Goal: Task Accomplishment & Management: Manage account settings

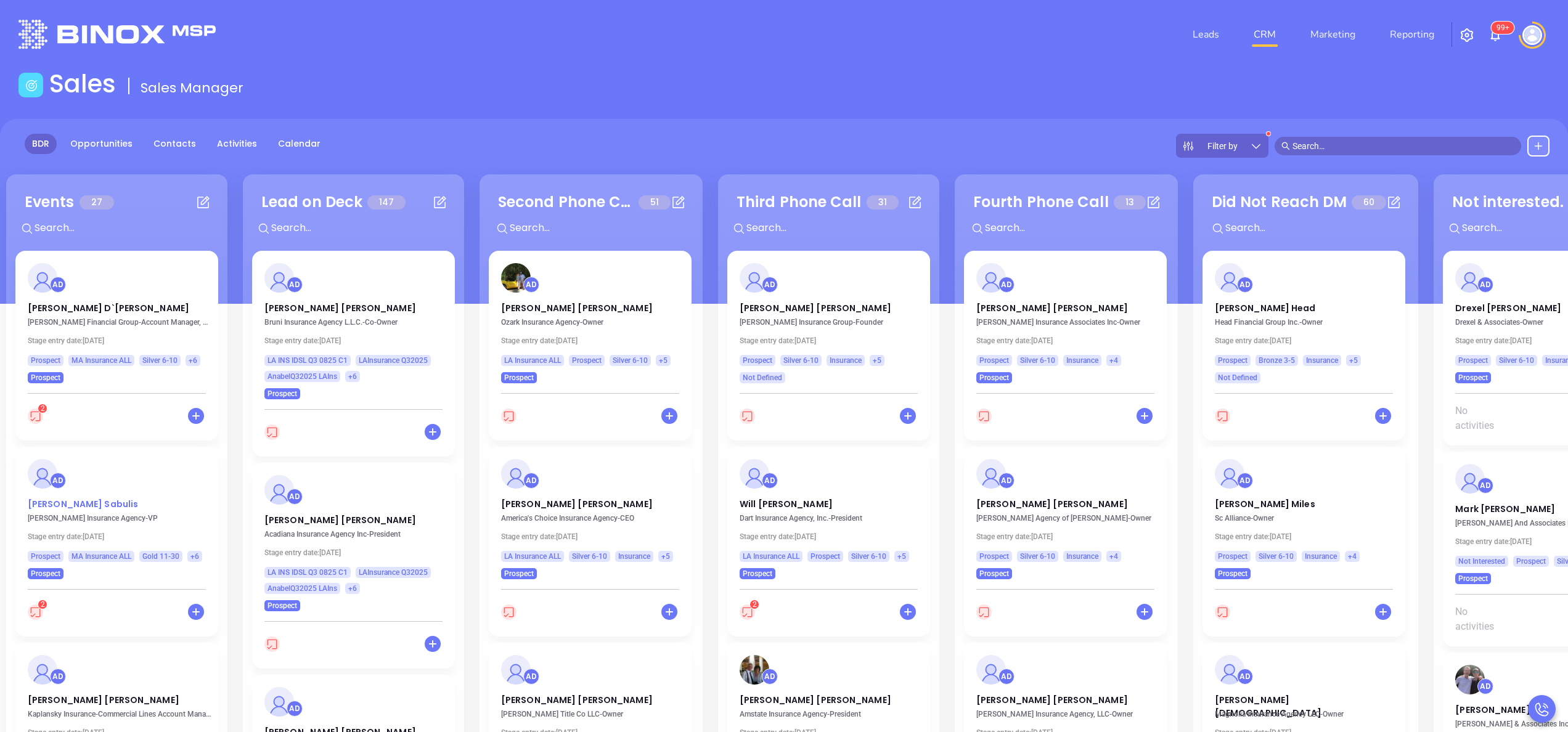
click at [63, 505] on p "Tricia Sabulis" at bounding box center [116, 501] width 178 height 6
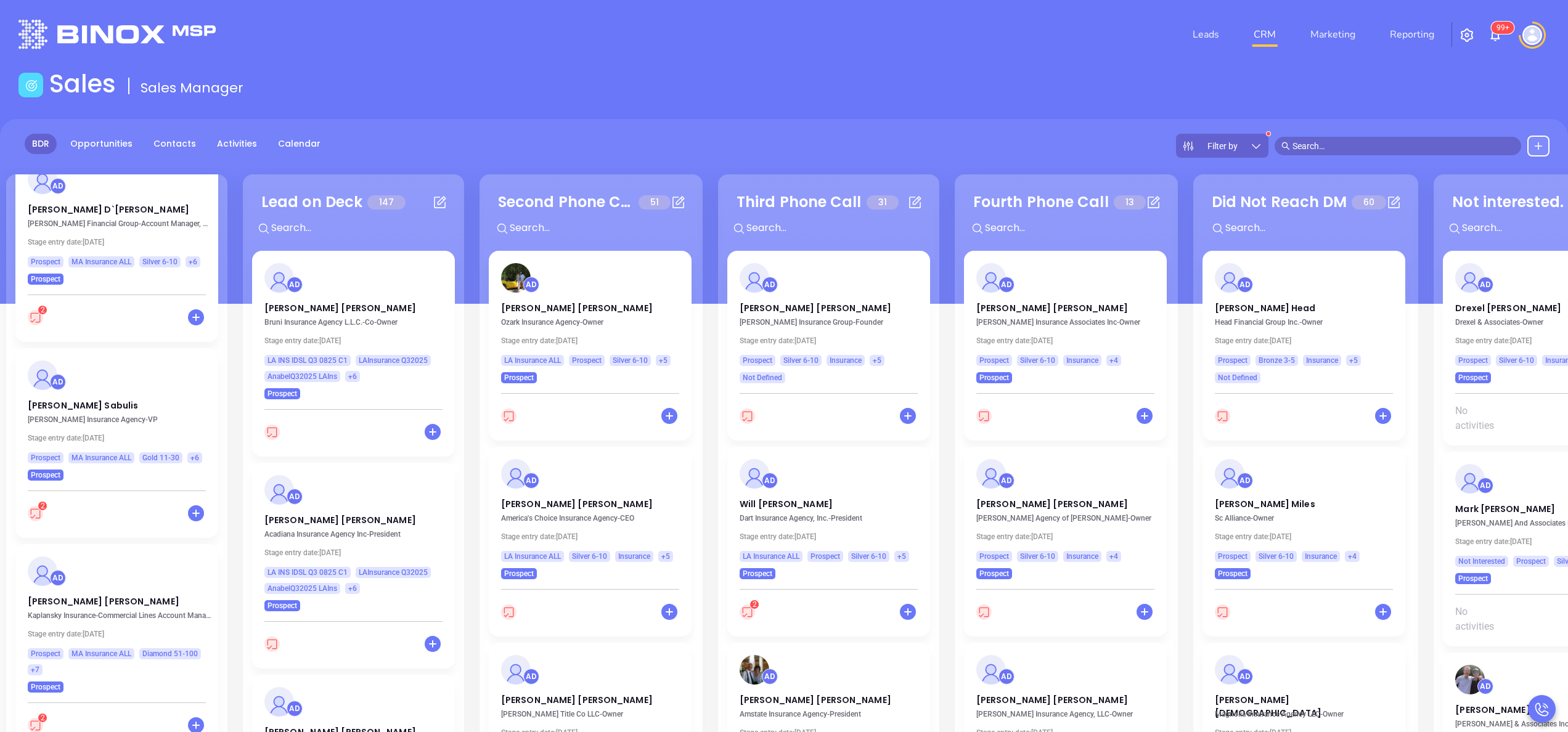
scroll to position [148, 0]
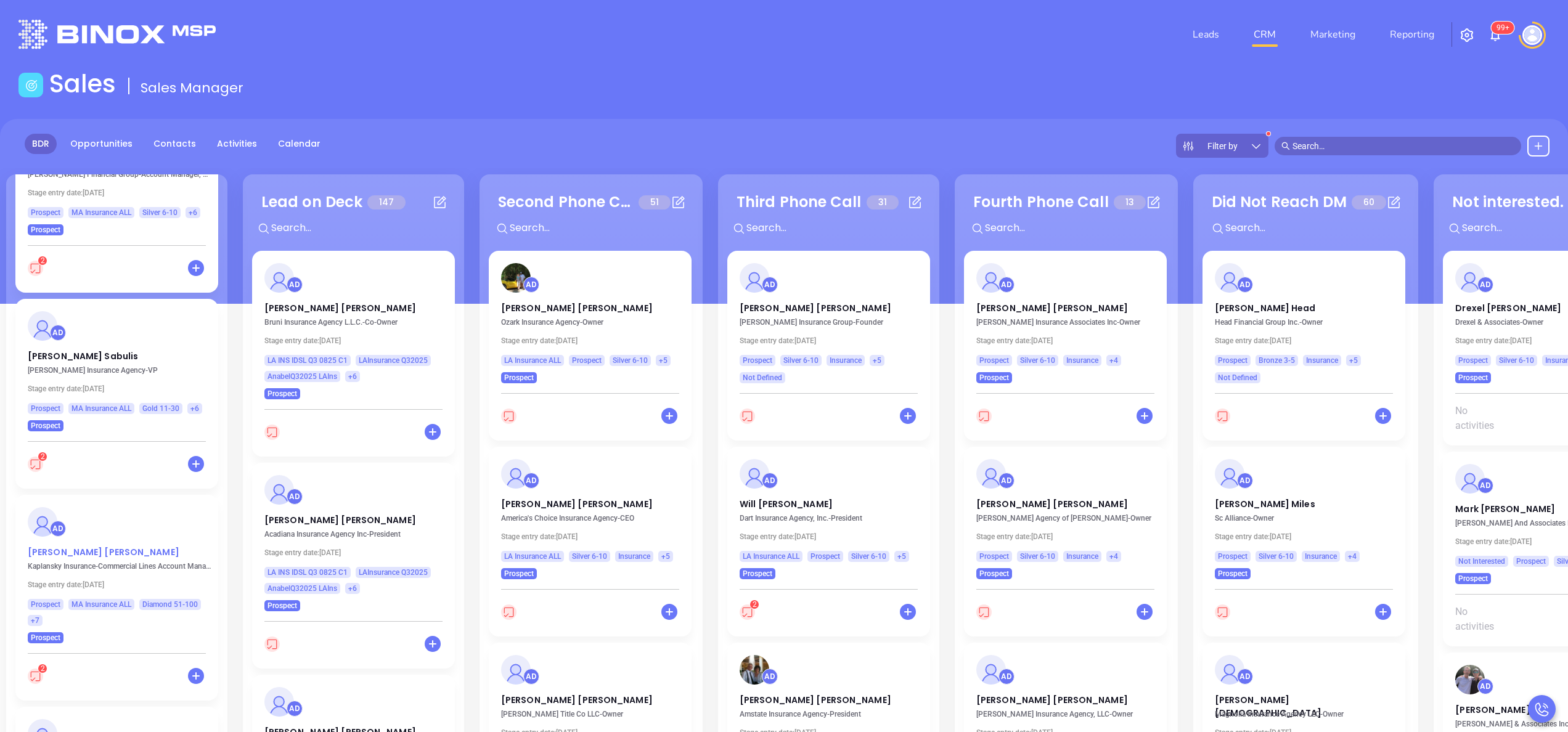
click at [71, 552] on p "Rick Rosenfeld" at bounding box center [116, 549] width 178 height 6
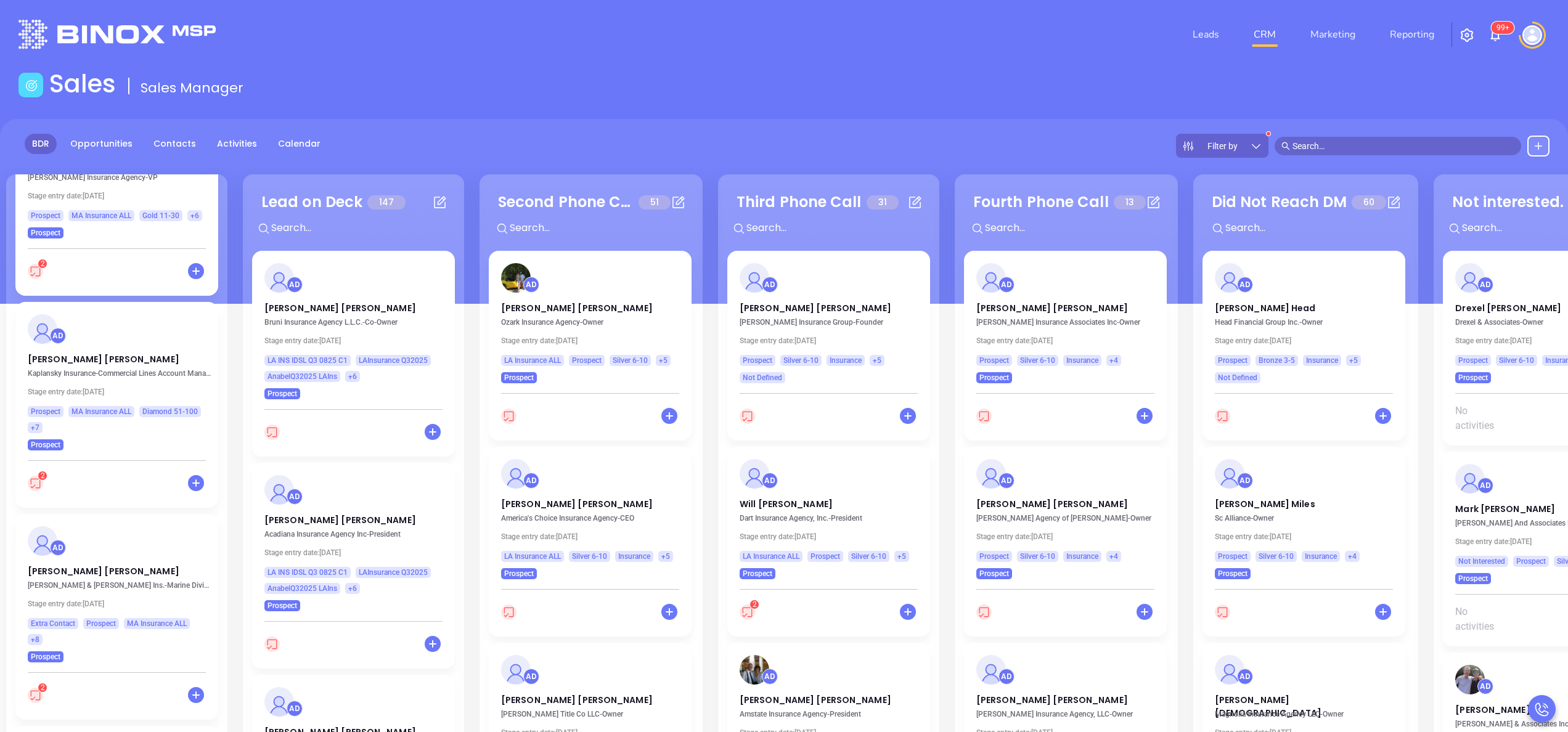
scroll to position [345, 0]
click at [76, 566] on p "Tracy Sullivan" at bounding box center [116, 563] width 178 height 6
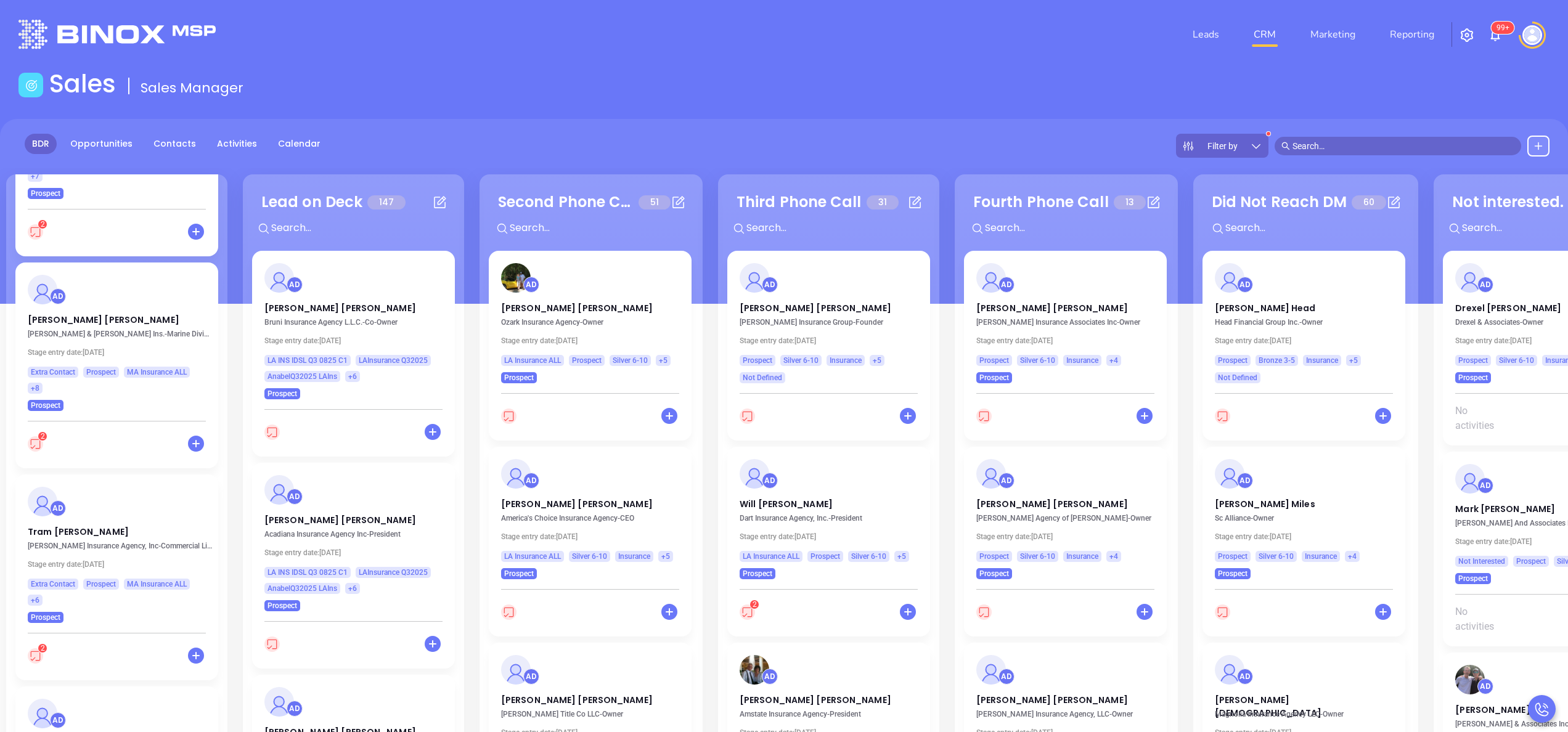
scroll to position [641, 0]
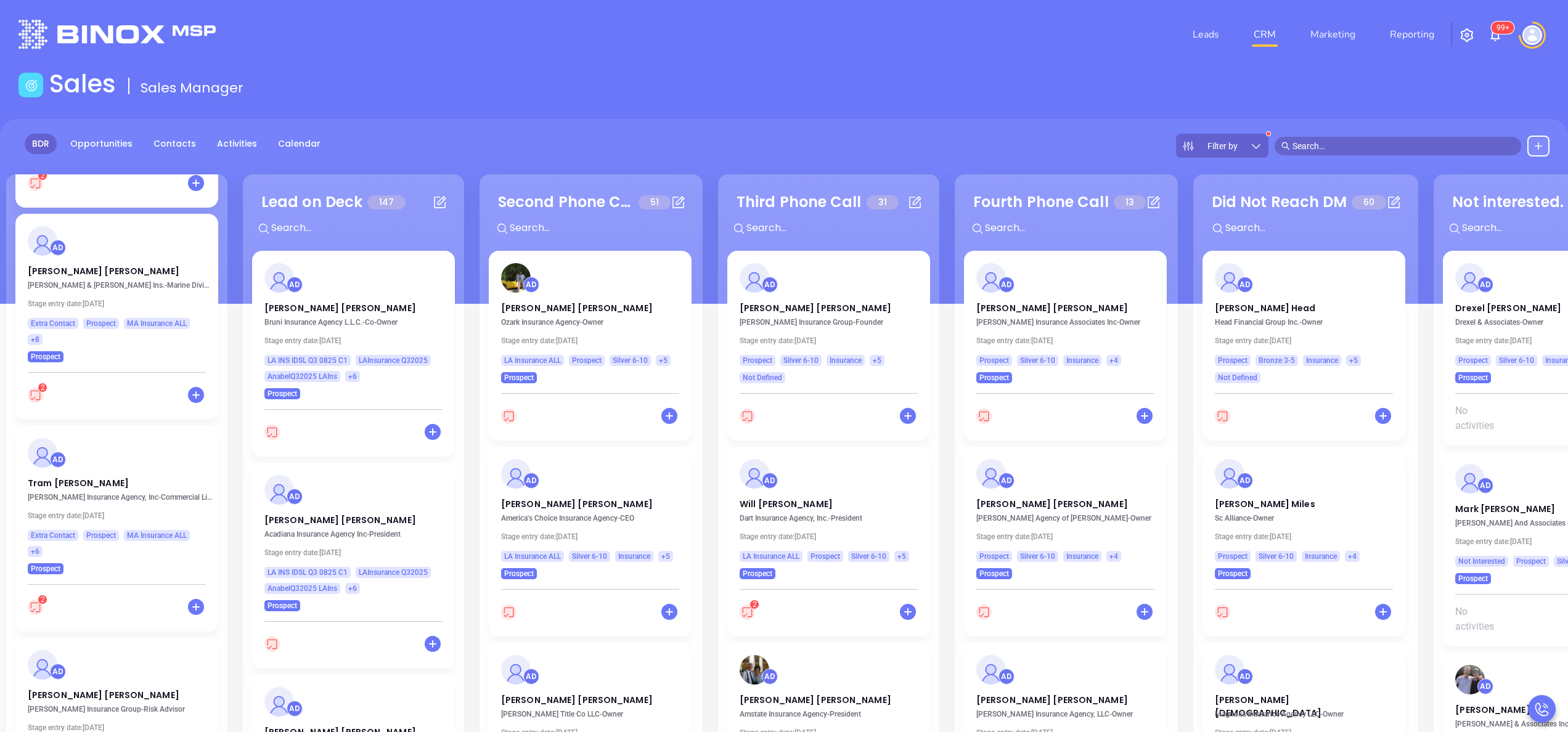
click at [36, 265] on div "AD Tracy Sullivan Almeida & Carlson Ins. - Marine Division Stage entry date: Tu…" at bounding box center [117, 288] width 203 height 148
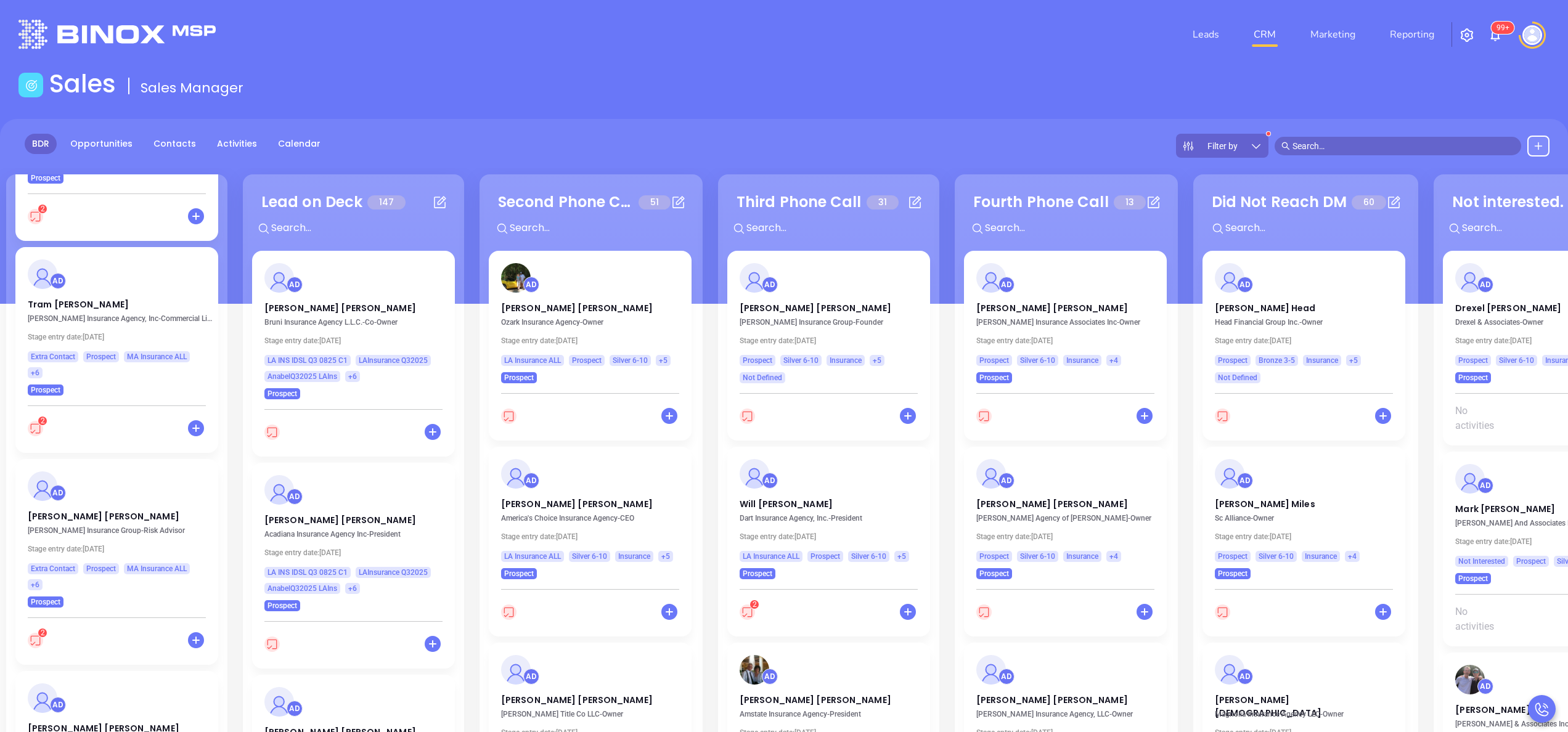
scroll to position [839, 0]
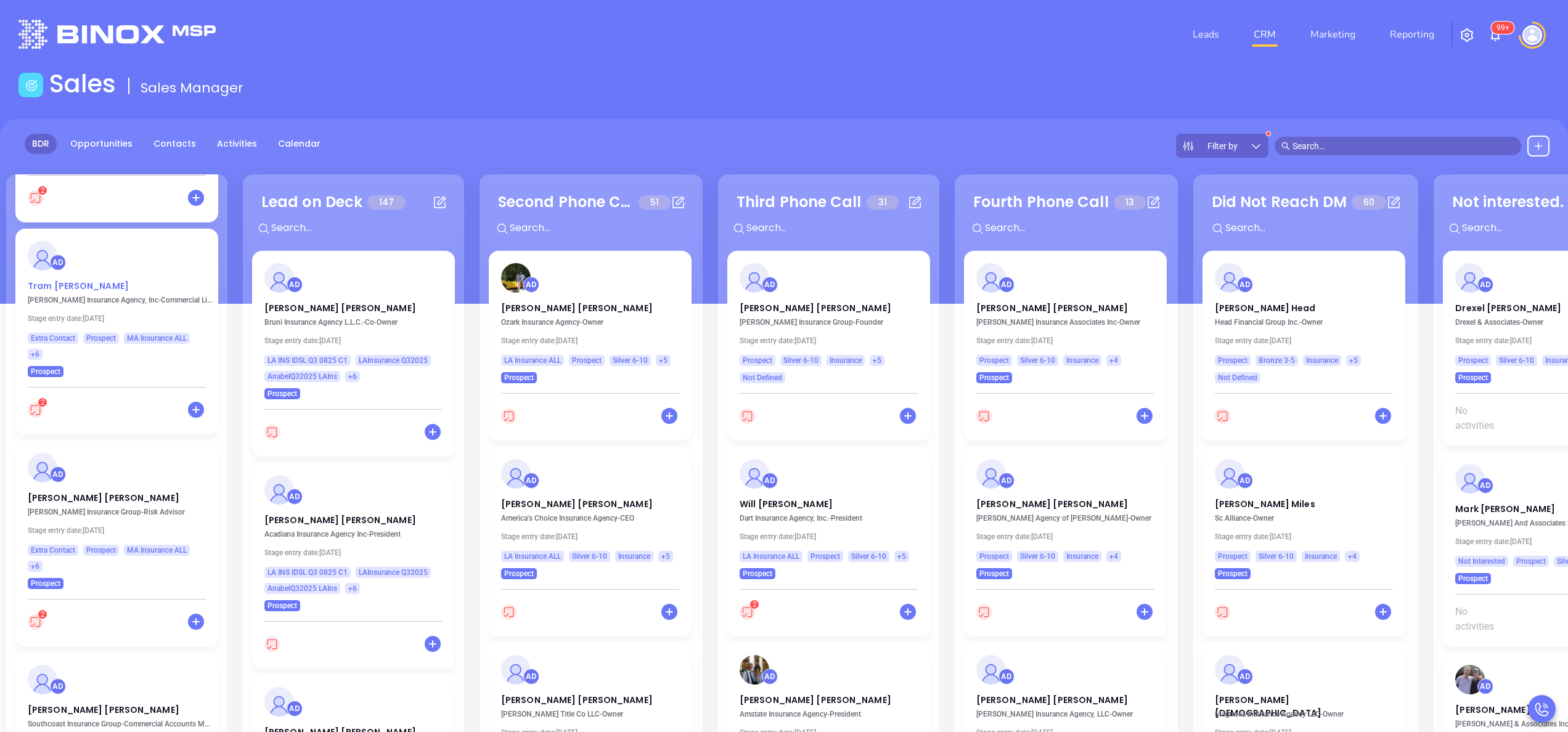
click at [57, 284] on p "Tram Huynh" at bounding box center [116, 282] width 178 height 6
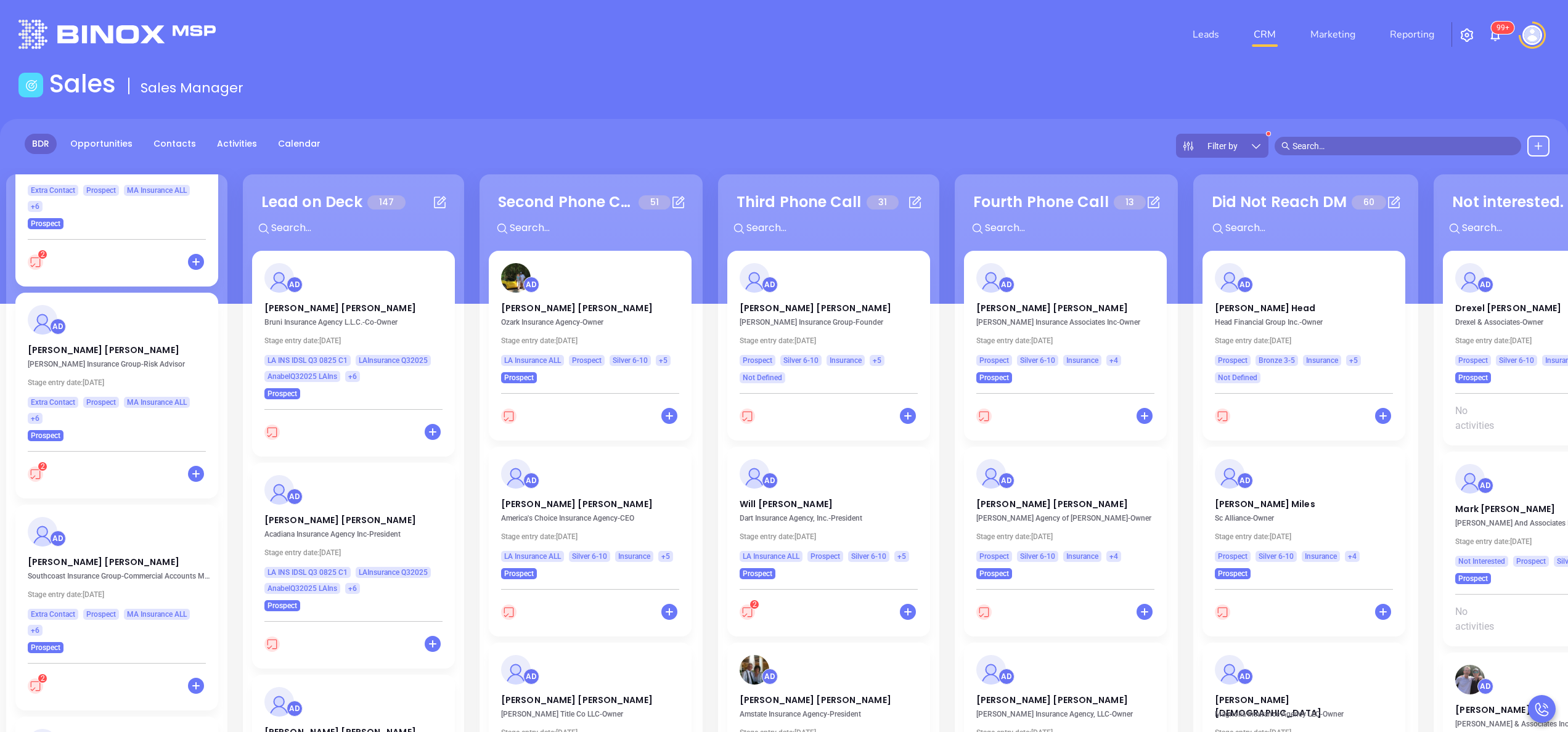
scroll to position [1085, 0]
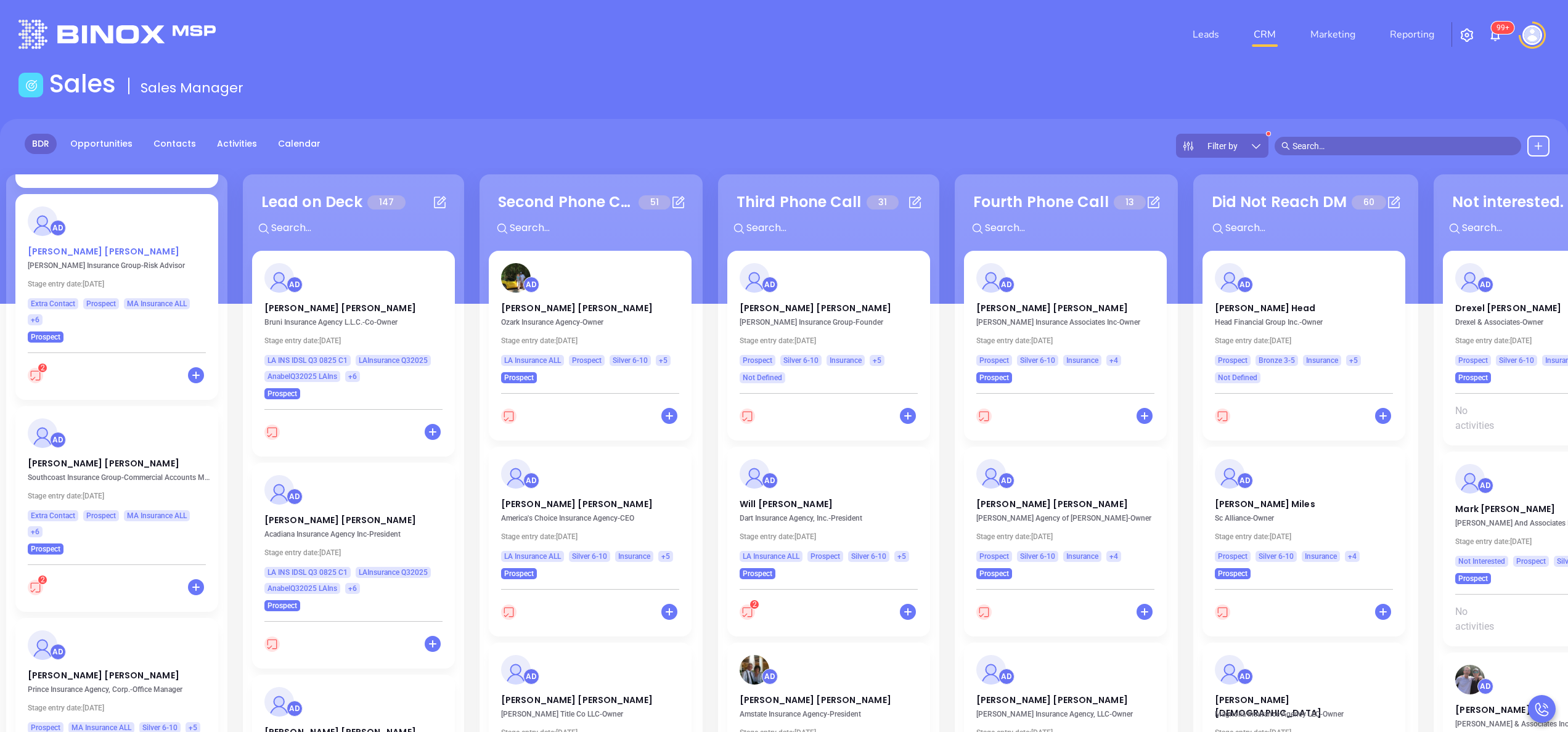
click at [89, 247] on p "Sebastian Bisono" at bounding box center [116, 248] width 178 height 6
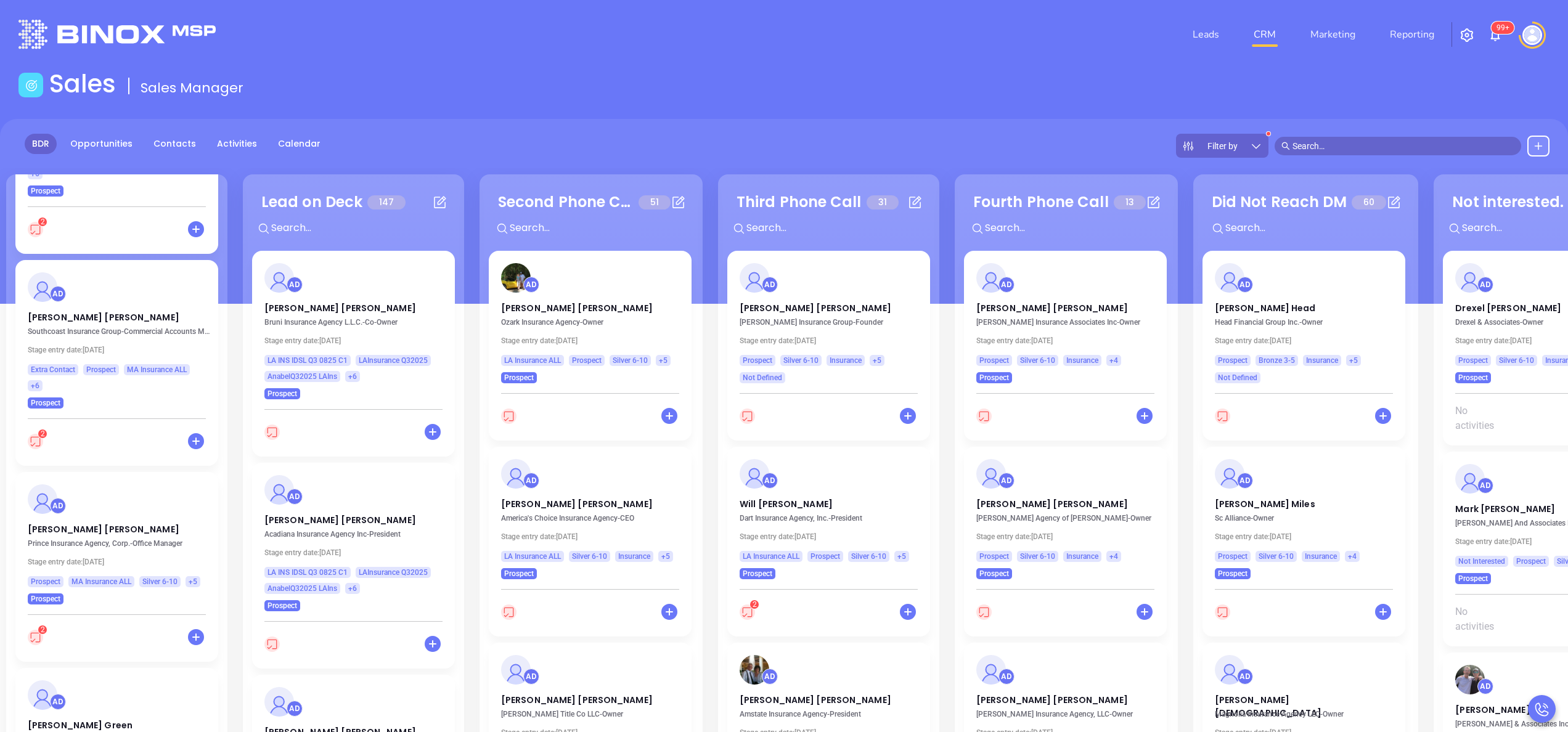
scroll to position [1233, 0]
click at [52, 316] on p "Lisa Souza" at bounding box center [116, 312] width 178 height 6
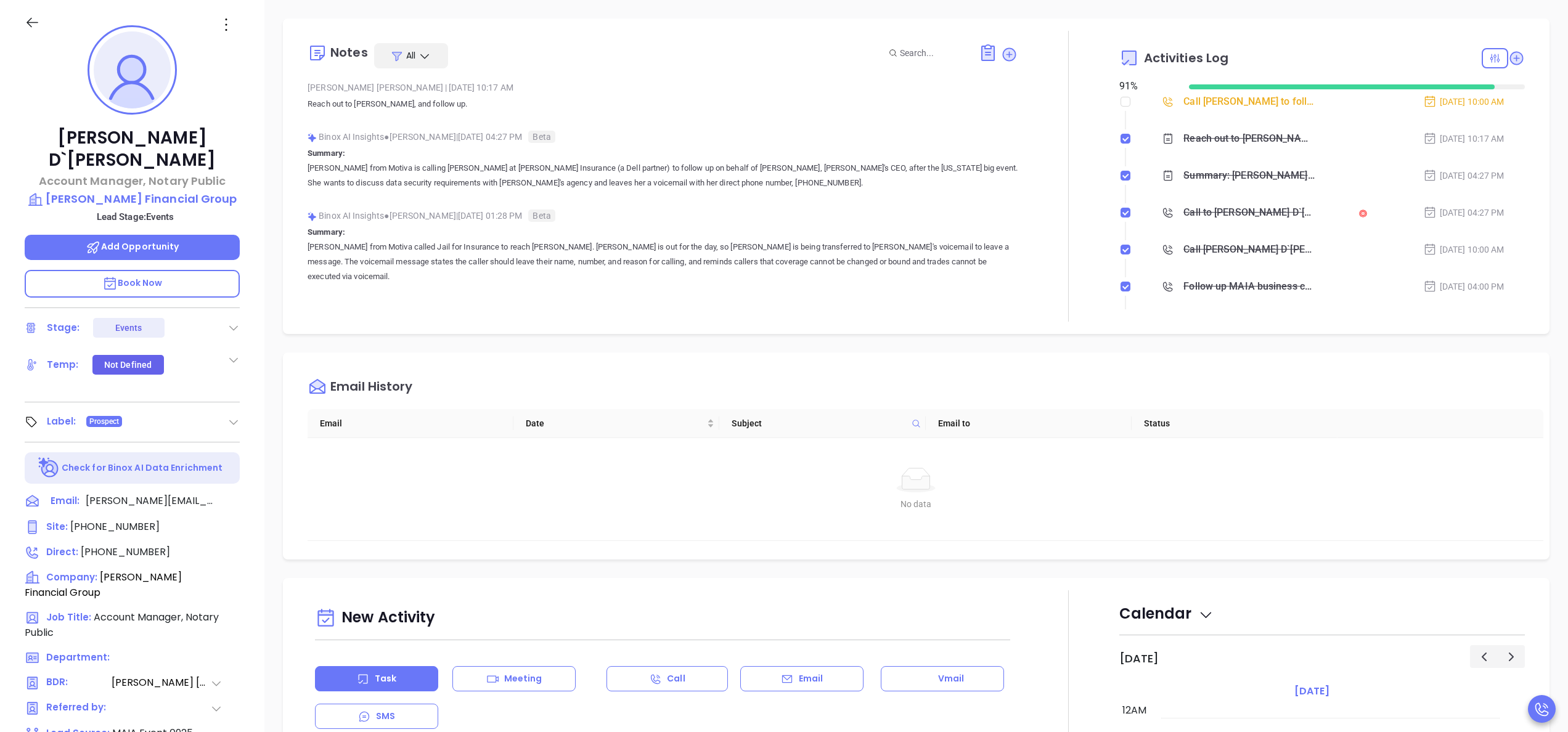
scroll to position [322, 0]
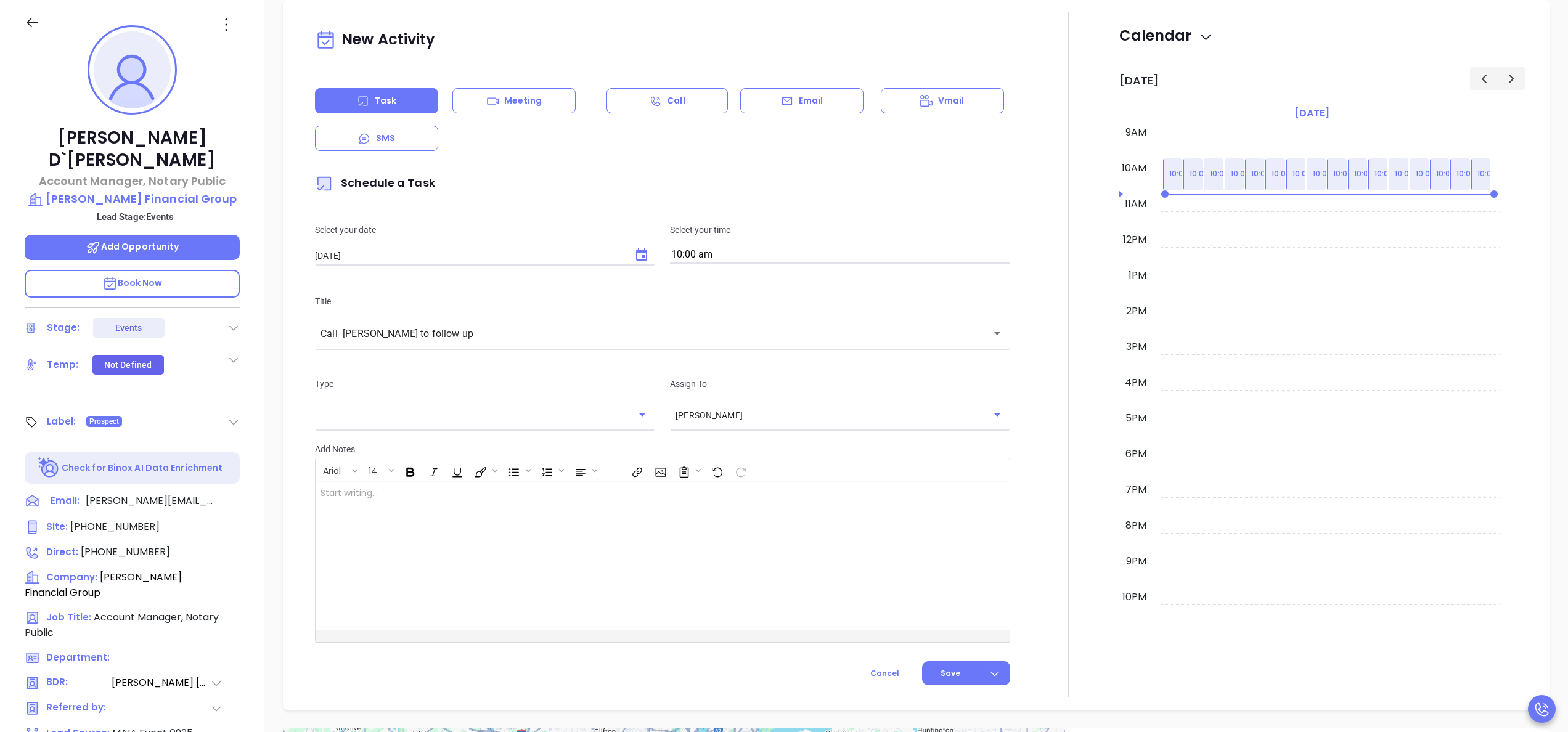
click at [1063, 223] on div at bounding box center [1069, 355] width 102 height 686
click at [941, 668] on span "Save" at bounding box center [950, 673] width 20 height 11
click at [1035, 365] on div at bounding box center [1069, 355] width 102 height 686
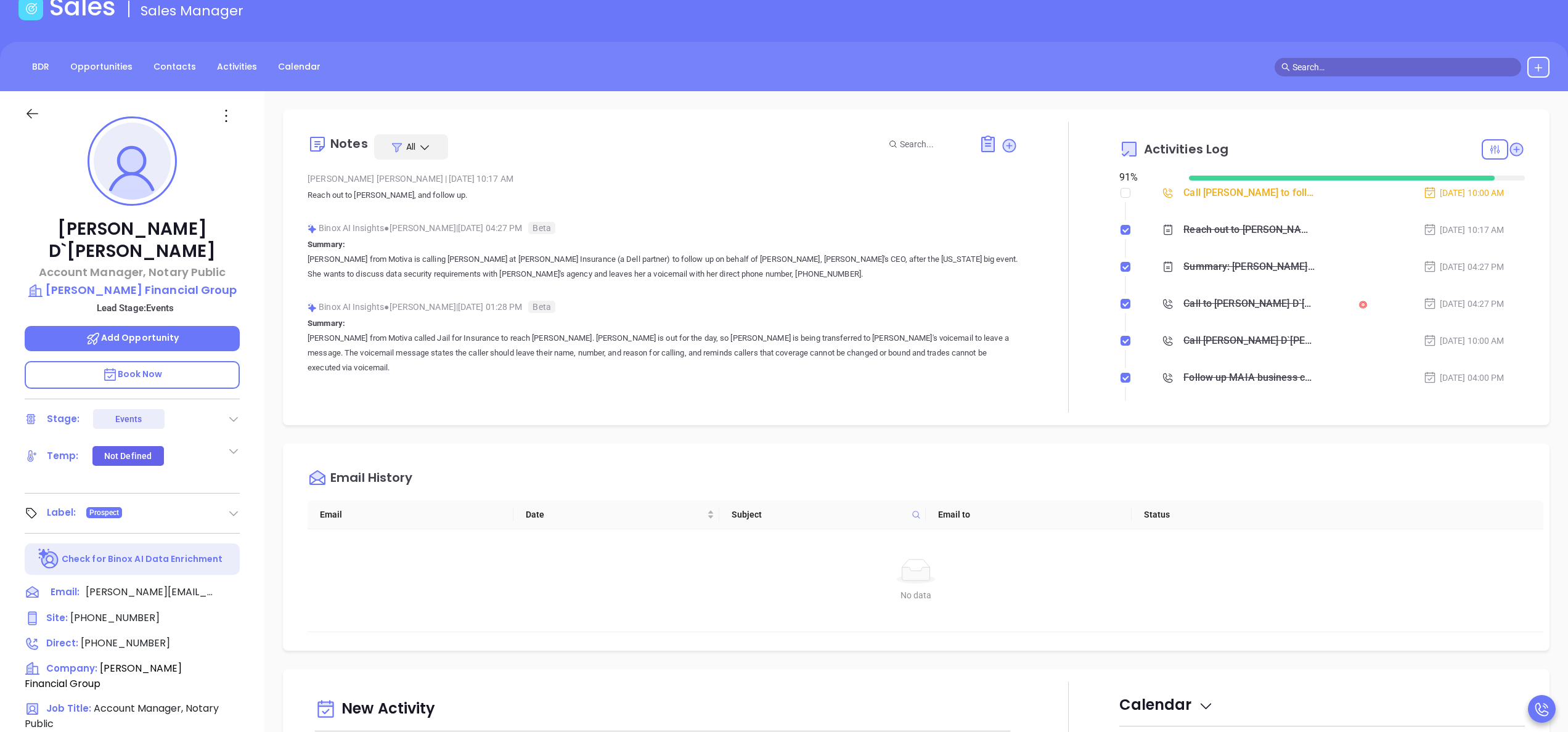
scroll to position [0, 0]
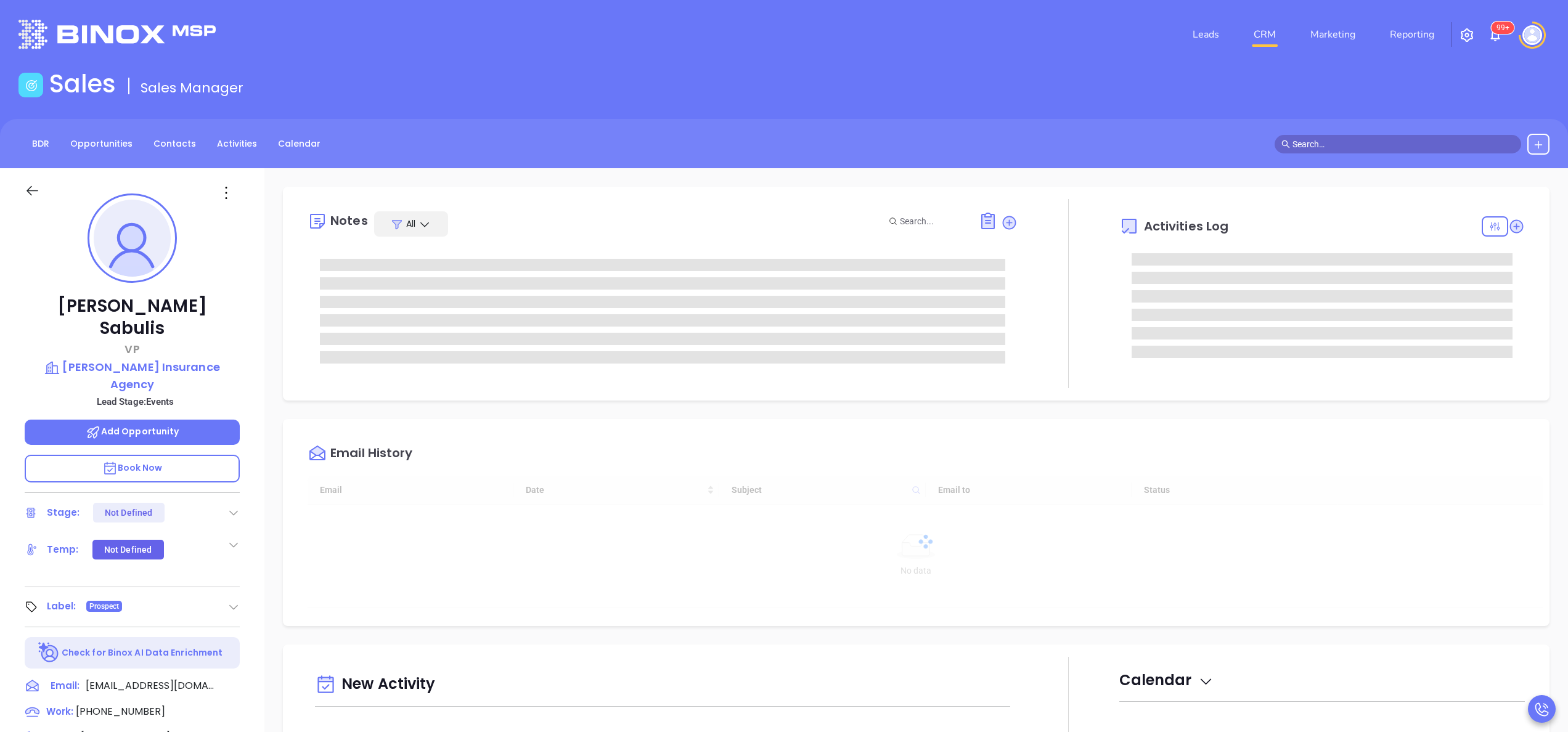
scroll to position [358, 0]
type input "[PERSON_NAME]"
click at [127, 359] on p "Michaud Insurance Agency" at bounding box center [132, 376] width 215 height 34
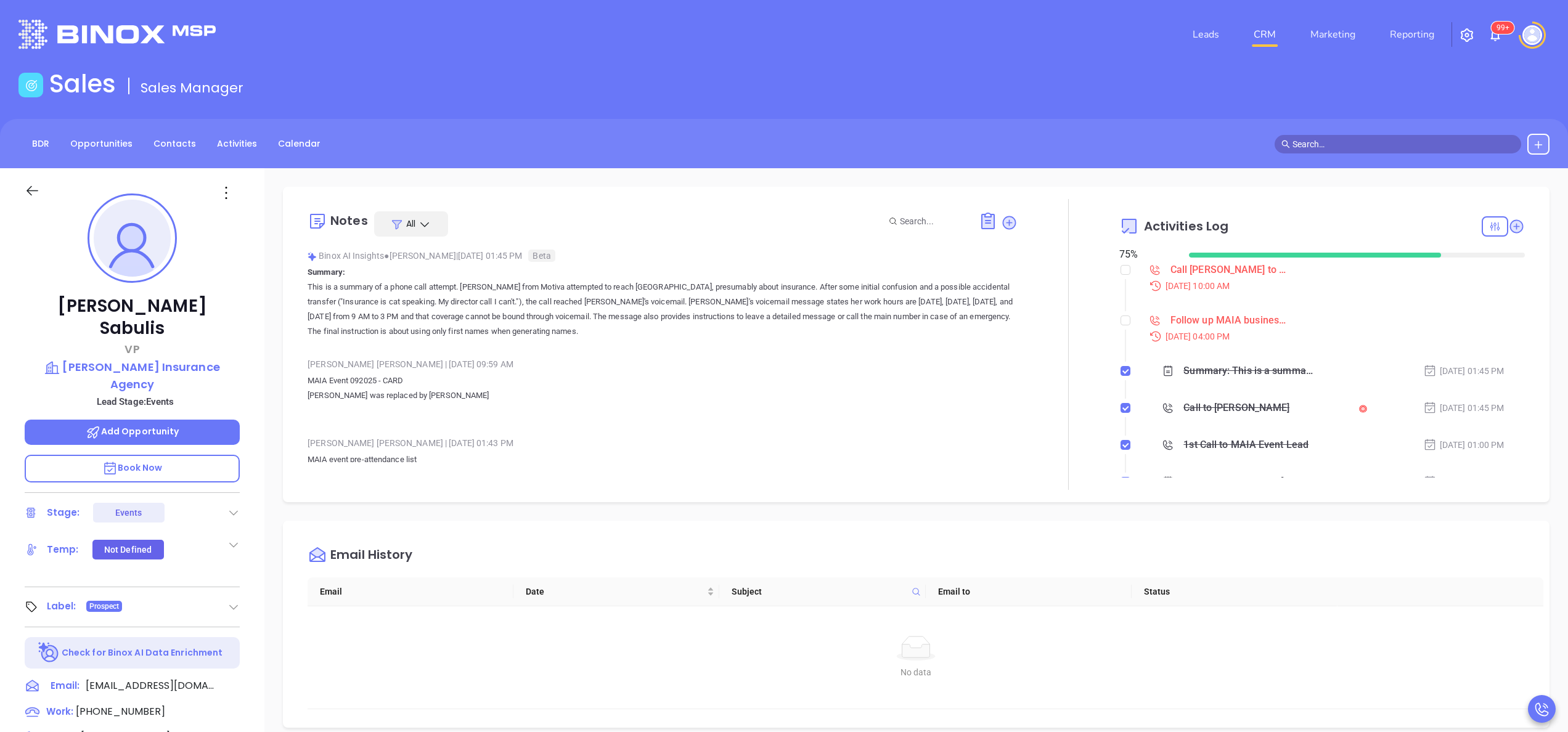
click at [266, 410] on div "Notes All Binox AI Insights ● Vicky Mendoza | Sep 26, 2025 01:45 PM Beta Summar…" at bounding box center [916, 599] width 1304 height 863
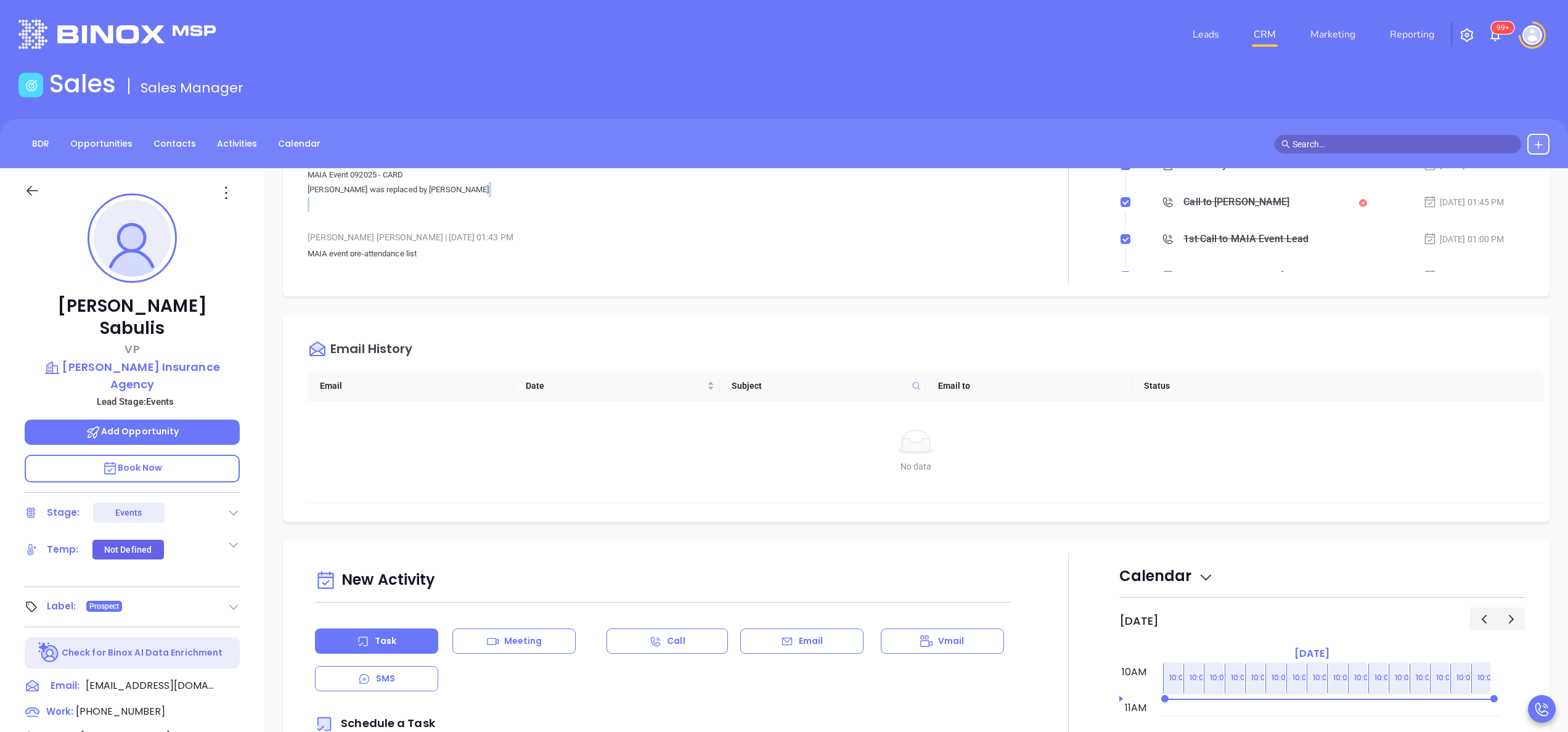
scroll to position [246, 0]
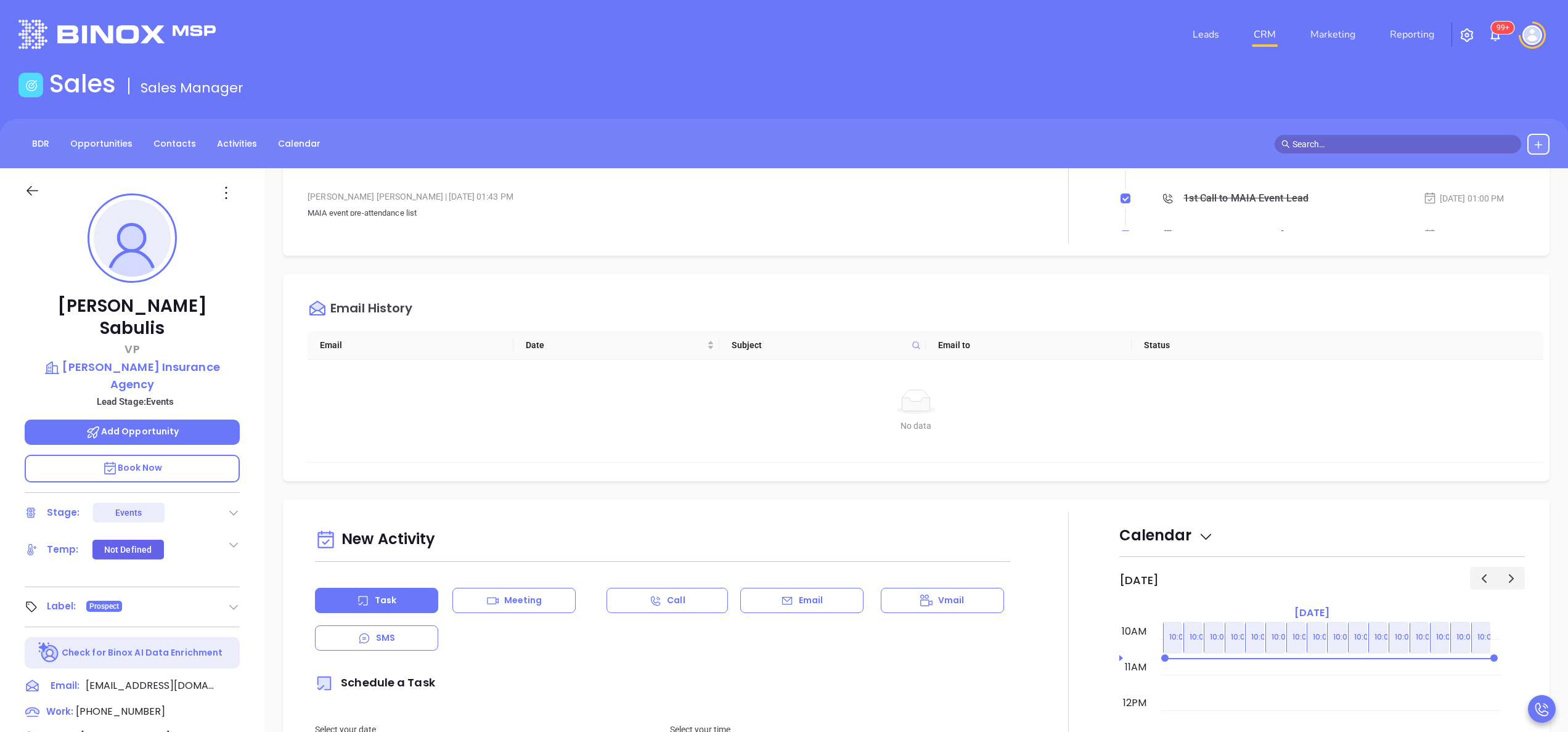
click at [253, 369] on div "Tricia Sabulis VP Michaud Insurance Agency Lead Stage: Events Add Opportunity B…" at bounding box center [132, 625] width 265 height 916
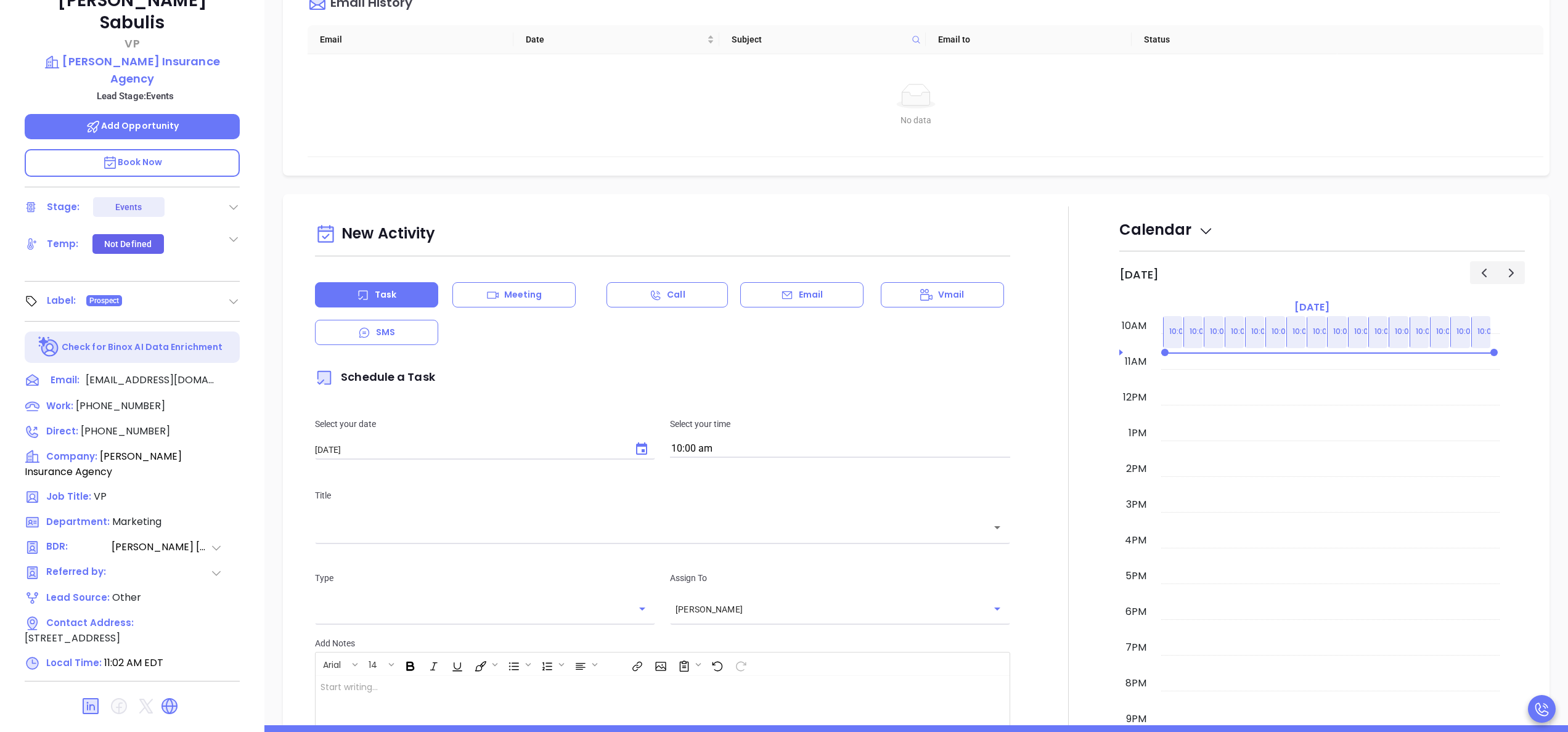
scroll to position [345, 0]
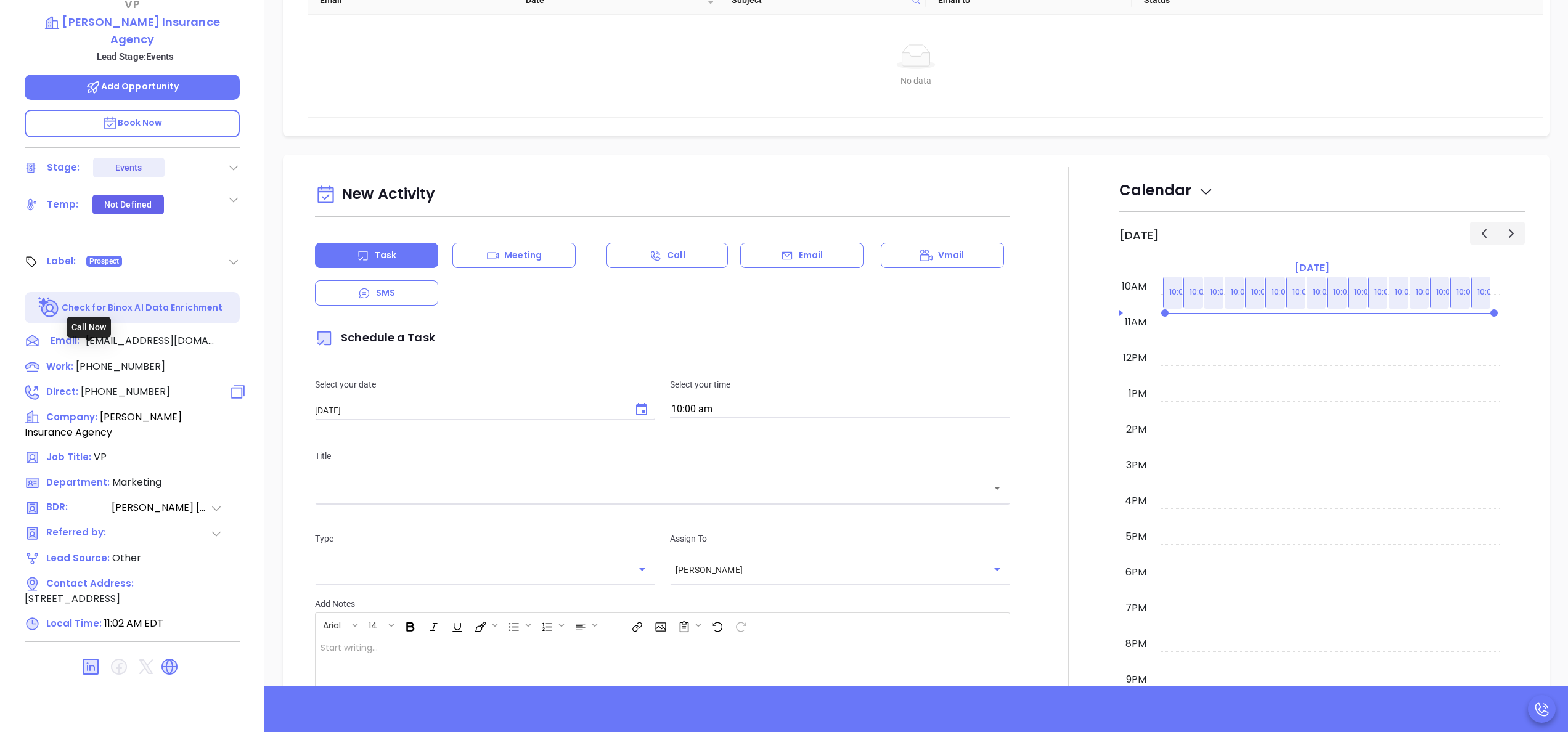
click at [141, 385] on span "(351) 204-7268" at bounding box center [125, 392] width 90 height 14
type input "(351) 204-7268"
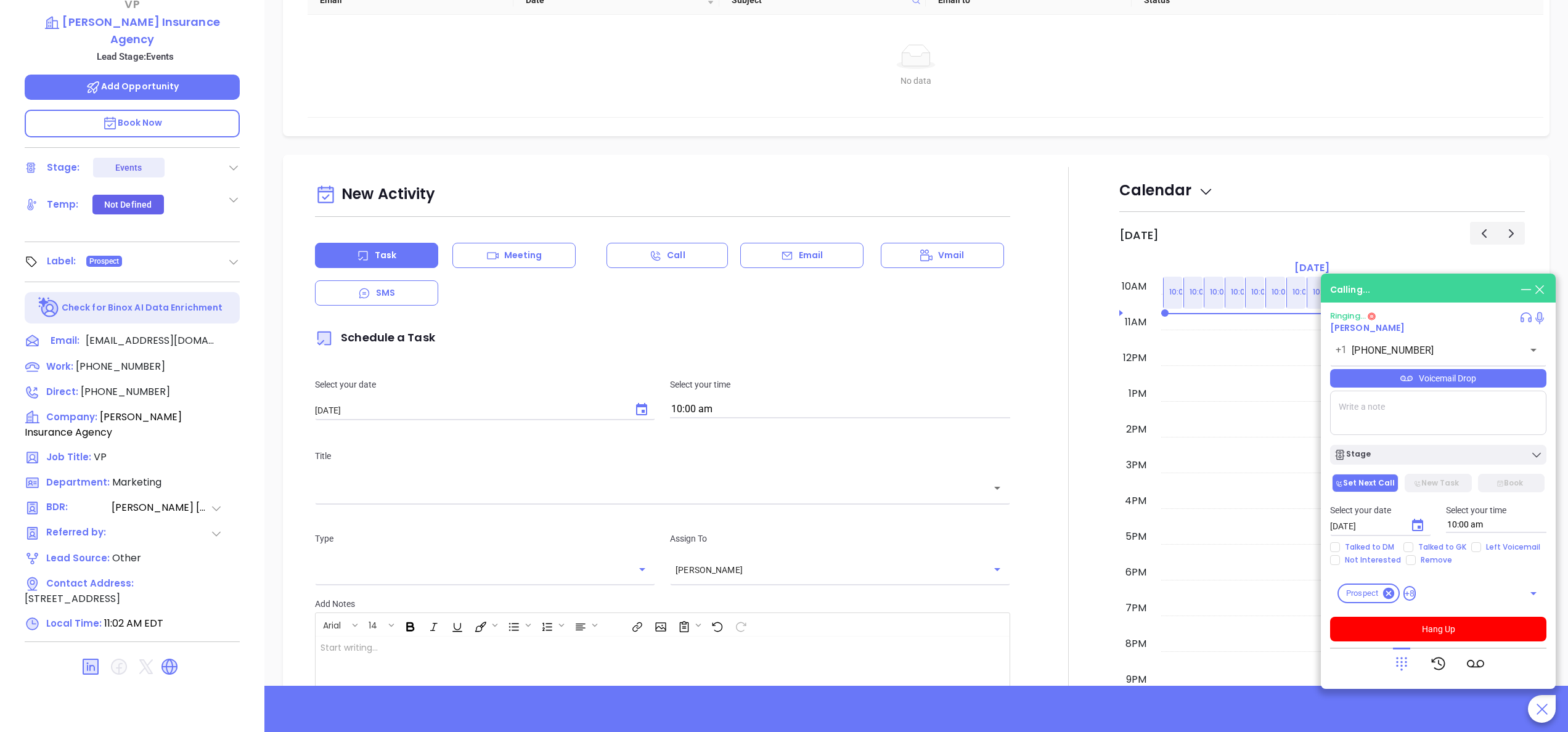
click at [1018, 171] on div at bounding box center [1069, 510] width 102 height 686
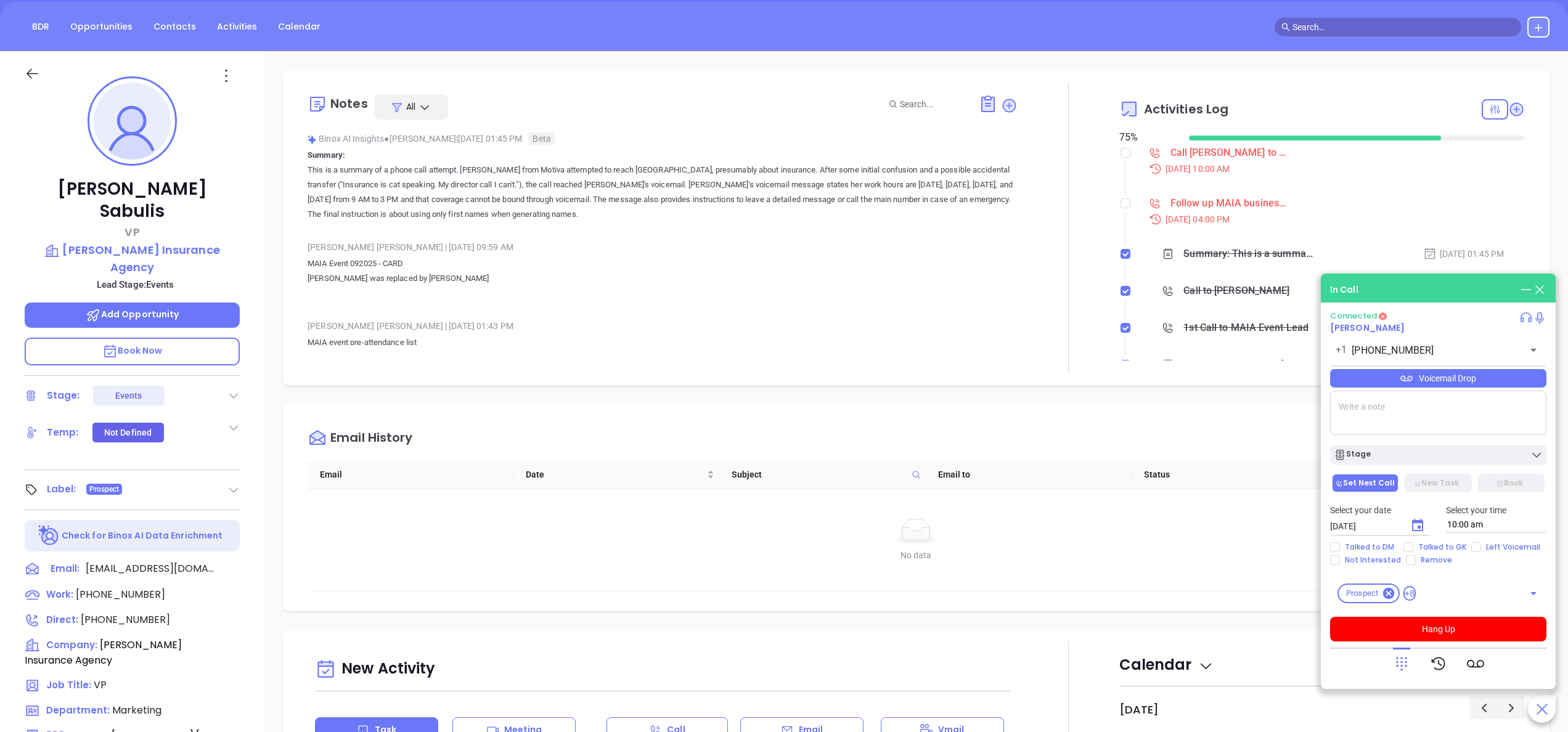
scroll to position [0, 0]
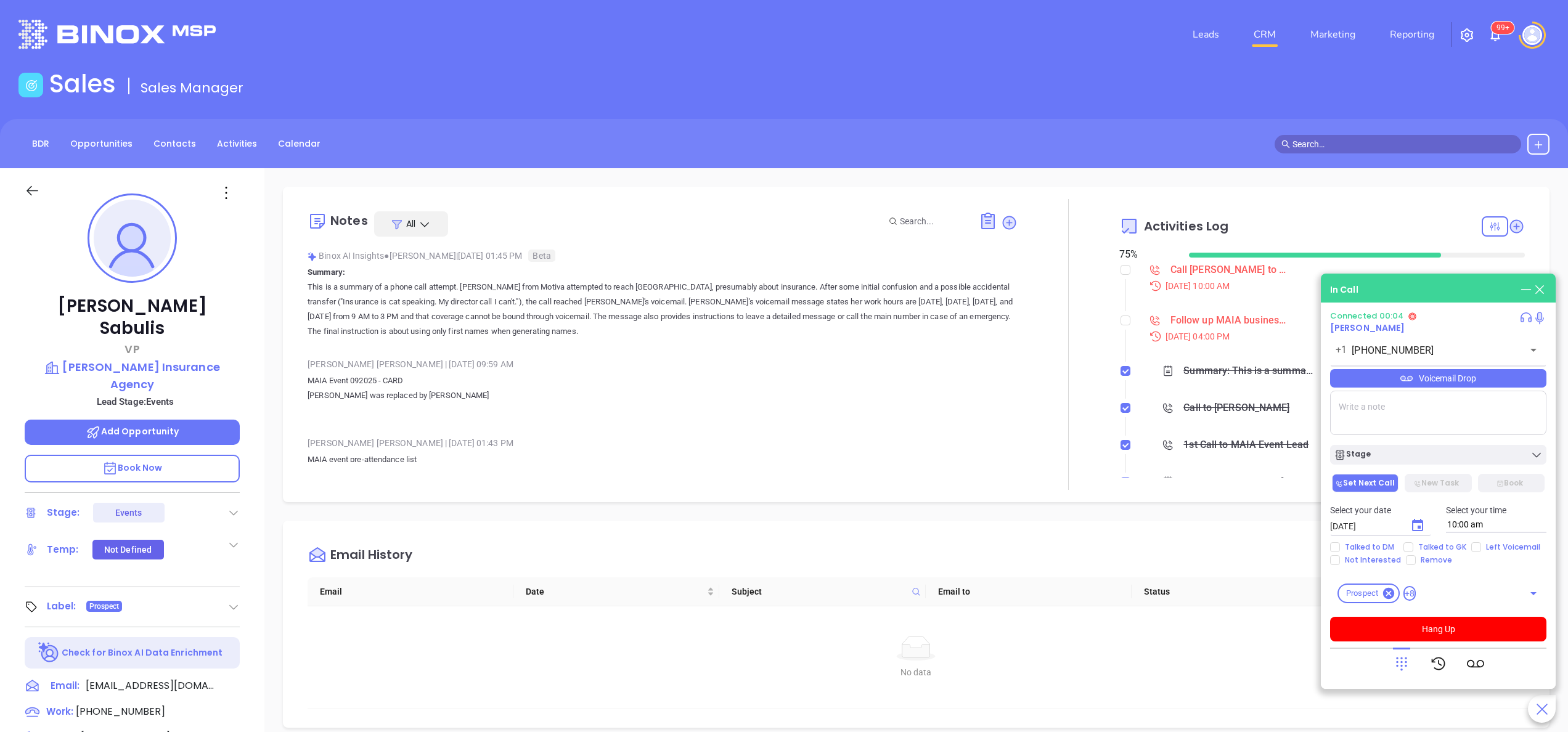
click at [844, 508] on div "Notes All Binox AI Insights ● Vicky Mendoza | Sep 26, 2025 01:45 PM Beta Summar…" at bounding box center [916, 599] width 1304 height 863
click at [1465, 635] on button "Hang Up" at bounding box center [1438, 629] width 216 height 25
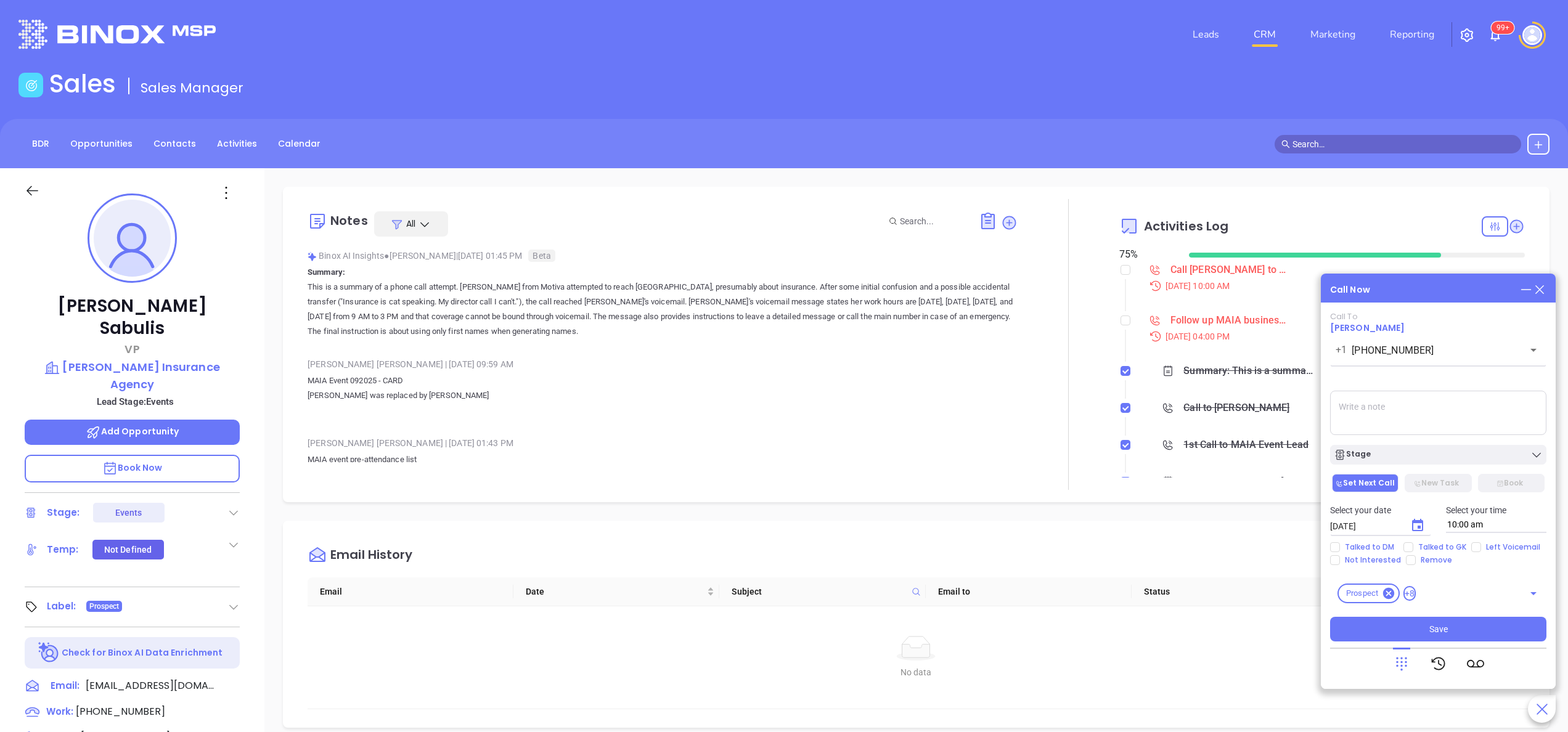
click at [1386, 420] on textarea at bounding box center [1438, 413] width 216 height 44
click at [1446, 277] on div "Call Now Call To Tricia Sabulis +1 (351) 204-7268 ​ Voicemail Drop Stage Set Ne…" at bounding box center [1438, 482] width 235 height 416
click at [1411, 528] on icon "Choose date, selected date is Oct 3, 2025" at bounding box center [1418, 525] width 15 height 15
click at [1382, 412] on button "6" at bounding box center [1380, 407] width 22 height 22
type input "10/06/2025"
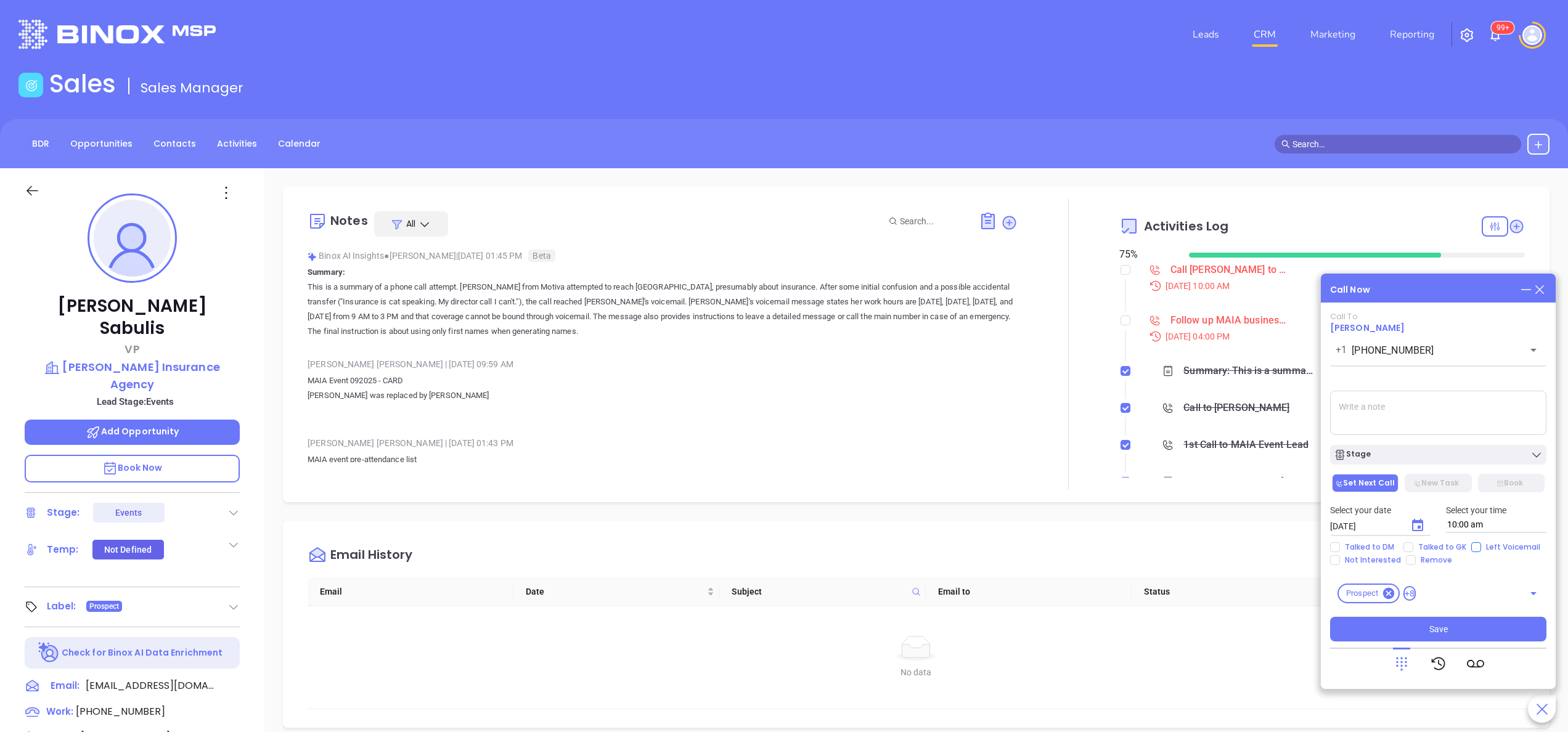
click at [1484, 546] on span "Left Voicemail" at bounding box center [1513, 547] width 64 height 10
click at [1481, 546] on input "Left Voicemail" at bounding box center [1476, 547] width 10 height 10
checkbox input "true"
click at [1455, 635] on button "Save" at bounding box center [1438, 629] width 216 height 25
click at [1121, 324] on input "checkbox" at bounding box center [1126, 320] width 10 height 10
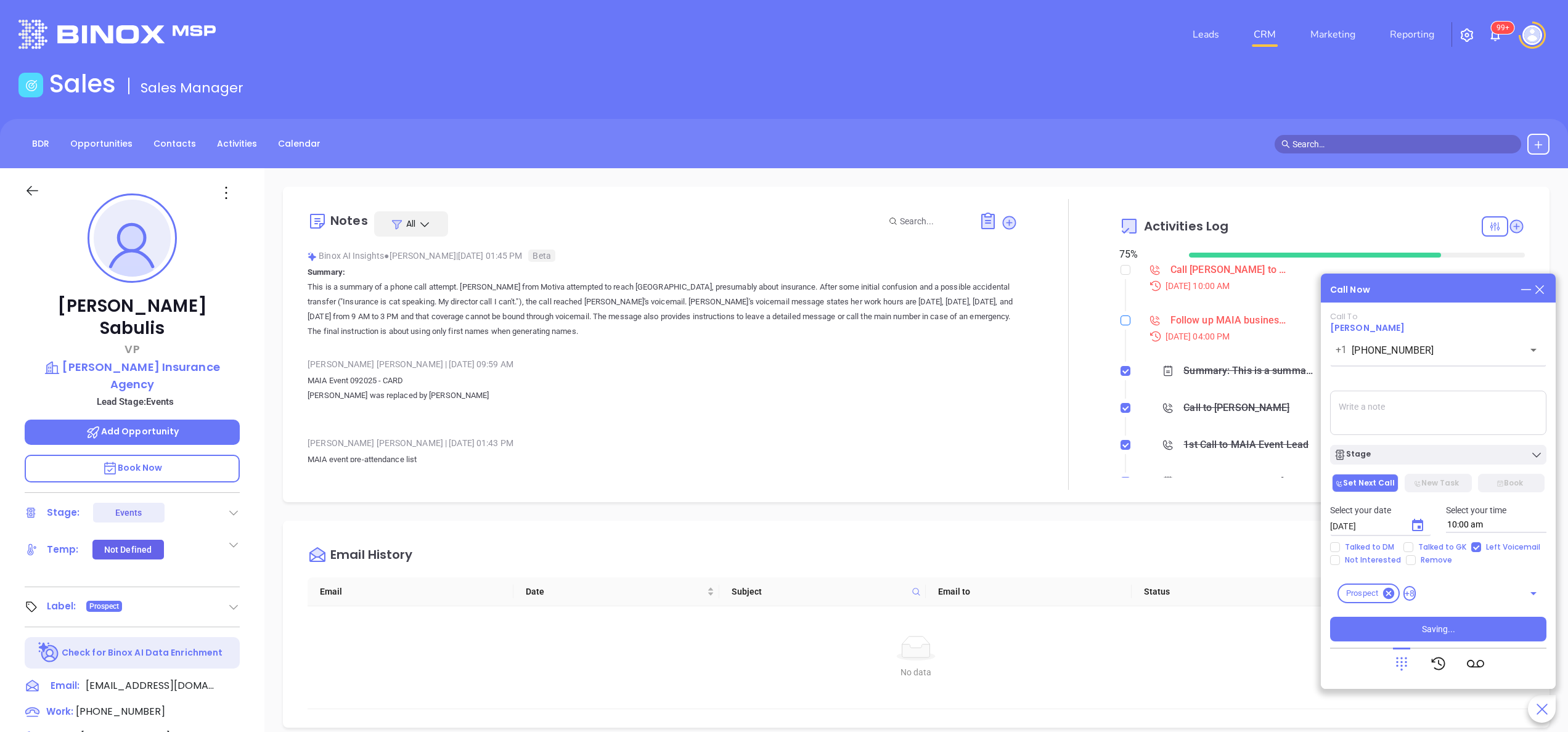
checkbox input "true"
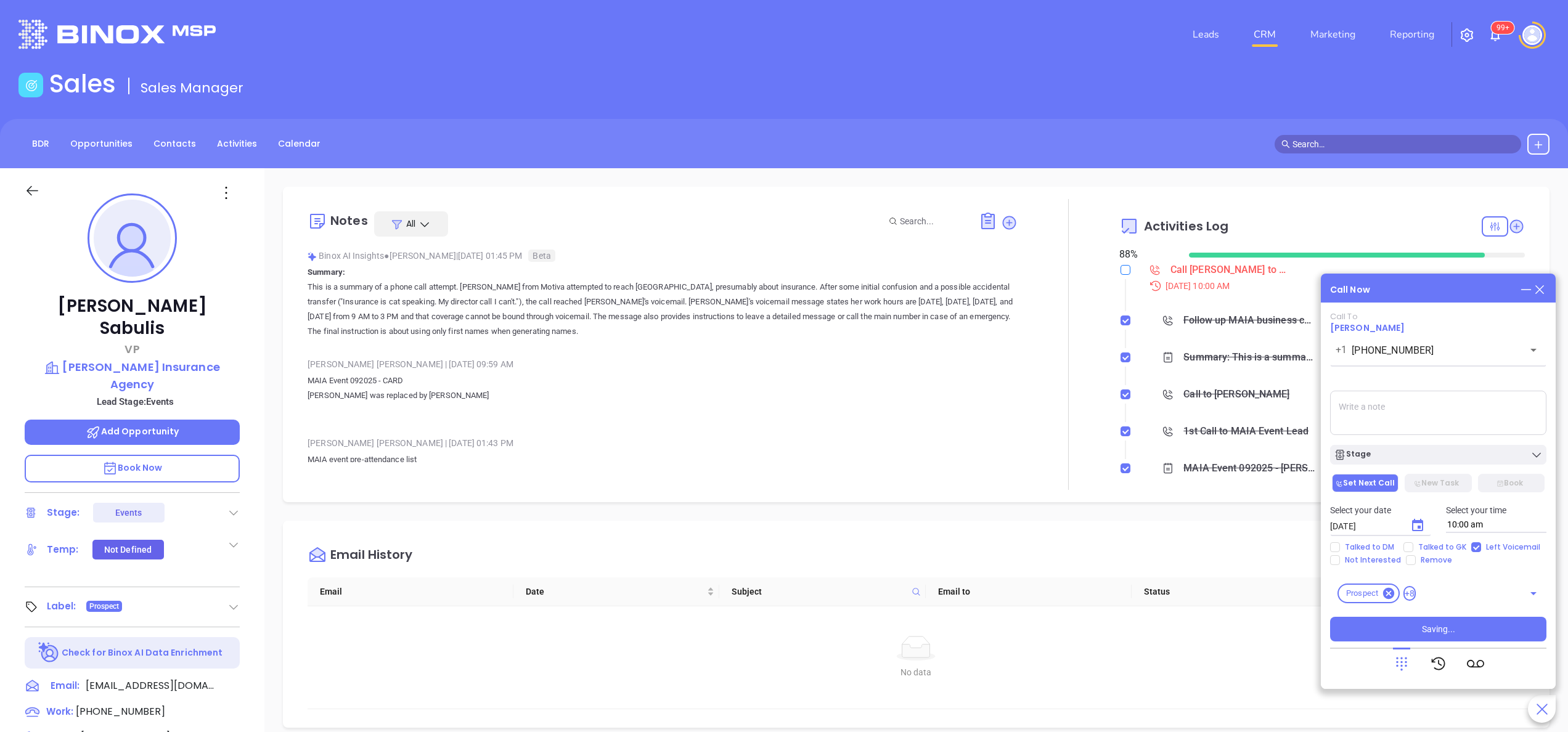
click at [1121, 270] on input "checkbox" at bounding box center [1126, 270] width 10 height 10
checkbox input "true"
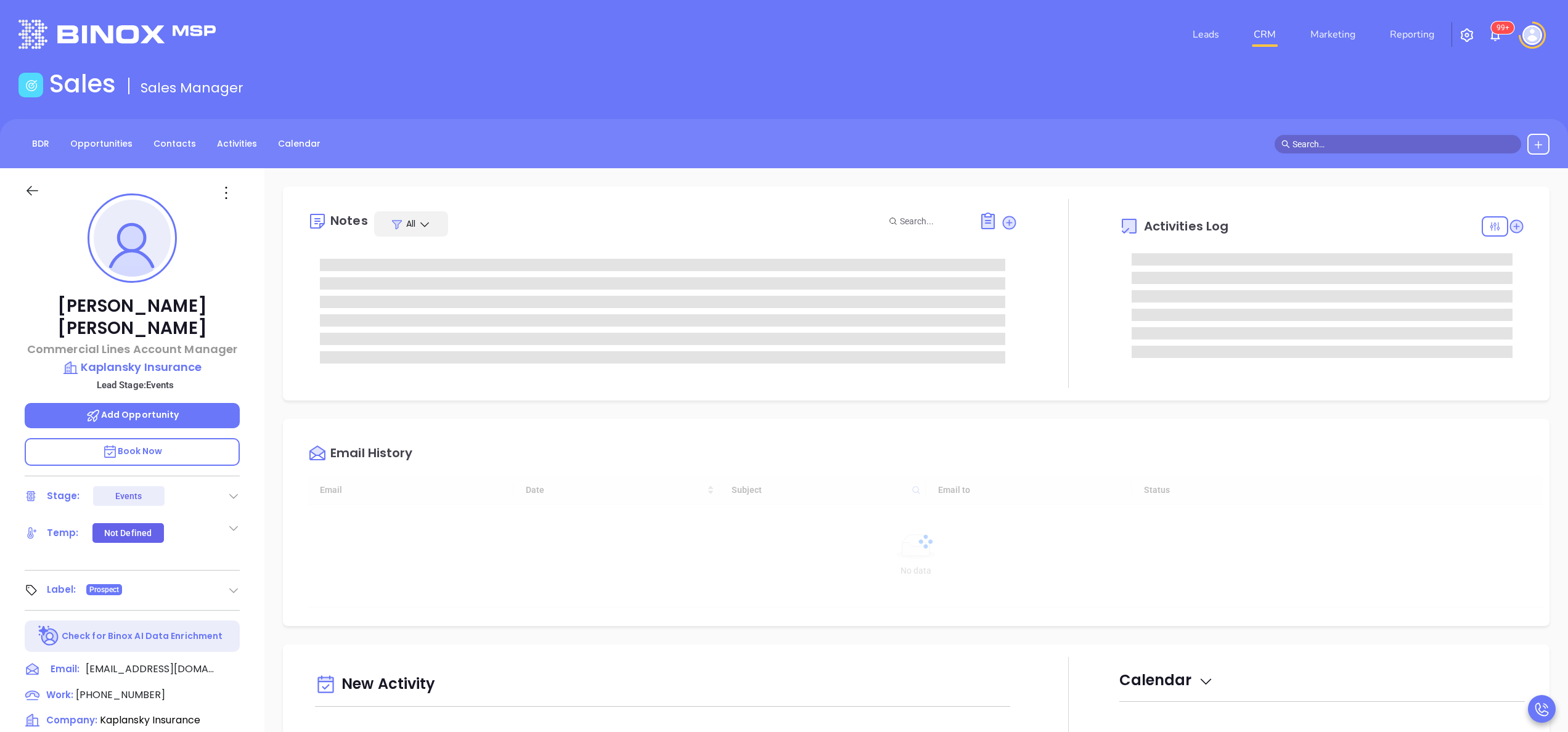
scroll to position [358, 0]
type input "[PERSON_NAME]"
click at [258, 413] on div "[PERSON_NAME] Commercial Lines Account Manager Kaplansky Insurance Lead Stage: …" at bounding box center [132, 625] width 265 height 916
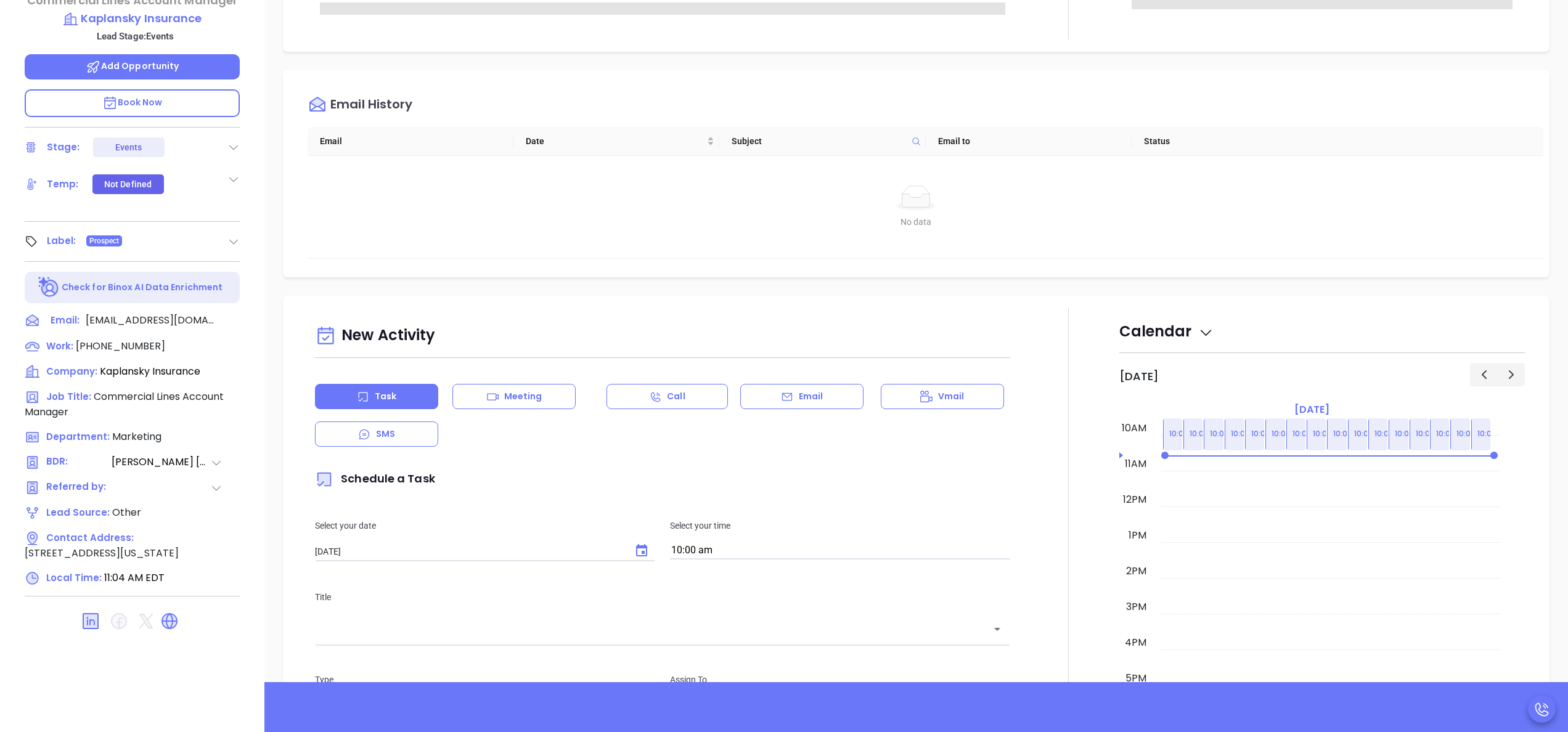
scroll to position [352, 0]
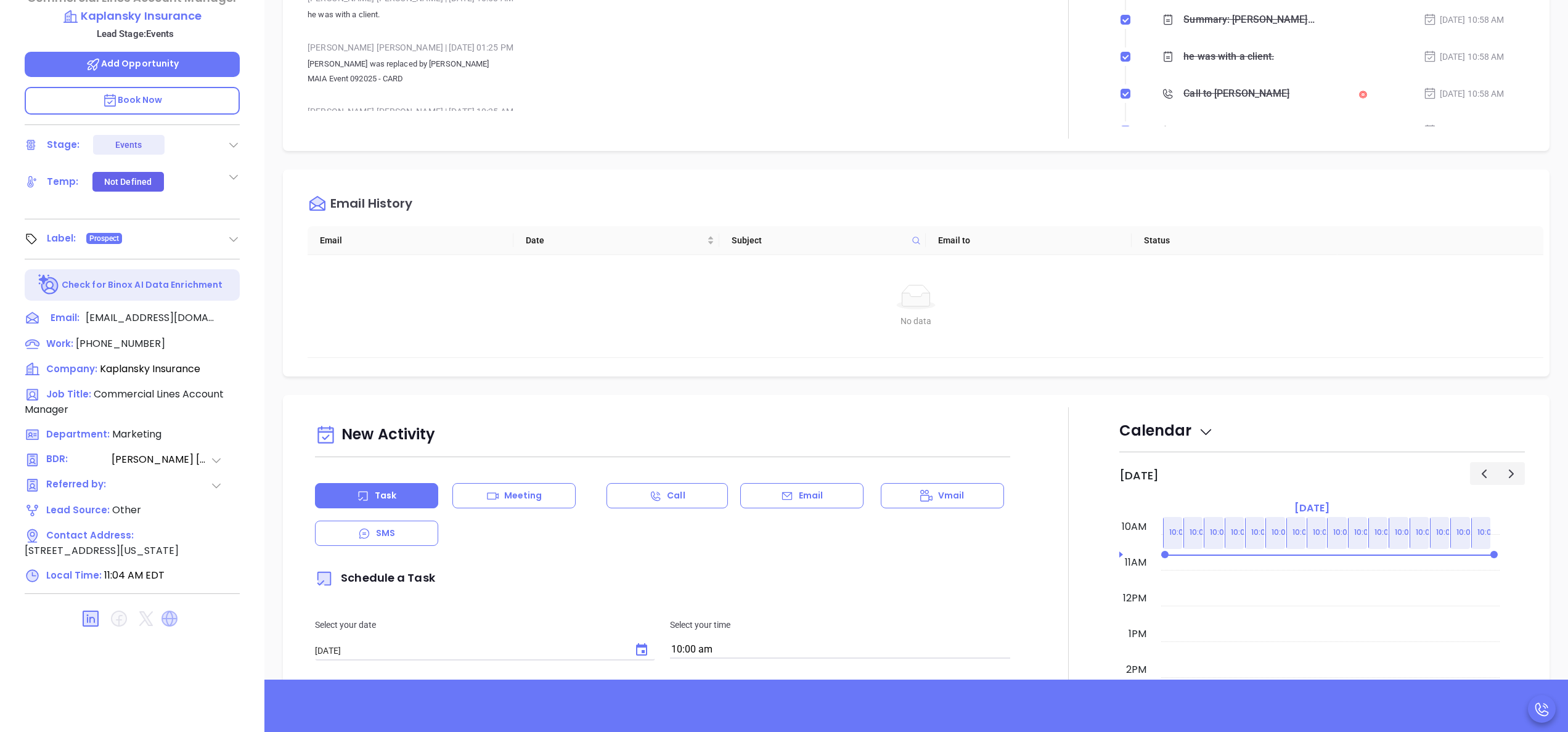
click at [171, 611] on icon at bounding box center [169, 619] width 16 height 16
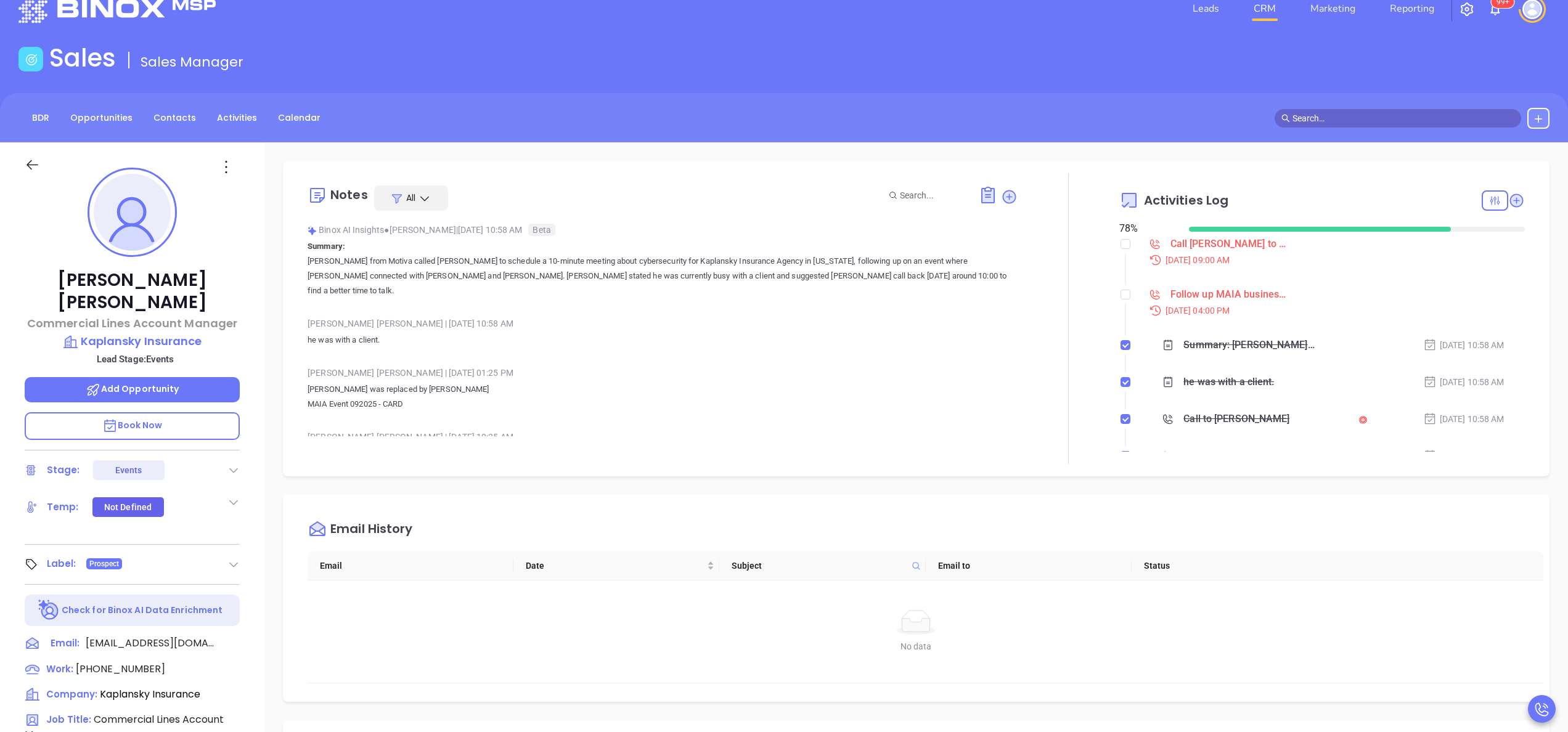
scroll to position [0, 0]
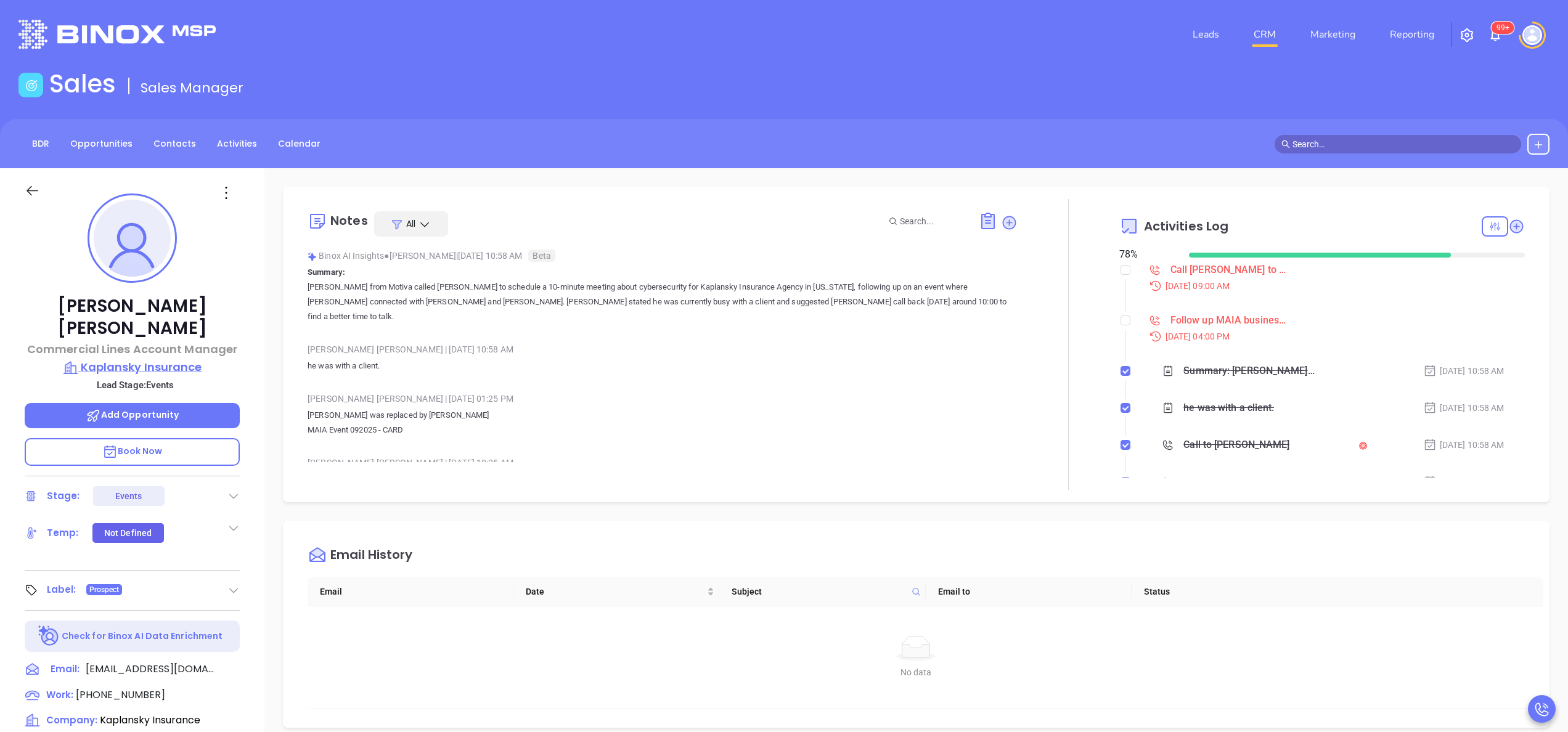
click at [163, 359] on p "Kaplansky Insurance" at bounding box center [132, 367] width 215 height 17
click at [488, 390] on div "Gissela Vargas | Sep 22, 2025 01:25 PM" at bounding box center [663, 399] width 710 height 18
click at [612, 359] on p "he was with a client." at bounding box center [663, 366] width 710 height 15
click at [721, 408] on p "Ely Kaplansky was replaced by Rick Rosenfeld MAIA Event 092025 - CARD" at bounding box center [663, 422] width 710 height 29
click at [256, 467] on div "Rick Rosenfeld Commercial Lines Account Manager Kaplansky Insurance Lead Stage:…" at bounding box center [132, 625] width 265 height 916
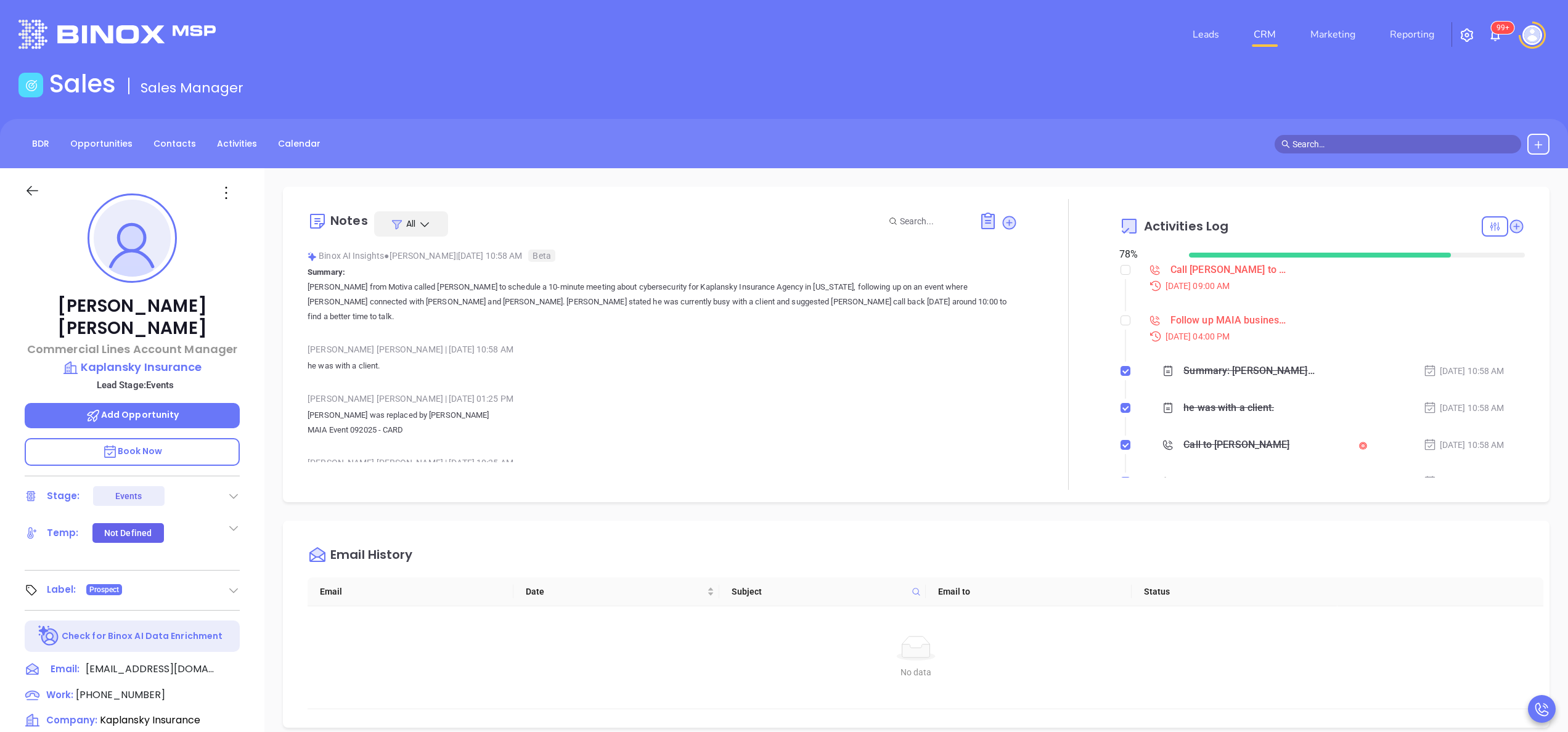
click at [263, 410] on div "Rick Rosenfeld Commercial Lines Account Manager Kaplansky Insurance Lead Stage:…" at bounding box center [132, 625] width 265 height 916
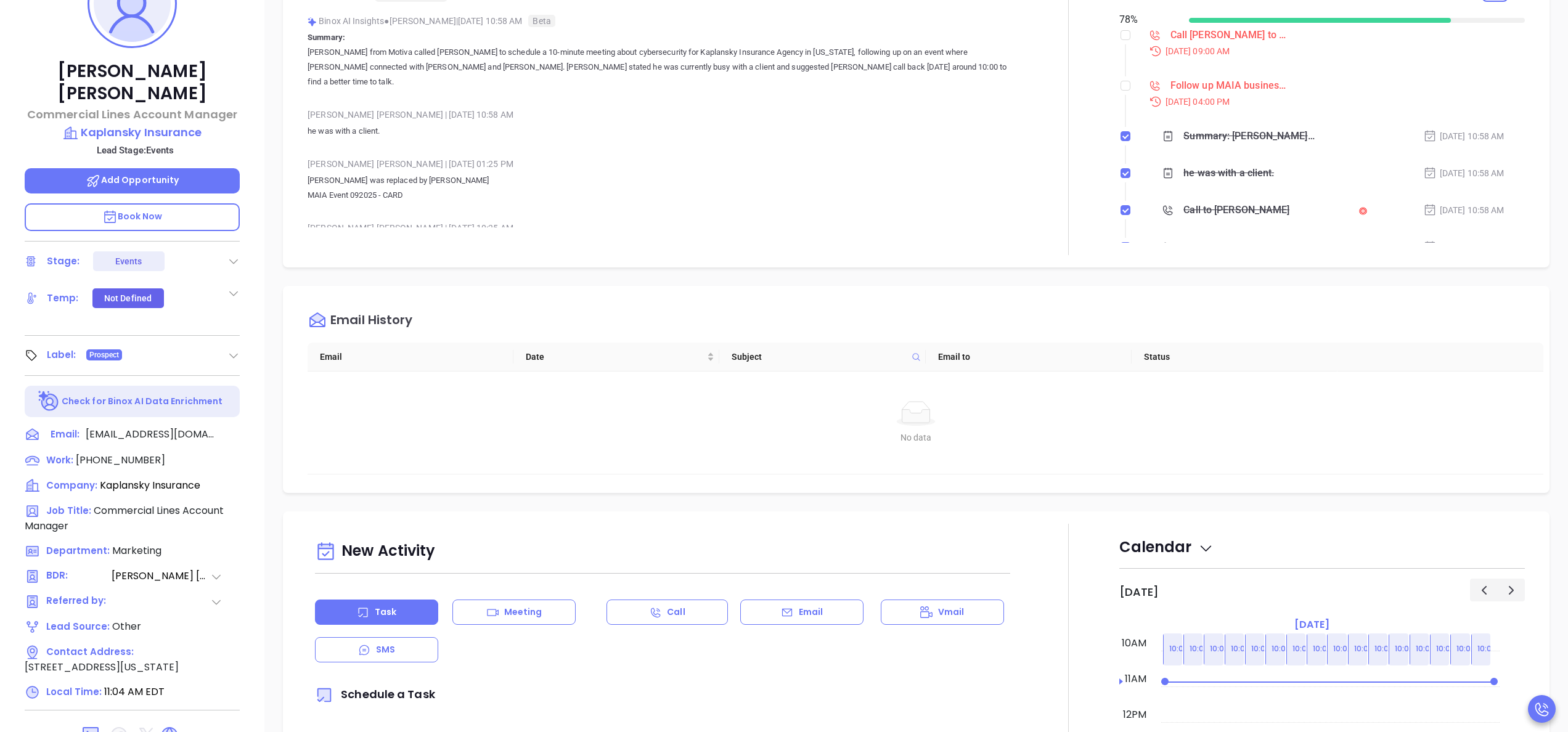
scroll to position [352, 0]
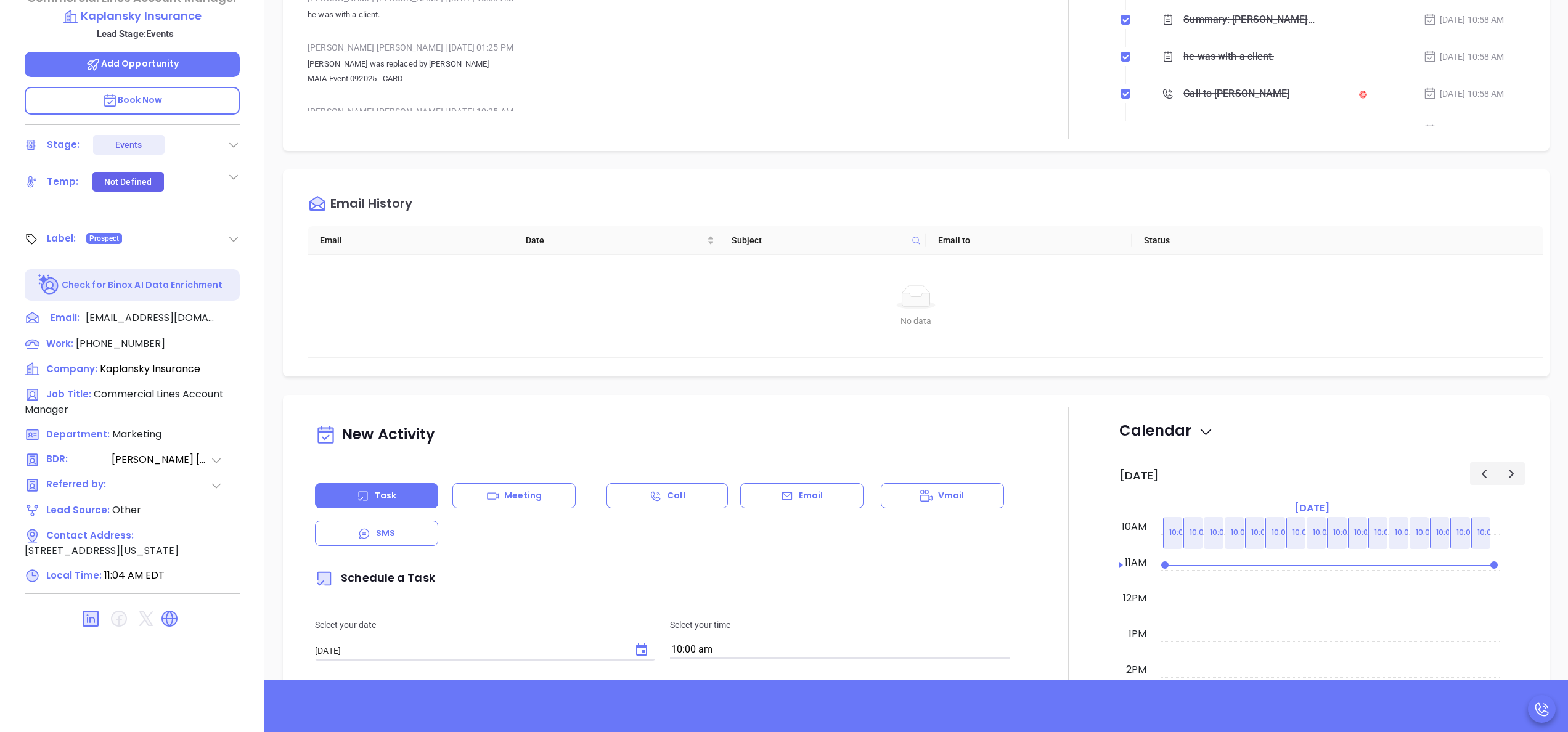
click at [175, 609] on icon at bounding box center [169, 619] width 20 height 20
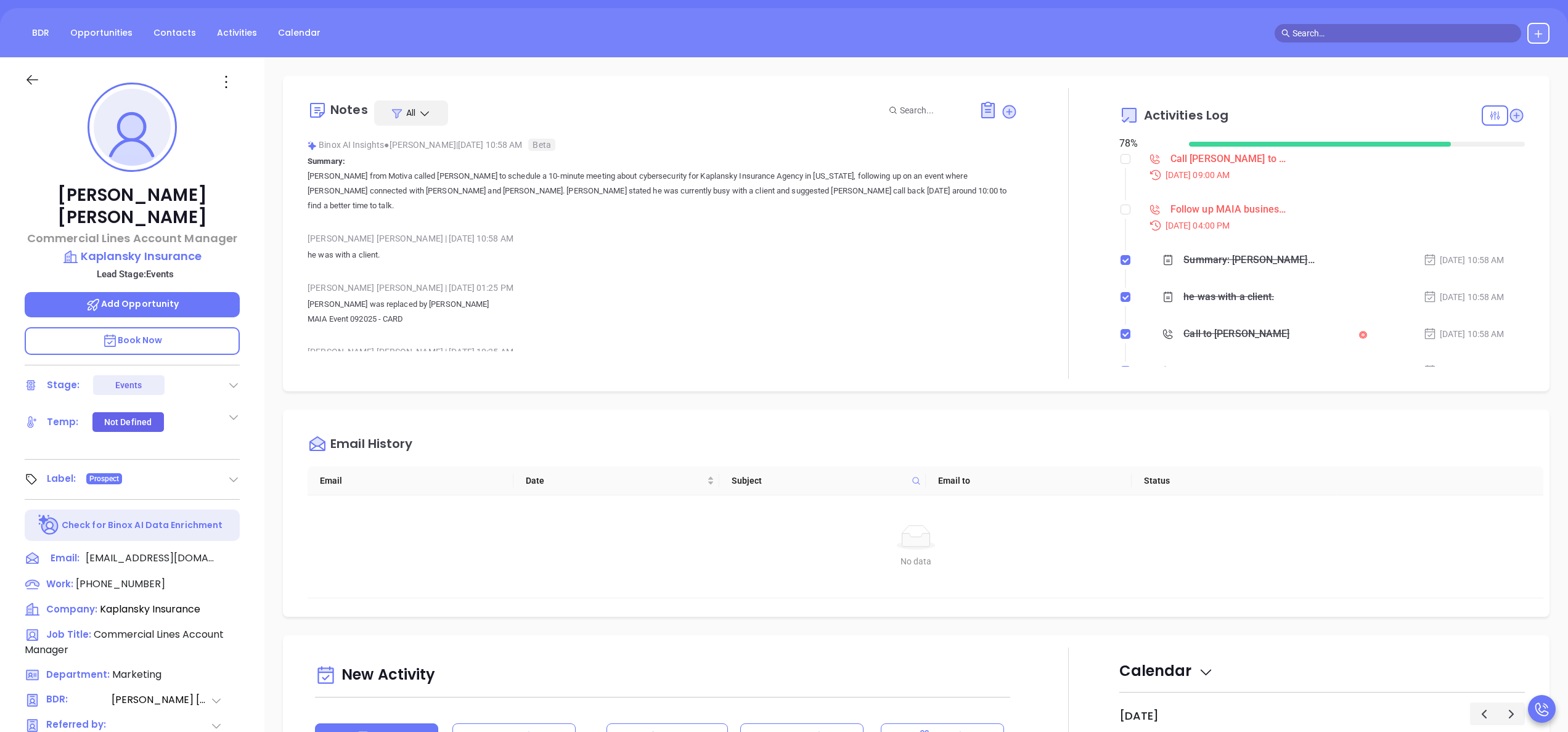
scroll to position [0, 0]
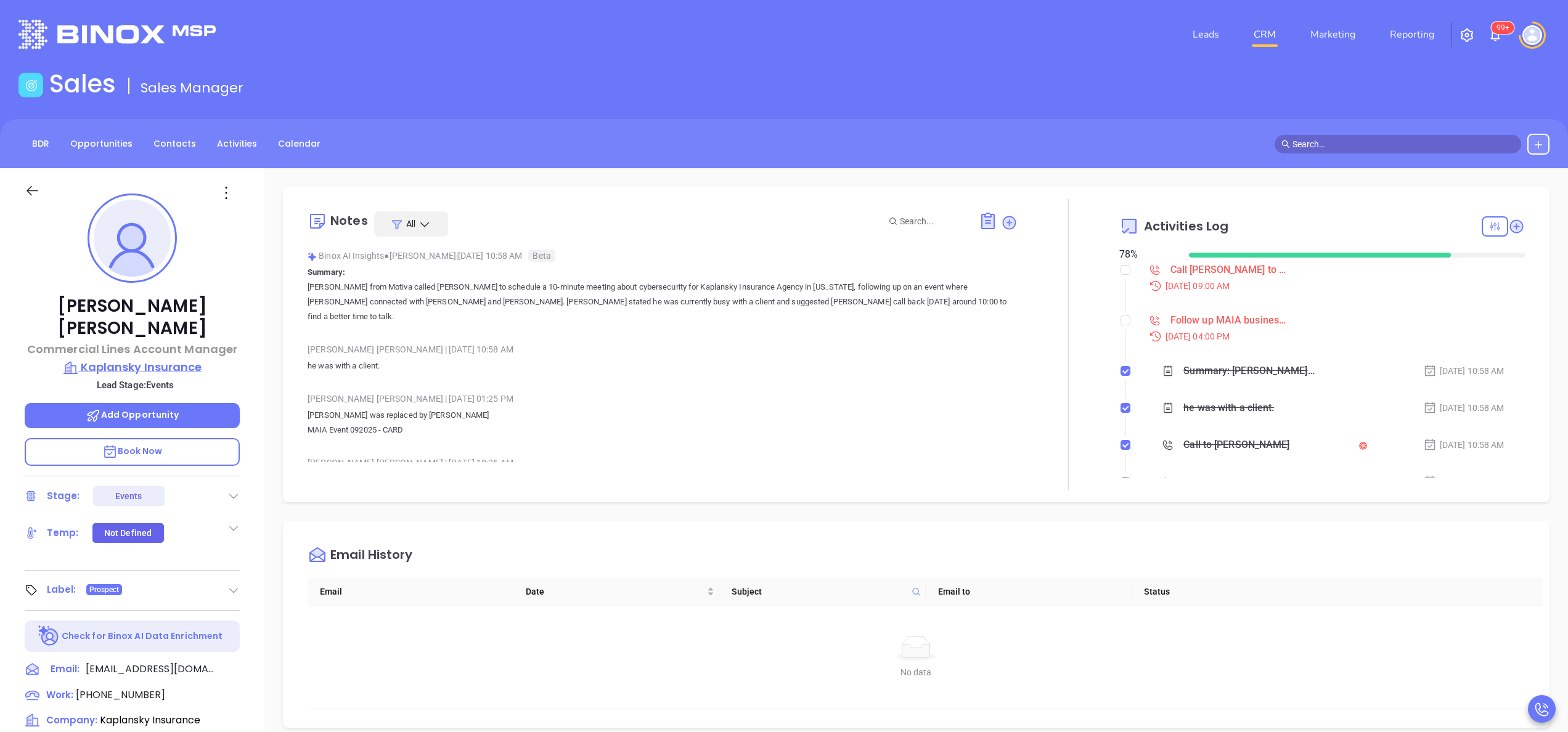
click at [137, 359] on p "Kaplansky Insurance" at bounding box center [132, 367] width 215 height 17
click at [265, 384] on div "Notes All Binox AI Insights ● Vicky Mendoza | Sep 26, 2025 10:58 AM Beta Summar…" at bounding box center [916, 599] width 1304 height 863
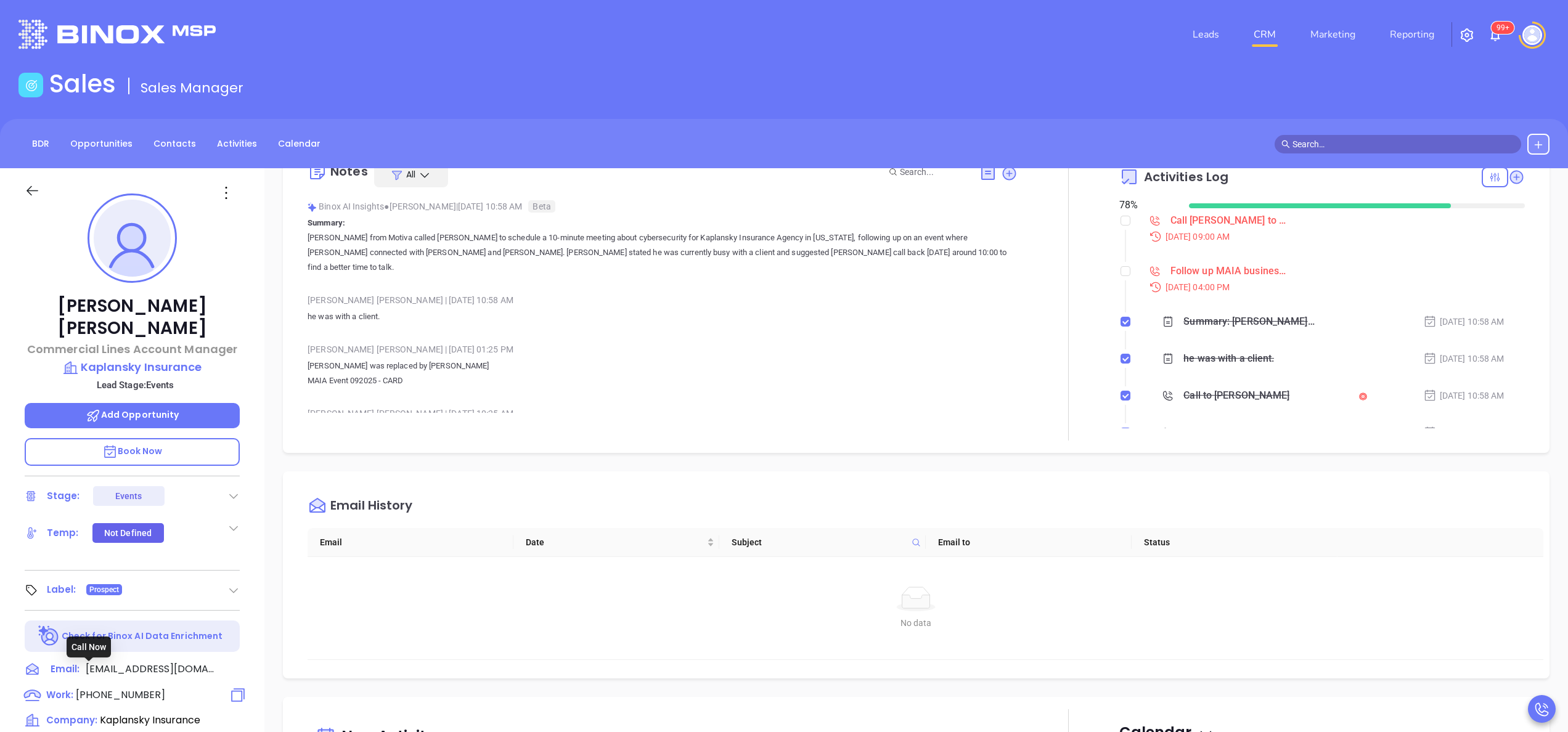
click at [126, 688] on span "(800) 640-2020" at bounding box center [120, 695] width 90 height 14
type input "(800) 640-2020"
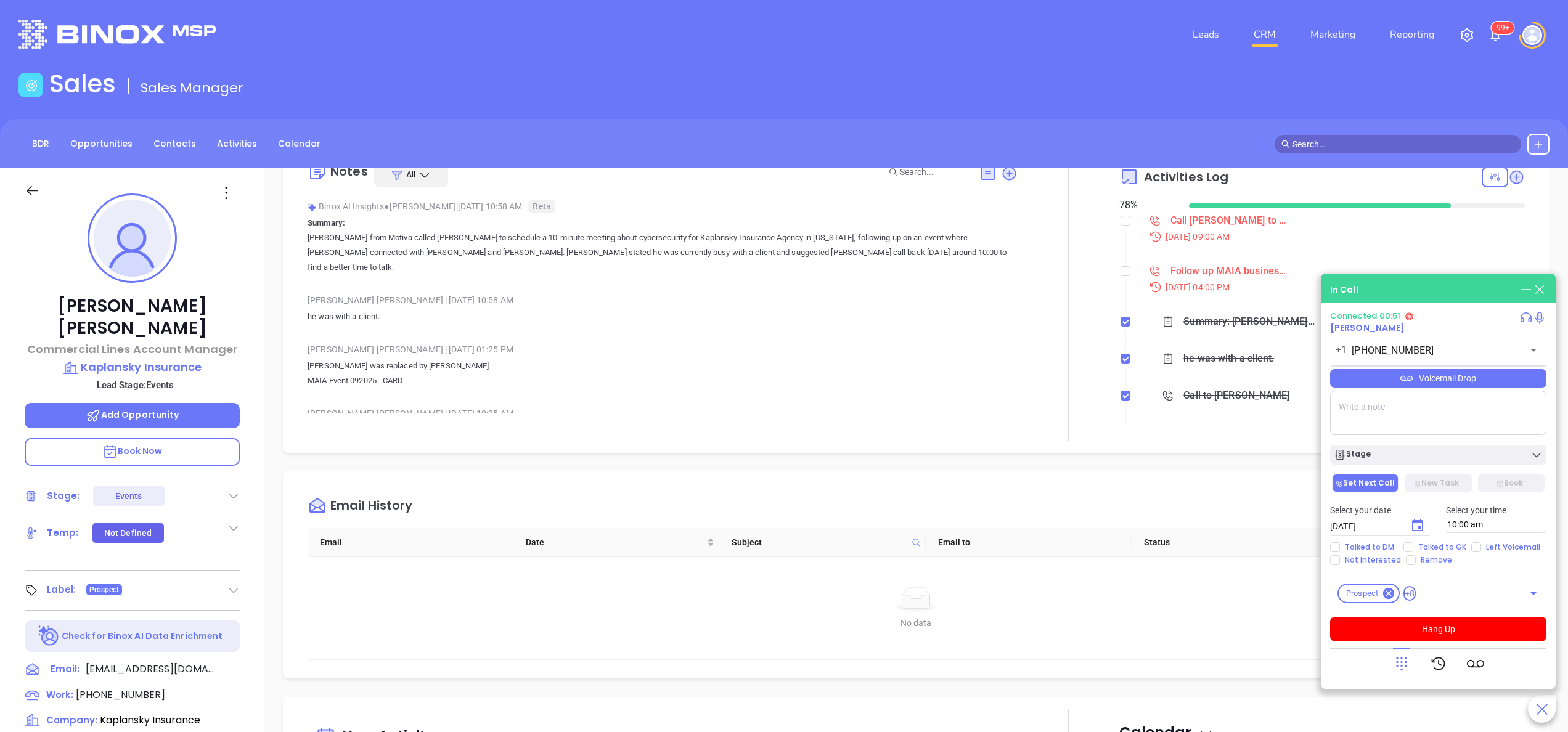
click at [1401, 661] on icon at bounding box center [1402, 664] width 17 height 17
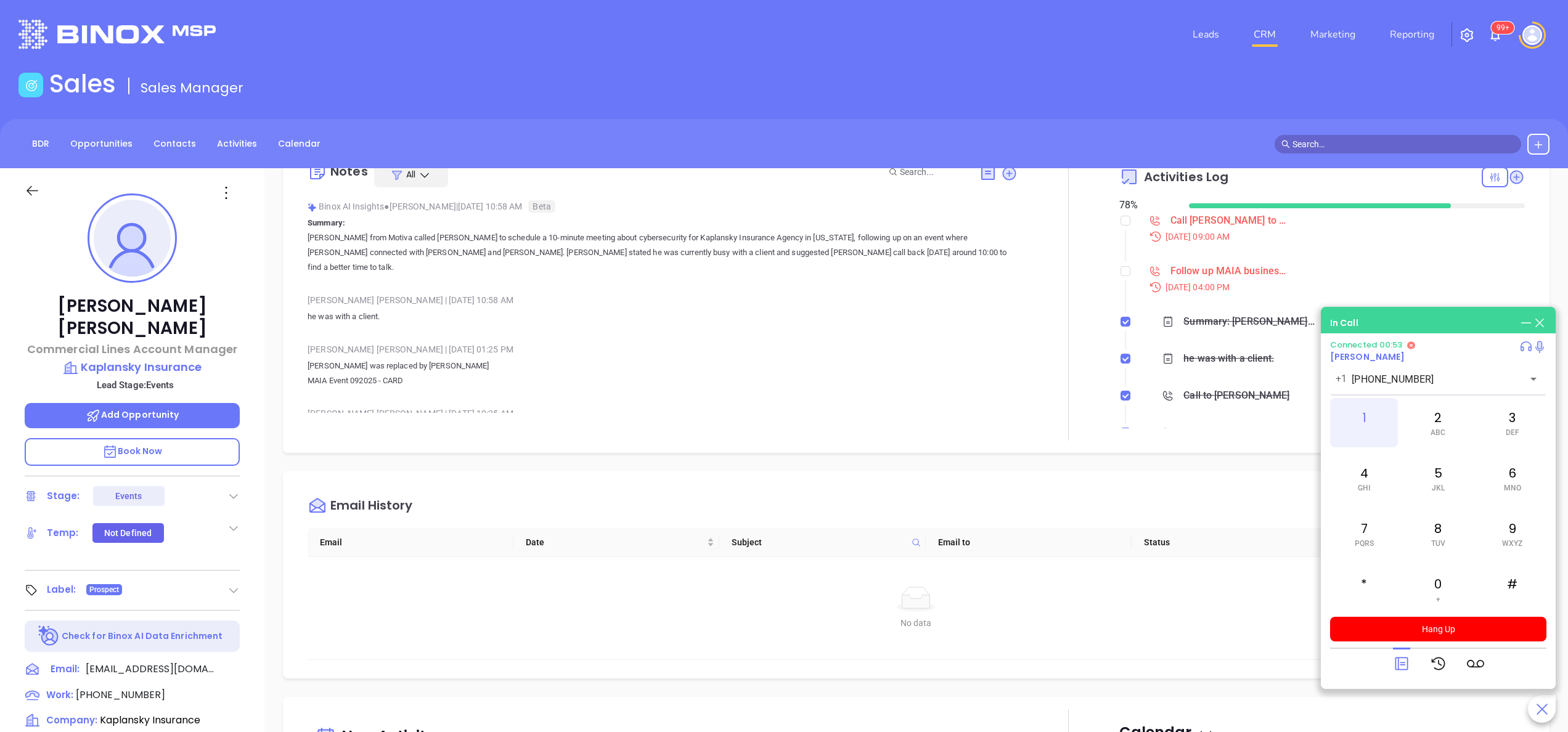
click at [1361, 430] on span at bounding box center [1364, 432] width 5 height 8
click at [1373, 541] on span "PQRS" at bounding box center [1364, 543] width 19 height 8
click at [1366, 487] on span "GHI" at bounding box center [1364, 488] width 12 height 8
click at [1454, 417] on div "2 ABC" at bounding box center [1439, 422] width 68 height 49
click at [1518, 595] on div "#" at bounding box center [1513, 589] width 68 height 49
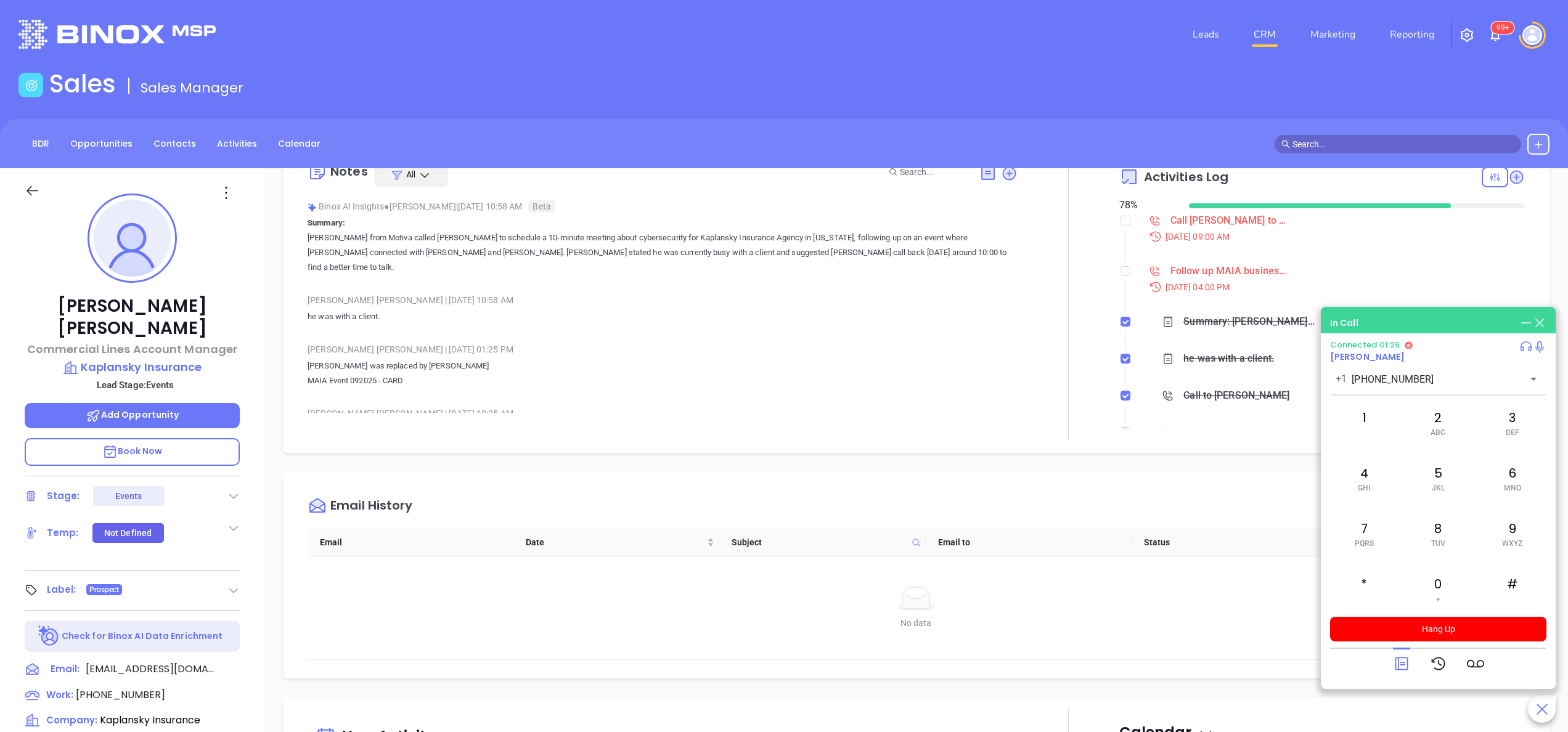
click at [183, 439] on p "Book Now" at bounding box center [132, 452] width 215 height 27
click at [1520, 578] on div "#" at bounding box center [1513, 589] width 68 height 49
click at [1434, 618] on button "Hang Up" at bounding box center [1438, 629] width 216 height 25
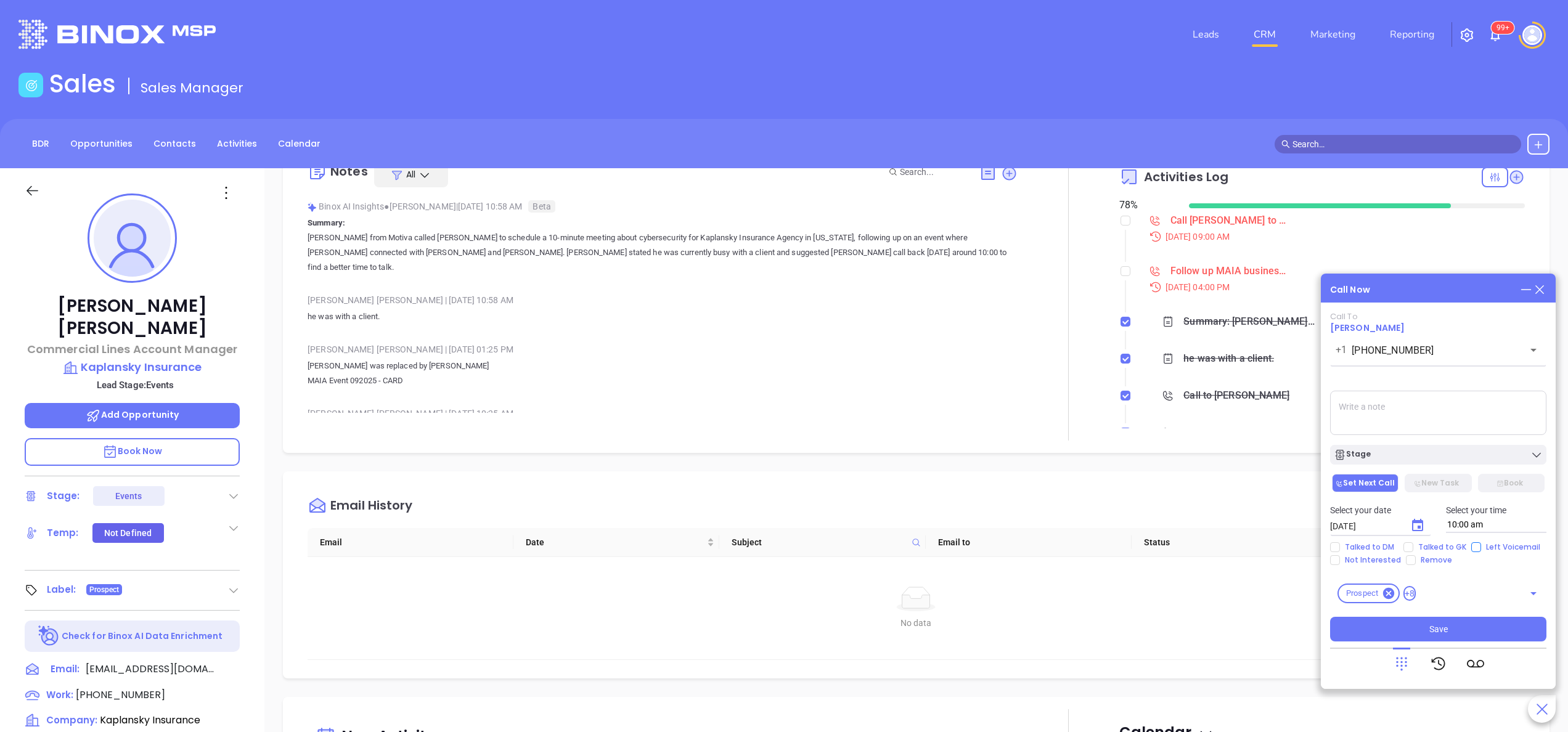
click at [1475, 550] on input "Left Voicemail" at bounding box center [1476, 547] width 10 height 10
checkbox input "true"
click at [1422, 521] on icon "Choose date, selected date is Oct 3, 2025" at bounding box center [1418, 525] width 11 height 12
click at [1382, 409] on button "6" at bounding box center [1380, 407] width 22 height 22
type input "10/06/2025"
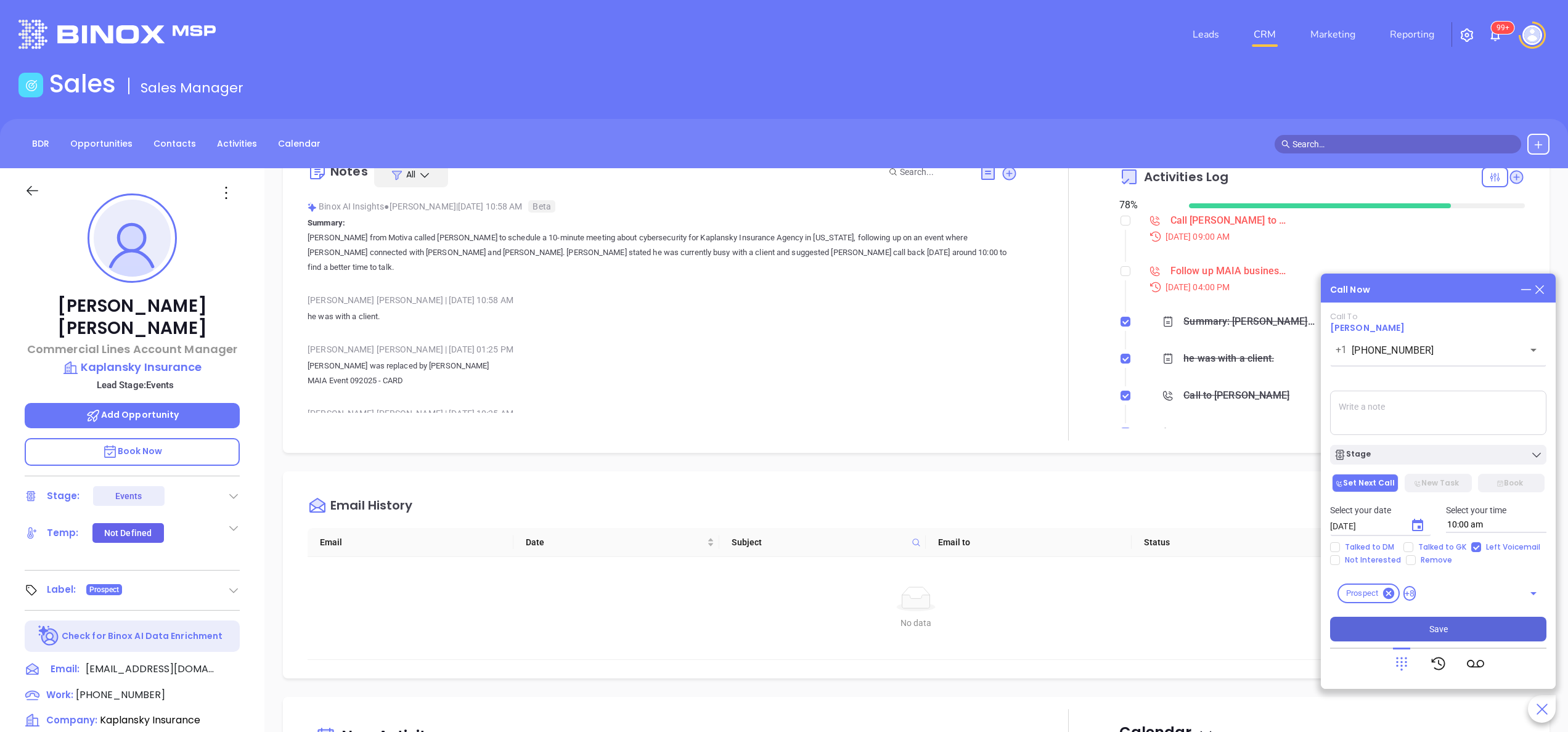
click at [1409, 635] on button "Save" at bounding box center [1438, 629] width 216 height 25
click at [1121, 270] on input "checkbox" at bounding box center [1126, 271] width 10 height 10
checkbox input "true"
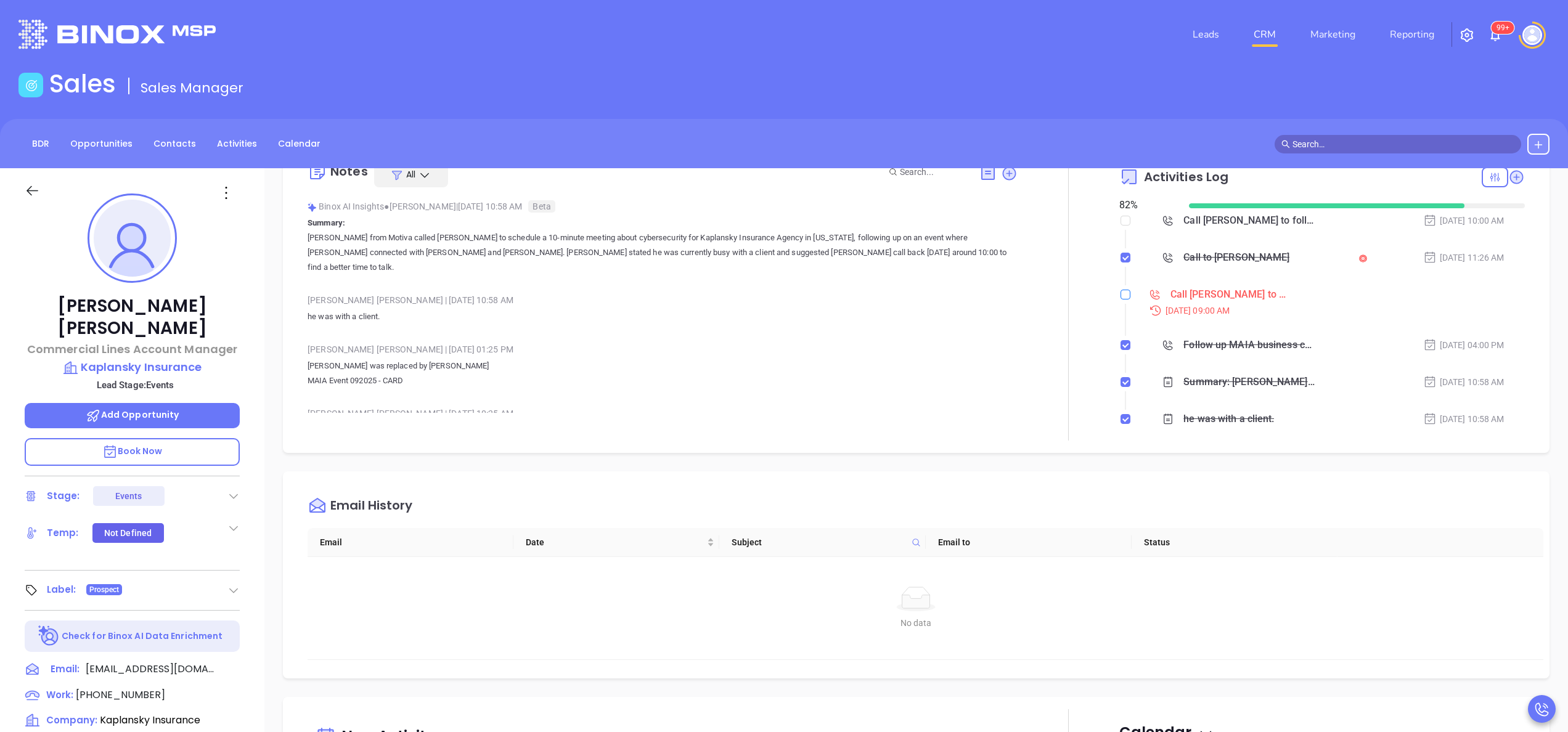
click at [1121, 296] on input "checkbox" at bounding box center [1126, 294] width 10 height 10
checkbox input "true"
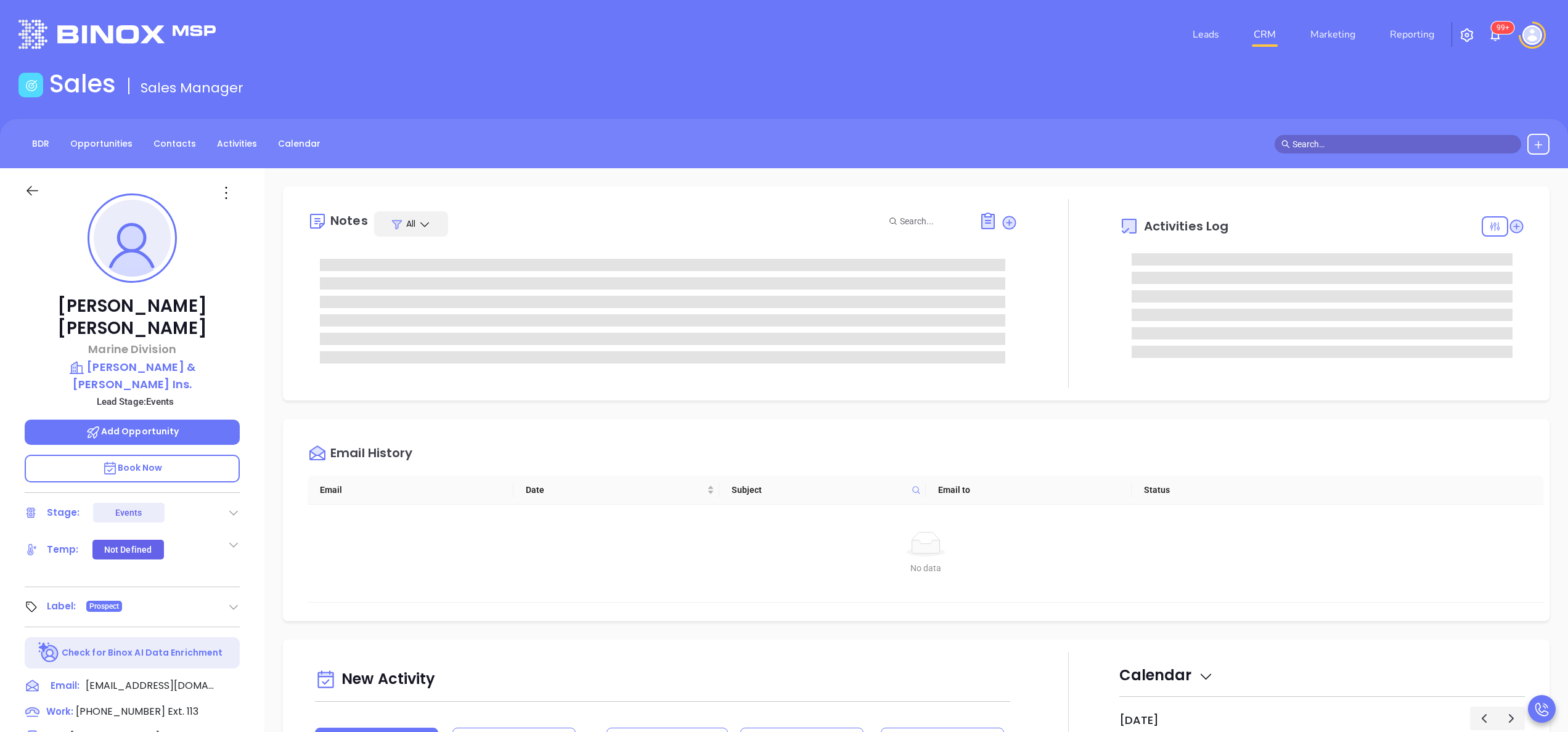
type input "[PERSON_NAME]"
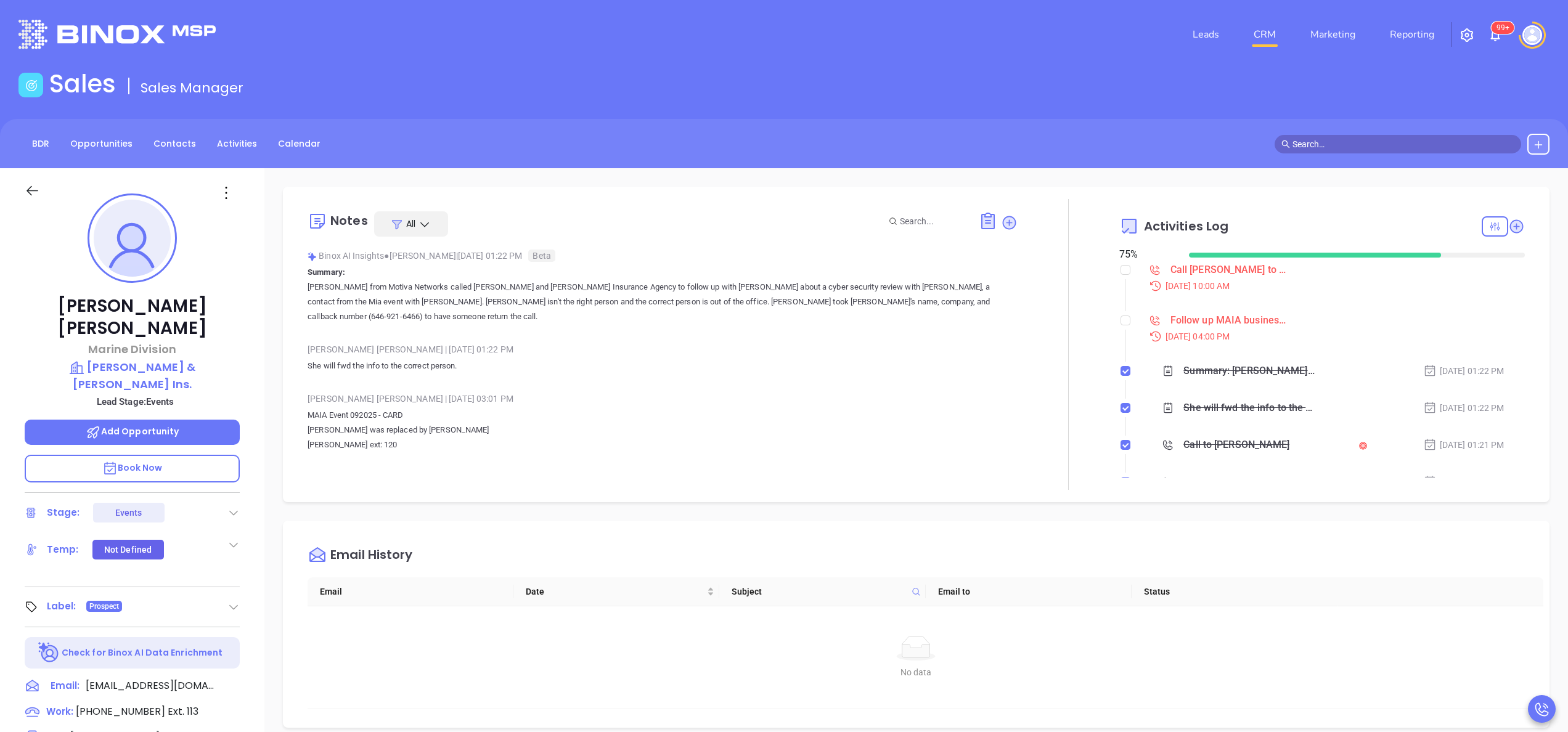
scroll to position [358, 0]
click at [249, 363] on div "[PERSON_NAME] Marine Division [PERSON_NAME] & [PERSON_NAME] Ins. Lead Stage: Ev…" at bounding box center [132, 625] width 265 height 916
click at [493, 437] on p "MAIA Event 092025 - CARD [PERSON_NAME] was replaced by [PERSON_NAME] [PERSON_NA…" at bounding box center [663, 430] width 710 height 44
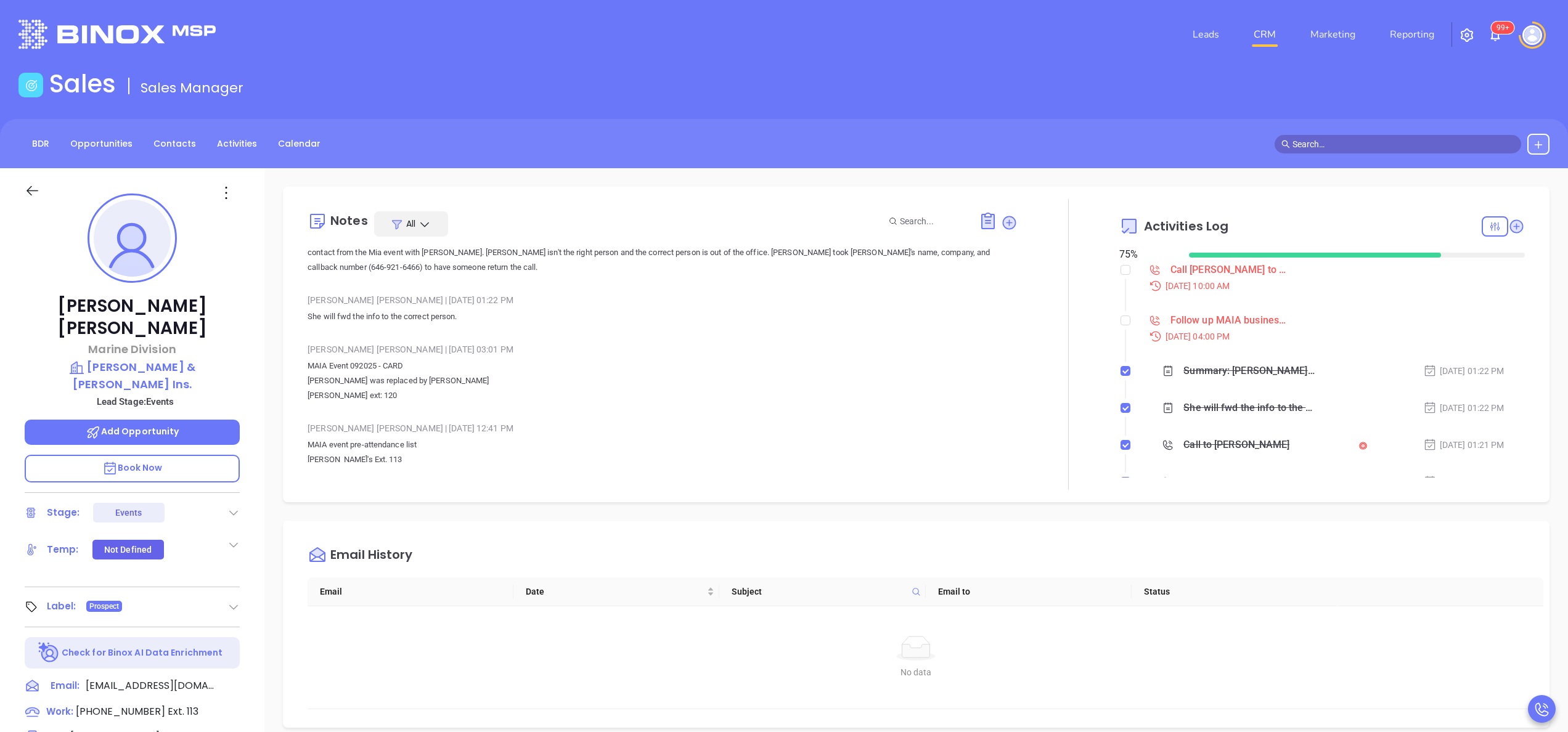
click at [259, 396] on div "[PERSON_NAME] Marine Division [PERSON_NAME] & [PERSON_NAME] Ins. Lead Stage: Ev…" at bounding box center [132, 625] width 265 height 916
click at [180, 359] on p "[PERSON_NAME] & [PERSON_NAME] Ins." at bounding box center [132, 376] width 215 height 34
click at [254, 386] on div "[PERSON_NAME] Marine Division [PERSON_NAME] & [PERSON_NAME] Ins. Lead Stage: Ev…" at bounding box center [132, 625] width 265 height 916
click at [1121, 272] on input "checkbox" at bounding box center [1126, 270] width 10 height 10
checkbox input "true"
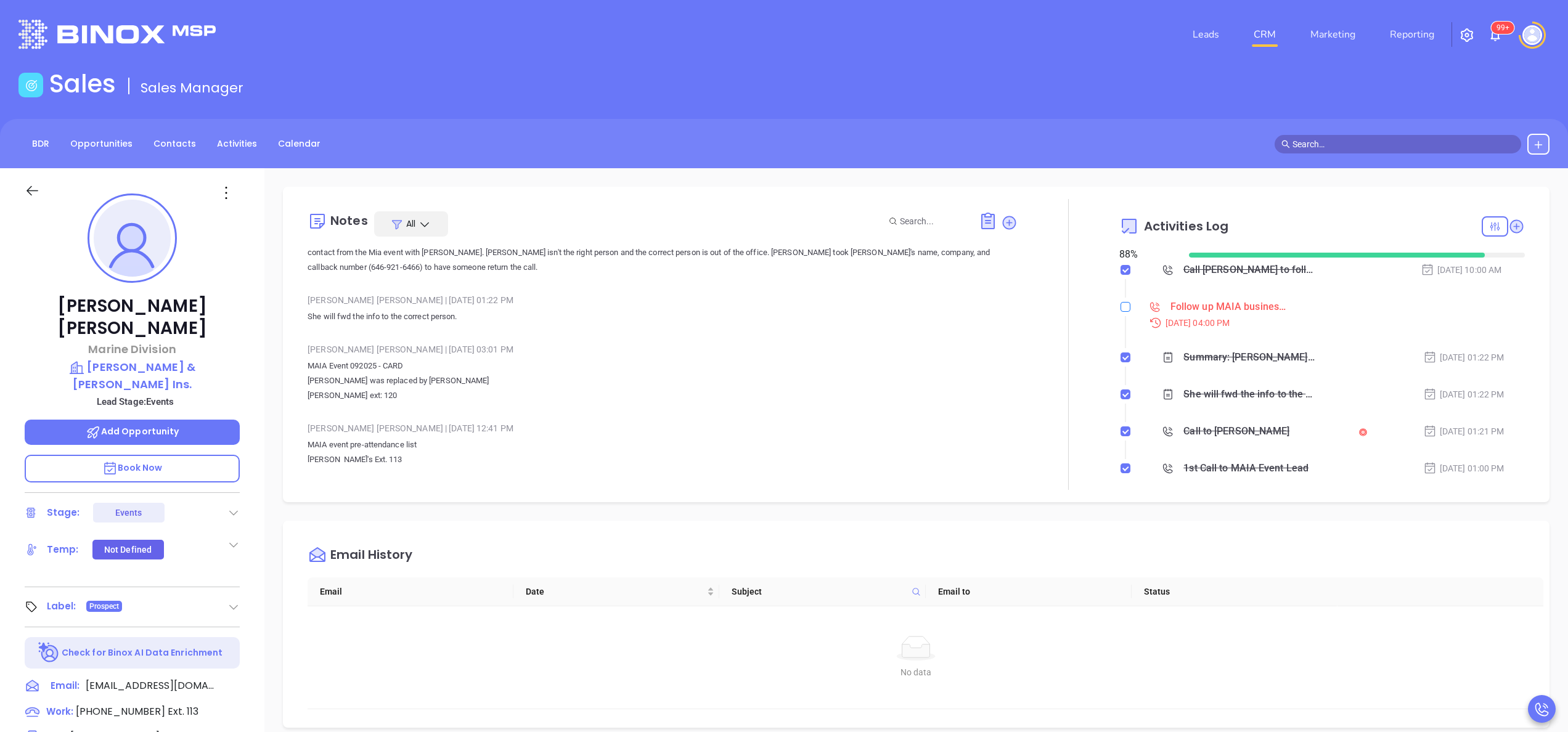
click at [1121, 307] on input "checkbox" at bounding box center [1126, 307] width 10 height 10
checkbox input "true"
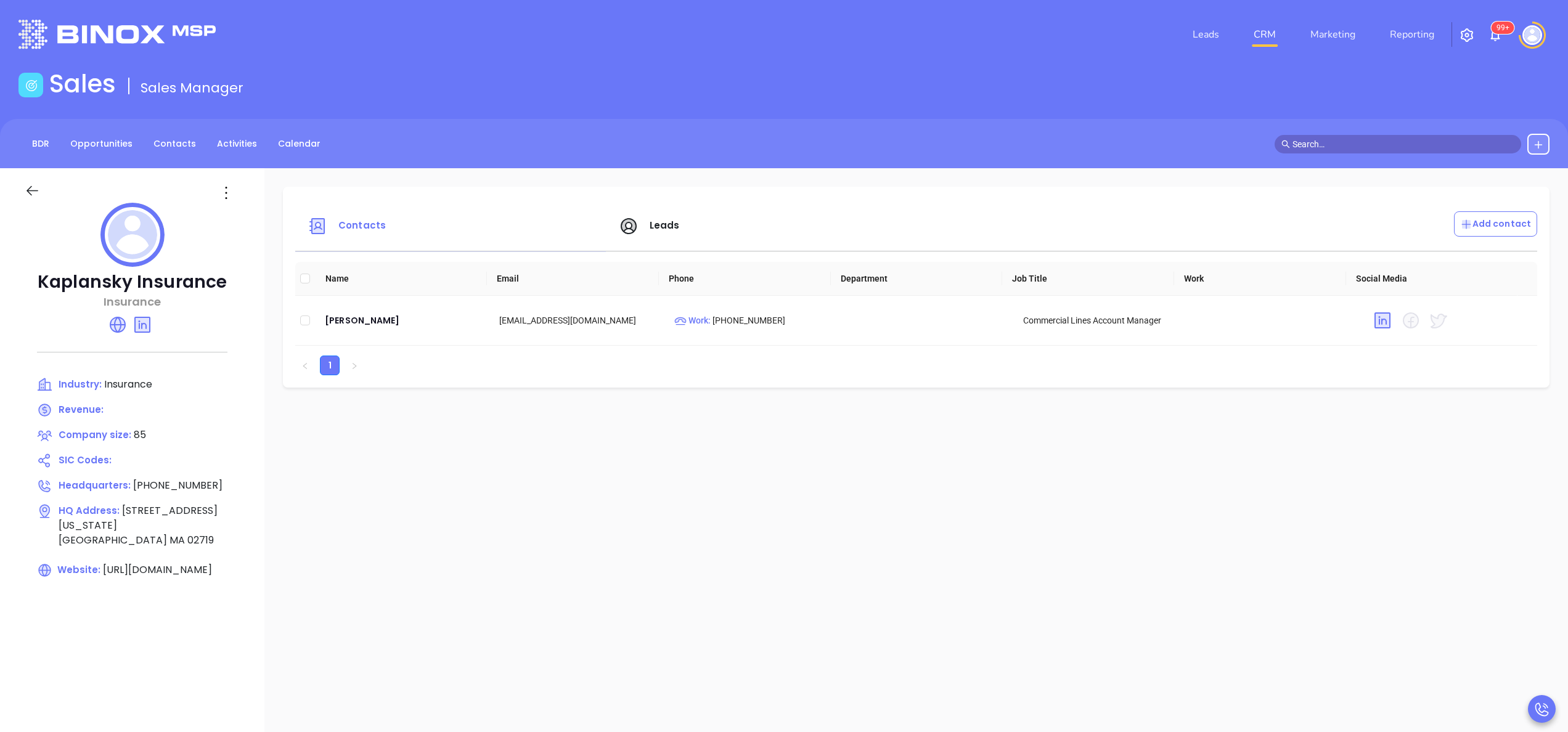
click at [657, 227] on span "Leads" at bounding box center [665, 225] width 30 height 13
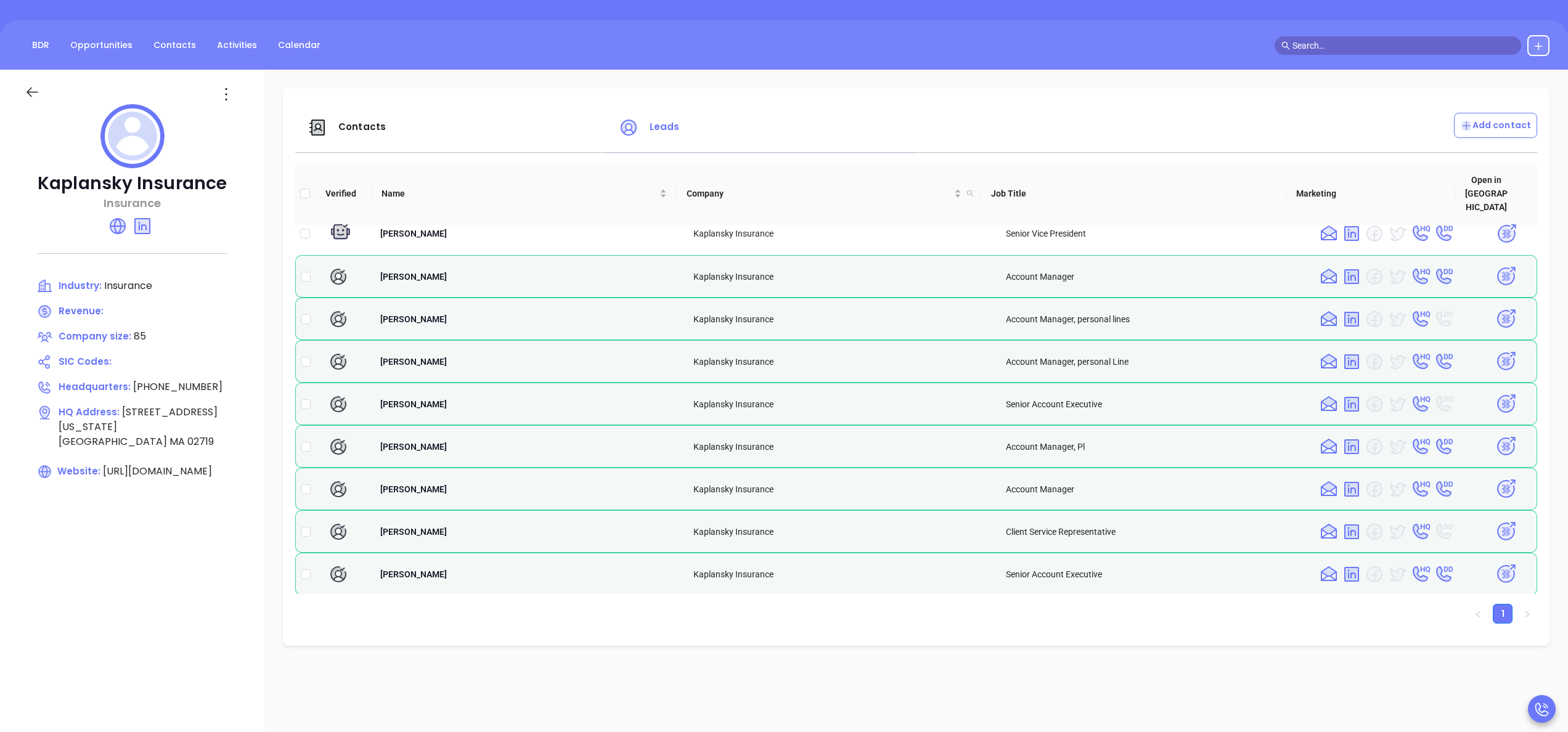
scroll to position [146, 0]
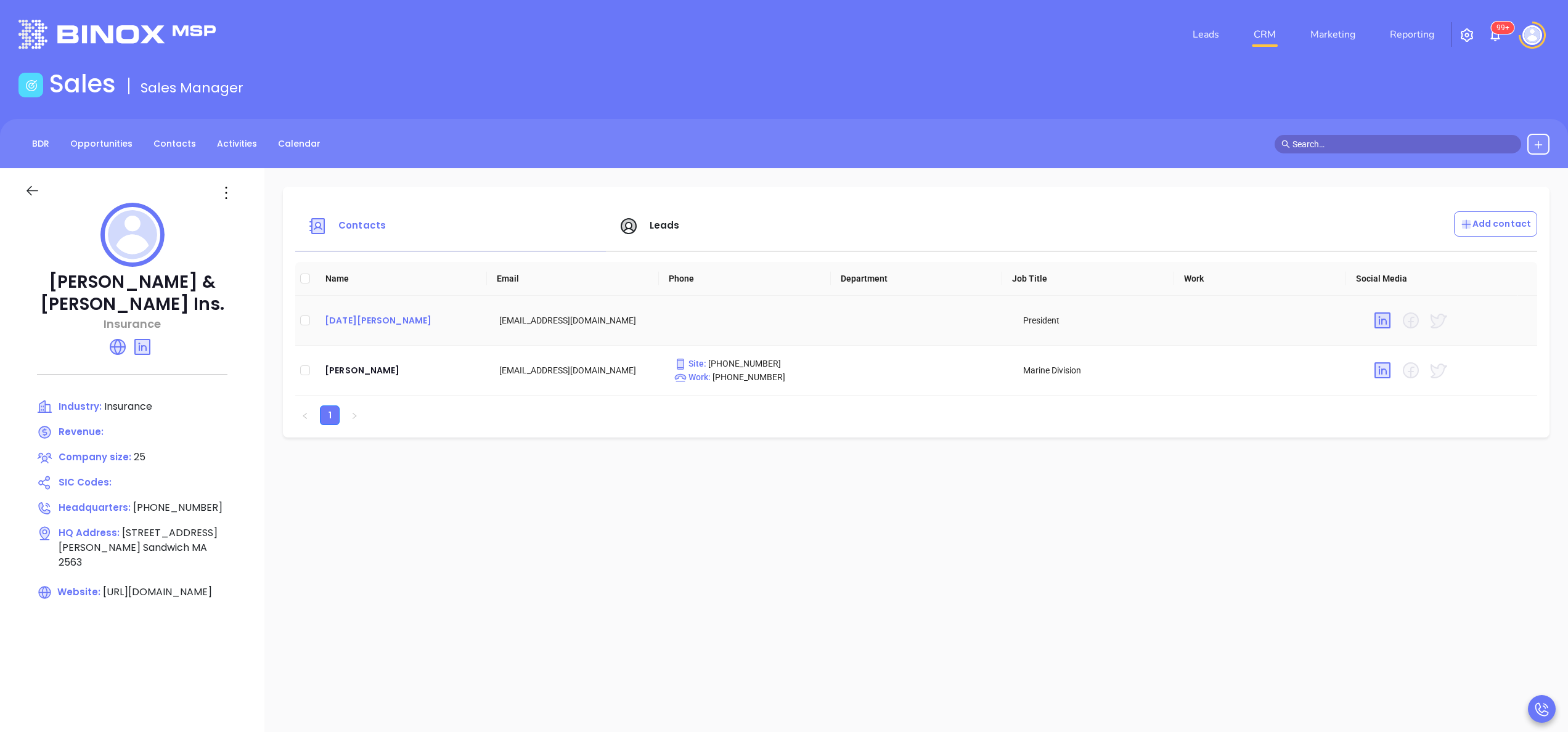
click at [377, 326] on div "[DATE][PERSON_NAME]" at bounding box center [402, 320] width 155 height 15
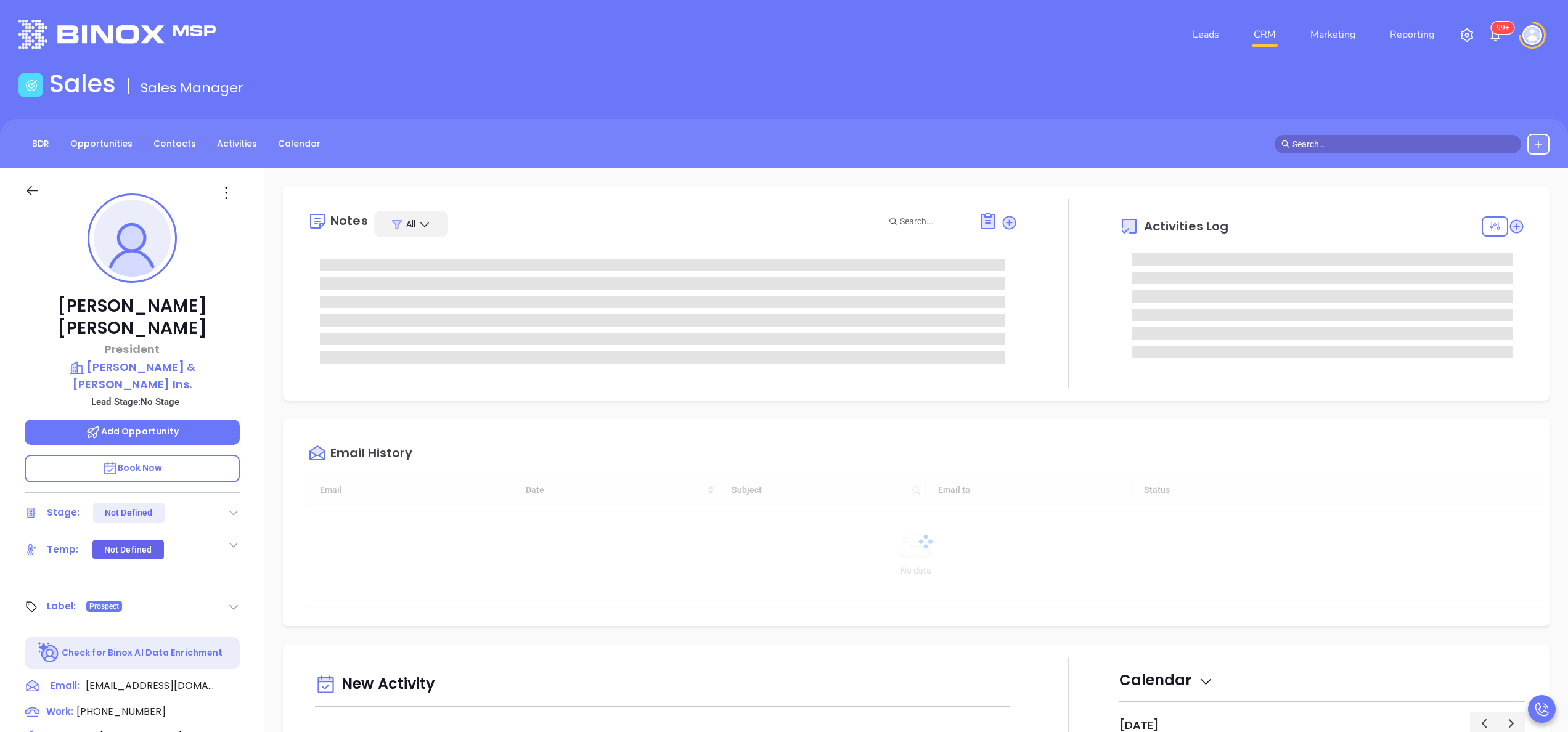
type input "[DATE]"
type input "[PERSON_NAME]"
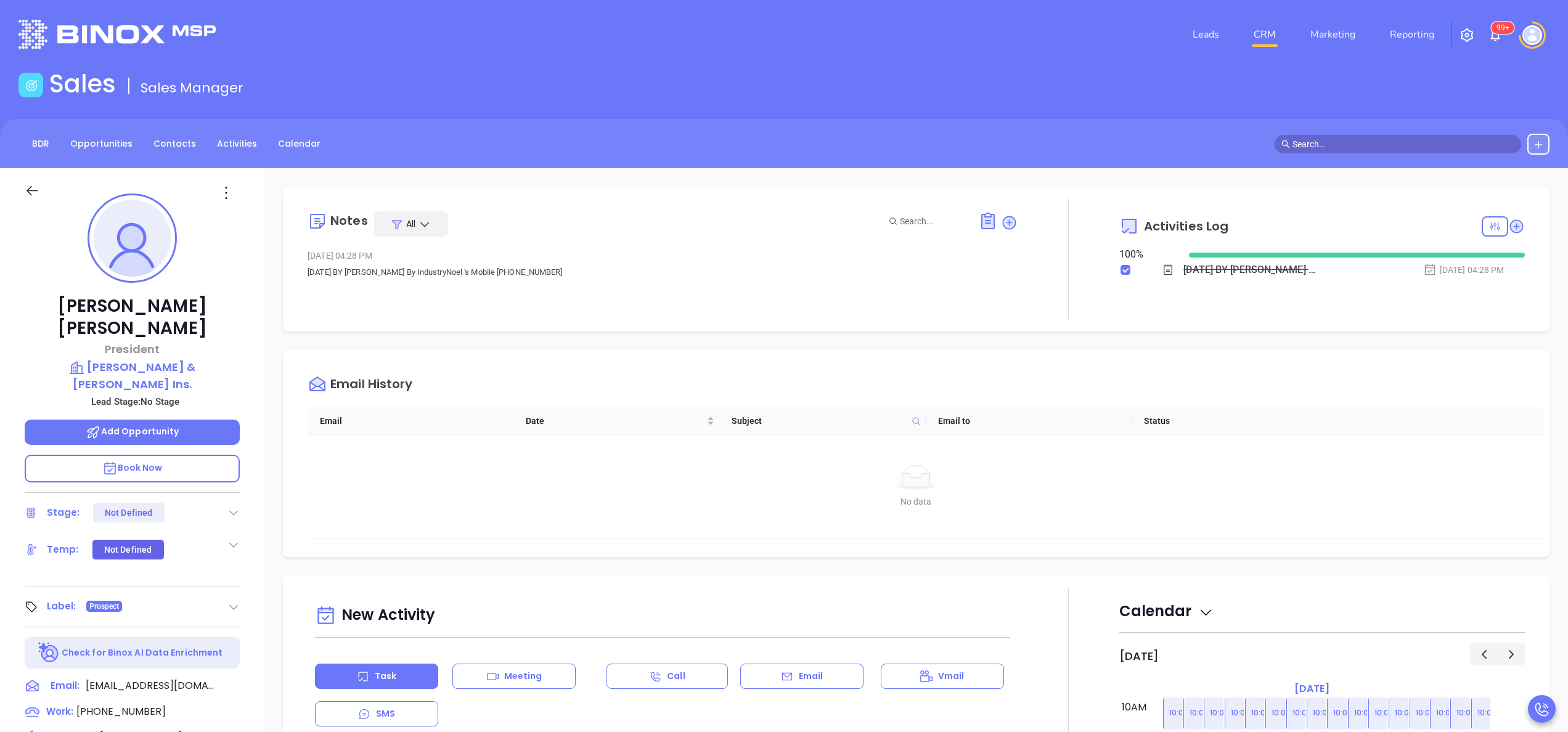
click at [255, 533] on div "[DATE][PERSON_NAME] President [PERSON_NAME] & [PERSON_NAME] Ins. Lead Stage: No…" at bounding box center [132, 625] width 265 height 916
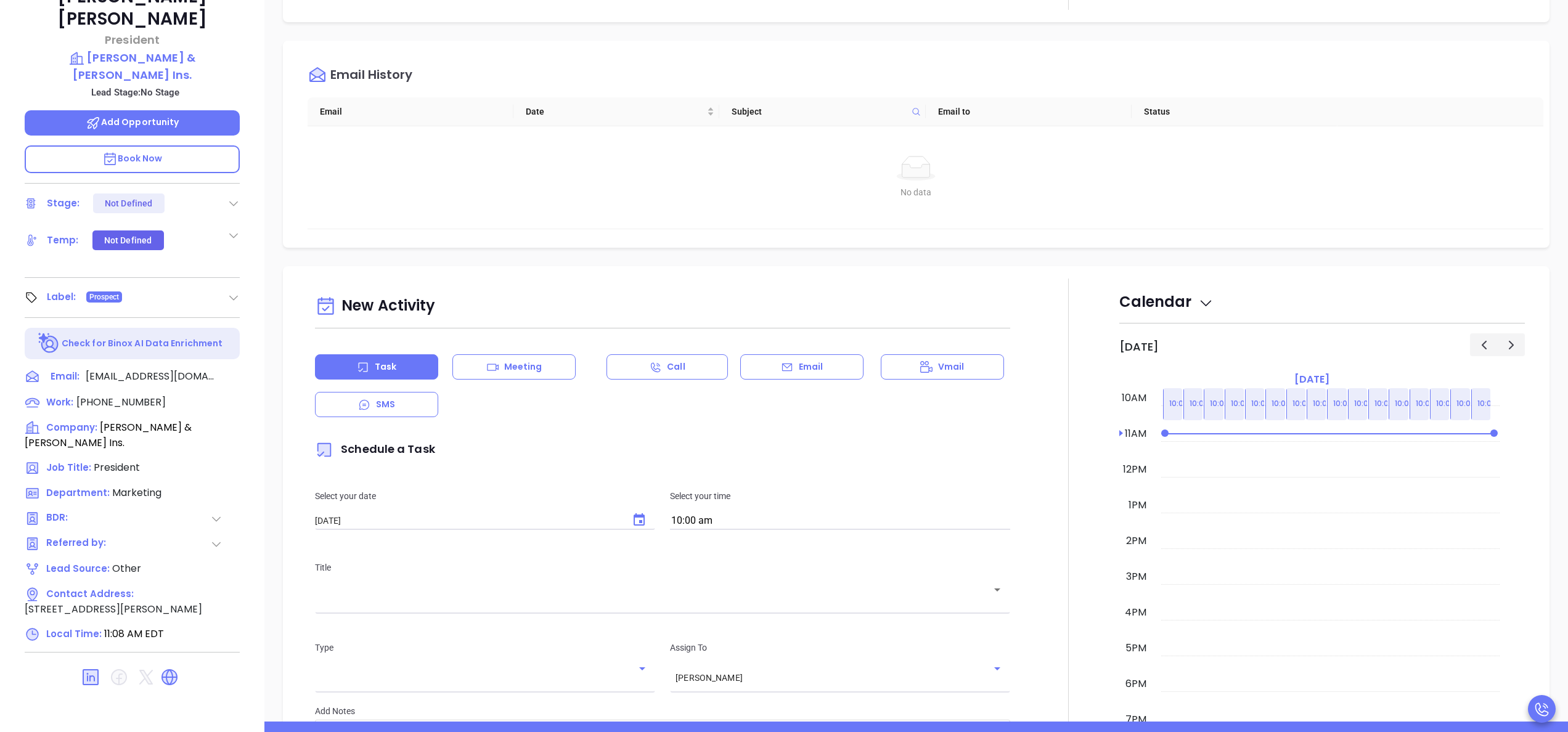
scroll to position [352, 0]
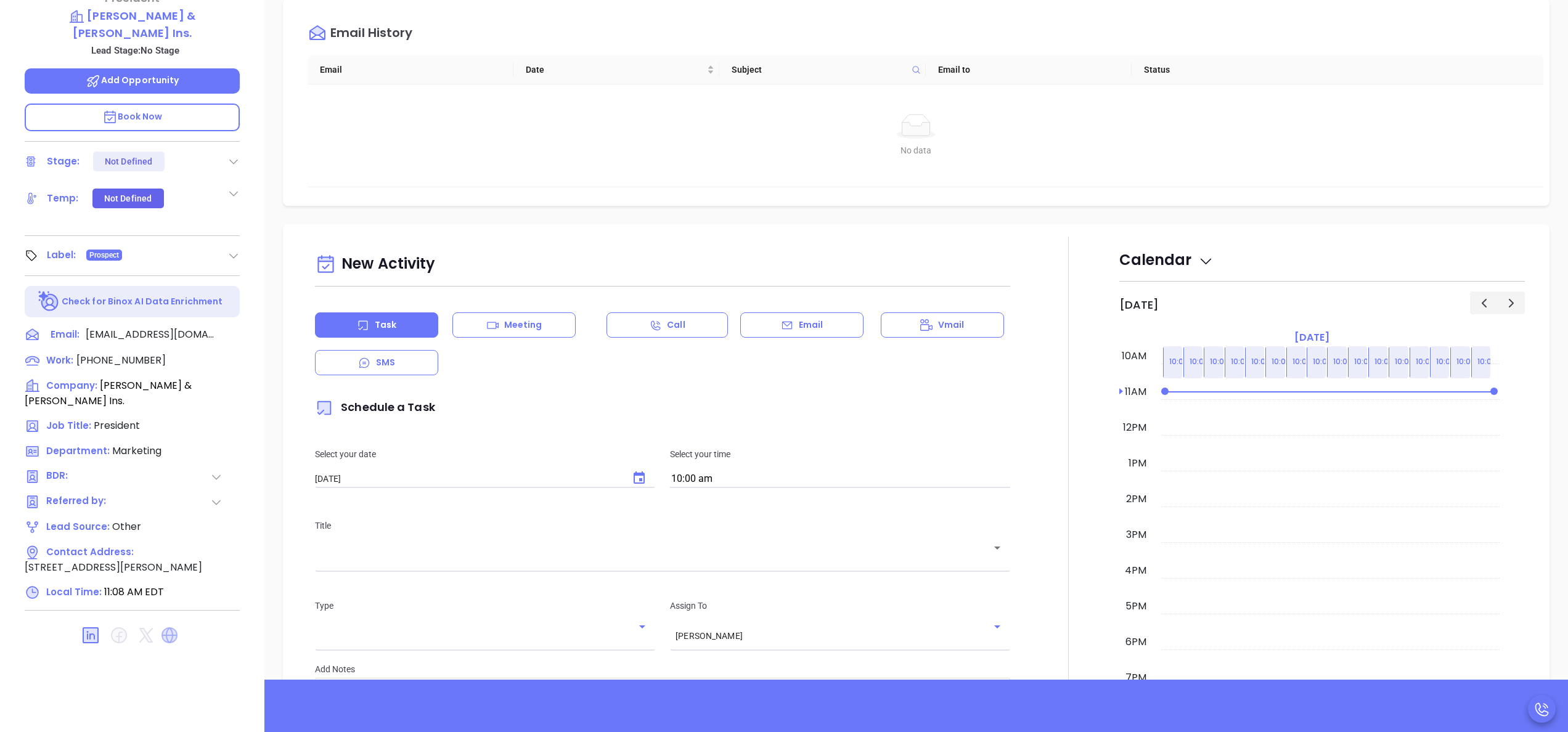
click at [173, 627] on icon at bounding box center [169, 635] width 16 height 16
click at [1073, 311] on div at bounding box center [1069, 577] width 102 height 681
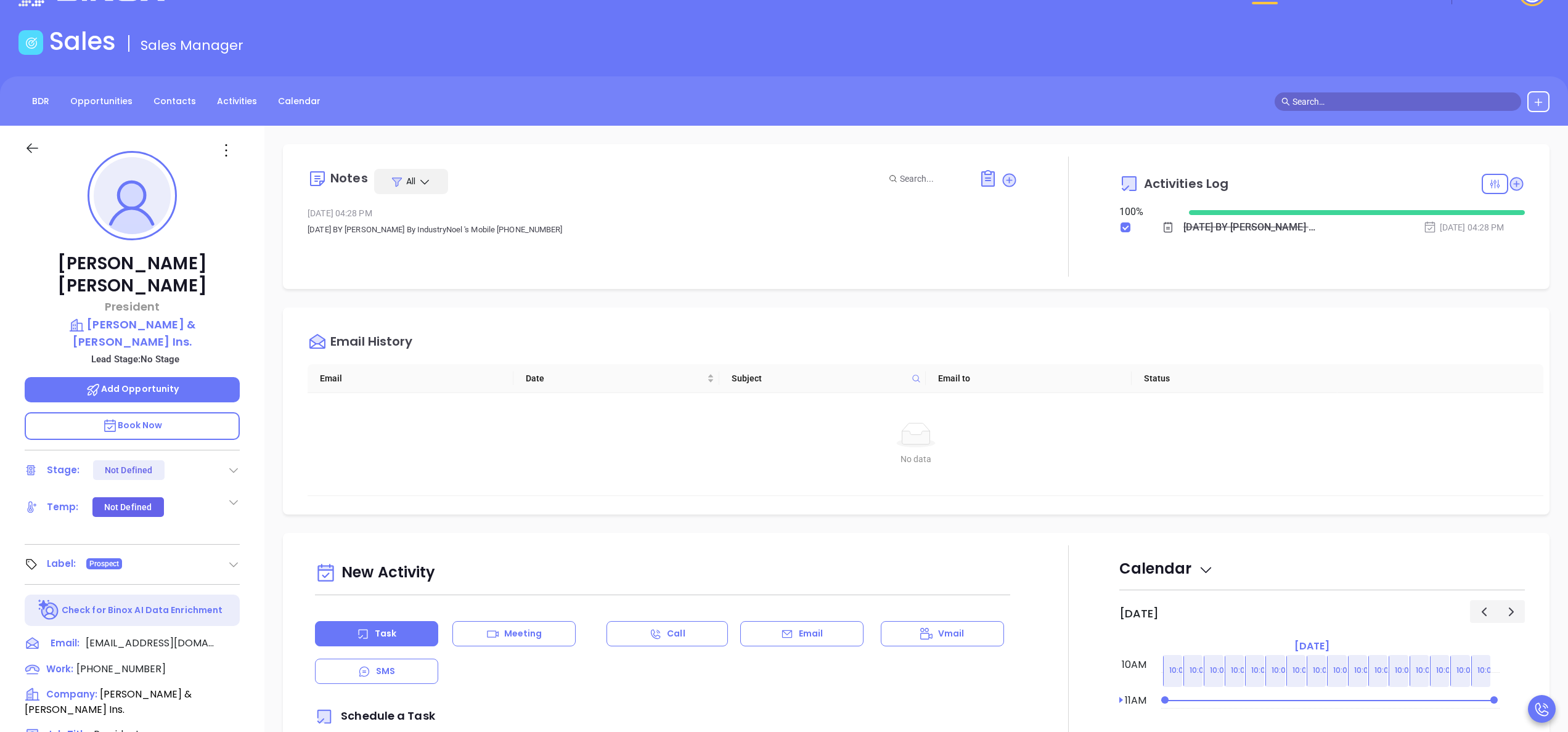
scroll to position [0, 0]
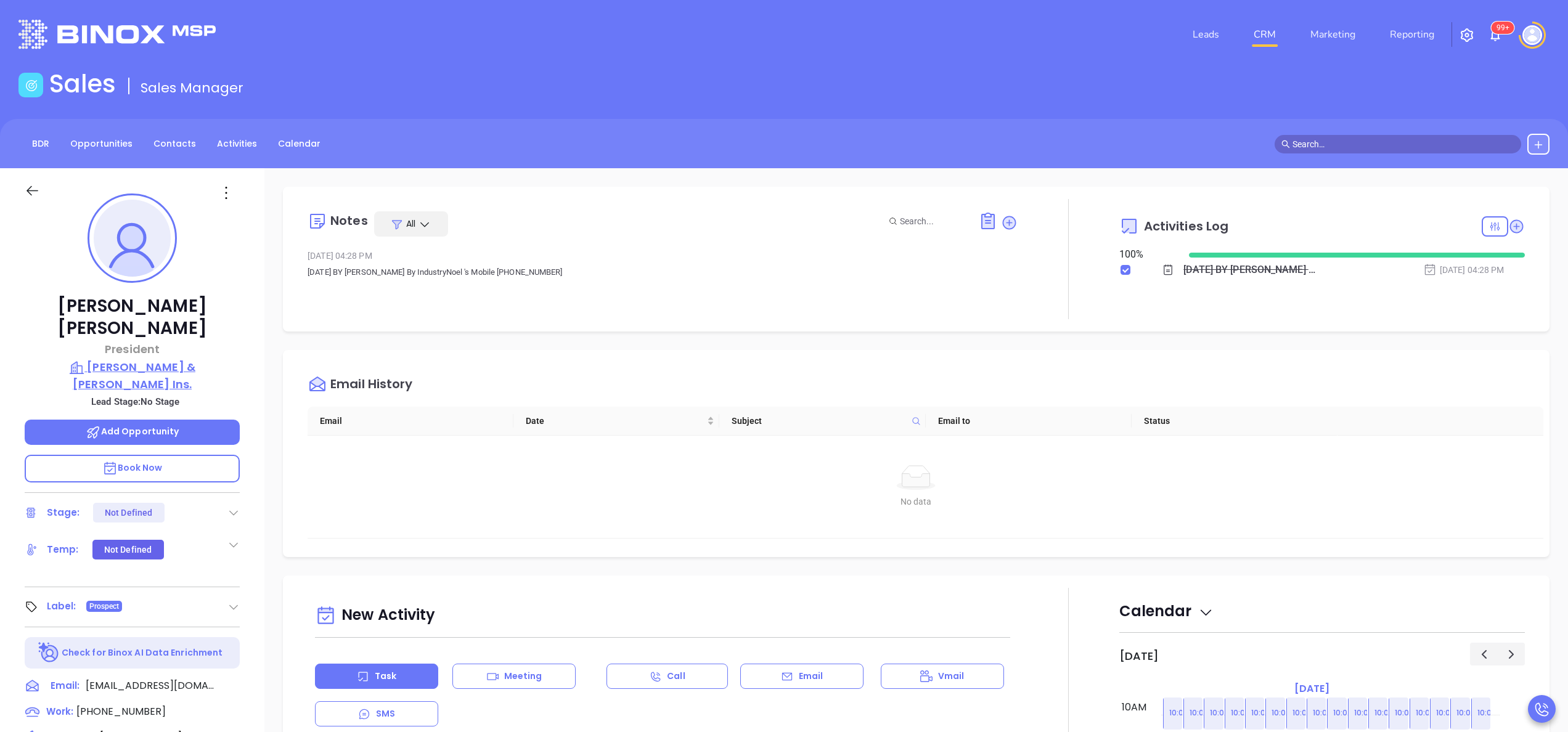
click at [190, 359] on p "Almeida & Carlson Ins." at bounding box center [132, 376] width 215 height 34
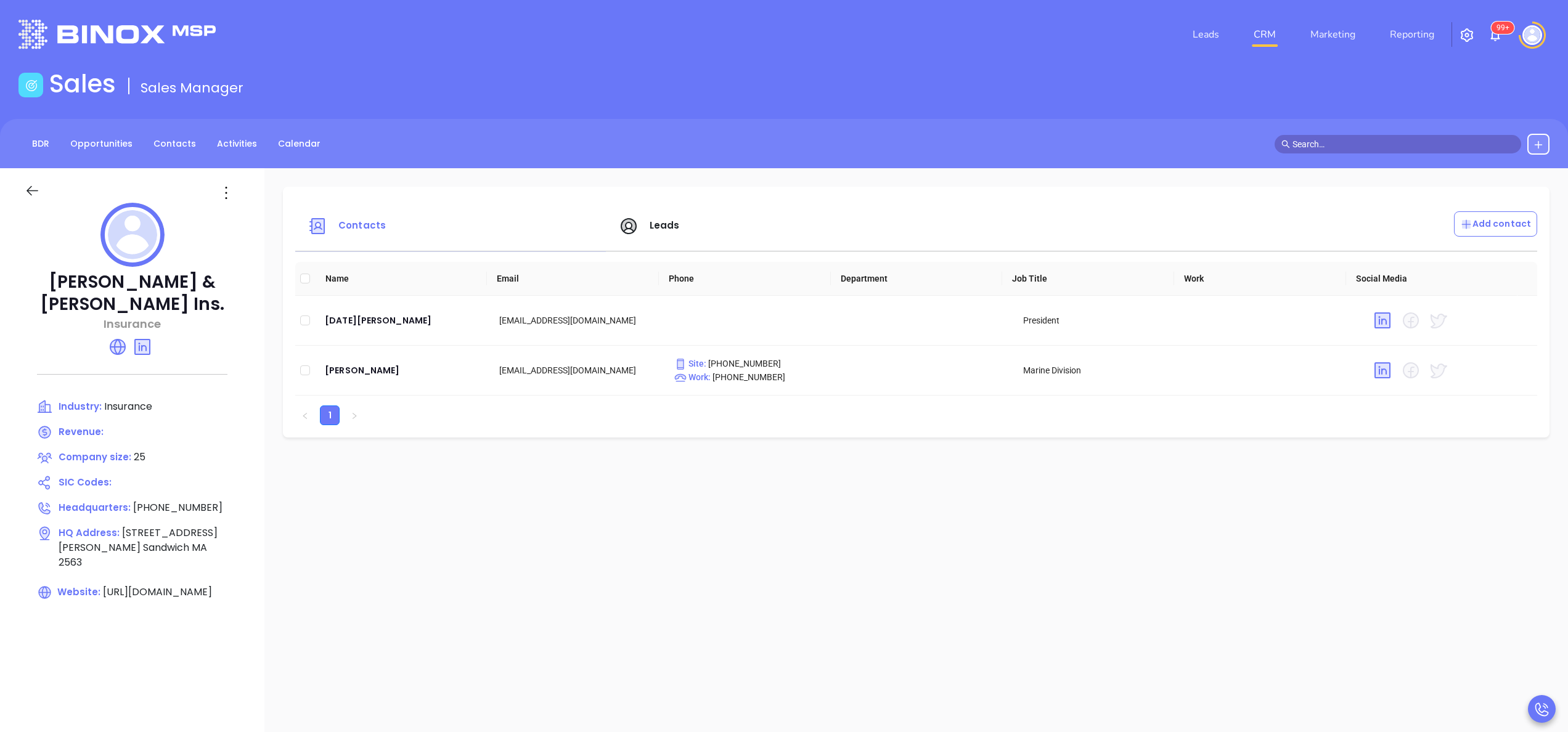
click at [630, 221] on icon at bounding box center [629, 226] width 20 height 20
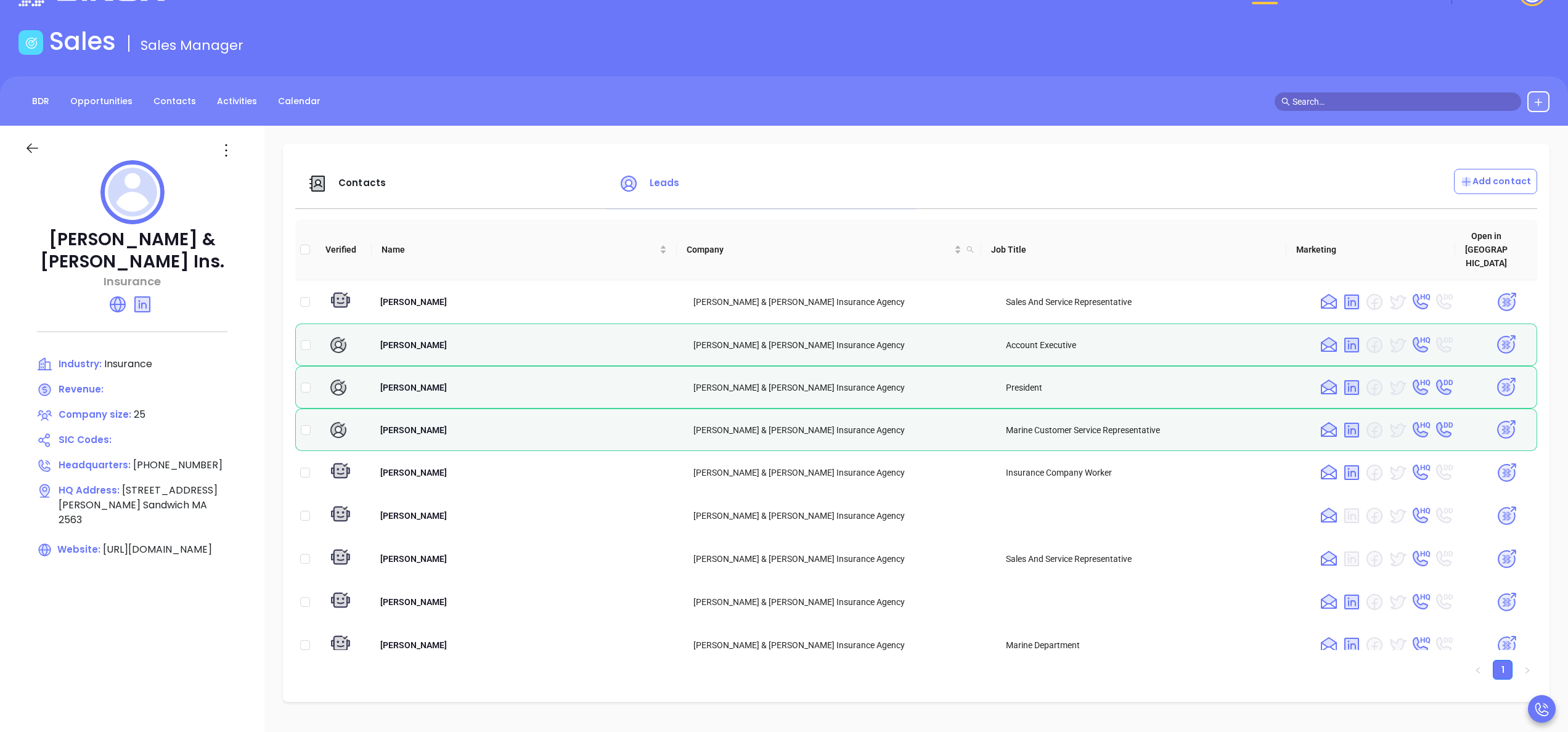
scroll to position [49, 0]
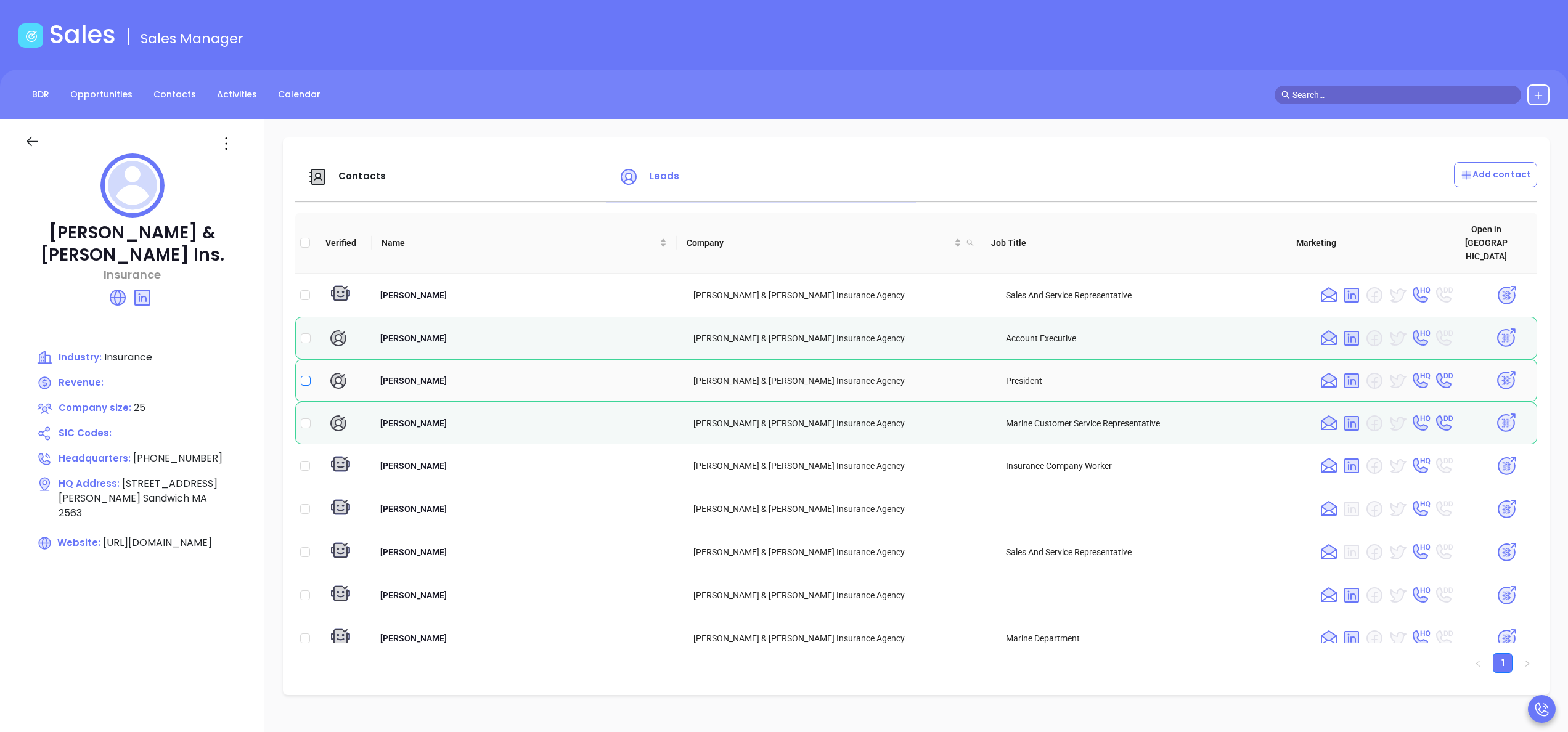
click at [304, 376] on input "checkbox" at bounding box center [305, 380] width 10 height 10
checkbox input "true"
click at [1491, 167] on div "Add contact" at bounding box center [1495, 175] width 83 height 25
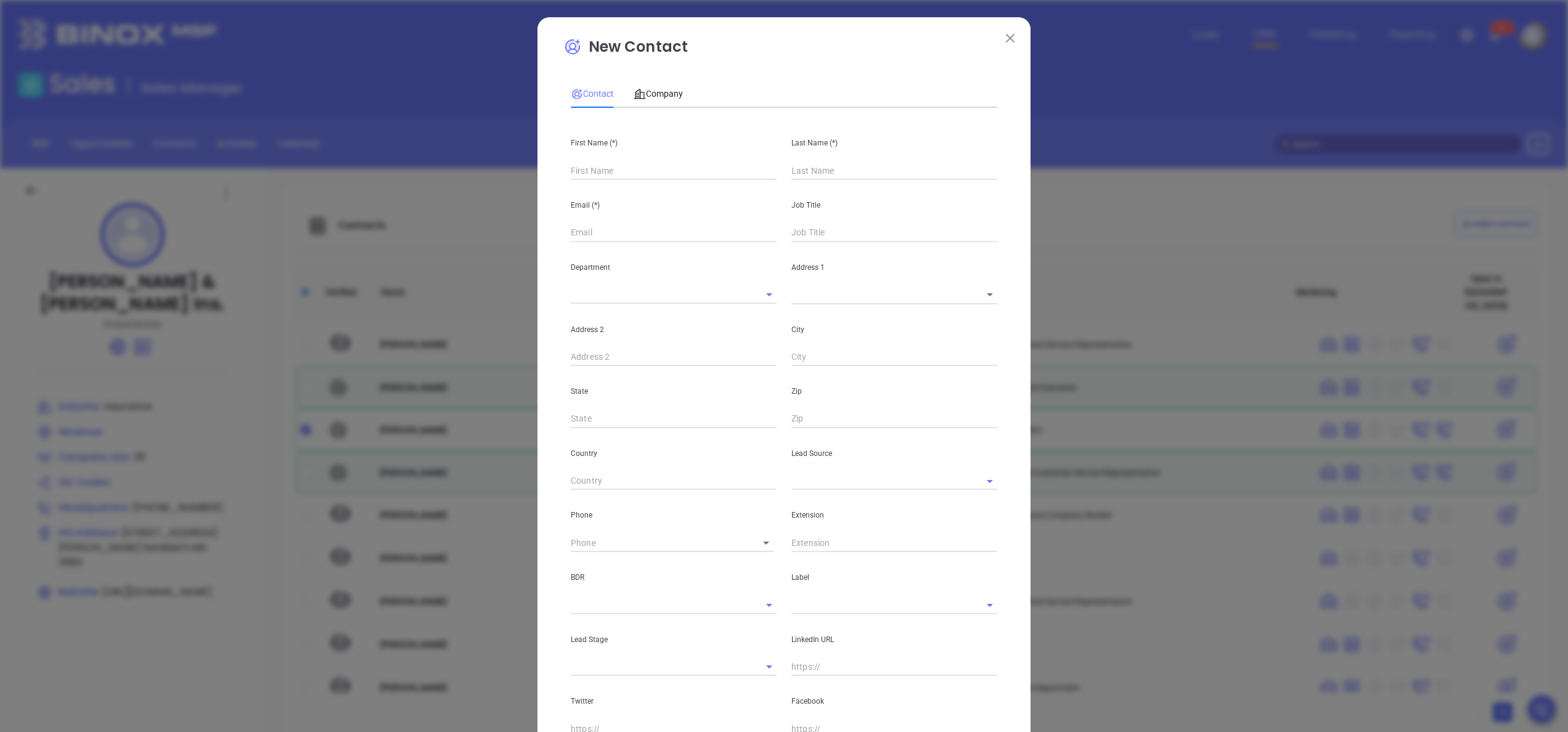
click at [1007, 38] on button at bounding box center [1010, 37] width 16 height 16
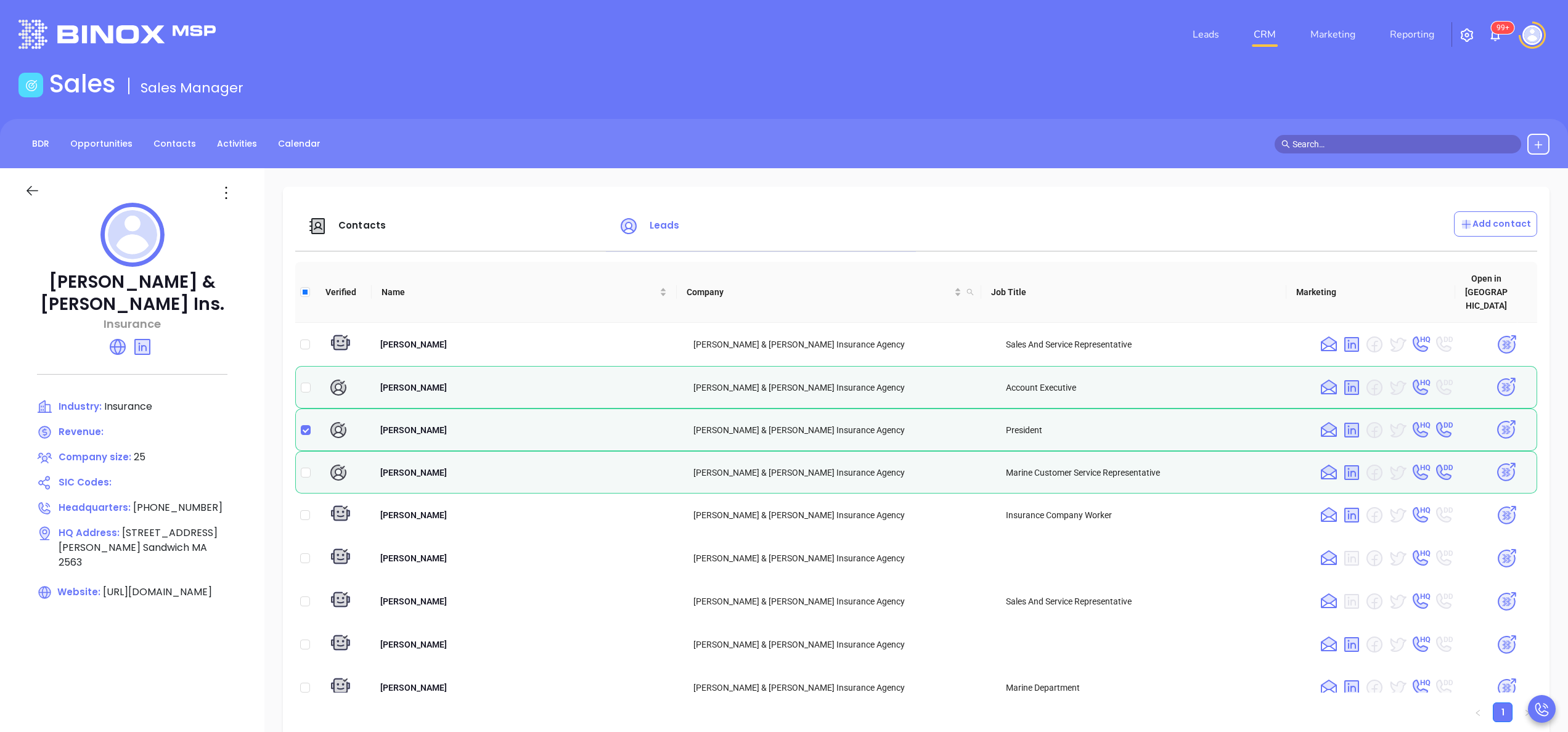
click at [1495, 419] on img at bounding box center [1506, 429] width 22 height 22
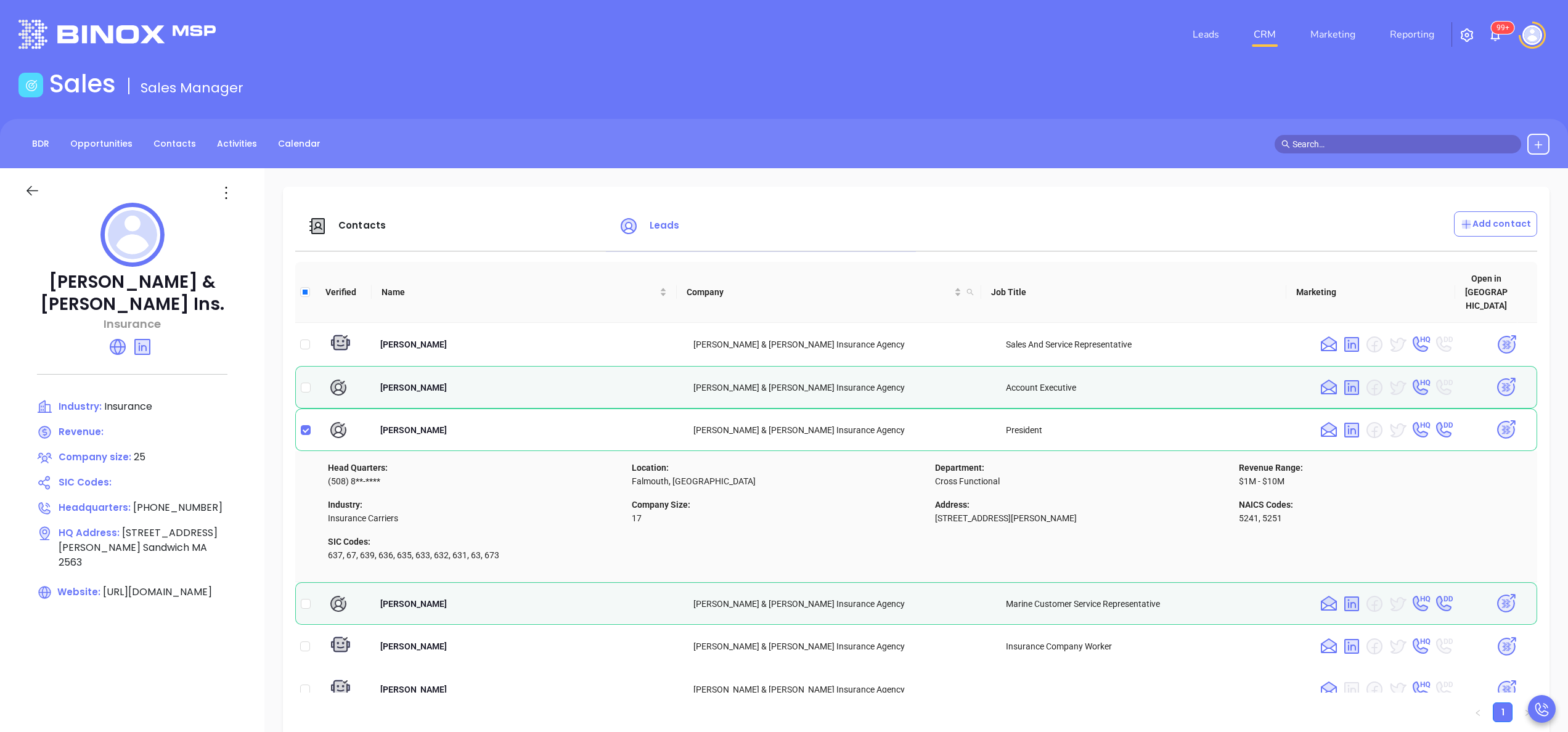
click at [351, 221] on span "Contacts" at bounding box center [362, 225] width 48 height 13
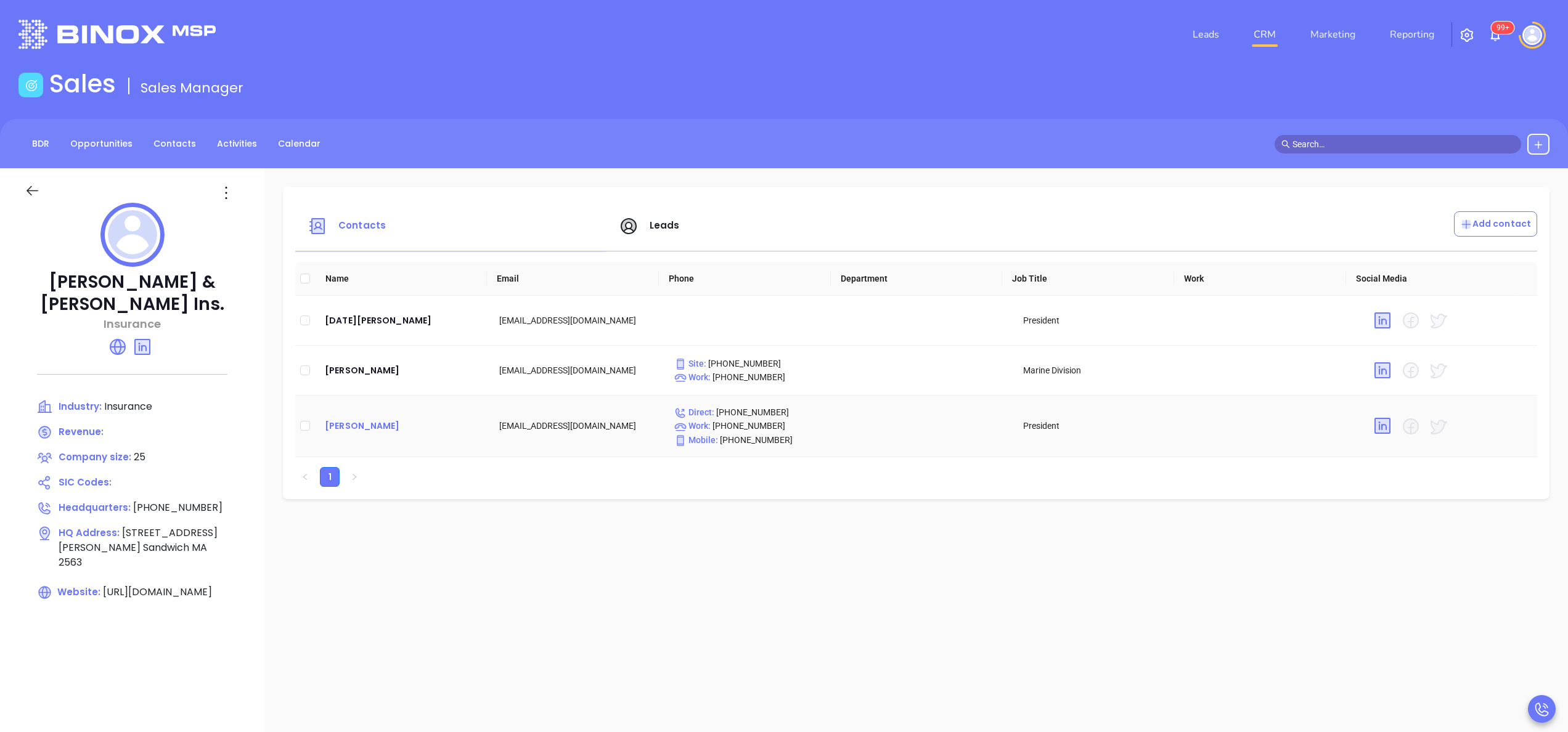
click at [373, 420] on div "Shawn Almeida" at bounding box center [402, 425] width 155 height 15
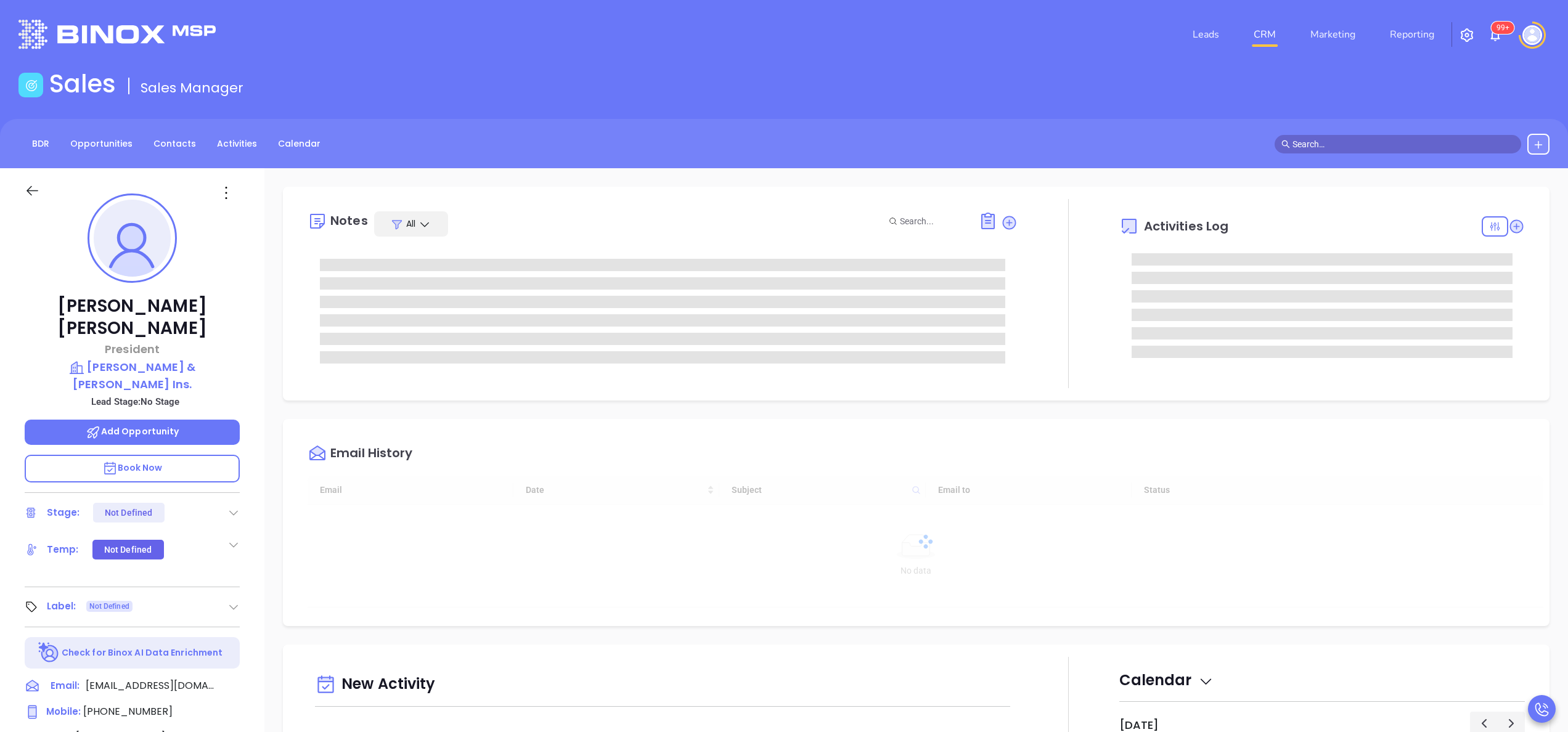
type input "[DATE]"
type input "[PERSON_NAME]"
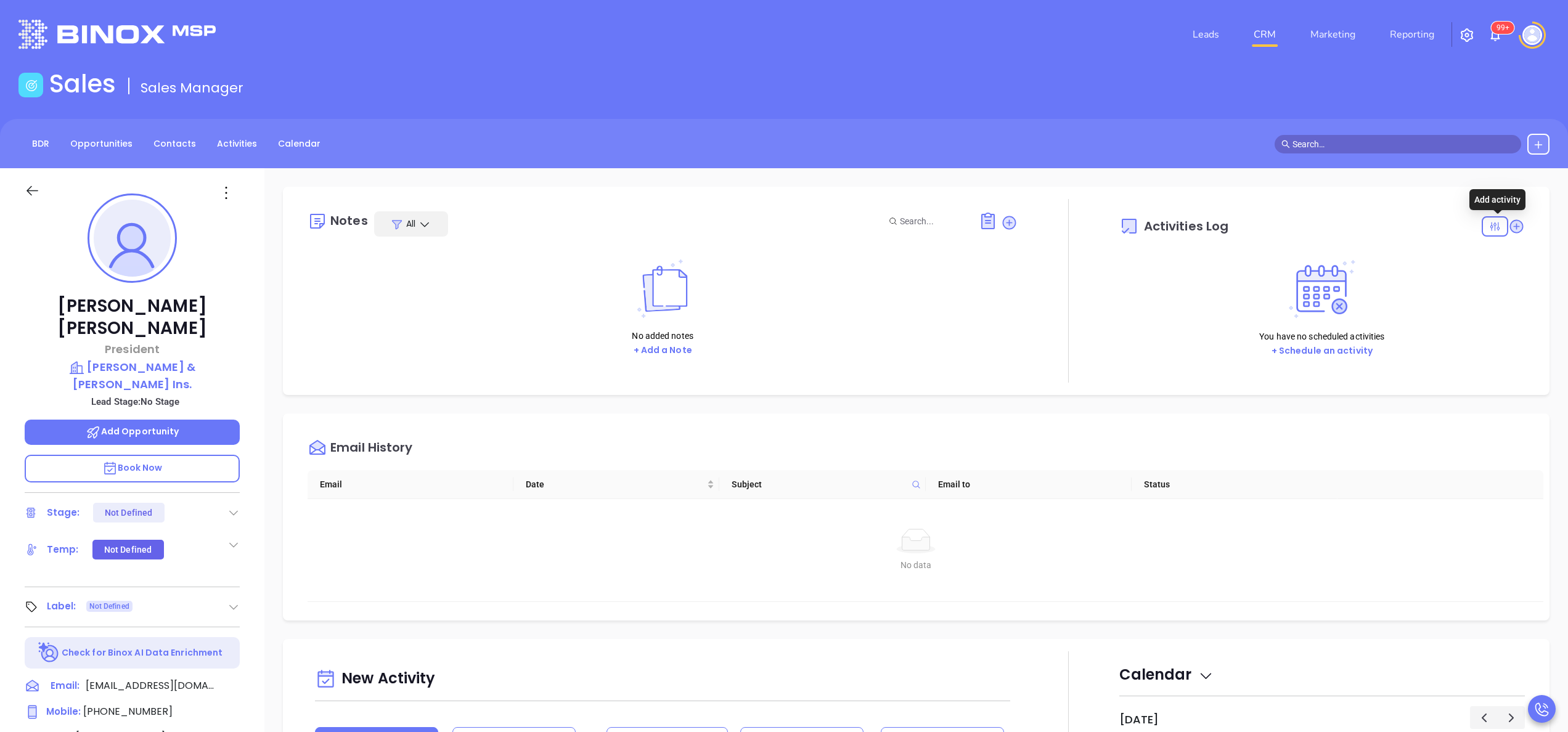
click at [1509, 222] on icon at bounding box center [1516, 226] width 16 height 16
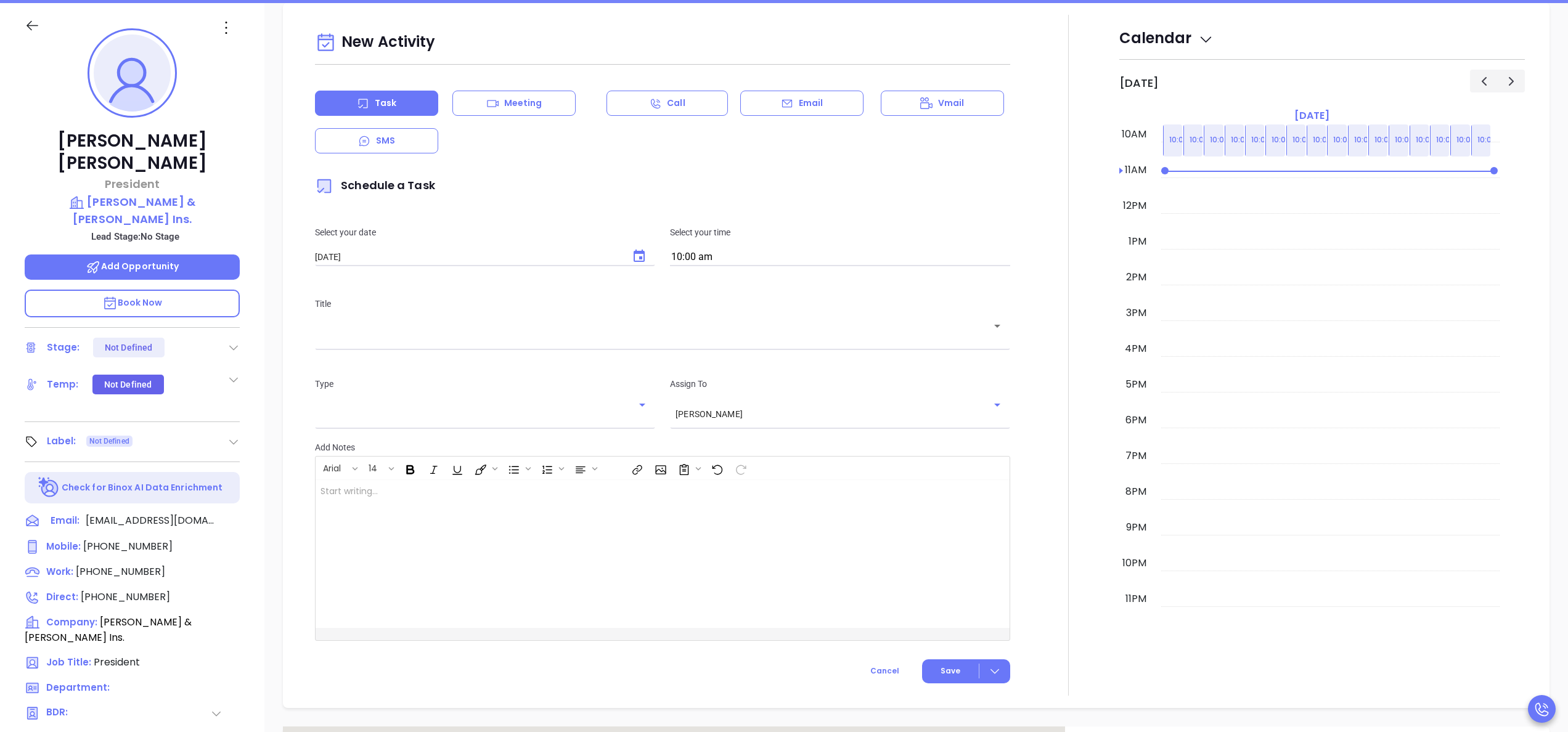
scroll to position [168, 0]
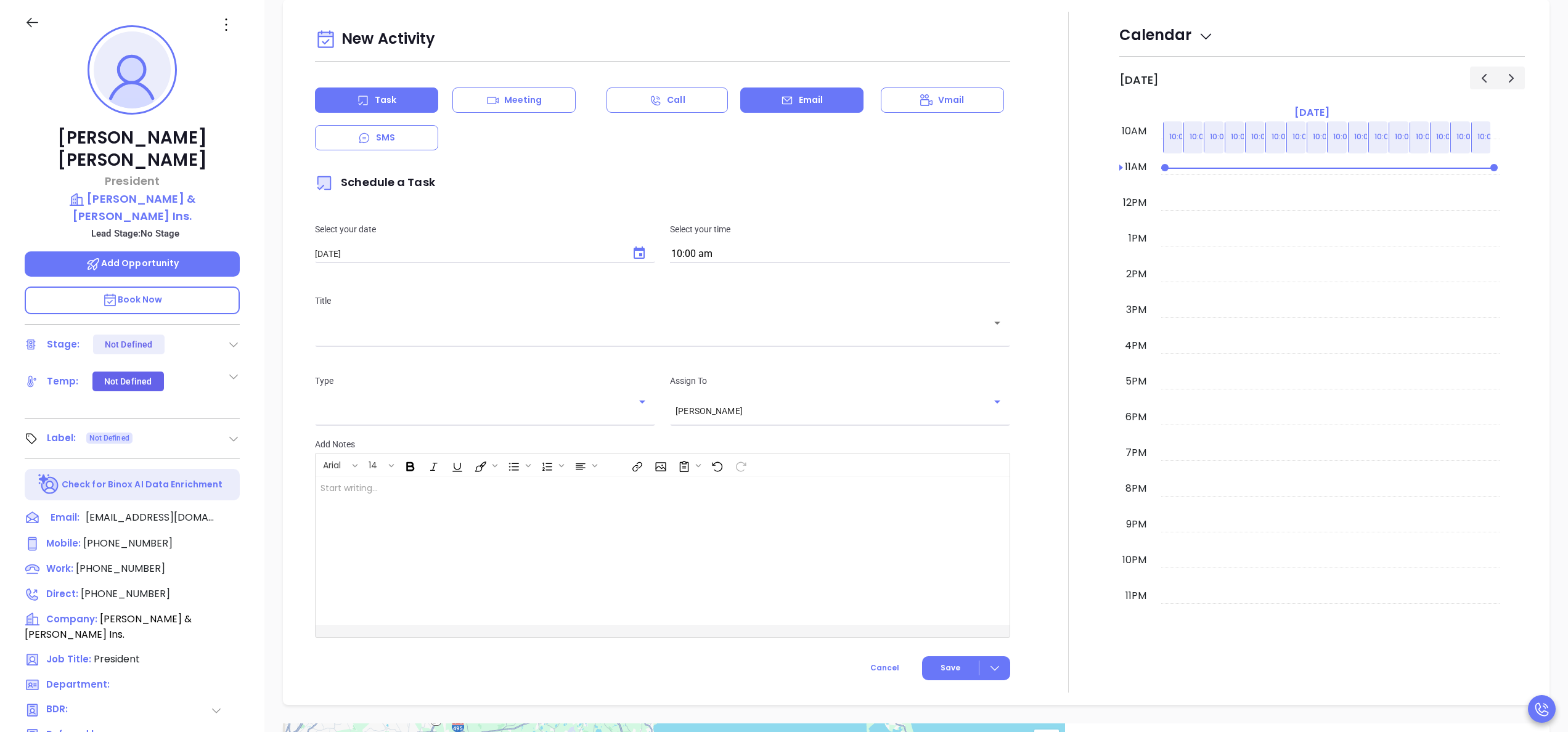
click at [799, 105] on p "Email" at bounding box center [811, 100] width 25 height 13
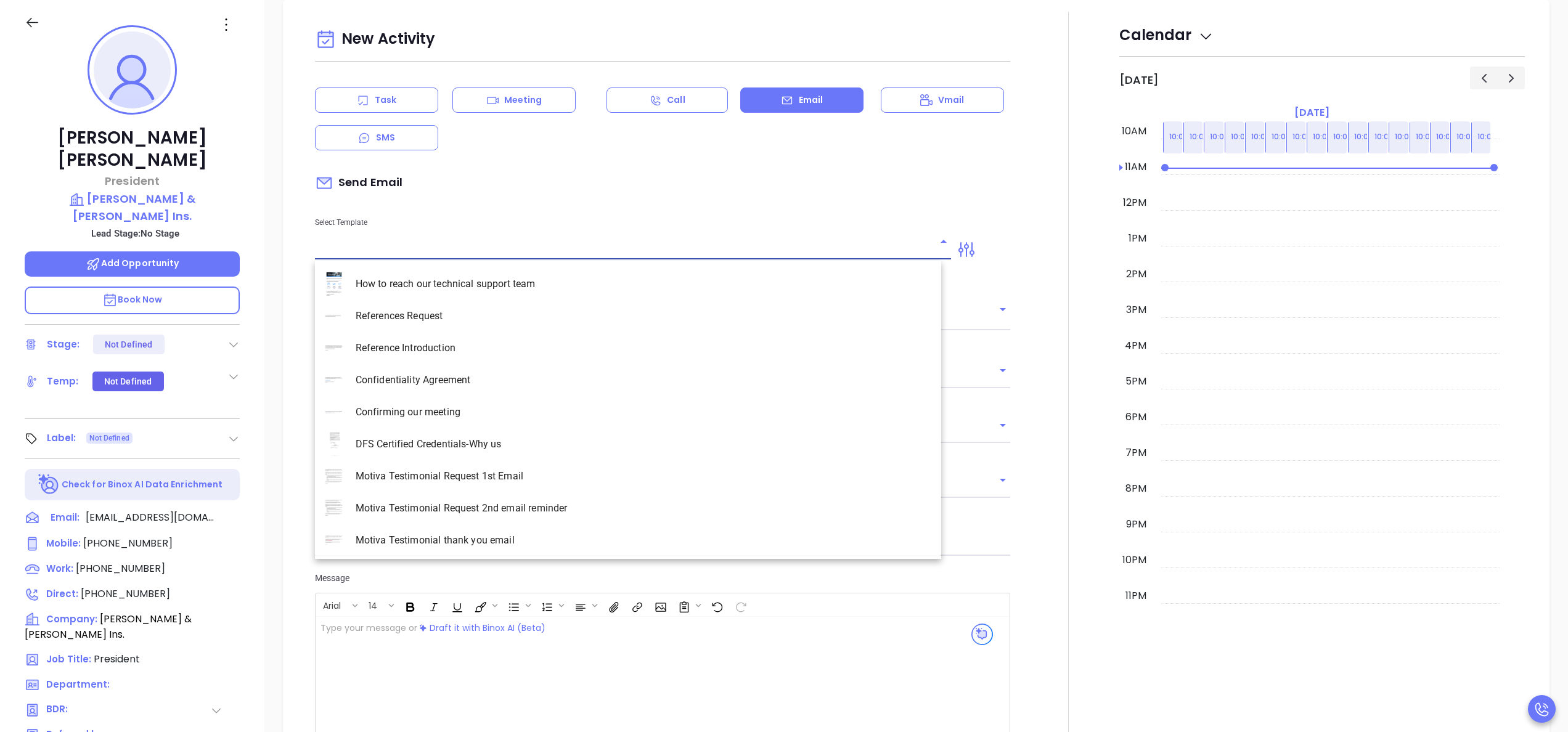
type input "[PERSON_NAME]"
click at [539, 250] on input "text" at bounding box center [624, 250] width 618 height 18
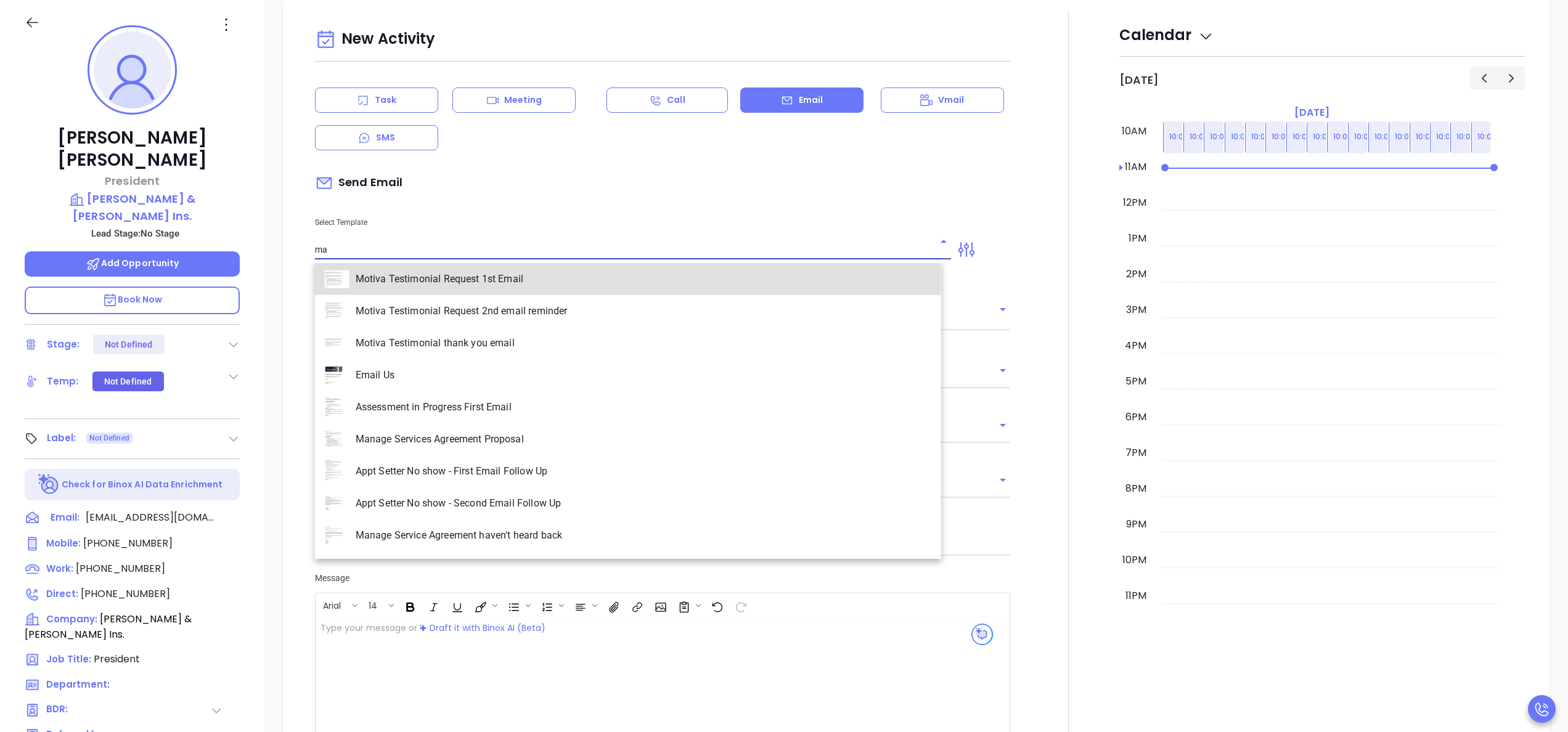
scroll to position [1667, 0]
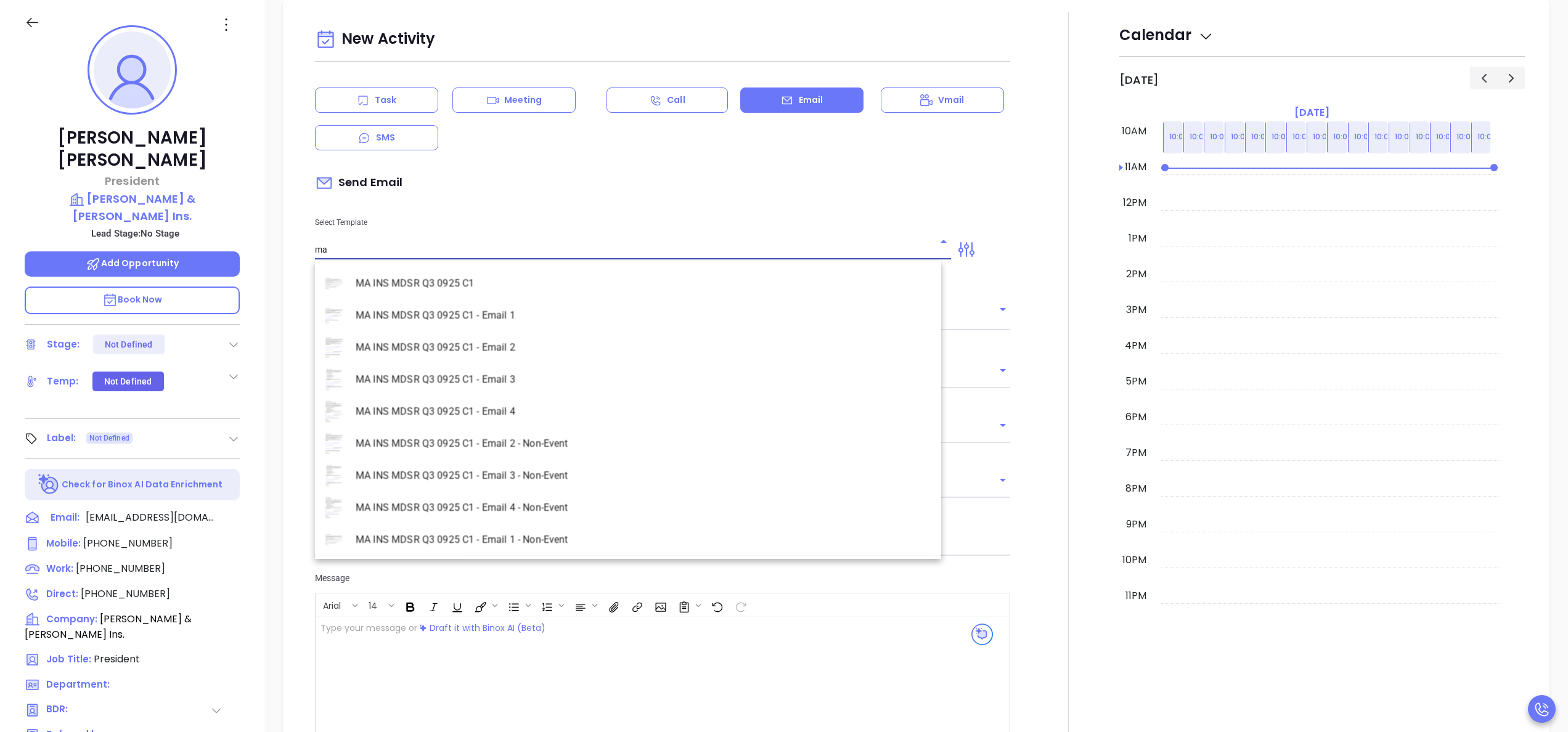
click at [481, 359] on li "MA INS MDSR Q3 0925 C1 - Email 2" at bounding box center [628, 347] width 626 height 32
type input "MA INS MDSR Q3 0925 C1 - Email 2"
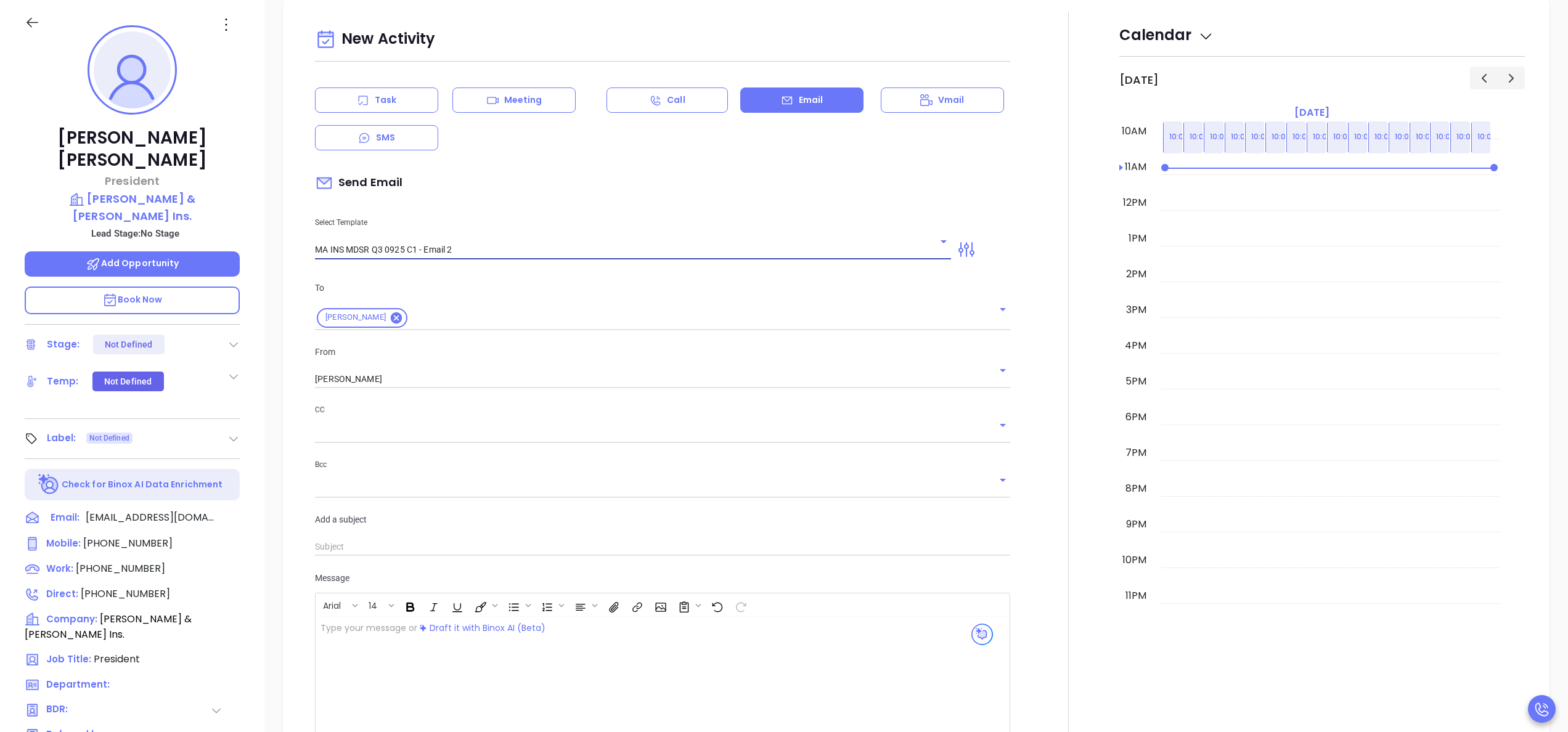
type input "Shawn, here’s the MA compliance checklist we mentioned"
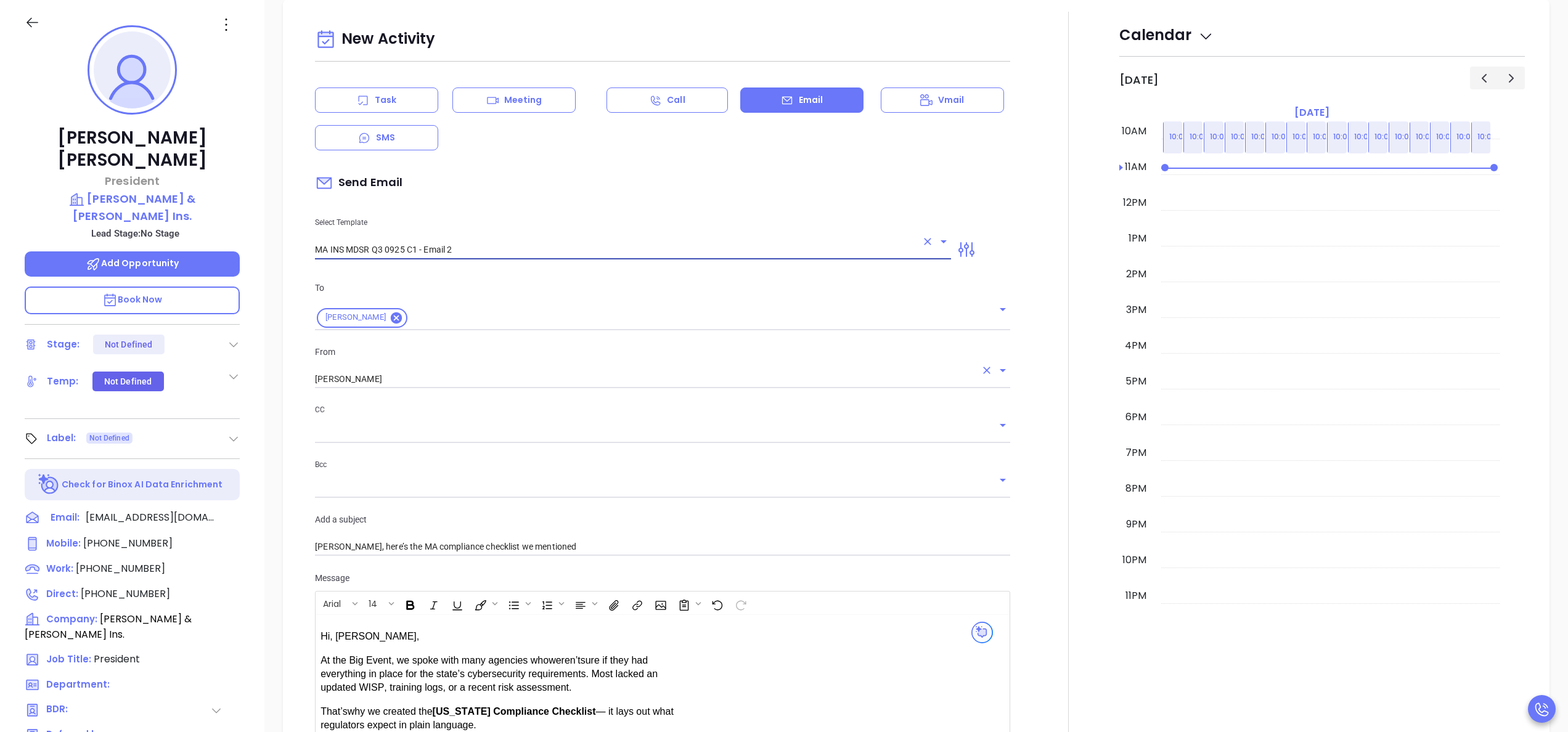
type input "MA INS MDSR Q3 0925 C1 - Email 2"
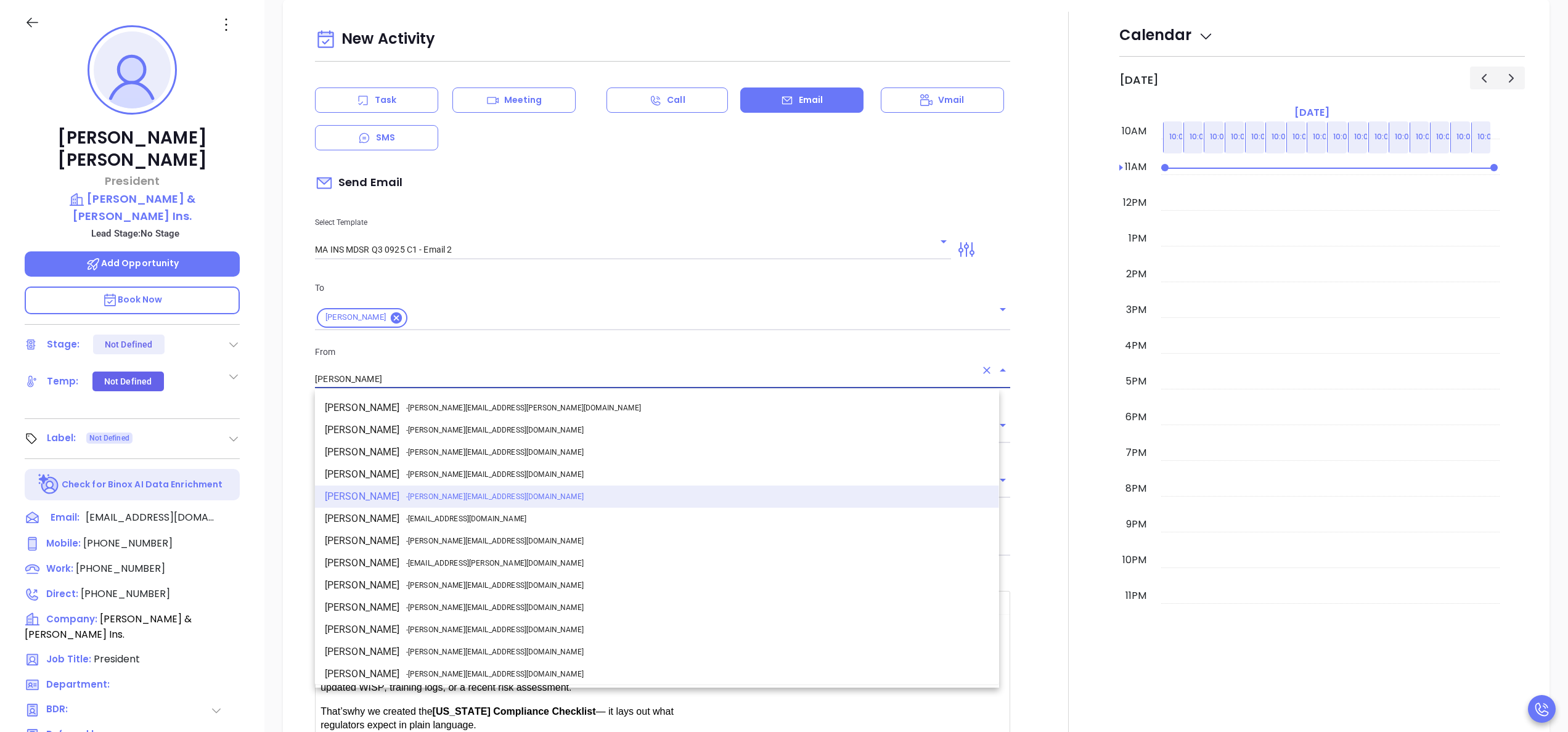
click at [502, 375] on input "[PERSON_NAME]" at bounding box center [645, 379] width 661 height 18
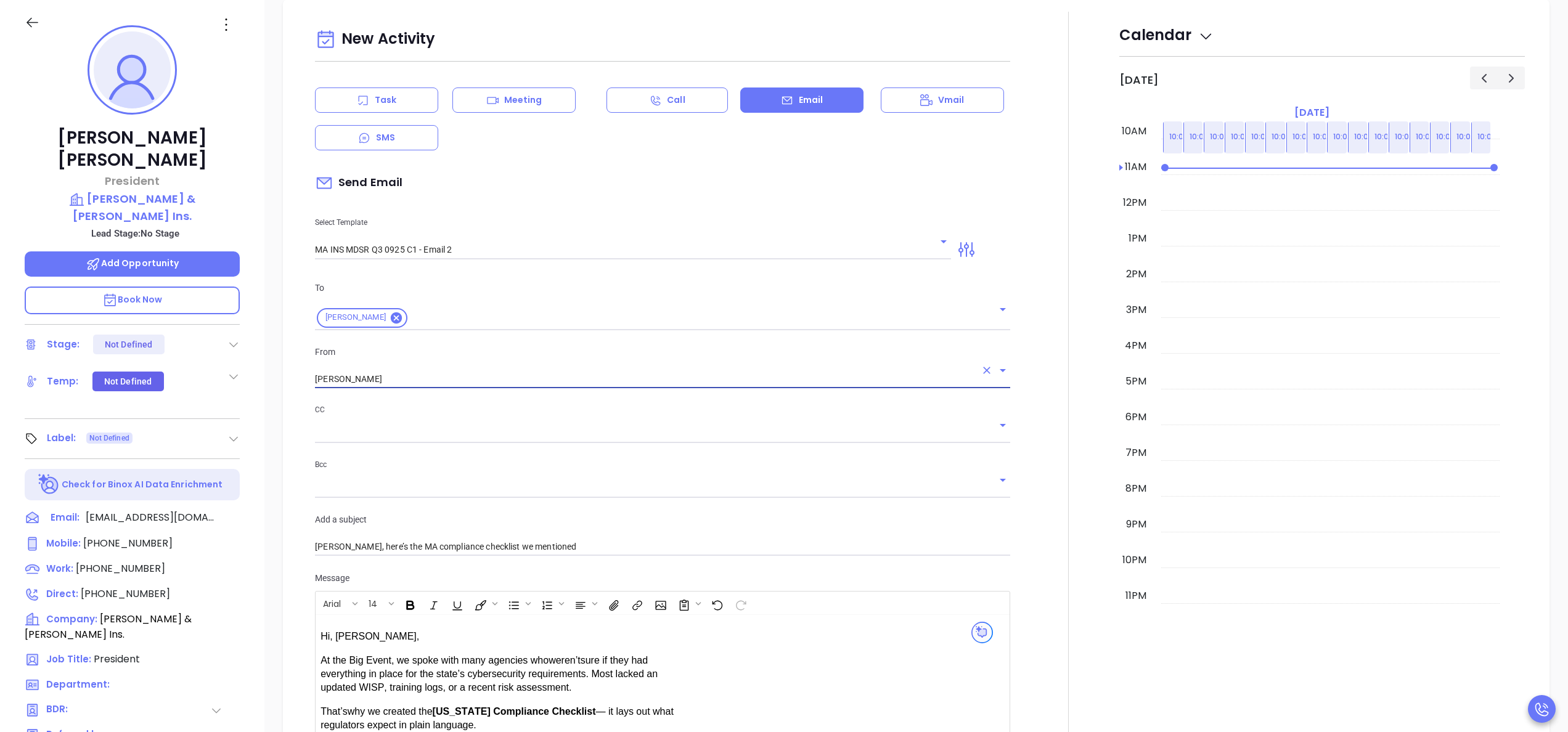
type input "Walter Contreras"
click at [1026, 467] on div at bounding box center [1069, 494] width 102 height 965
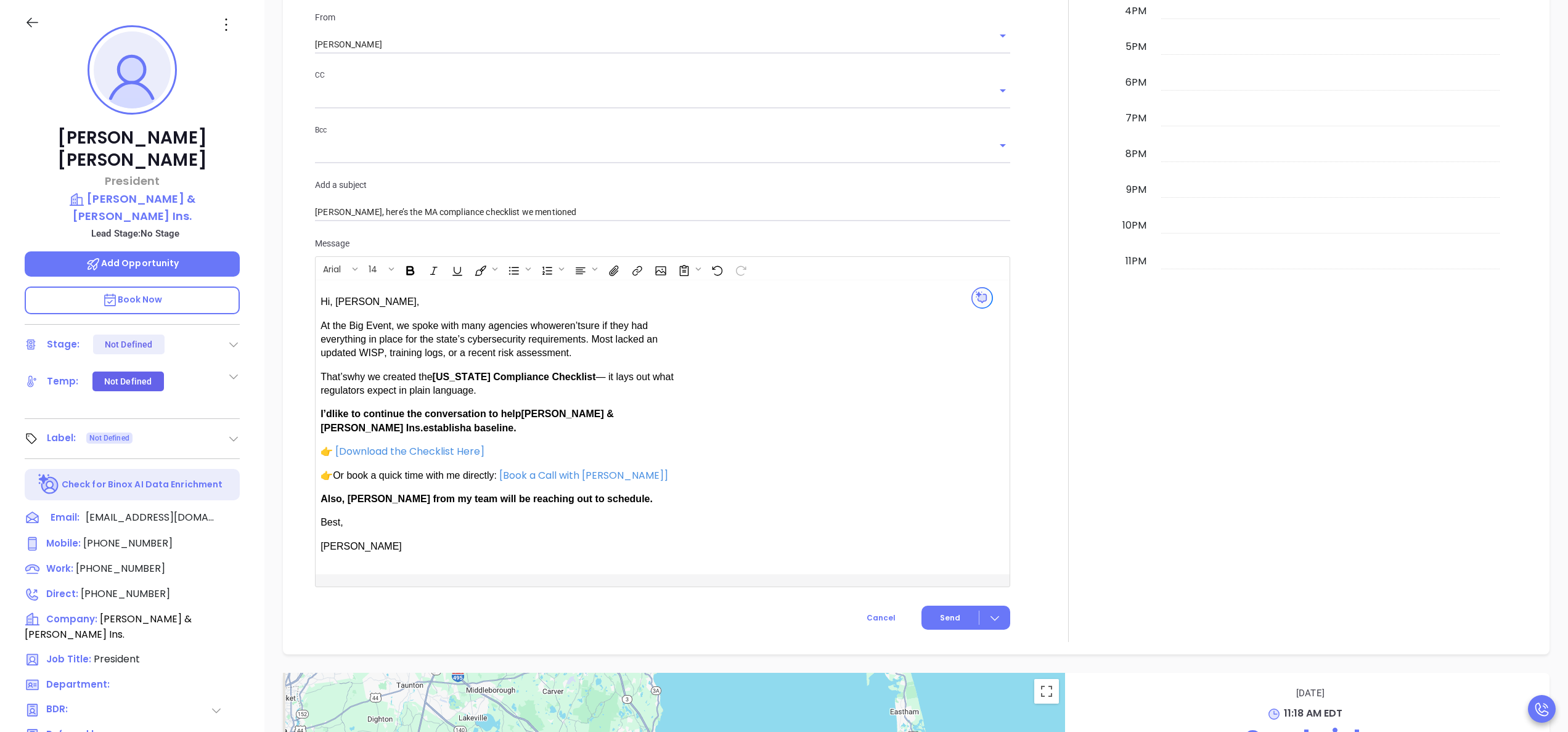
scroll to position [817, 0]
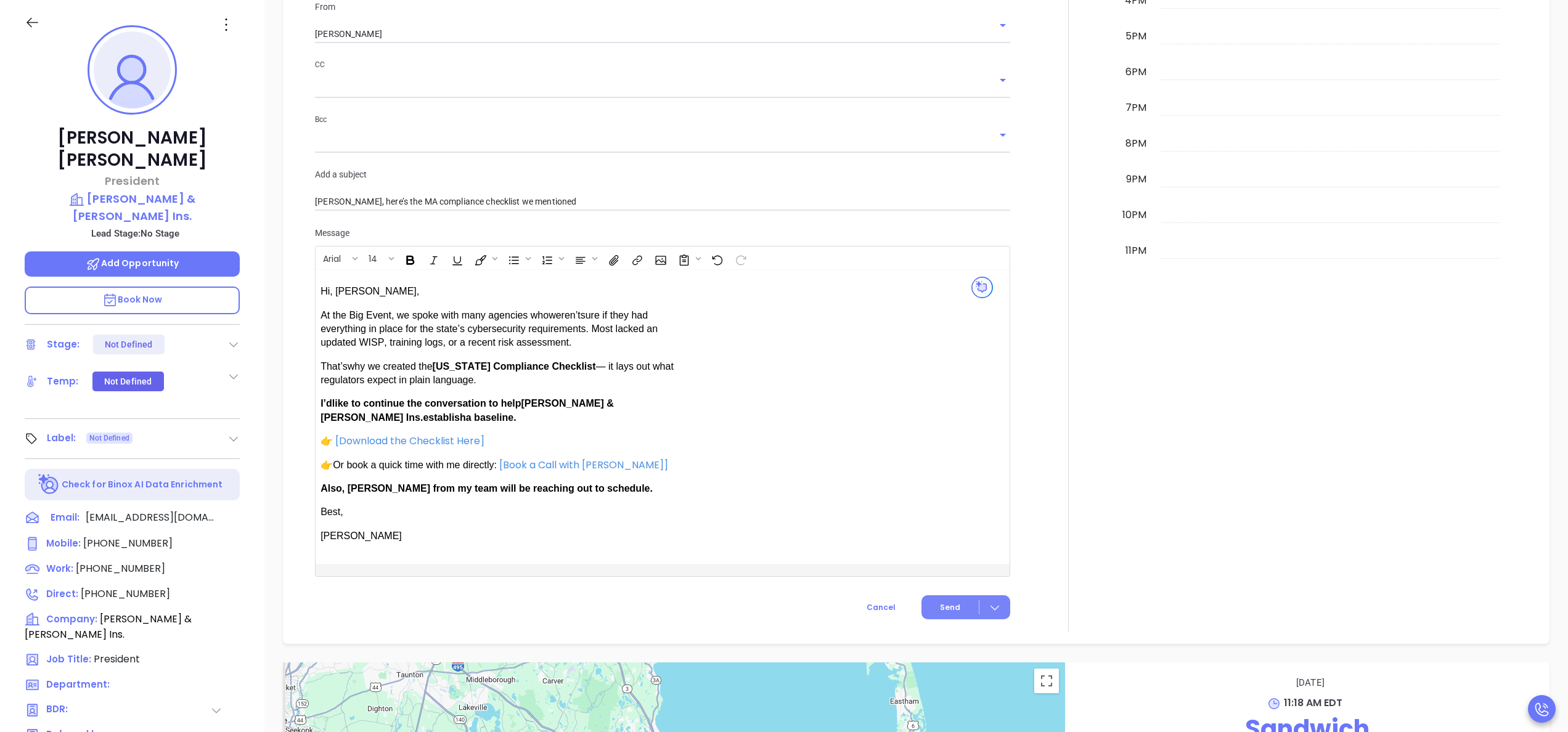
click at [954, 602] on button "Send" at bounding box center [966, 607] width 89 height 24
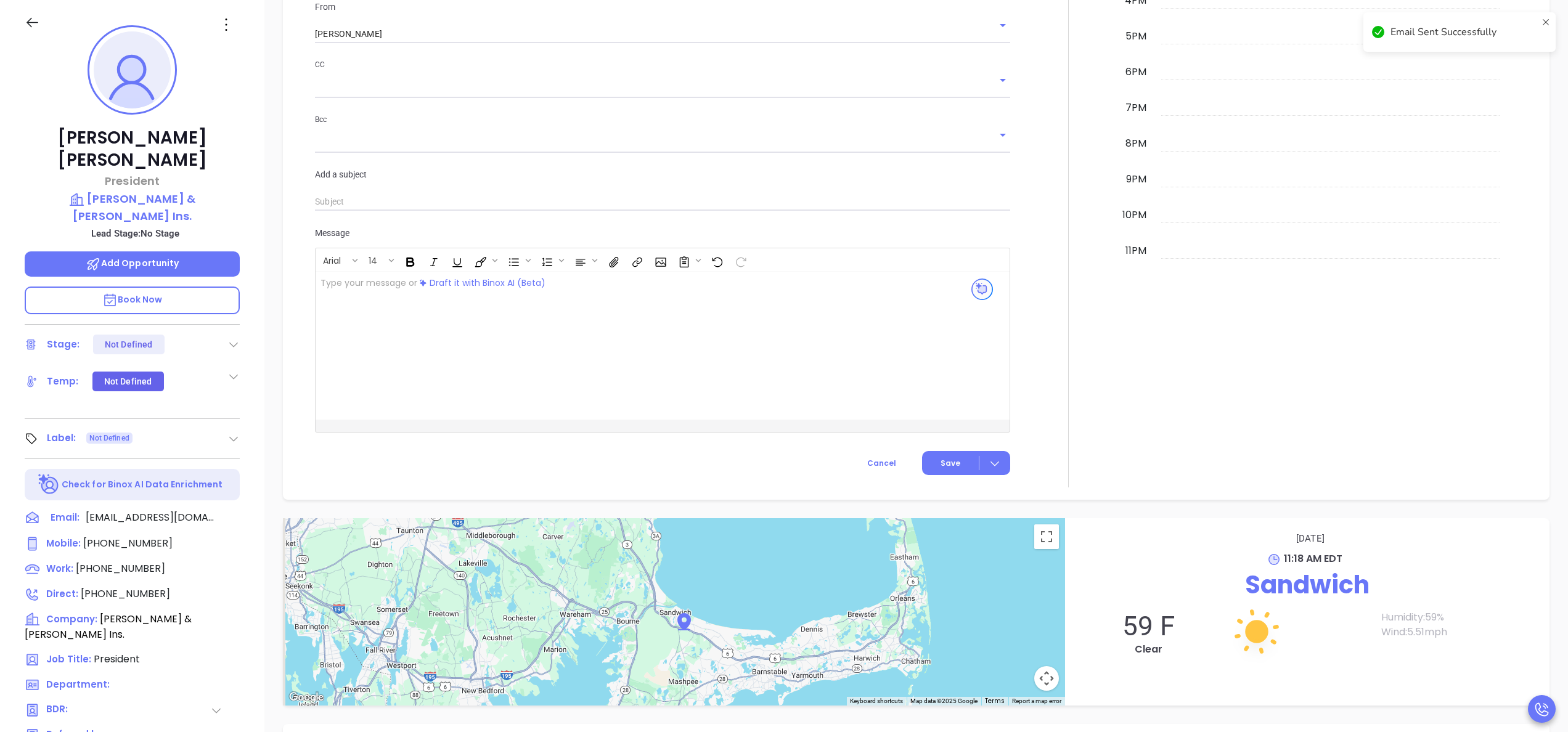
click at [1063, 227] on div at bounding box center [1069, 77] width 102 height 821
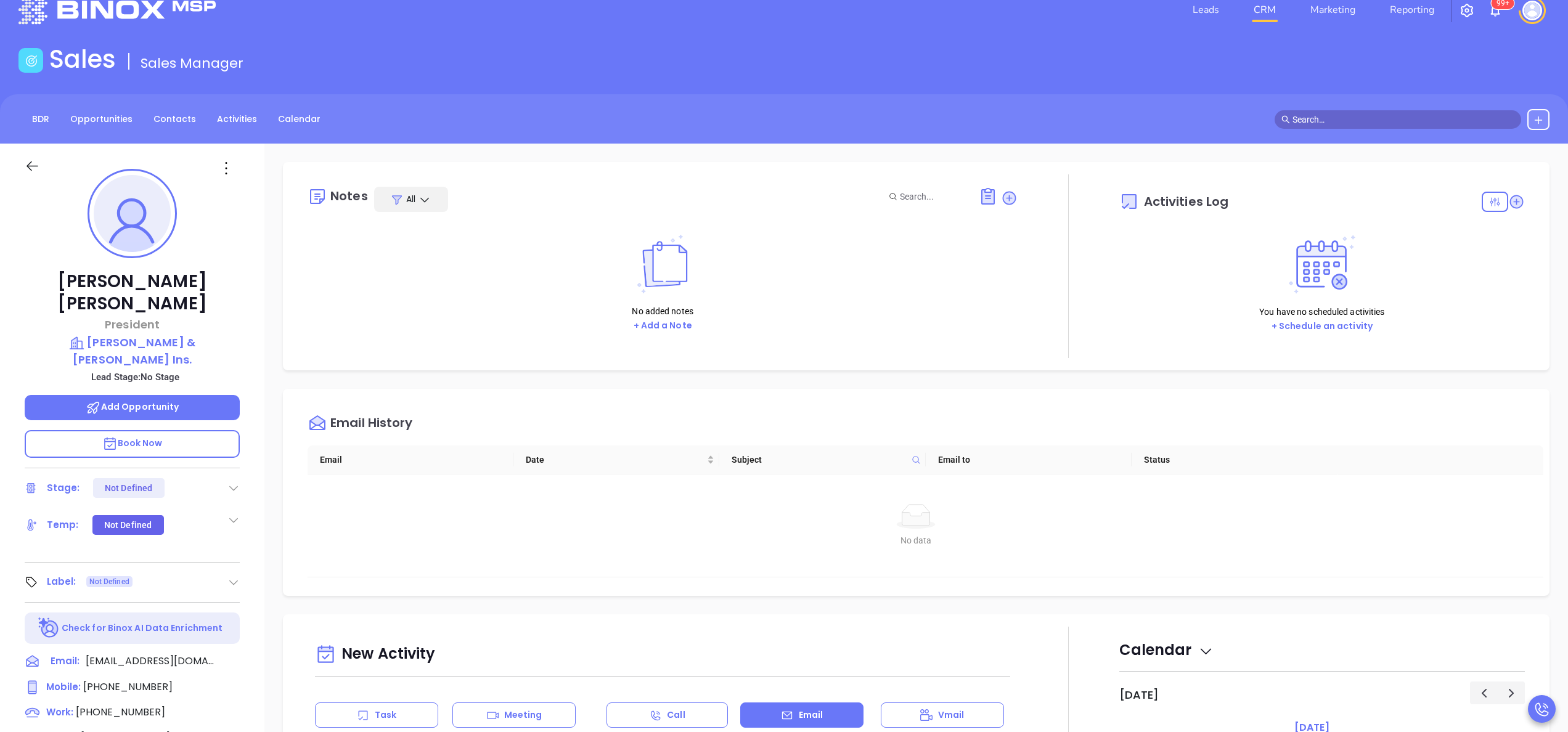
scroll to position [0, 0]
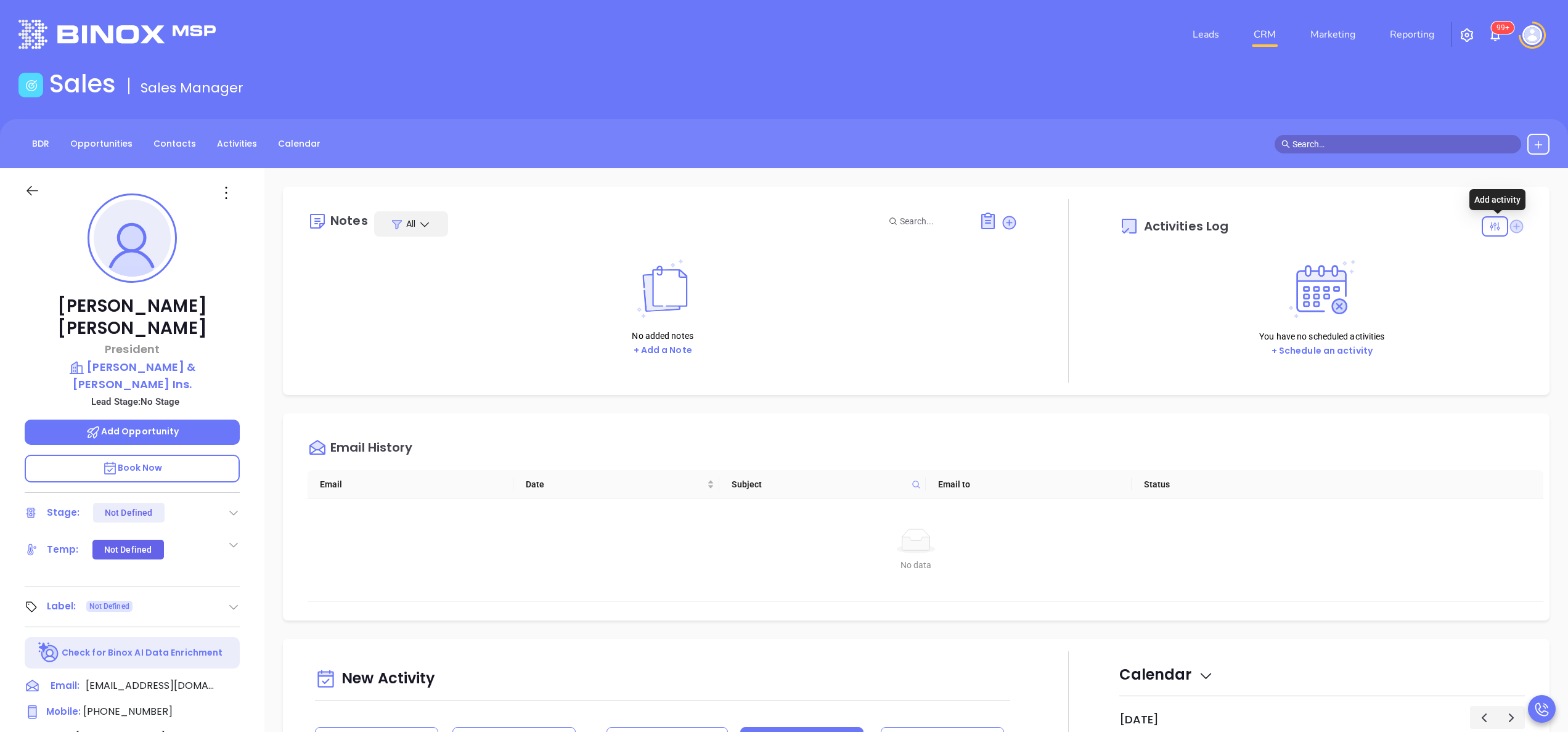
click at [1510, 225] on icon at bounding box center [1517, 226] width 14 height 14
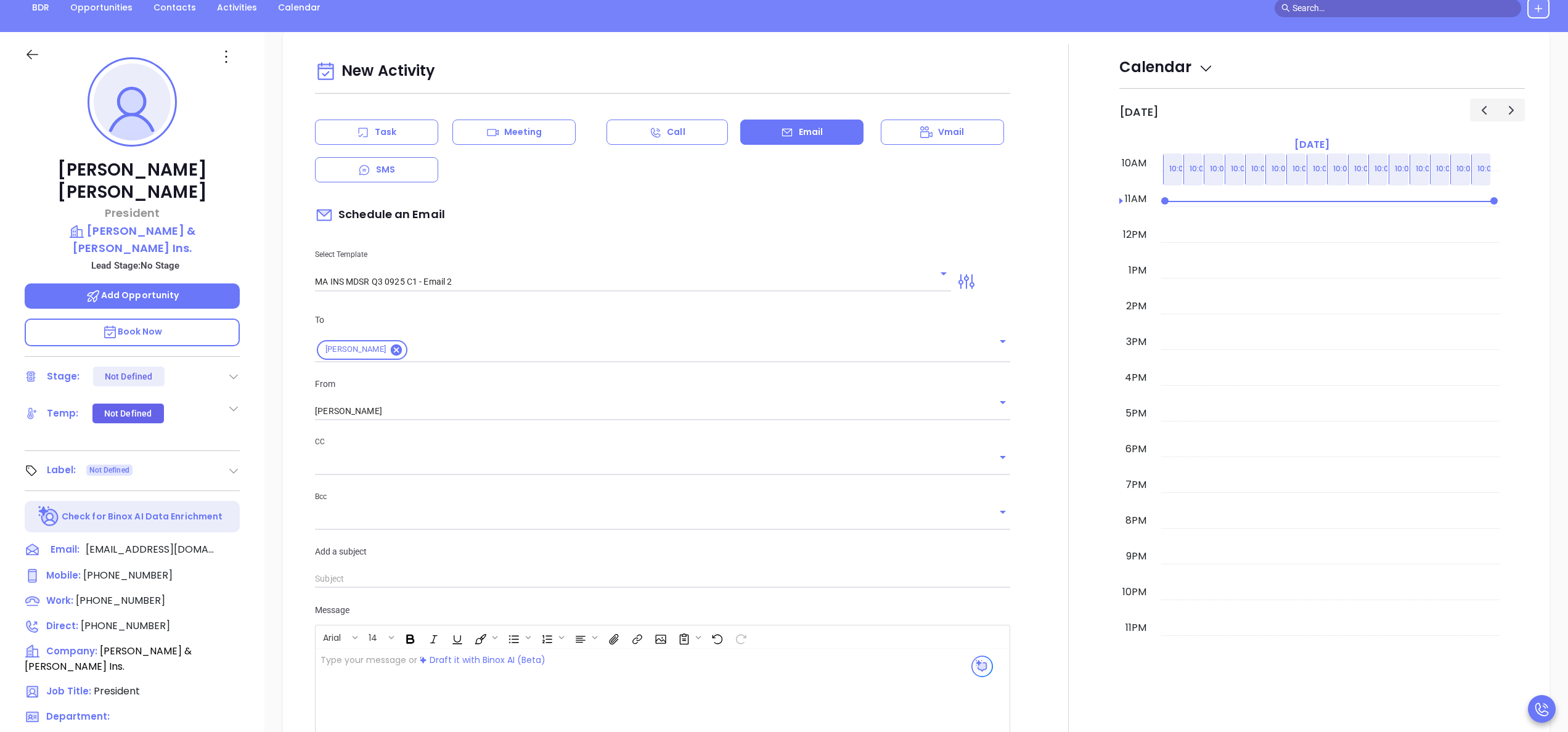
scroll to position [168, 0]
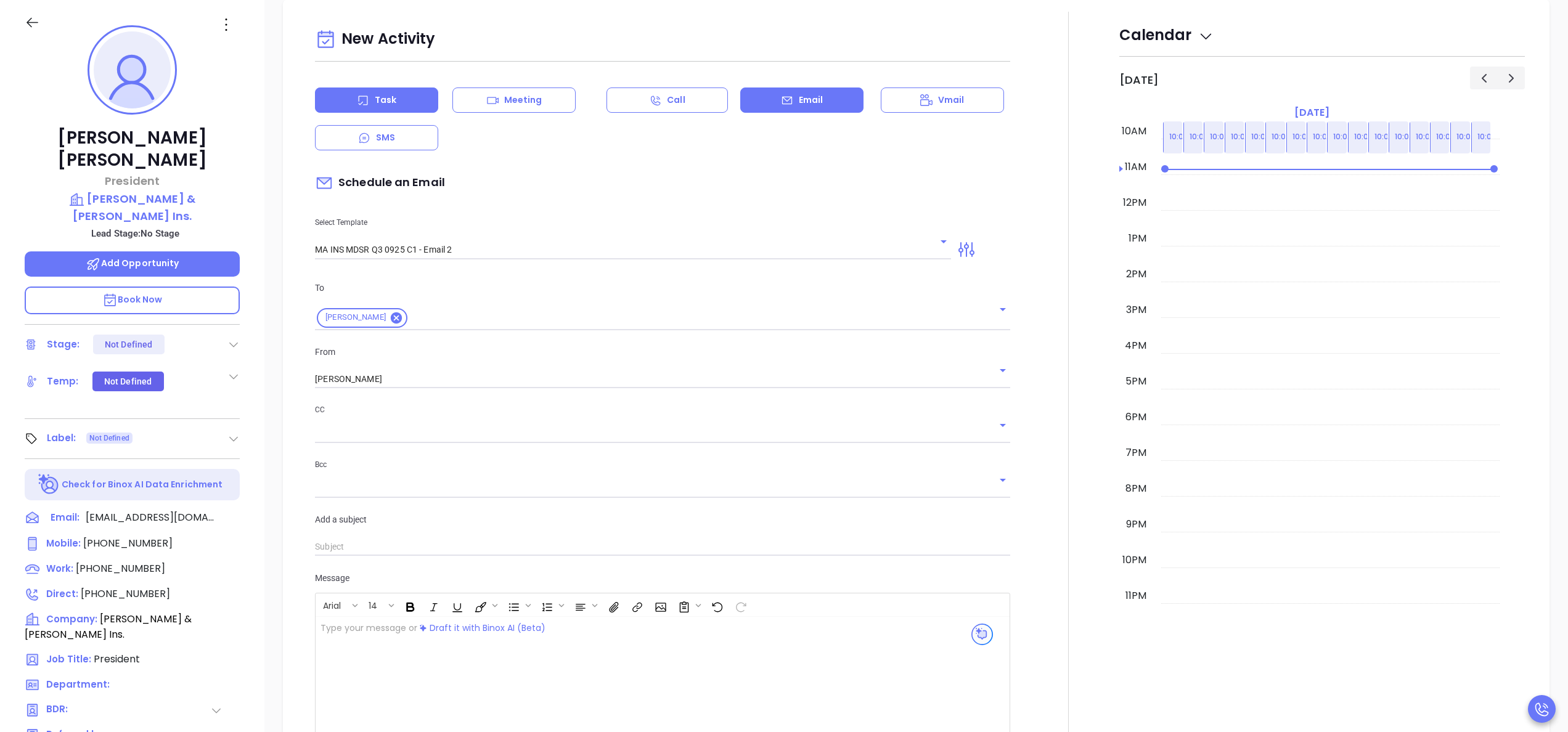
click at [407, 104] on div "Task" at bounding box center [376, 100] width 124 height 25
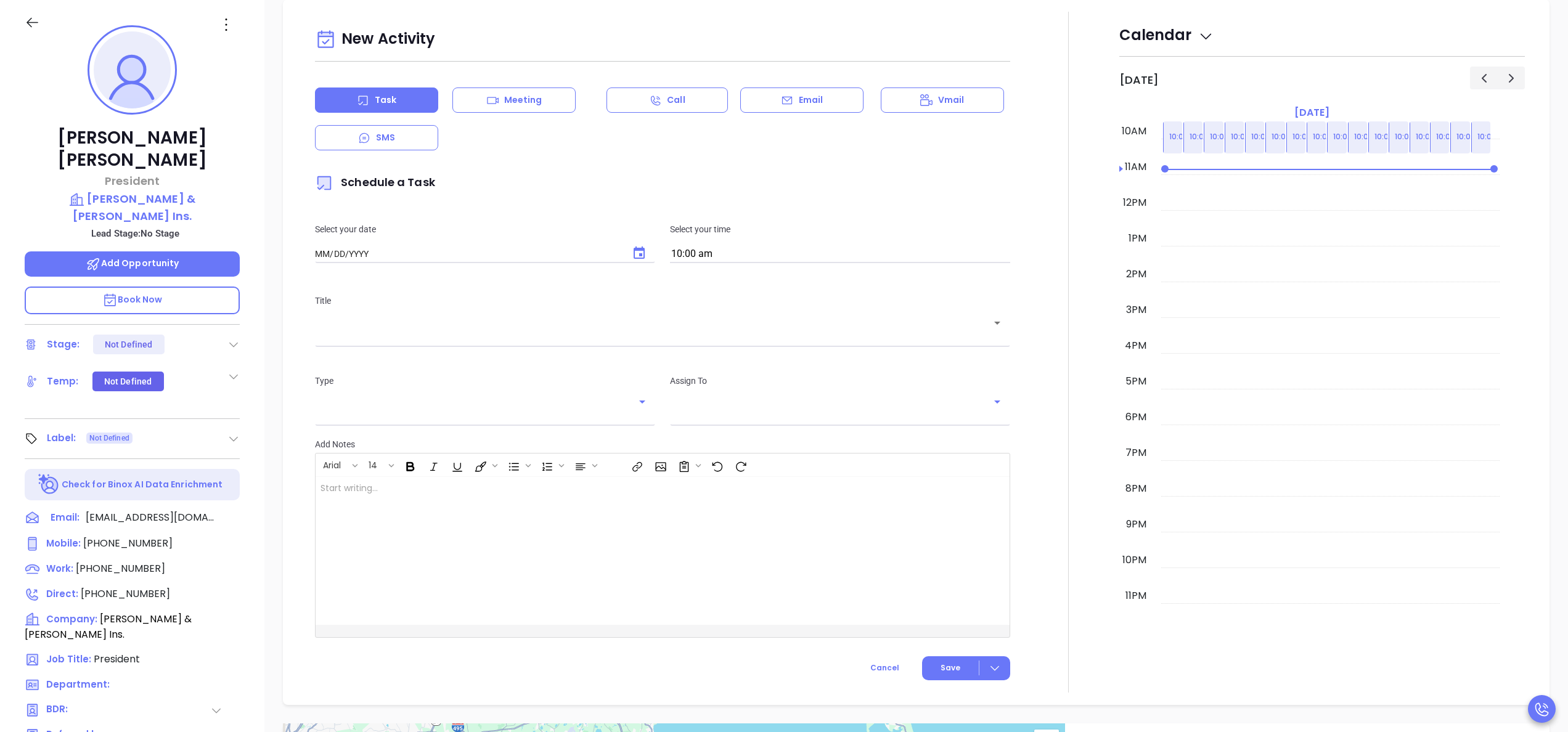
type input "[DATE]"
type input "[PERSON_NAME]"
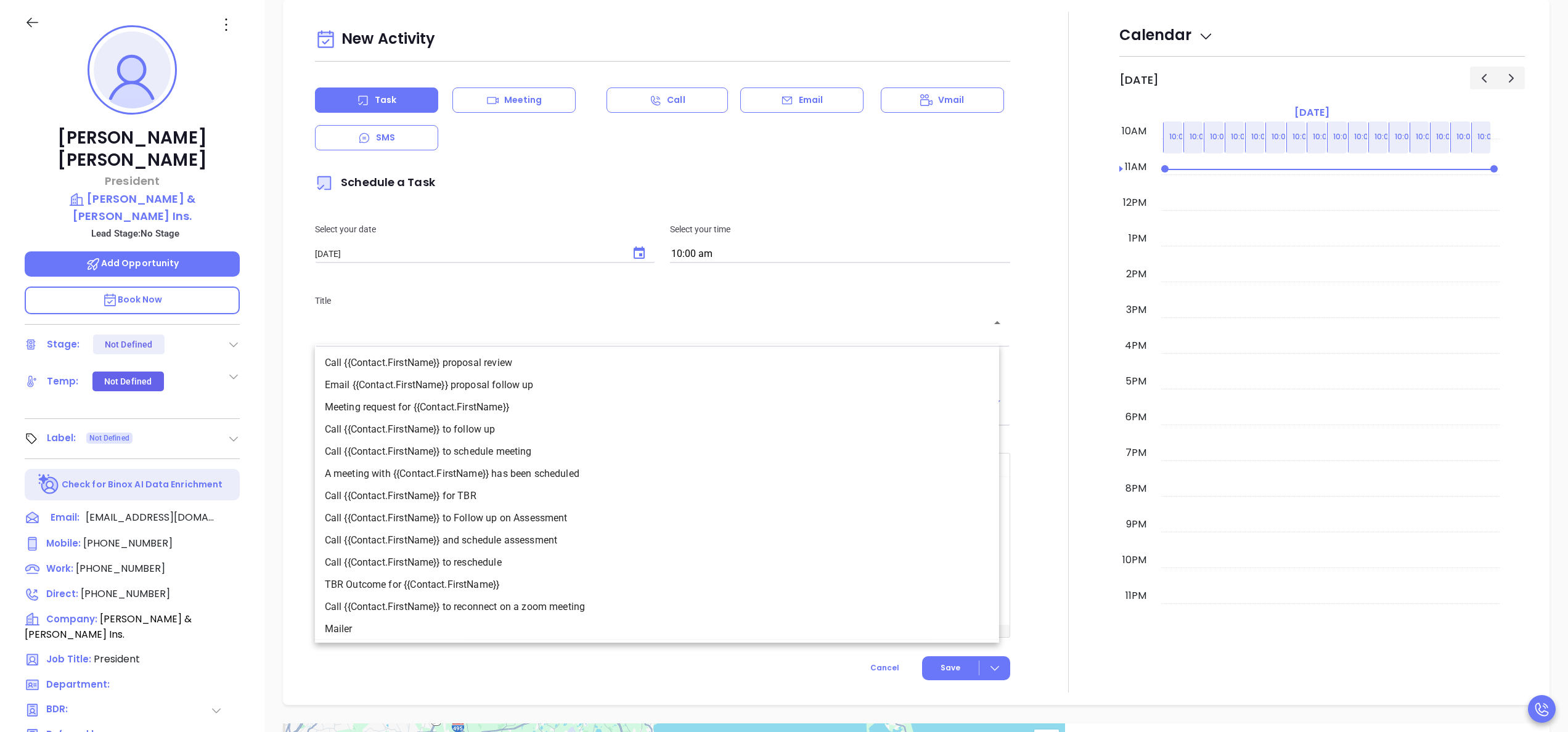
click at [590, 336] on input "text" at bounding box center [653, 332] width 666 height 12
click at [501, 423] on li "Call {{Contact.FirstName}} to follow up" at bounding box center [657, 429] width 684 height 22
type input "Call Shawn to follow up"
type input "Call"
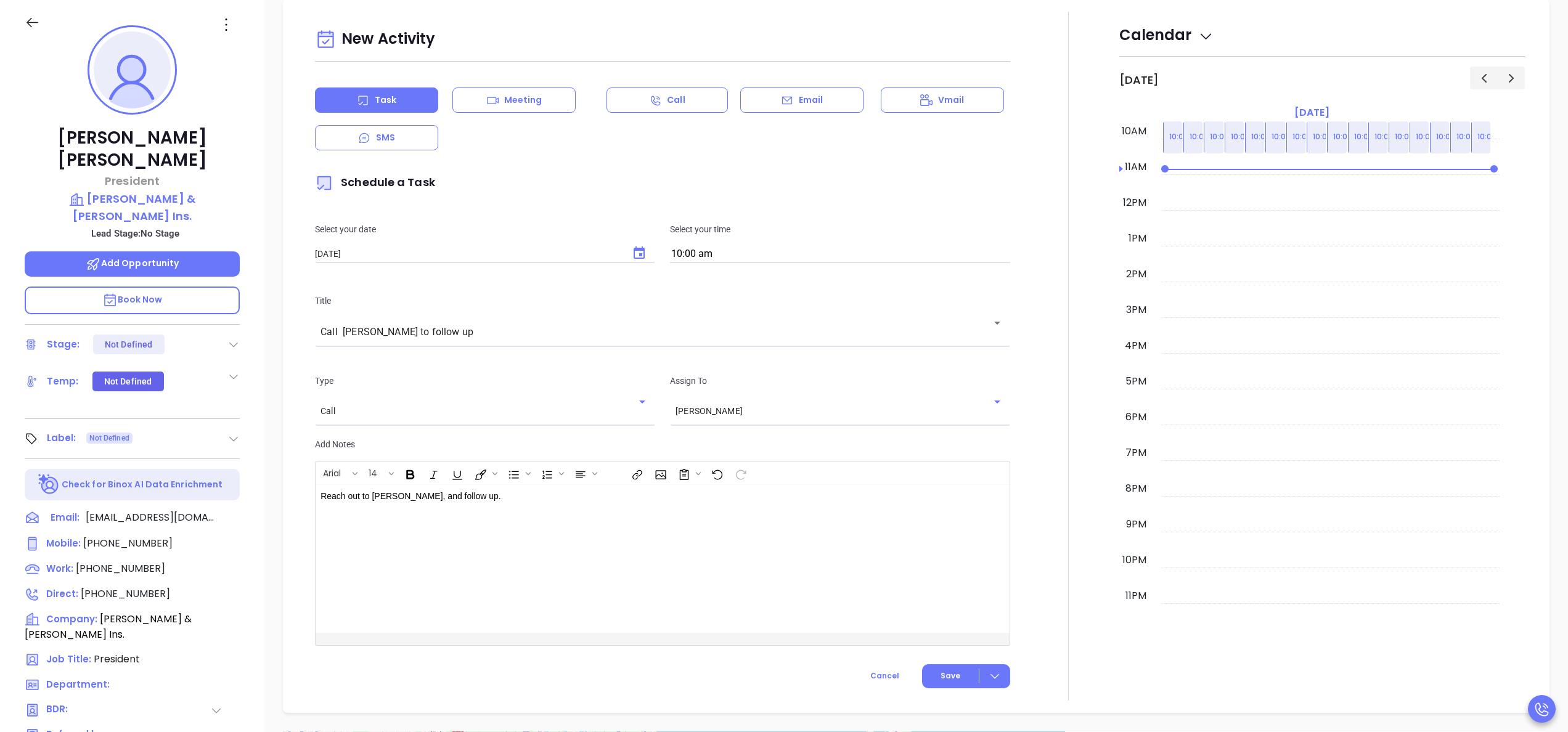
click at [230, 339] on icon at bounding box center [233, 344] width 12 height 12
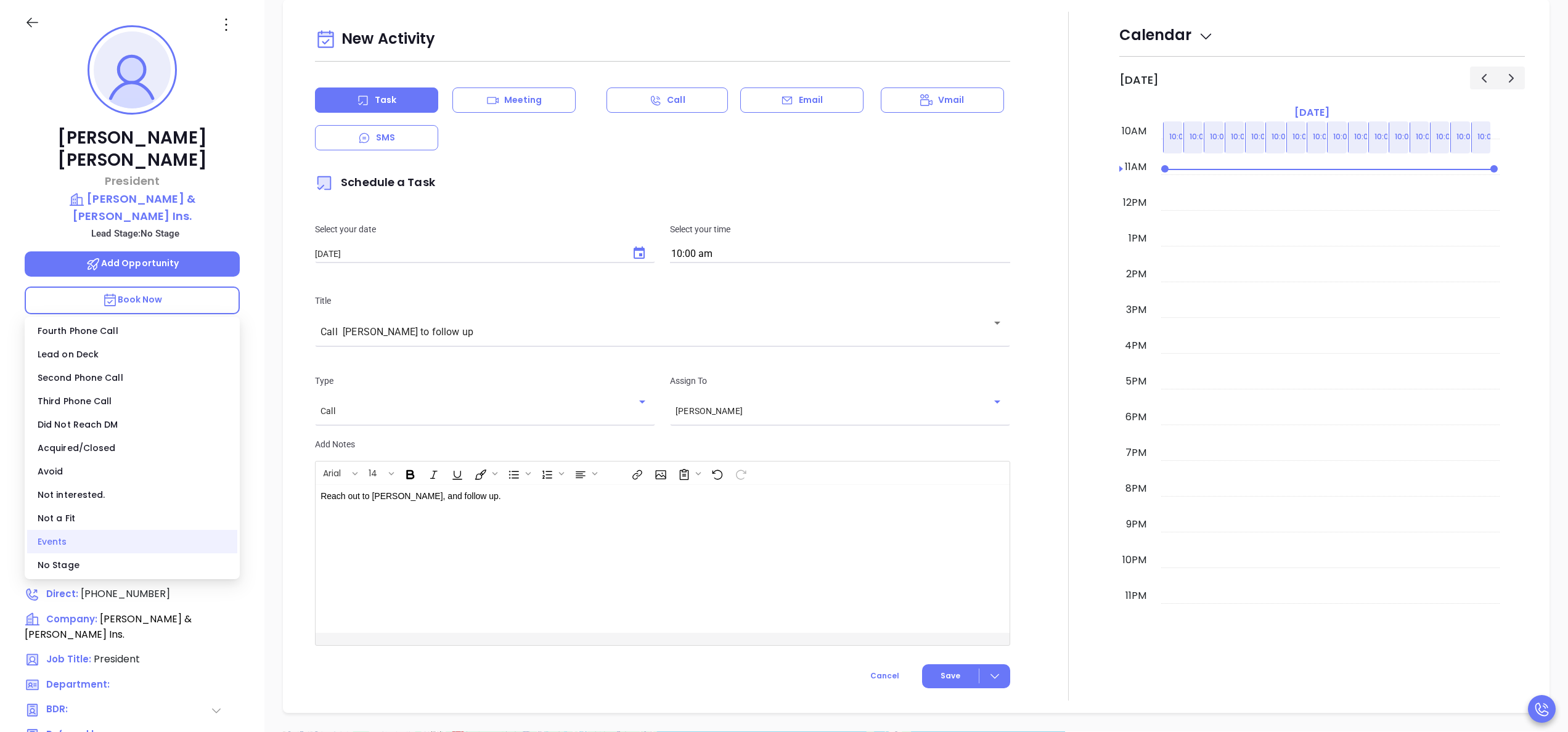
click at [82, 546] on div "Events" at bounding box center [132, 542] width 210 height 24
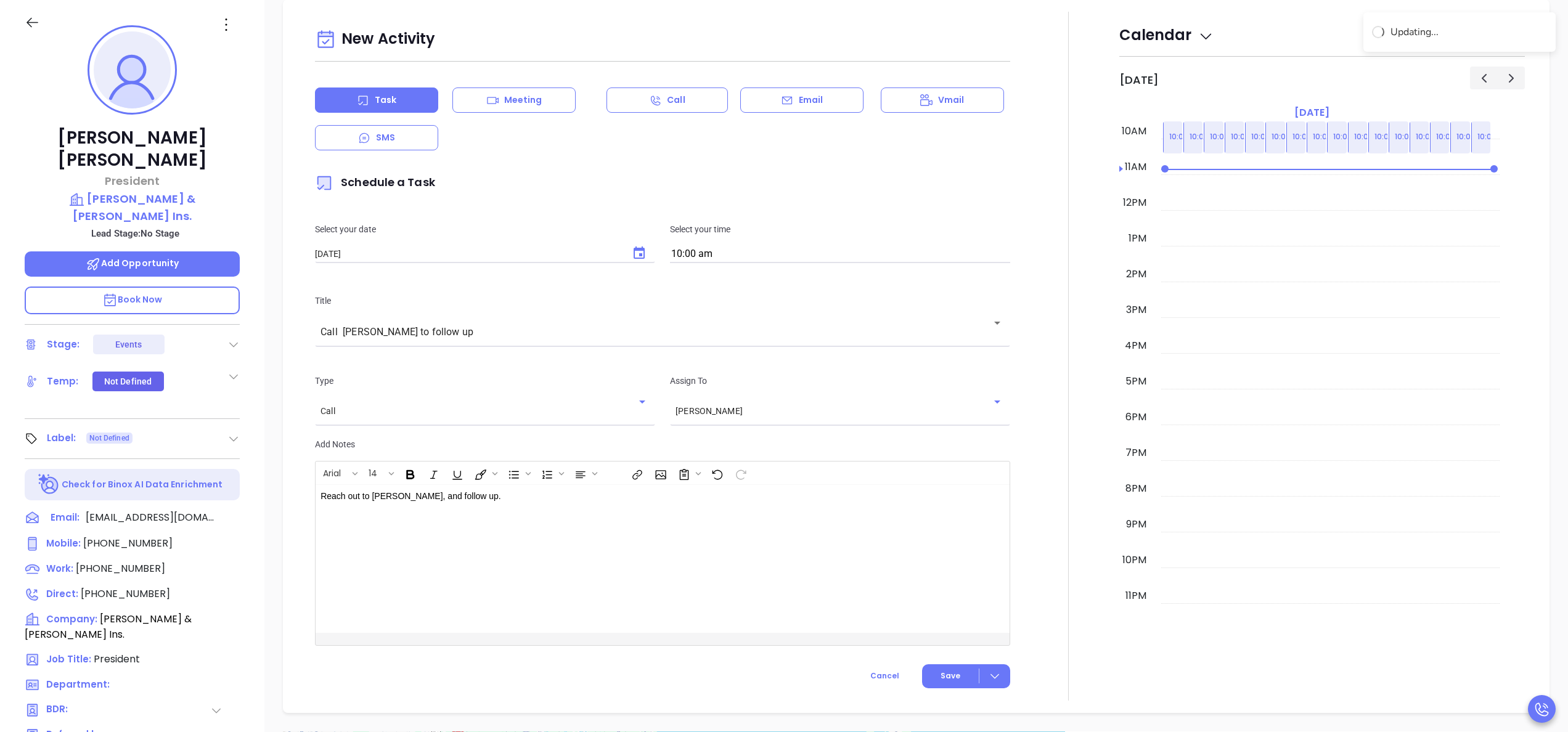
scroll to position [476, 0]
click at [946, 679] on span "Save" at bounding box center [950, 676] width 20 height 11
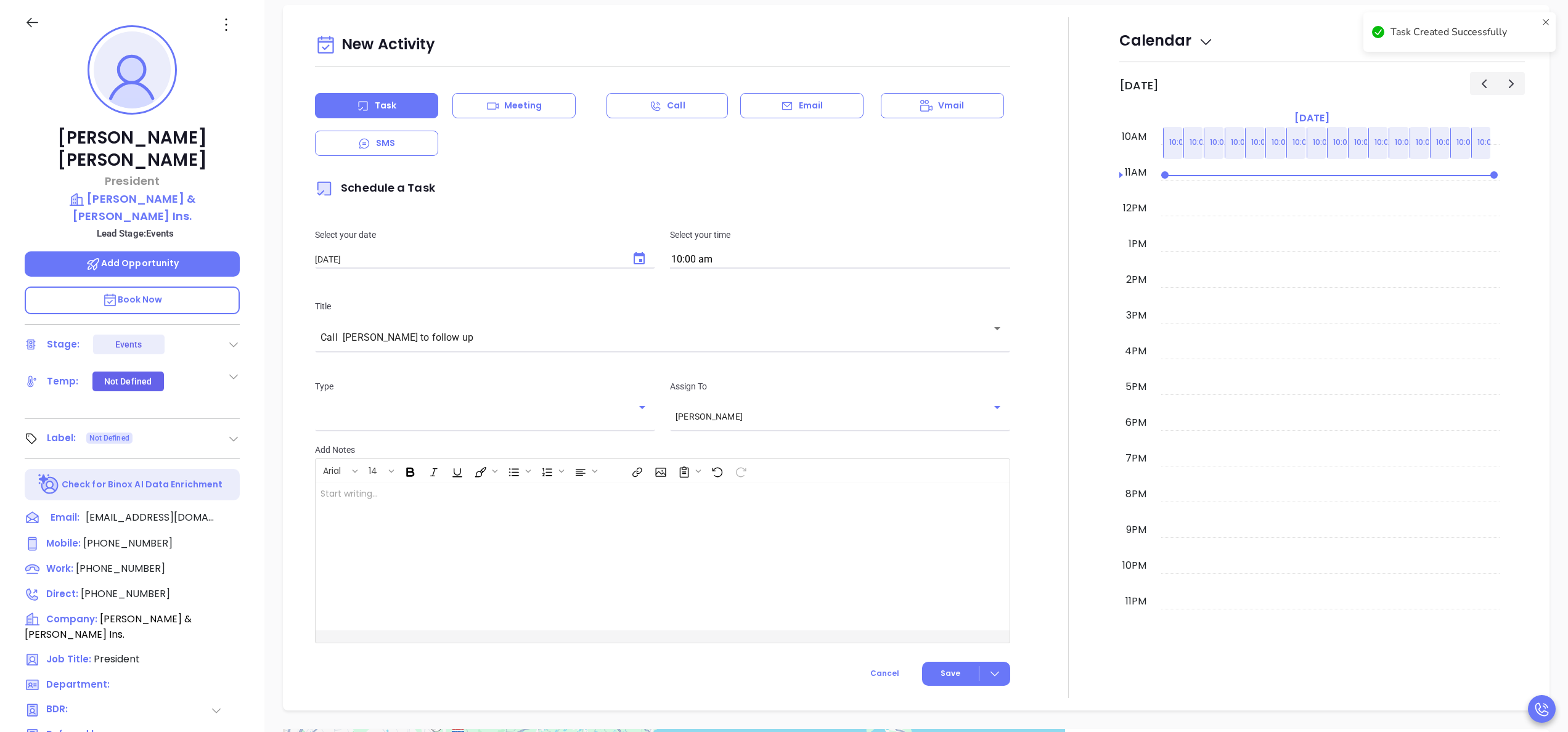
scroll to position [482, 0]
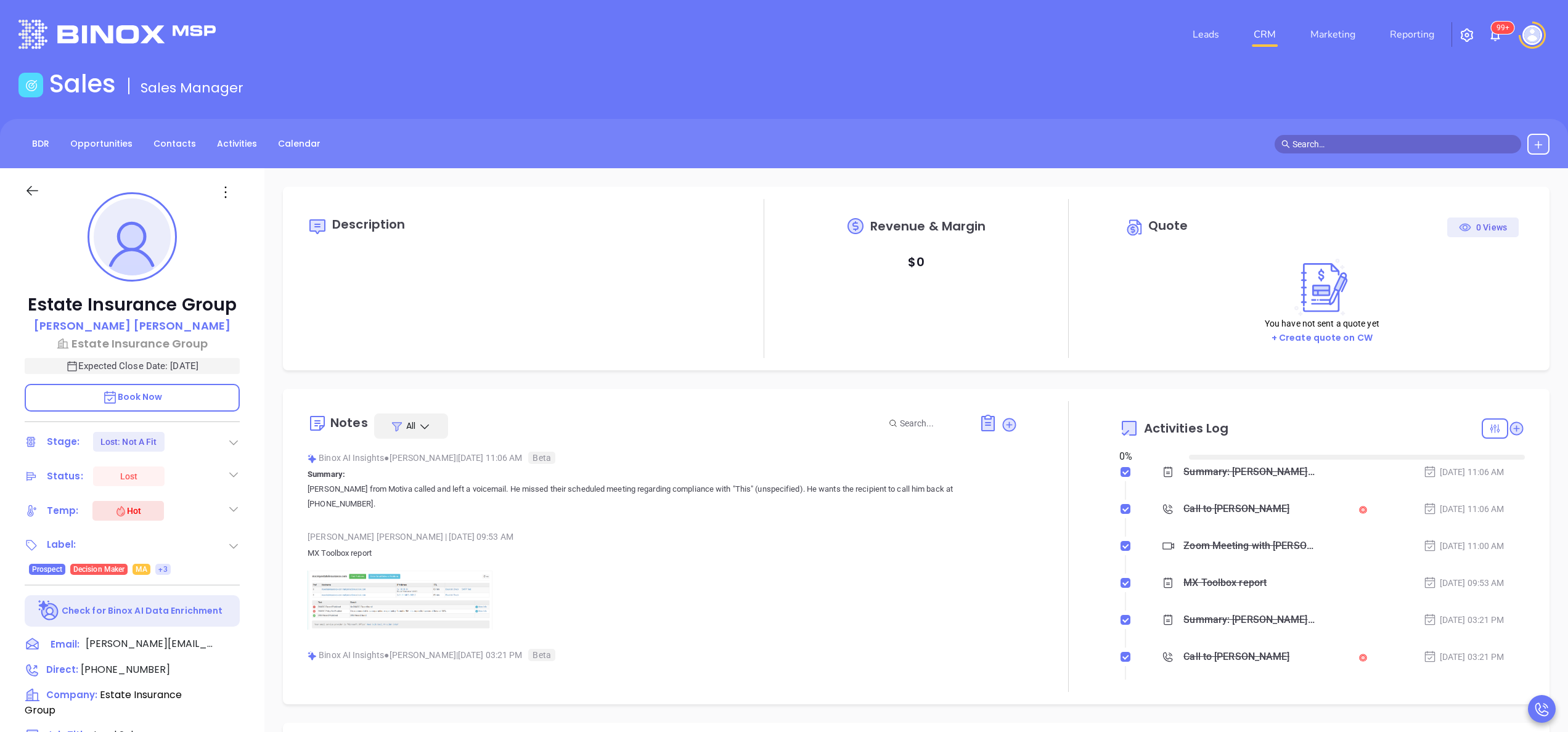
type input "[DATE]"
click at [662, 546] on p "MX Toolbox report" at bounding box center [663, 554] width 710 height 15
type input "[PERSON_NAME]"
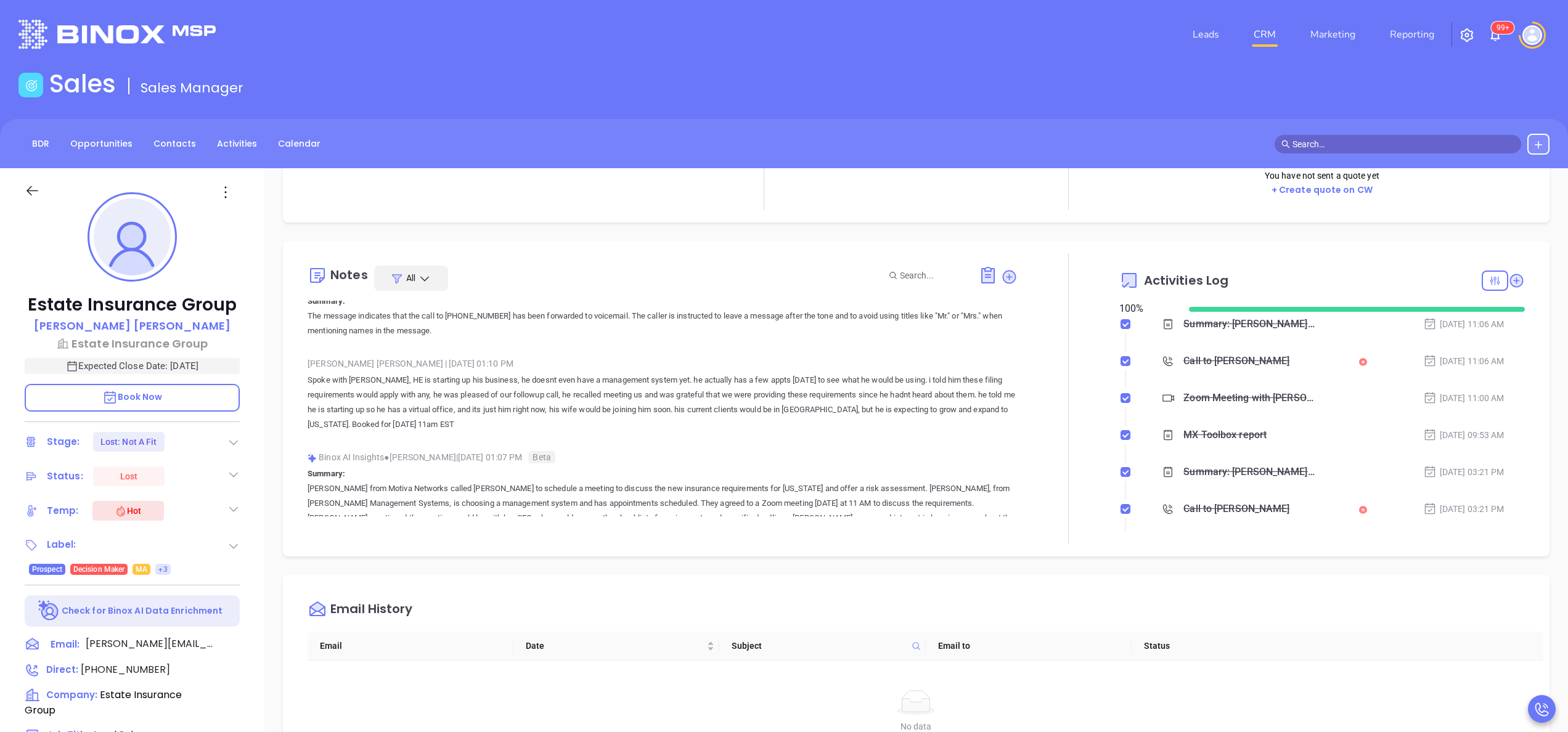
scroll to position [378, 0]
click at [780, 407] on p "Spoke with Wilson, HE is starting up his business, he doesnt even have a manage…" at bounding box center [663, 404] width 710 height 59
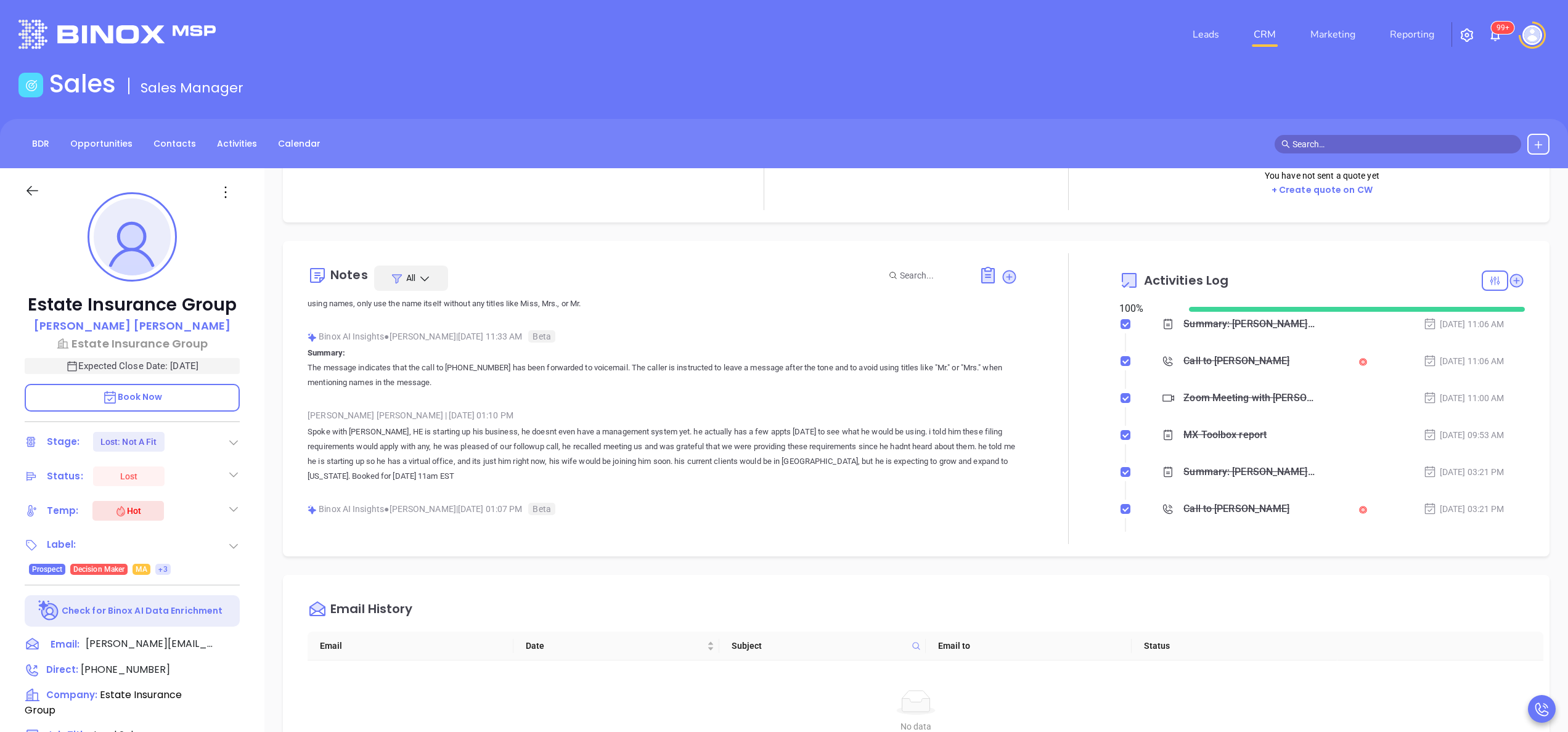
scroll to position [280, 0]
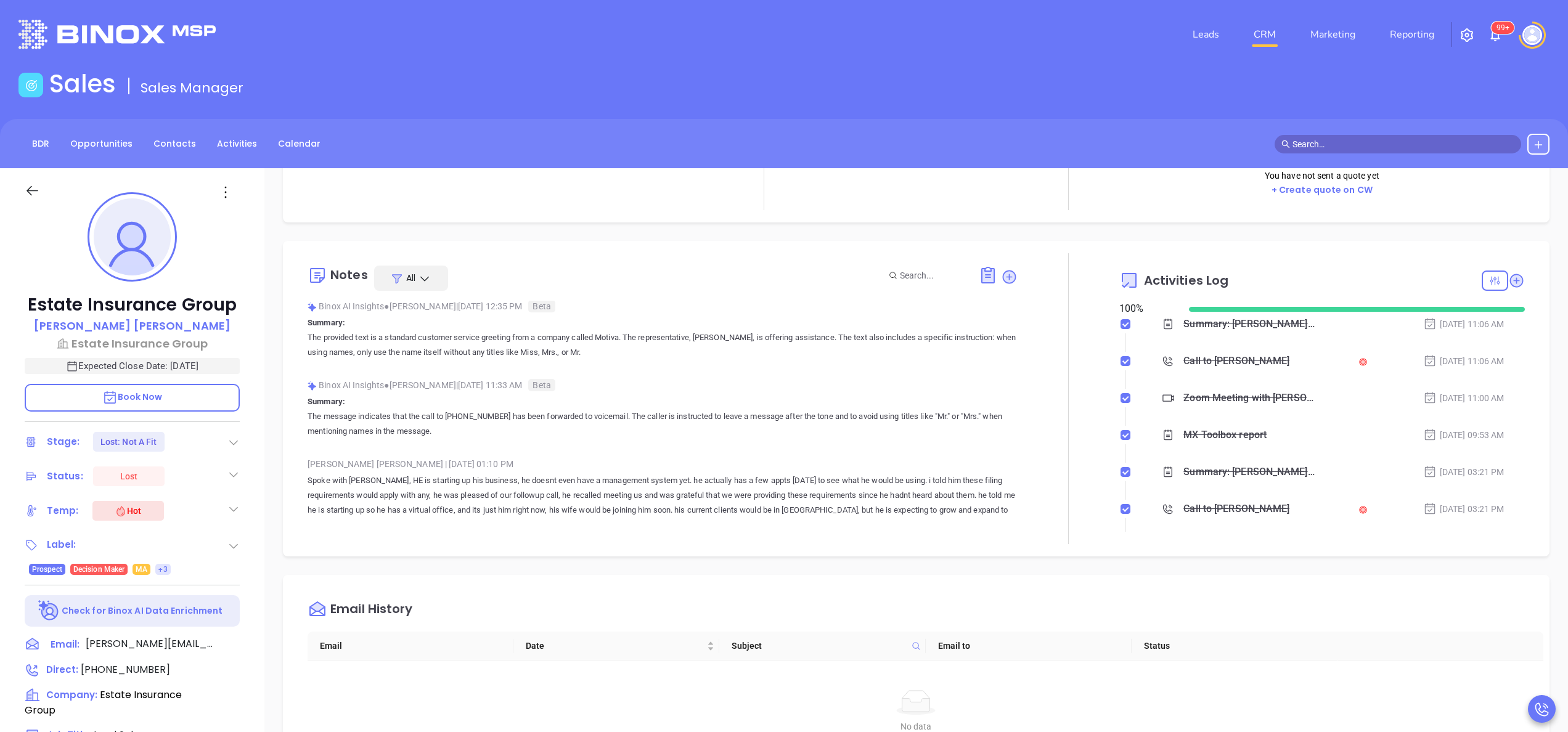
click at [668, 455] on div "Anabell Dominguez | Sep 29, 2025 01:10 PM" at bounding box center [663, 464] width 710 height 18
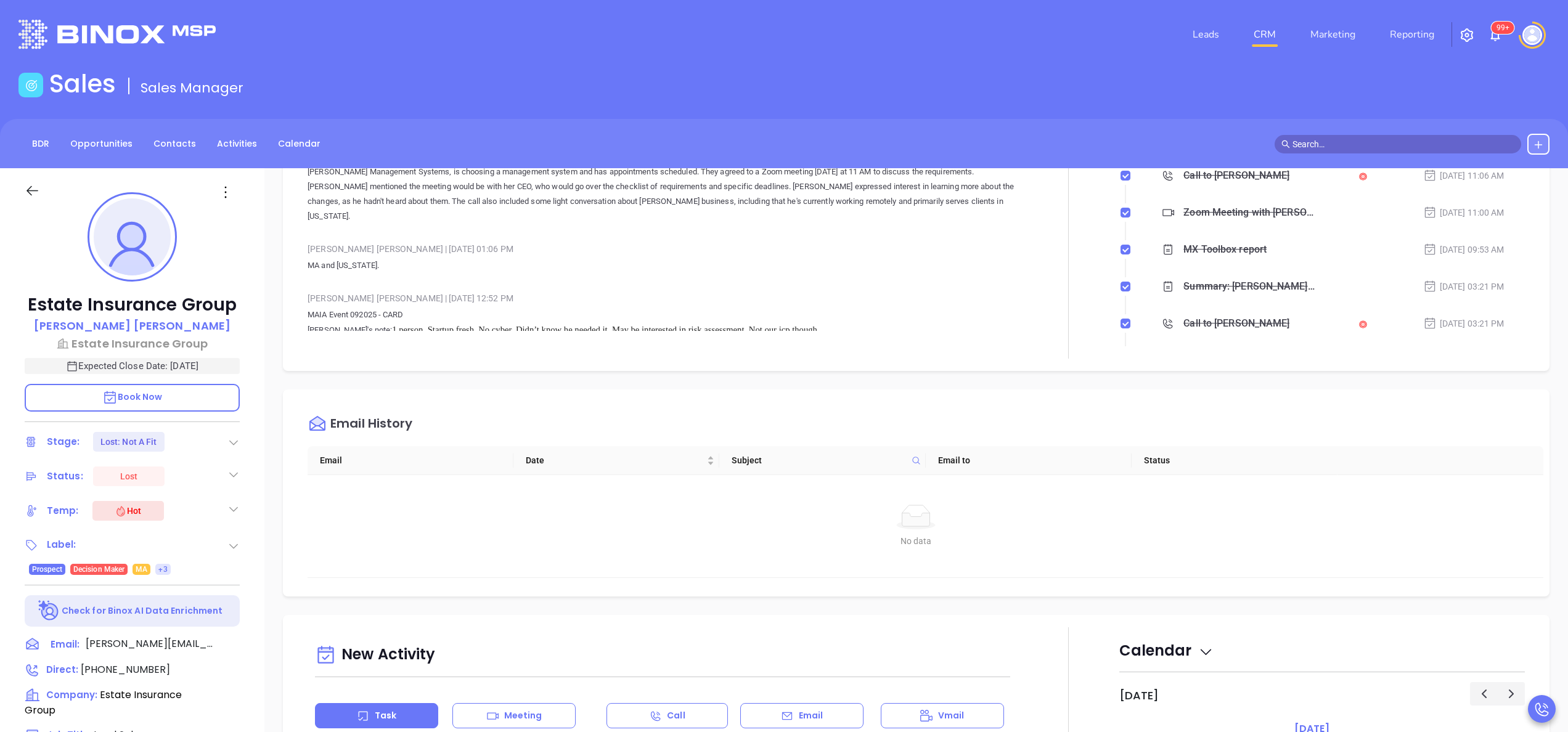
scroll to position [395, 0]
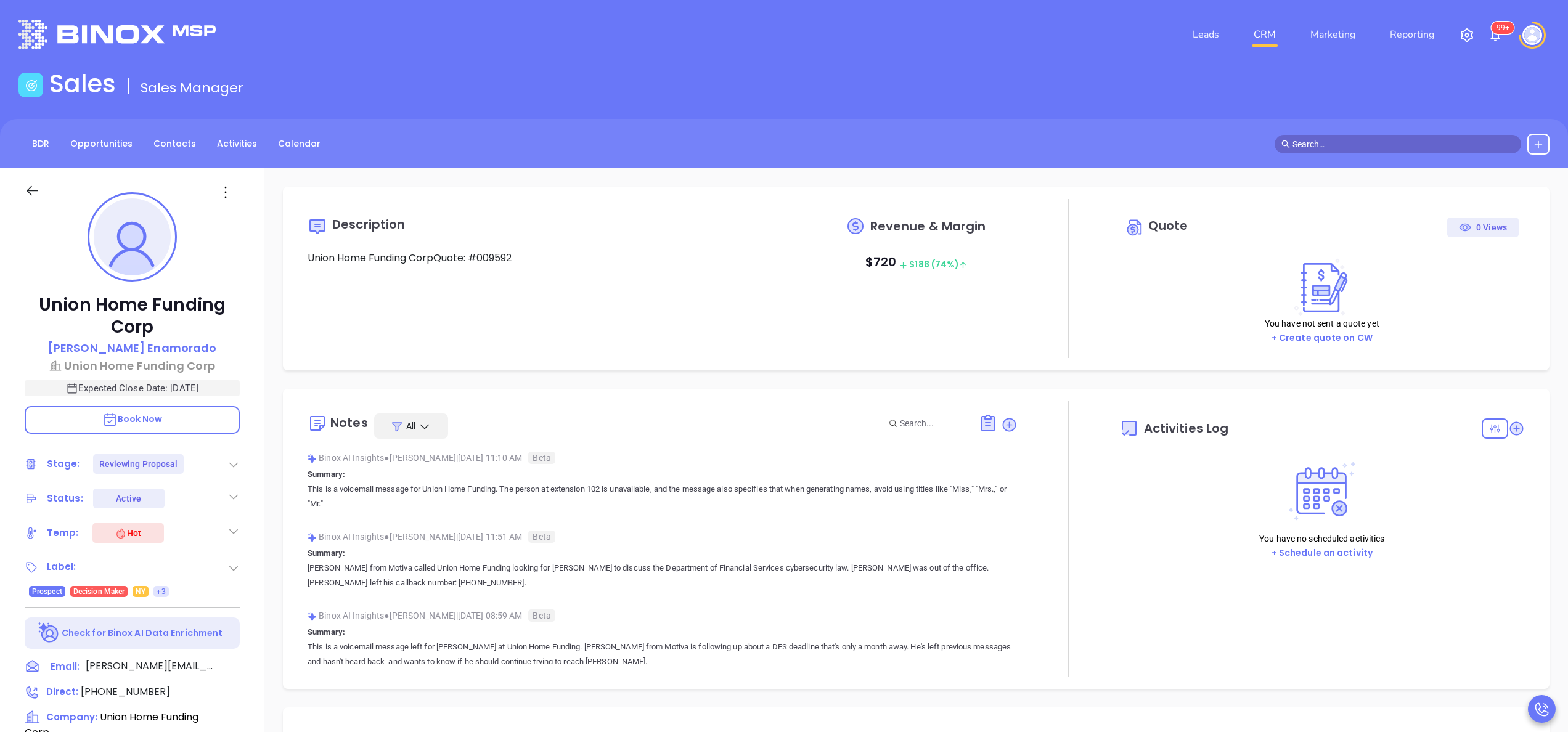
type input "[DATE]"
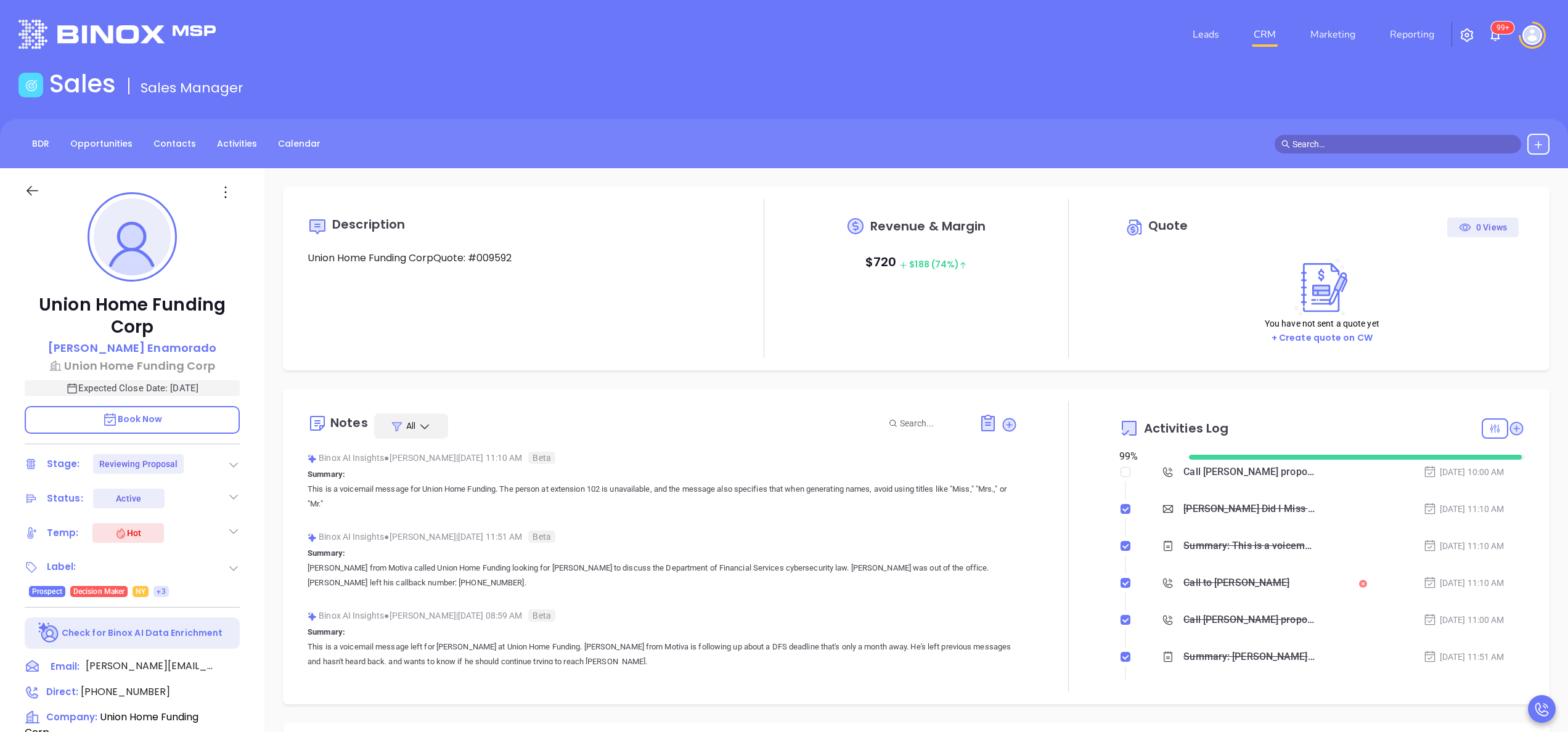
scroll to position [358, 0]
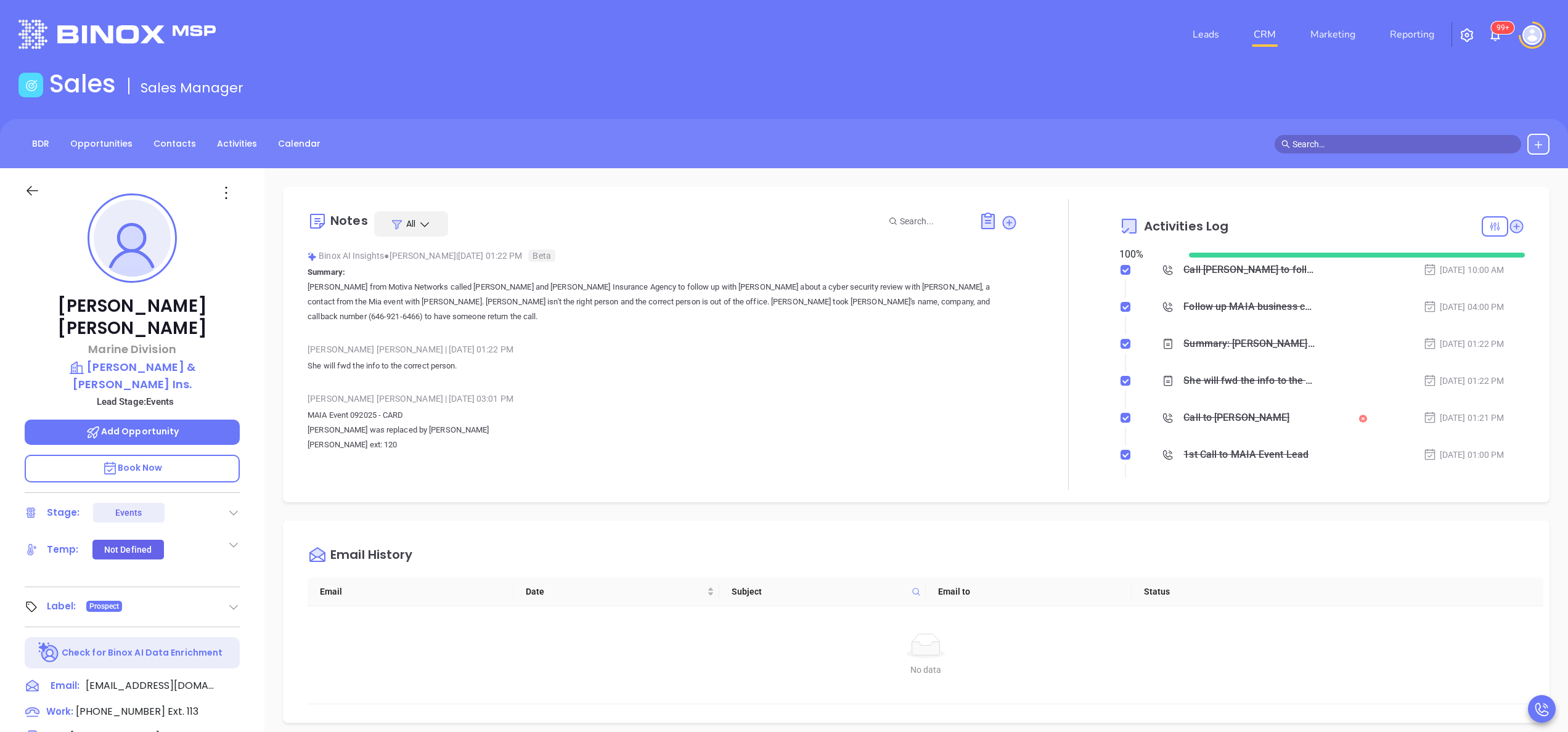
scroll to position [358, 0]
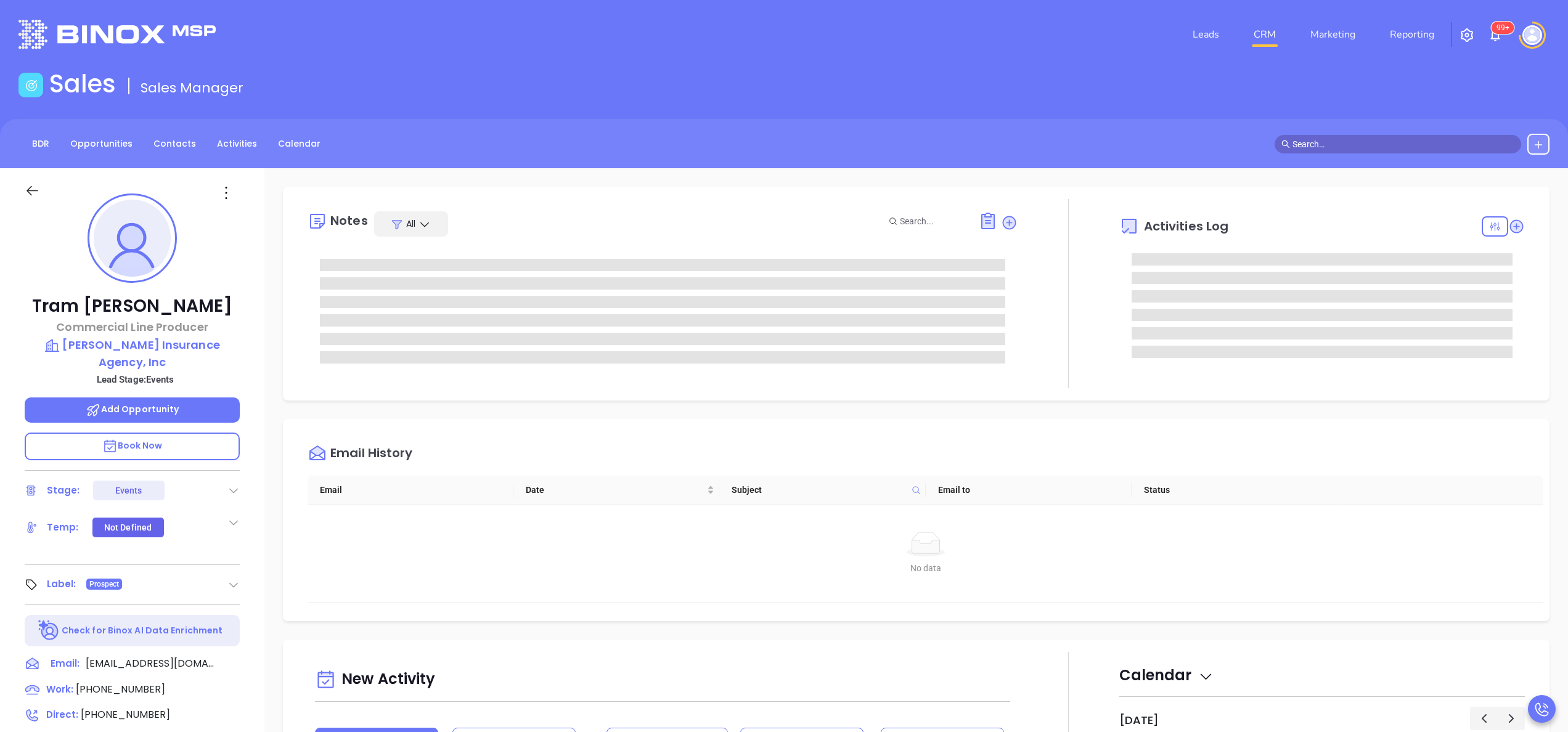
type input "[PERSON_NAME]"
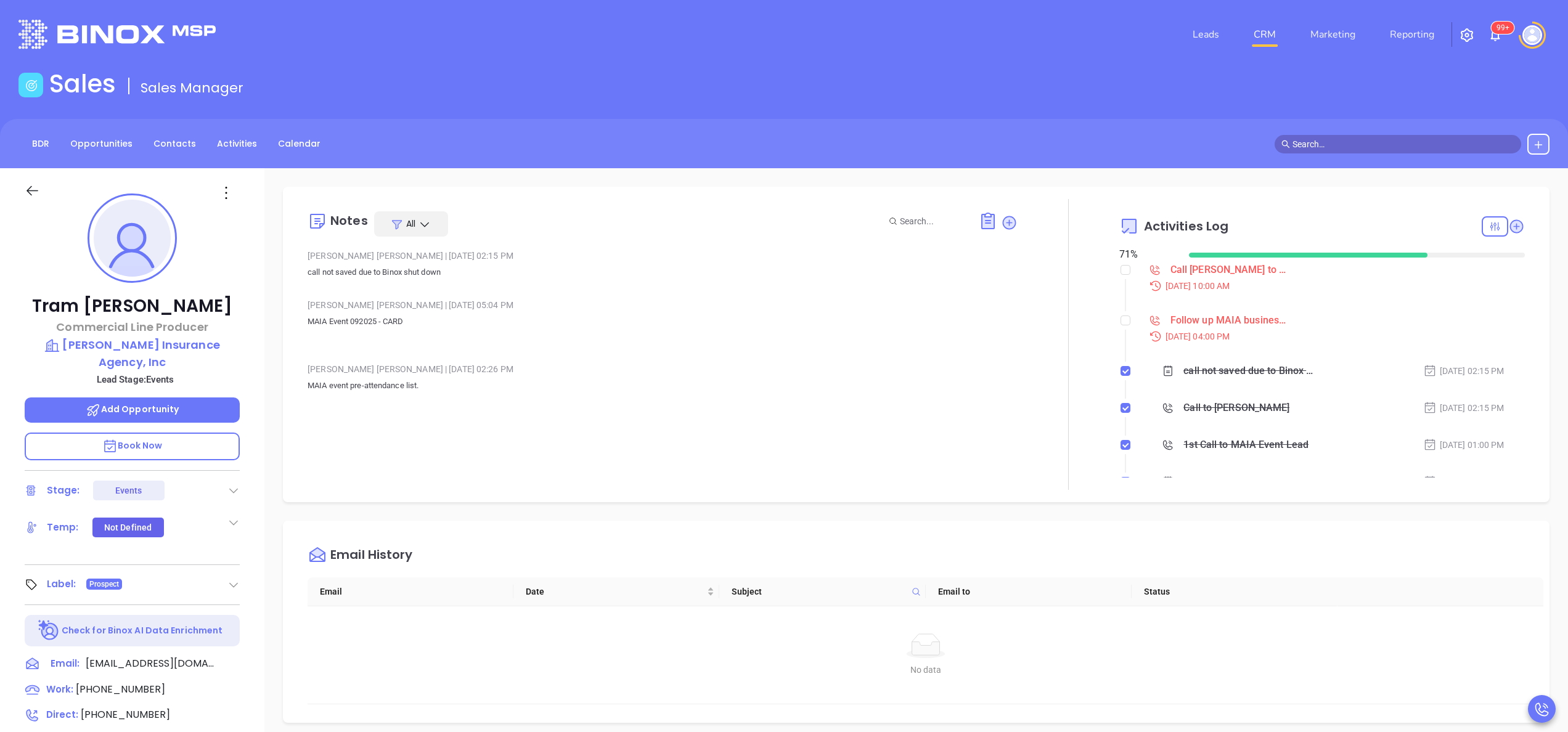
scroll to position [358, 0]
click at [252, 353] on div "[PERSON_NAME] Commercial Line Producer [PERSON_NAME] Insurance Agency, Inc Lead…" at bounding box center [132, 625] width 265 height 916
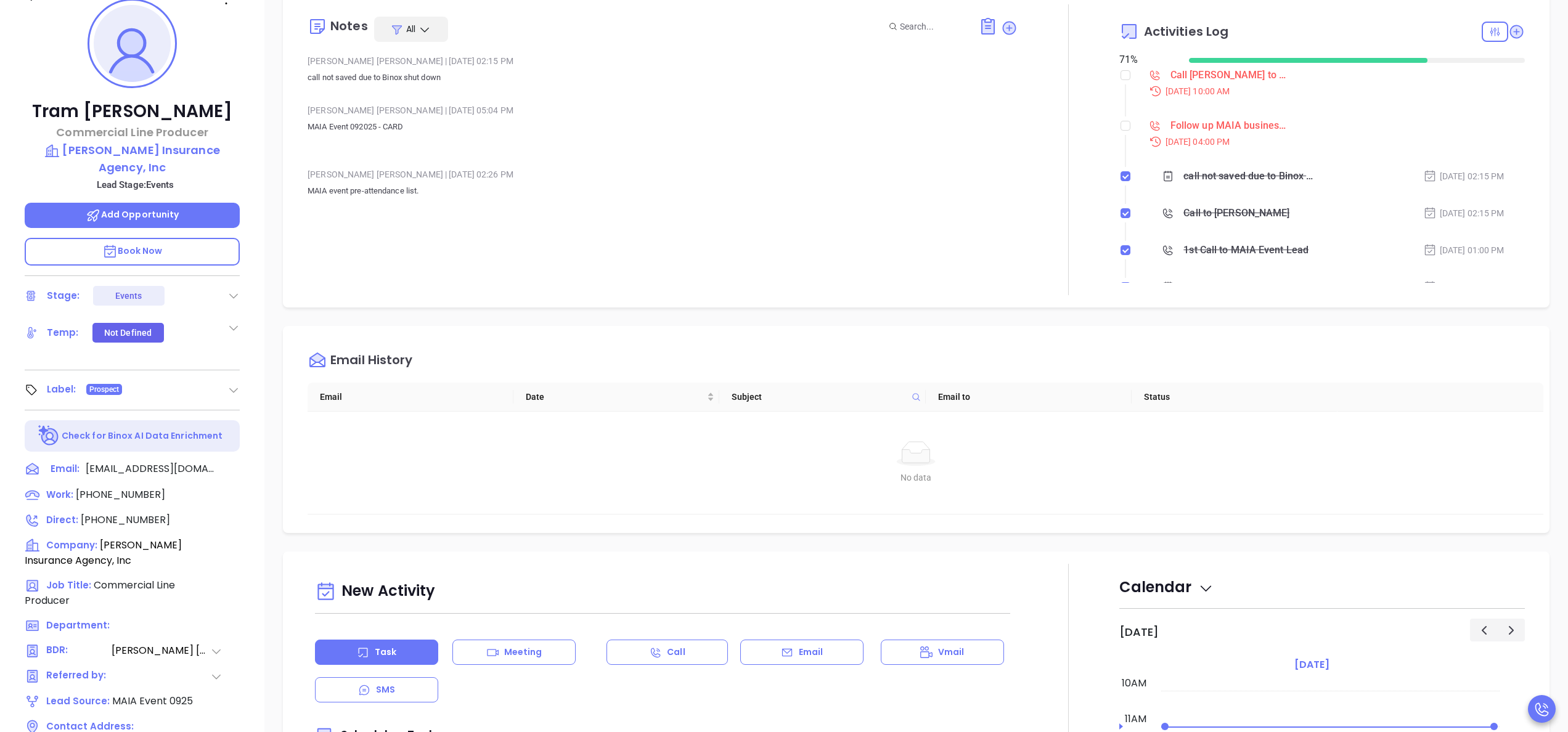
scroll to position [197, 0]
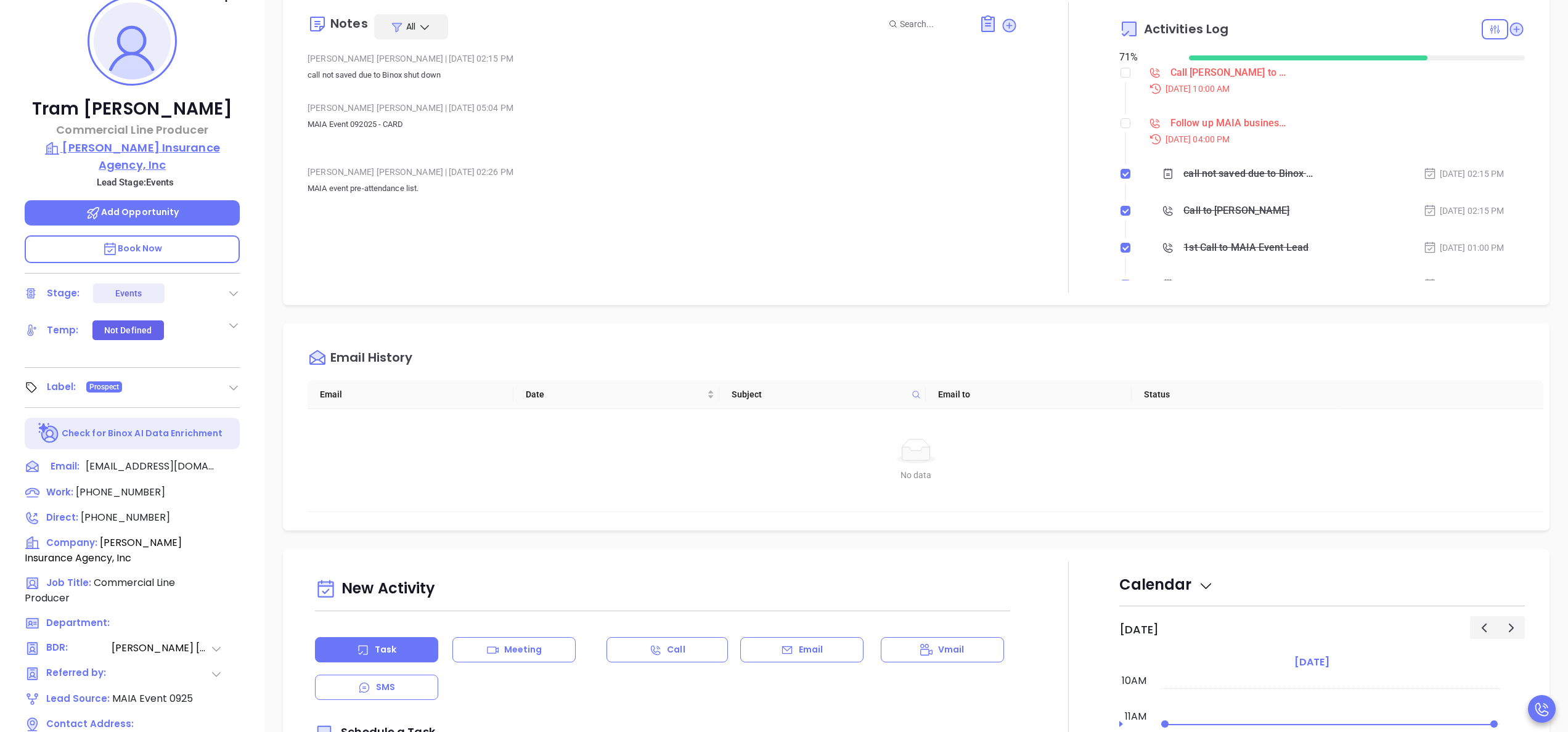
click at [142, 153] on p "Karlene A. Valente Insurance Agency, Inc" at bounding box center [132, 156] width 215 height 34
click at [1121, 78] on label at bounding box center [1126, 73] width 10 height 14
click at [1121, 78] on input "checkbox" at bounding box center [1126, 73] width 10 height 10
checkbox input "true"
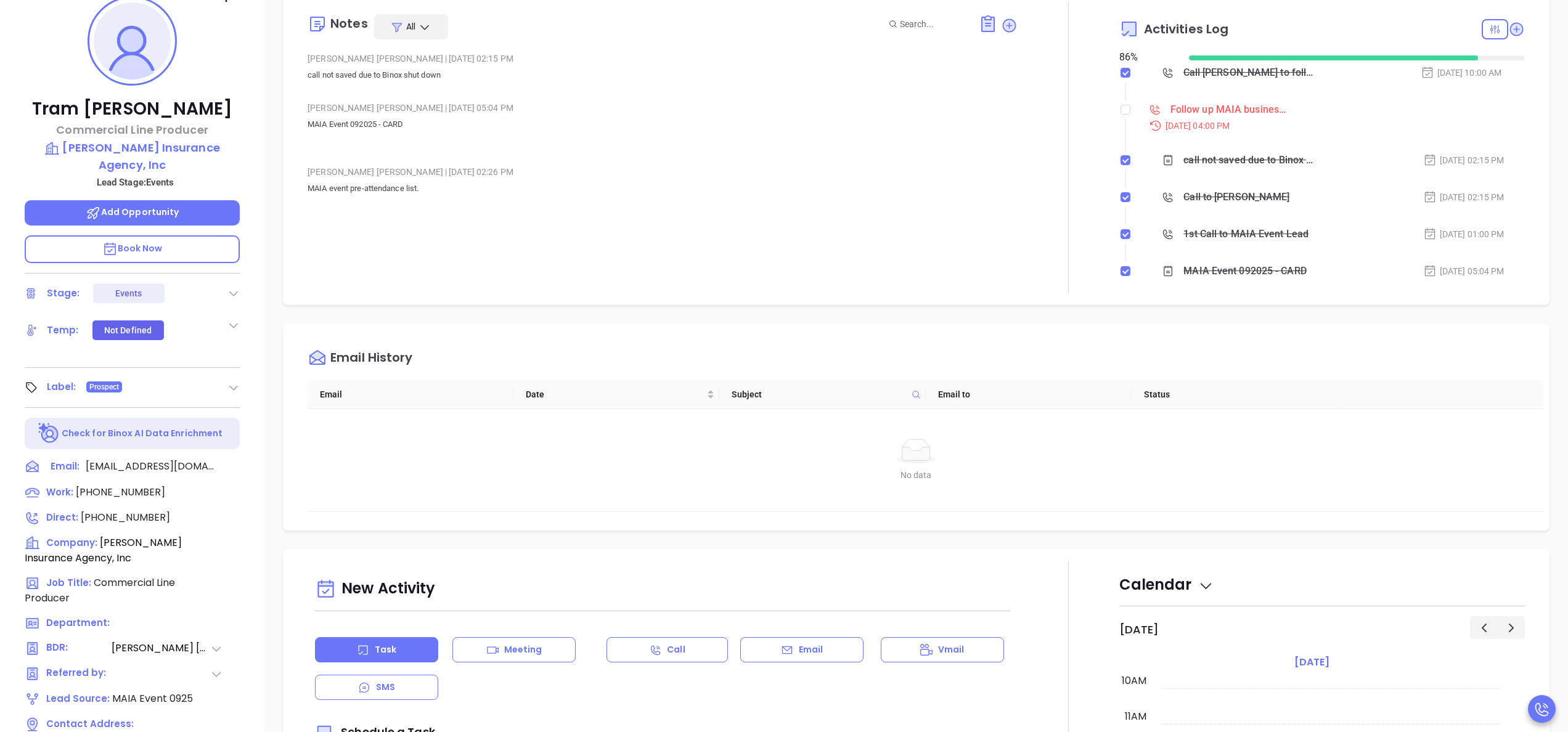
click at [1121, 117] on div at bounding box center [1126, 110] width 10 height 18
click at [1121, 116] on label at bounding box center [1126, 110] width 10 height 14
click at [1121, 114] on input "checkbox" at bounding box center [1126, 109] width 10 height 10
checkbox input "true"
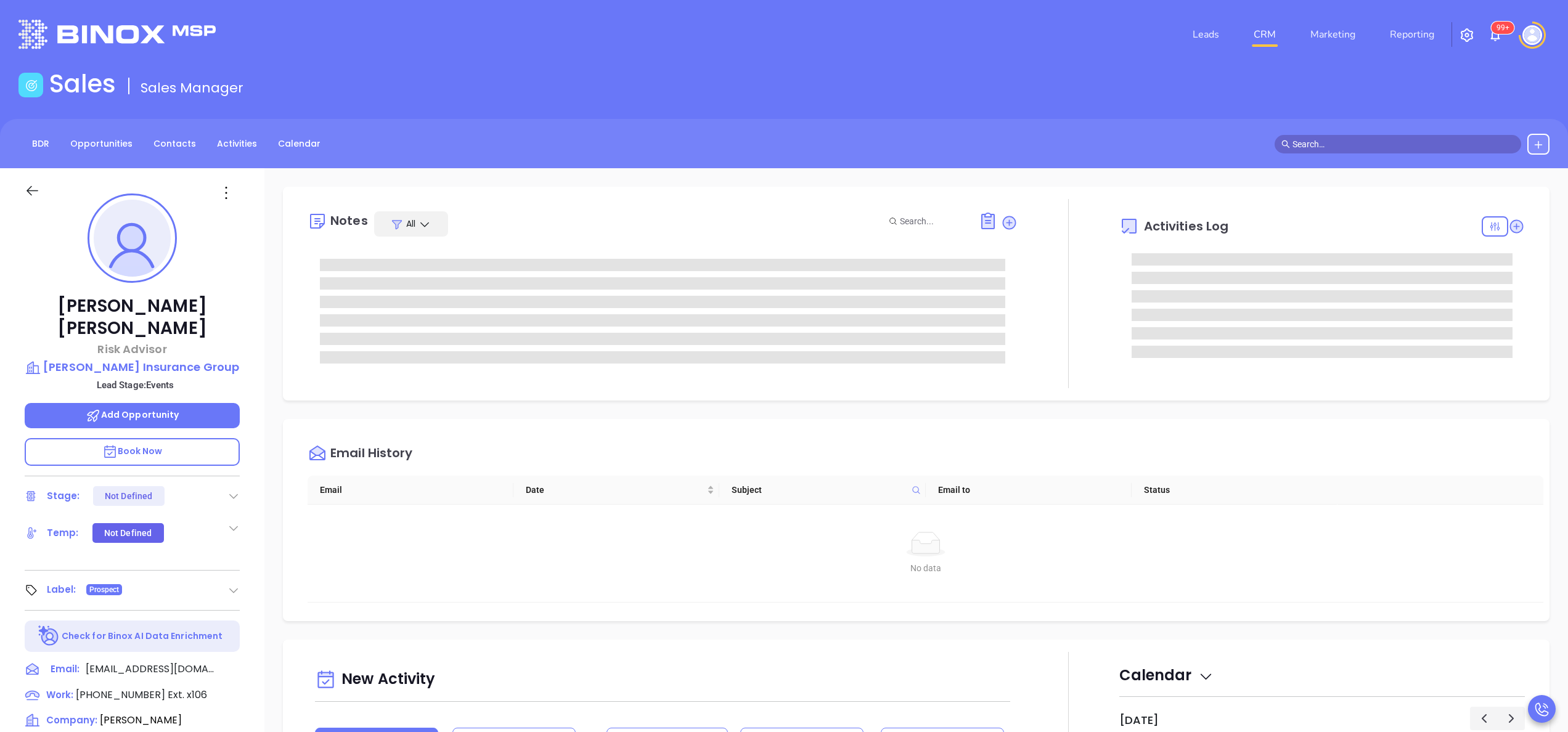
type input "[PERSON_NAME]"
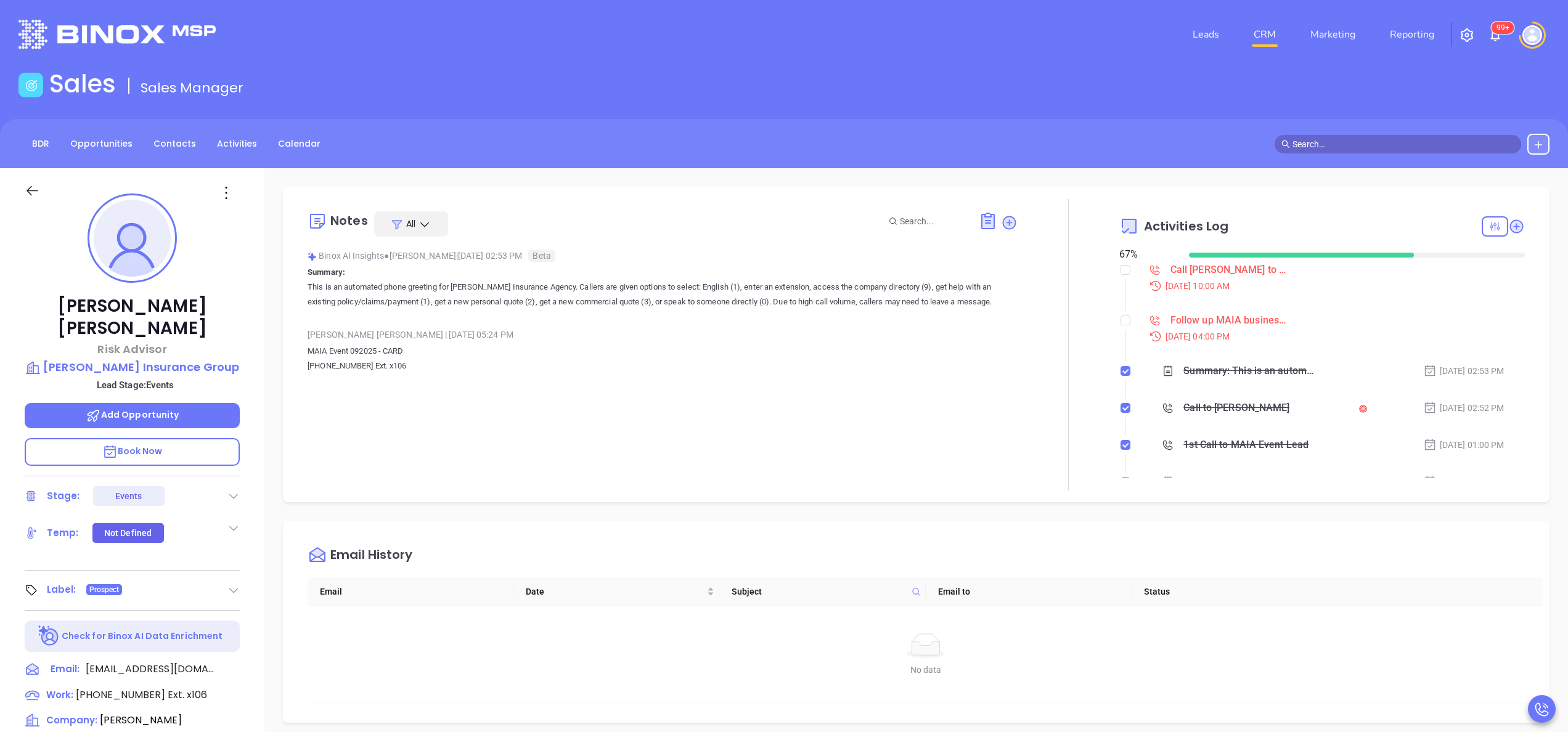
scroll to position [358, 0]
click at [466, 444] on div "Notes All Binox AI Insights ● [PERSON_NAME] | [DATE] 02:53 PM Beta Summary: Thi…" at bounding box center [663, 344] width 710 height 291
click at [265, 511] on div "Notes All Binox AI Insights ● [PERSON_NAME] | [DATE] 02:53 PM Beta Summary: Thi…" at bounding box center [916, 599] width 1304 height 863
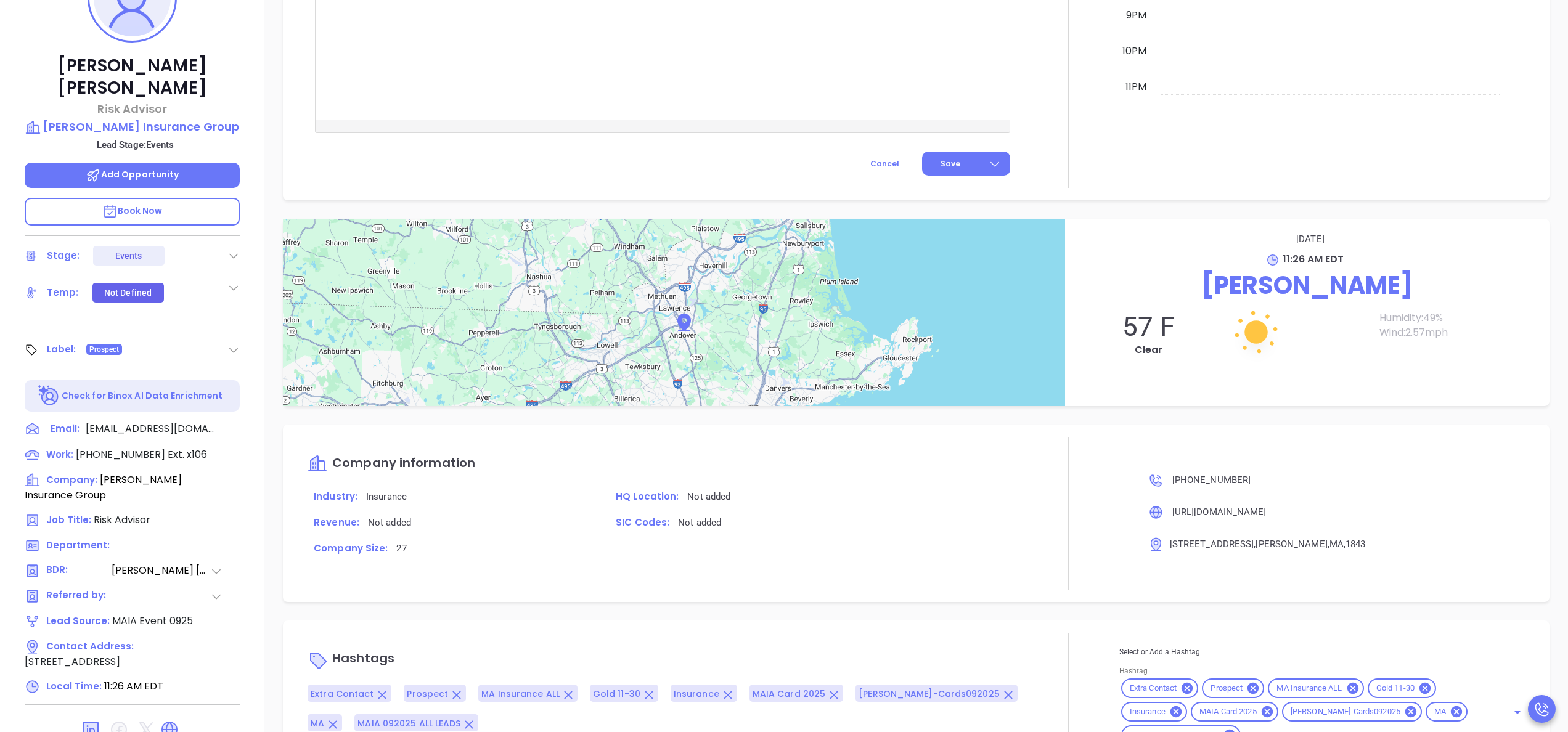
scroll to position [352, 0]
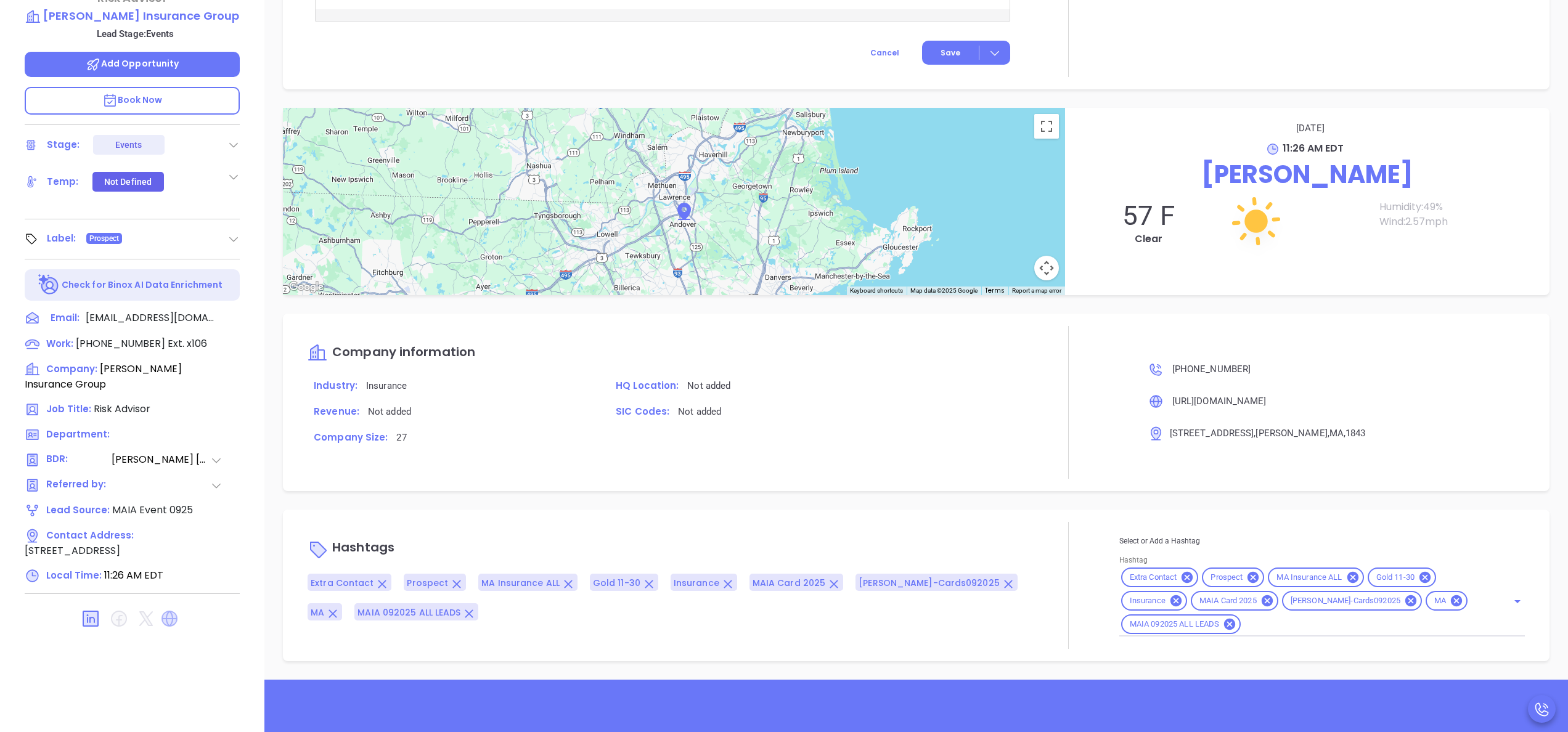
click at [170, 611] on icon at bounding box center [169, 619] width 16 height 16
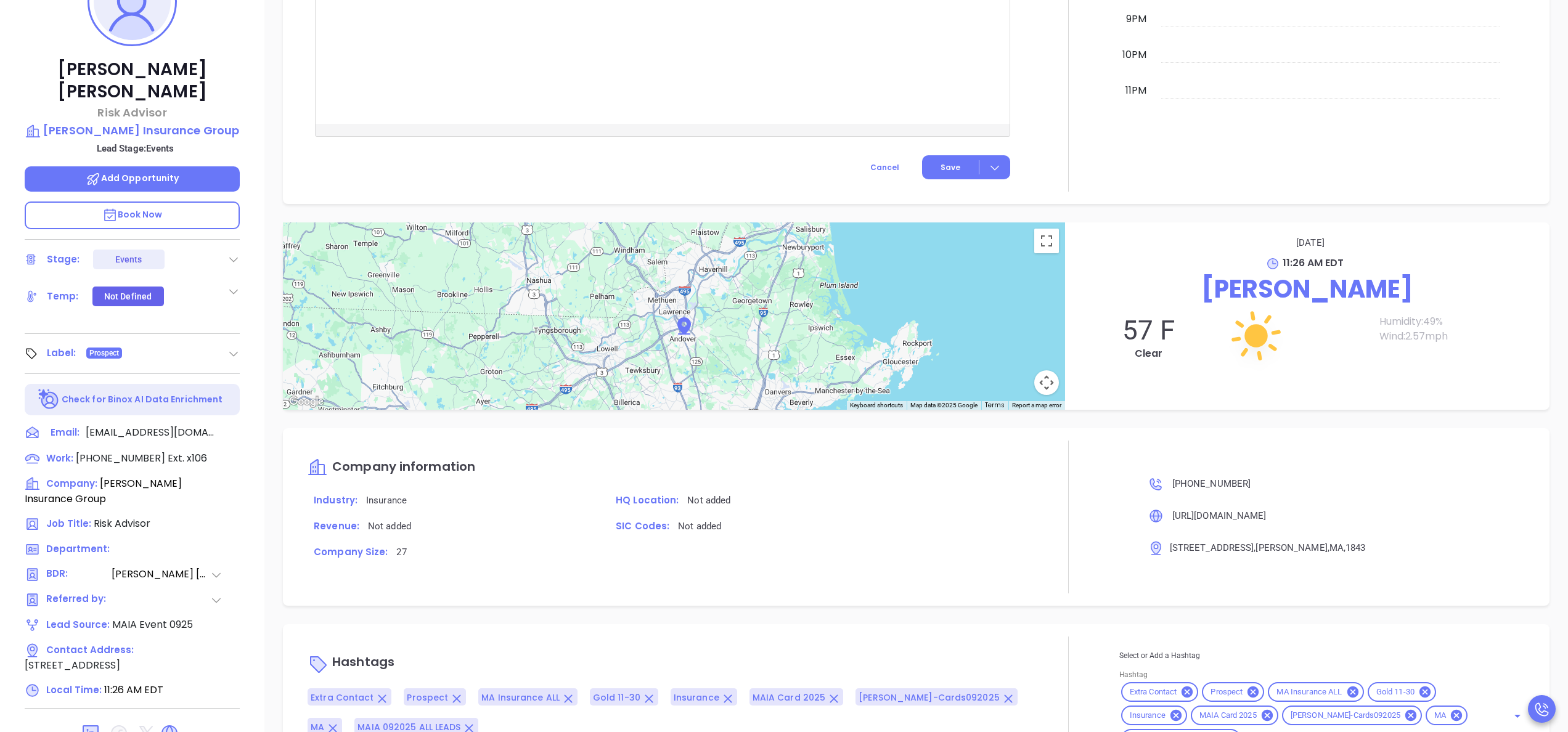
scroll to position [203, 0]
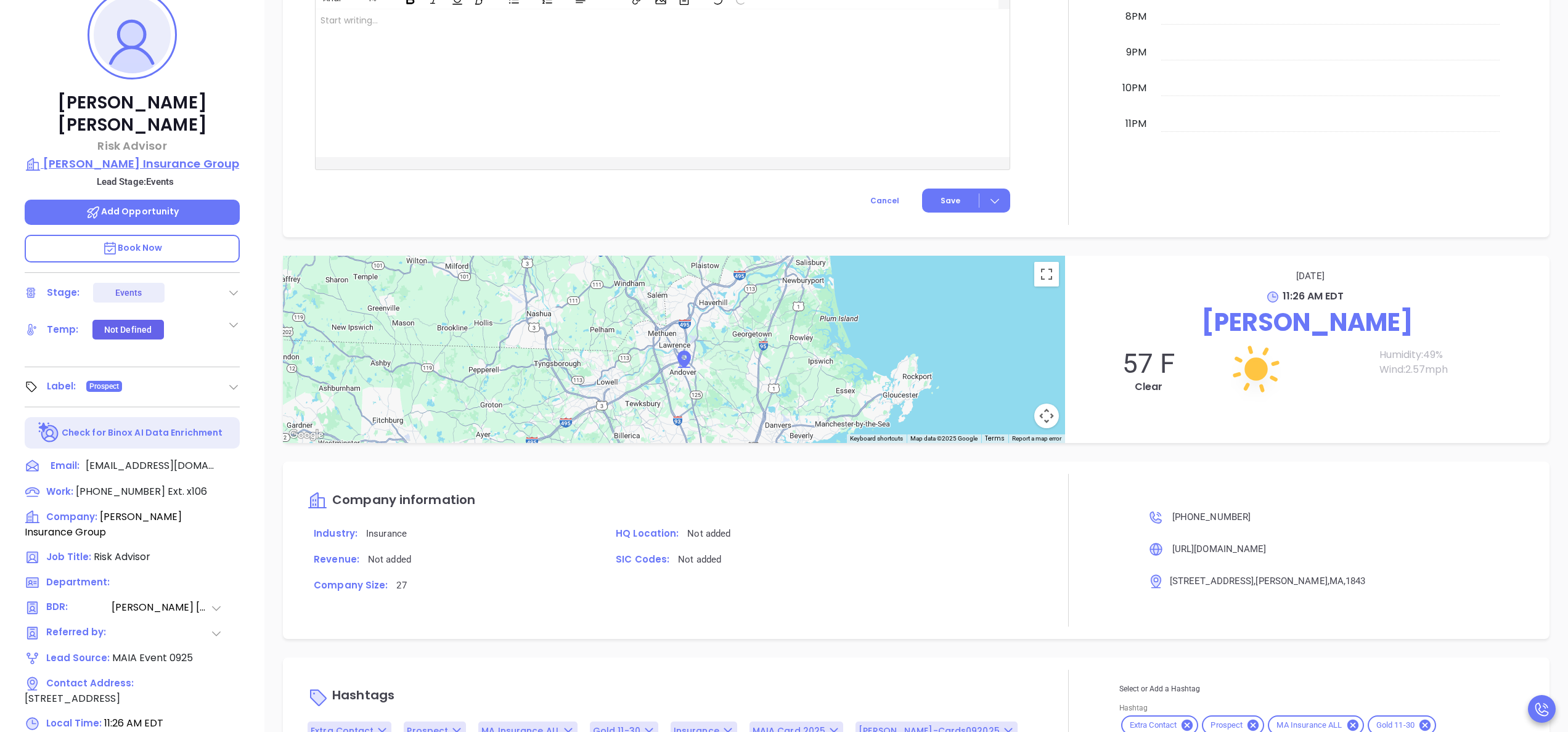
click at [176, 156] on p "Silverio Insurance Group" at bounding box center [132, 164] width 215 height 17
click at [148, 484] on span "(978) 685-0209" at bounding box center [120, 491] width 90 height 14
type input "(978) 685-0209"
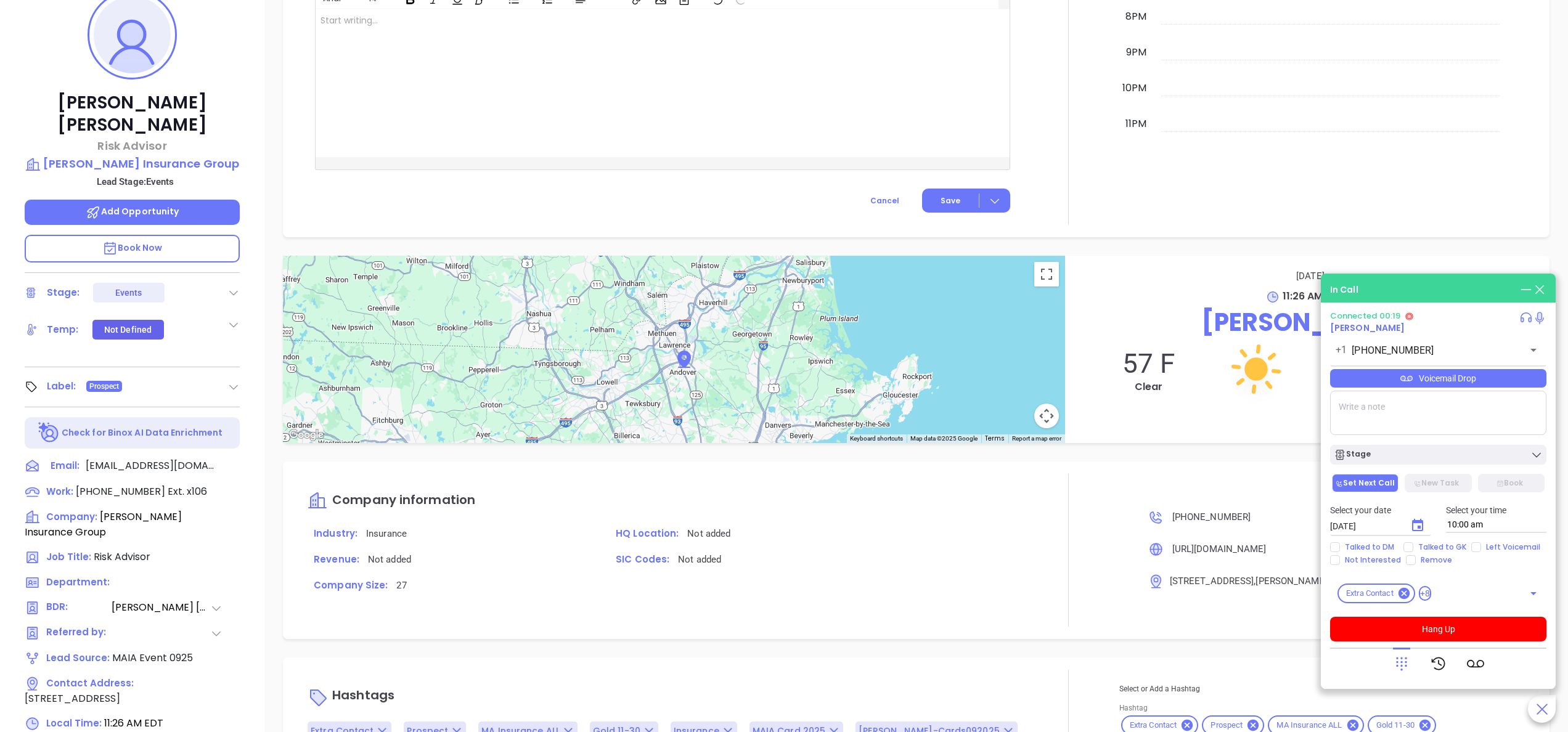
click at [1409, 659] on icon at bounding box center [1402, 664] width 17 height 17
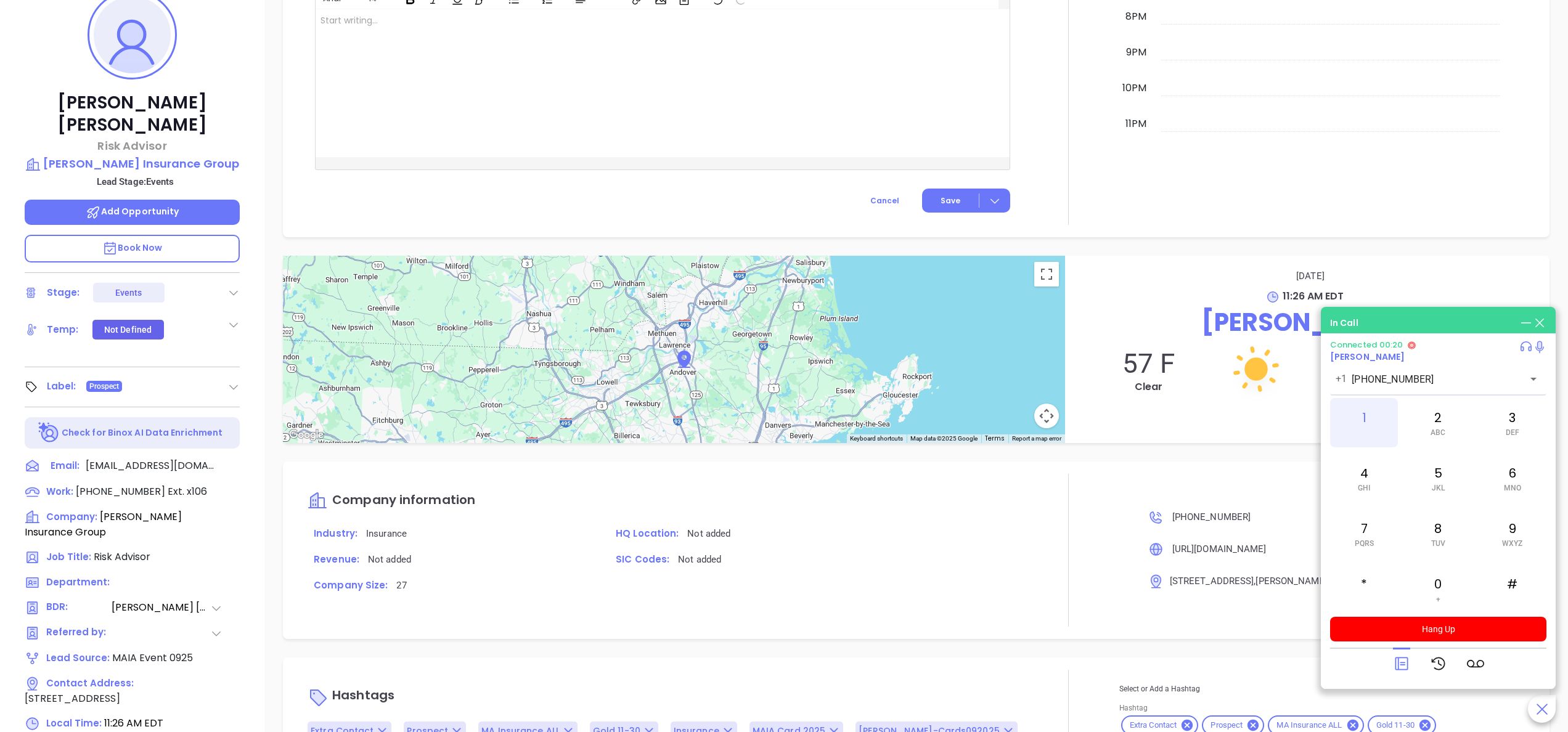
click at [1355, 420] on div "1" at bounding box center [1364, 422] width 68 height 49
click at [1465, 626] on button "Hang Up" at bounding box center [1438, 629] width 216 height 25
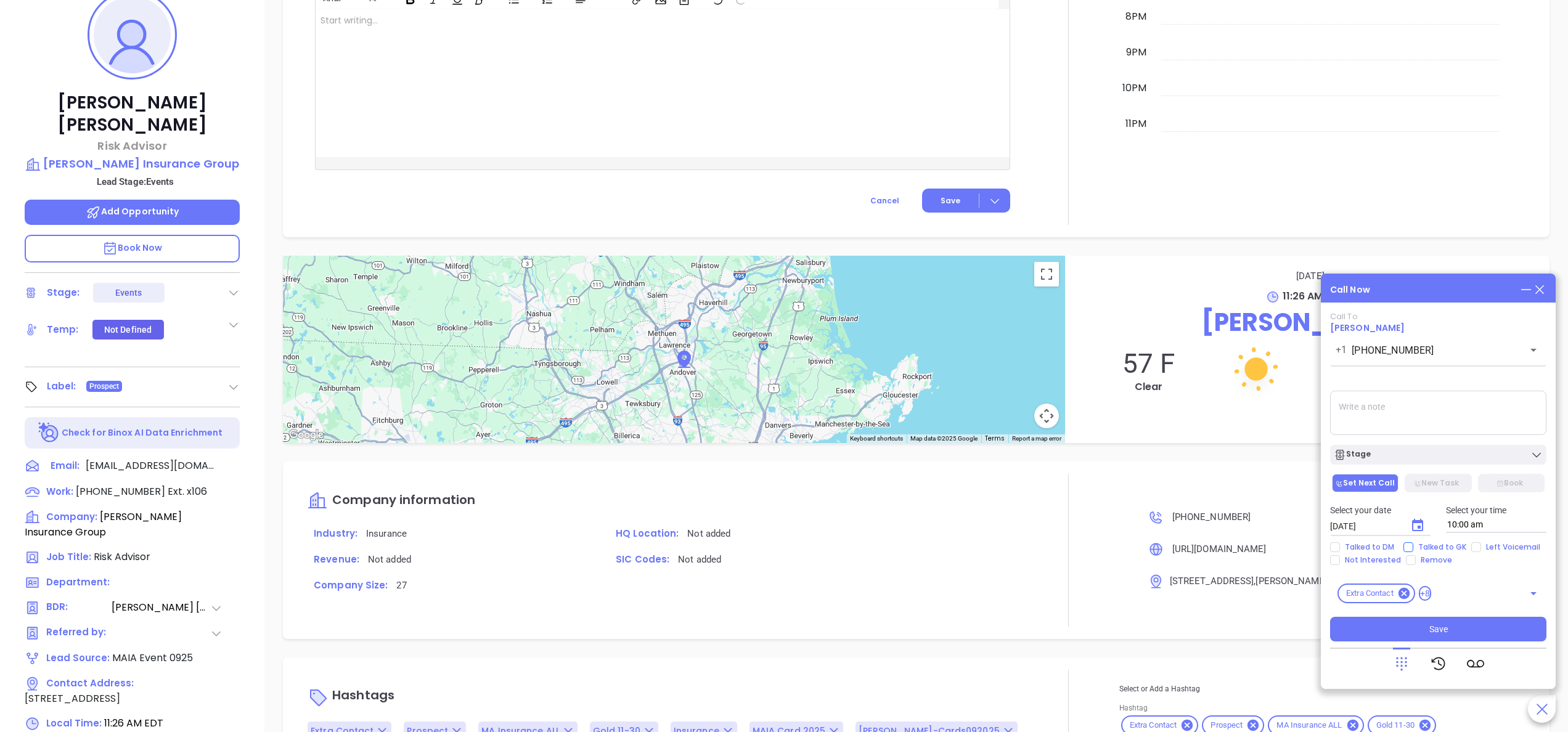
click at [1409, 544] on input "Talked to GK" at bounding box center [1409, 547] width 10 height 10
checkbox input "true"
click at [1407, 413] on textarea at bounding box center [1438, 413] width 216 height 44
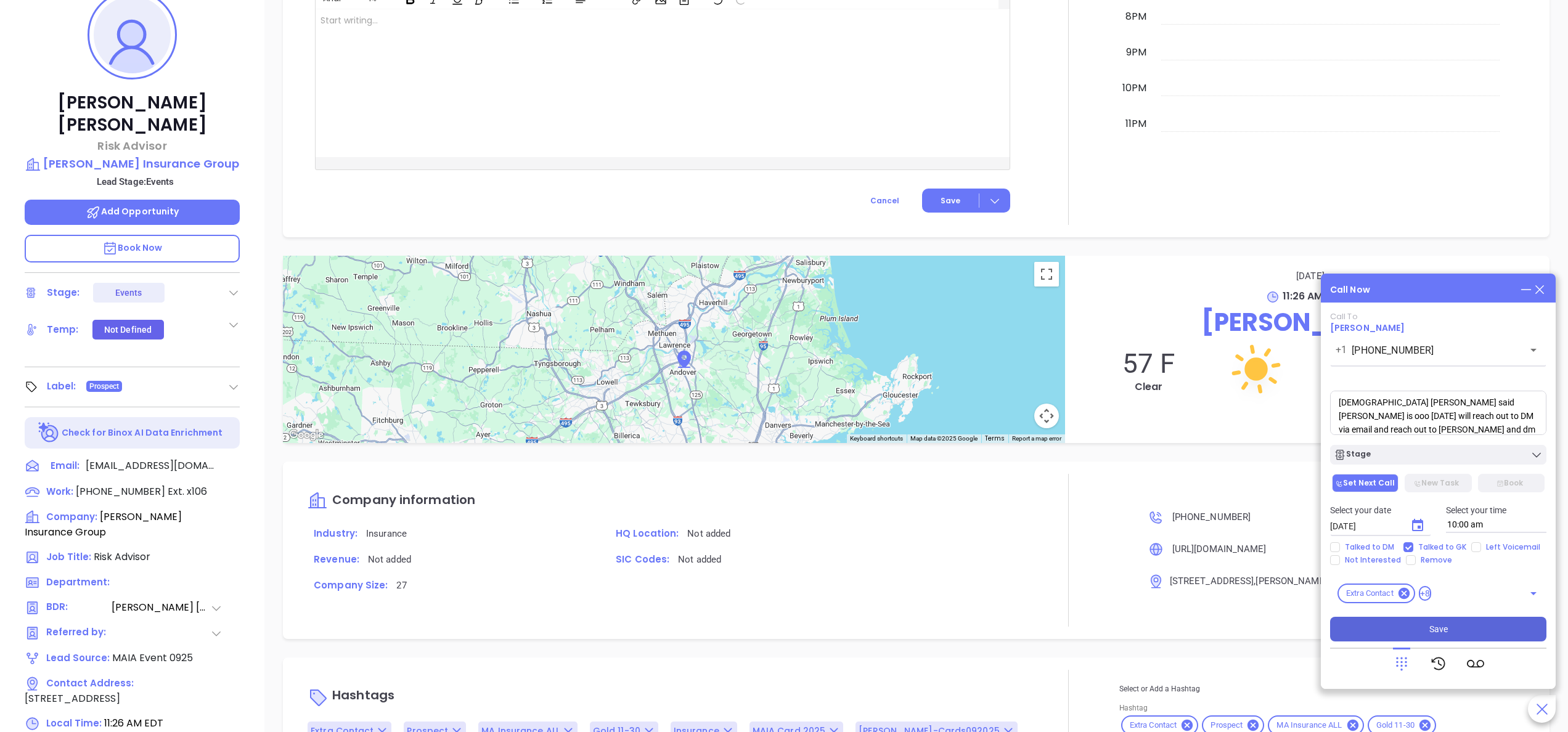
type textarea "female gk said sebastian is ooo today will reach out to DM via email and reach …"
click at [1424, 619] on button "Save" at bounding box center [1438, 629] width 216 height 25
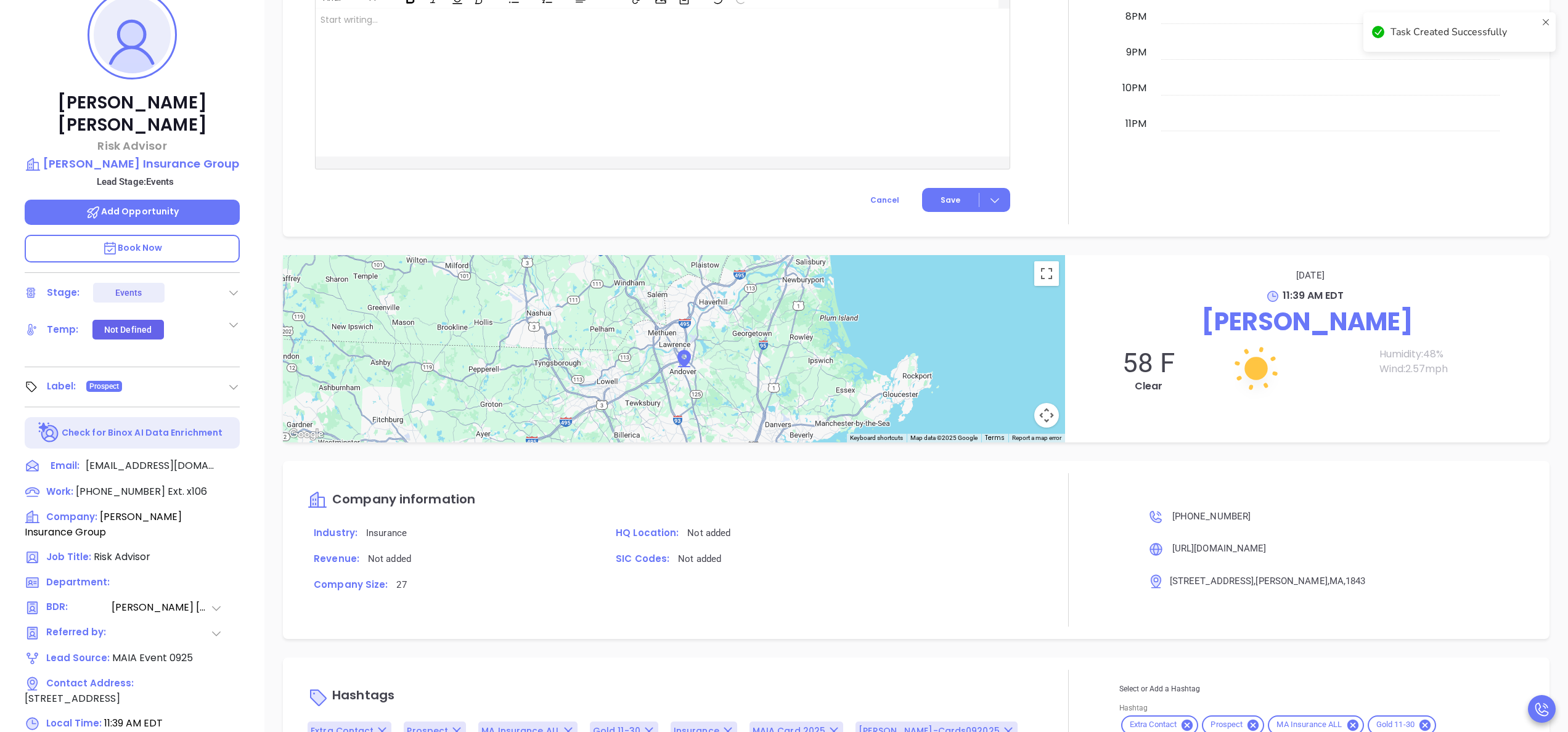
scroll to position [1017, 0]
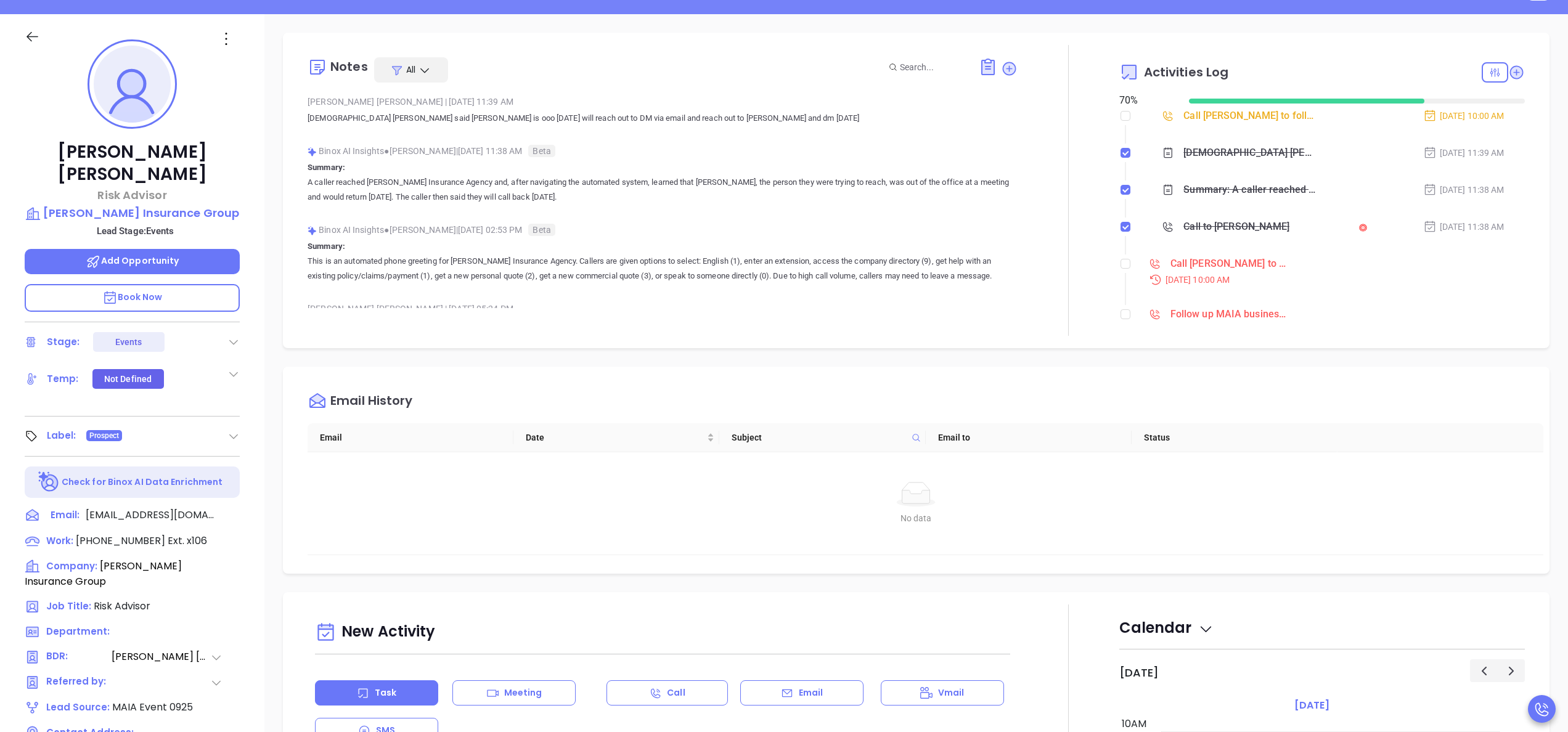
scroll to position [105, 0]
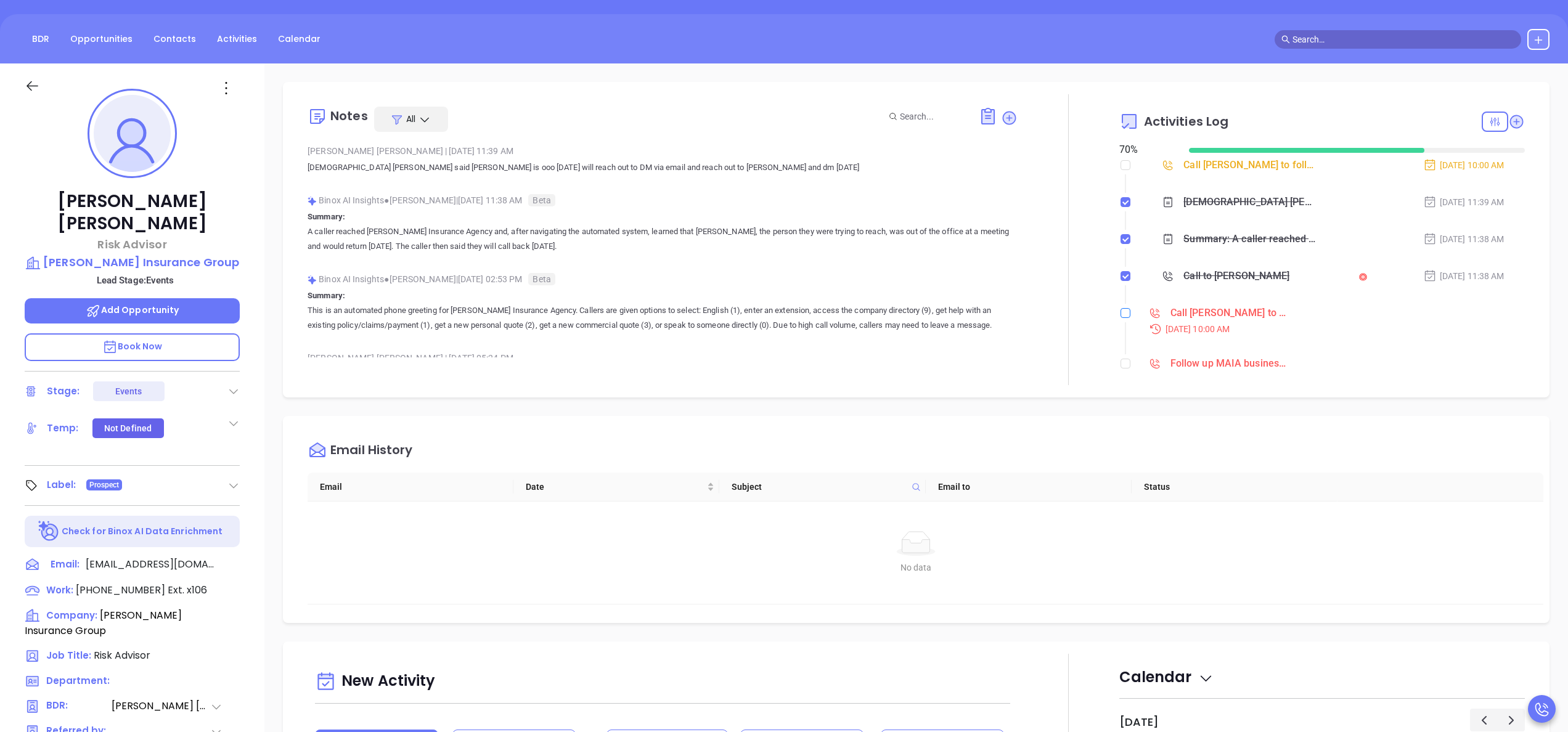
click at [1121, 316] on input "checkbox" at bounding box center [1126, 313] width 10 height 10
checkbox input "true"
click at [1121, 354] on input "checkbox" at bounding box center [1126, 350] width 10 height 10
checkbox input "true"
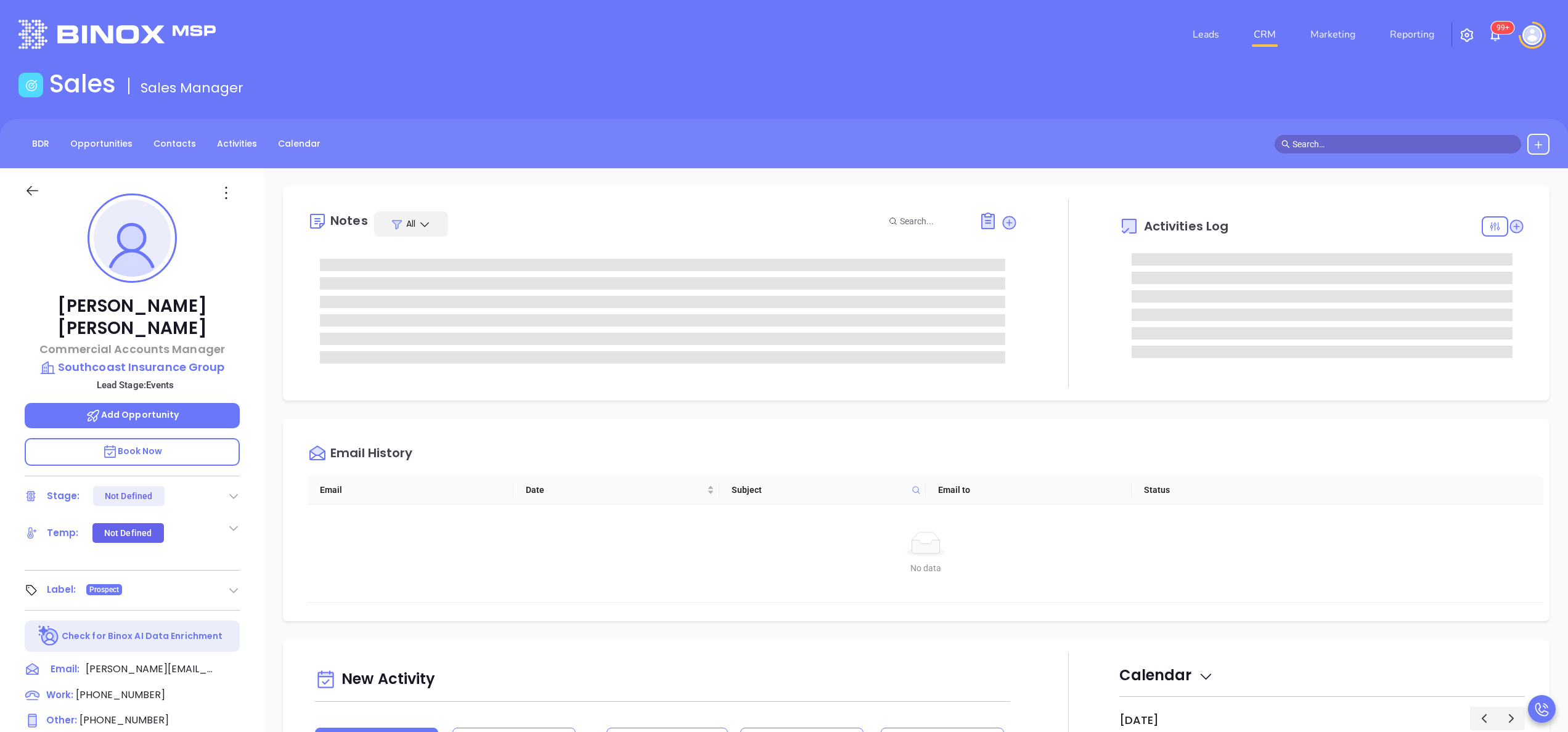
type input "[PERSON_NAME]"
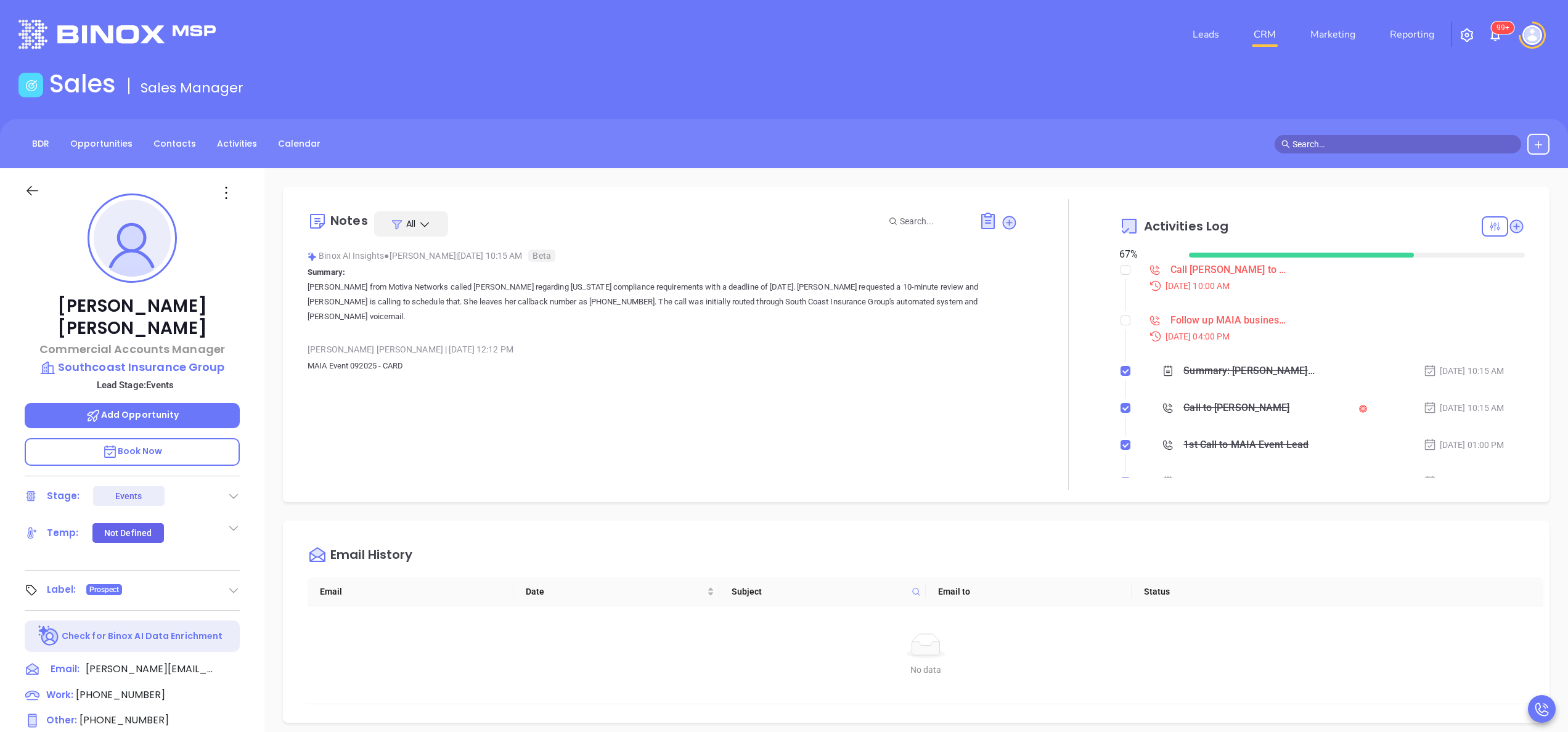
scroll to position [358, 0]
click at [250, 386] on div "[PERSON_NAME] Commercial Accounts Manager Southcoast Insurance Group Lead Stage…" at bounding box center [132, 625] width 265 height 916
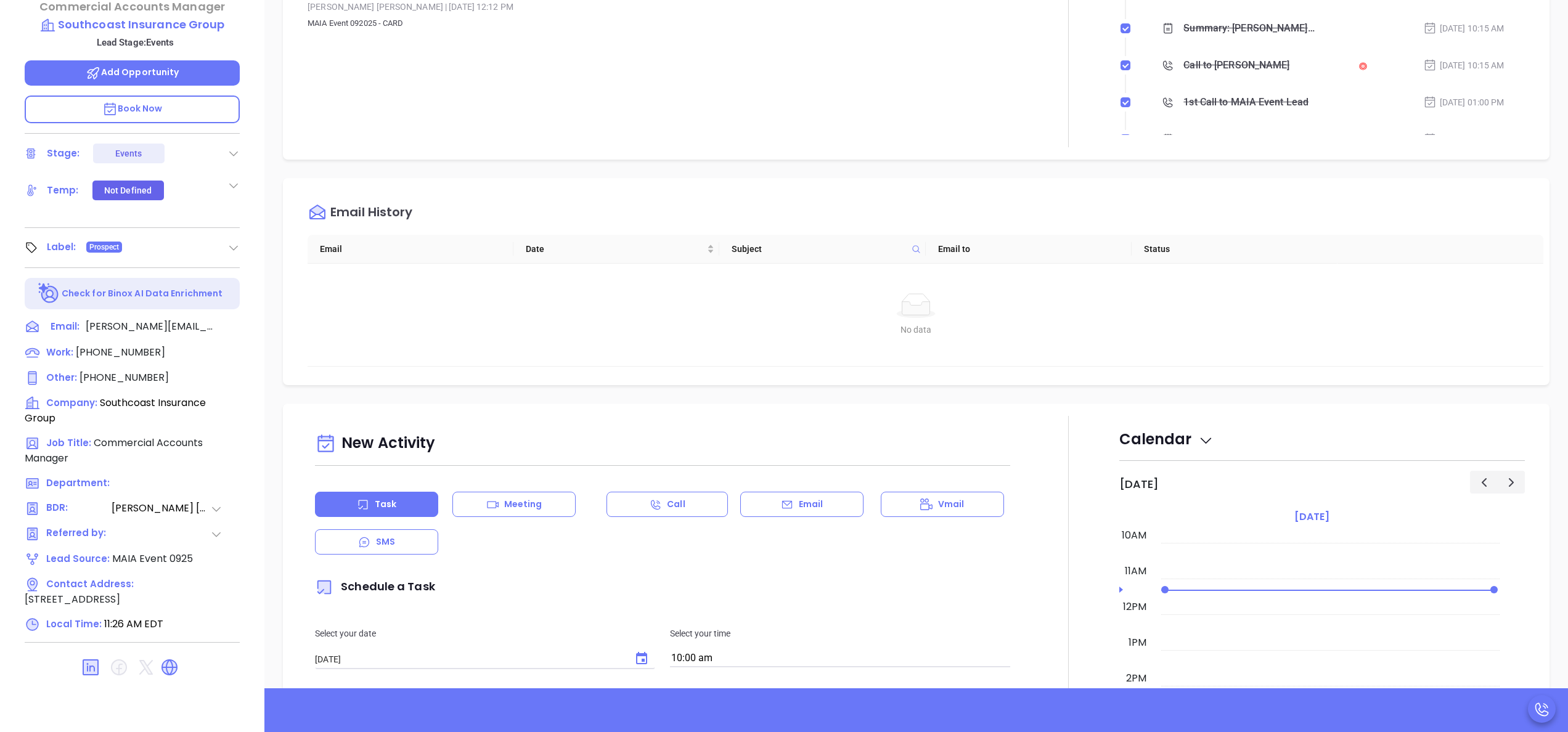
scroll to position [345, 0]
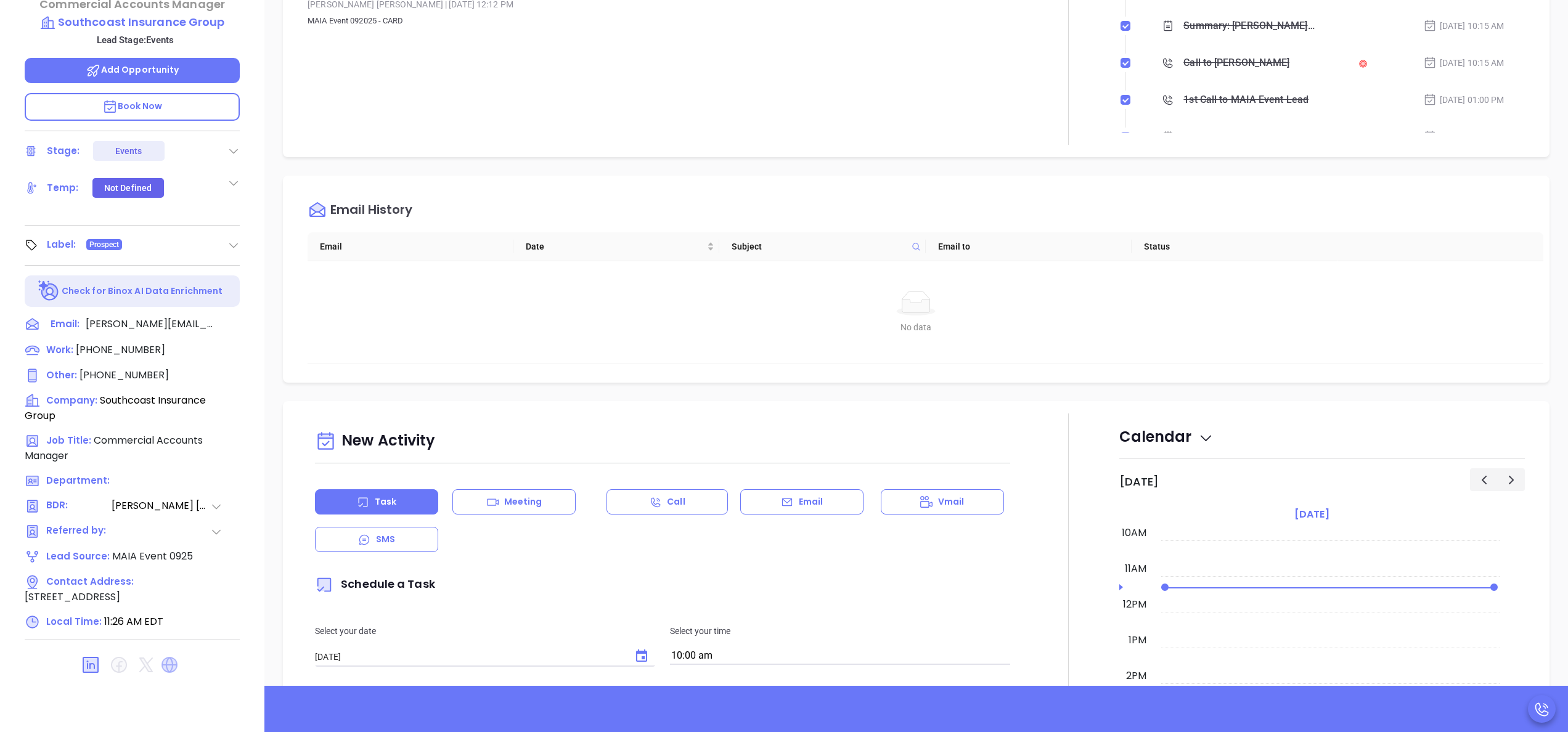
click at [171, 657] on icon at bounding box center [169, 665] width 16 height 16
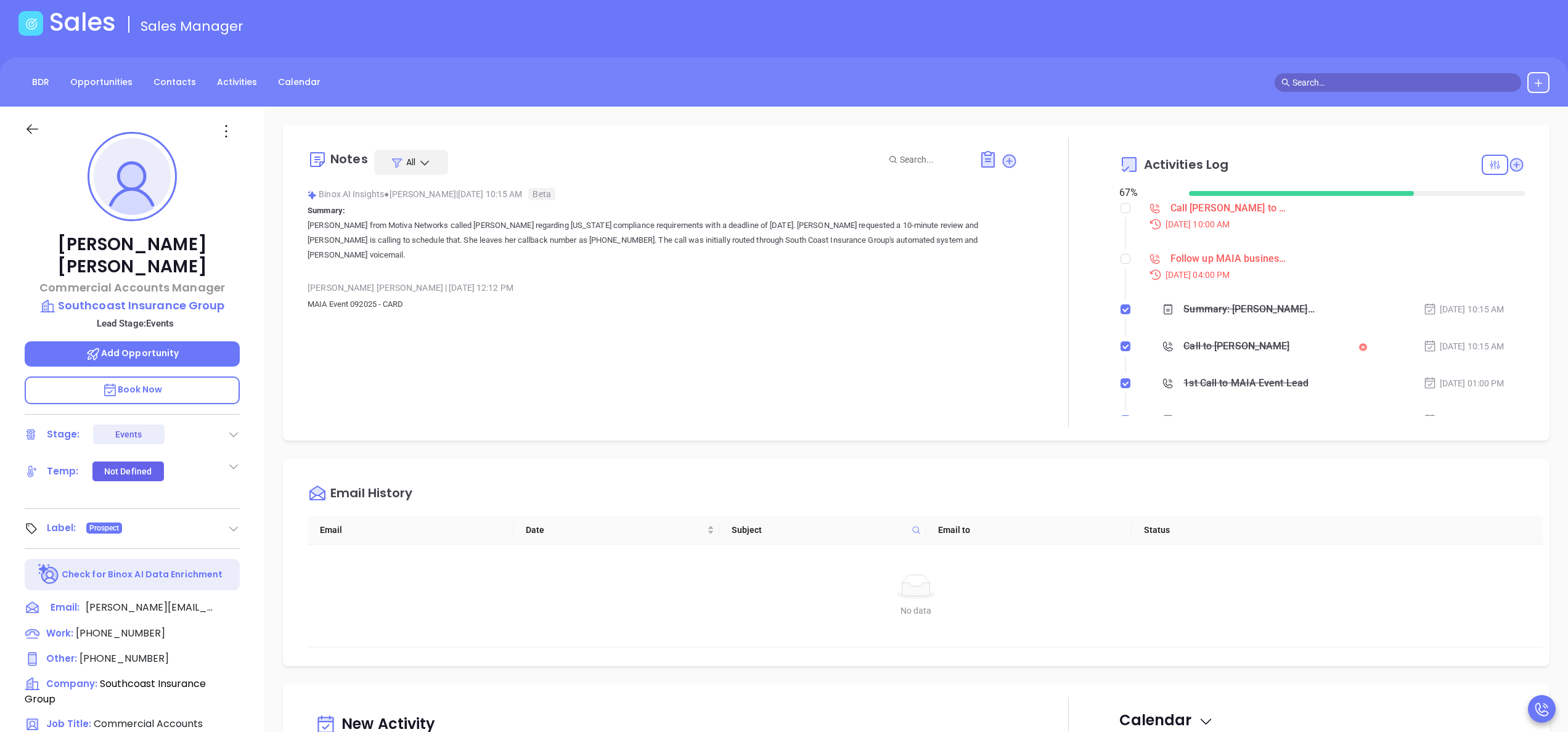
scroll to position [0, 0]
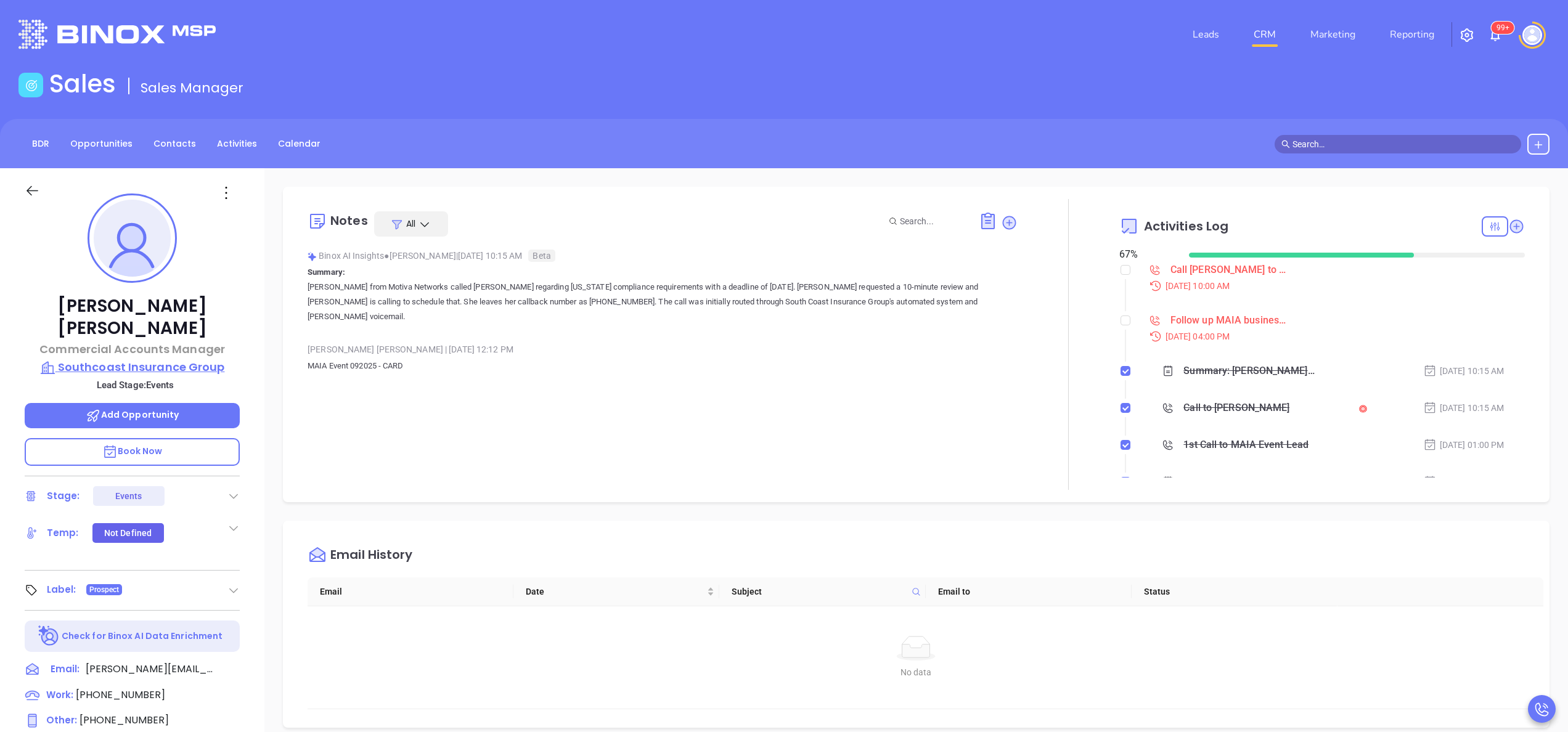
click at [146, 359] on p "Southcoast Insurance Group" at bounding box center [132, 367] width 215 height 17
click at [252, 491] on div "[PERSON_NAME] Commercial Accounts Manager Southcoast Insurance Group Lead Stage…" at bounding box center [132, 625] width 265 height 916
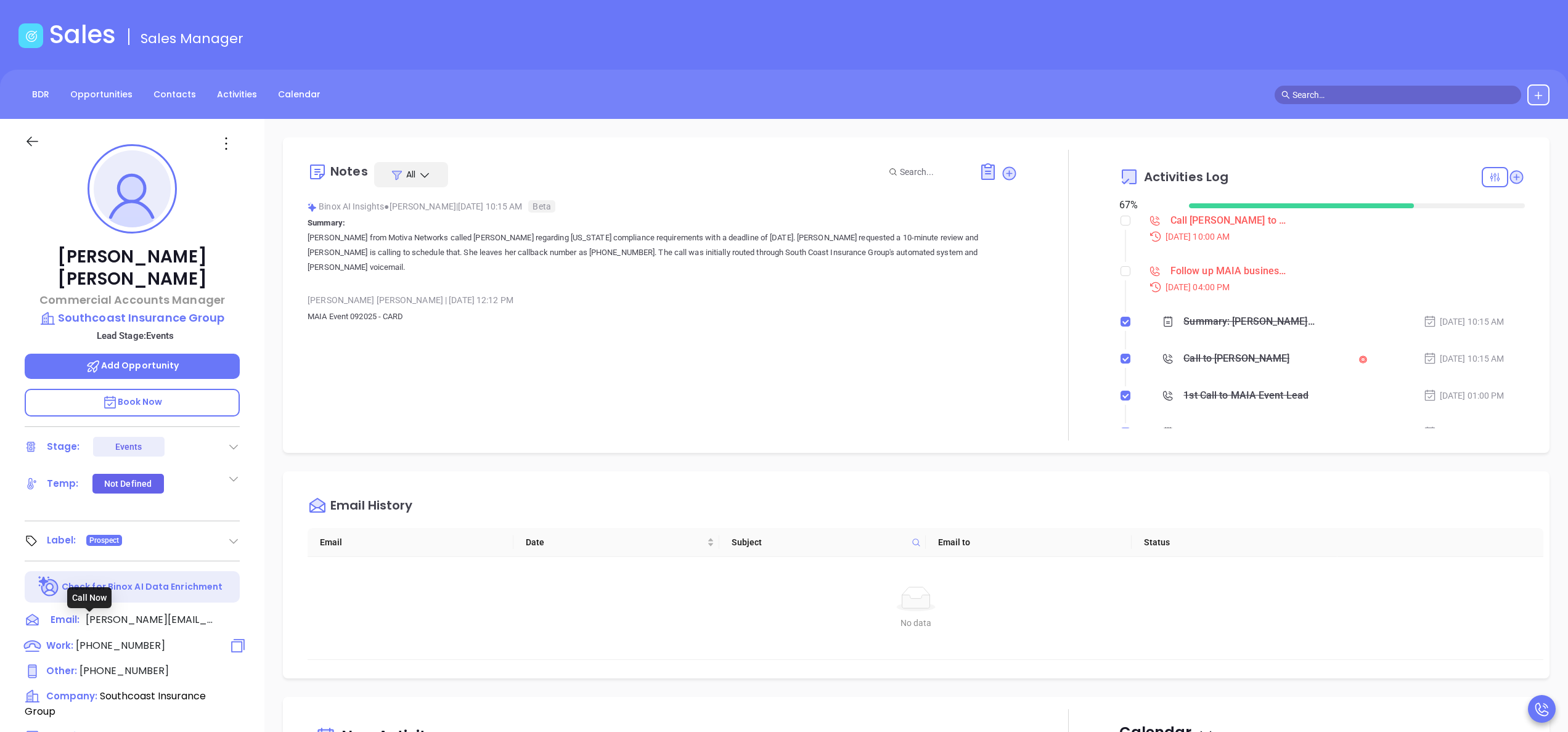
click at [137, 639] on span "[PHONE_NUMBER]" at bounding box center [120, 646] width 90 height 14
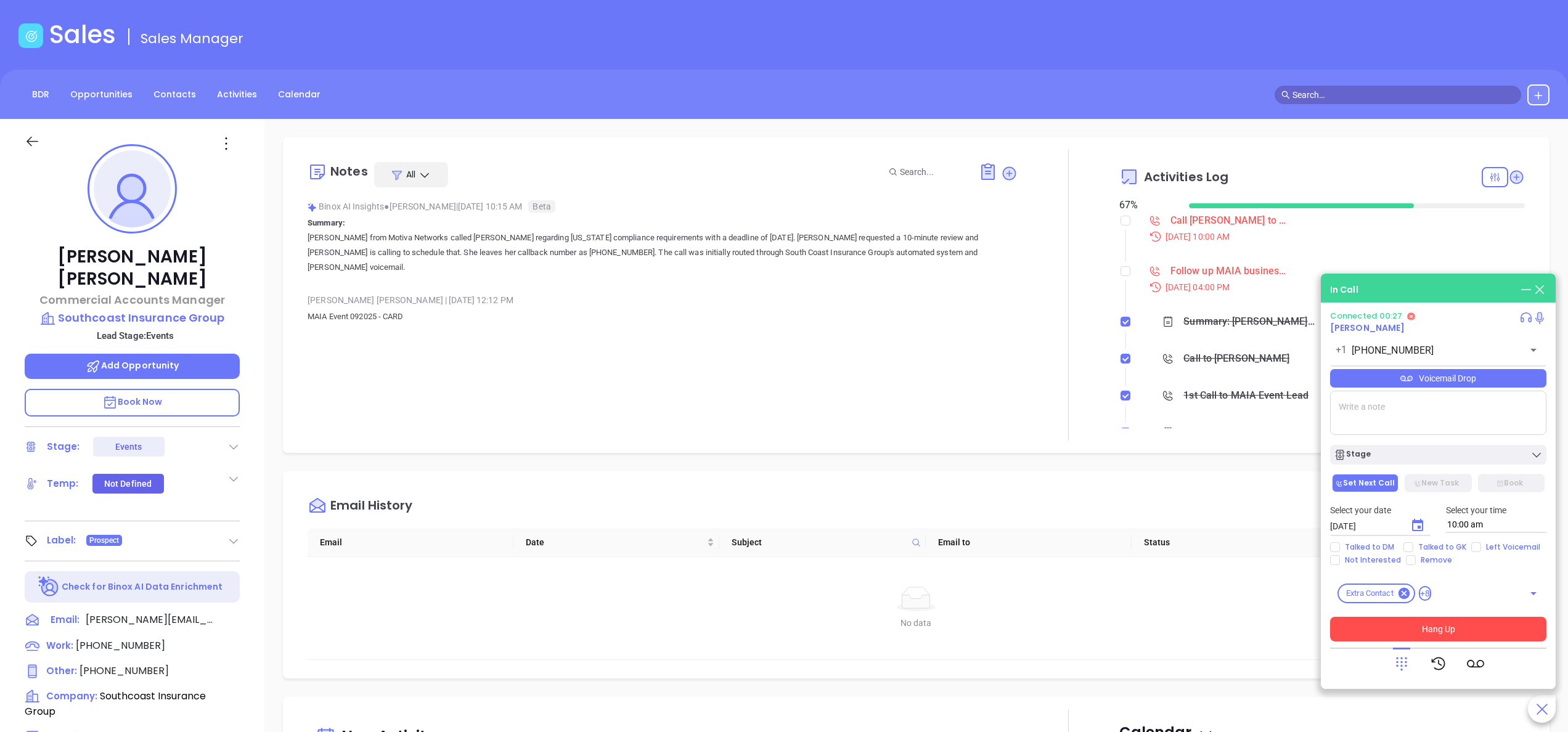
click at [1482, 624] on button "Hang Up" at bounding box center [1438, 629] width 216 height 25
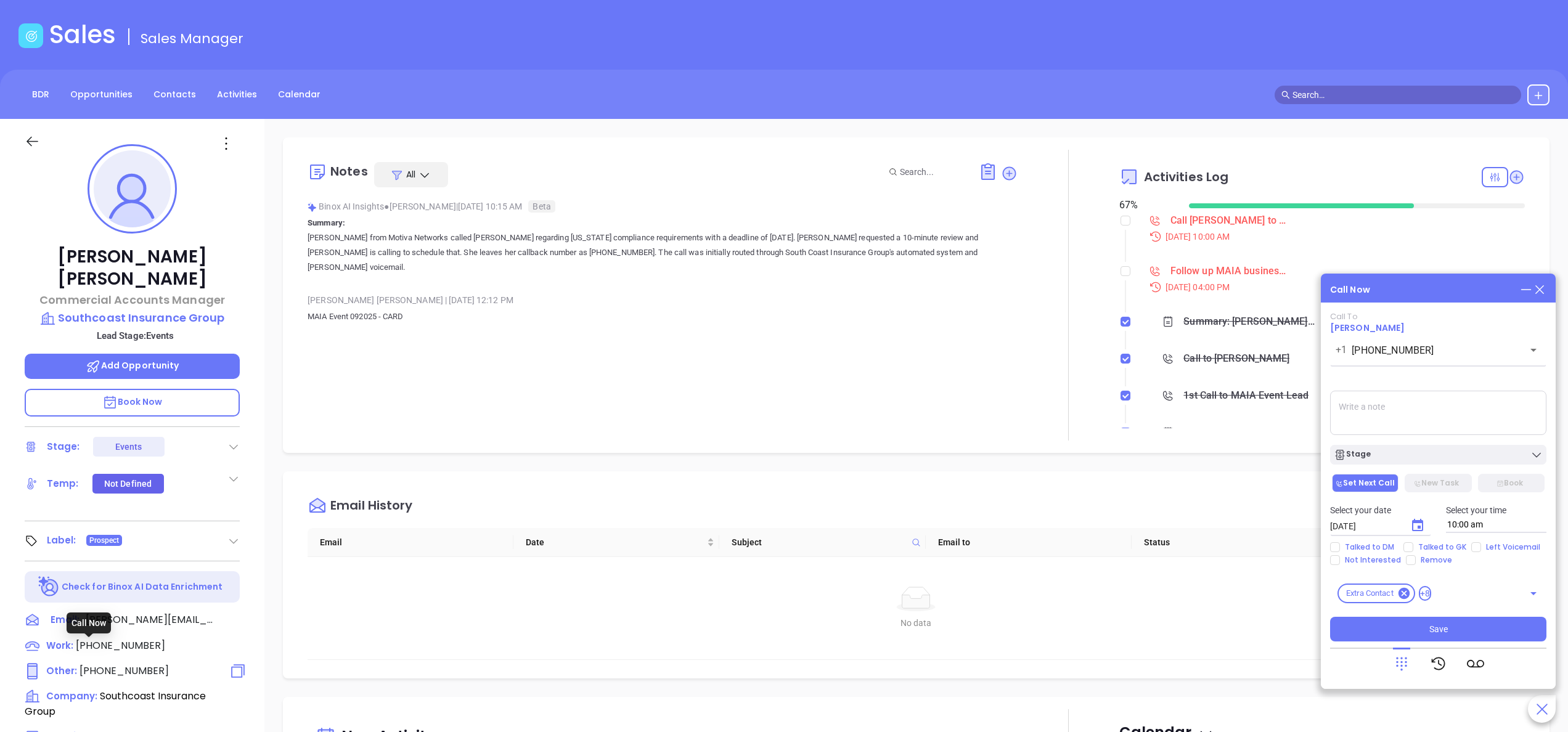
click at [103, 664] on span "[PHONE_NUMBER]" at bounding box center [124, 671] width 90 height 14
type input "[PHONE_NUMBER]"
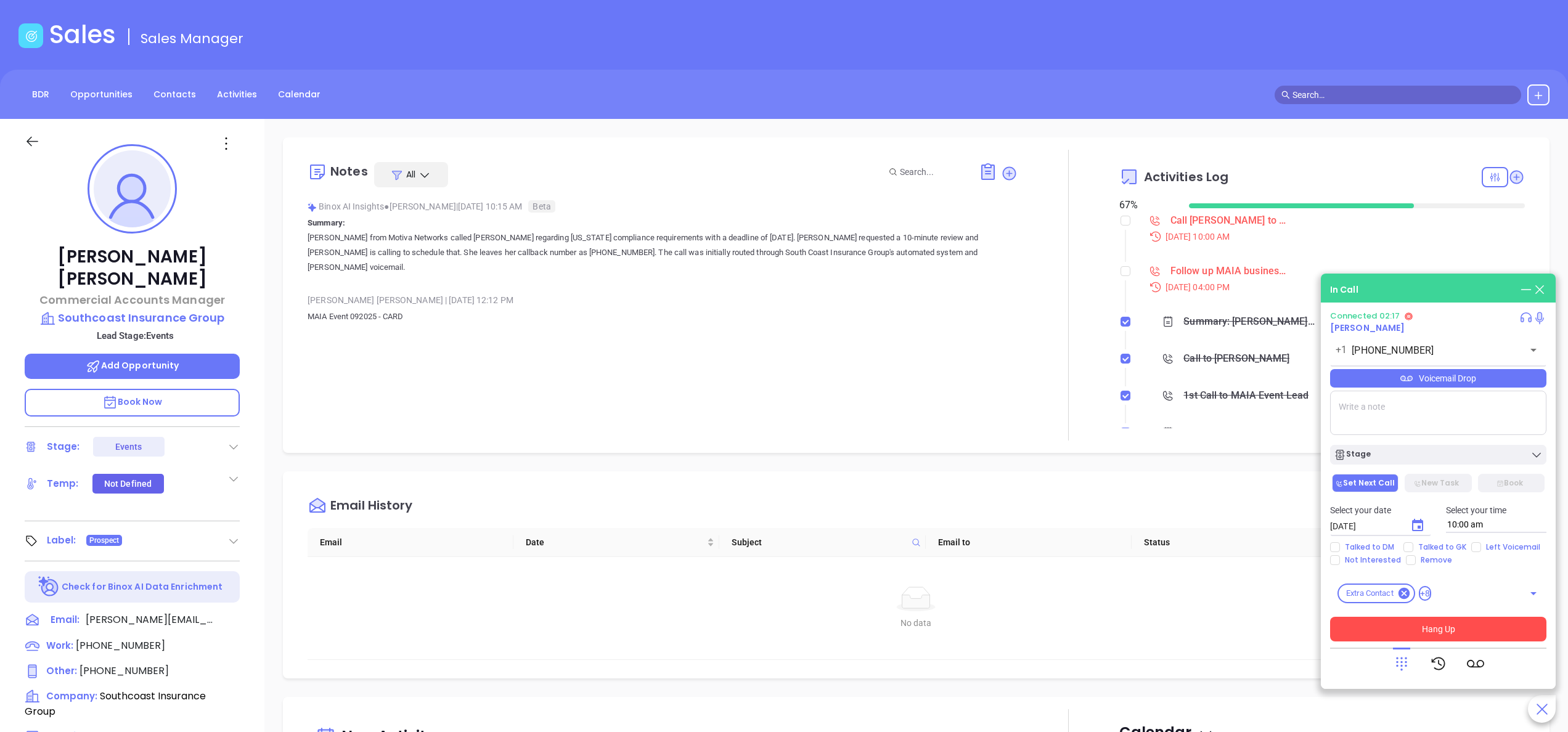
click at [1446, 635] on button "Hang Up" at bounding box center [1438, 629] width 216 height 25
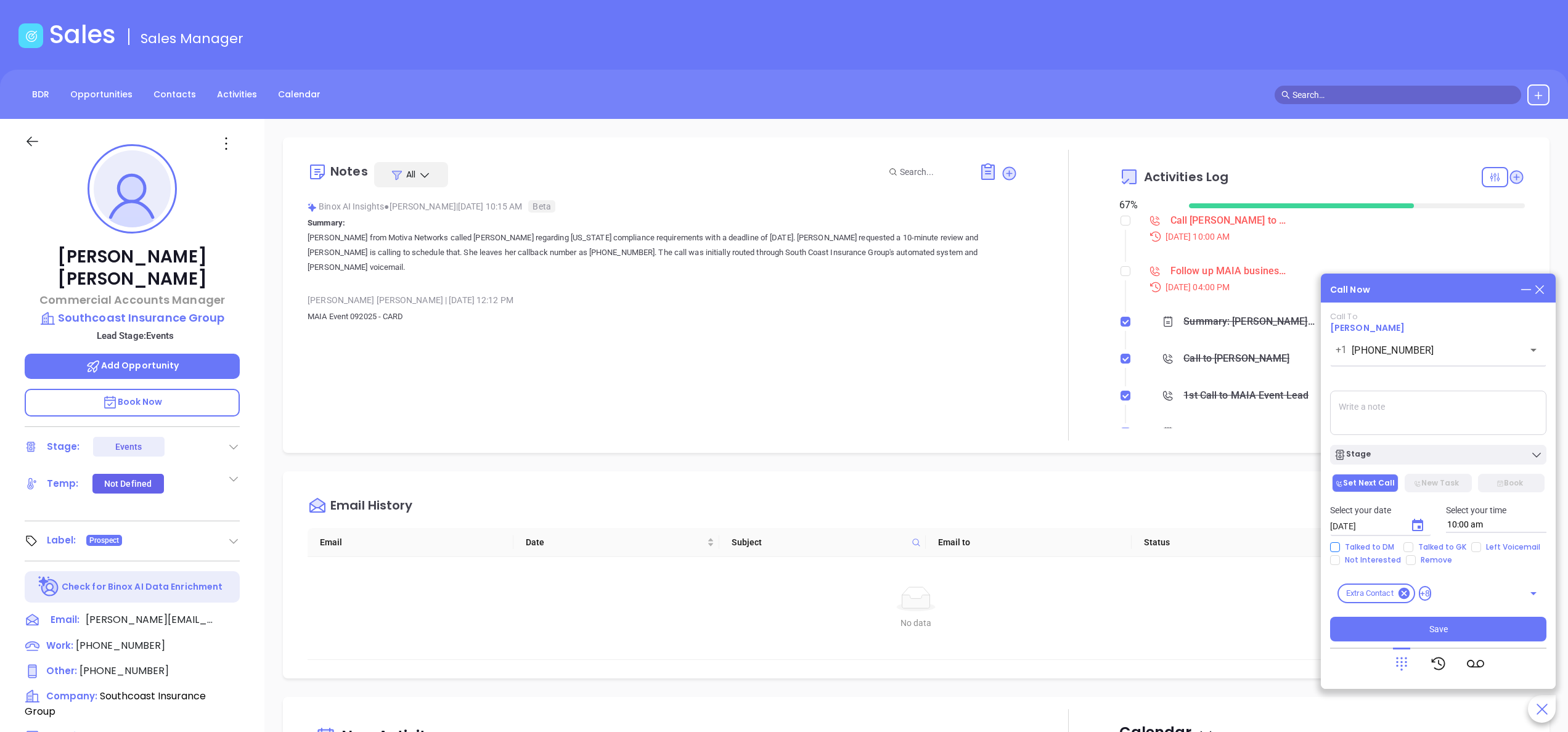
click at [1339, 550] on input "Talked to DM" at bounding box center [1335, 547] width 10 height 10
checkbox input "true"
click at [1412, 402] on textarea at bounding box center [1438, 413] width 216 height 44
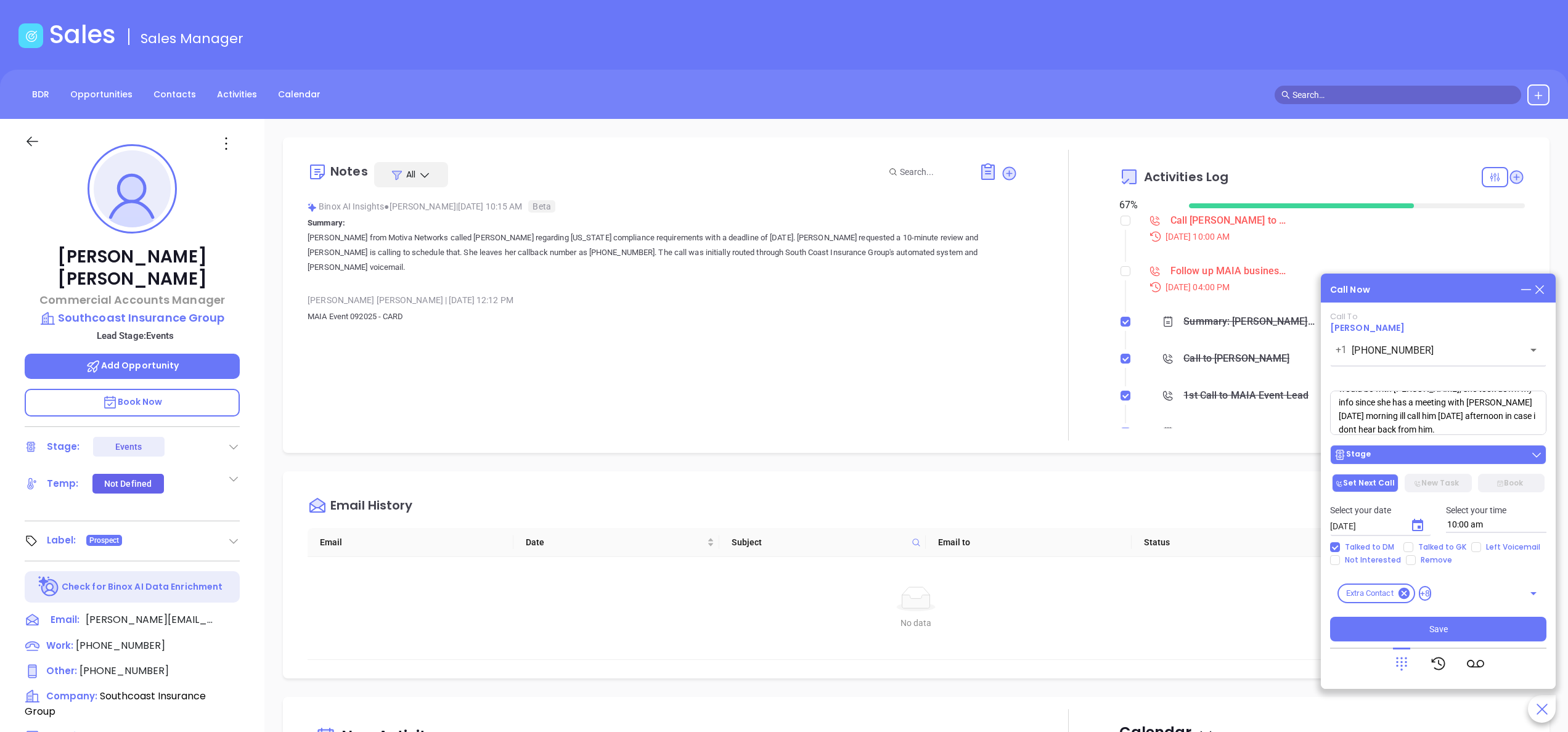
type textarea "i called other line, turns out to be the direct phone number for [PERSON_NAME] …"
click at [1450, 451] on div "Stage" at bounding box center [1439, 455] width 209 height 12
click at [1419, 526] on icon "Choose date, selected date is Oct 3, 2025" at bounding box center [1418, 525] width 11 height 12
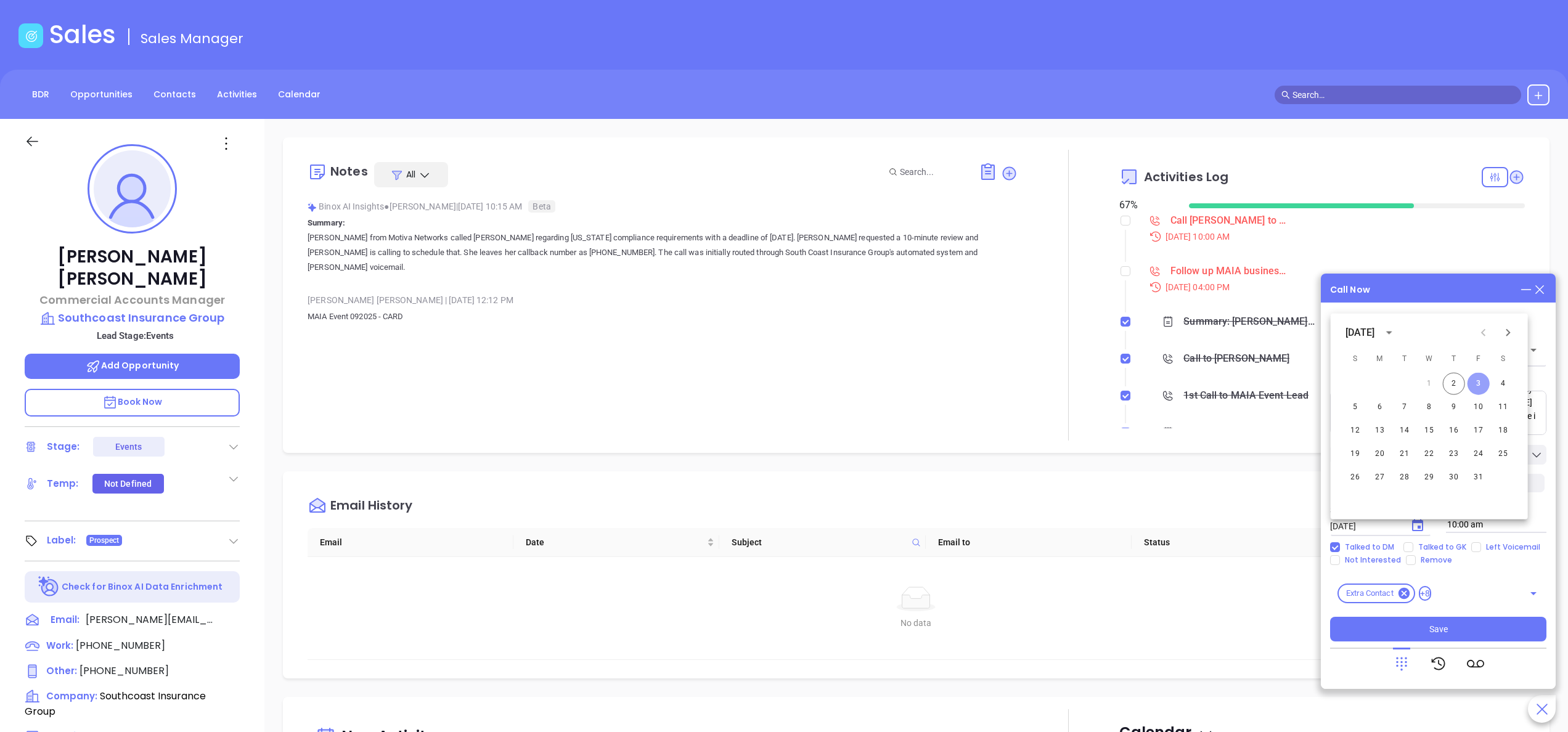
click at [1478, 383] on button "3" at bounding box center [1479, 384] width 22 height 22
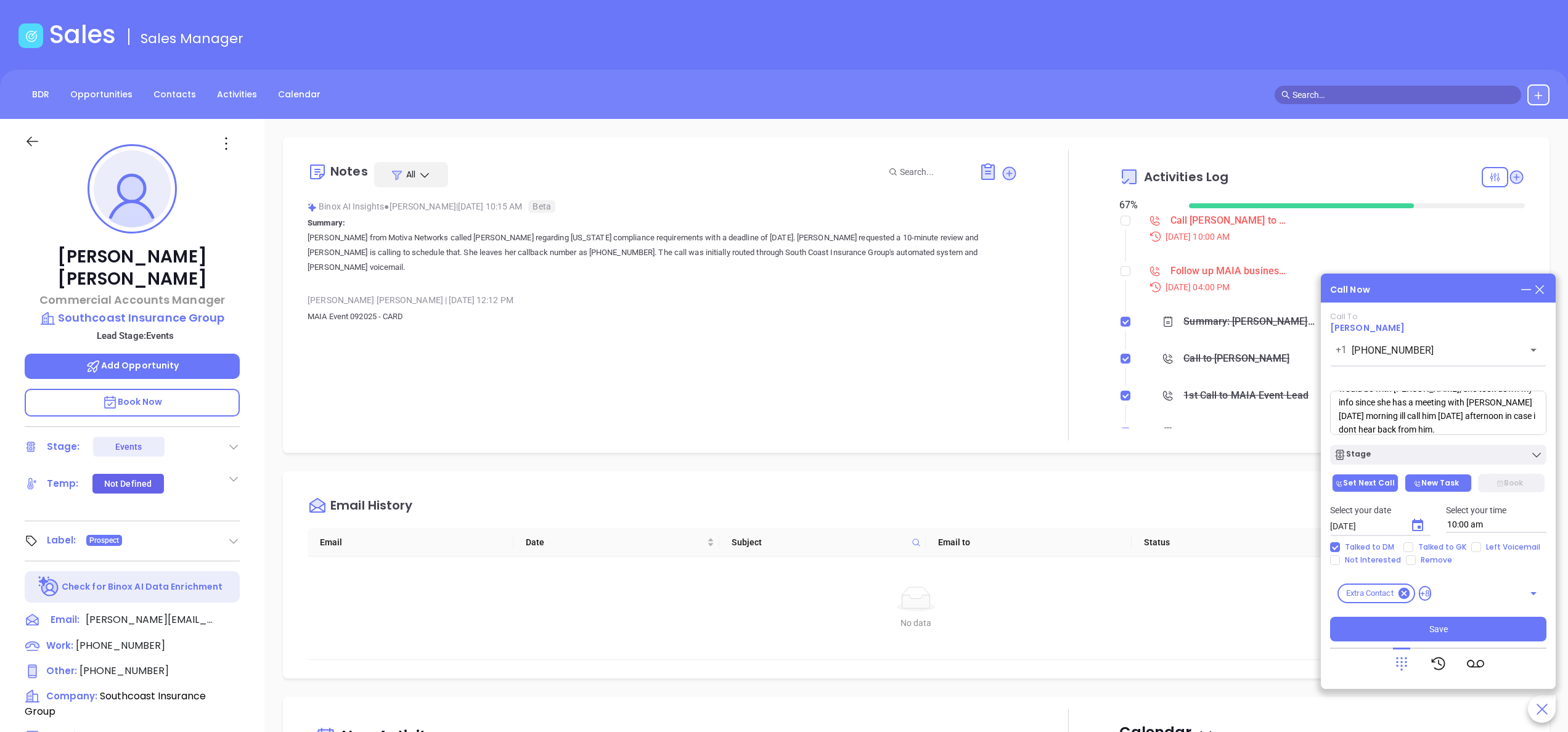
click at [1441, 479] on button "New Task" at bounding box center [1438, 483] width 67 height 18
click at [1434, 627] on span "Save" at bounding box center [1439, 629] width 18 height 14
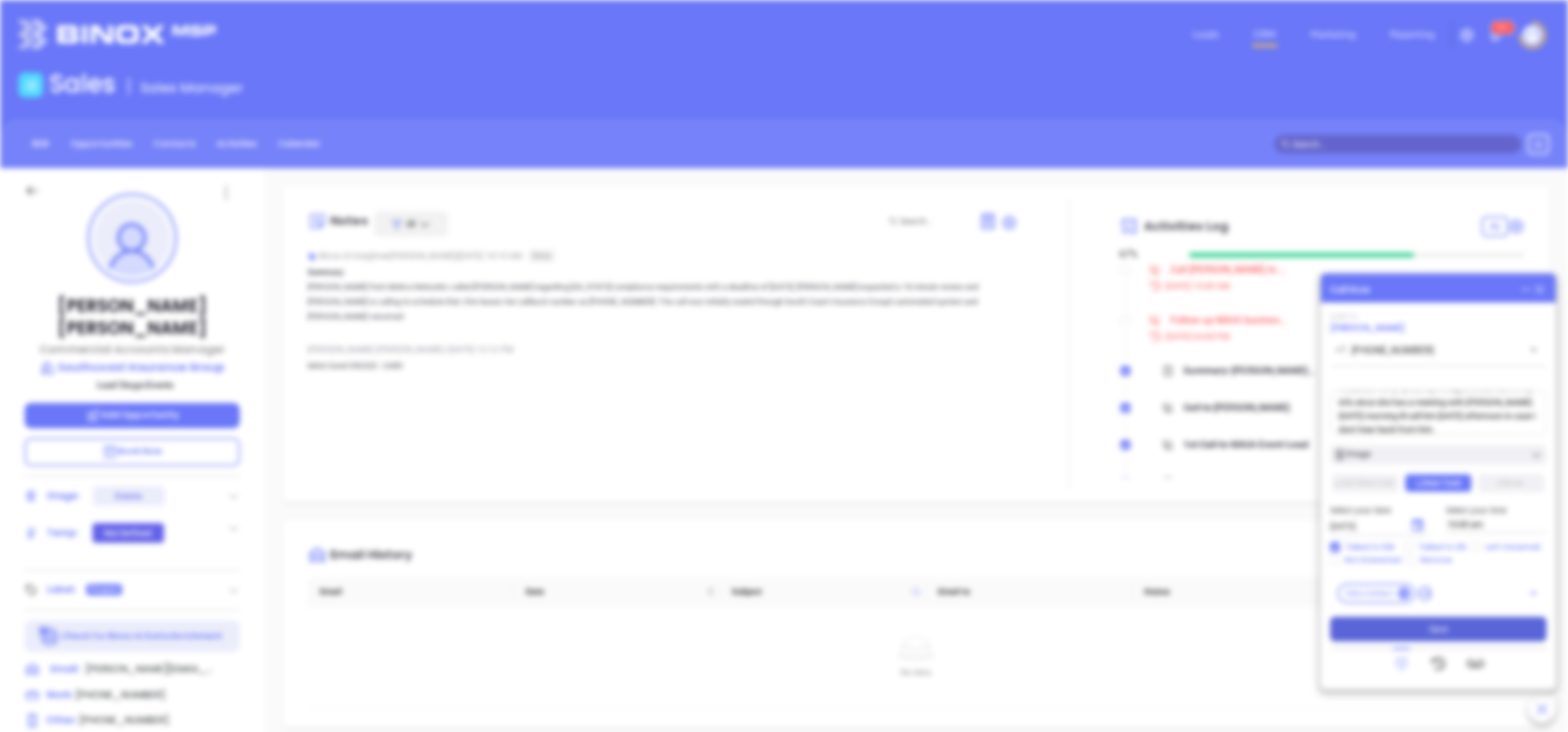
type input "[DATE]"
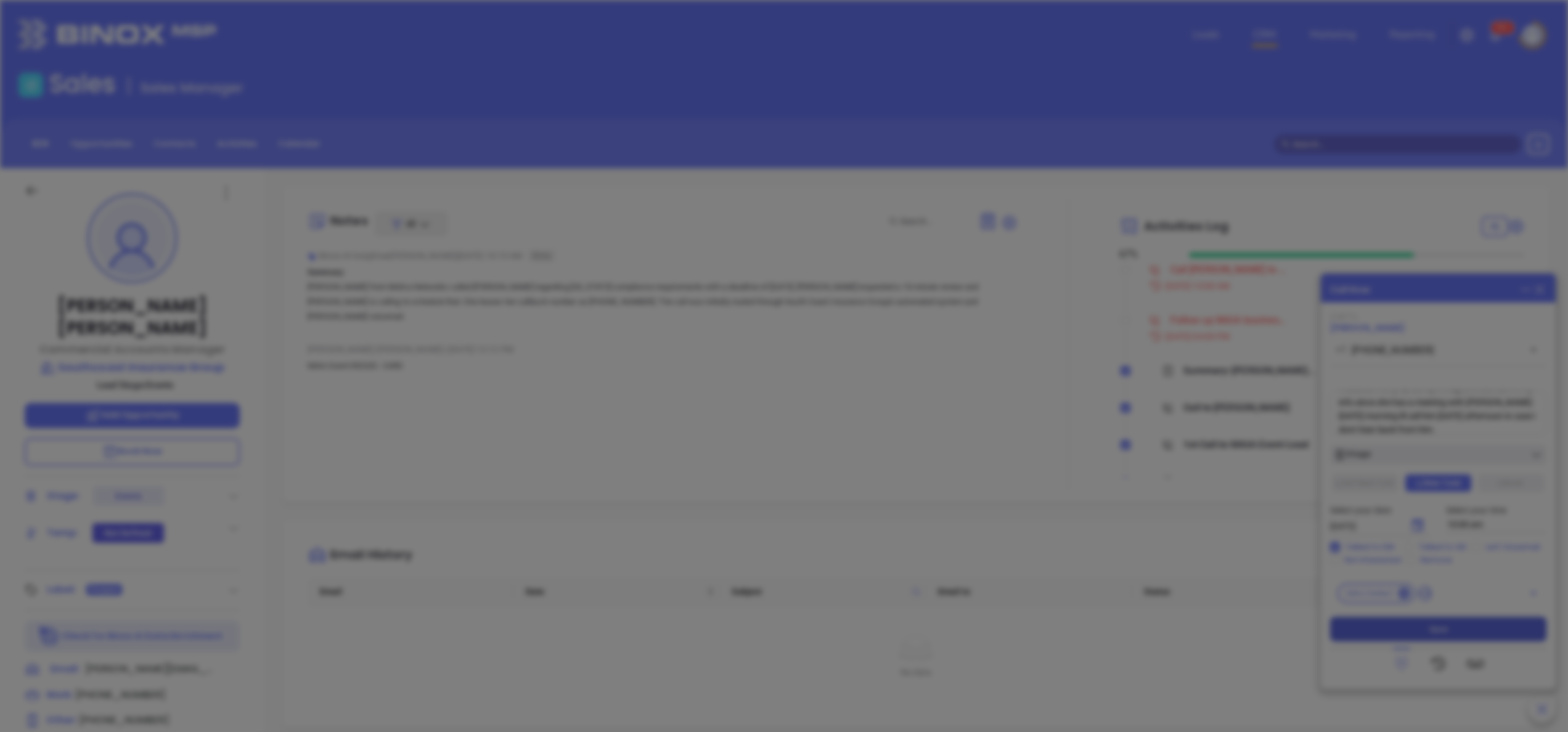
scroll to position [358, 0]
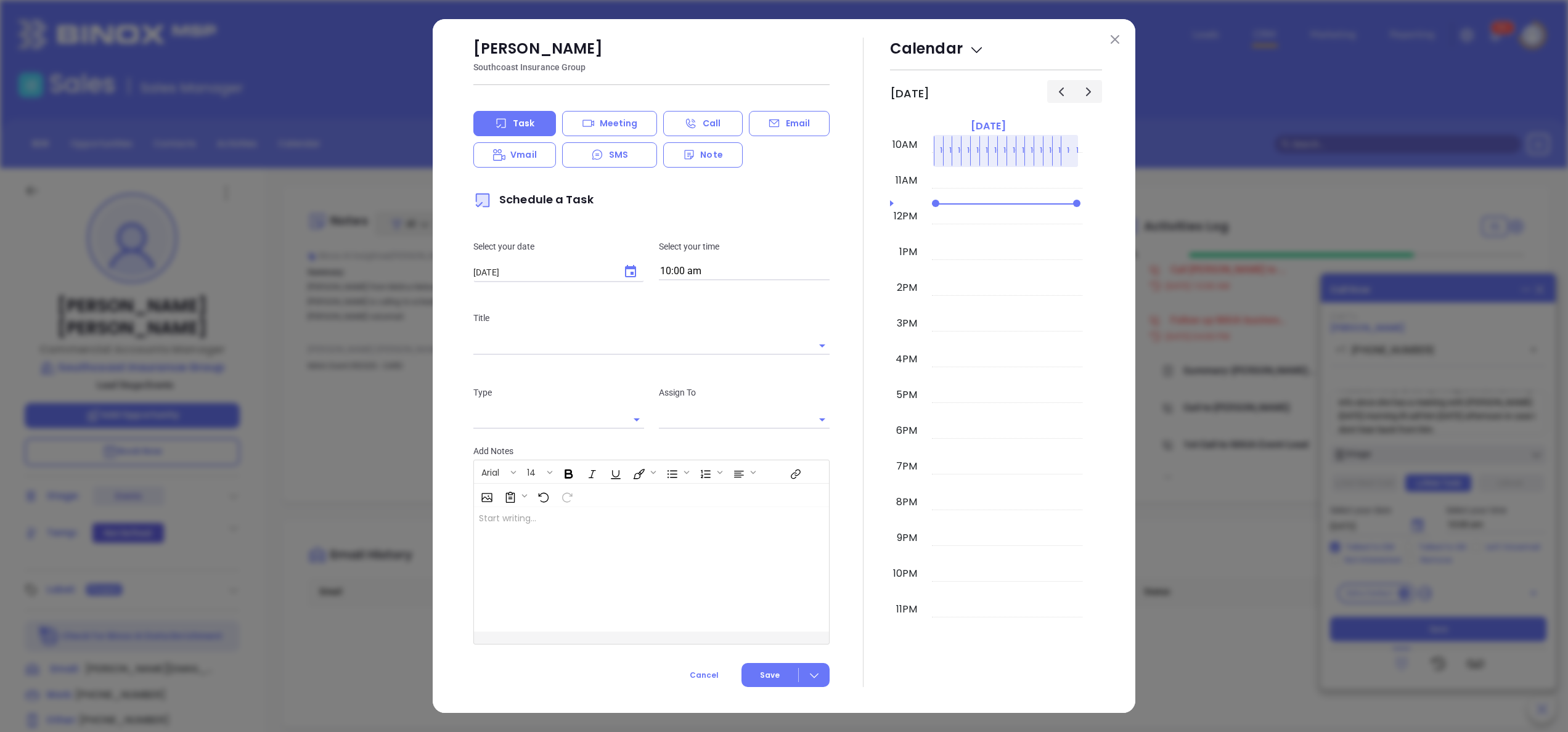
type input "[PERSON_NAME]"
click at [1113, 43] on img at bounding box center [1115, 39] width 8 height 8
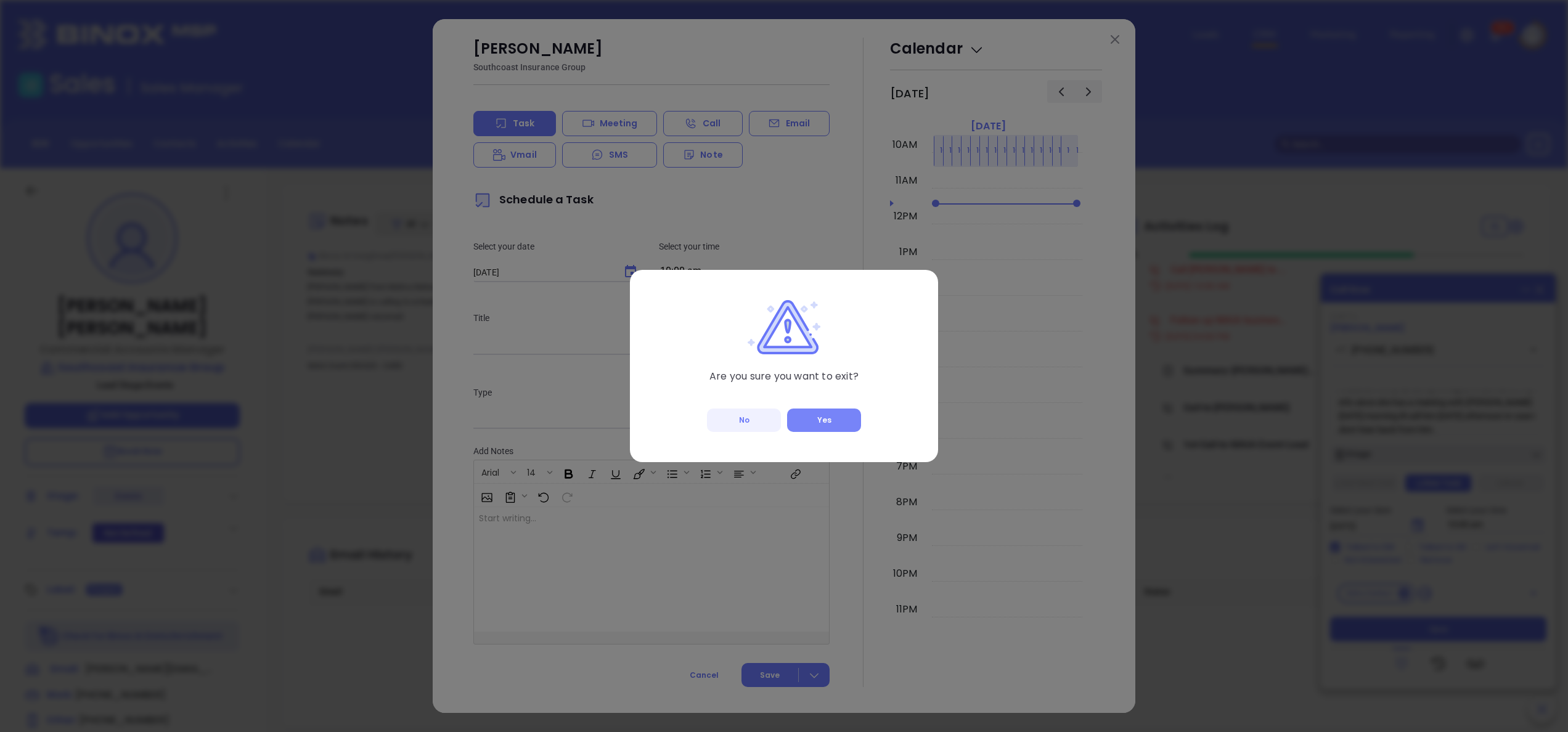
click at [832, 427] on button "Yes" at bounding box center [824, 420] width 74 height 24
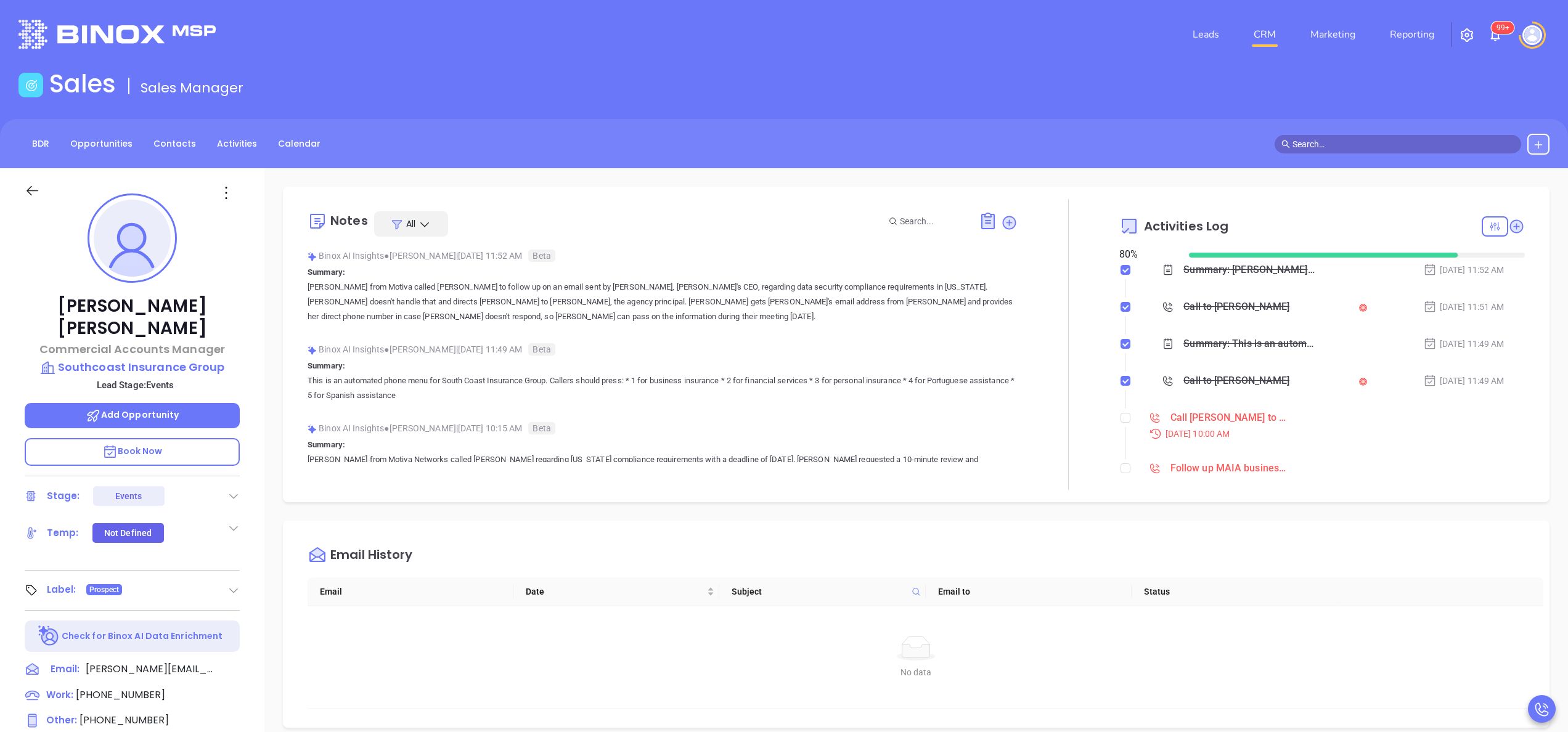
click at [1122, 417] on li "Call Lisa Souza to follow up Sep 30, 2025 | 10:00 AM" at bounding box center [1324, 437] width 403 height 48
click at [1121, 418] on input "checkbox" at bounding box center [1126, 418] width 10 height 10
checkbox input "true"
click at [1122, 450] on li "Follow up MAIA business card Sep 29, 2025 | 04:00 PM" at bounding box center [1324, 474] width 403 height 48
click at [1121, 455] on input "checkbox" at bounding box center [1126, 455] width 10 height 10
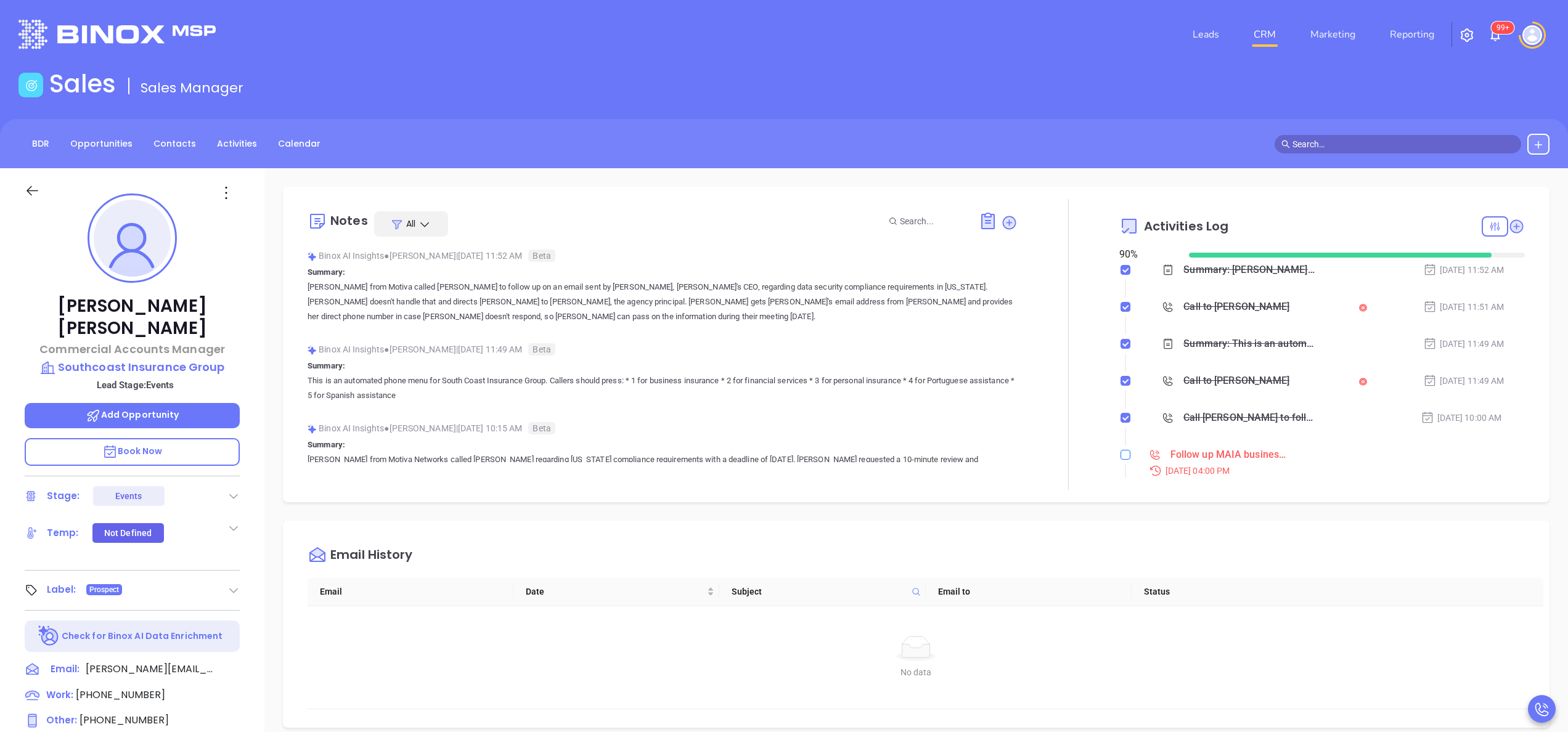
checkbox input "true"
click at [173, 359] on p "Southcoast Insurance Group" at bounding box center [132, 367] width 215 height 17
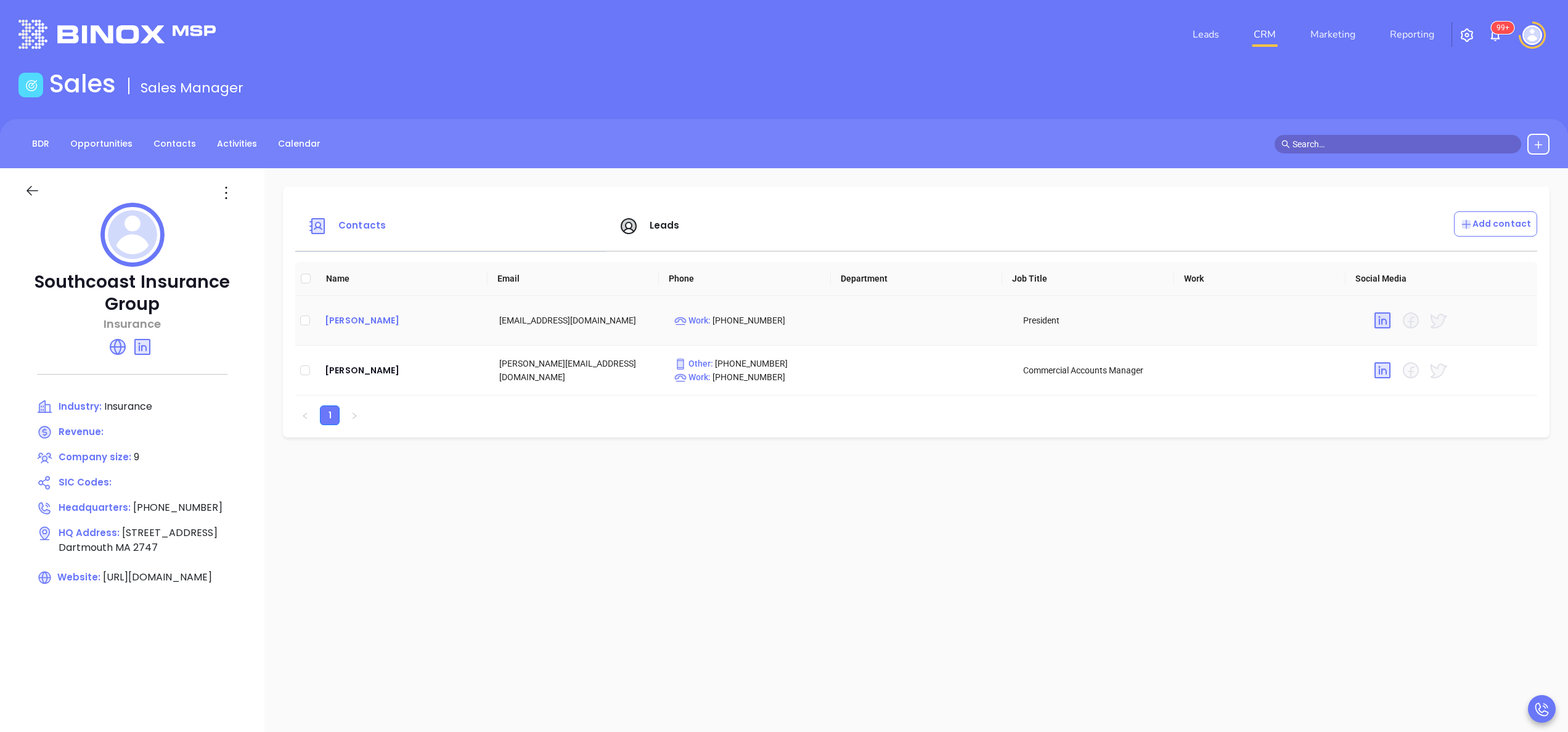
click at [376, 320] on div "Nick Daddona" at bounding box center [402, 320] width 155 height 15
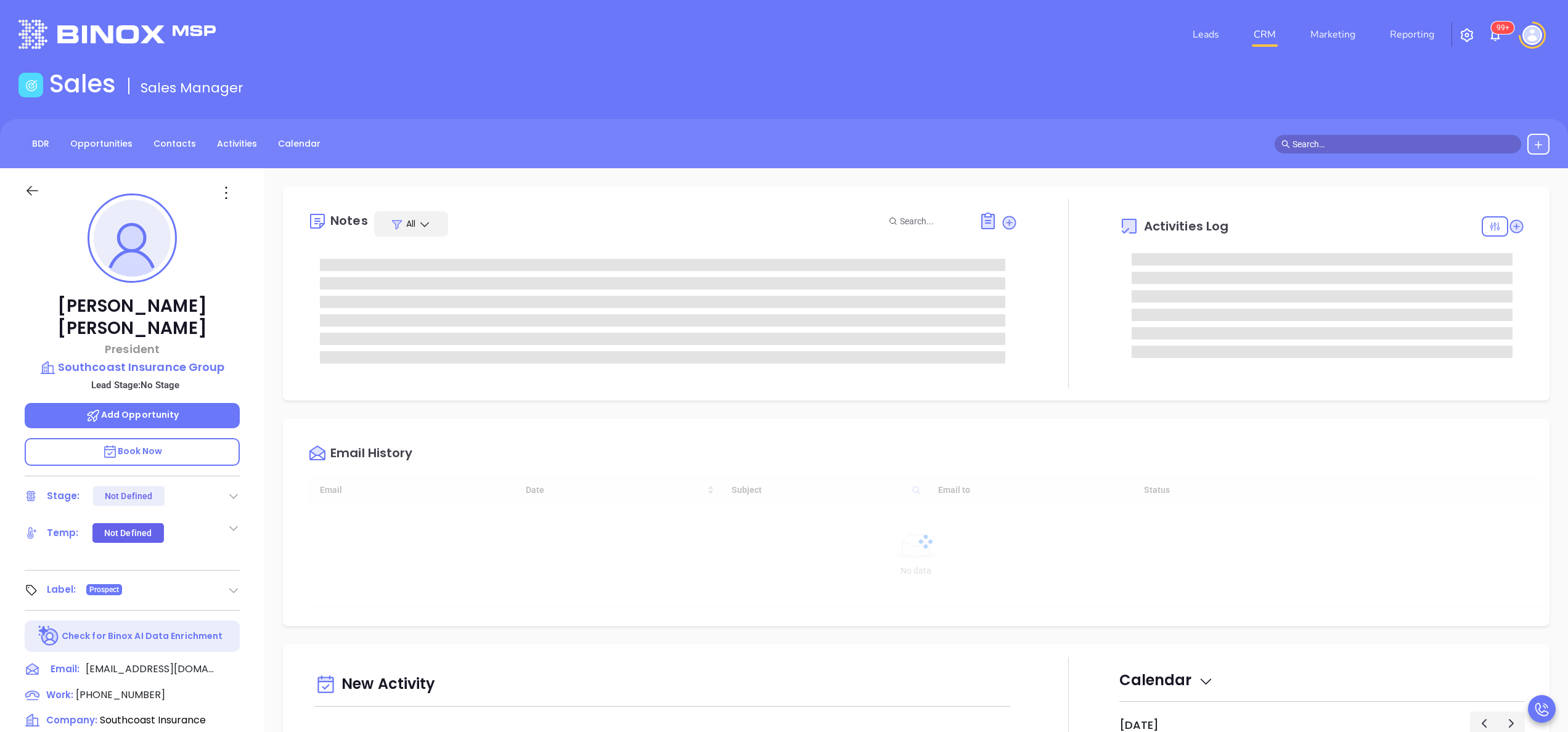
type input "[DATE]"
click at [1003, 221] on icon at bounding box center [1009, 222] width 12 height 12
type input "[PERSON_NAME]"
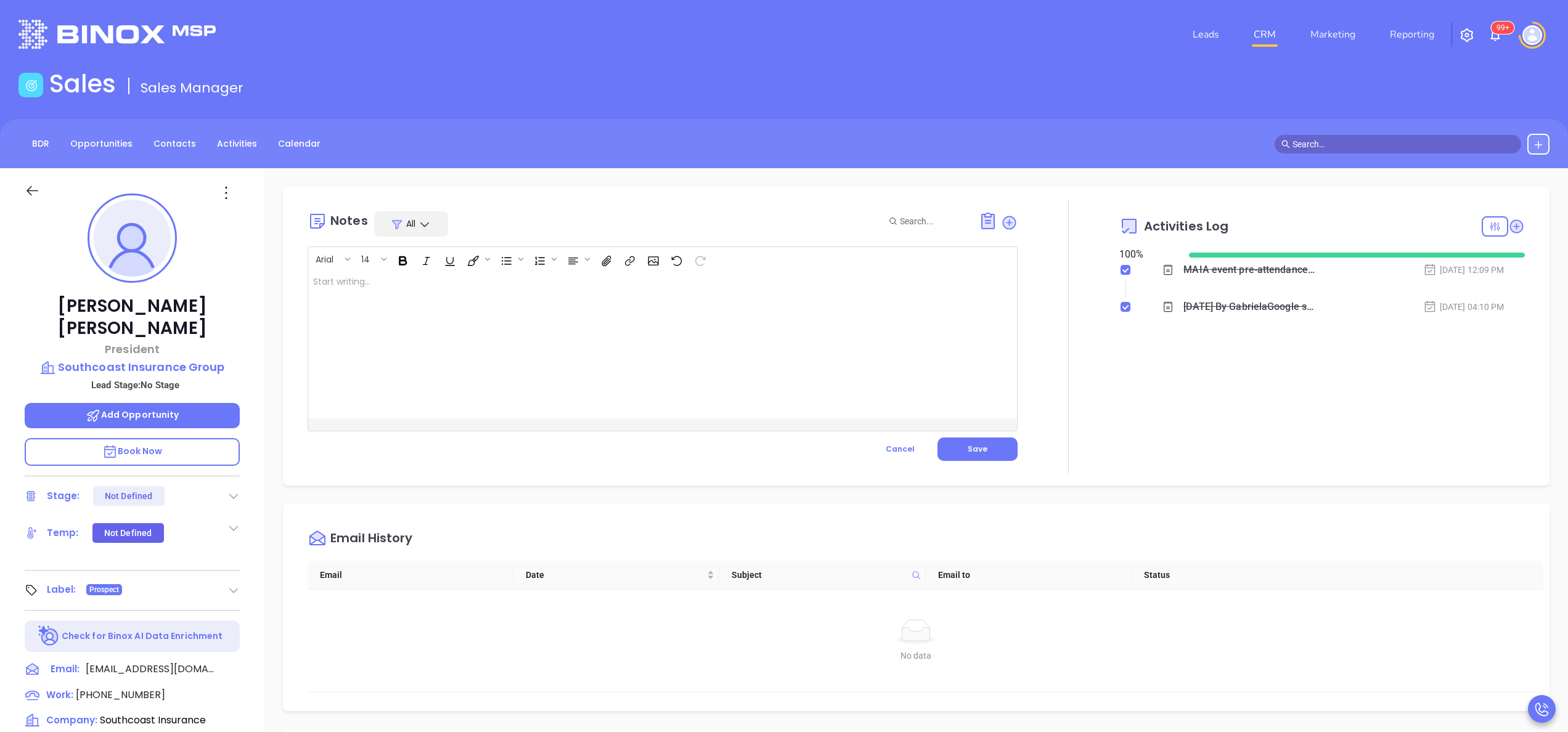
click at [681, 352] on div at bounding box center [638, 344] width 659 height 148
click at [965, 441] on button "Save" at bounding box center [978, 450] width 80 height 24
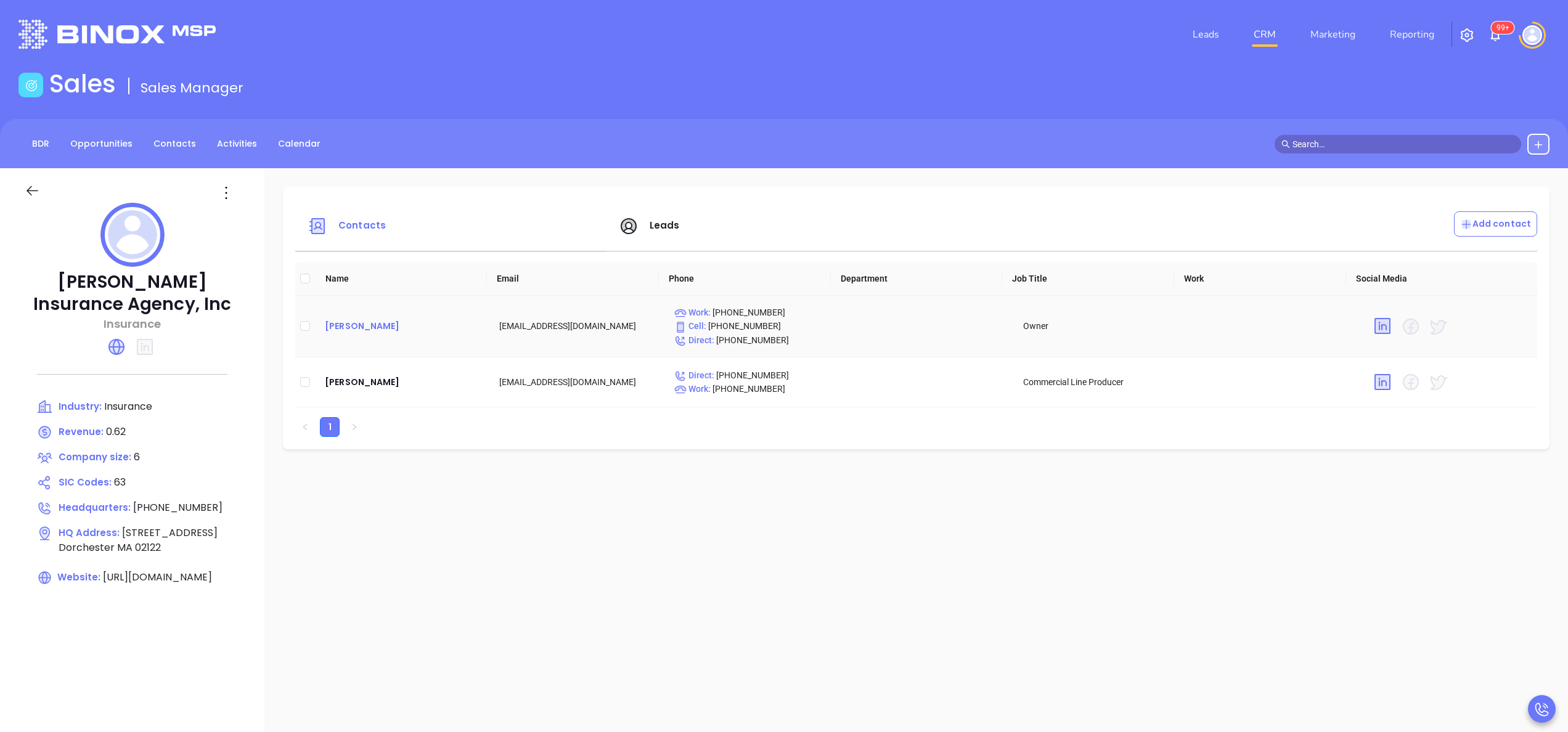
click at [373, 327] on div "Karlene Valente" at bounding box center [402, 326] width 155 height 15
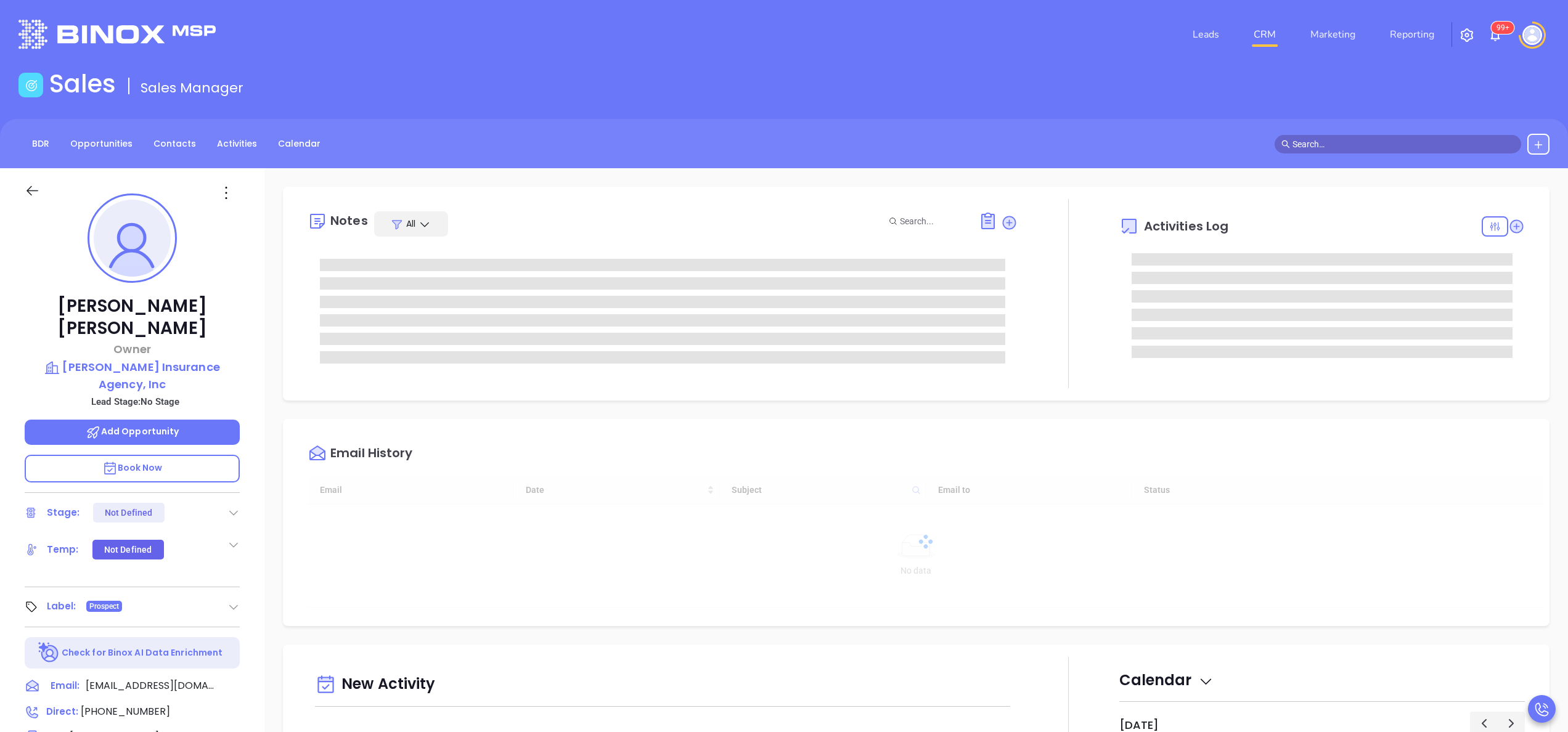
type input "[DATE]"
type input "[PERSON_NAME]"
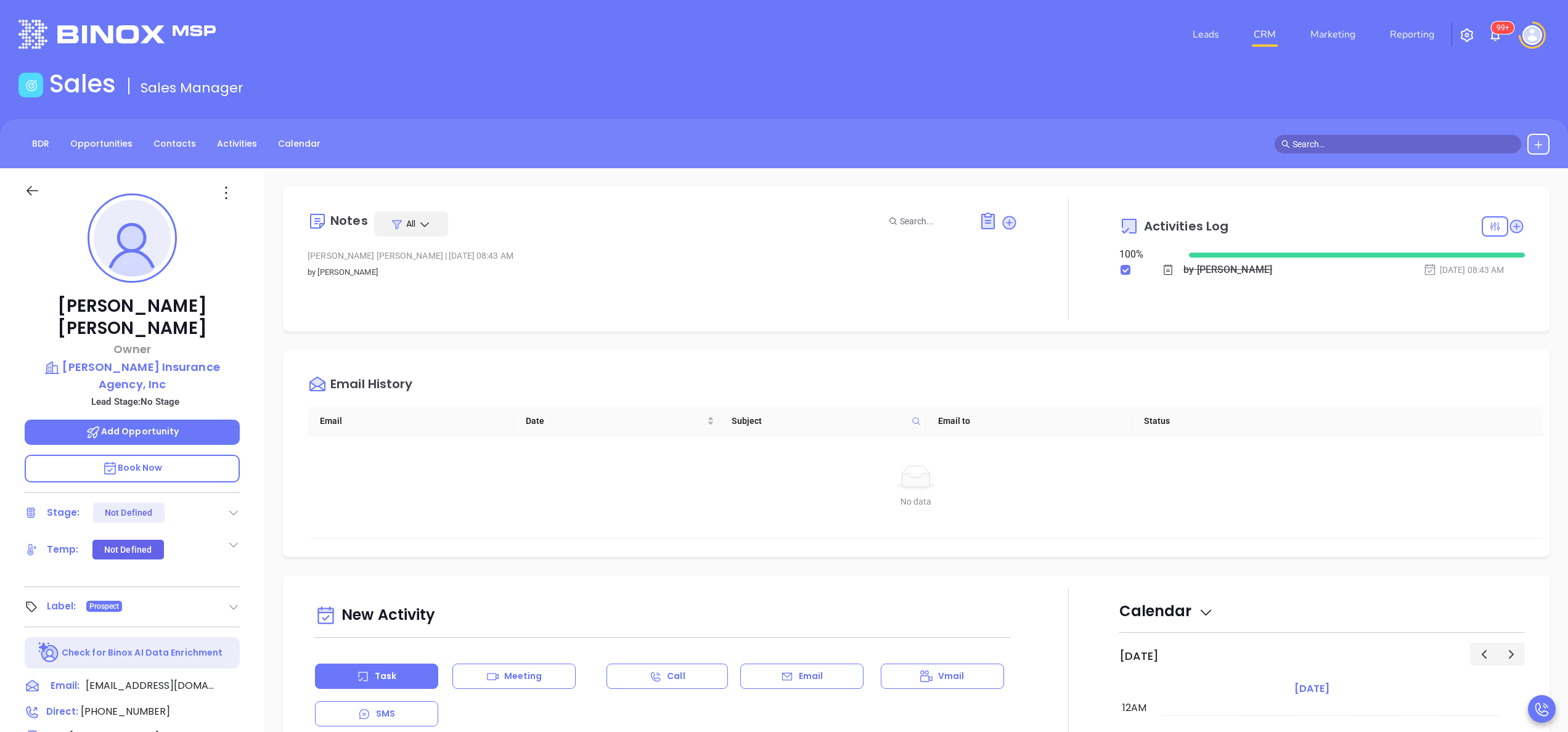
scroll to position [358, 0]
click at [723, 338] on div "Notes All Gissela Vargas | Jun 21, 2024 08:43 AM by Gissela Vargas Activities L…" at bounding box center [916, 599] width 1304 height 863
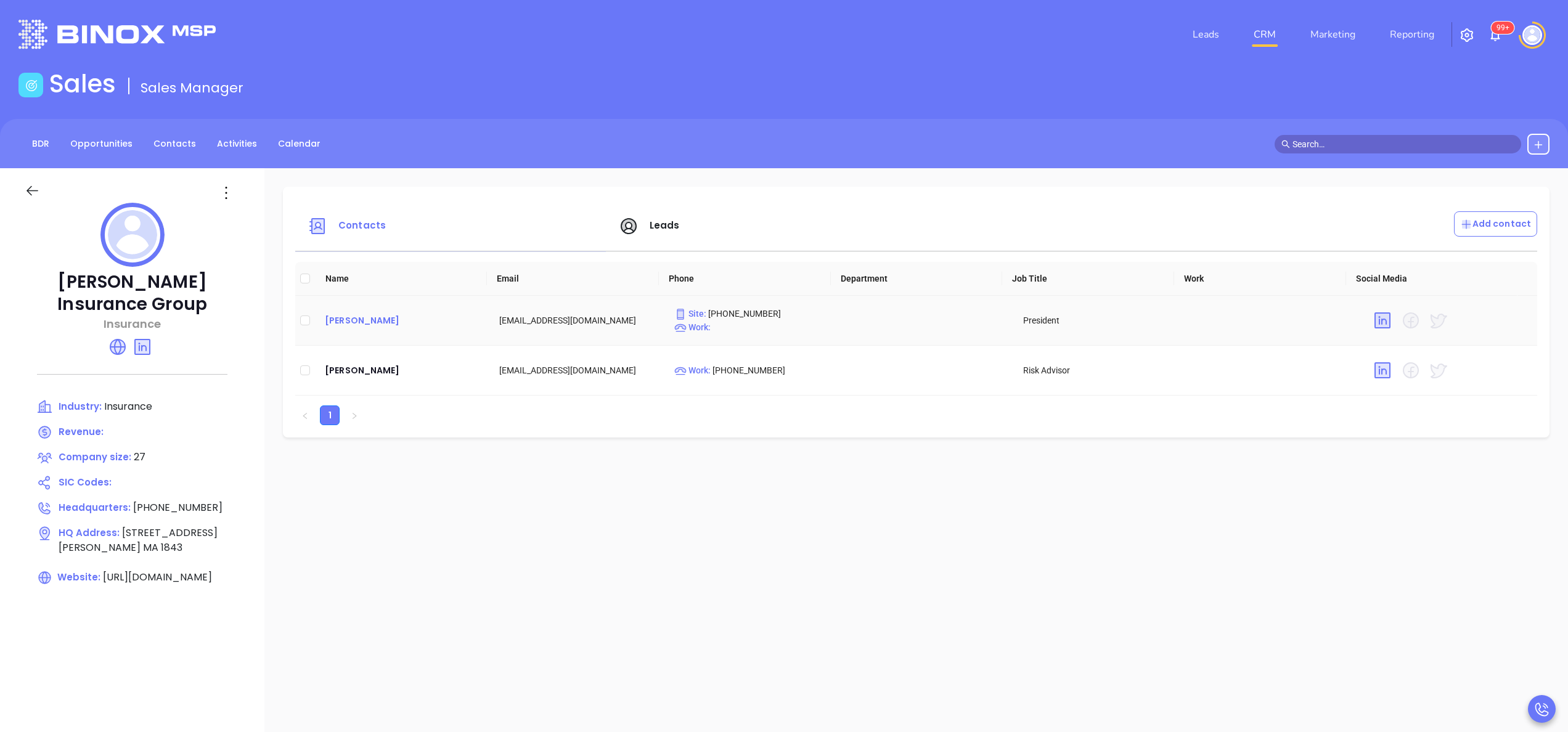
click at [359, 317] on div "[PERSON_NAME]" at bounding box center [402, 320] width 155 height 15
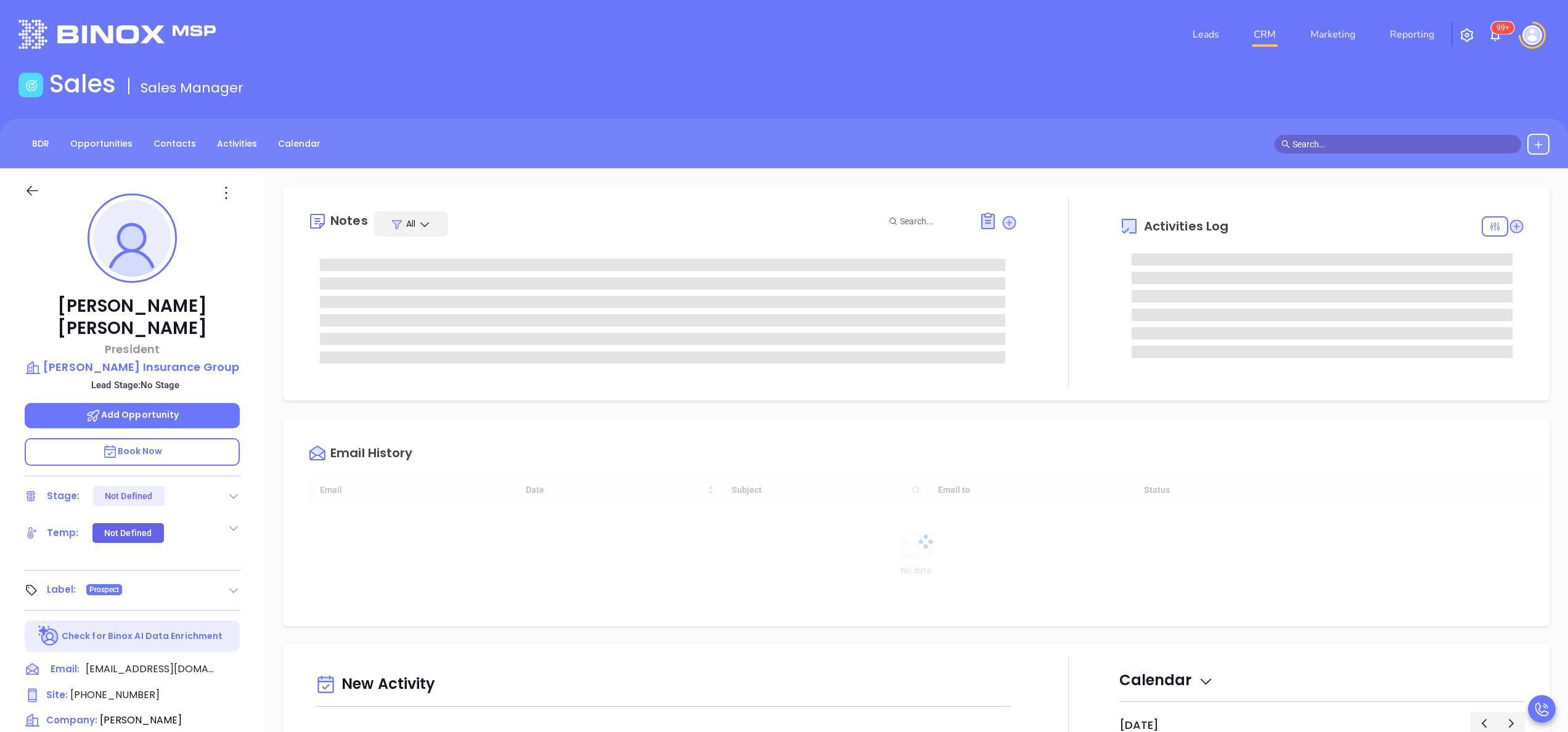
type input "[DATE]"
type input "[PERSON_NAME]"
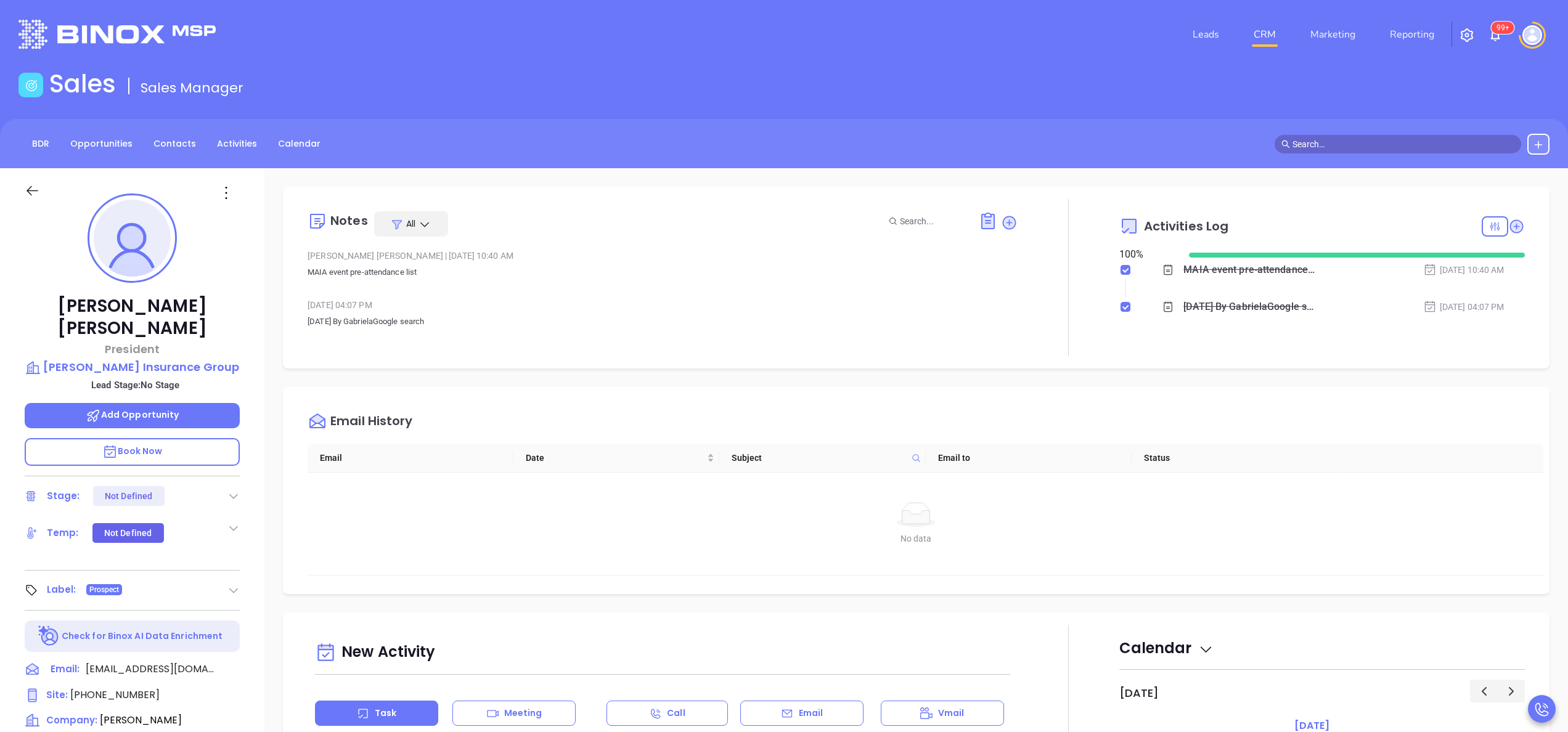
click at [244, 580] on div "[PERSON_NAME] President [PERSON_NAME] Insurance Group Lead Stage: No Stage Add …" at bounding box center [132, 625] width 265 height 916
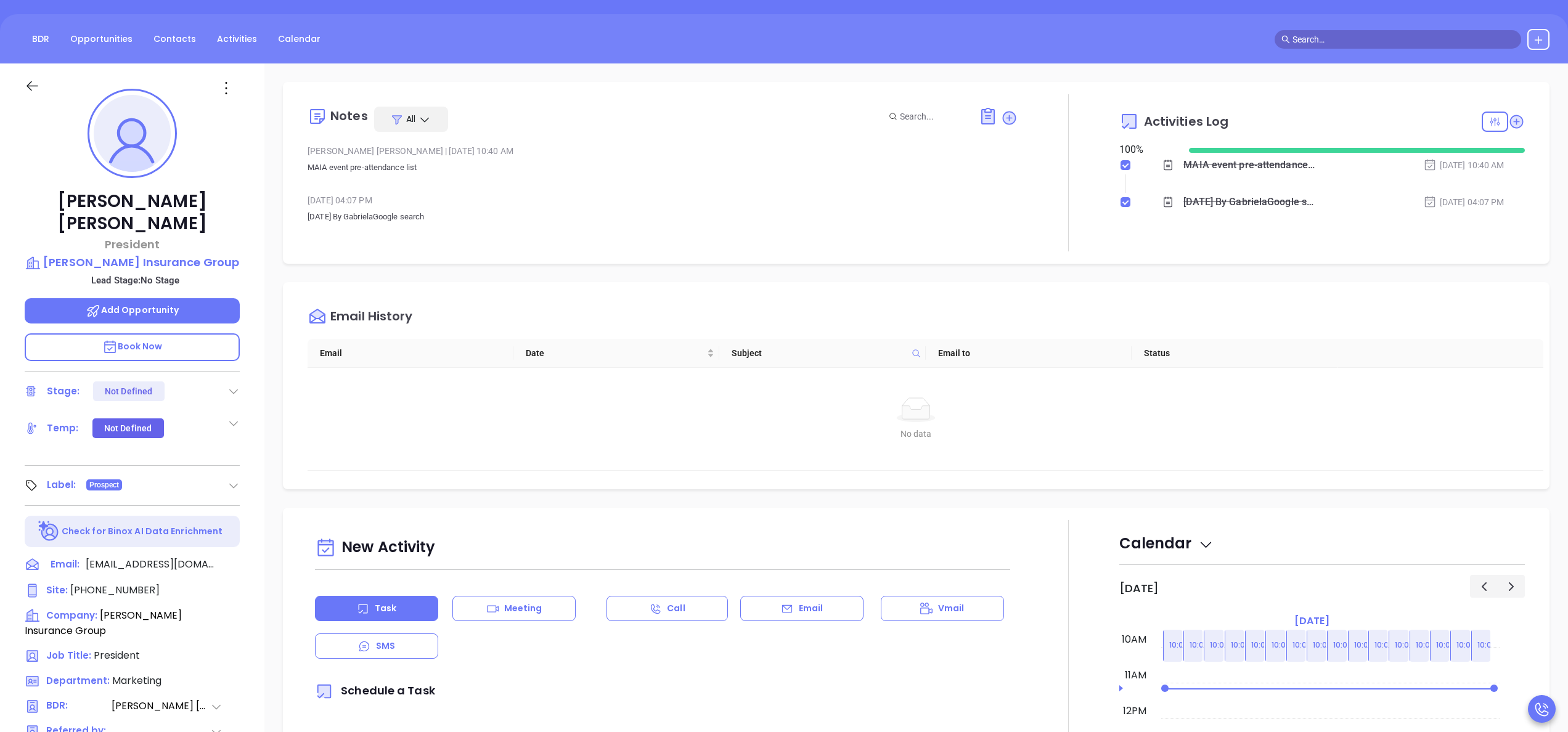
scroll to position [0, 0]
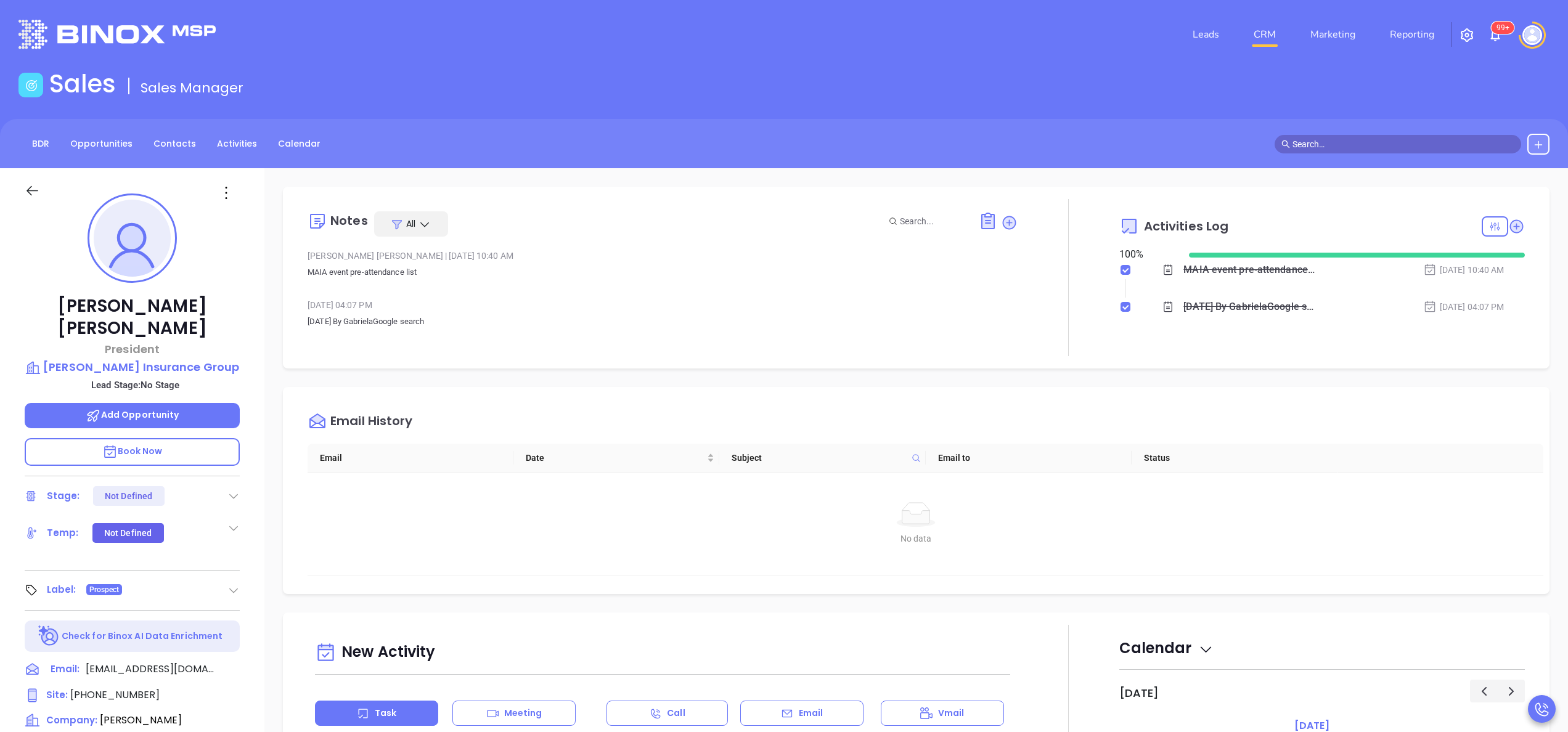
click at [1214, 265] on div "MAIA event pre-attendance list" at bounding box center [1250, 270] width 132 height 18
click at [255, 459] on div "[PERSON_NAME] President [PERSON_NAME] Insurance Group Lead Stage: No Stage Add …" at bounding box center [132, 625] width 265 height 916
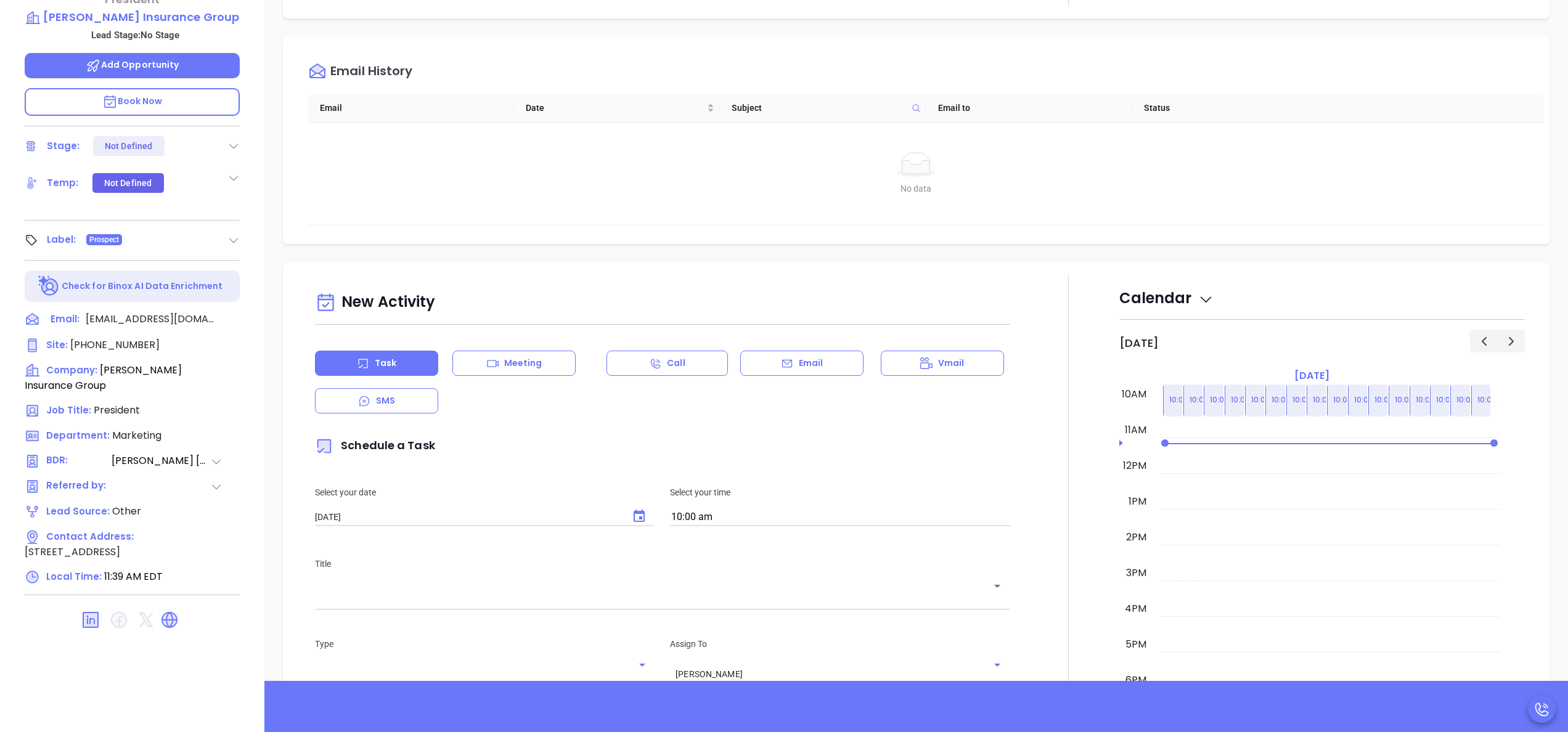
scroll to position [352, 0]
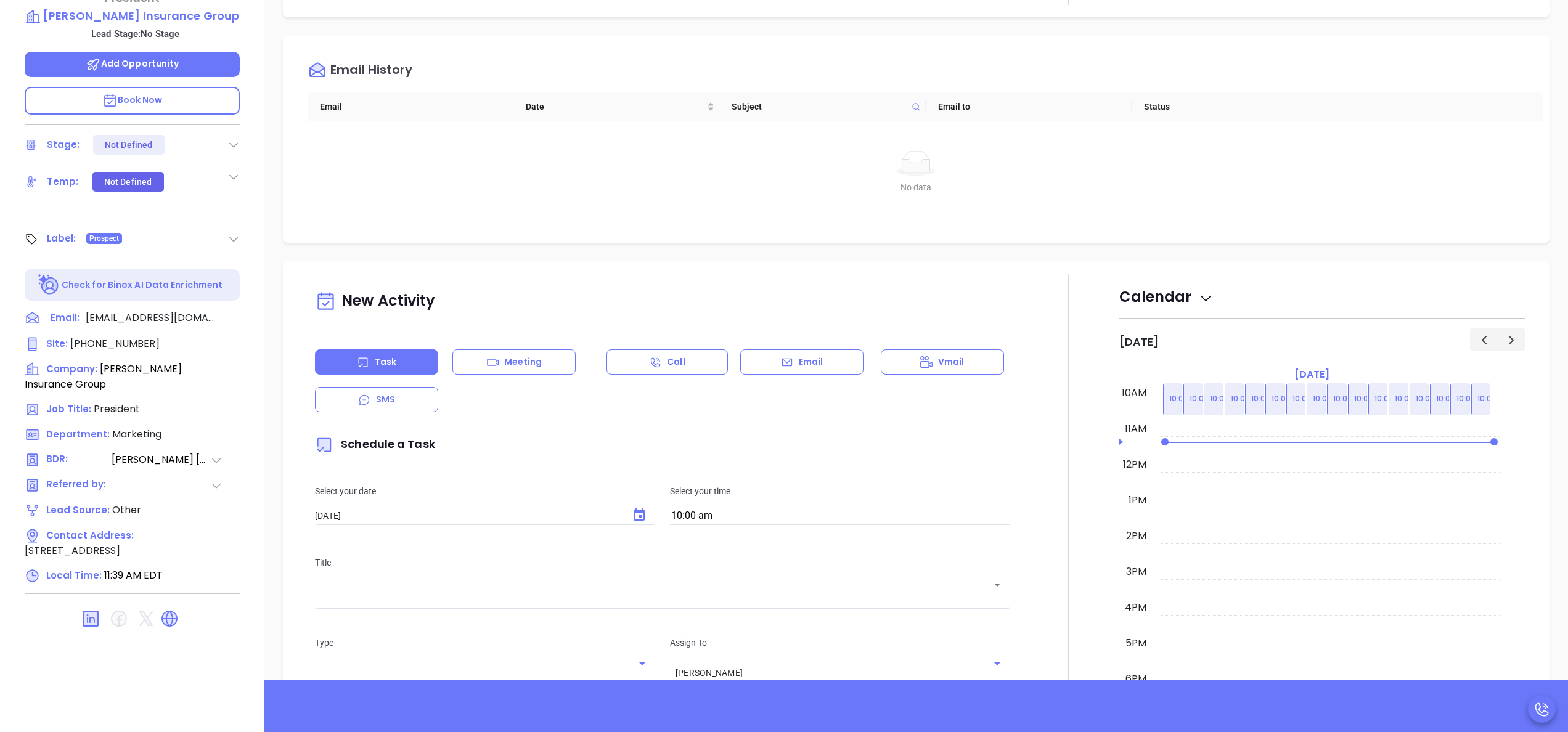
click at [1082, 513] on div at bounding box center [1069, 614] width 102 height 681
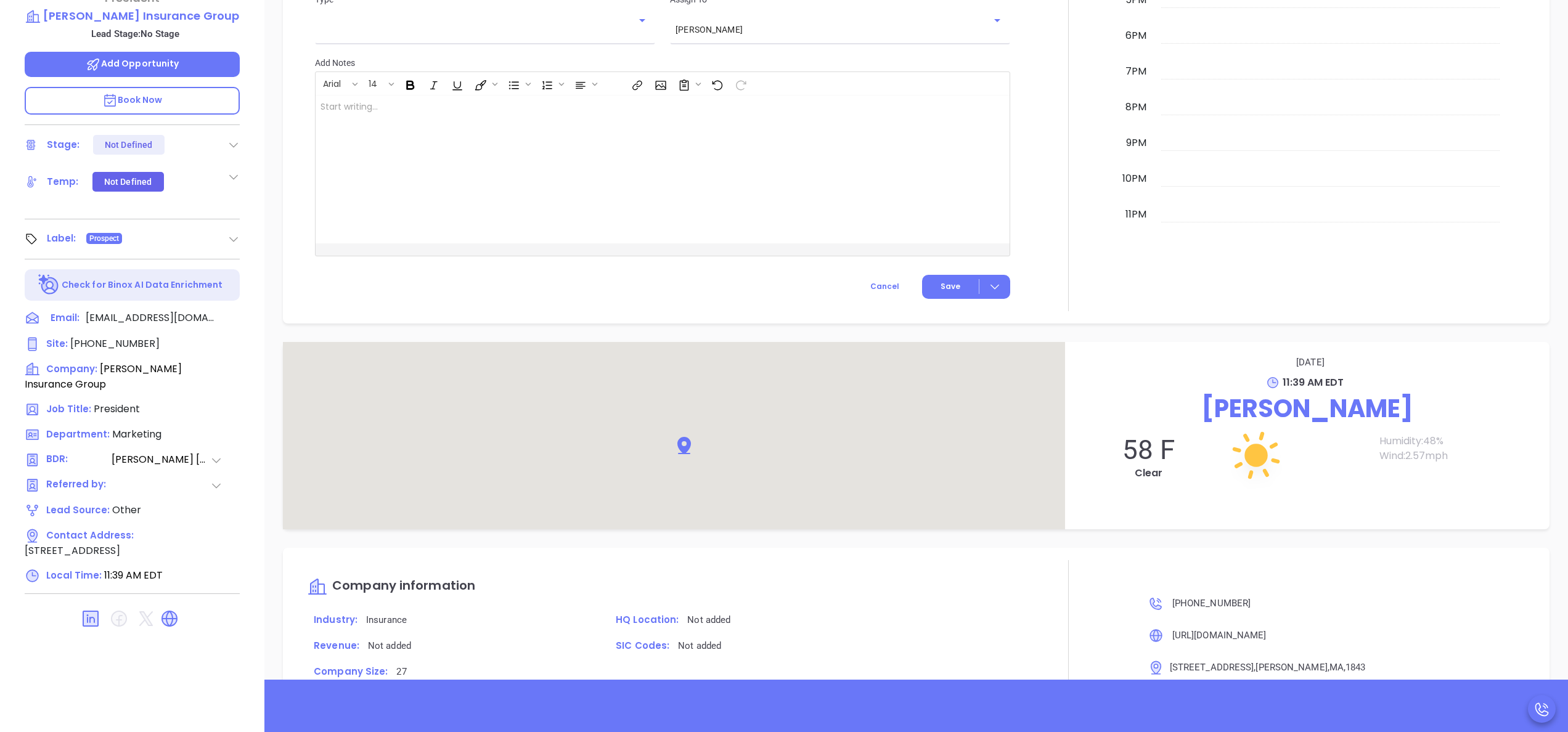
scroll to position [878, 0]
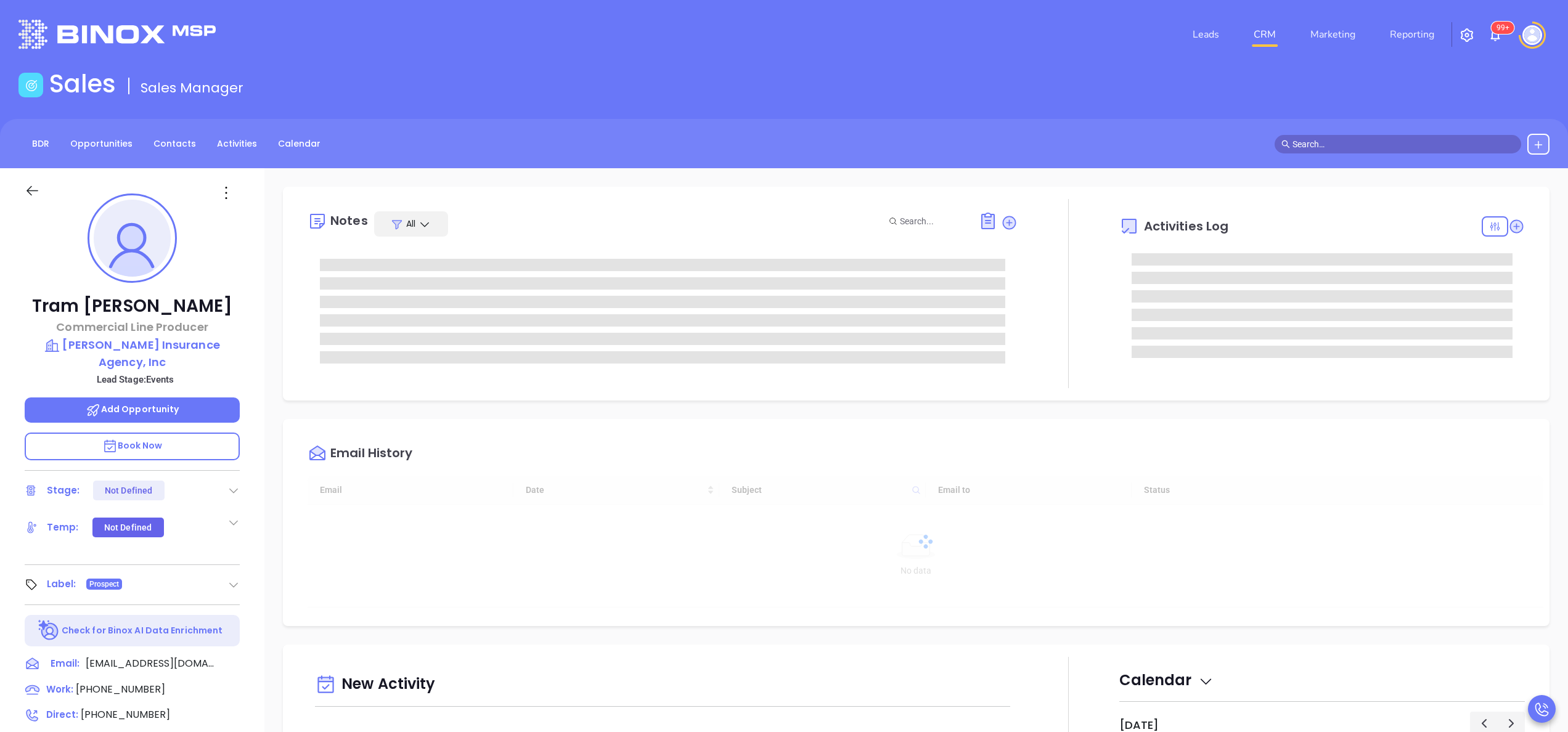
type input "[DATE]"
type input "[PERSON_NAME]"
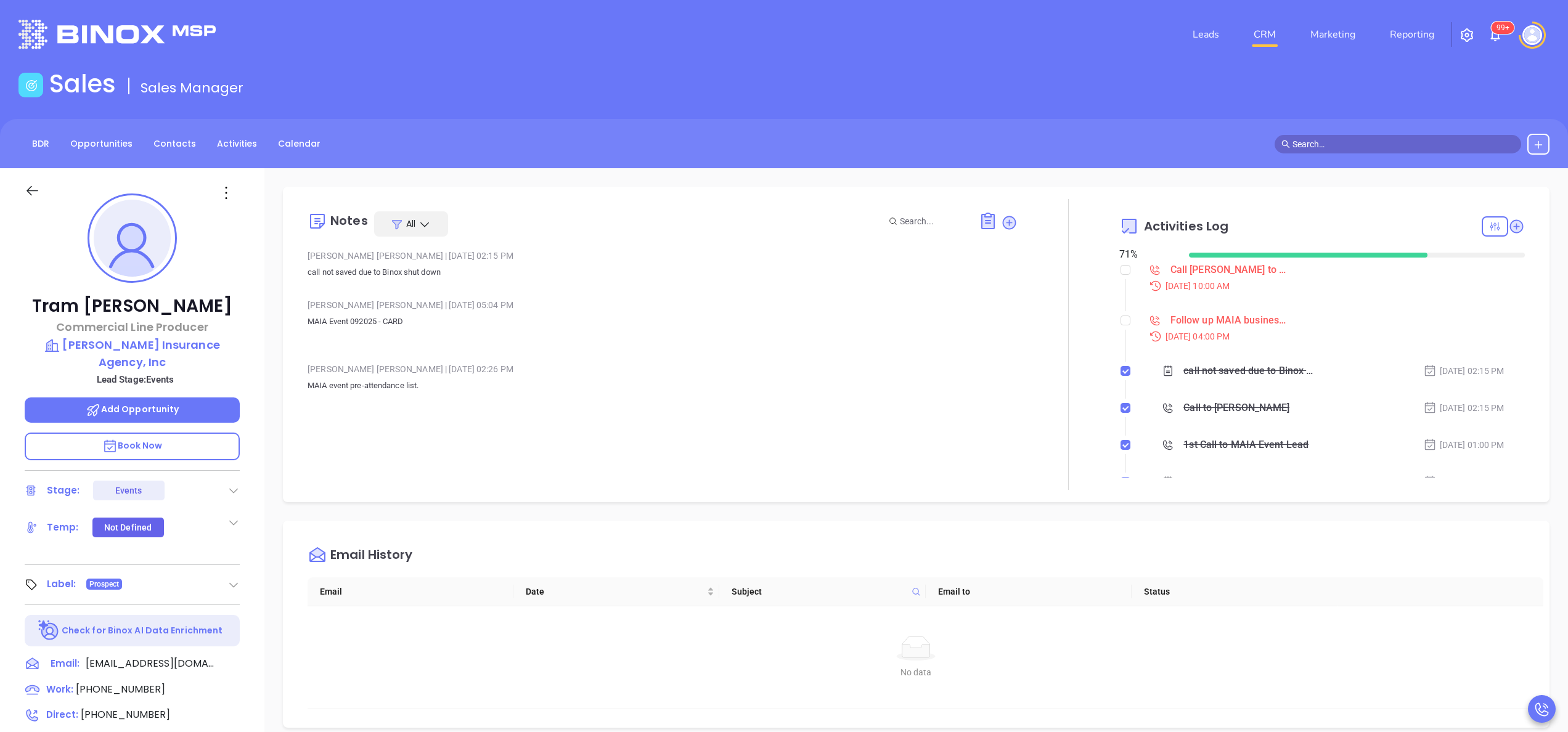
click at [265, 491] on div "Notes All Vicky Mendoza | Sep 26, 2025 02:15 PM call not saved due to Binox shu…" at bounding box center [916, 599] width 1304 height 863
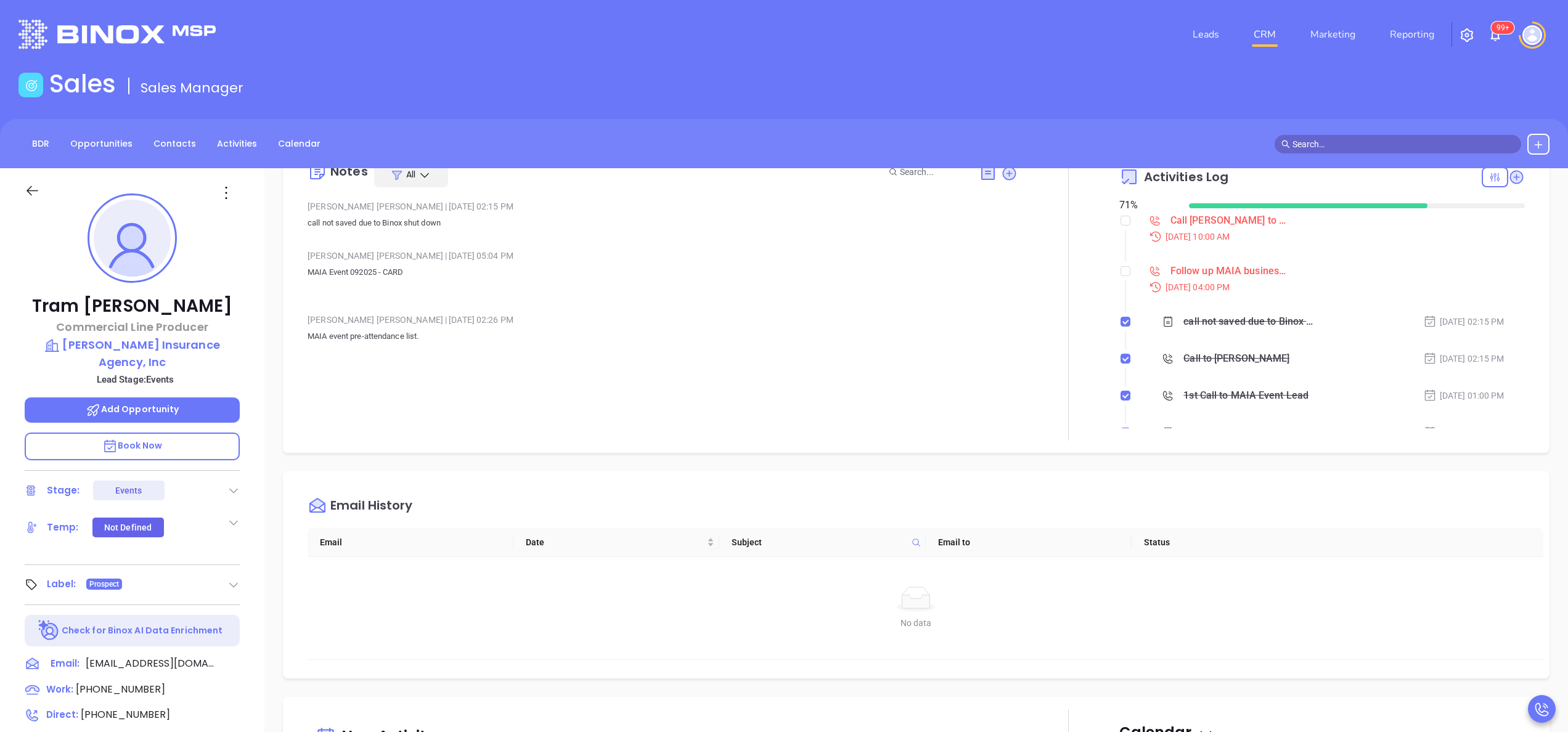
scroll to position [148, 0]
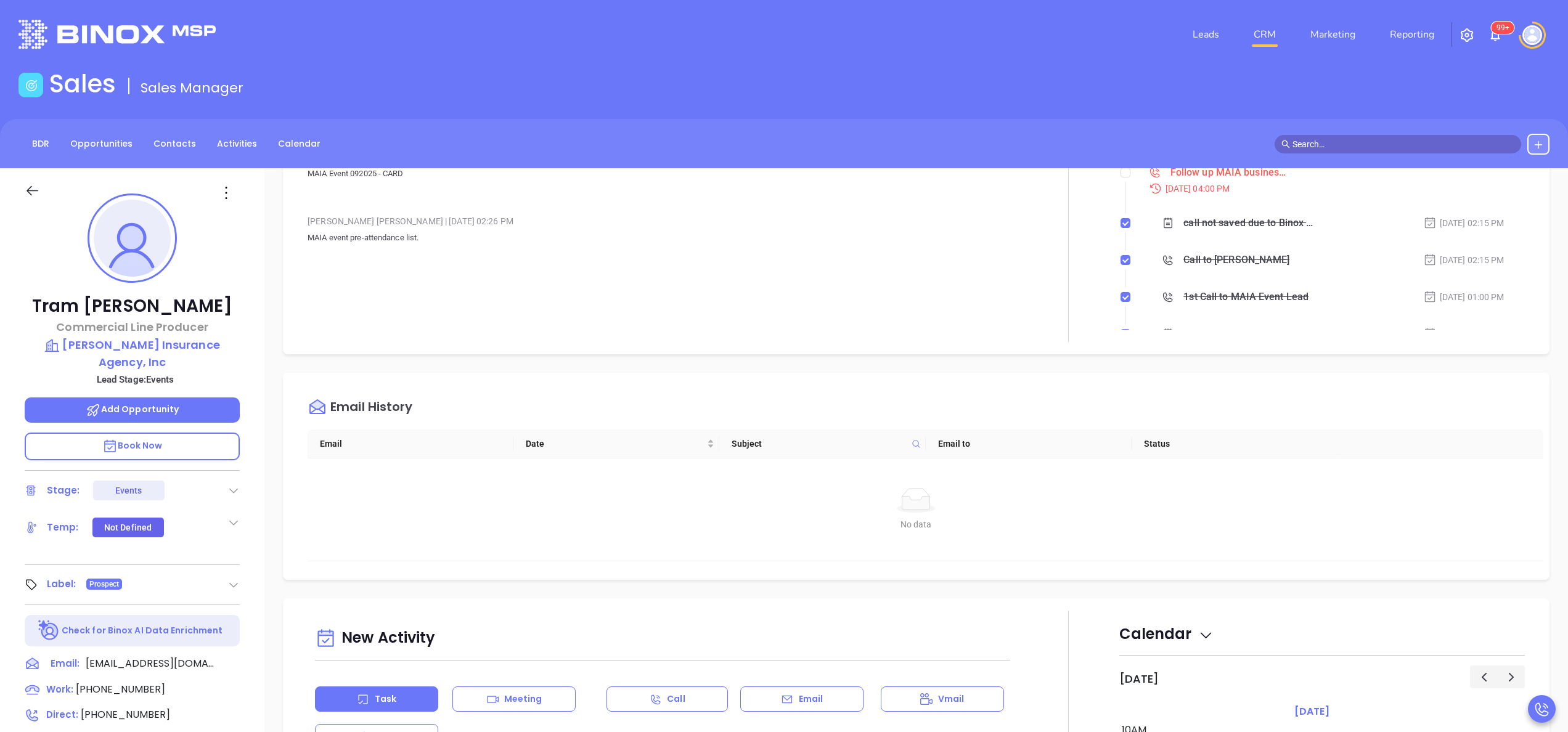
click at [261, 482] on div "Tram Huynh Commercial Line Producer Karlene A. Valente Insurance Agency, Inc Le…" at bounding box center [132, 625] width 265 height 916
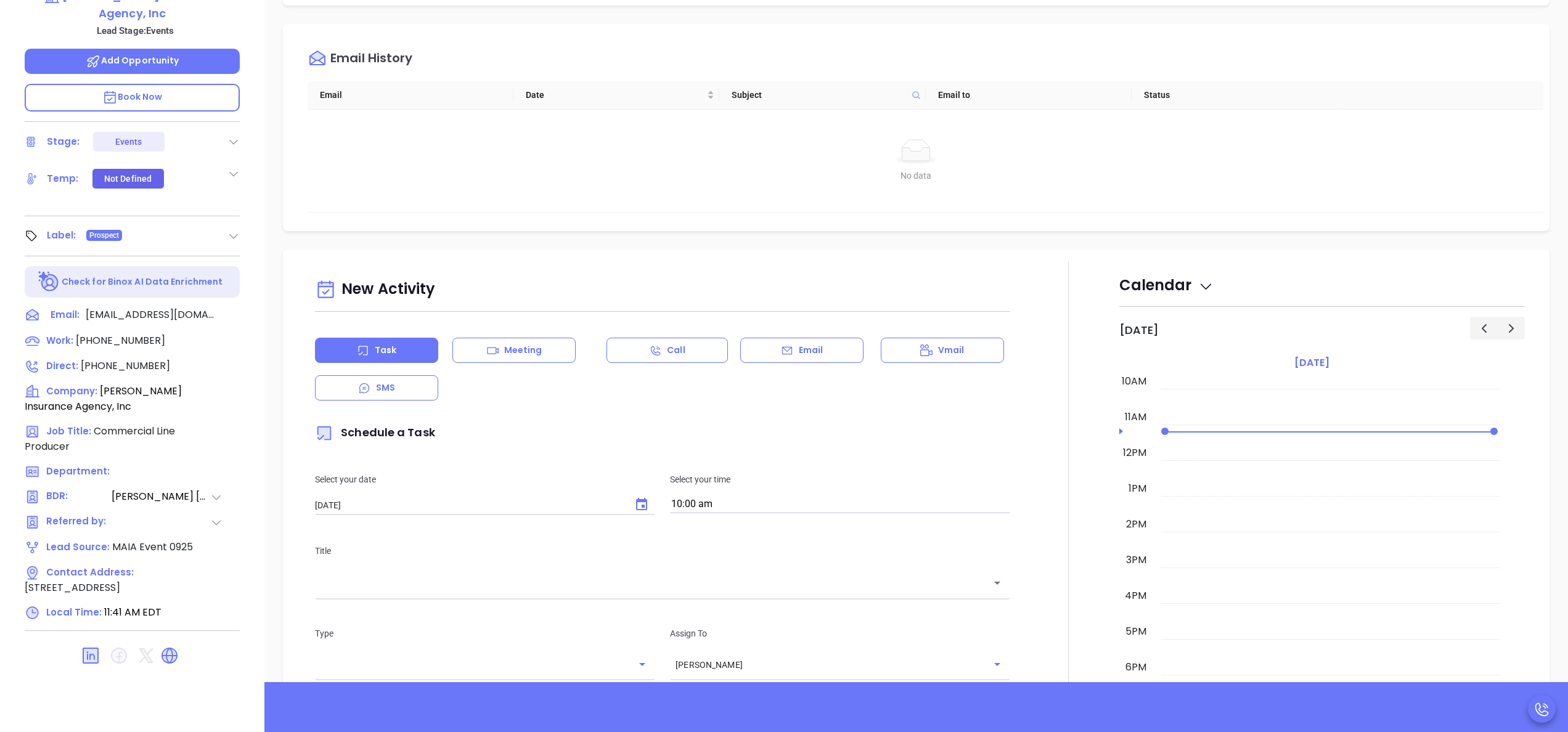
scroll to position [352, 0]
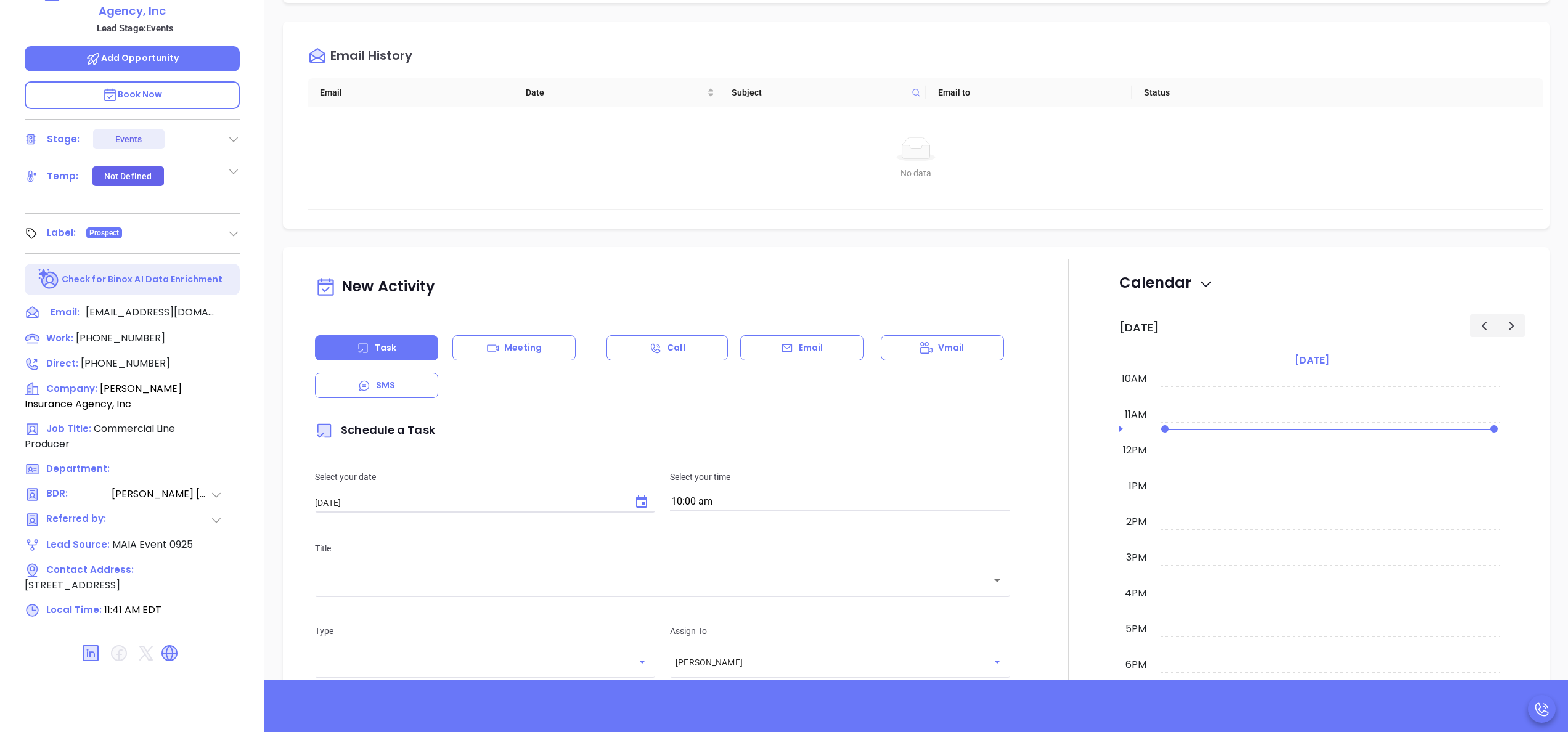
click at [169, 644] on icon at bounding box center [169, 654] width 20 height 20
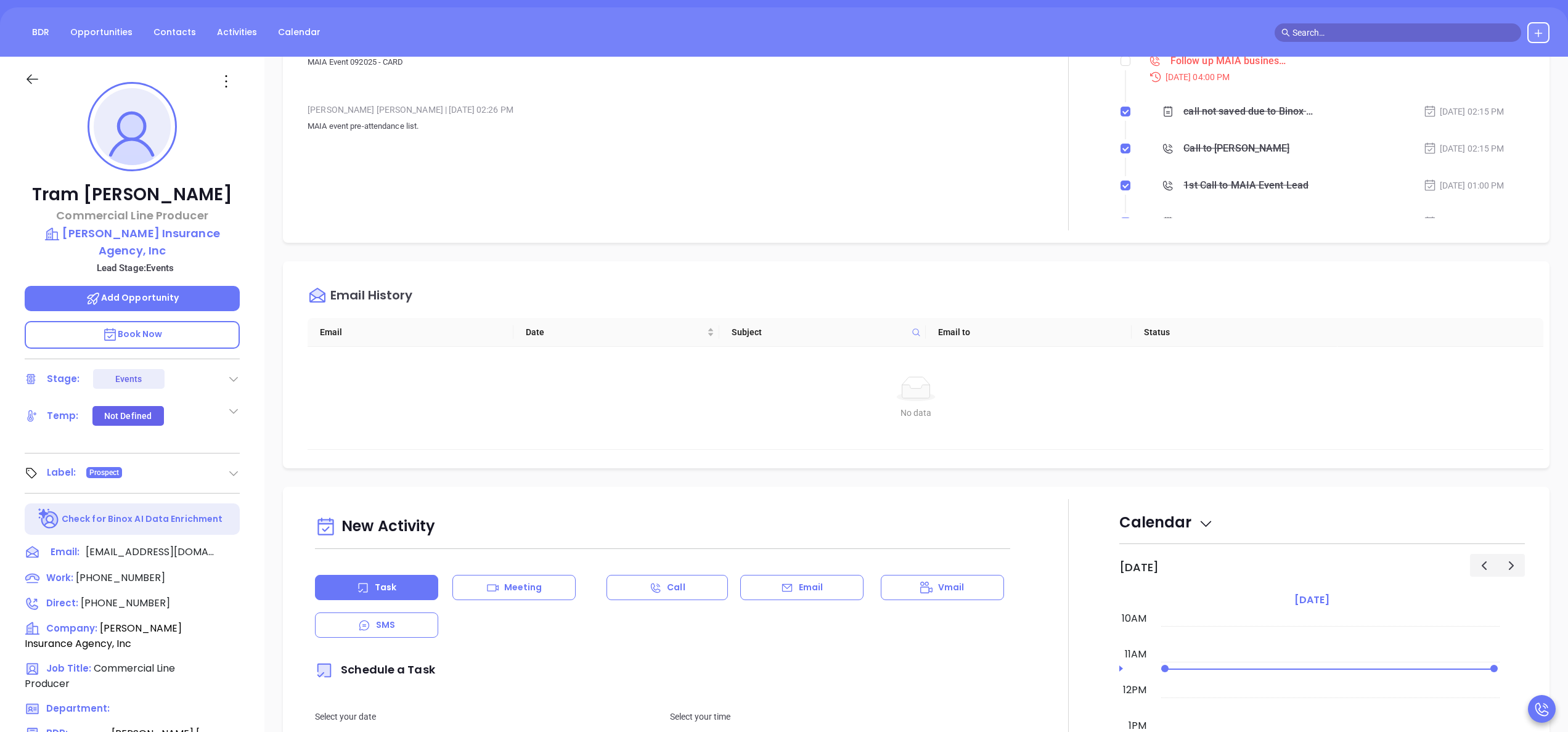
scroll to position [0, 0]
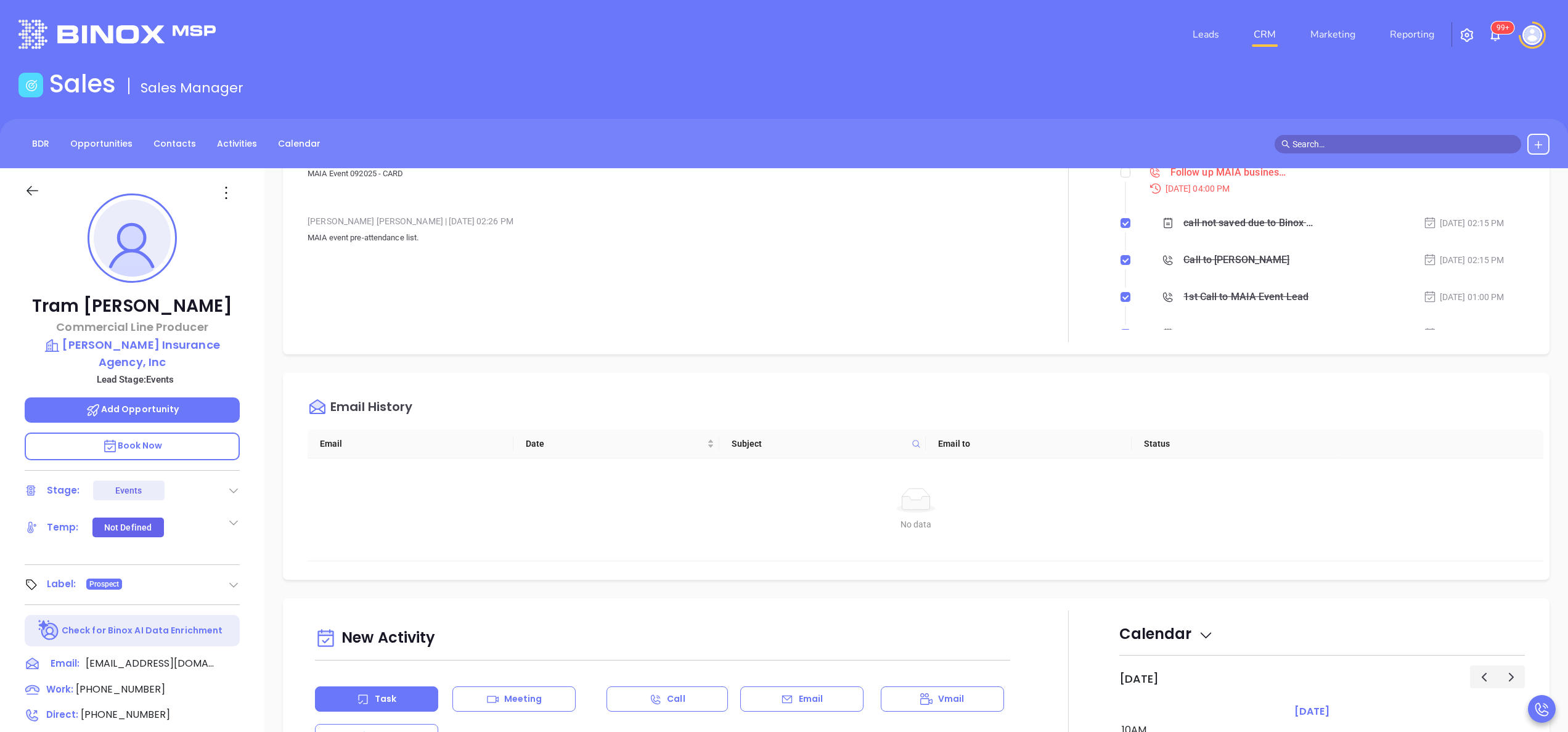
click at [938, 307] on div "Notes All Vicky Mendoza | Sep 26, 2025 02:15 PM call not saved due to Binox shu…" at bounding box center [663, 196] width 710 height 291
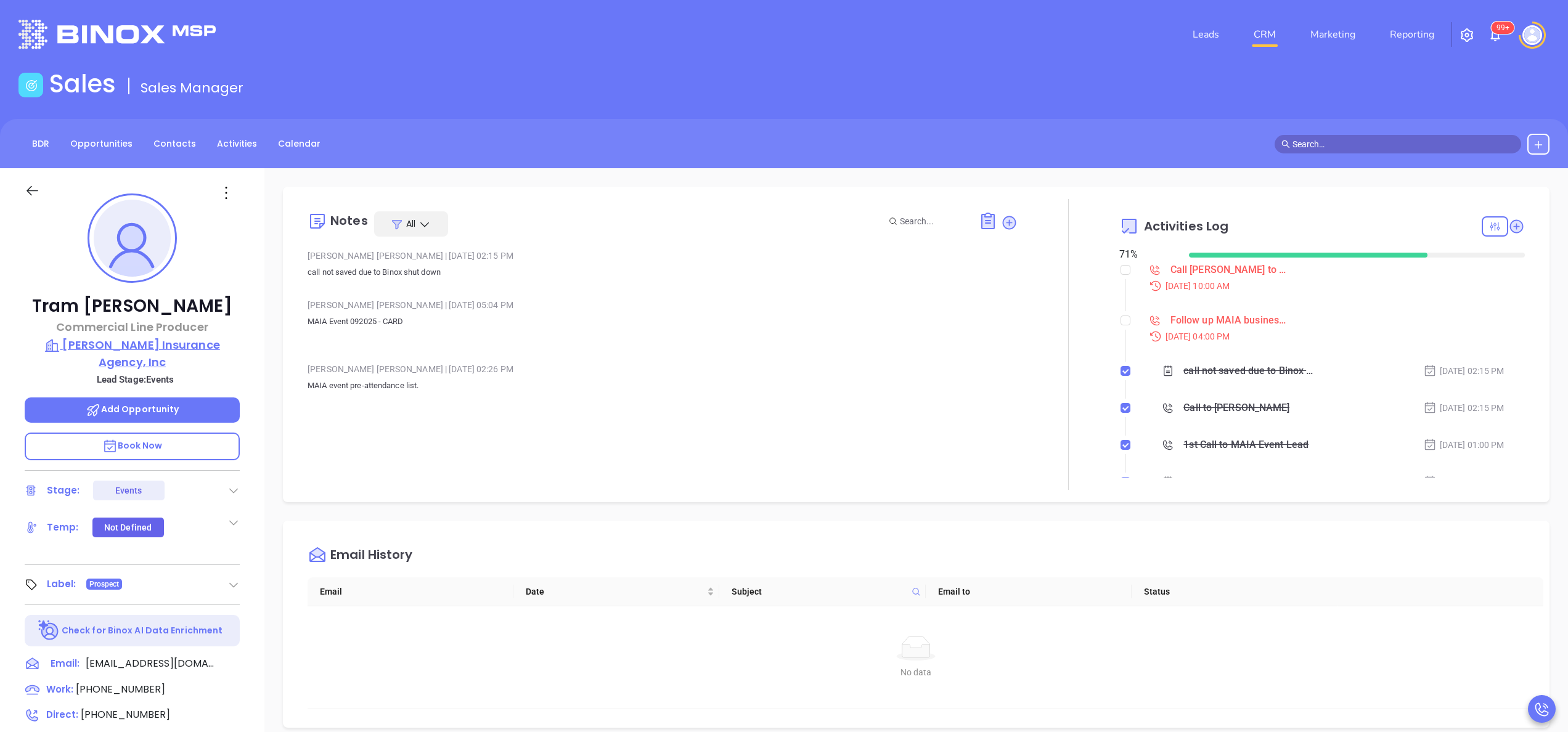
click at [146, 350] on p "[PERSON_NAME] Insurance Agency, Inc" at bounding box center [132, 354] width 215 height 34
click at [246, 498] on div "Tram Huynh Commercial Line Producer Karlene A. Valente Insurance Agency, Inc Le…" at bounding box center [132, 625] width 265 height 916
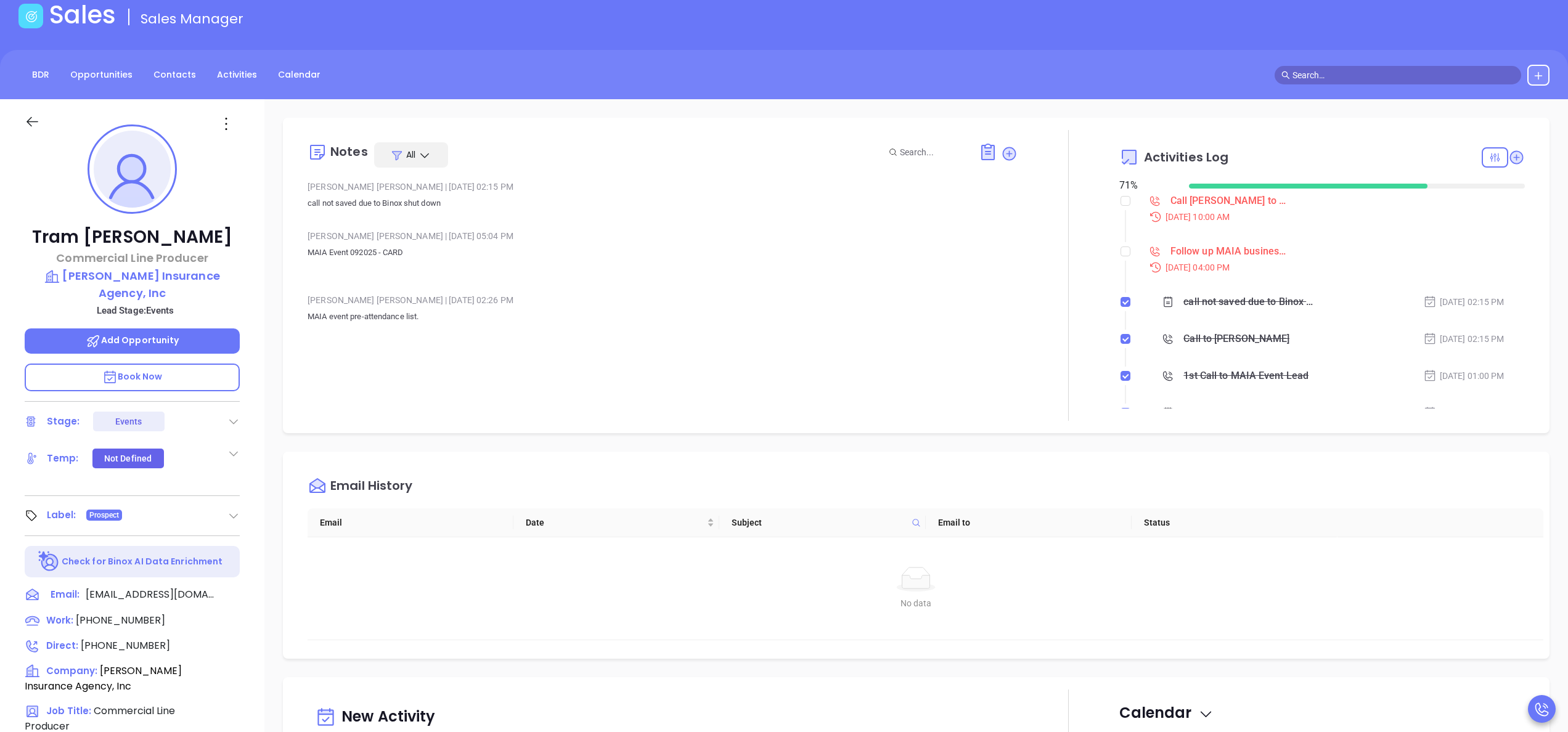
scroll to position [99, 0]
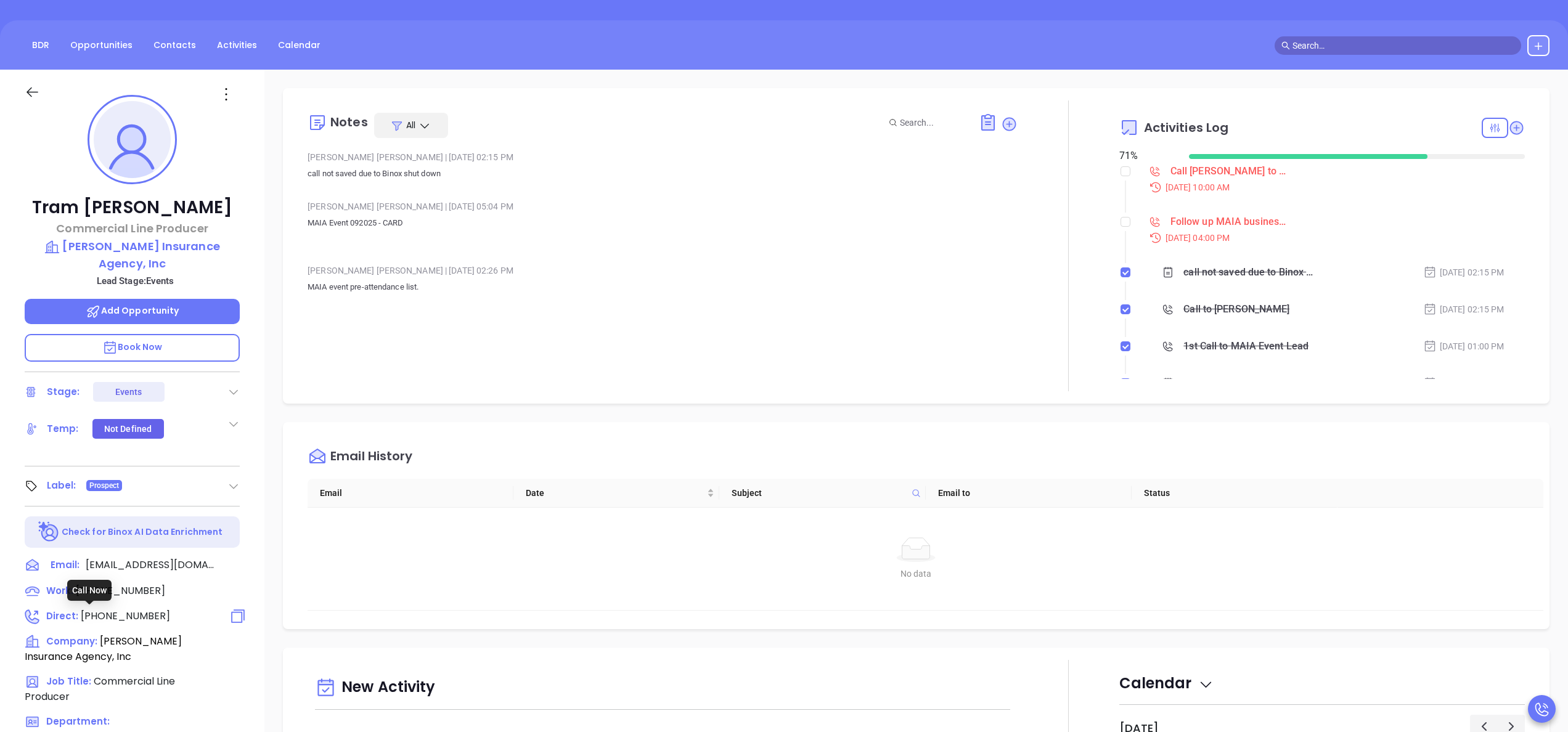
click at [141, 612] on span "(508) 429-5918" at bounding box center [125, 616] width 90 height 14
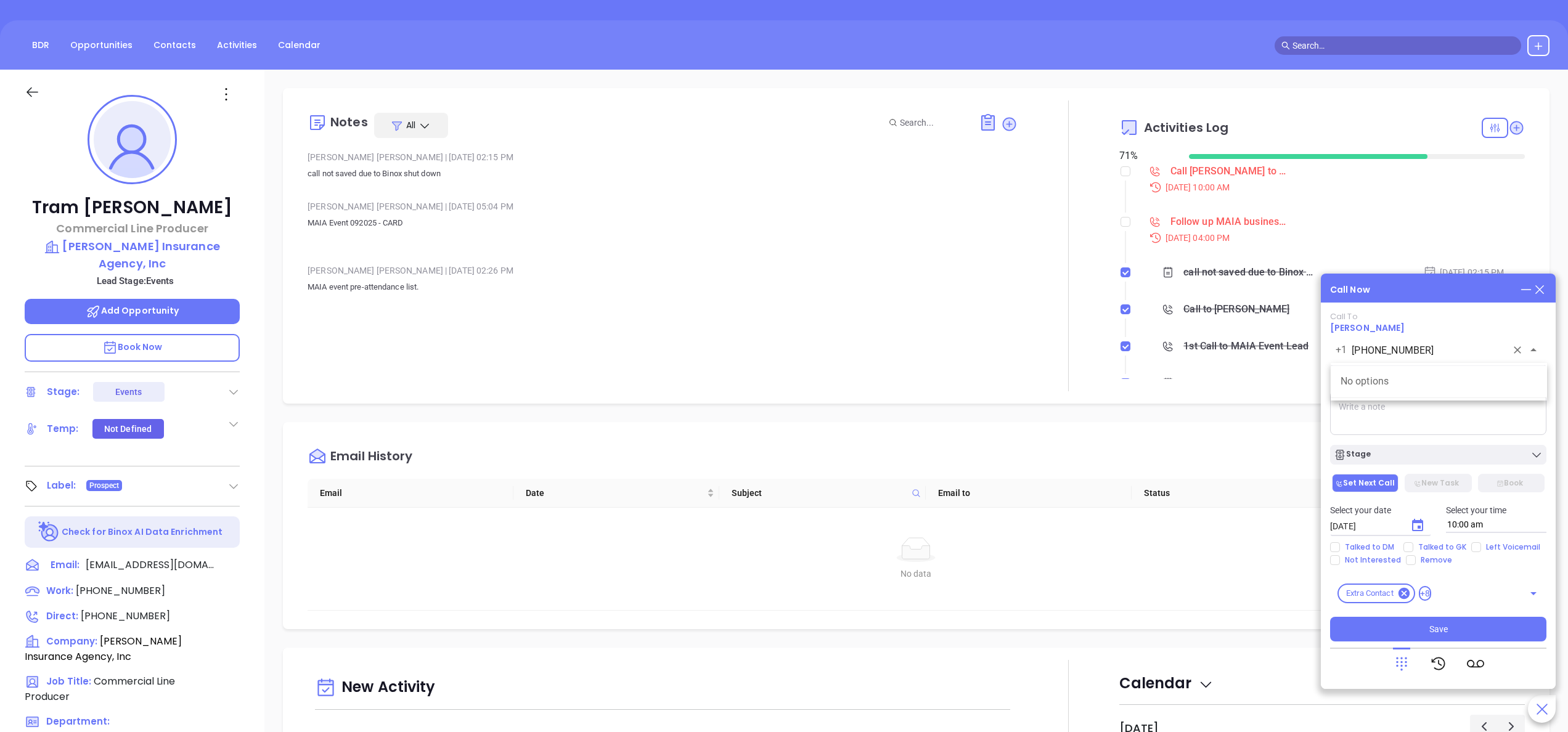
click at [1448, 346] on input "(508) 429-5918" at bounding box center [1429, 350] width 155 height 14
click at [131, 594] on span "(617) 825-5788" at bounding box center [120, 591] width 90 height 14
type input "(617) 825-5788"
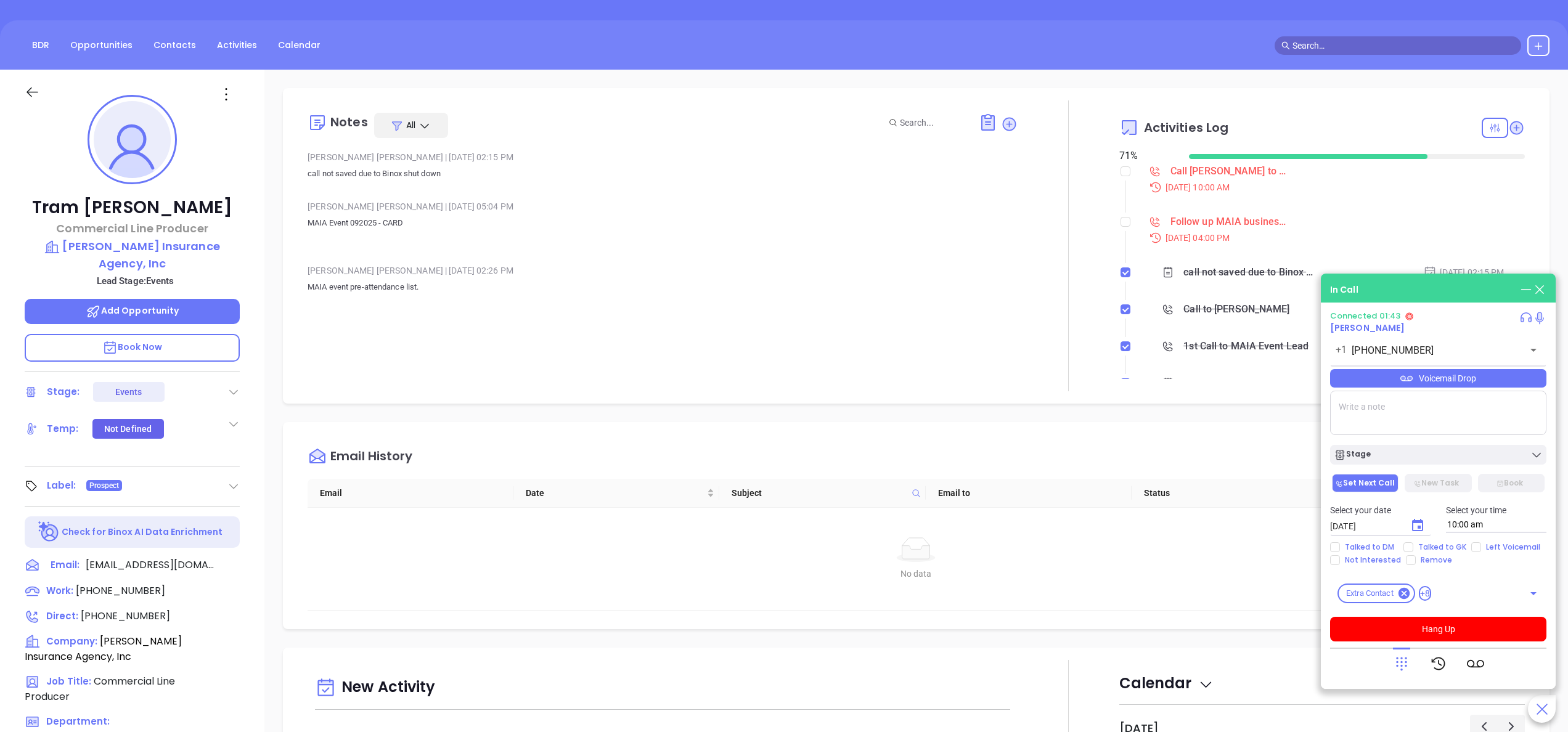
click at [1359, 402] on textarea at bounding box center [1438, 413] width 216 height 44
click at [1450, 625] on button "Hang Up" at bounding box center [1438, 629] width 216 height 25
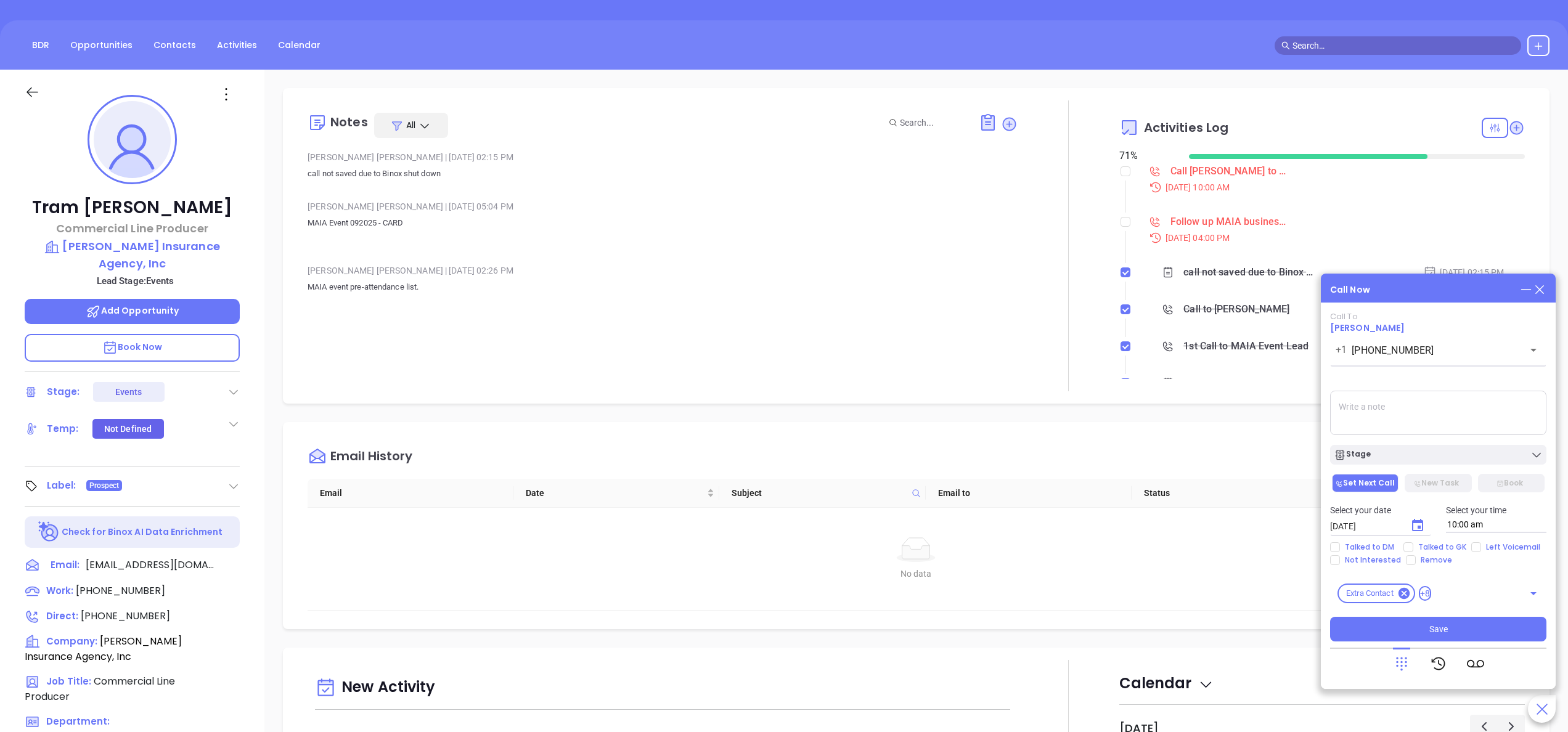
click at [1396, 416] on textarea at bounding box center [1438, 413] width 216 height 44
click at [1393, 449] on div "Stage" at bounding box center [1439, 455] width 209 height 12
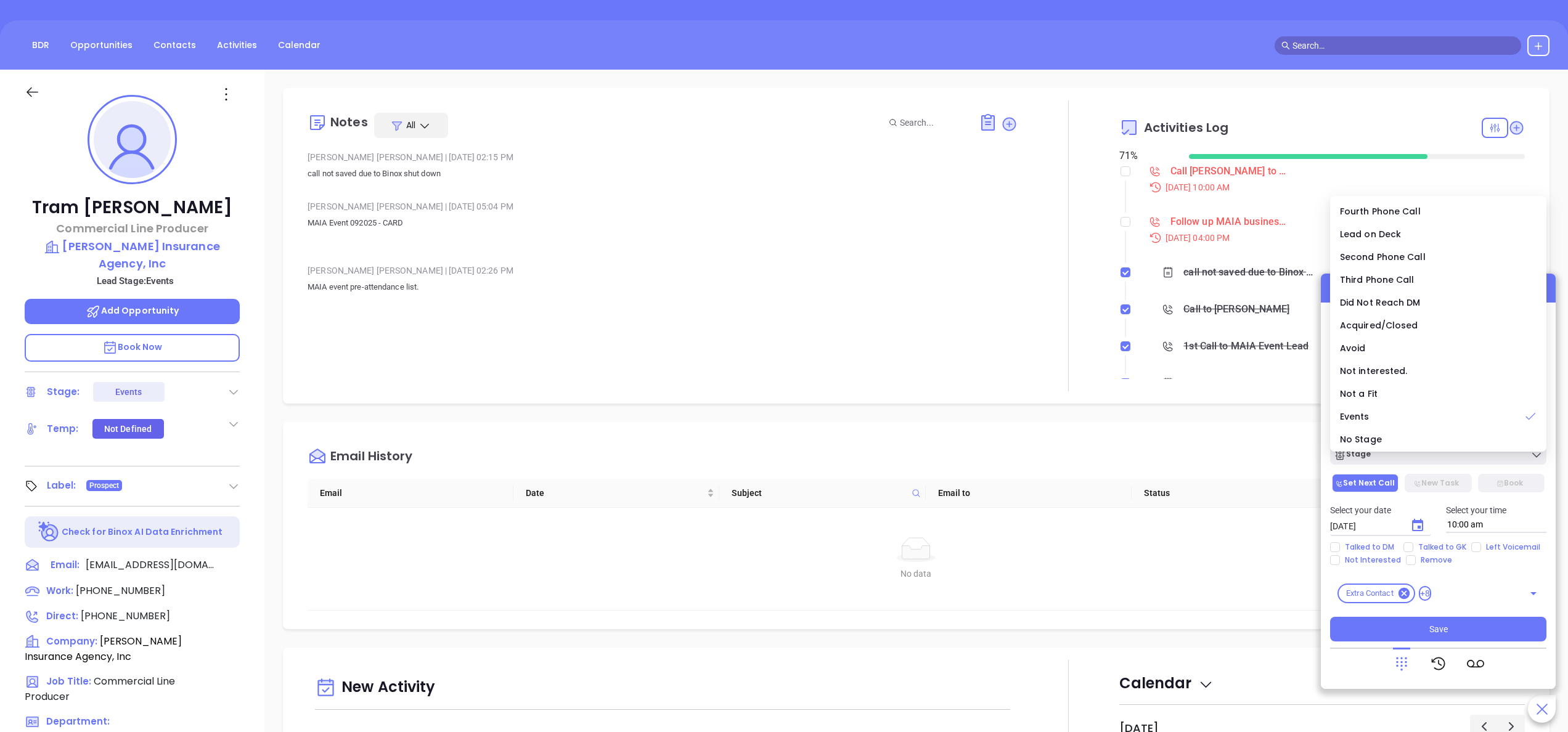
click at [1251, 424] on div "Email History Email Date Subject Email to Status No data No data" at bounding box center [916, 525] width 1267 height 207
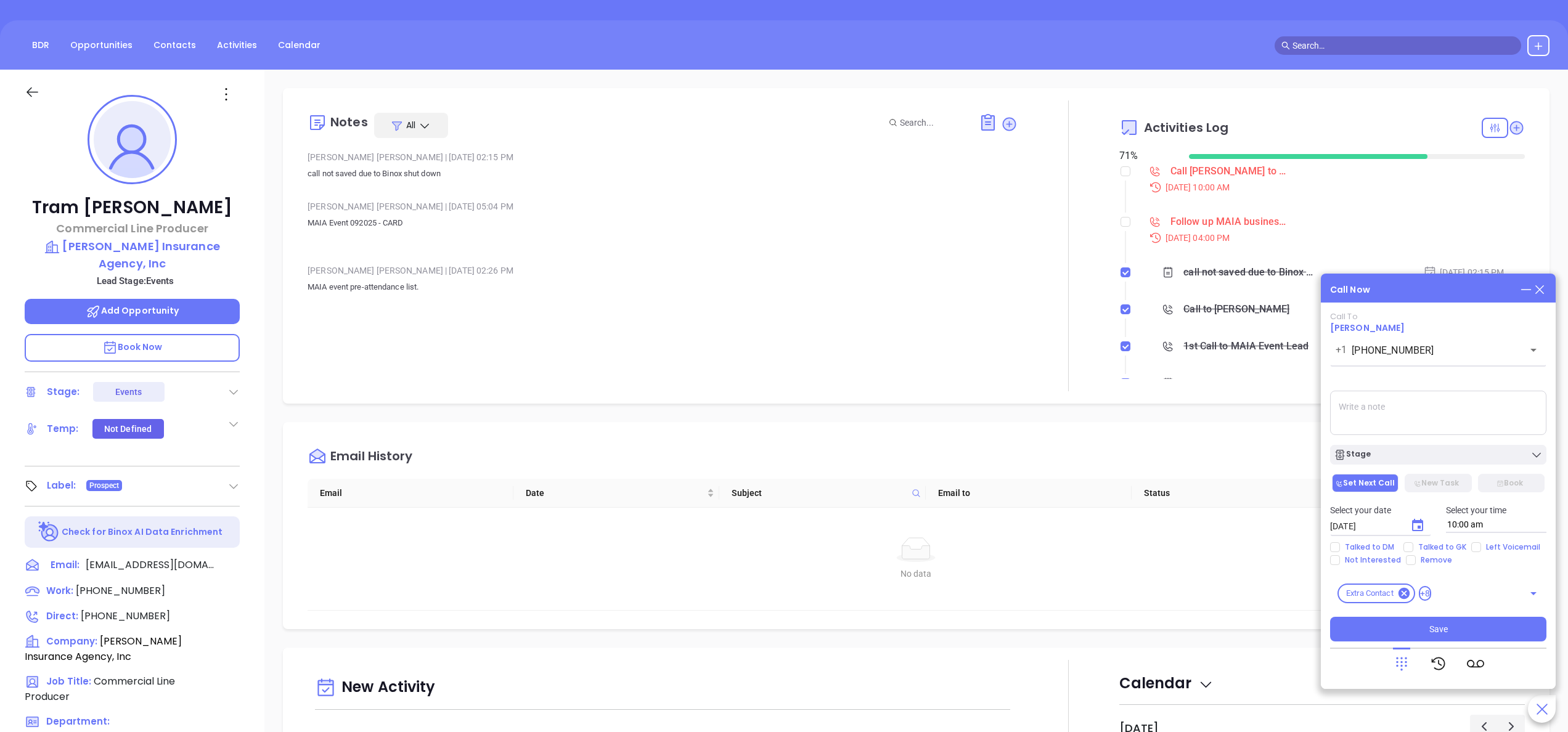
click at [1430, 541] on div "Select your date 10/03/2025 ​ Select your time 10:00 am" at bounding box center [1439, 518] width 231 height 48
click at [1431, 546] on span "Talked to GK" at bounding box center [1443, 547] width 58 height 10
click at [1414, 546] on input "Talked to GK" at bounding box center [1409, 547] width 10 height 10
checkbox input "true"
click at [1393, 422] on textarea at bounding box center [1438, 413] width 216 height 44
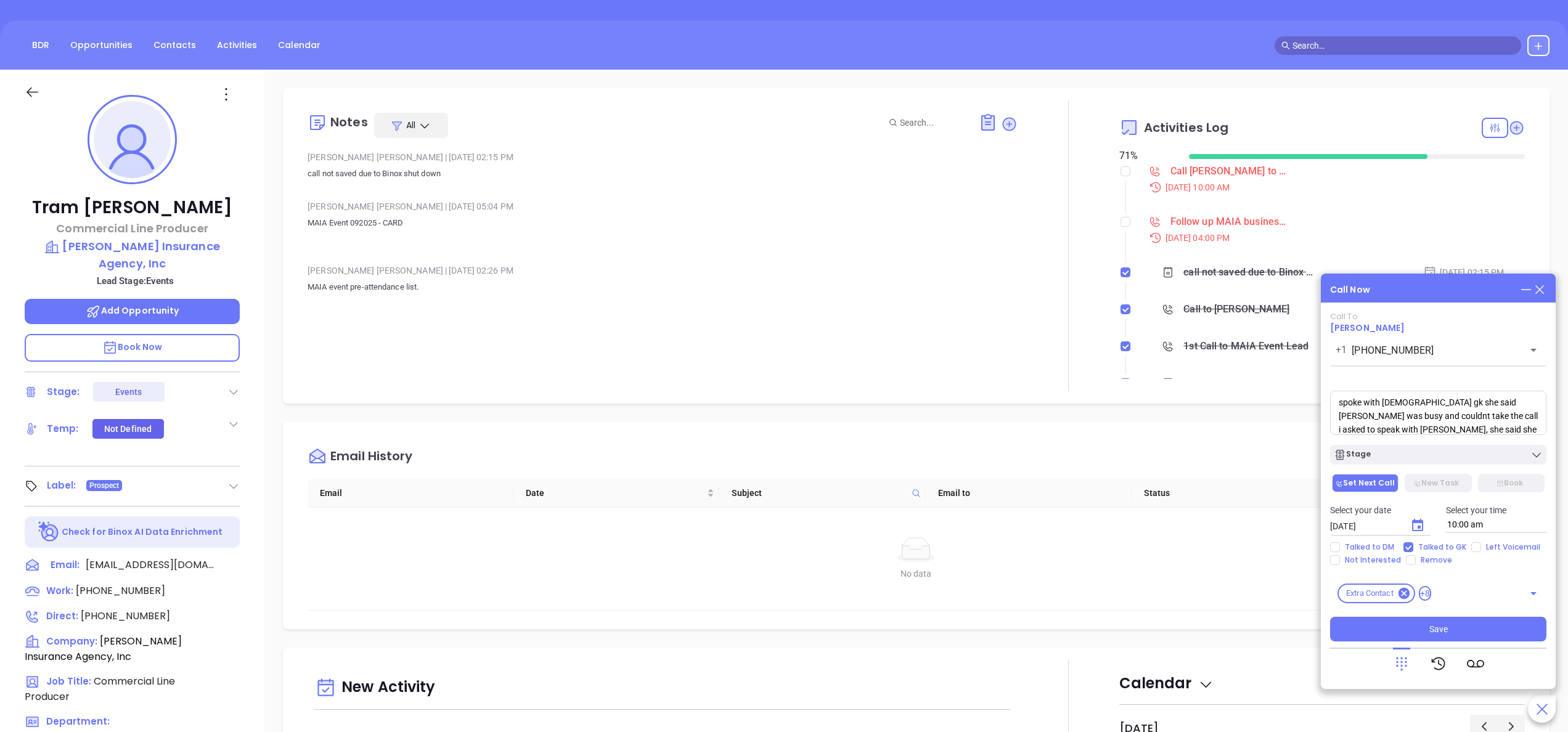
scroll to position [18, 0]
paste textarea "kvalente@valenteinsurance.com"
type textarea "spoke with female gk she said Tram was busy and couldnt take the call i asked t…"
click at [1416, 524] on icon "Choose date, selected date is Oct 3, 2025" at bounding box center [1418, 525] width 11 height 12
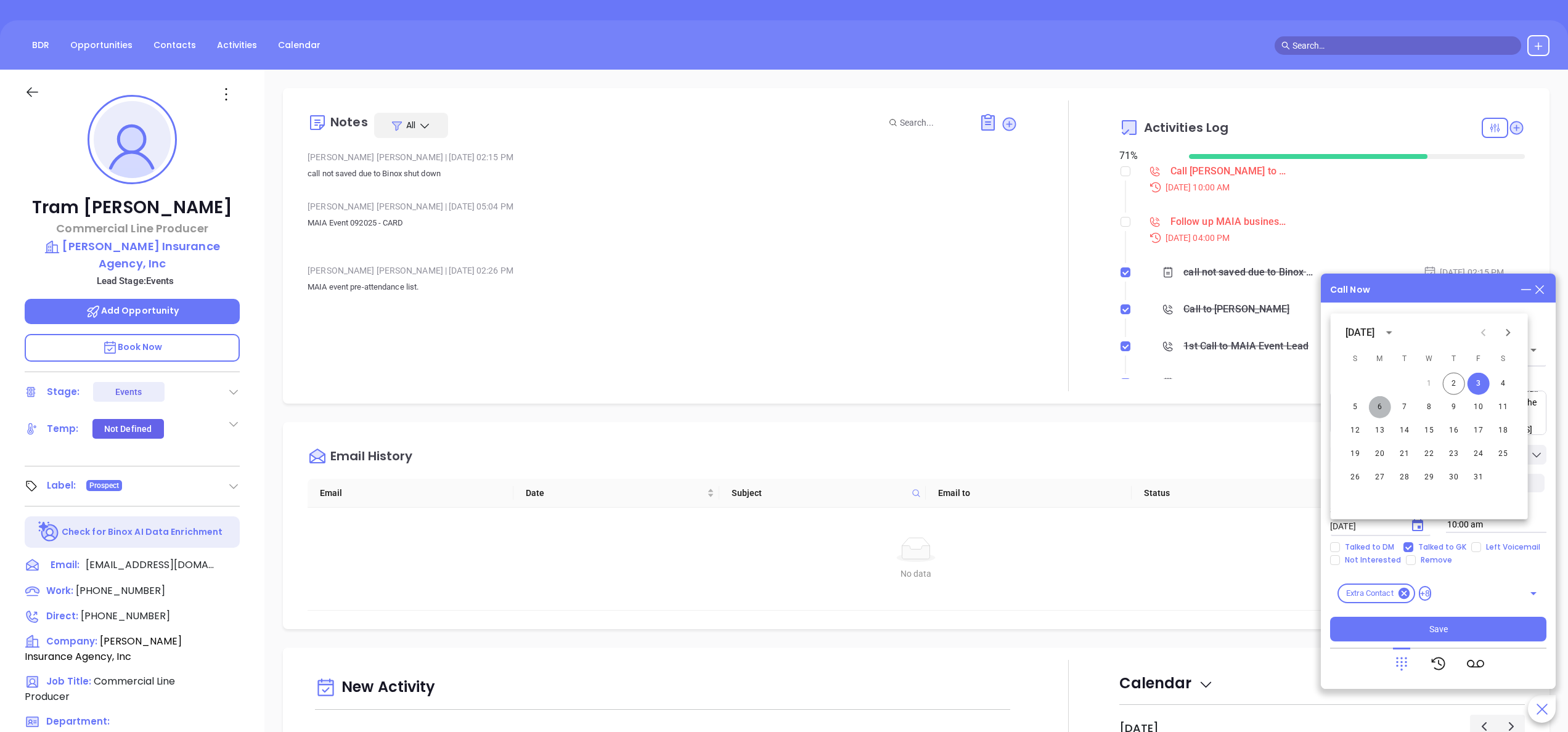
click at [1378, 412] on button "6" at bounding box center [1380, 407] width 22 height 22
type input "10/06/2025"
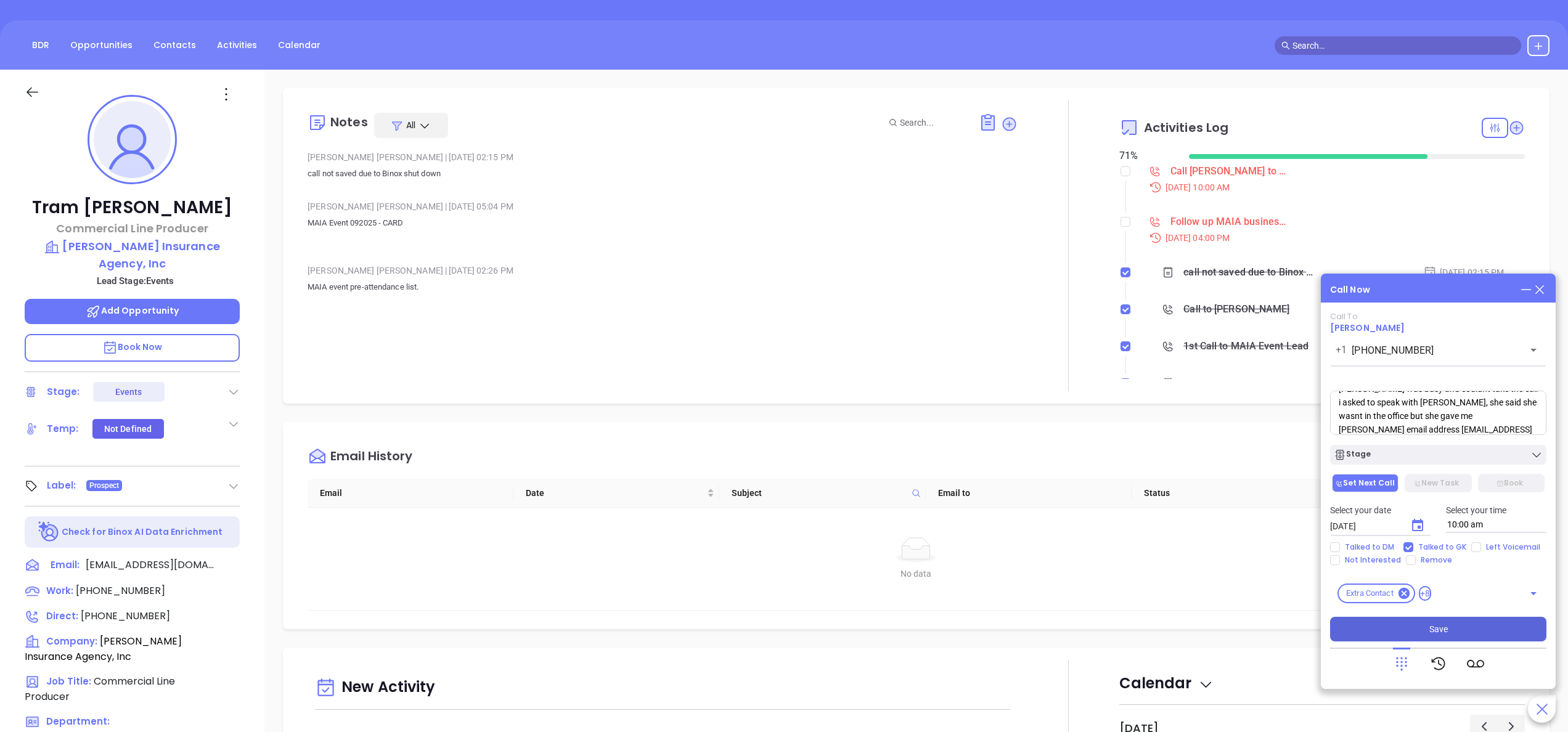
click at [1462, 631] on button "Save" at bounding box center [1438, 629] width 216 height 25
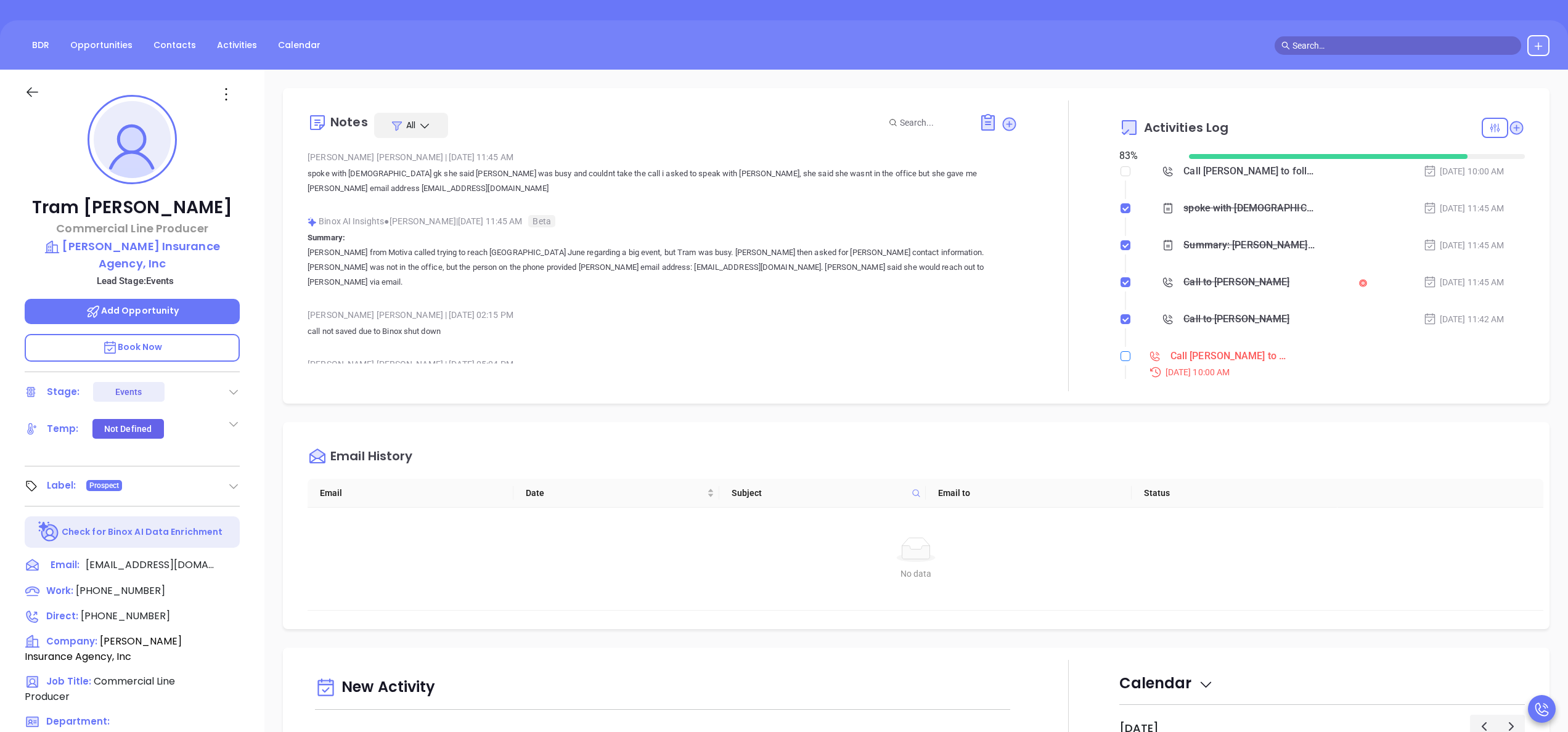
click at [1121, 355] on input "checkbox" at bounding box center [1126, 356] width 10 height 10
checkbox input "true"
click at [1091, 293] on div at bounding box center [1069, 246] width 102 height 291
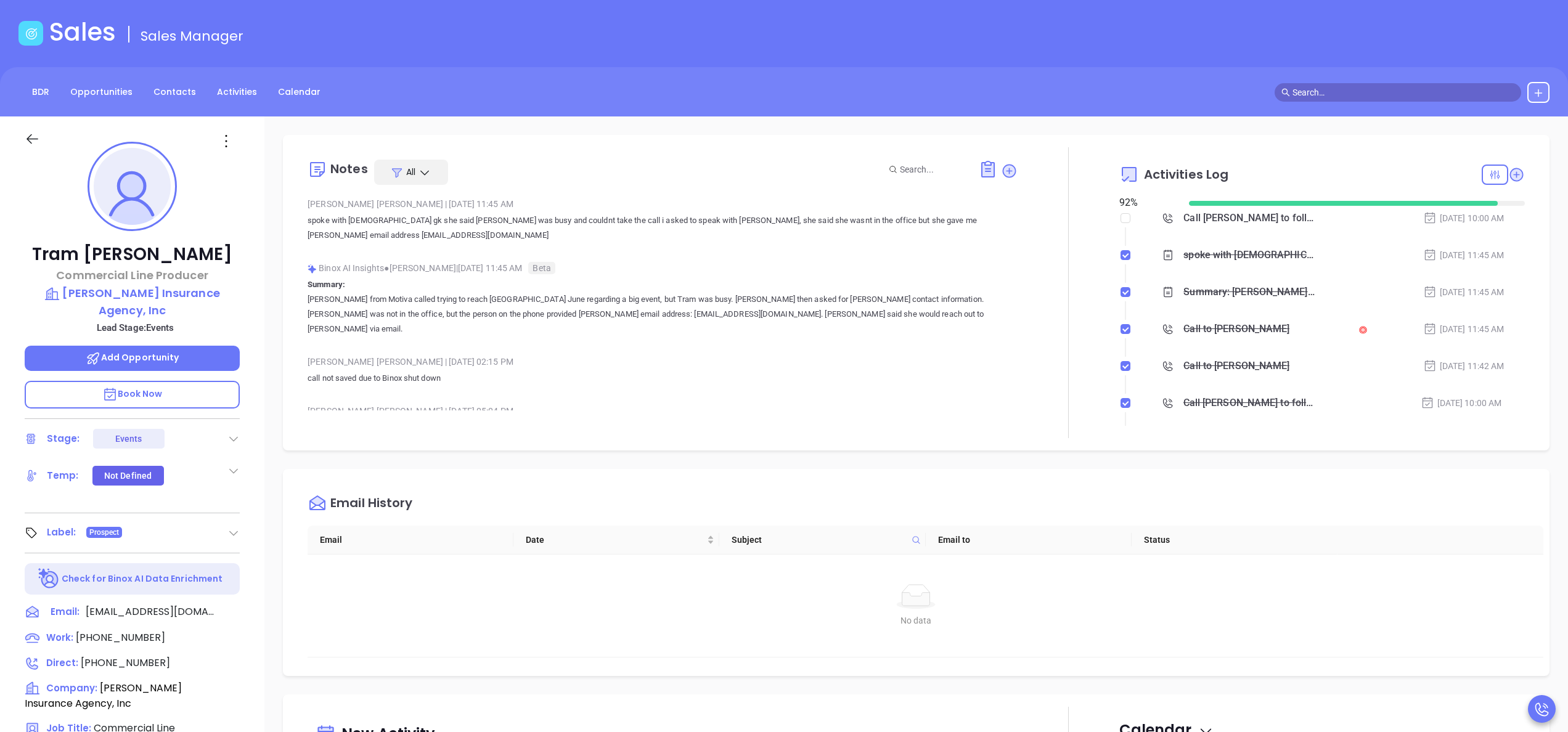
scroll to position [49, 0]
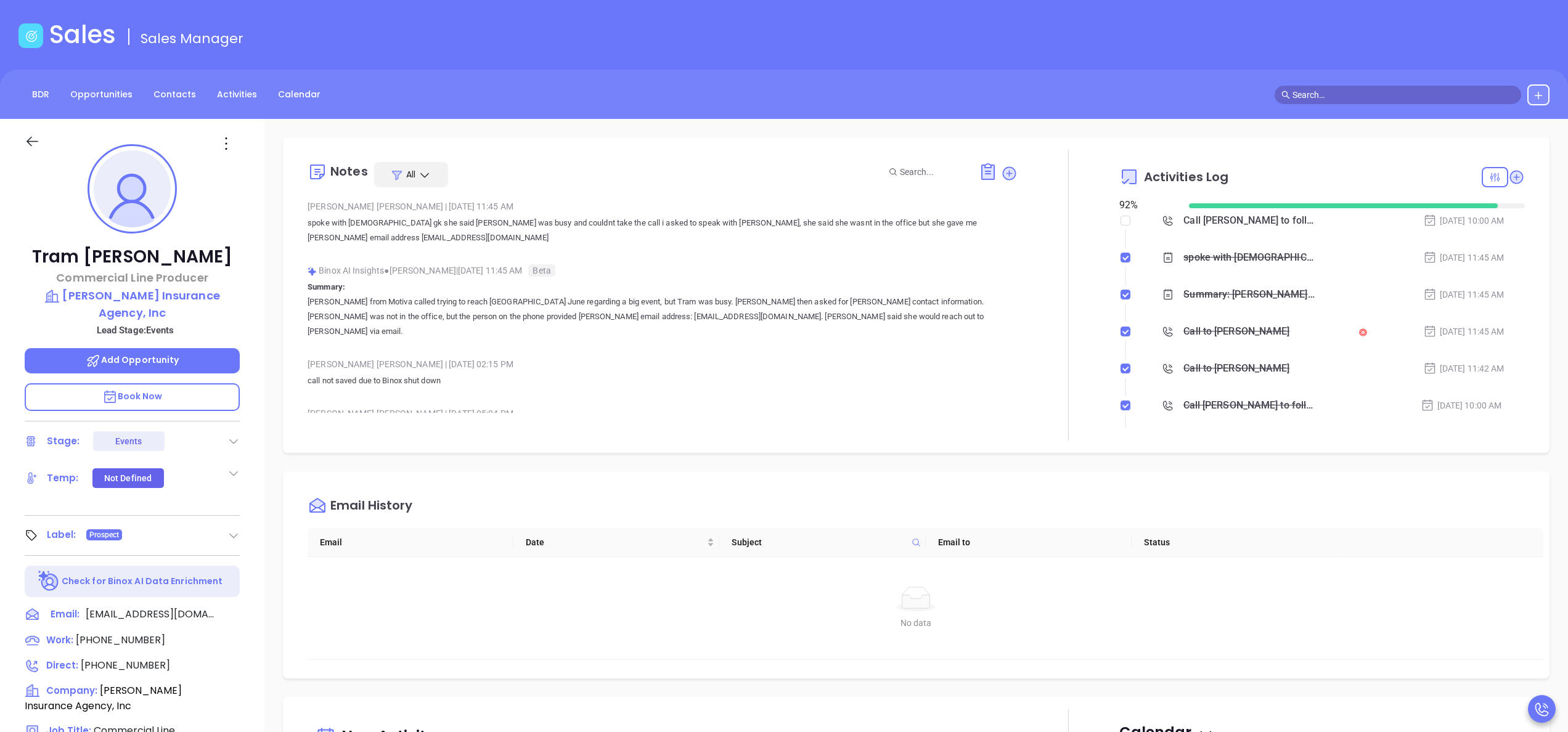
click at [1483, 299] on div "Summary: Annabelle from Motiva called trying to reach Tram June regarding a big…" at bounding box center [1333, 295] width 384 height 18
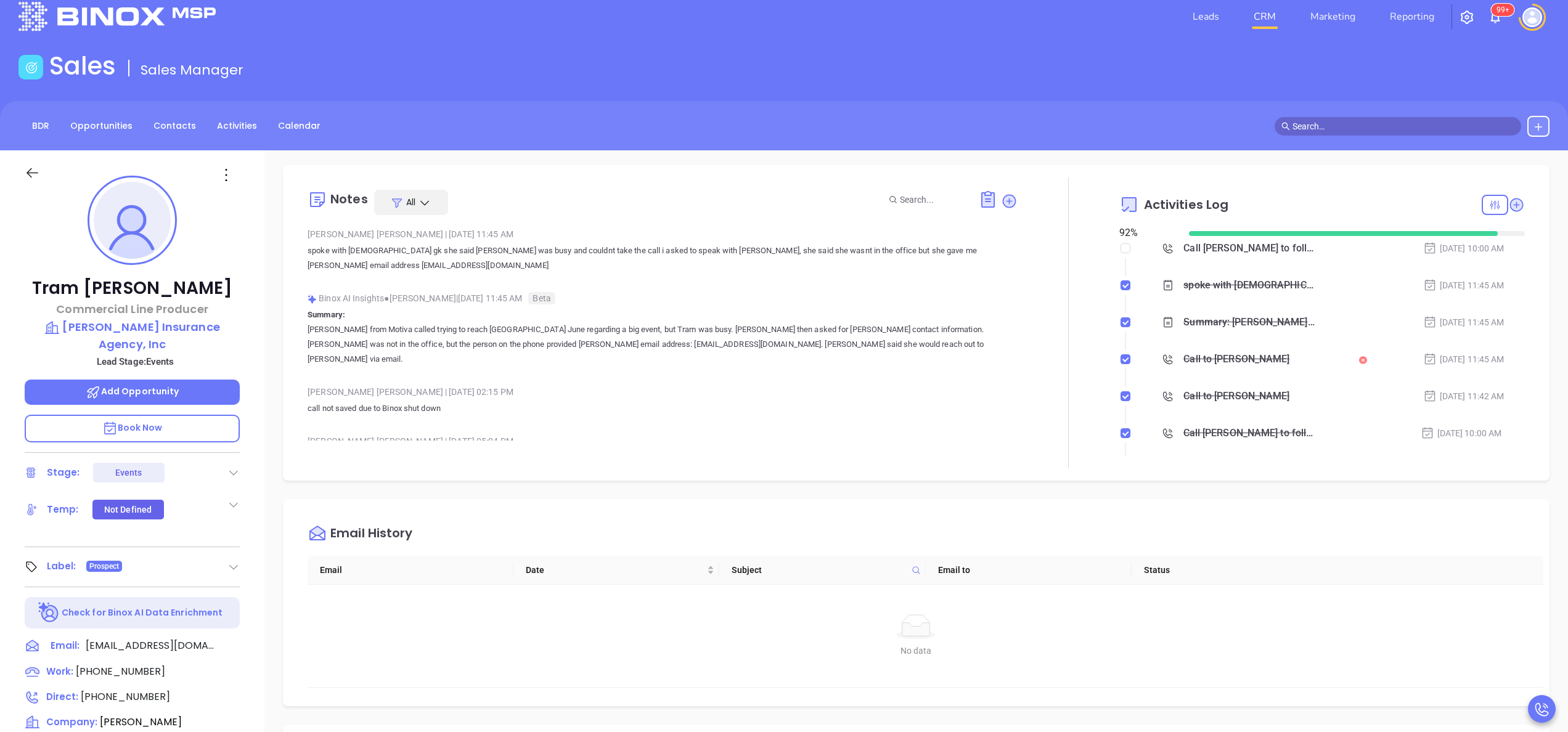
scroll to position [0, 0]
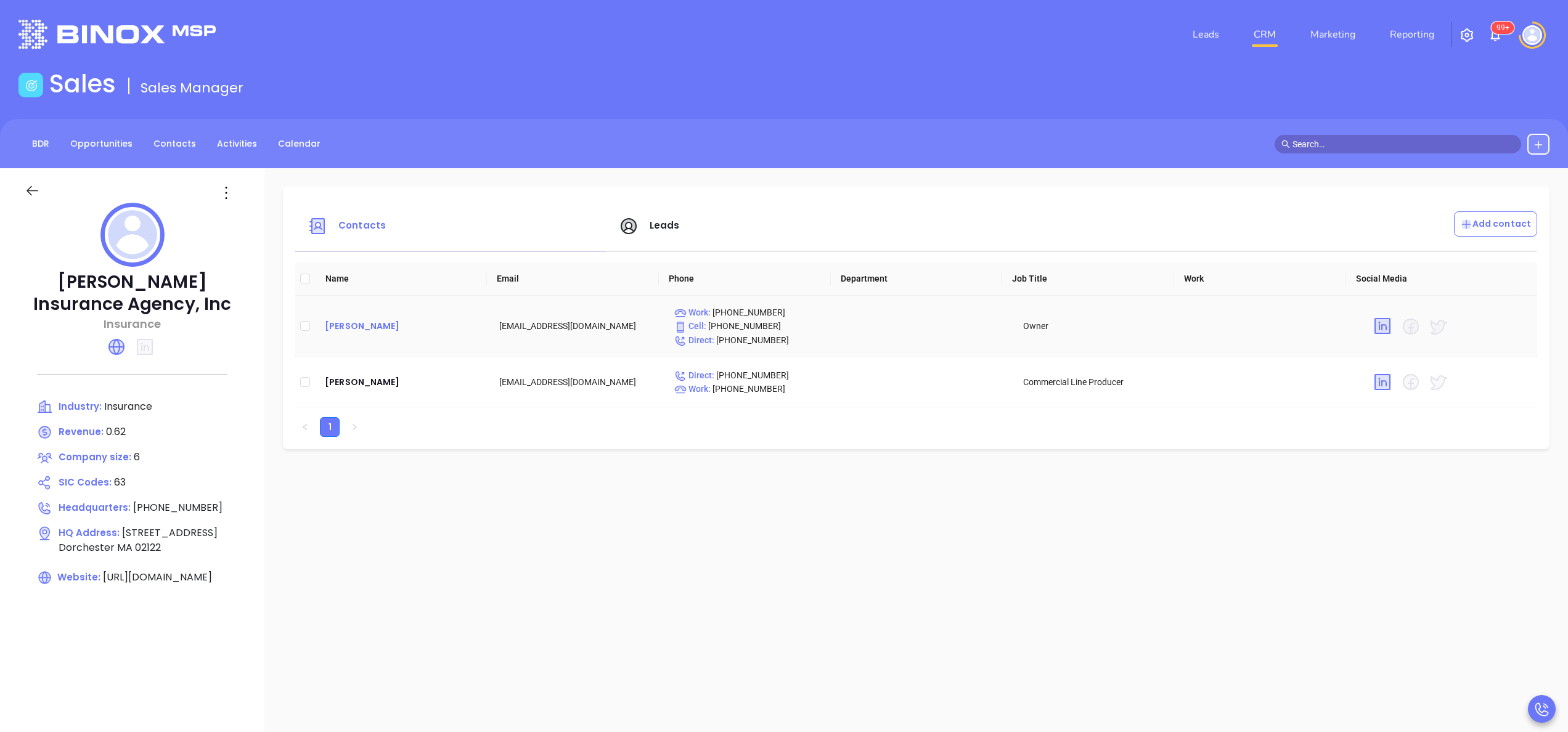
click at [366, 320] on div "[PERSON_NAME]" at bounding box center [402, 326] width 155 height 15
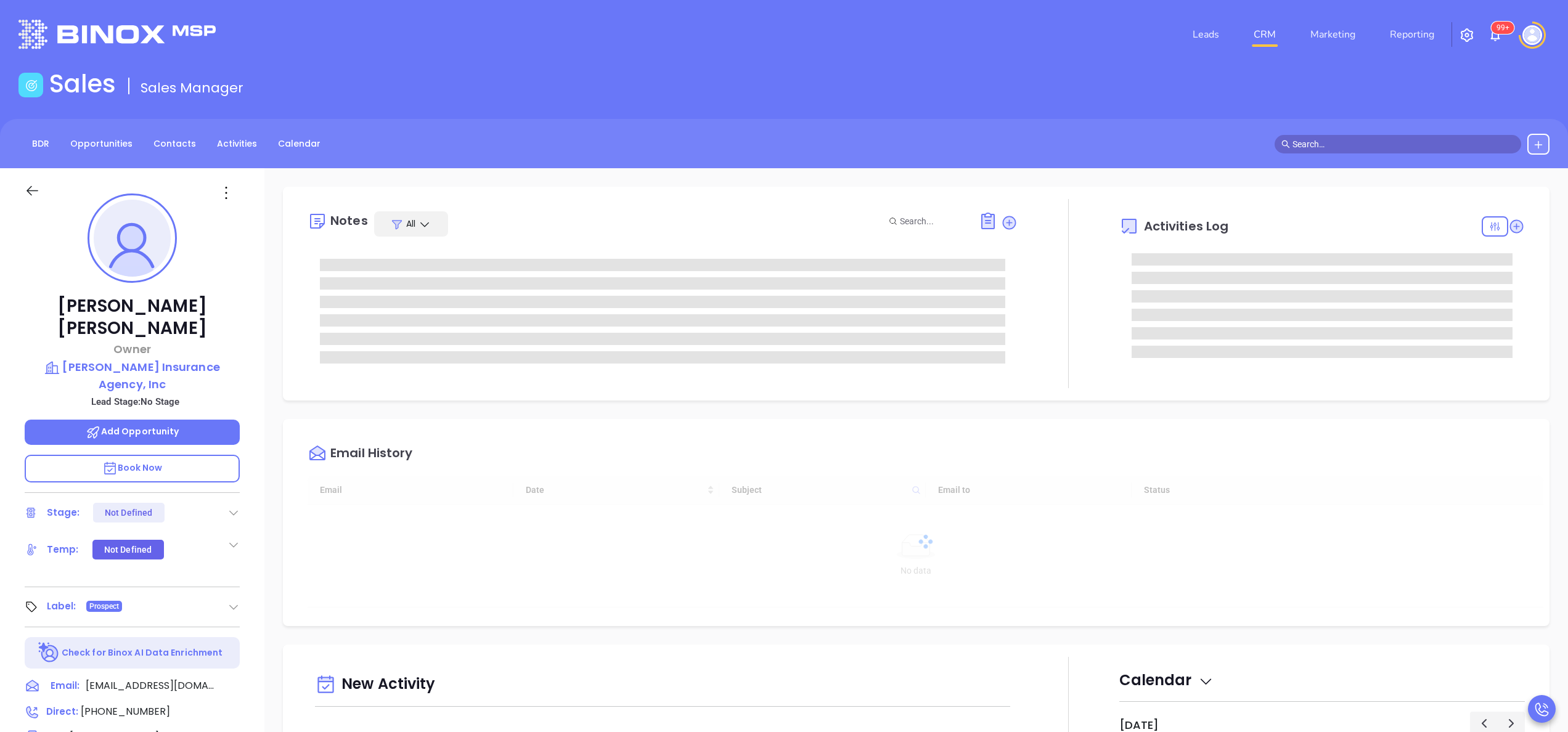
type input "[DATE]"
type input "[PERSON_NAME]"
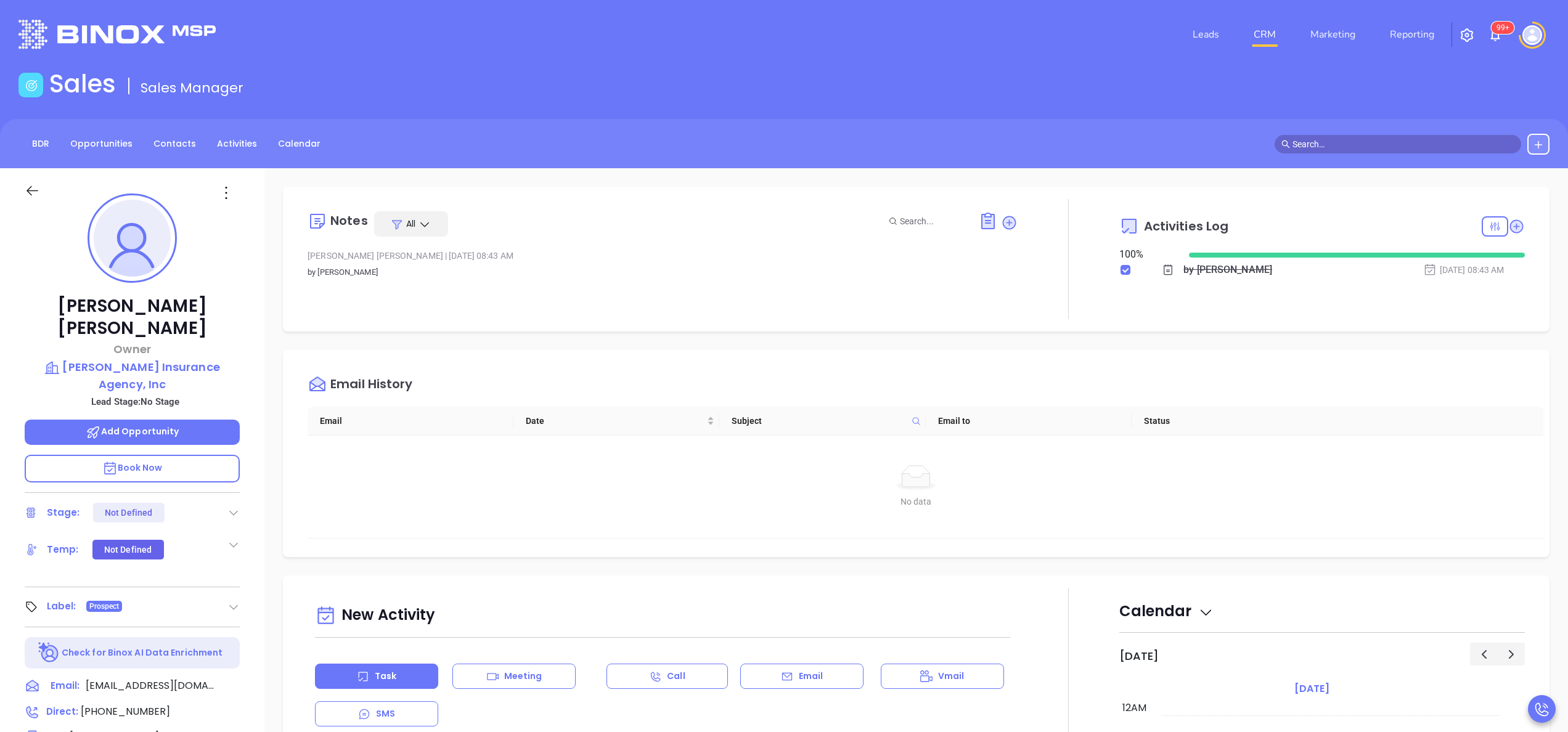
scroll to position [358, 0]
click at [235, 678] on icon at bounding box center [237, 686] width 15 height 15
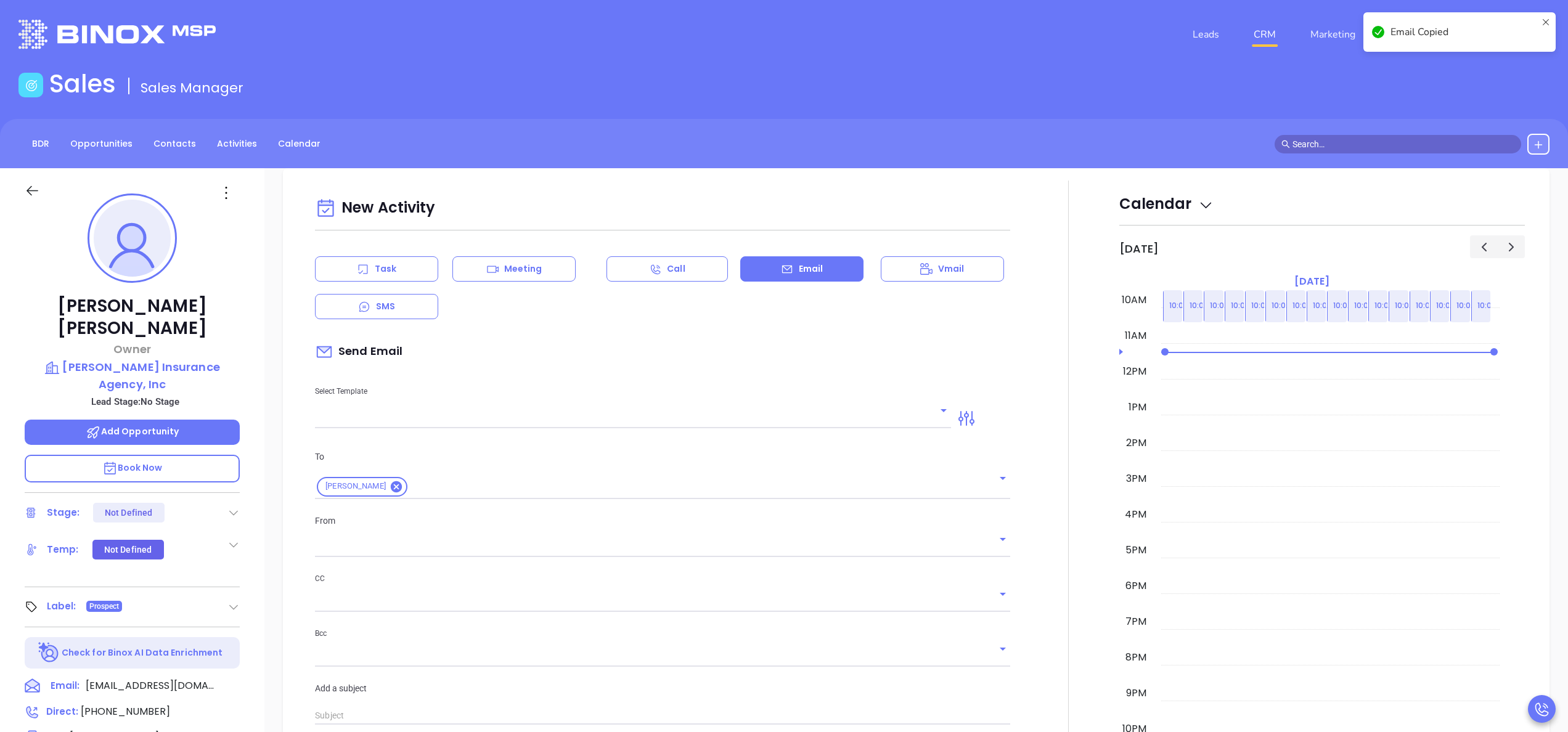
scroll to position [168, 0]
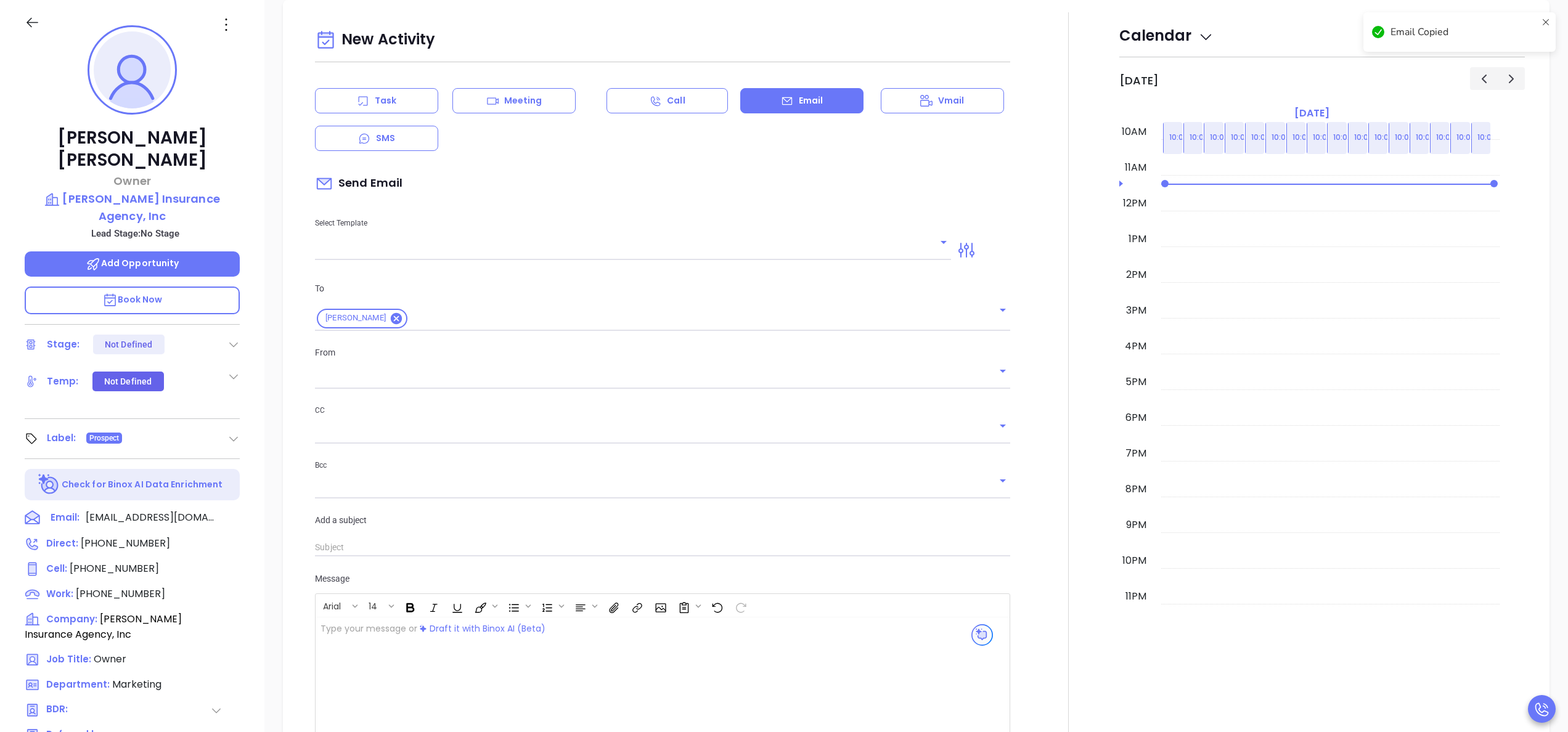
type input "[PERSON_NAME]"
click at [469, 678] on div at bounding box center [638, 691] width 645 height 148
click at [690, 245] on input "text" at bounding box center [624, 250] width 618 height 18
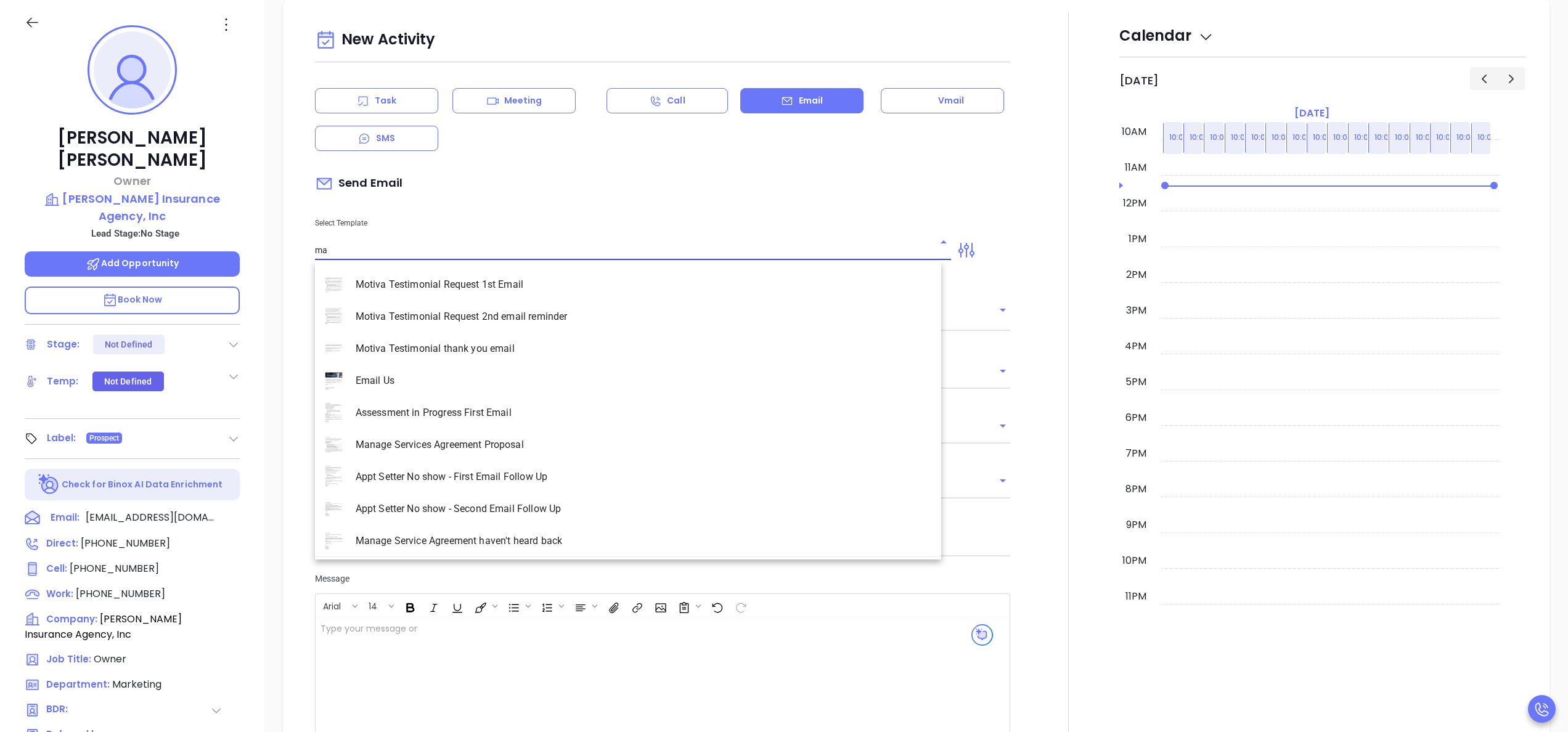
scroll to position [1667, 0]
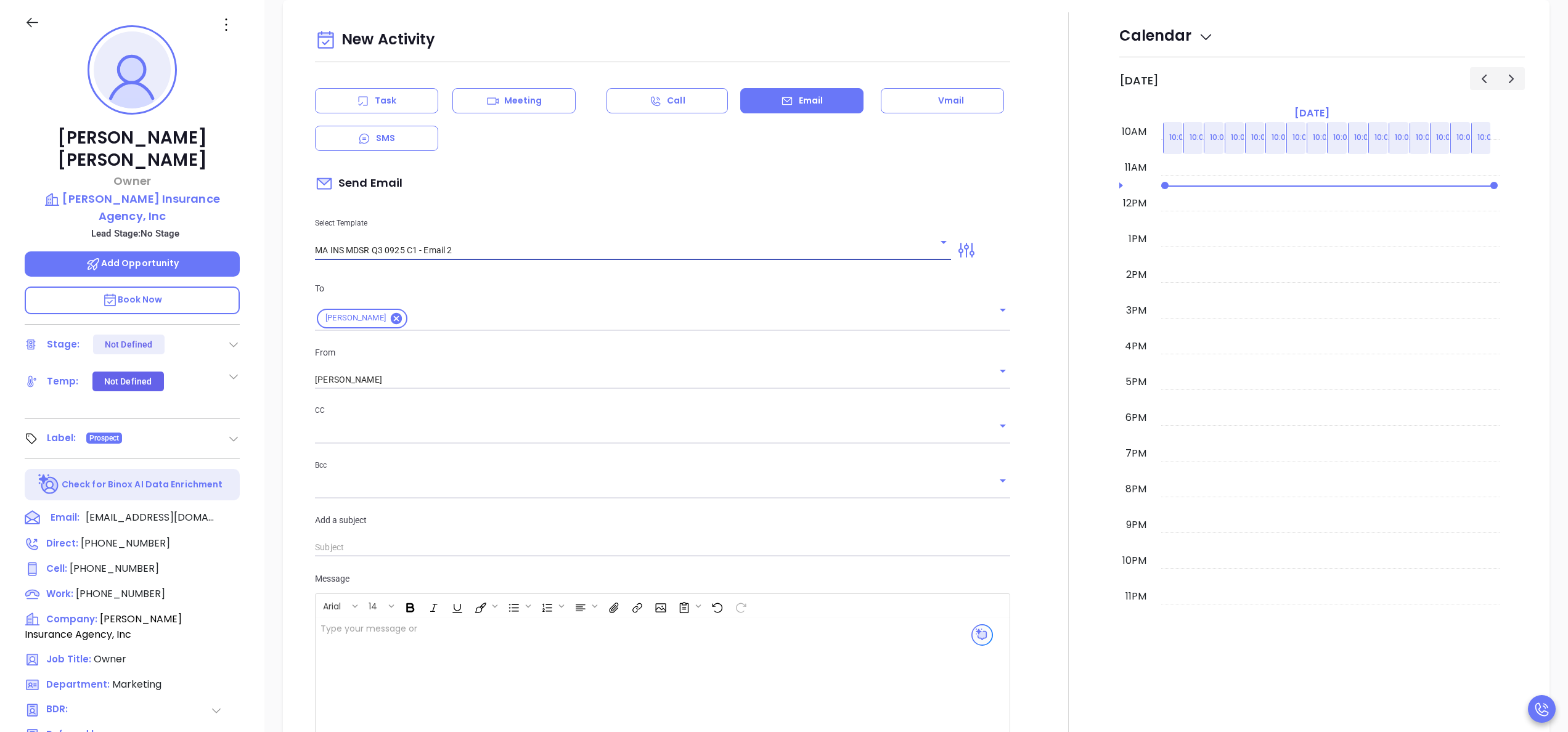
type input "MA INS MDSR Q3 0925 C1 - Email 2"
type input "[PERSON_NAME], here’s the MA compliance checklist we mentioned"
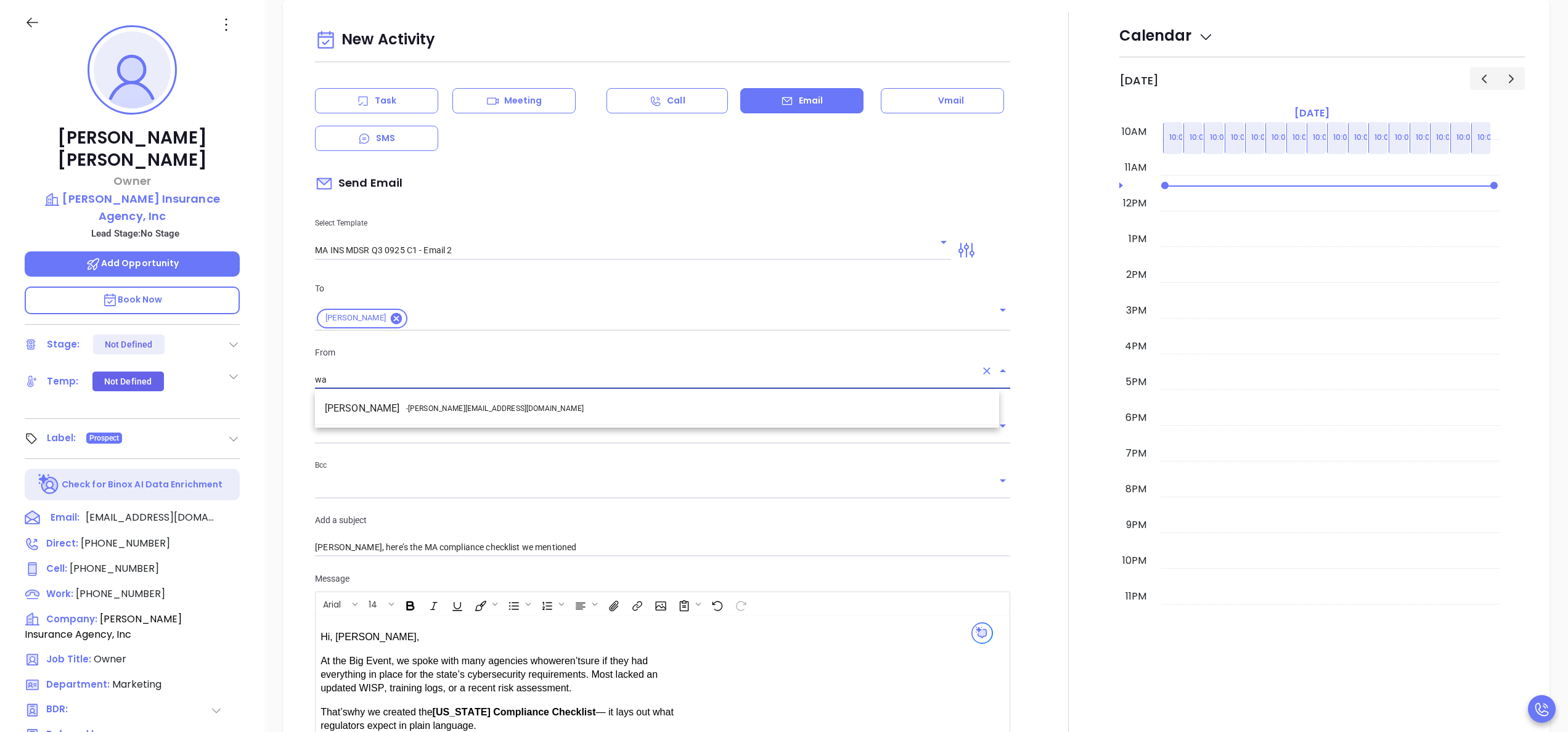
click at [484, 405] on li "Walter Contreras - [EMAIL_ADDRESS][DOMAIN_NAME]" at bounding box center [657, 408] width 684 height 22
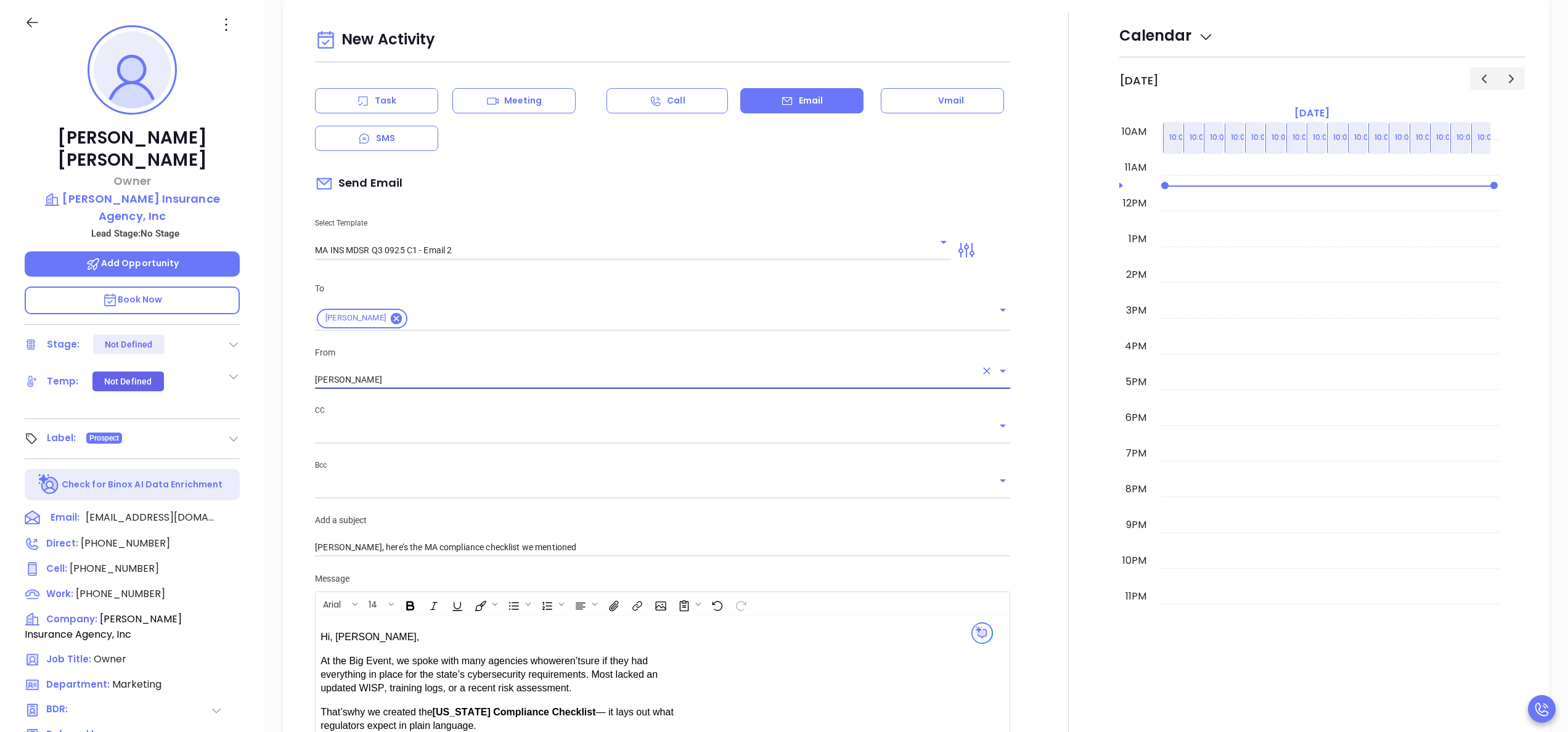
type input "[PERSON_NAME]"
click at [1032, 471] on div at bounding box center [1069, 495] width 102 height 965
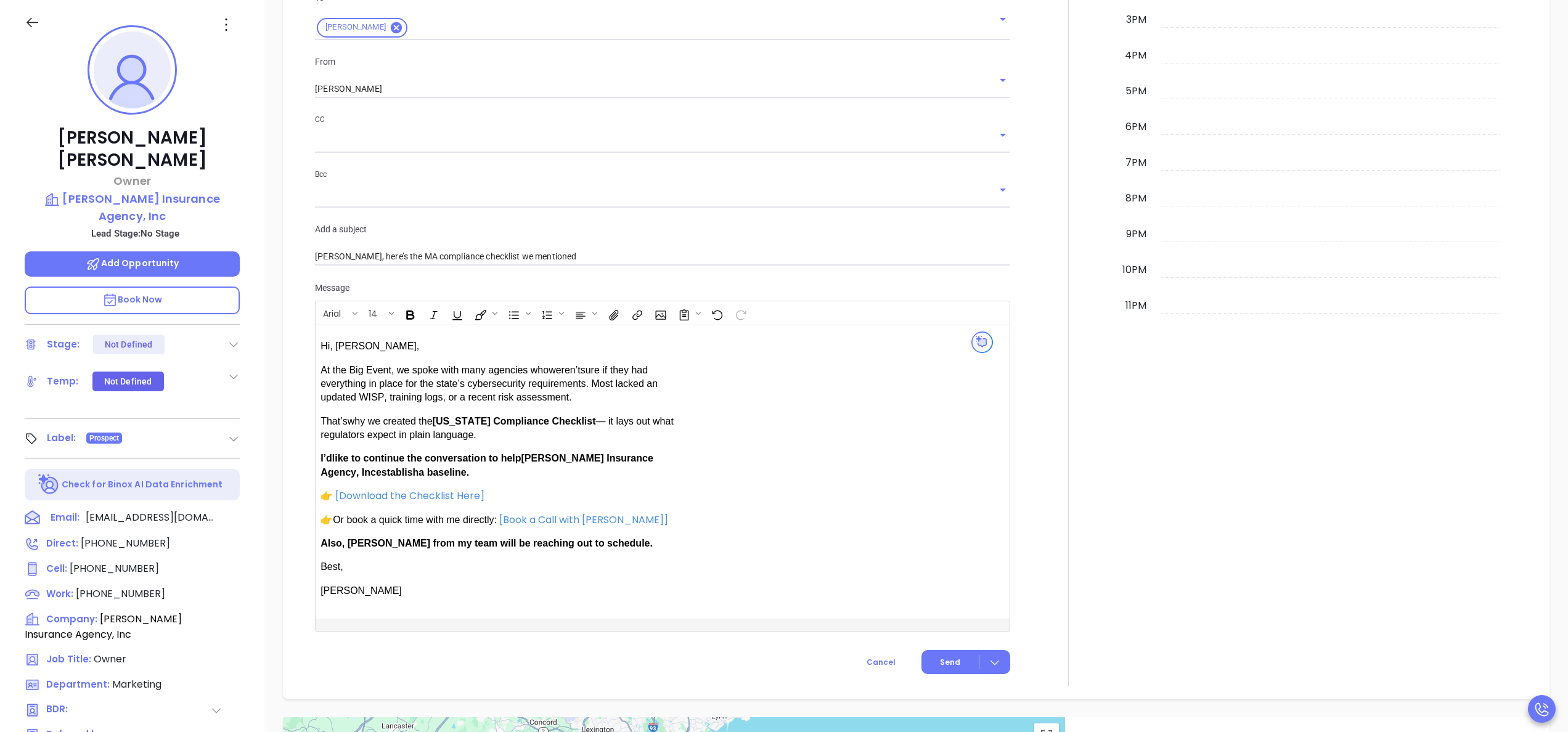
scroll to position [753, 0]
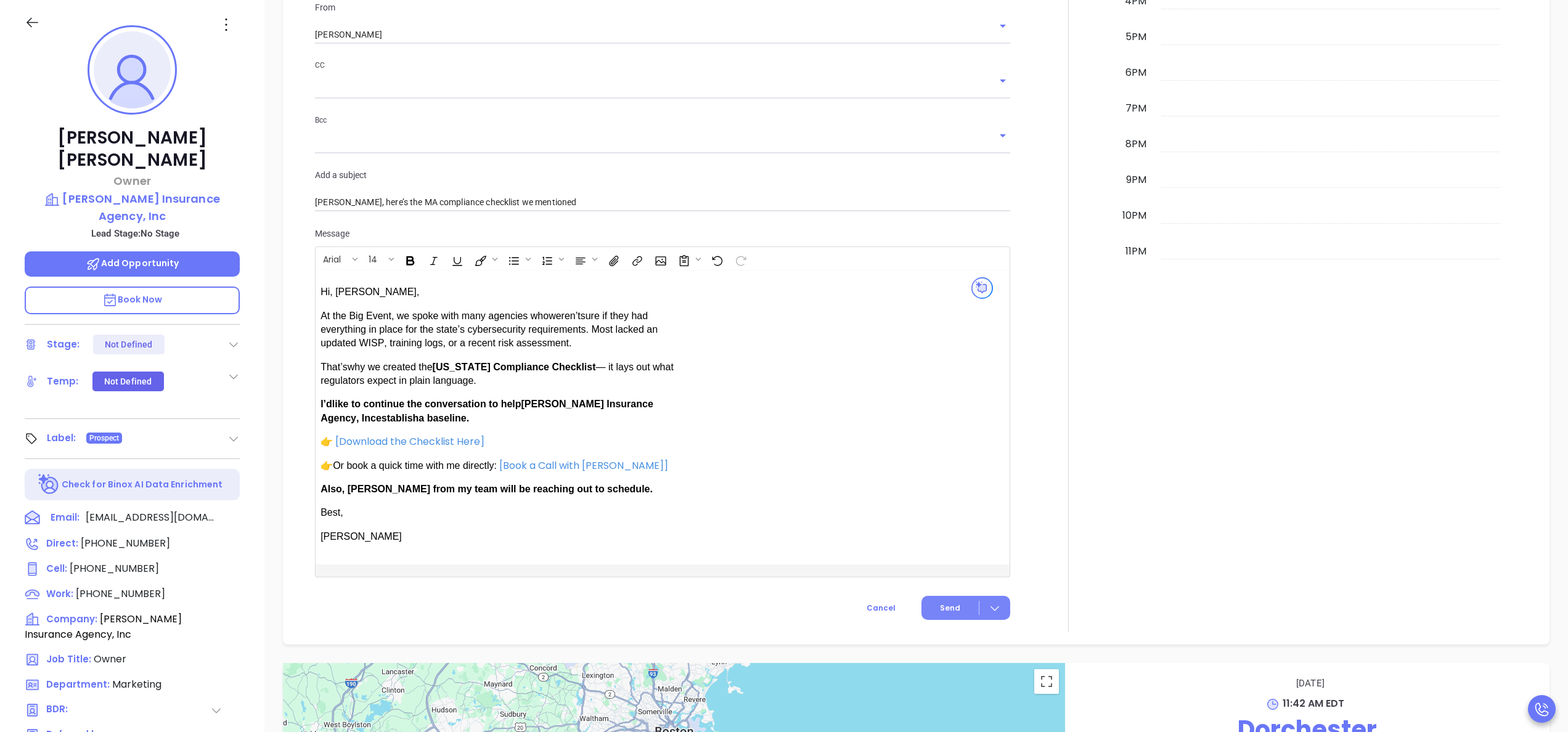
click at [940, 603] on span "Send" at bounding box center [950, 608] width 20 height 11
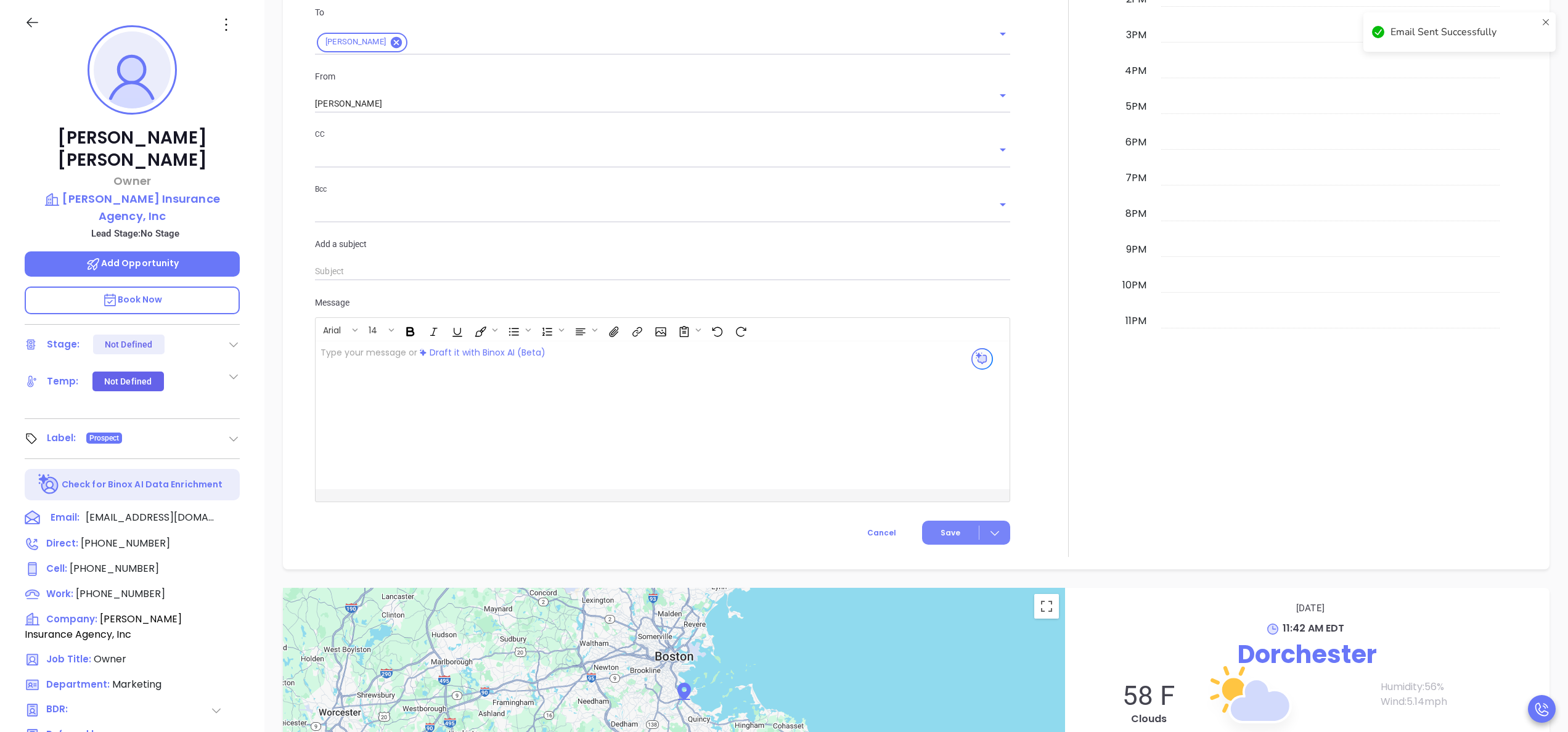
scroll to position [822, 0]
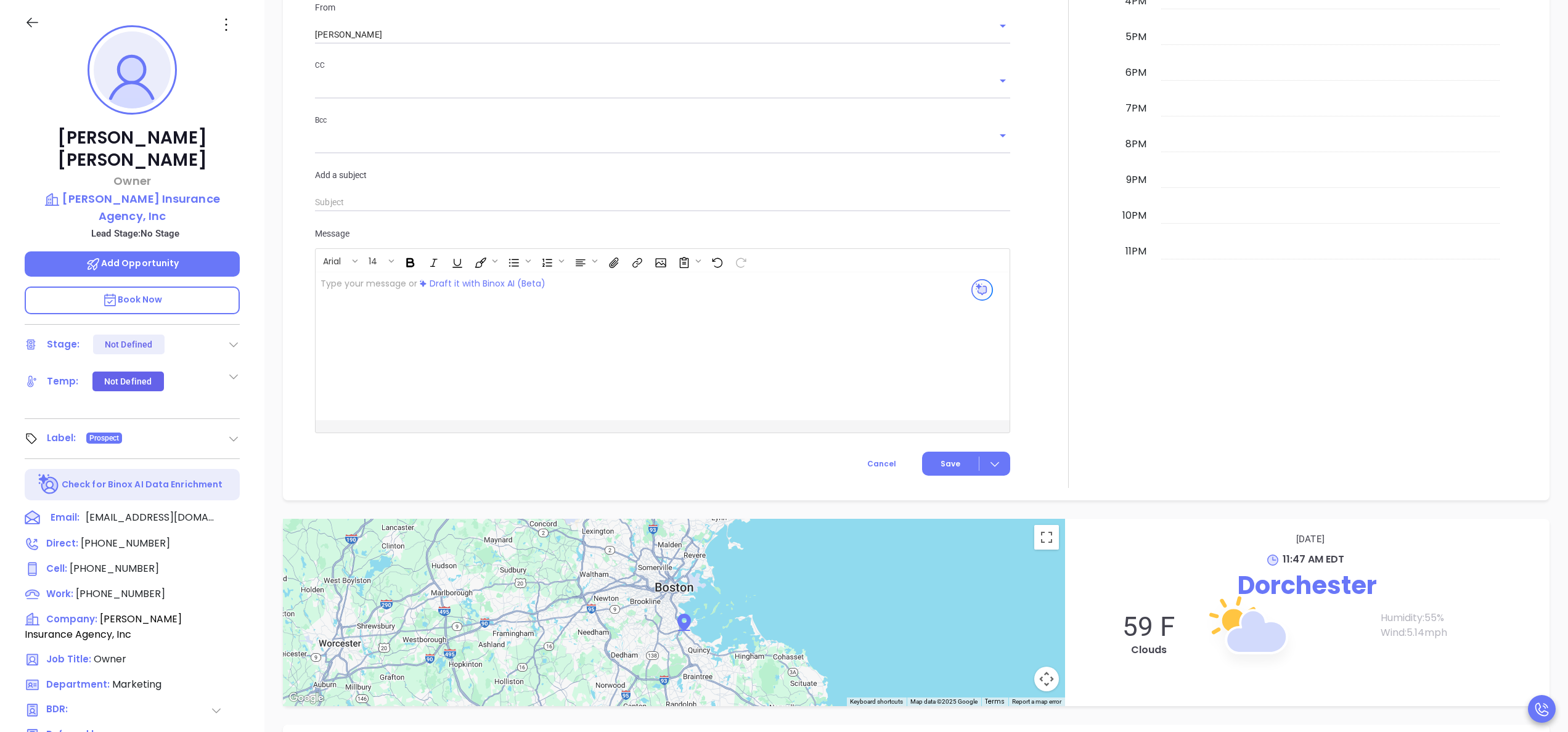
click at [1018, 237] on div at bounding box center [1069, 78] width 102 height 821
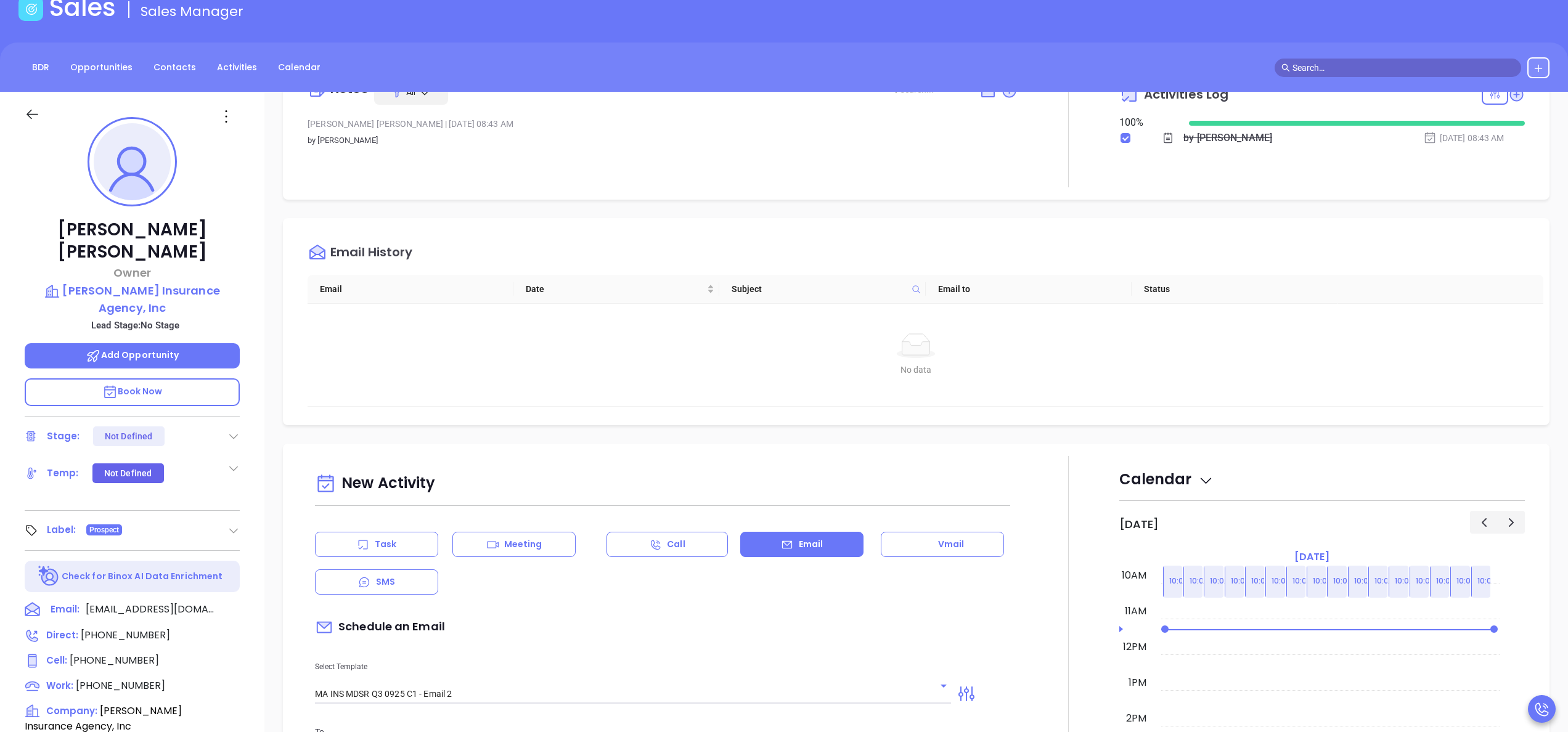
scroll to position [0, 0]
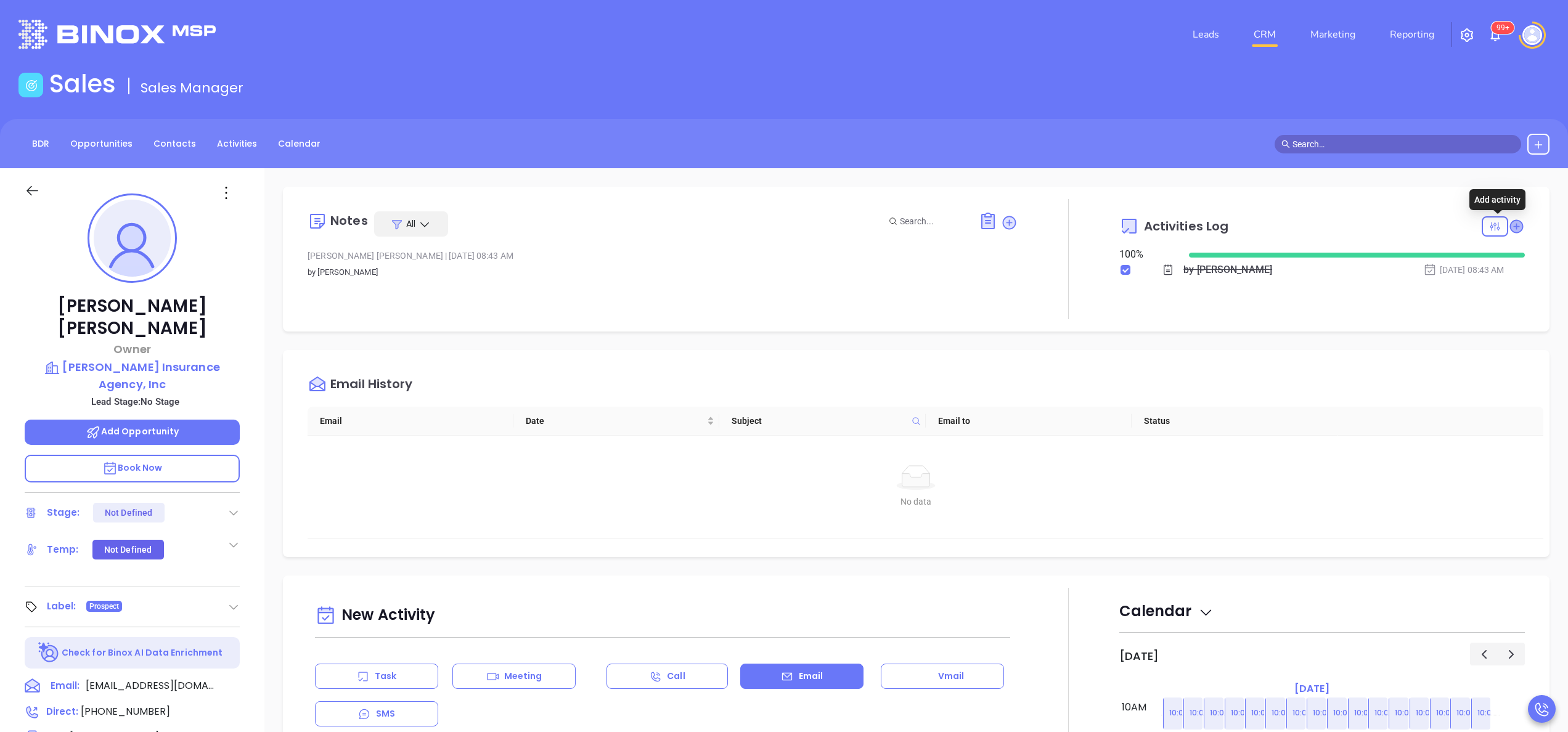
click at [1510, 227] on icon at bounding box center [1516, 226] width 12 height 12
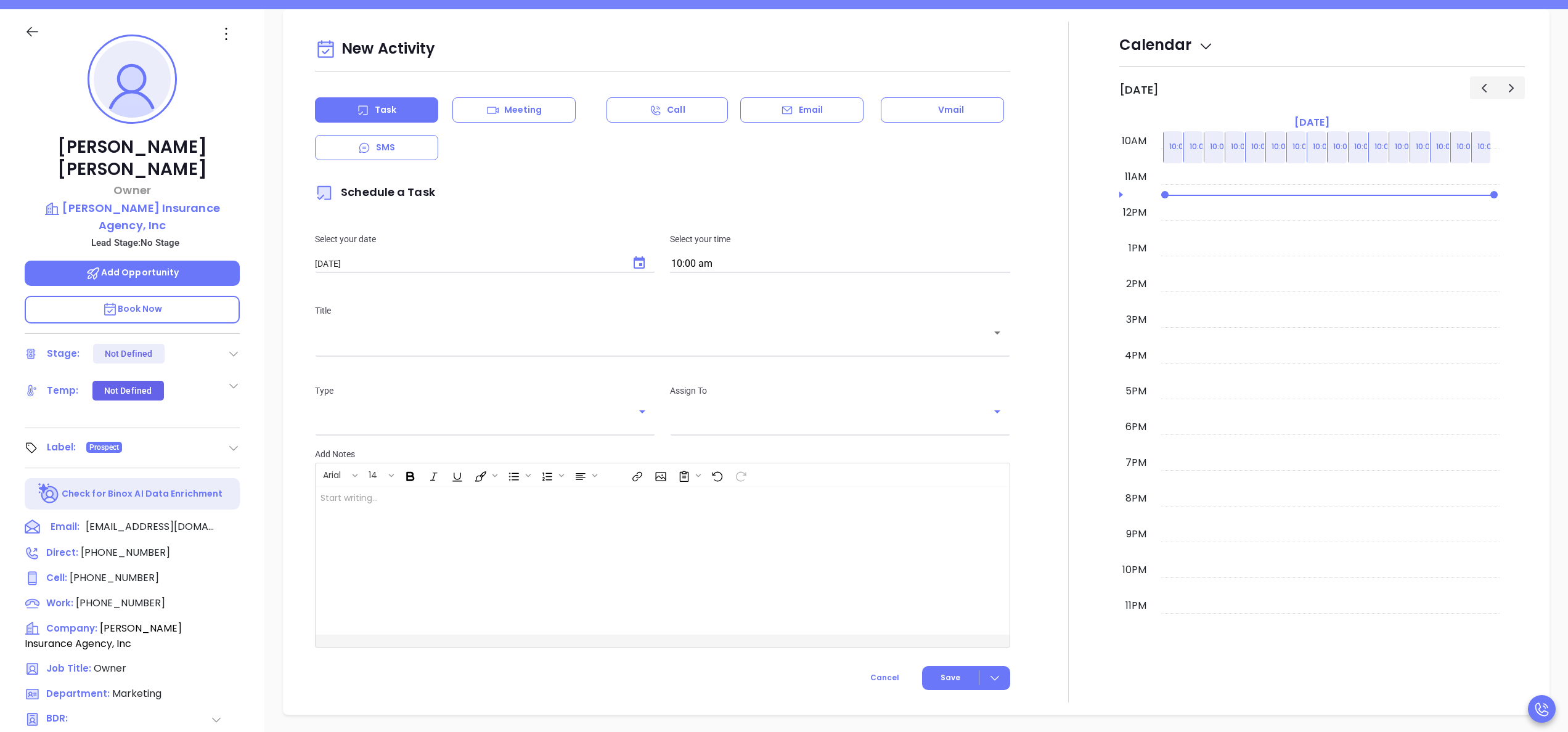
scroll to position [168, 0]
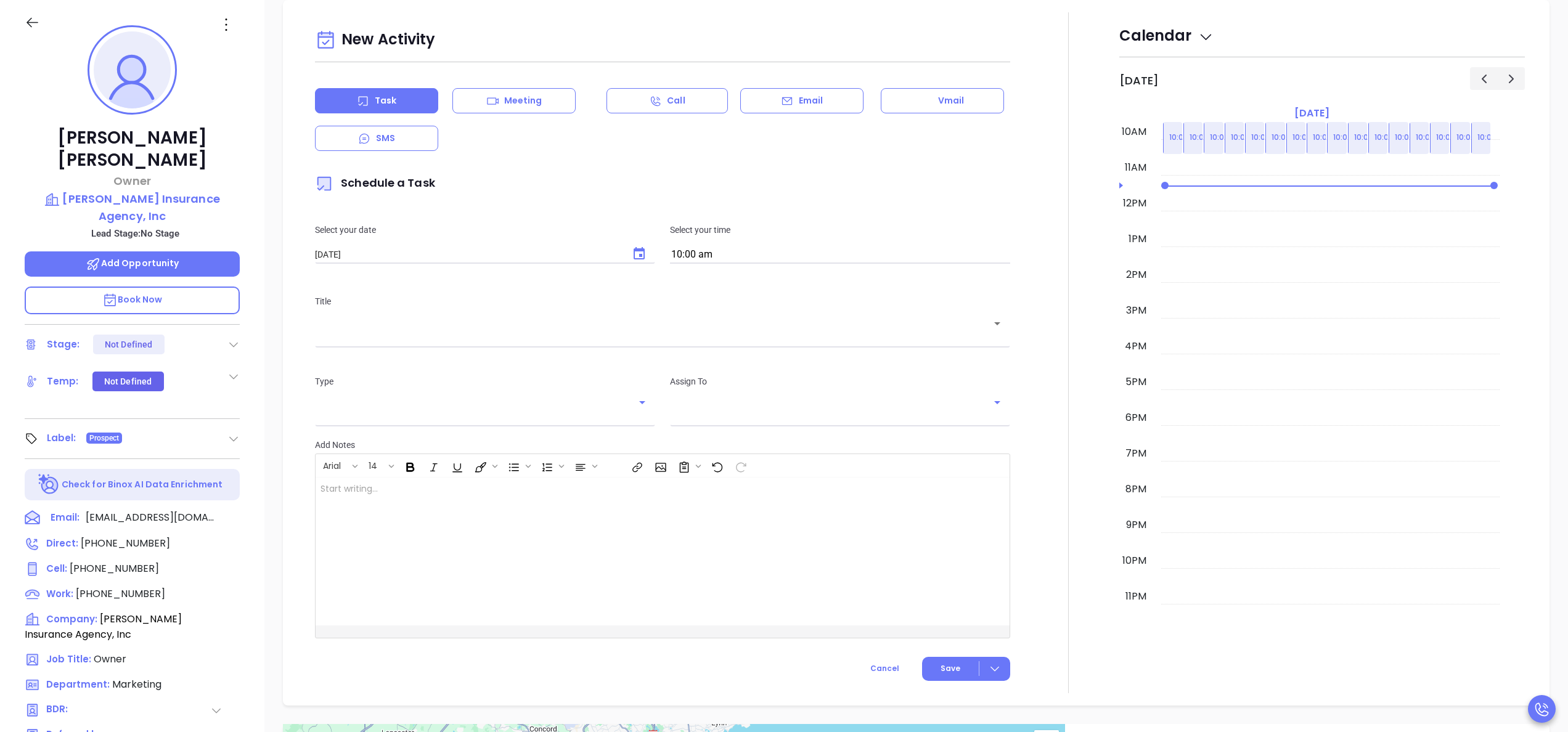
type input "[PERSON_NAME]"
click at [624, 250] on button "Choose date, selected date is Oct 3, 2025" at bounding box center [639, 254] width 29 height 29
click at [465, 331] on button "3" at bounding box center [461, 331] width 22 height 22
click at [545, 342] on div "​" at bounding box center [663, 331] width 695 height 24
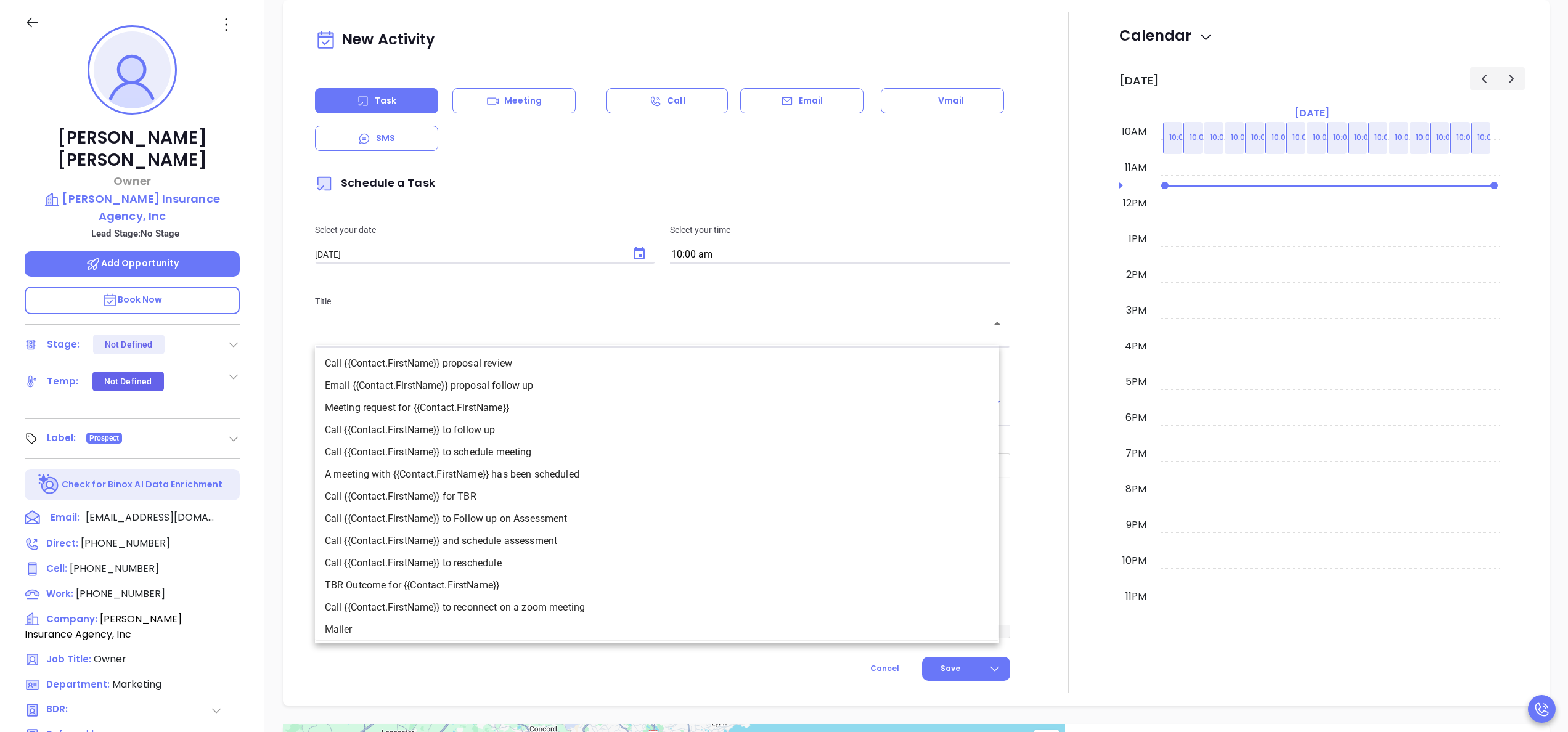
click at [512, 428] on li "Call {{Contact.FirstName}} to follow up" at bounding box center [657, 430] width 684 height 22
type input "Call Karlene to follow up"
type input "Call"
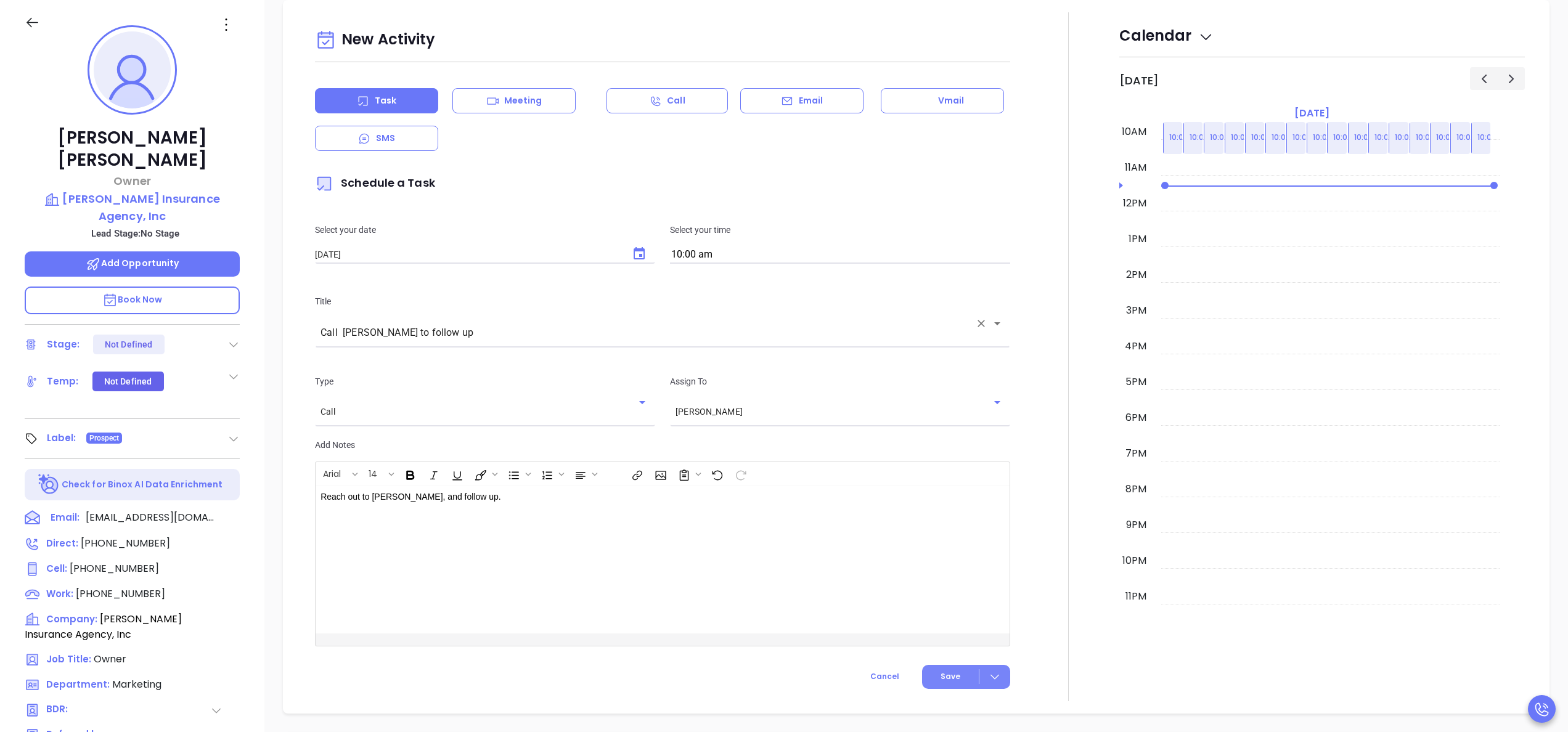
click at [942, 680] on span "Save" at bounding box center [950, 676] width 20 height 11
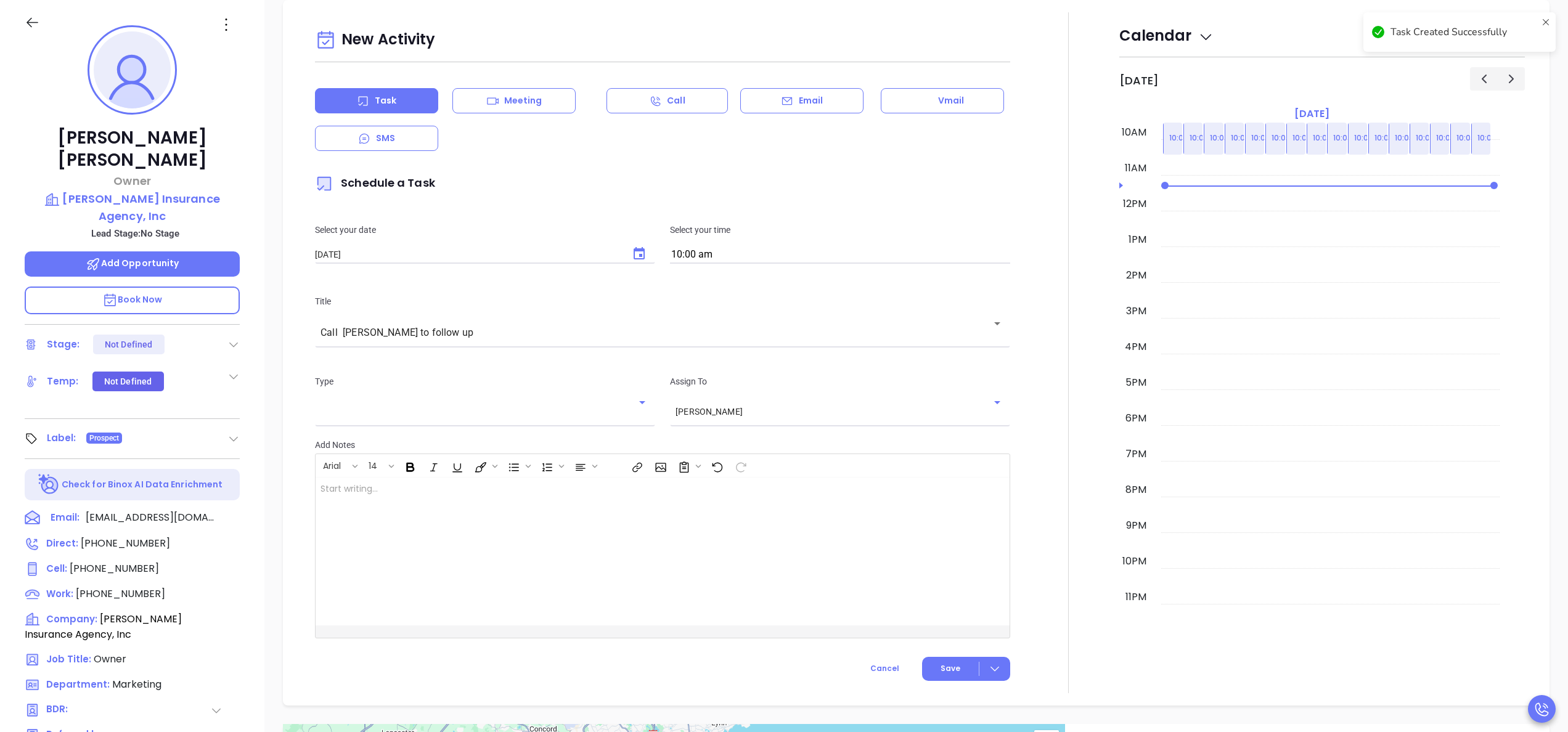
click at [235, 339] on icon at bounding box center [233, 344] width 12 height 12
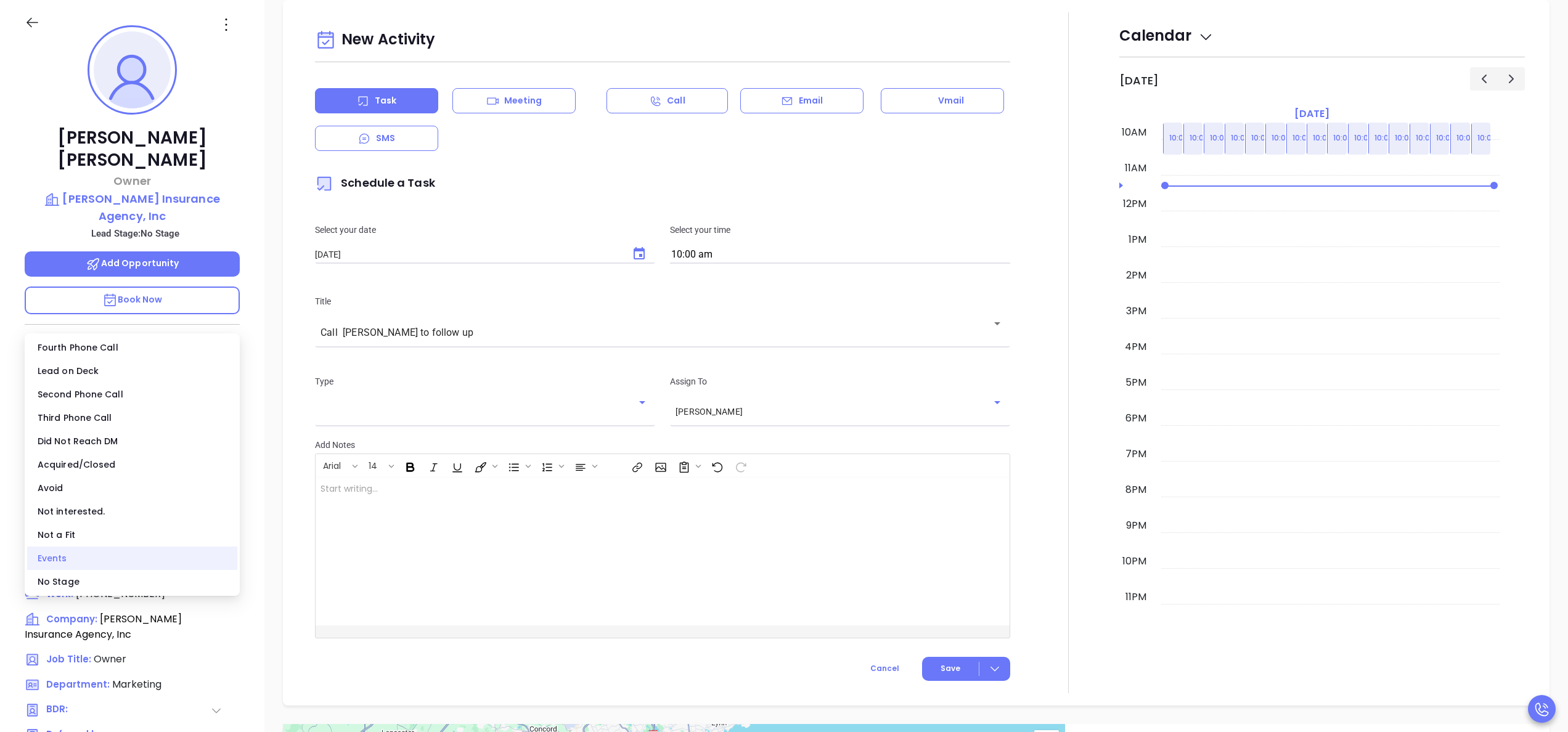
click at [78, 561] on div "Events" at bounding box center [132, 559] width 210 height 24
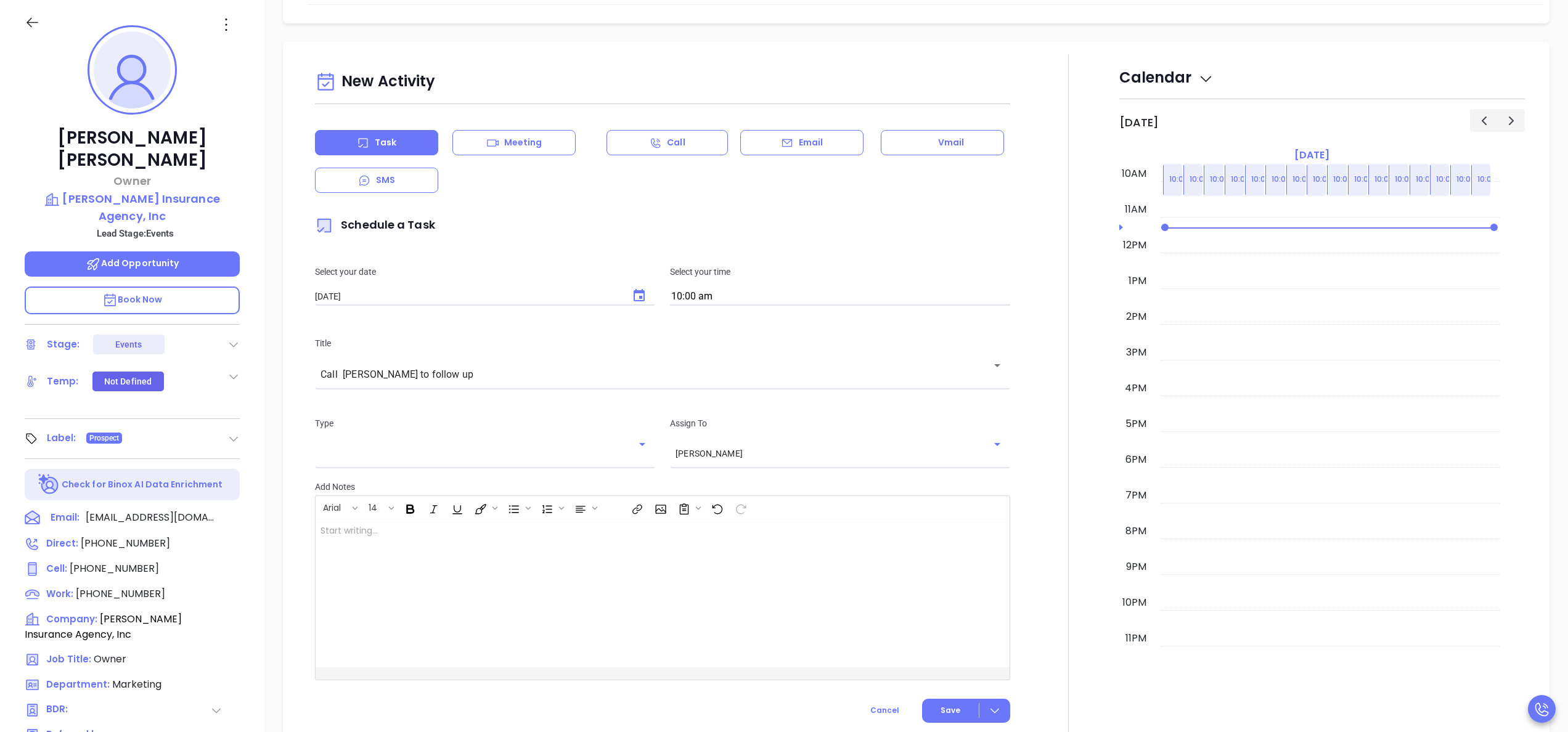
scroll to position [518, 0]
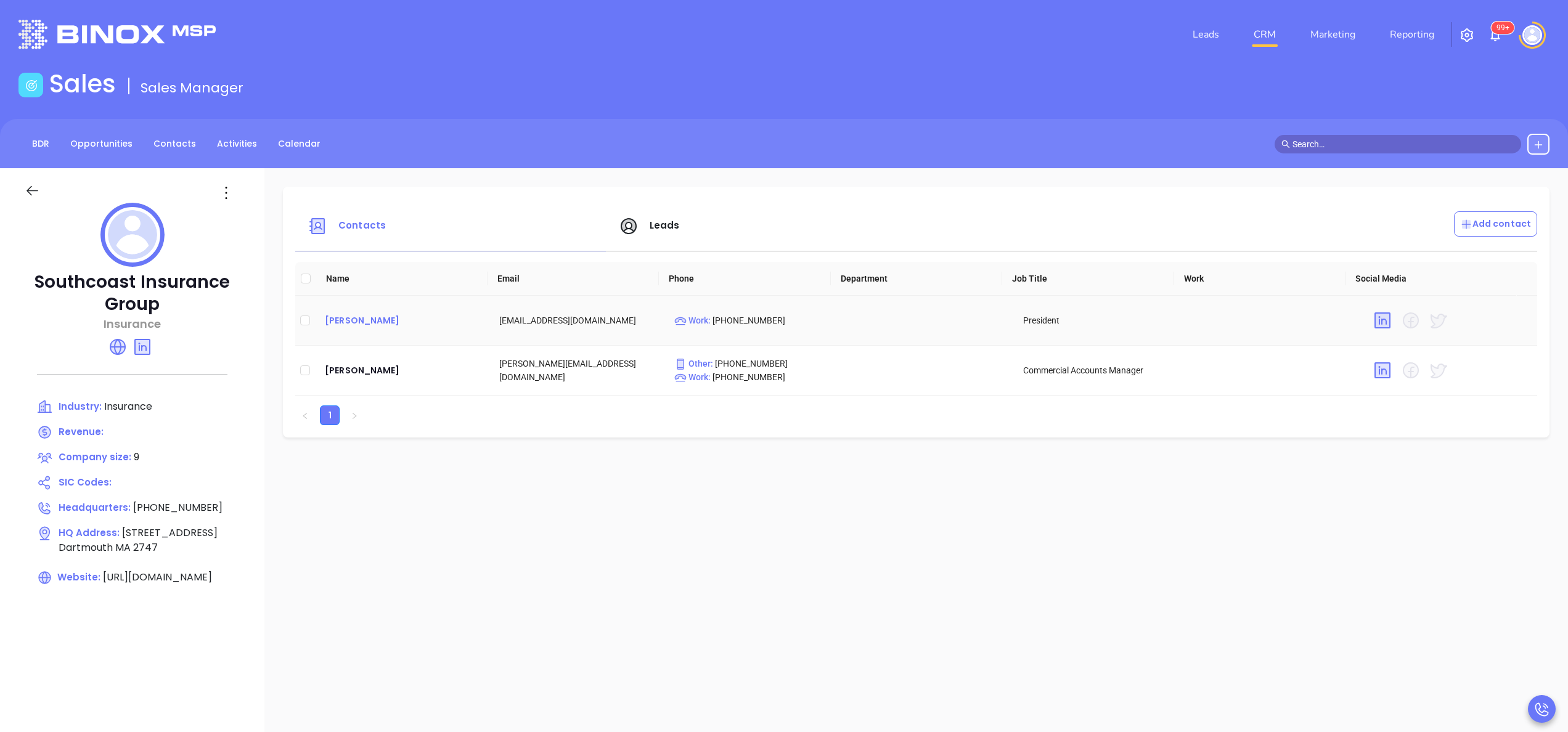
click at [385, 326] on div "[PERSON_NAME]" at bounding box center [402, 320] width 155 height 15
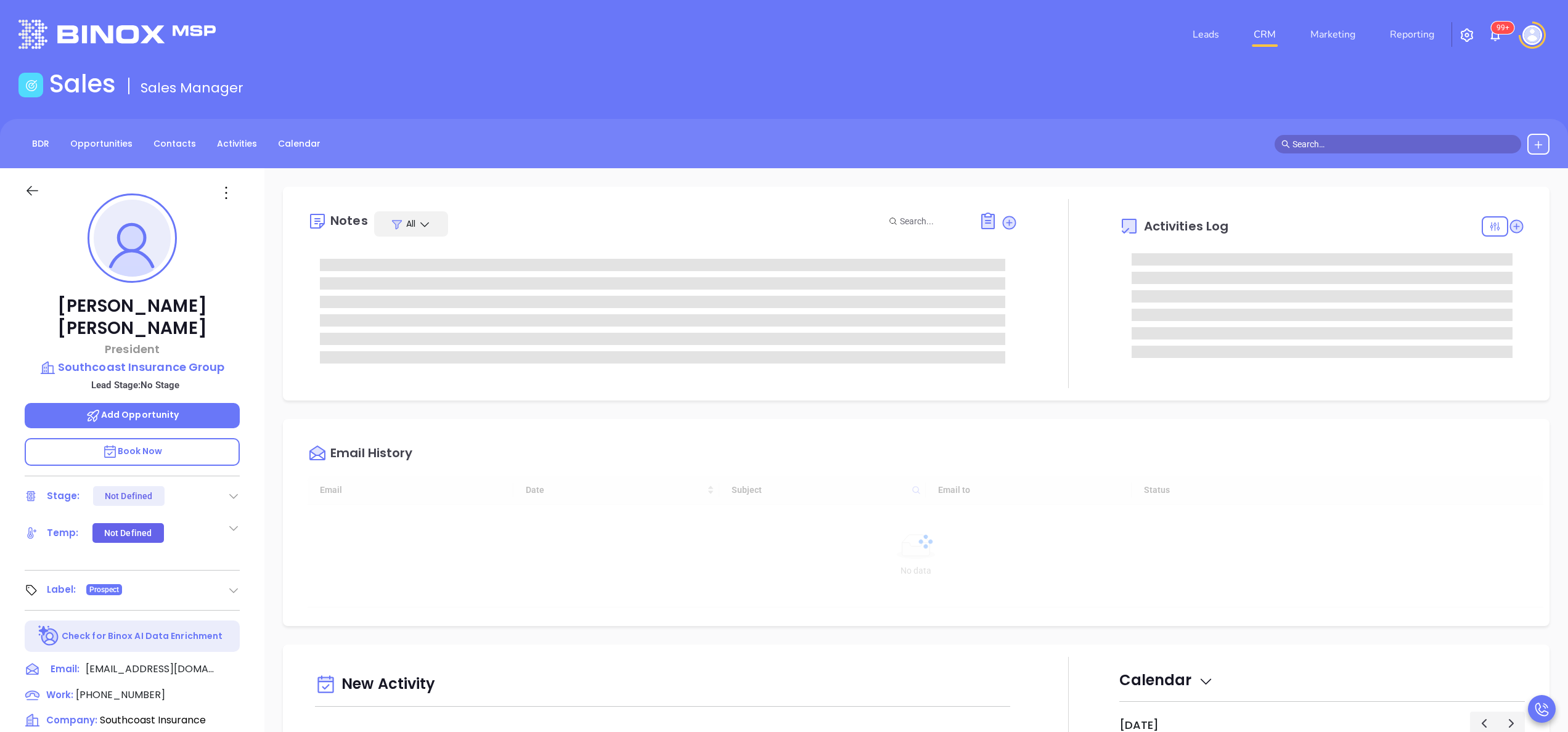
type input "[DATE]"
type input "[PERSON_NAME]"
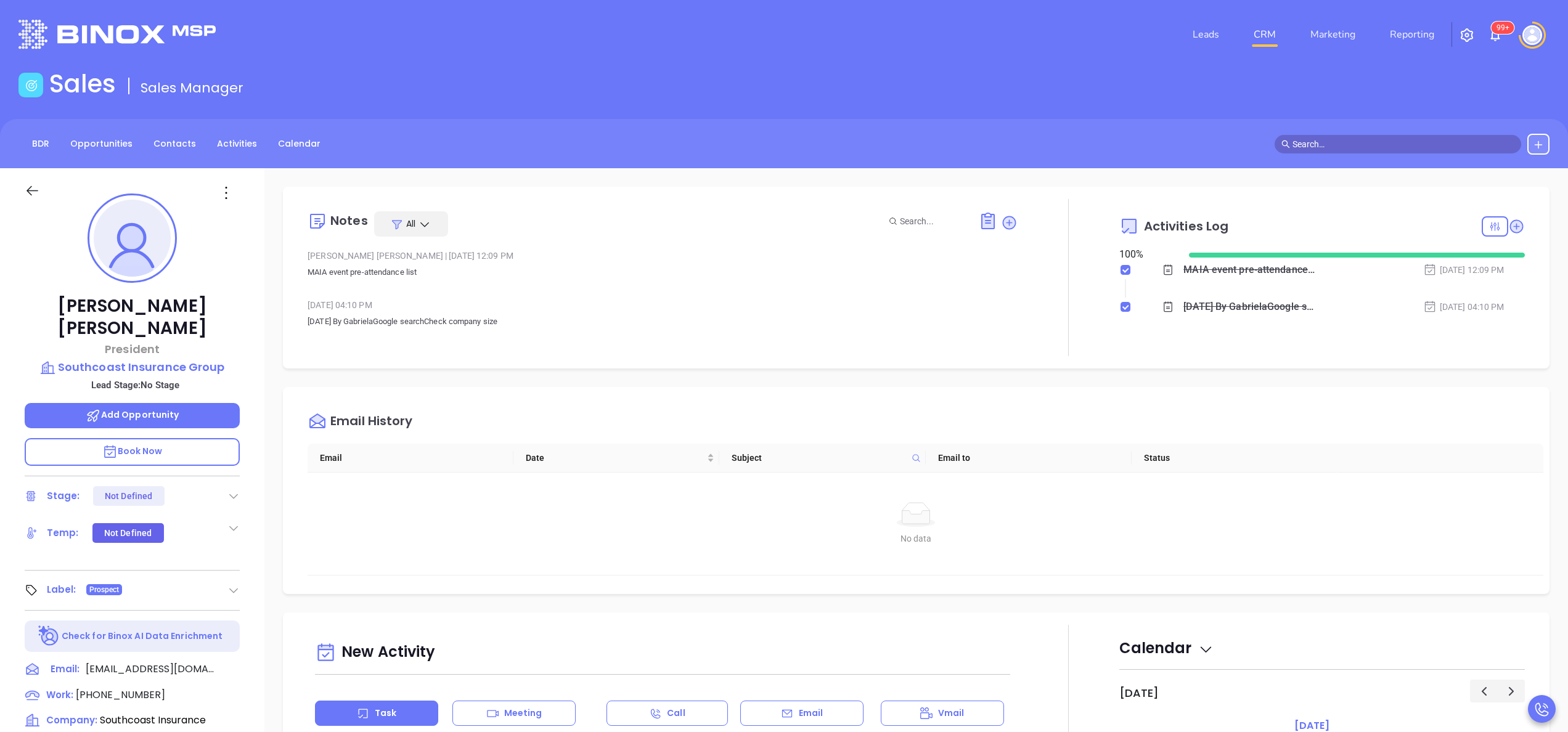
click at [256, 349] on div "[PERSON_NAME] President Southcoast Insurance Group Lead Stage: No Stage Add Opp…" at bounding box center [132, 625] width 265 height 916
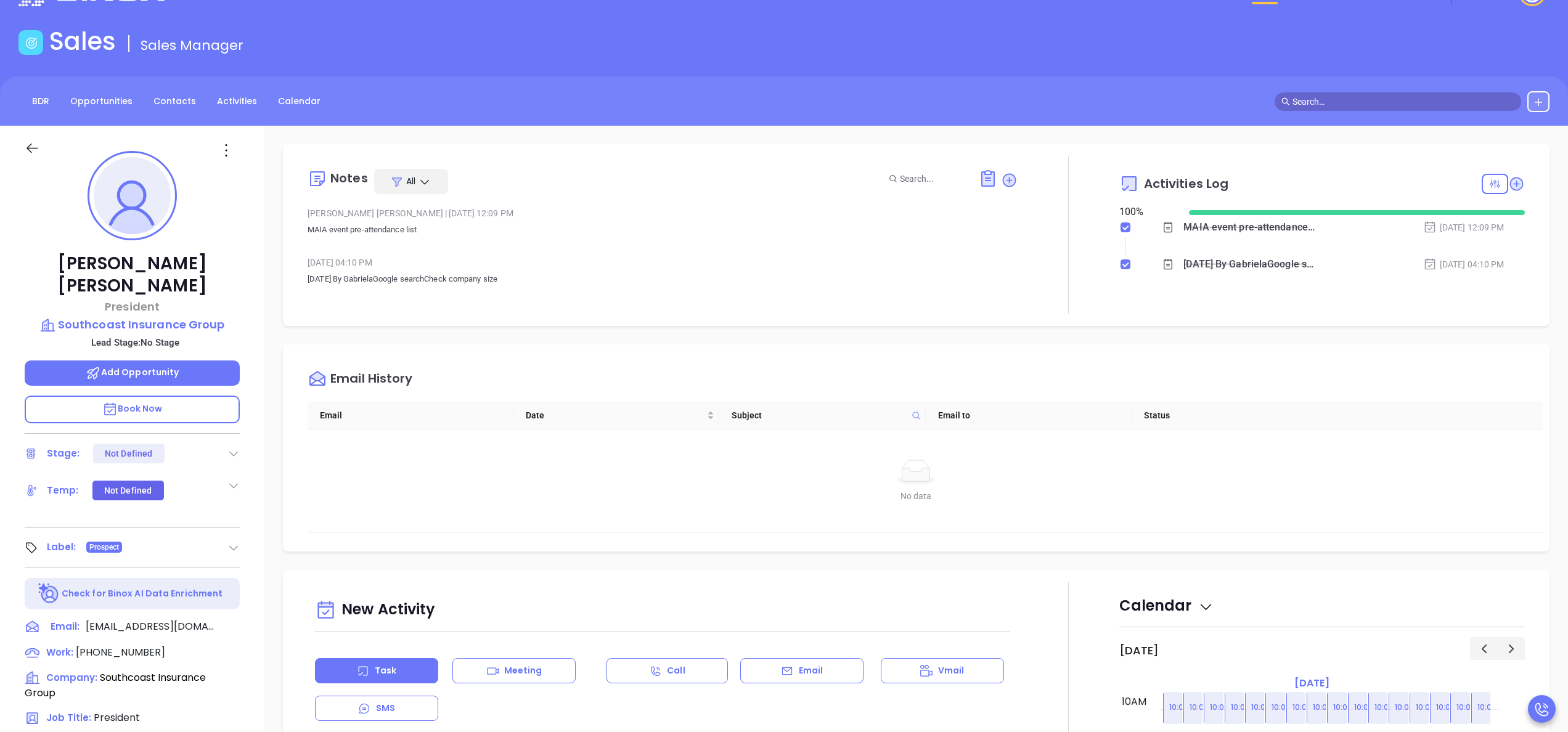
scroll to position [0, 0]
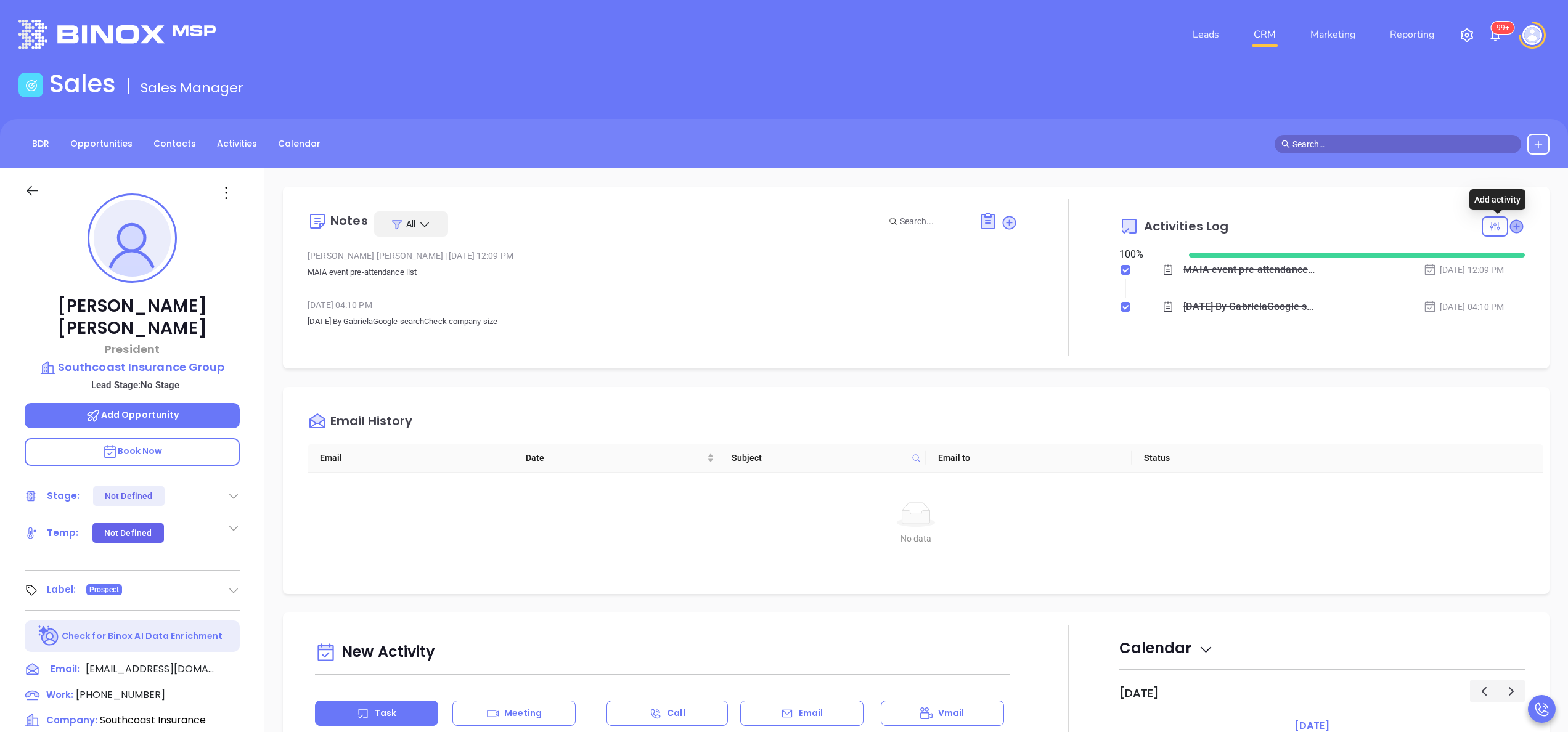
click at [1510, 224] on icon at bounding box center [1516, 226] width 12 height 12
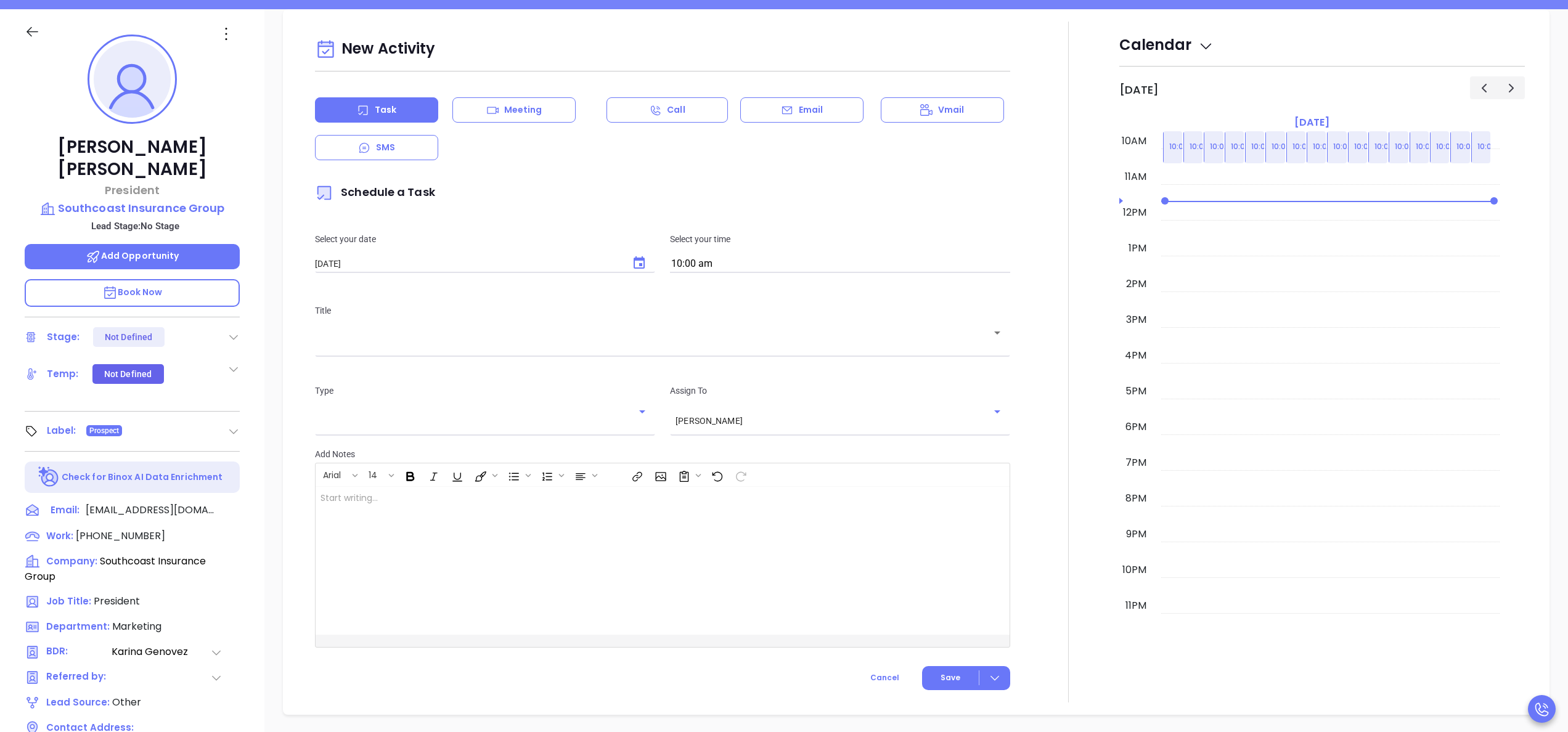
scroll to position [168, 0]
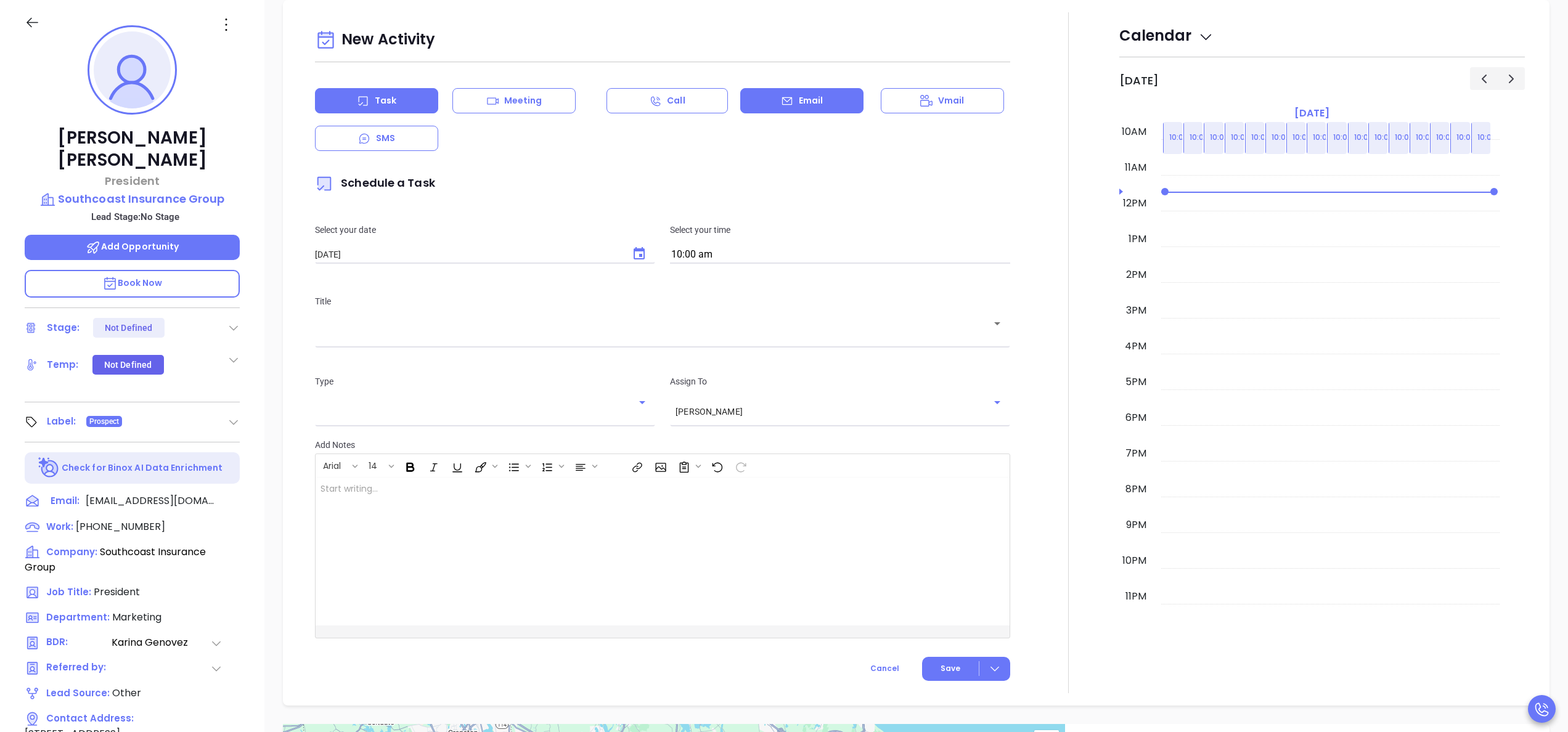
click at [835, 107] on div "Email" at bounding box center [802, 101] width 124 height 25
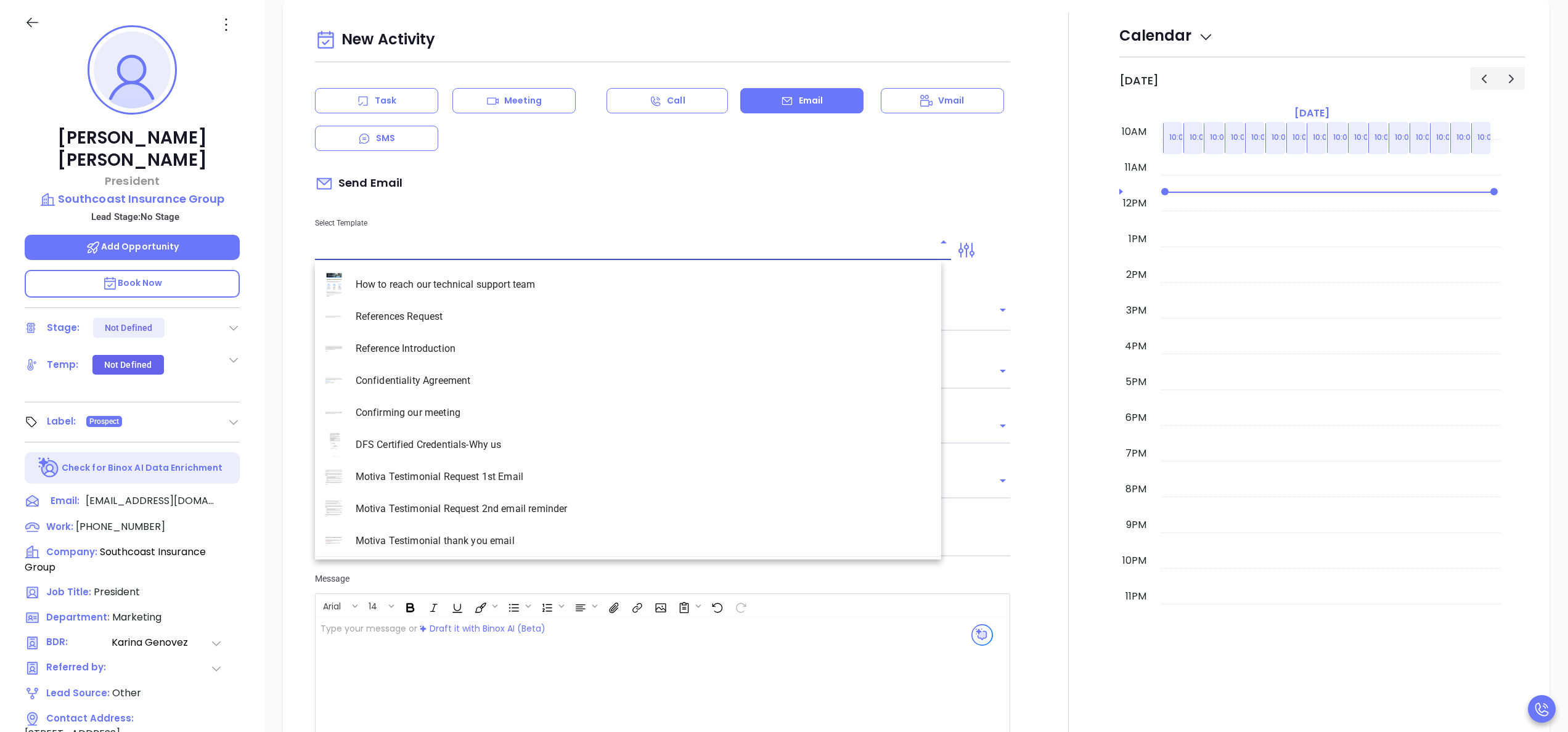
click at [437, 252] on input "text" at bounding box center [624, 250] width 618 height 18
type input "[PERSON_NAME]"
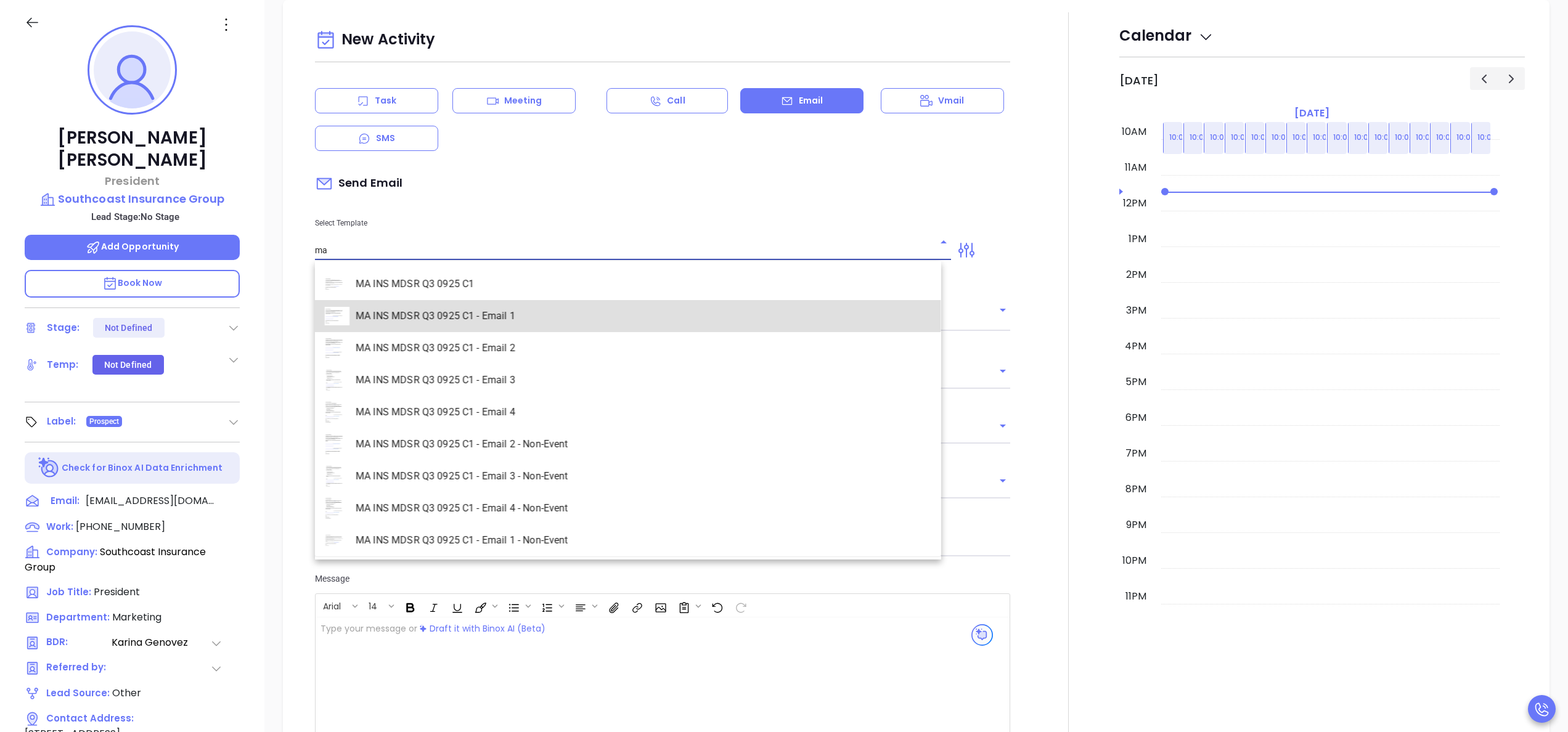
type input "MA INS MDSR Q3 0925 C1 - Email 1"
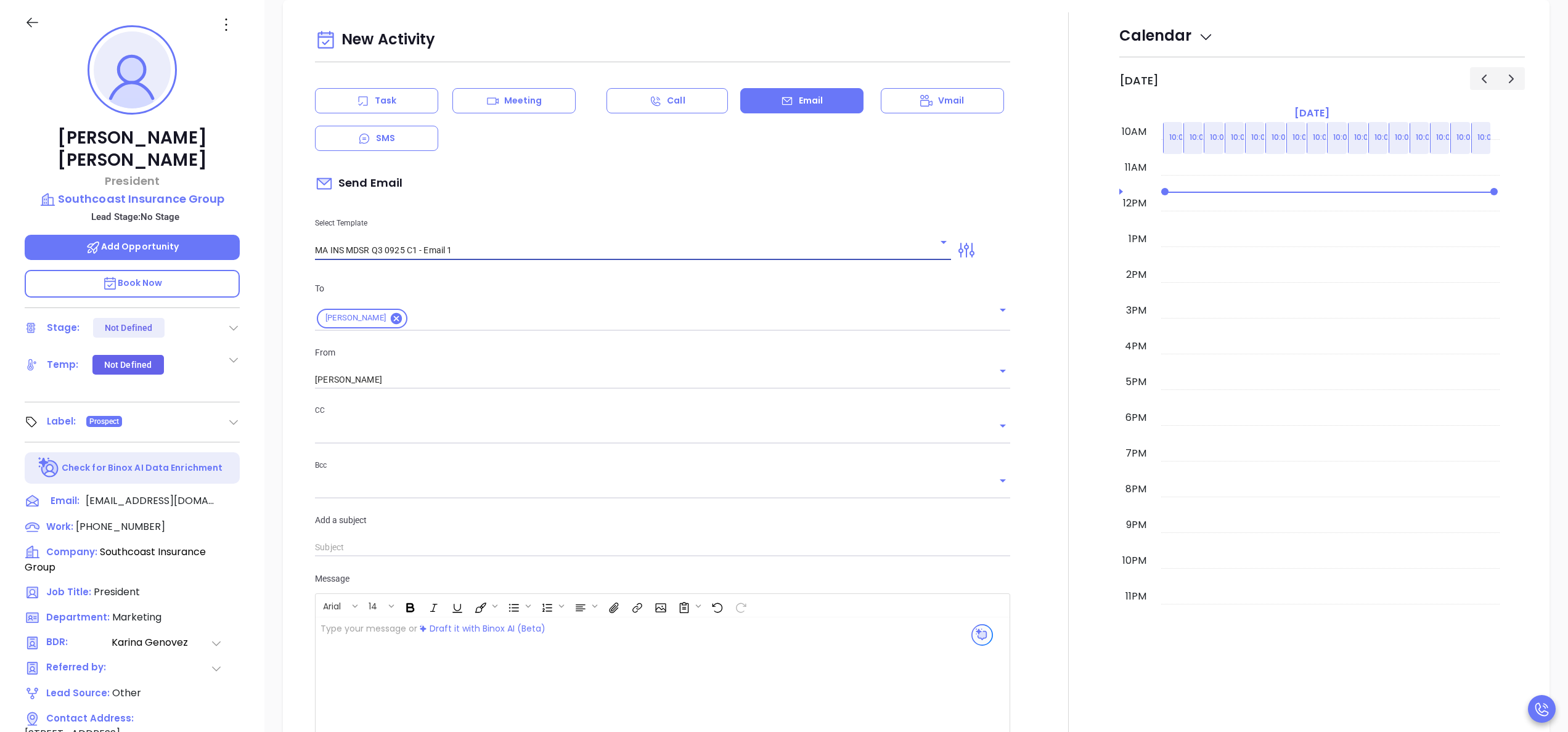
type input "Continuing our MAIA Big Event conversation, [PERSON_NAME]"
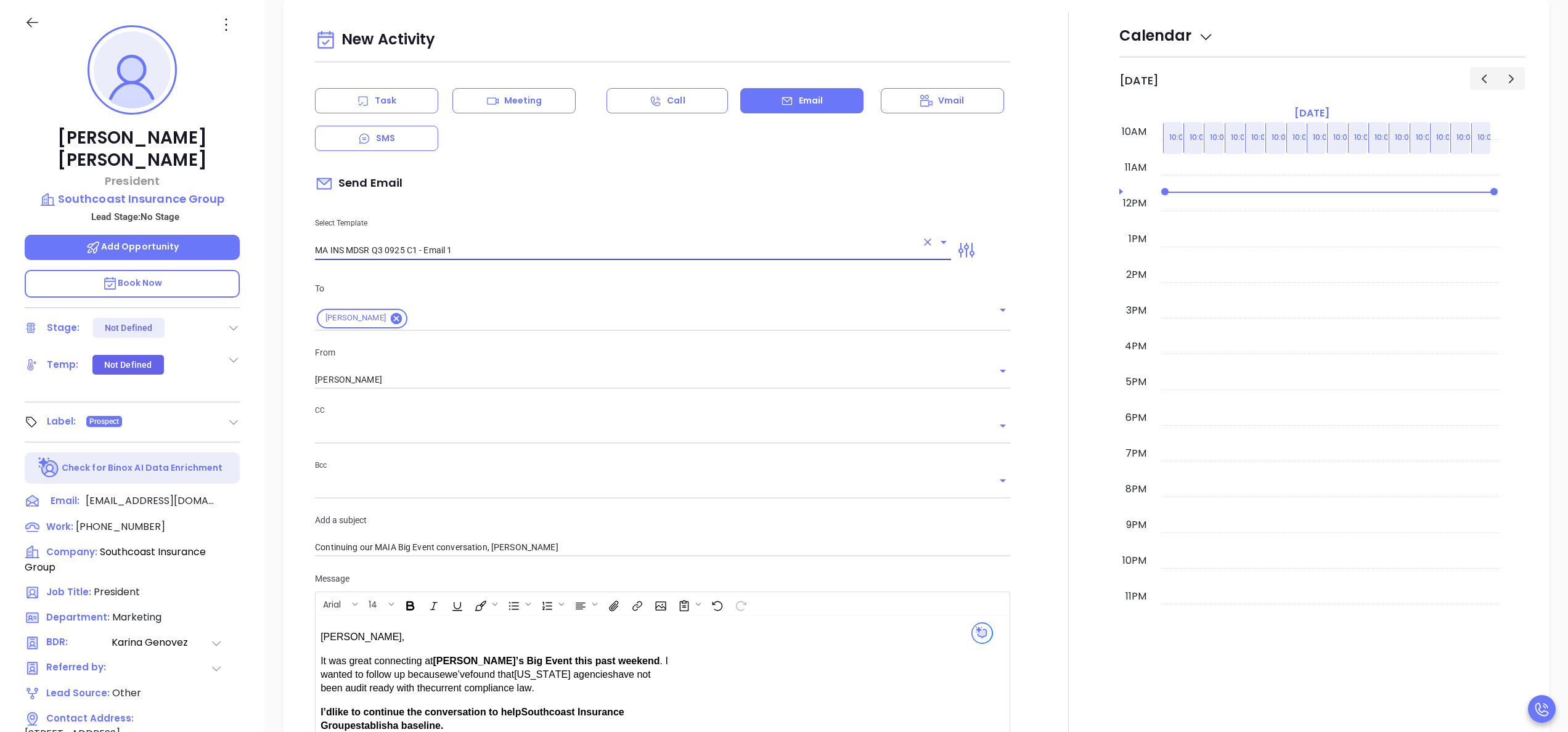
type input "MA INS MDSR Q3 0925 C1 - Email 1"
click at [1032, 442] on div at bounding box center [1069, 471] width 102 height 918
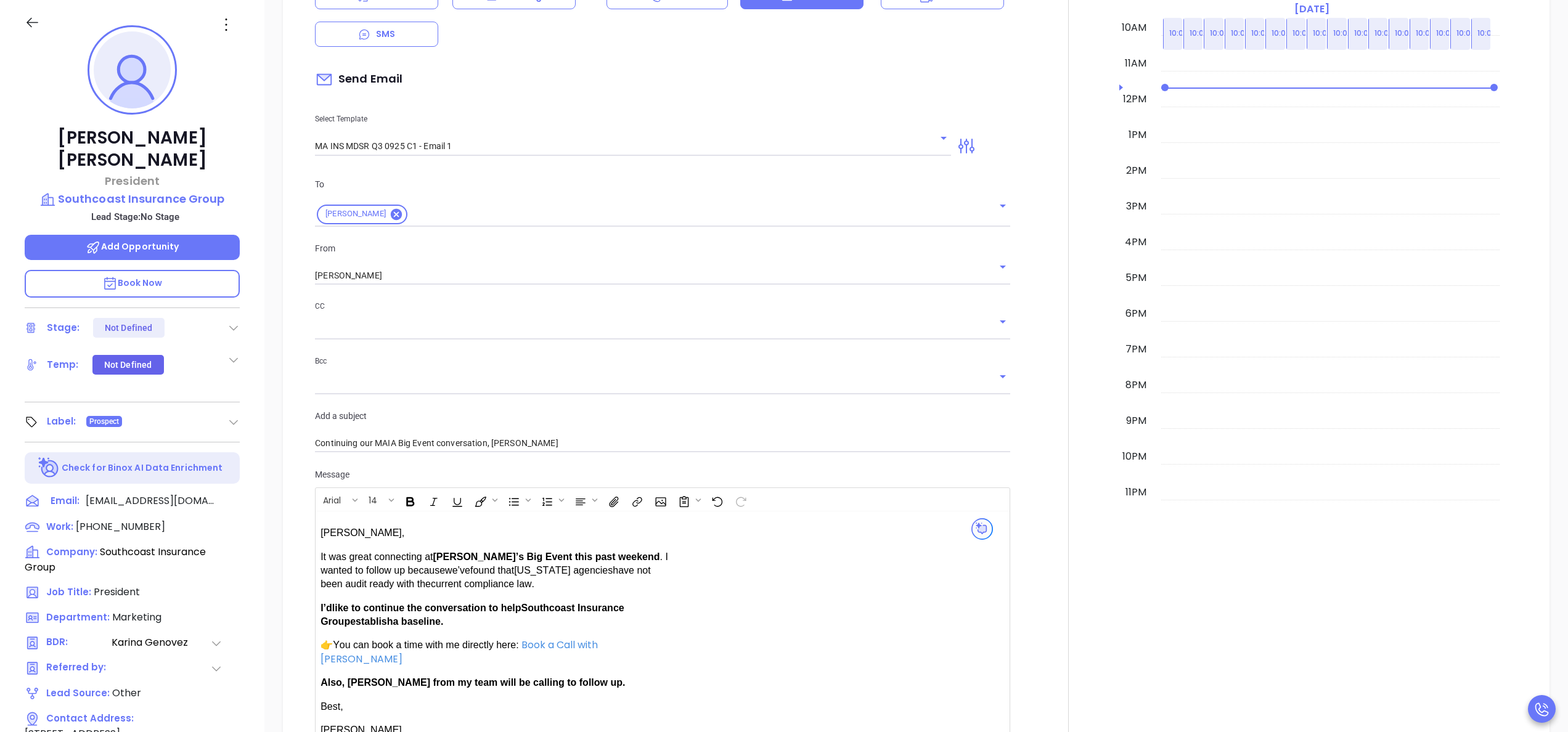
scroll to position [543, 0]
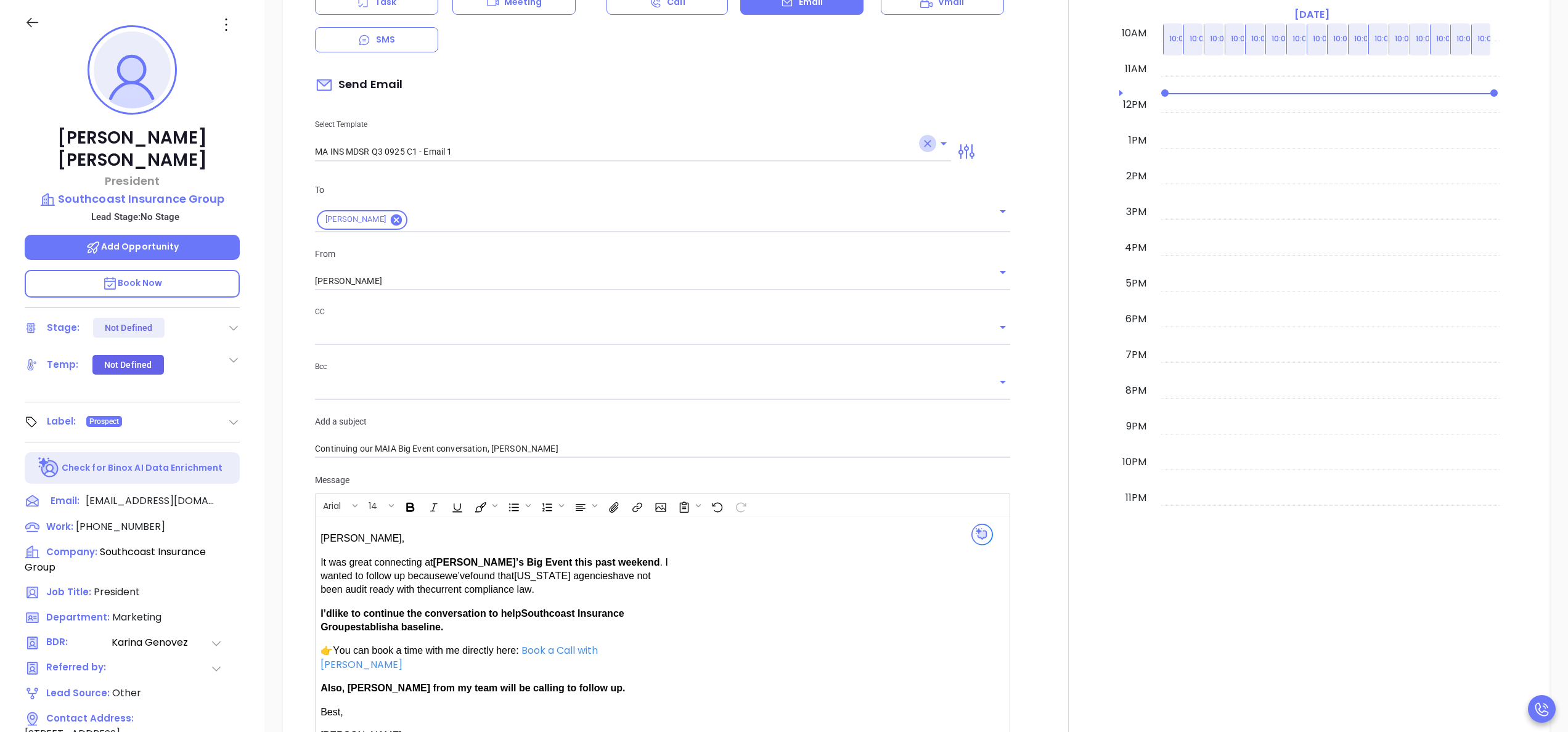
click at [922, 146] on icon "Clear" at bounding box center [927, 143] width 12 height 12
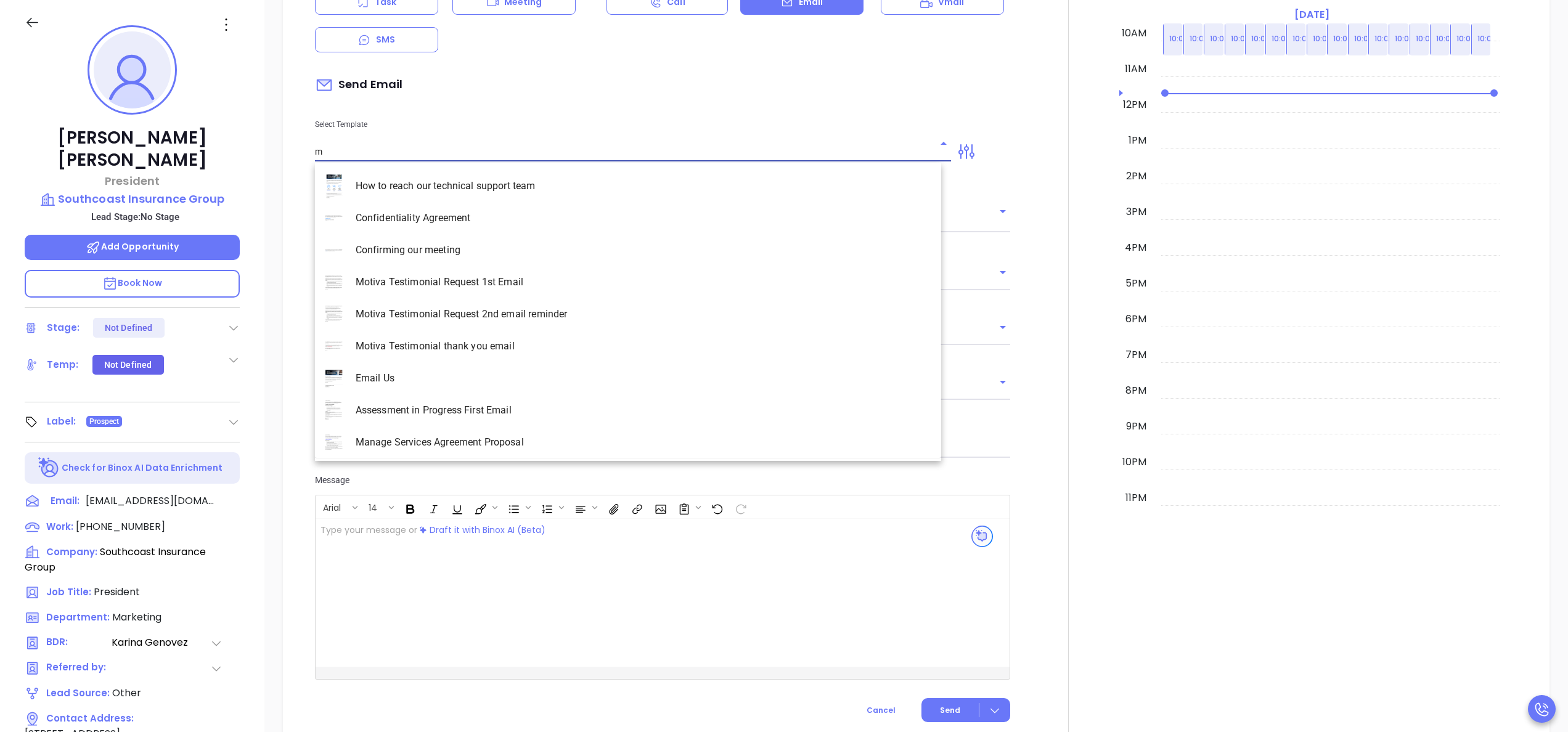
click at [912, 146] on input "m" at bounding box center [624, 152] width 618 height 18
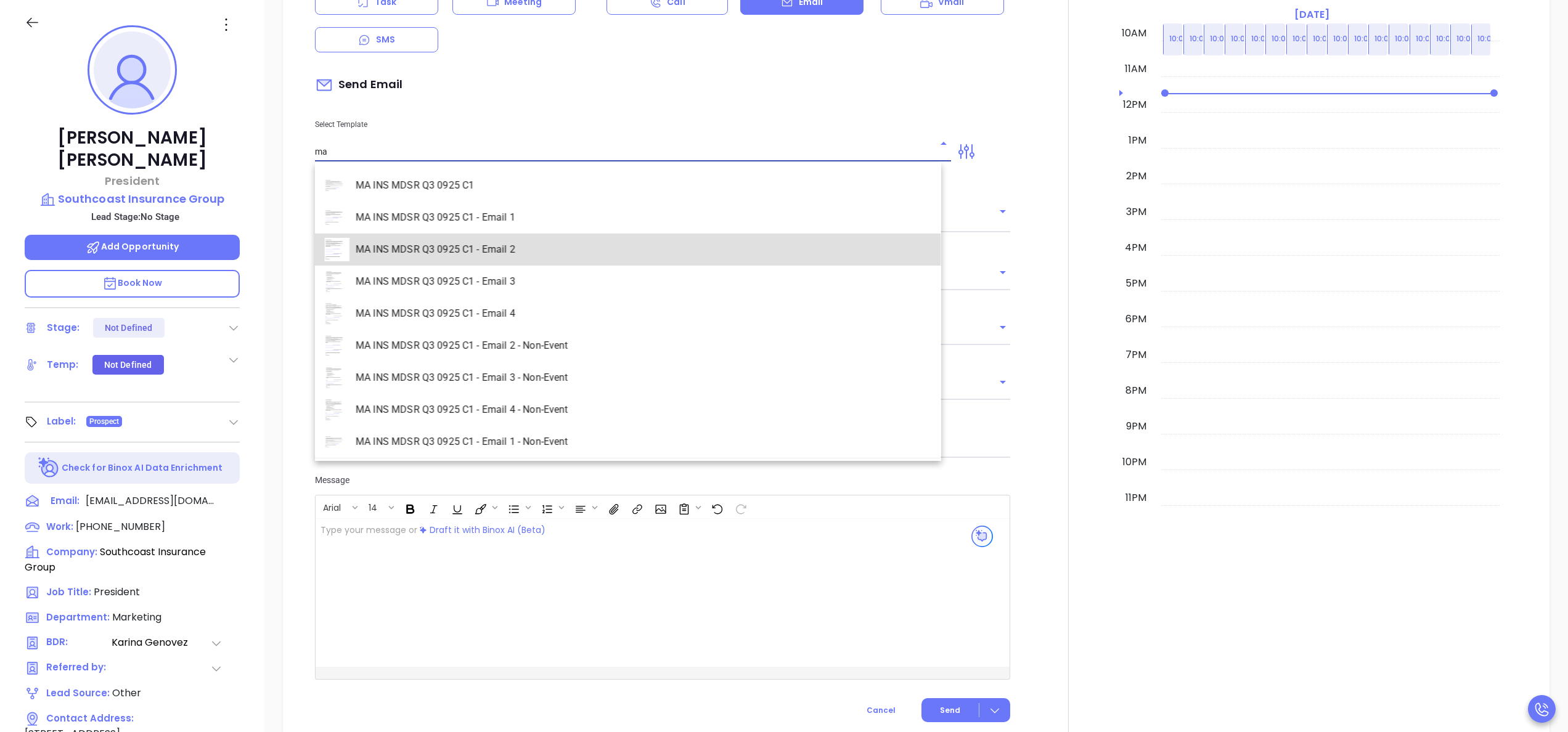
type input "MA INS MDSR Q3 0925 C1 - Email 2"
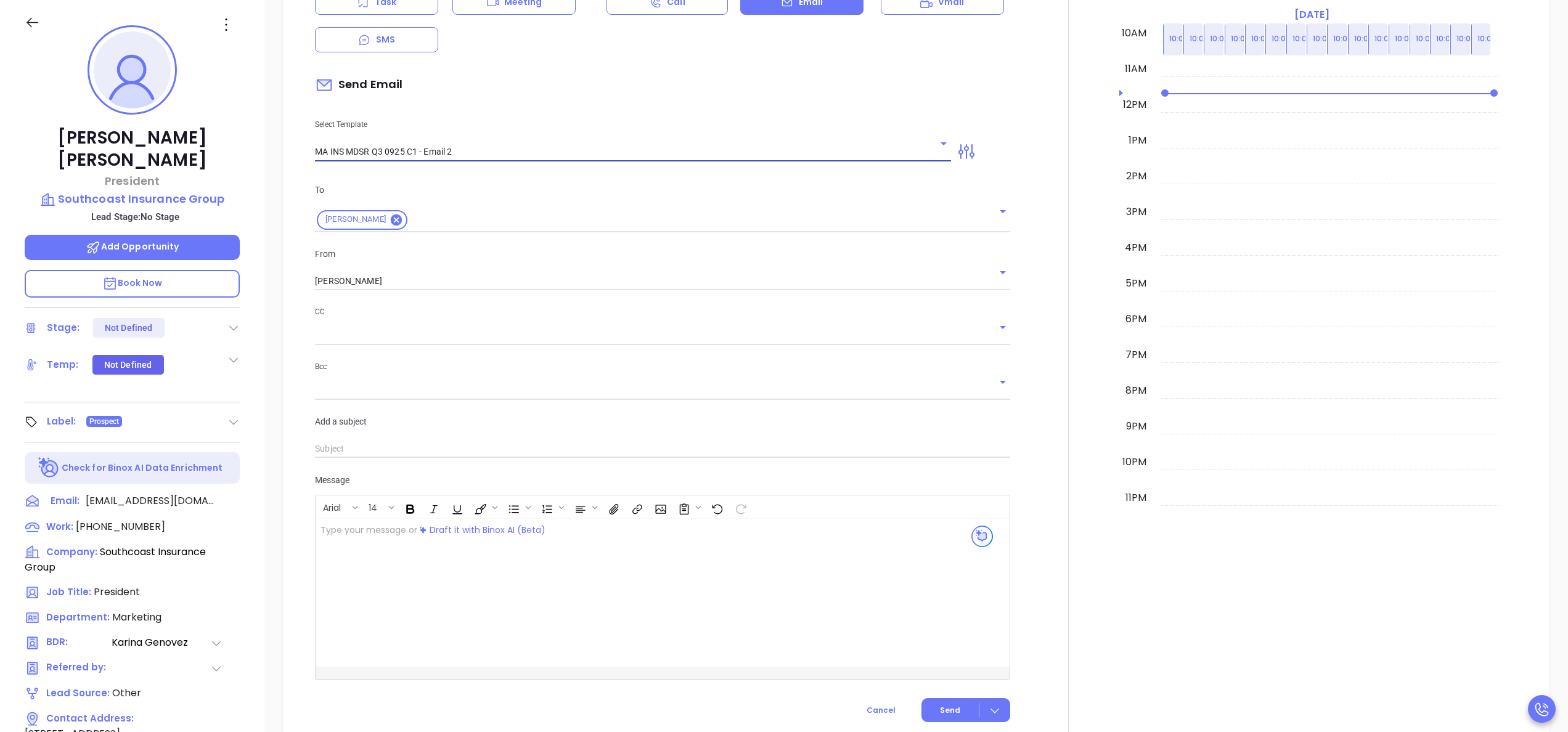
type input "[PERSON_NAME], here’s the MA compliance checklist we mentioned"
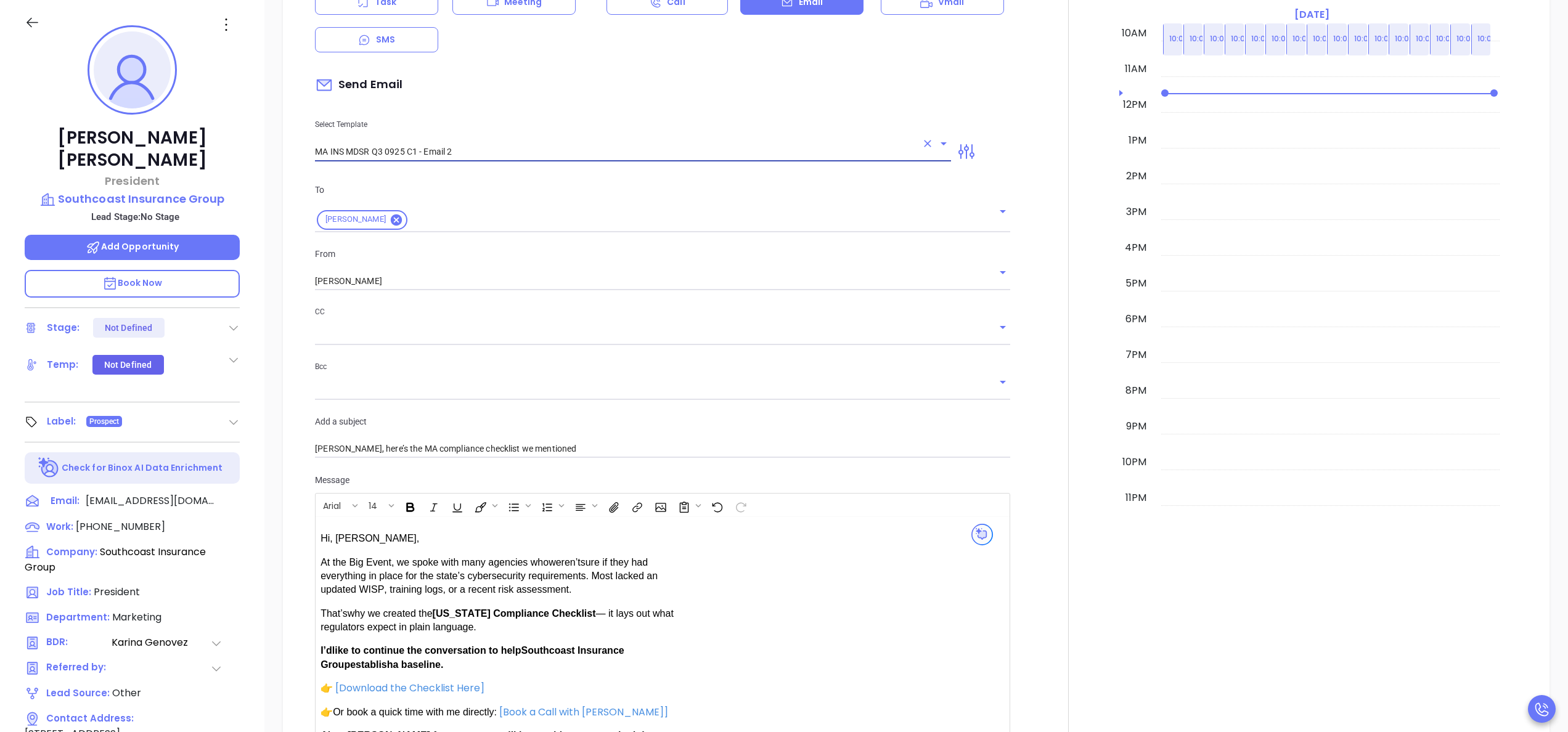
type input "MA INS MDSR Q3 0925 C1 - Email 2"
click at [1033, 469] on div at bounding box center [1069, 396] width 102 height 965
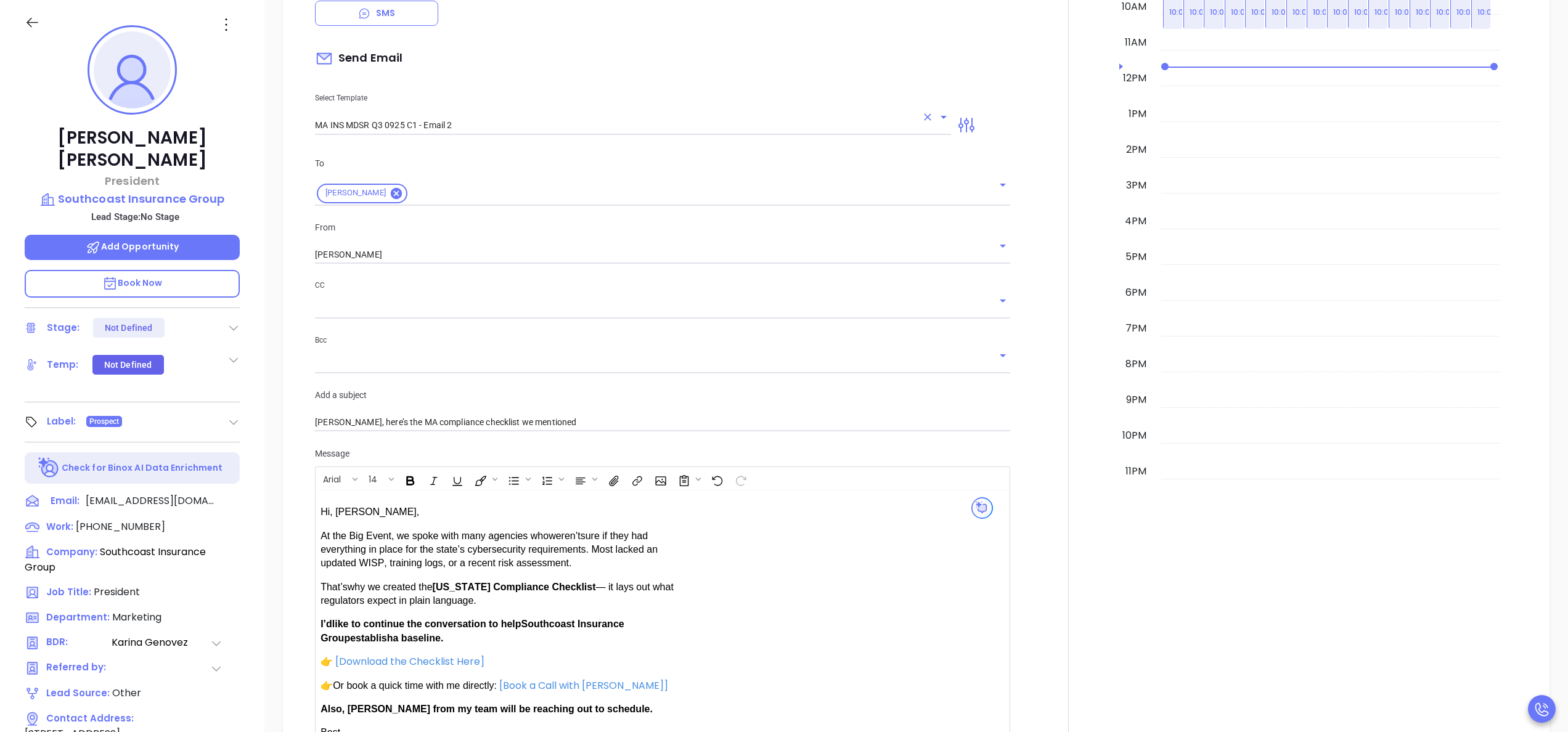
scroll to position [493, 0]
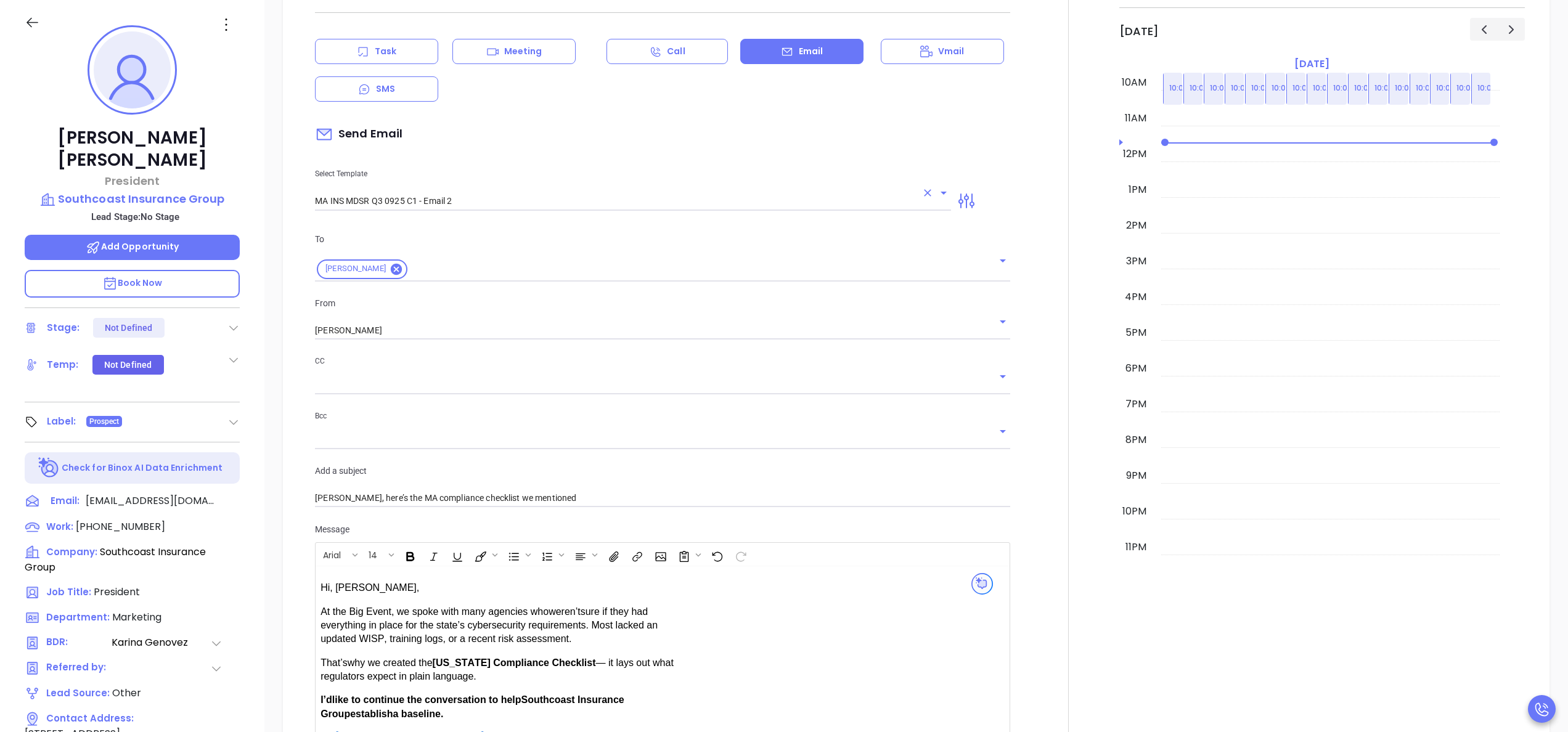
click at [922, 198] on icon "Clear" at bounding box center [927, 193] width 12 height 12
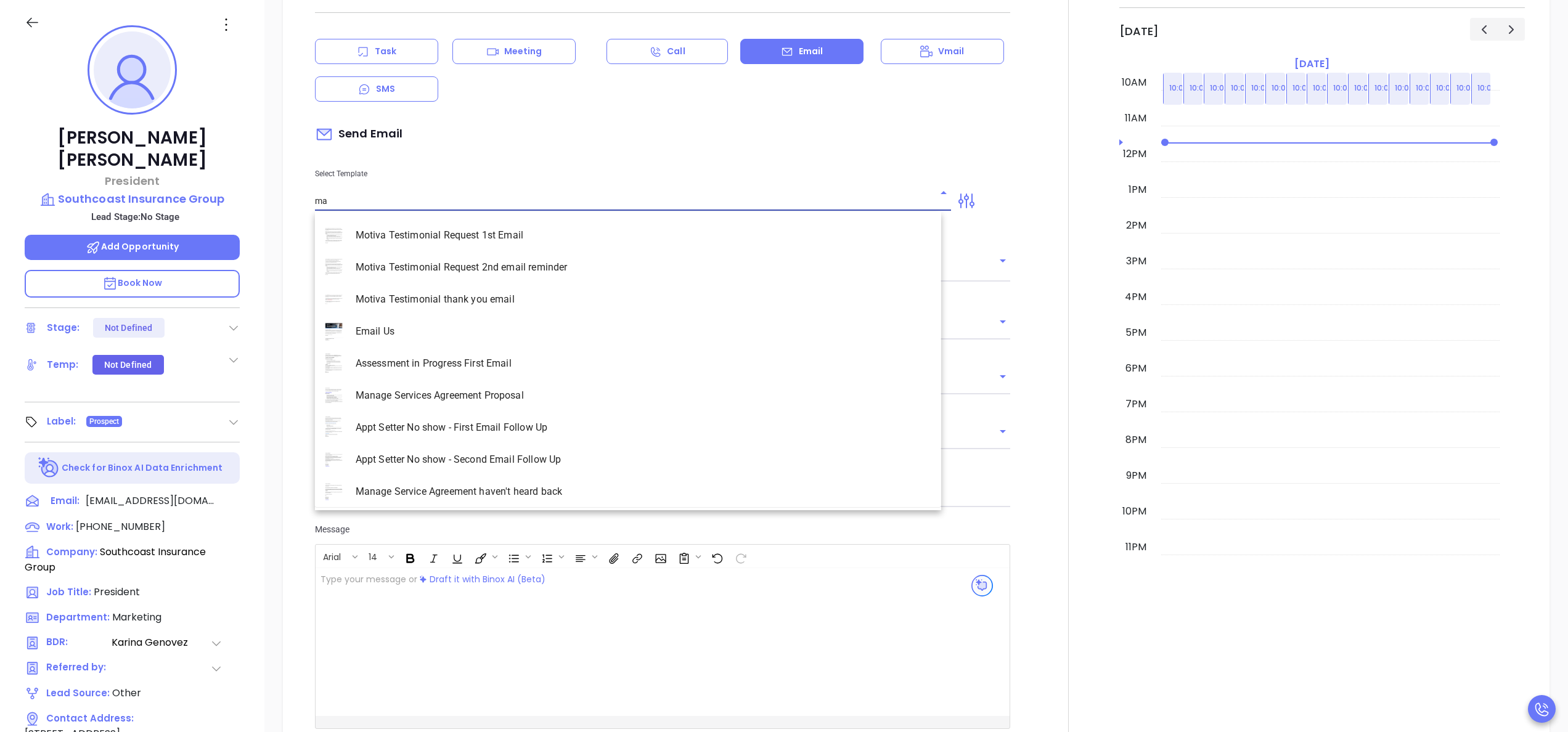
scroll to position [1667, 0]
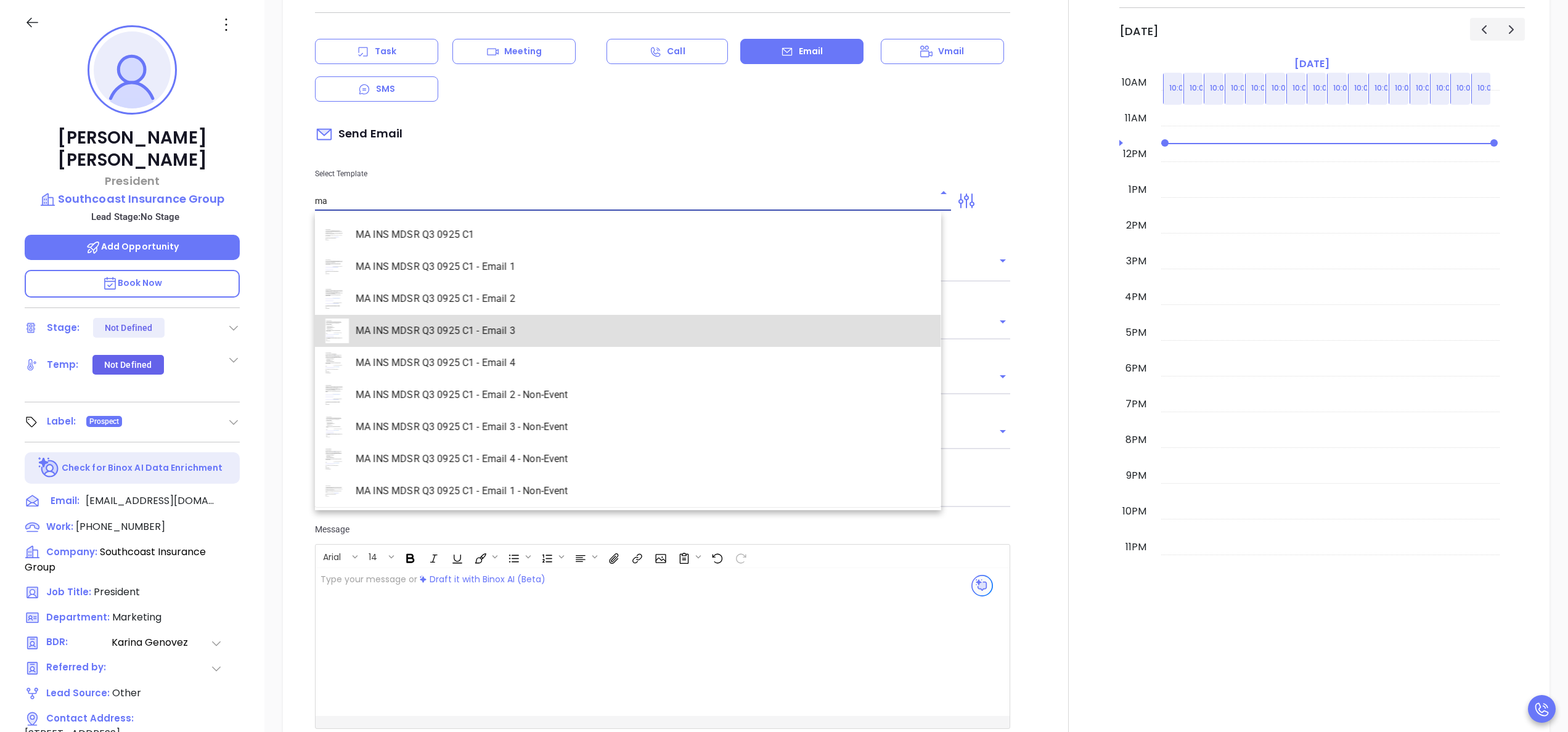
type input "MA INS MDSR Q3 0925 C1 - Email 3"
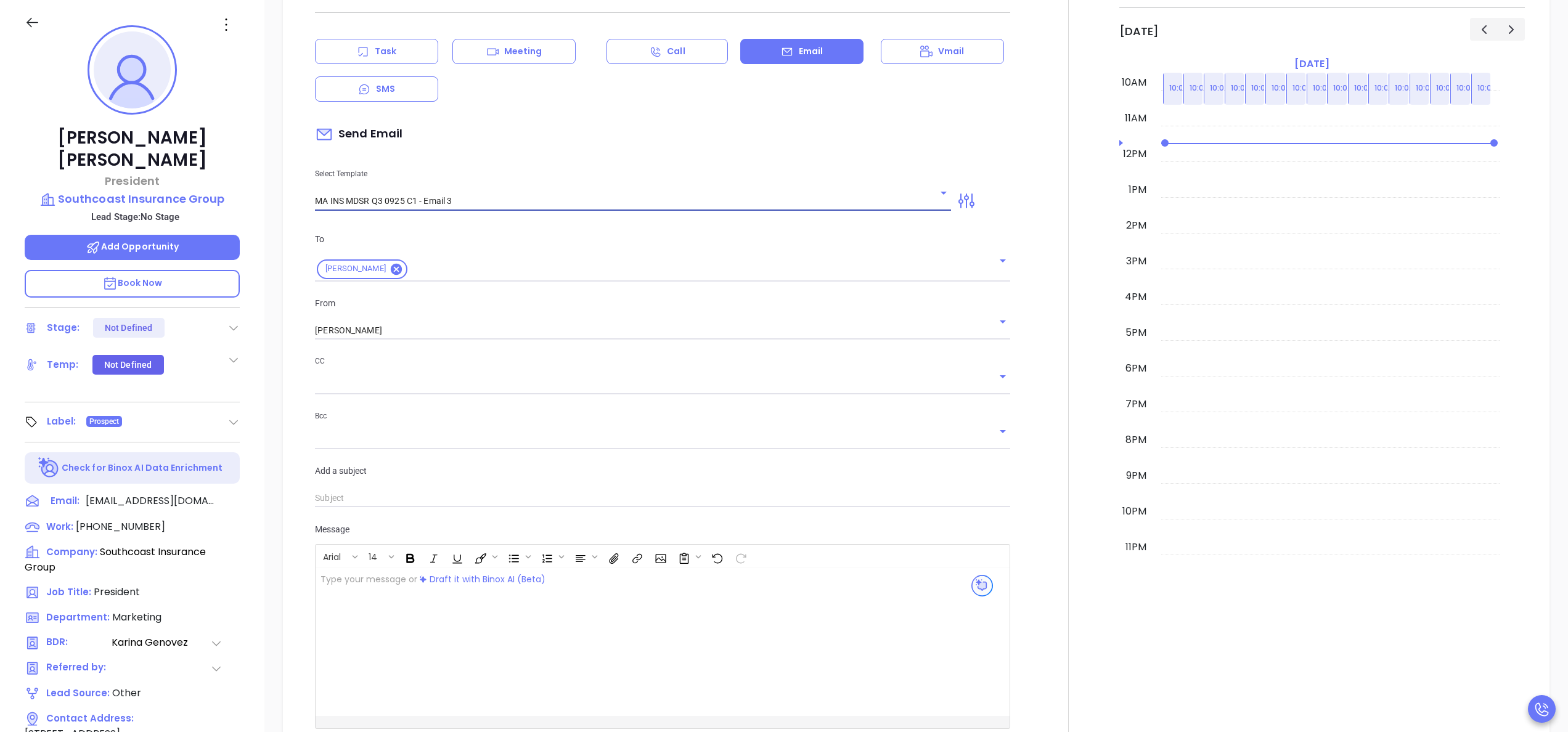
type input "[PERSON_NAME], one agency thought they were all set…"
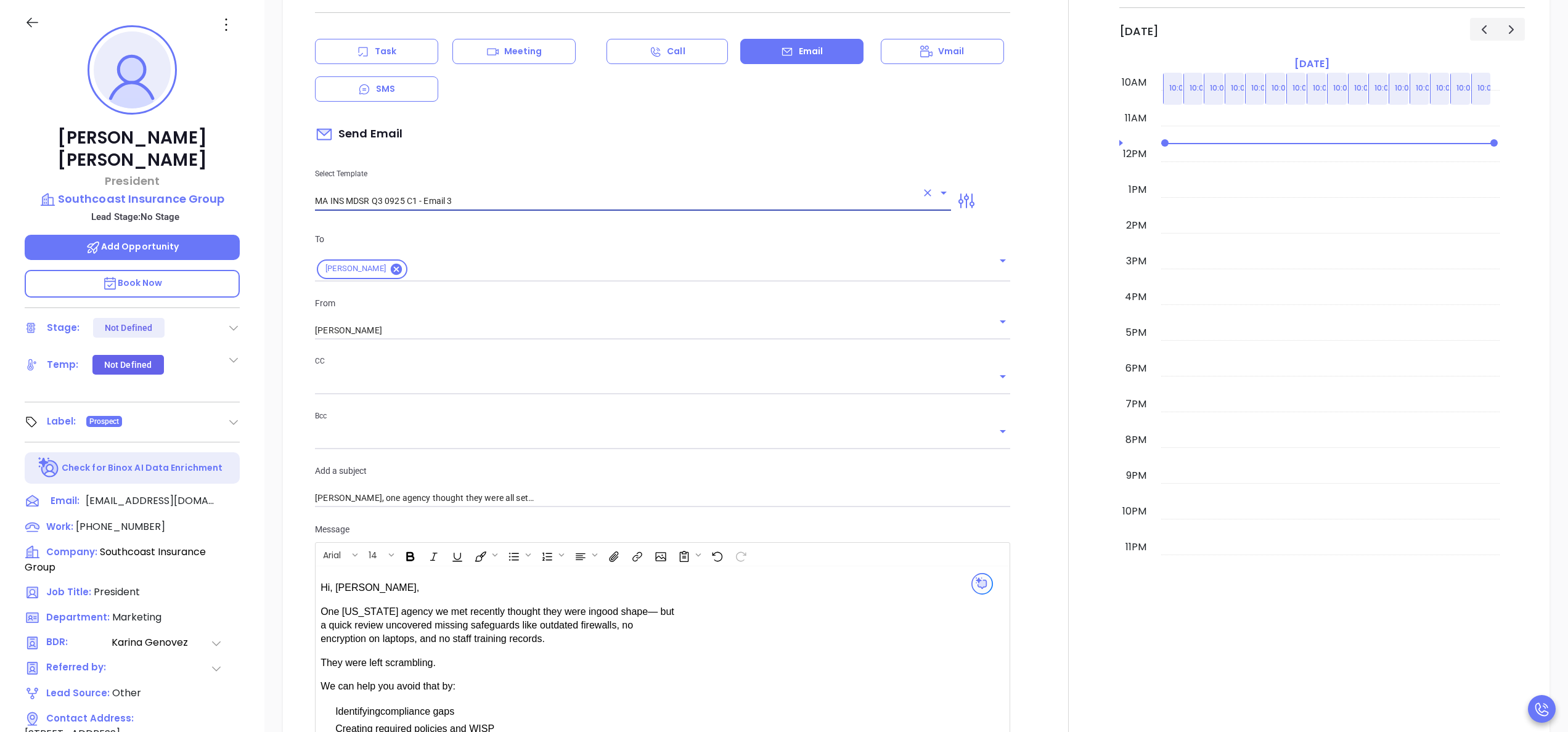
type input "MA INS MDSR Q3 0925 C1 - Email 3"
click at [1025, 505] on div at bounding box center [1069, 491] width 102 height 1056
click at [922, 193] on icon "Clear" at bounding box center [927, 193] width 12 height 12
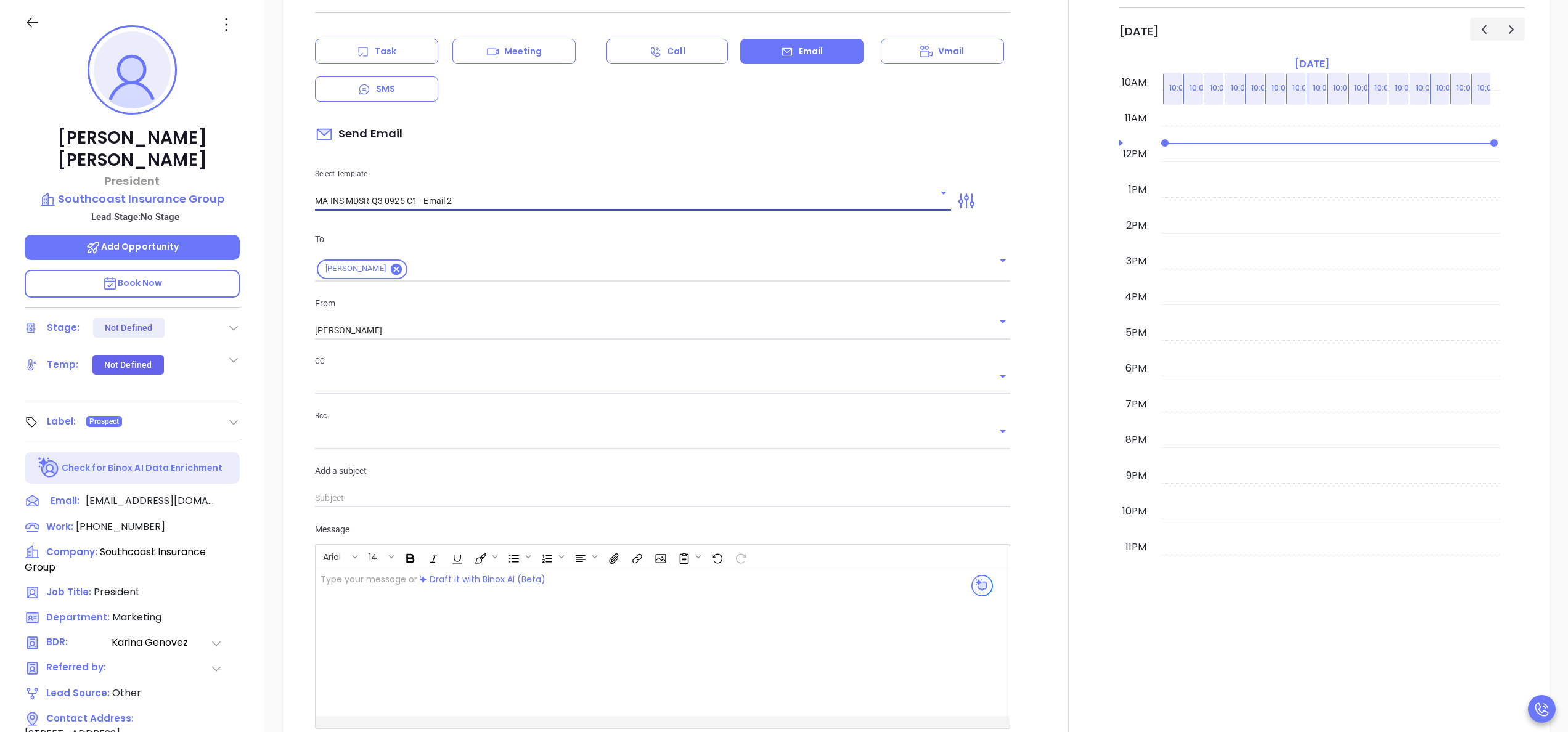
type input "MA INS MDSR Q3 0925 C1 - Email 2"
type input "Nick, here’s the MA compliance checklist we mentioned"
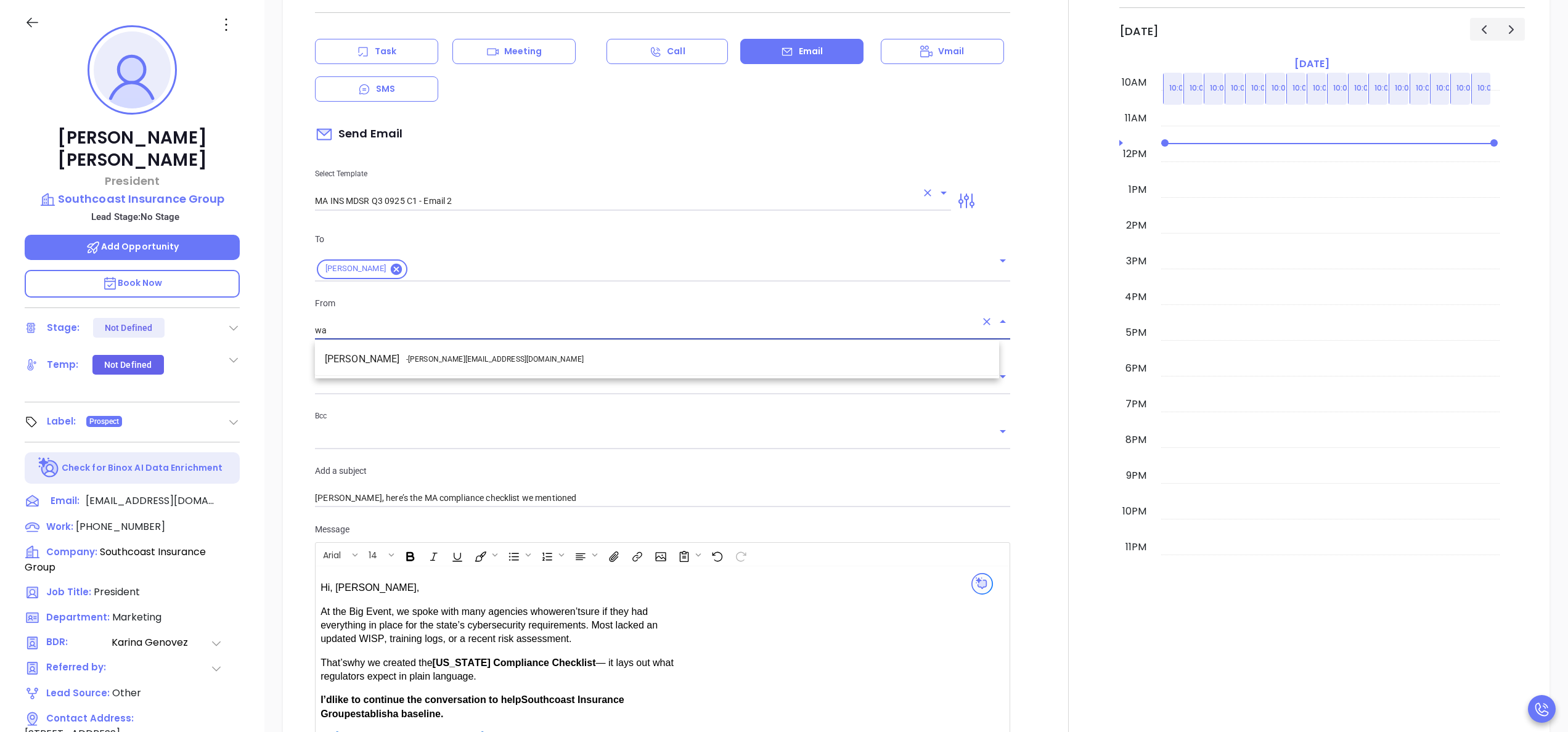
click at [502, 354] on li "Walter Contreras - walter@motiva.net" at bounding box center [657, 359] width 684 height 22
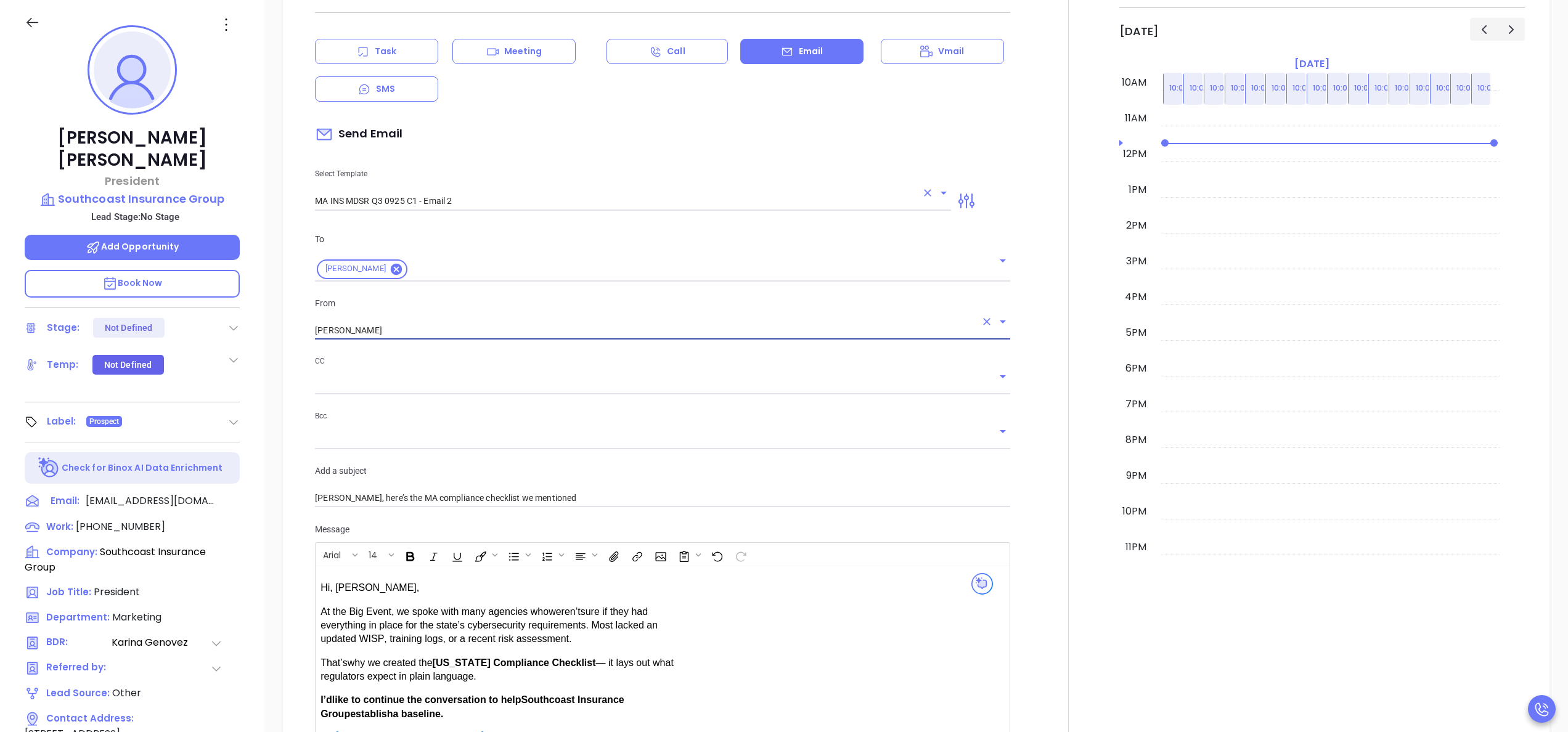
type input "[PERSON_NAME]"
click at [1020, 474] on div at bounding box center [1069, 445] width 102 height 965
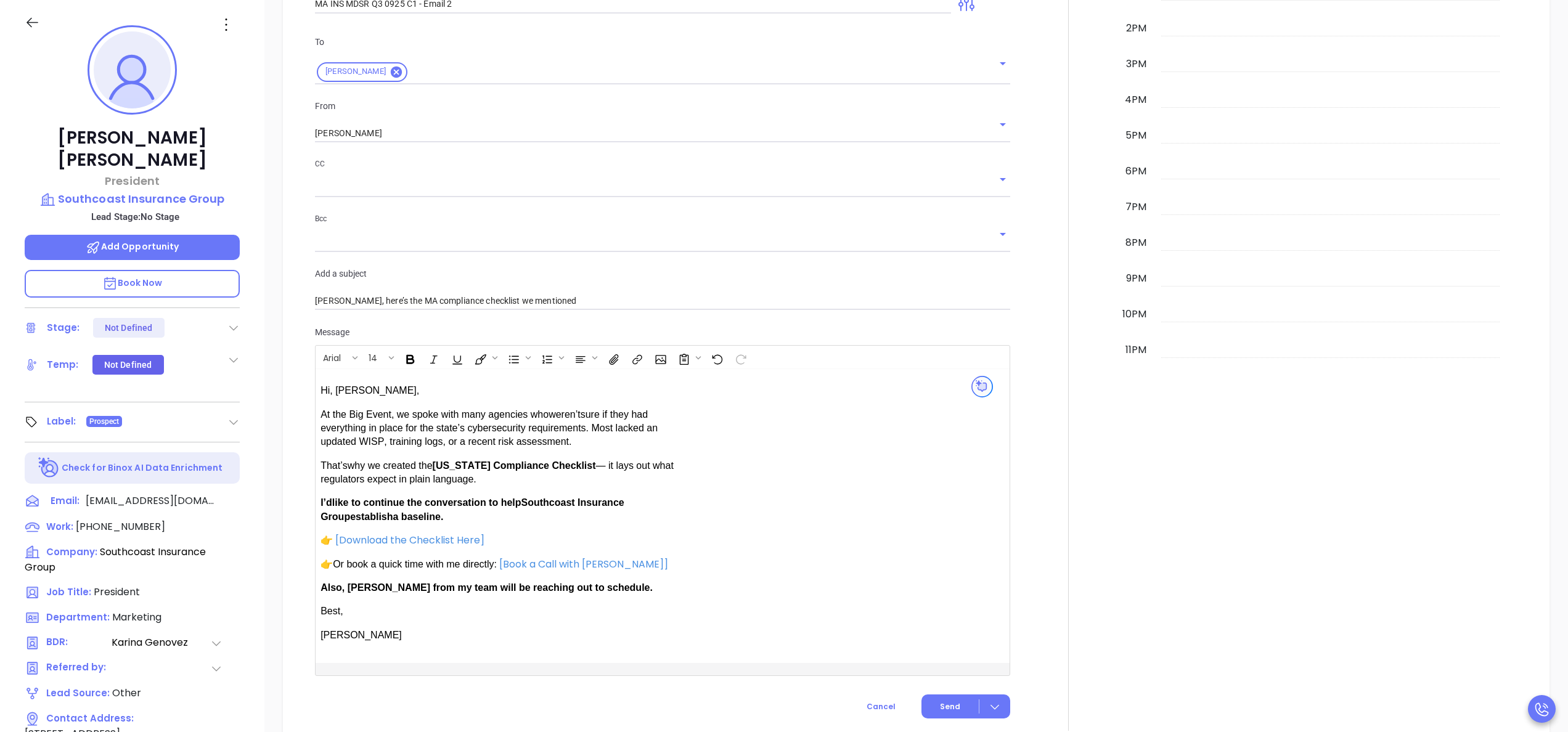
scroll to position [740, 0]
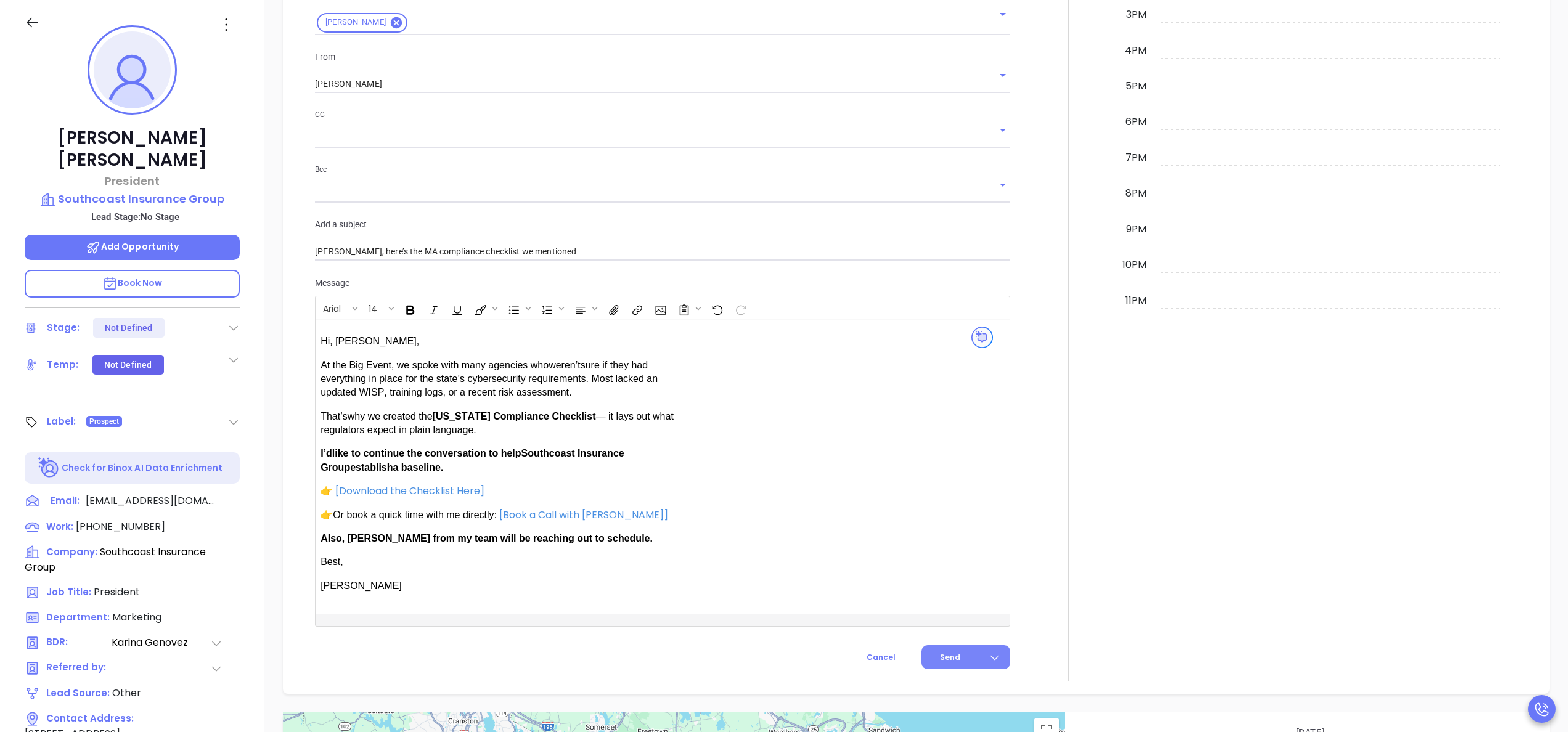
click at [935, 649] on button "Send" at bounding box center [966, 657] width 89 height 24
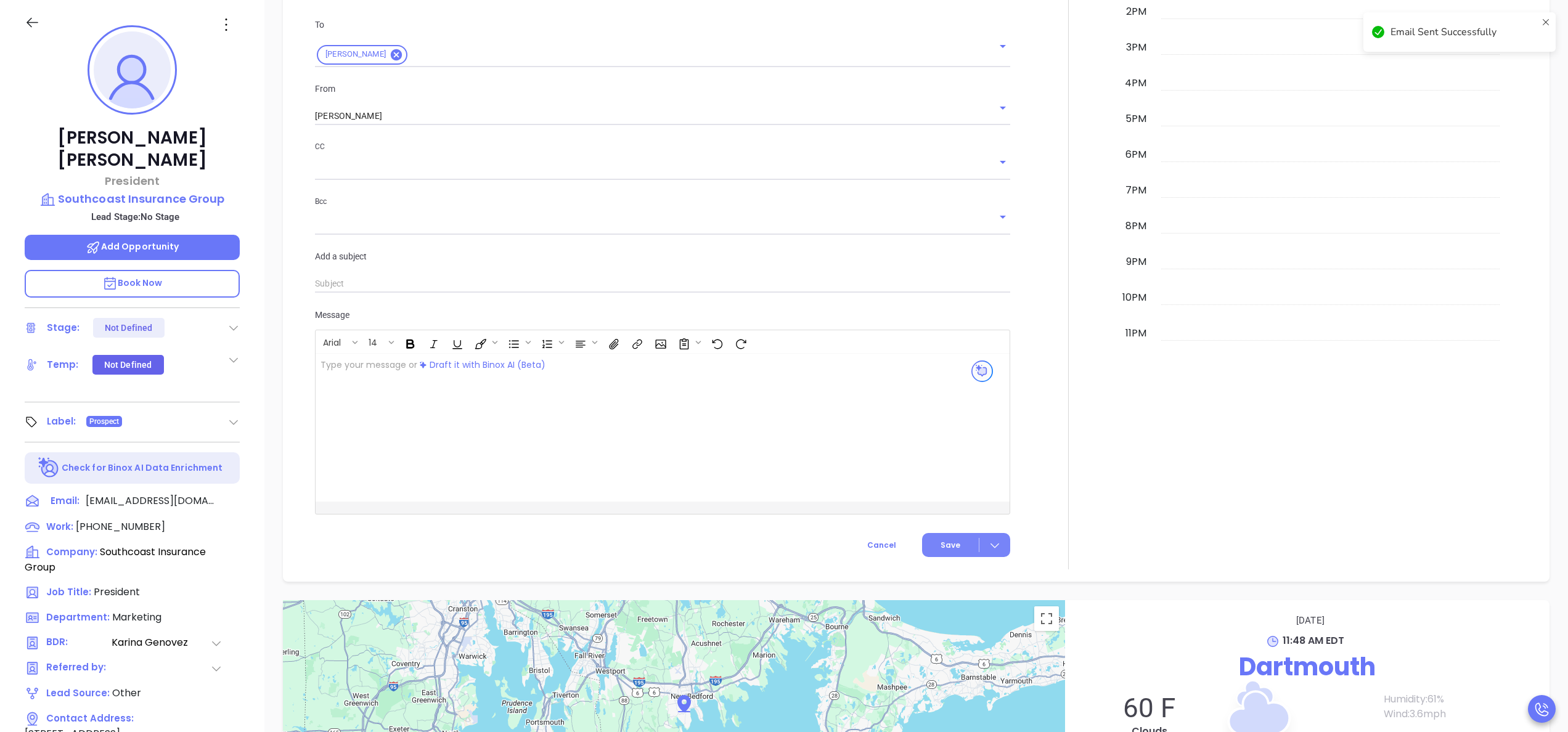
scroll to position [773, 0]
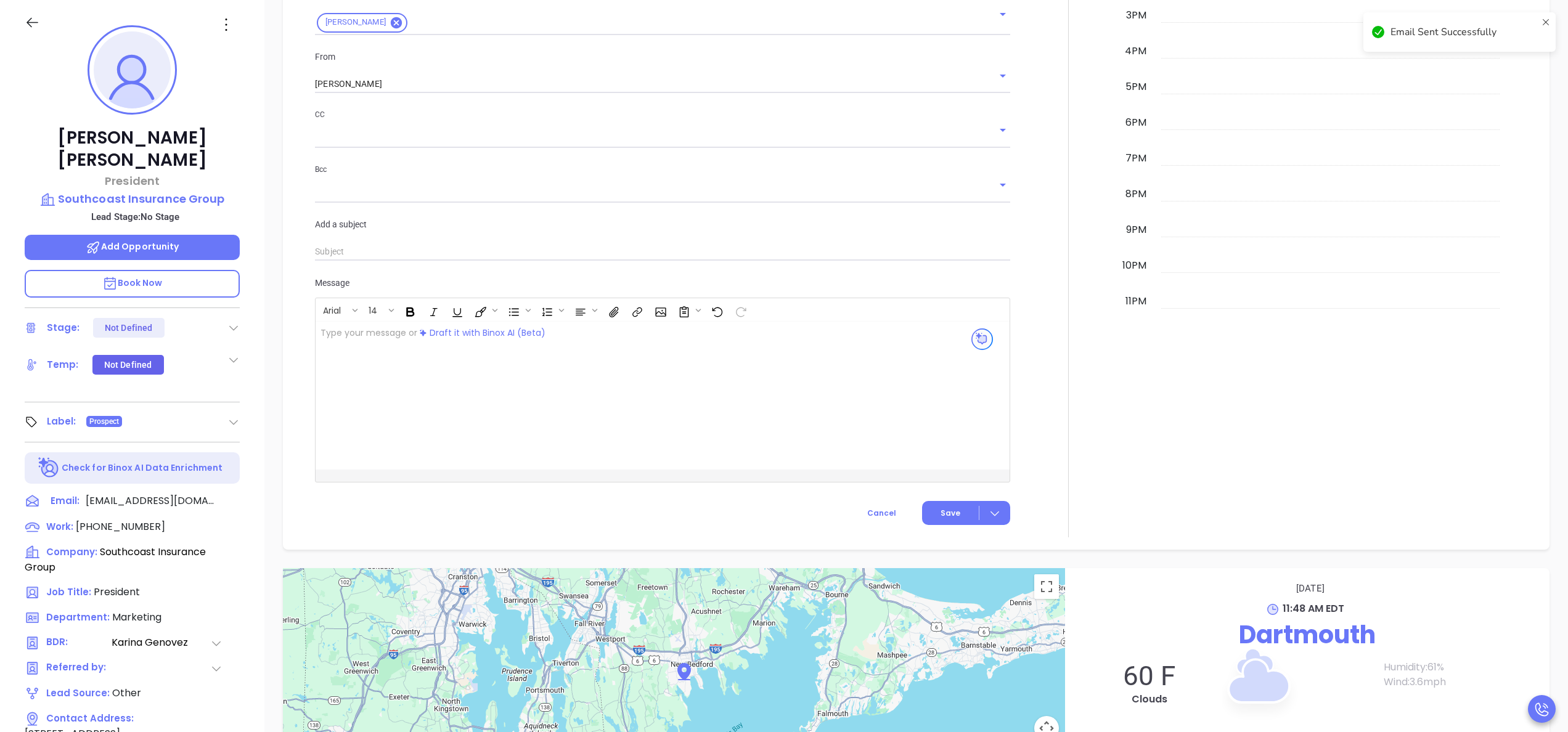
click at [1060, 418] on div at bounding box center [1069, 127] width 102 height 821
click at [235, 326] on icon at bounding box center [233, 329] width 8 height 5
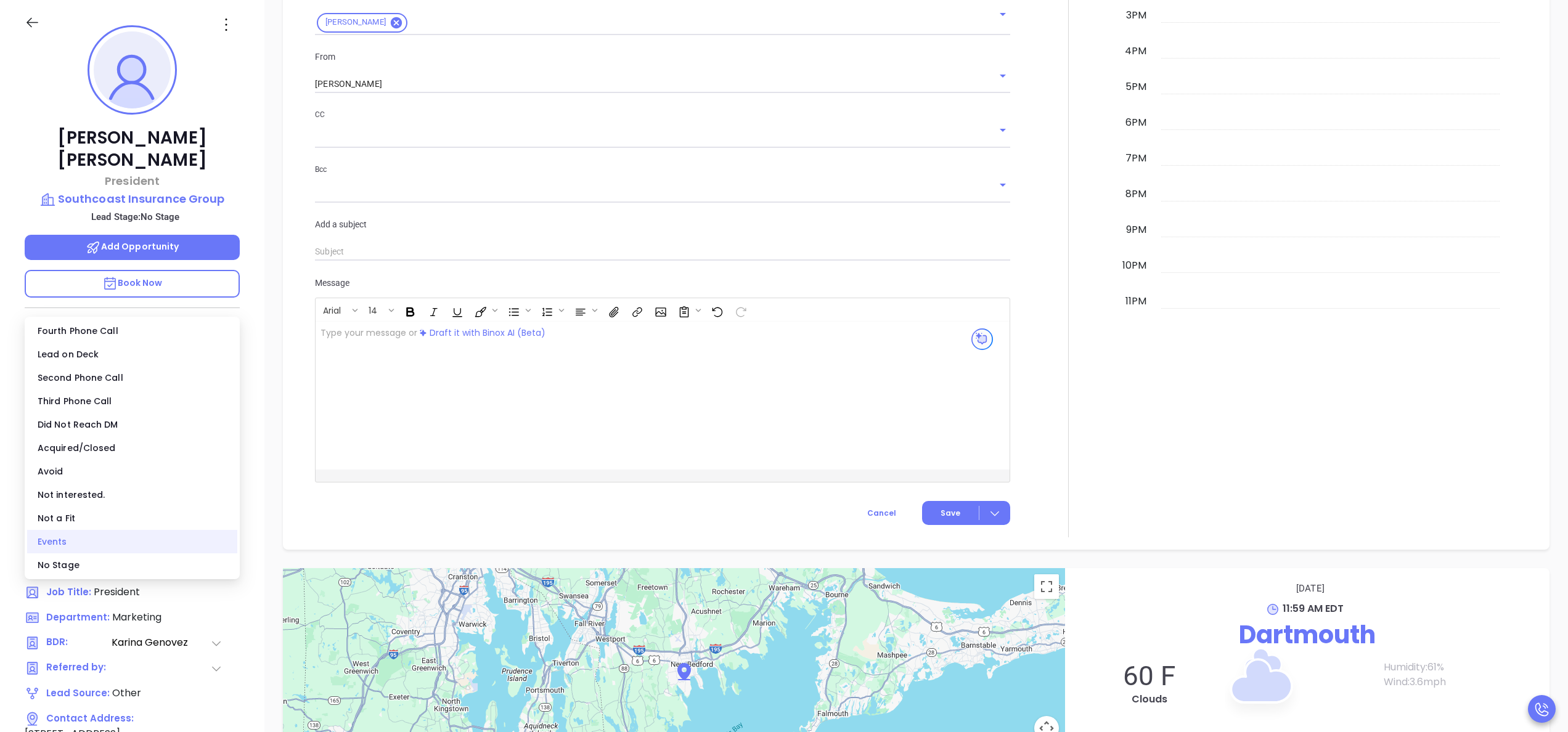
scroll to position [785, 0]
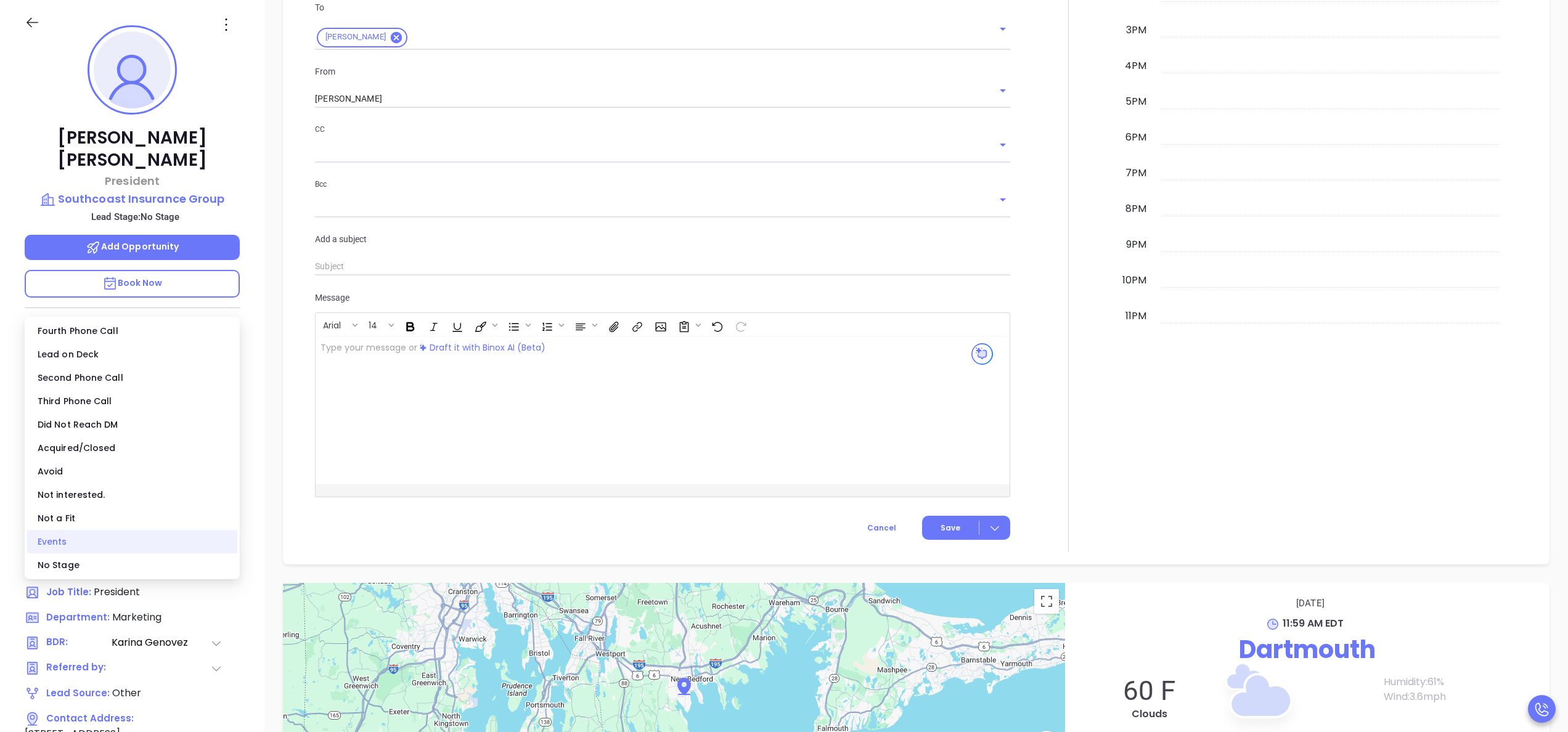
click at [79, 539] on div "Events" at bounding box center [132, 542] width 210 height 24
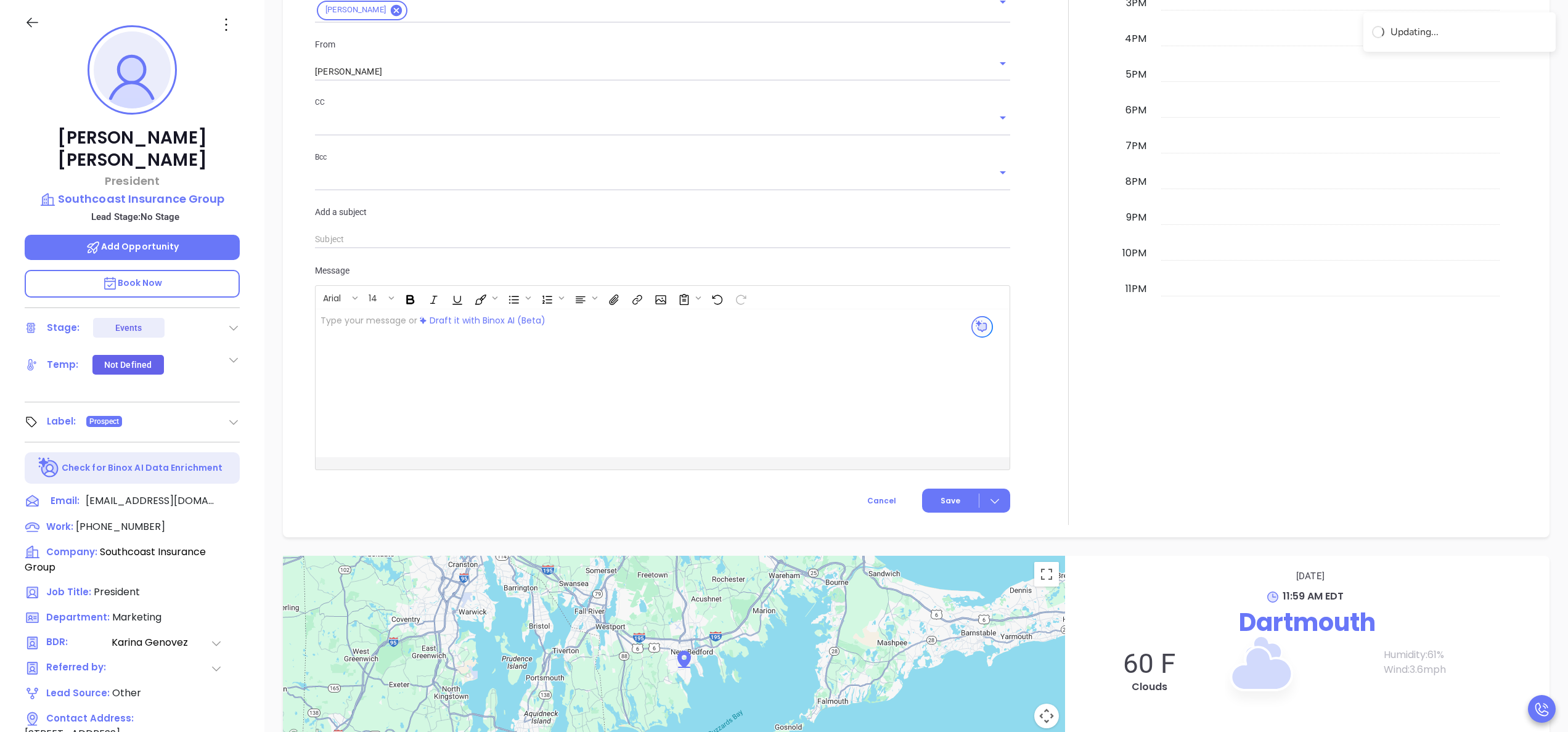
scroll to position [773, 0]
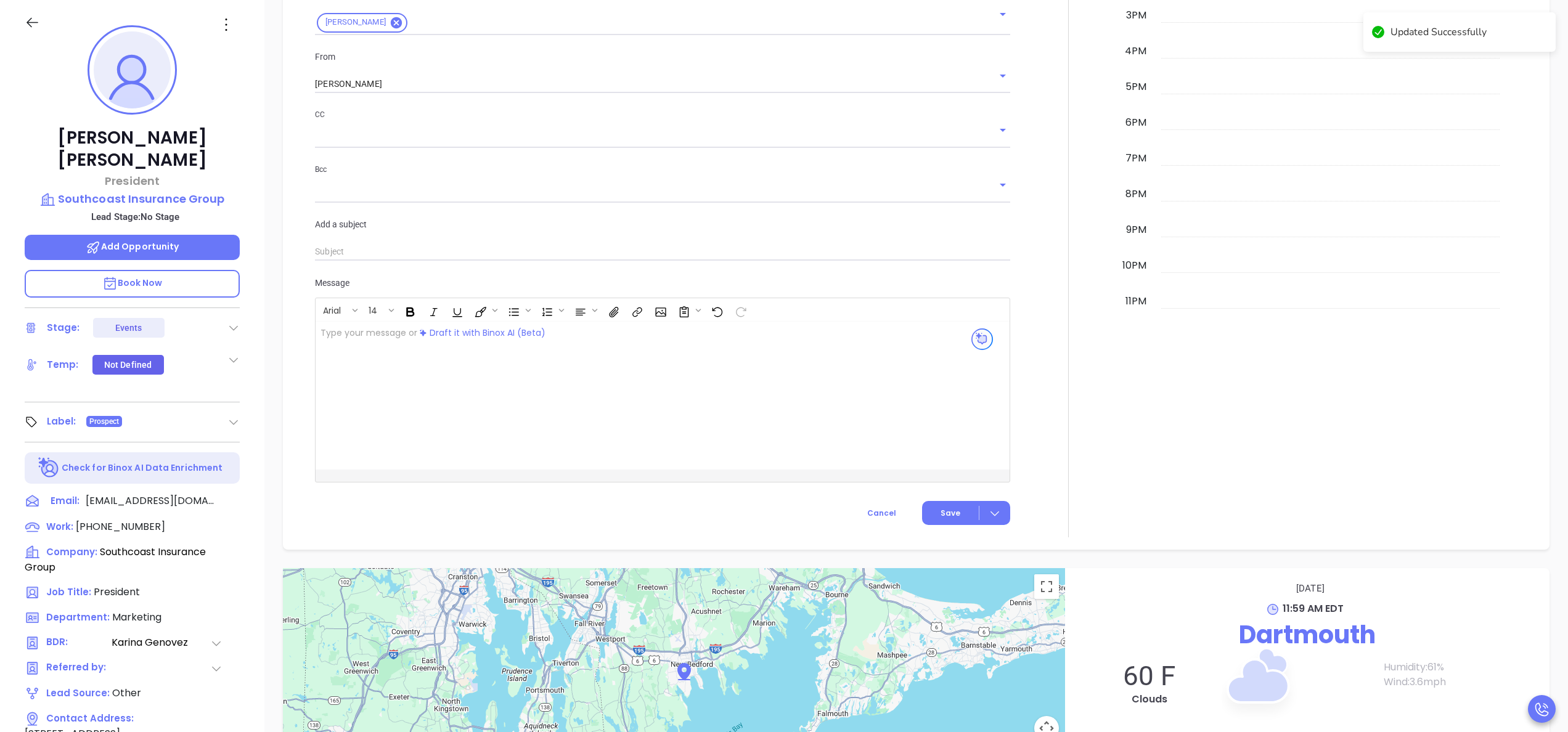
click at [1103, 365] on div at bounding box center [1069, 127] width 102 height 821
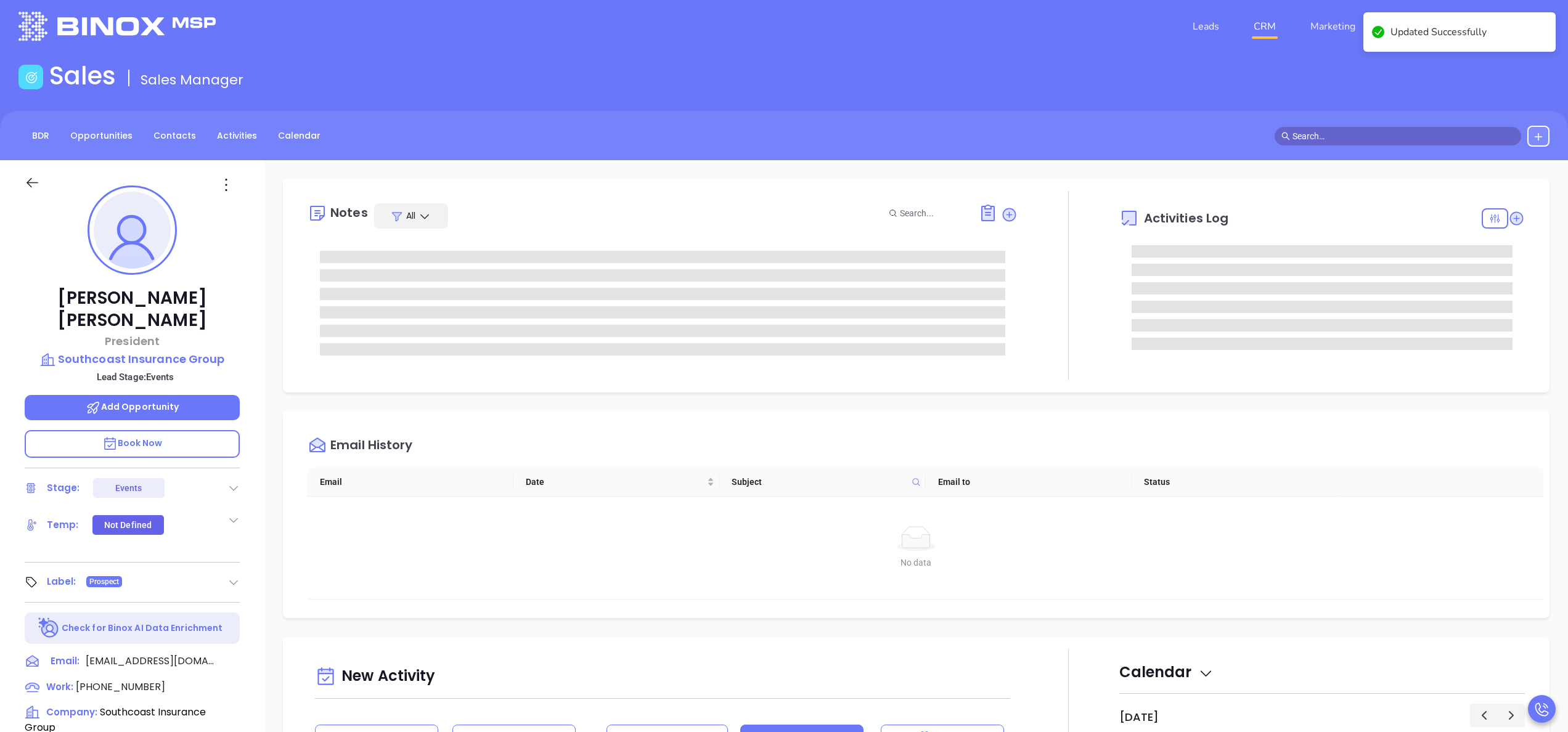
scroll to position [0, 0]
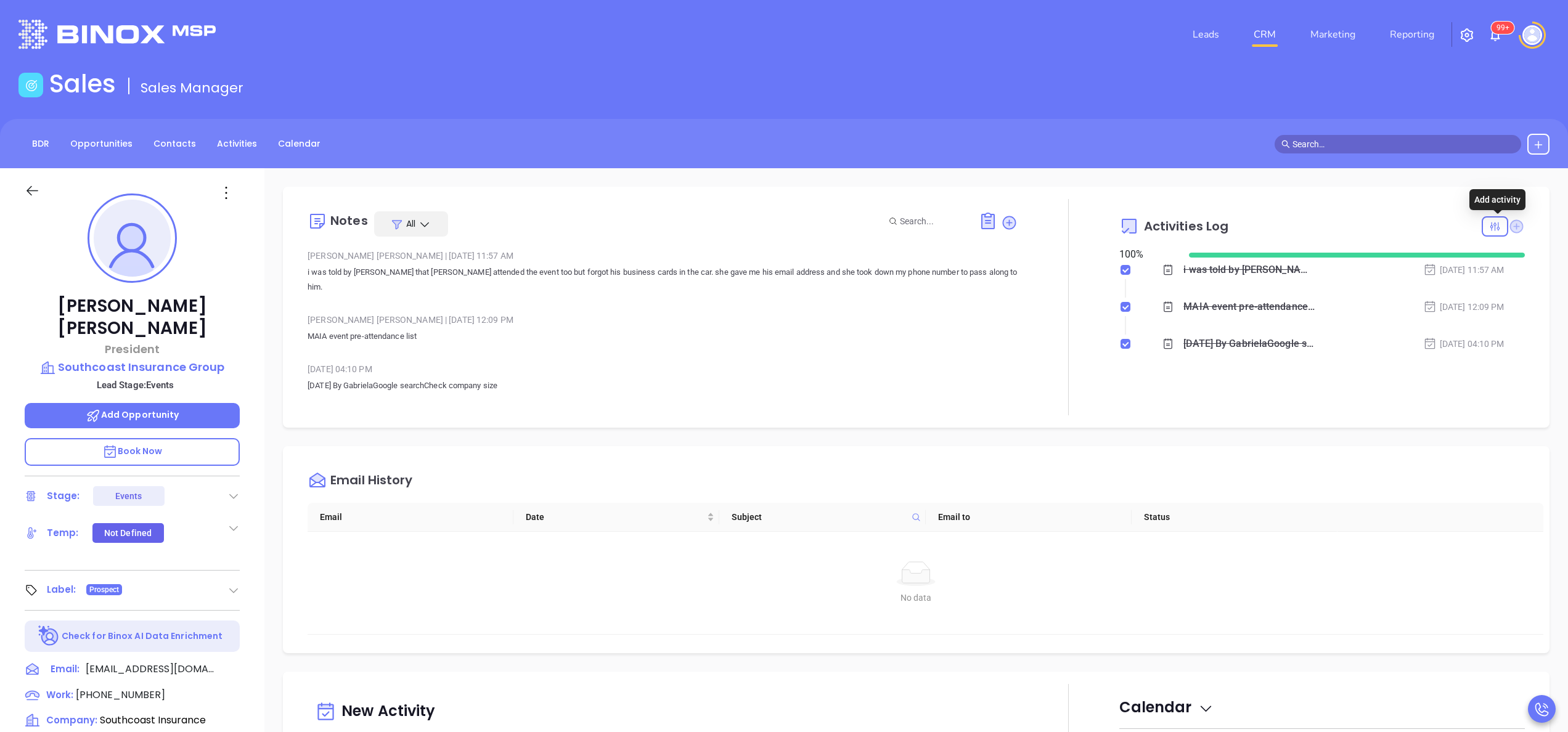
click at [1510, 225] on icon at bounding box center [1517, 226] width 14 height 14
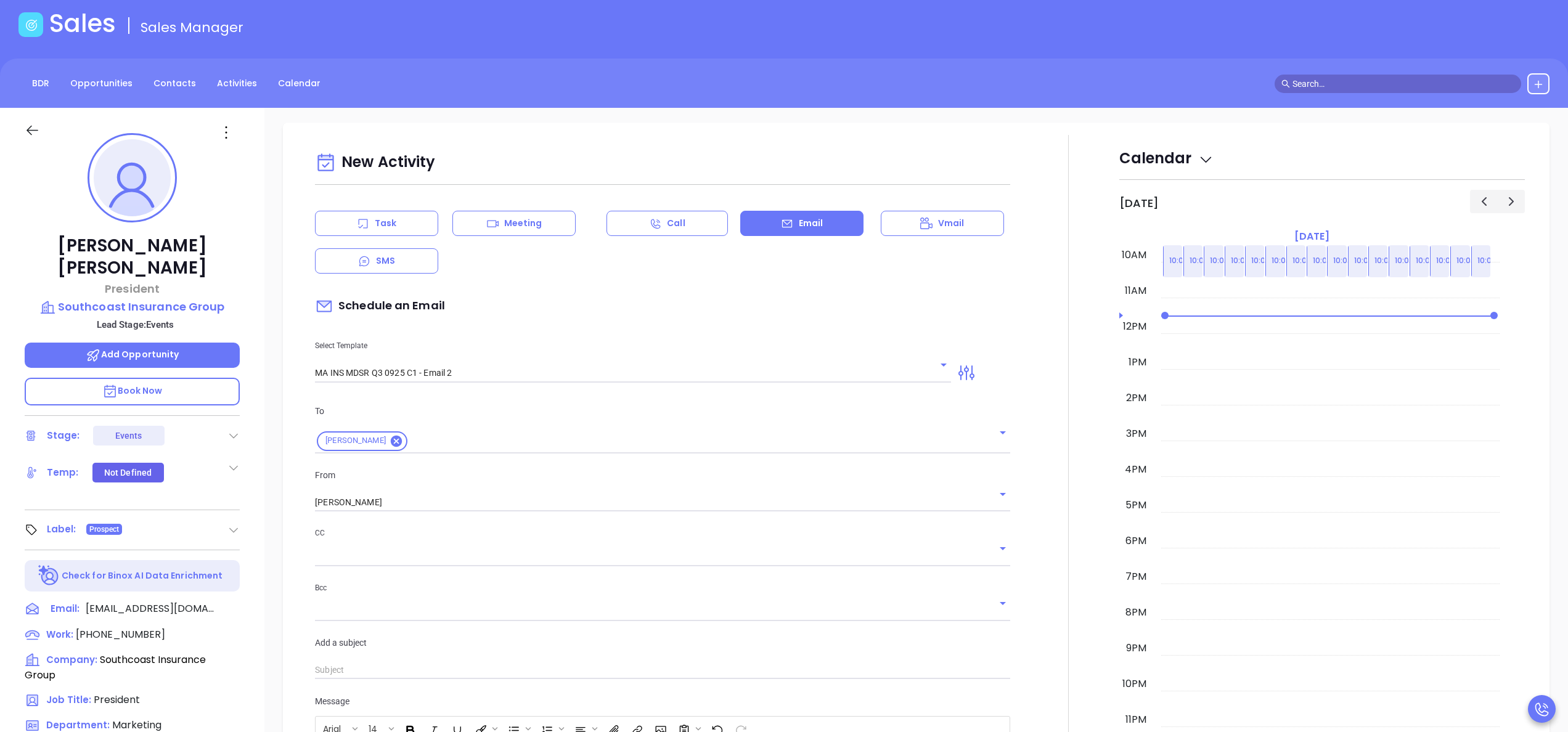
scroll to position [168, 0]
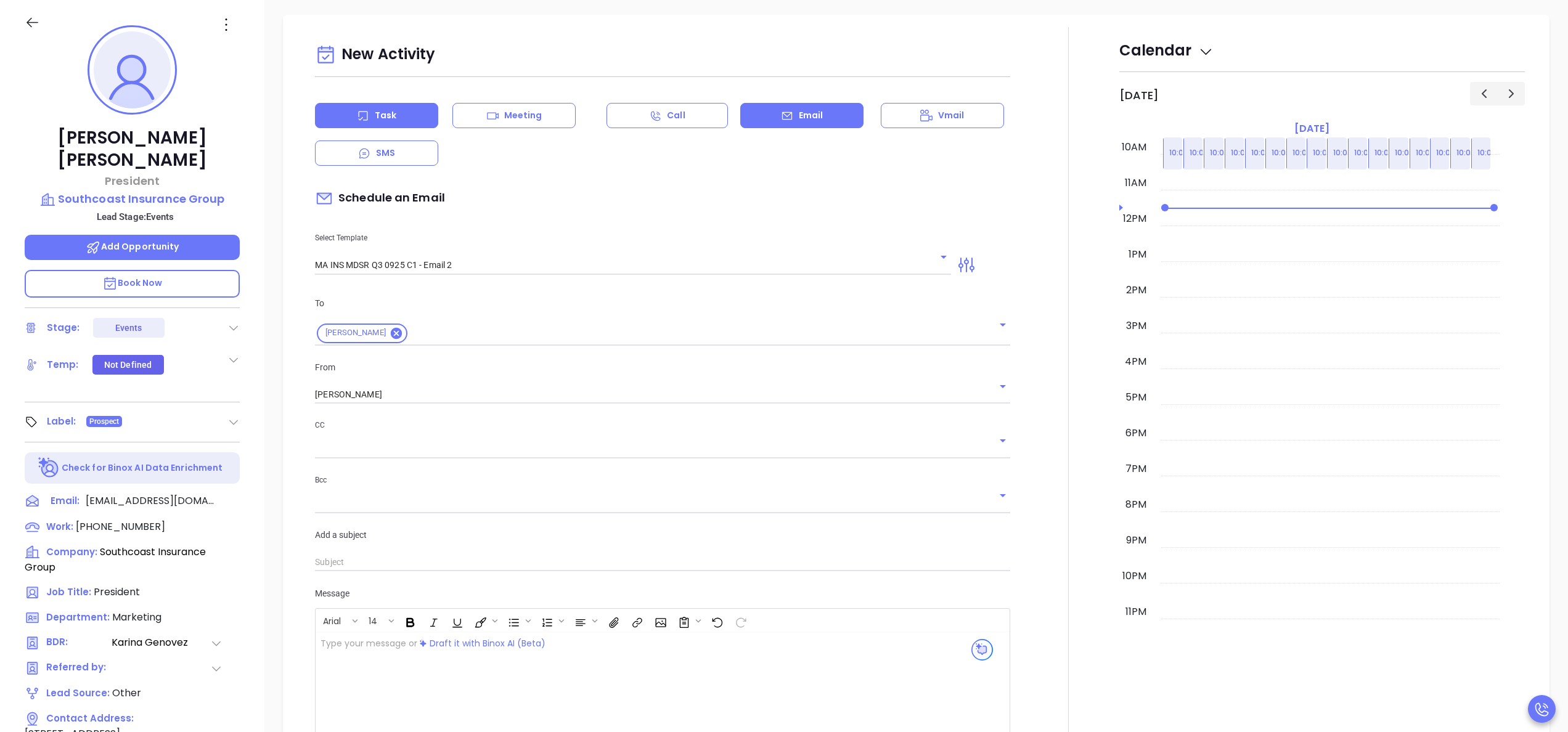
click at [412, 105] on div "Task" at bounding box center [376, 116] width 124 height 25
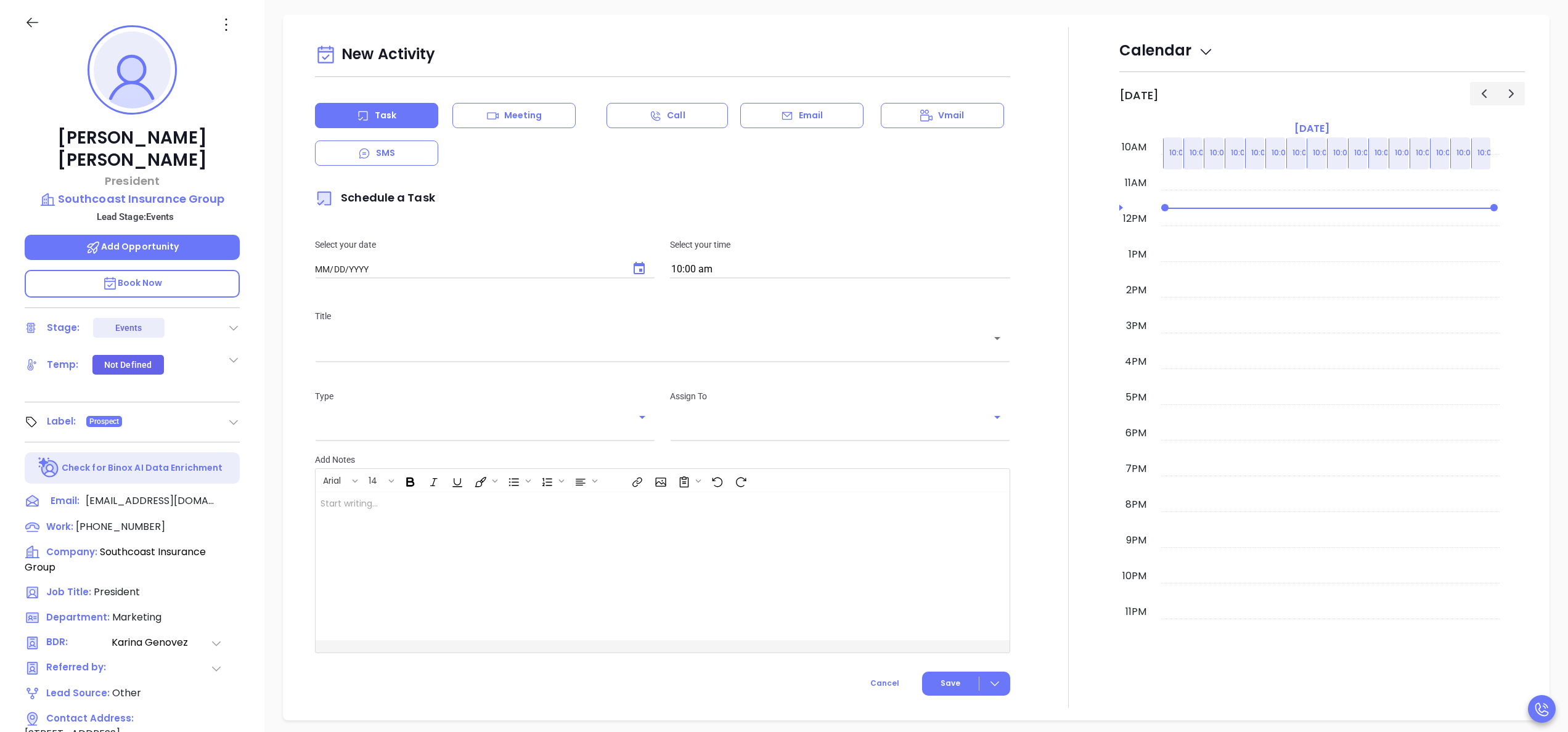
type input "[DATE]"
type input "[PERSON_NAME]"
click at [723, 261] on input "10:00 am" at bounding box center [840, 270] width 341 height 17
click at [699, 396] on button "11:00 am" at bounding box center [765, 407] width 191 height 27
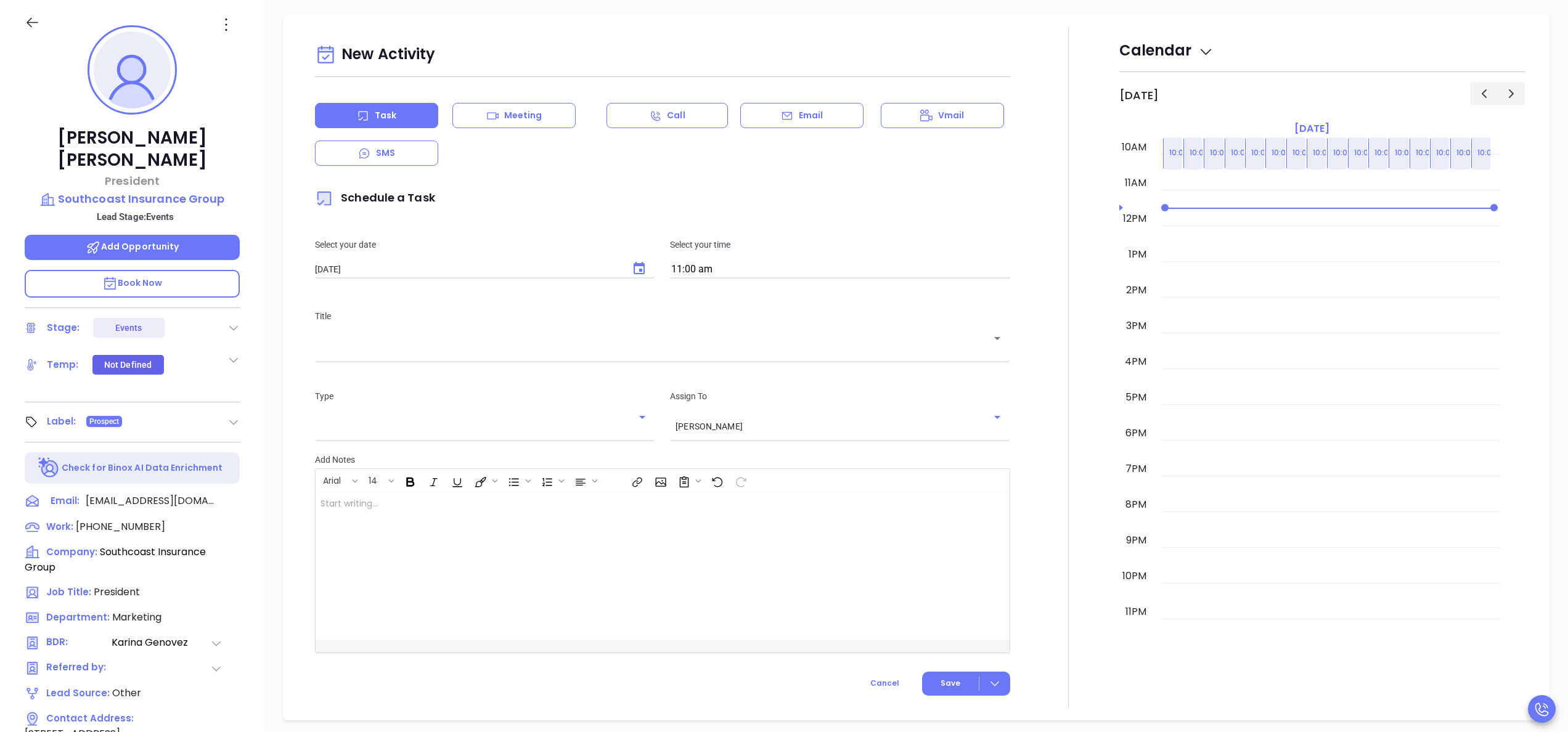
scroll to position [218, 0]
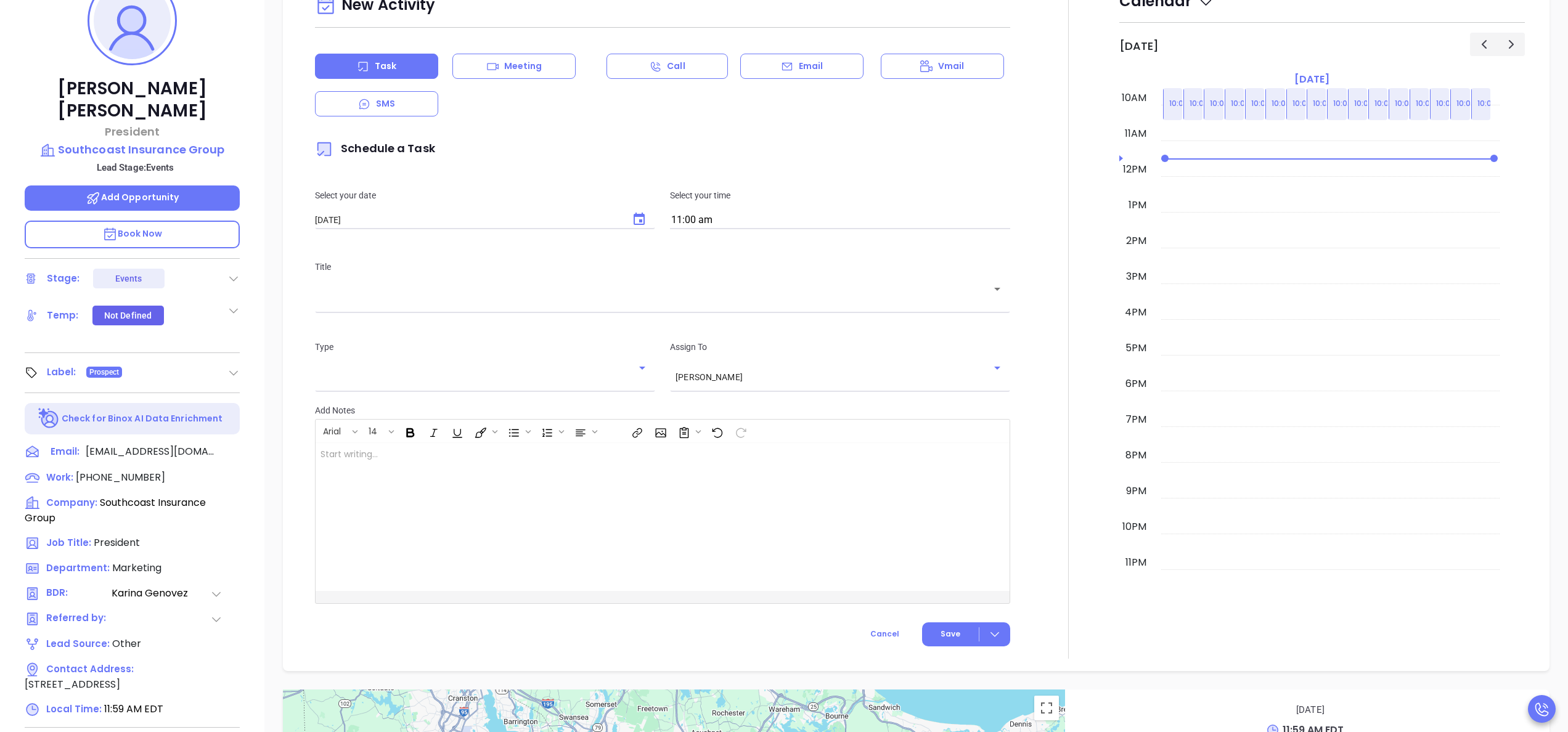
click at [756, 212] on input "11:00 am" at bounding box center [840, 220] width 341 height 17
click at [712, 321] on button "2:00 pm" at bounding box center [765, 330] width 191 height 27
type input "2:00 pm"
click at [671, 291] on div "​" at bounding box center [663, 297] width 695 height 24
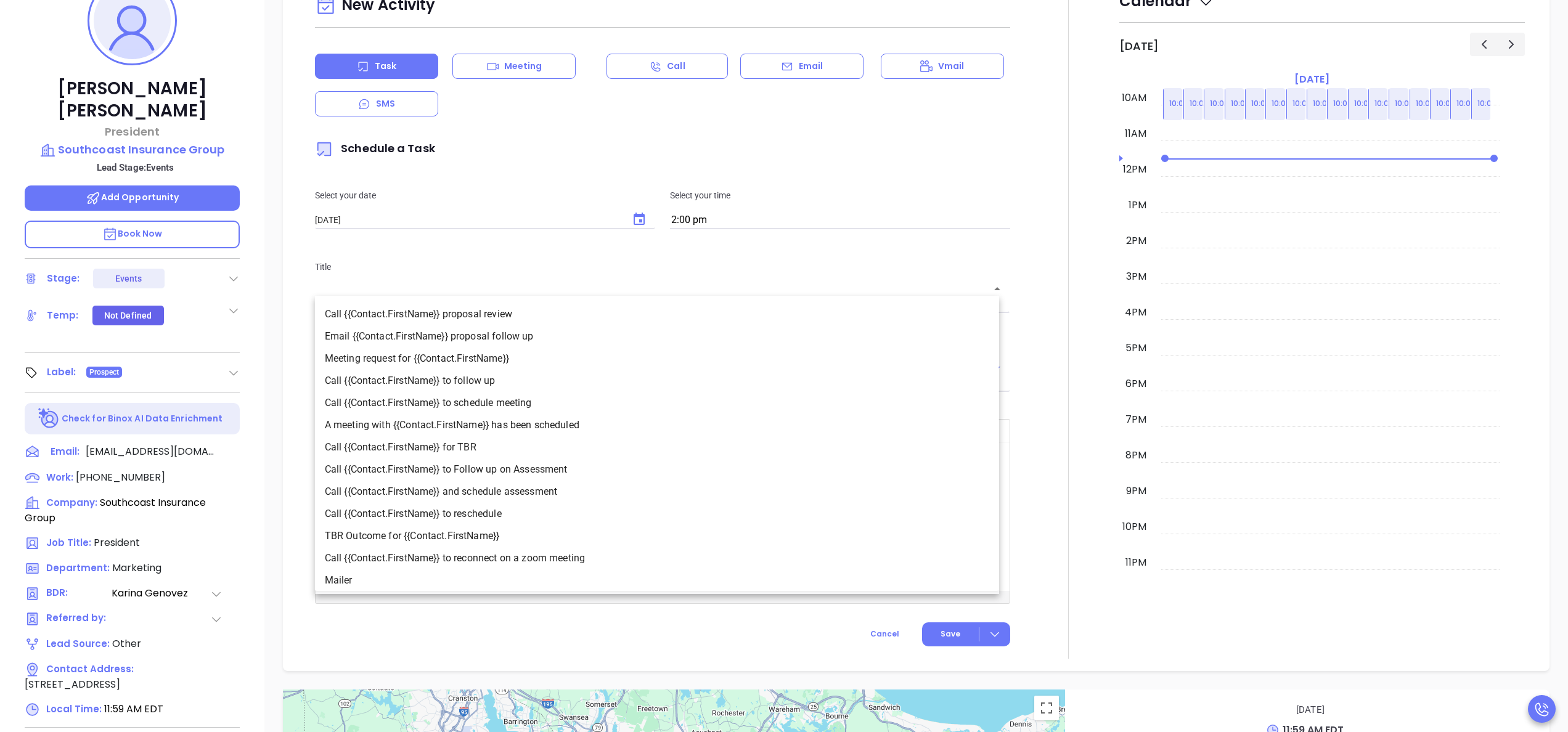
click at [483, 381] on li "Call {{Contact.FirstName}} to follow up" at bounding box center [657, 381] width 684 height 22
type input "Call Nick to follow up"
type input "Call"
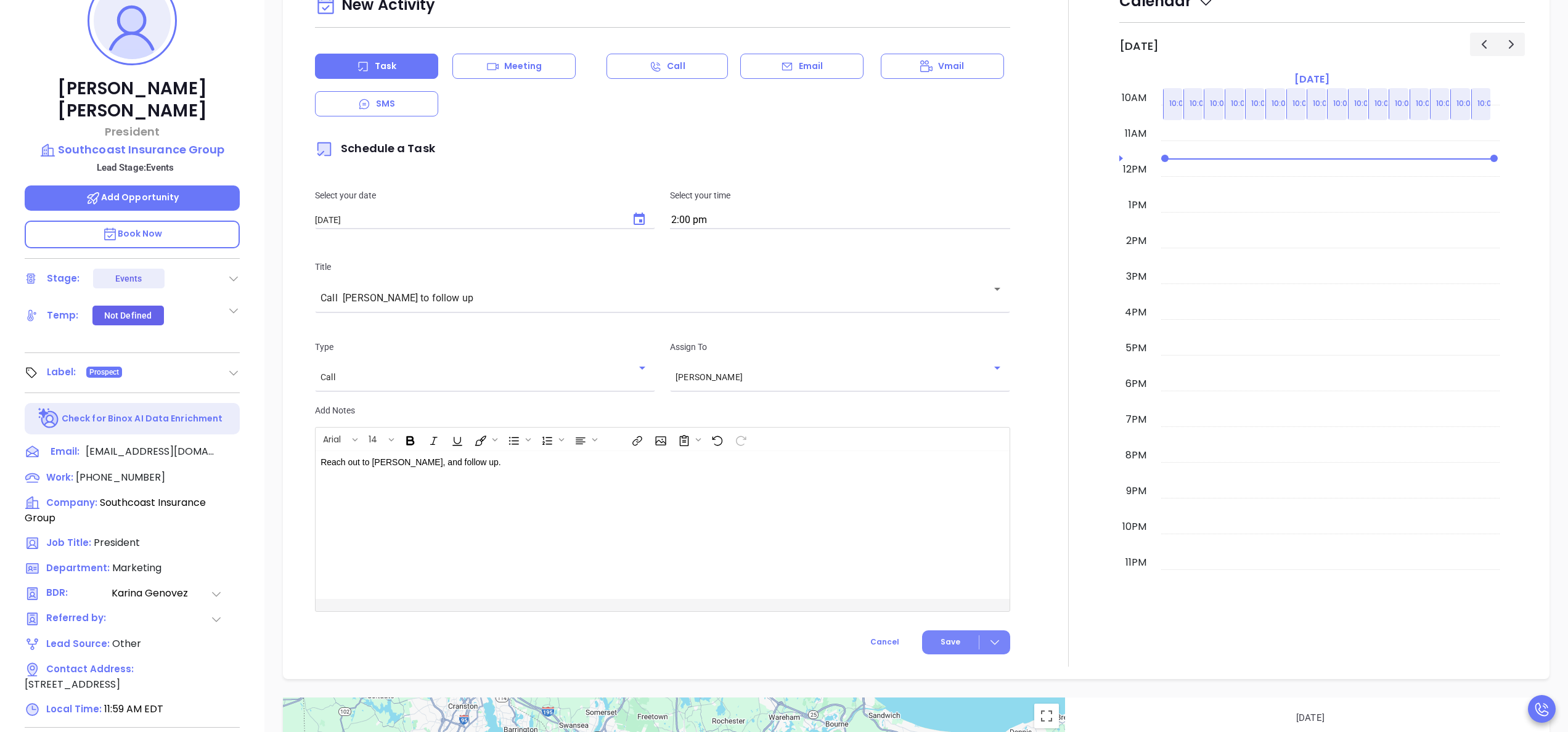
click at [941, 637] on span "Save" at bounding box center [950, 642] width 20 height 11
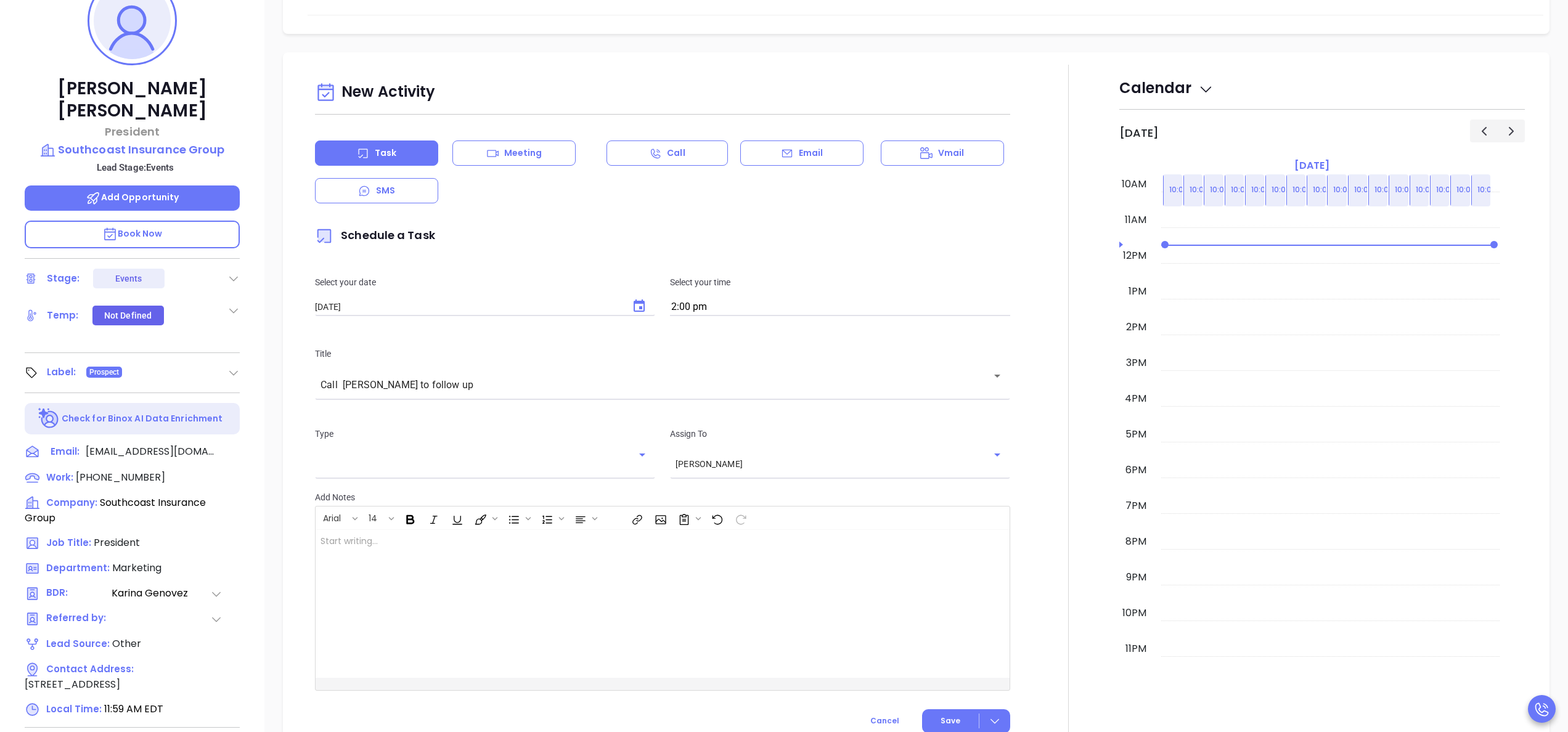
scroll to position [578, 0]
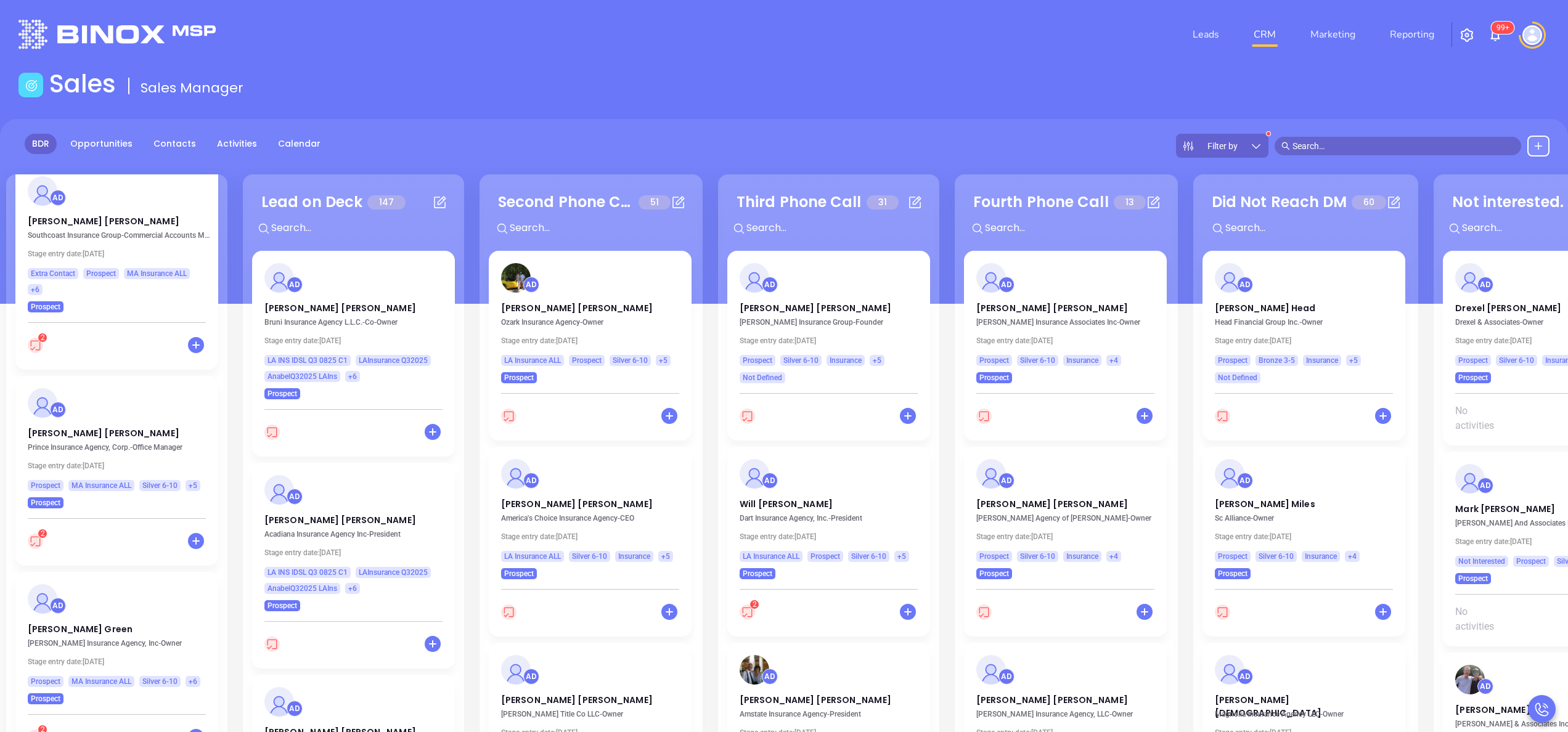
scroll to position [1331, 0]
click at [92, 425] on p "[PERSON_NAME]" at bounding box center [116, 425] width 178 height 6
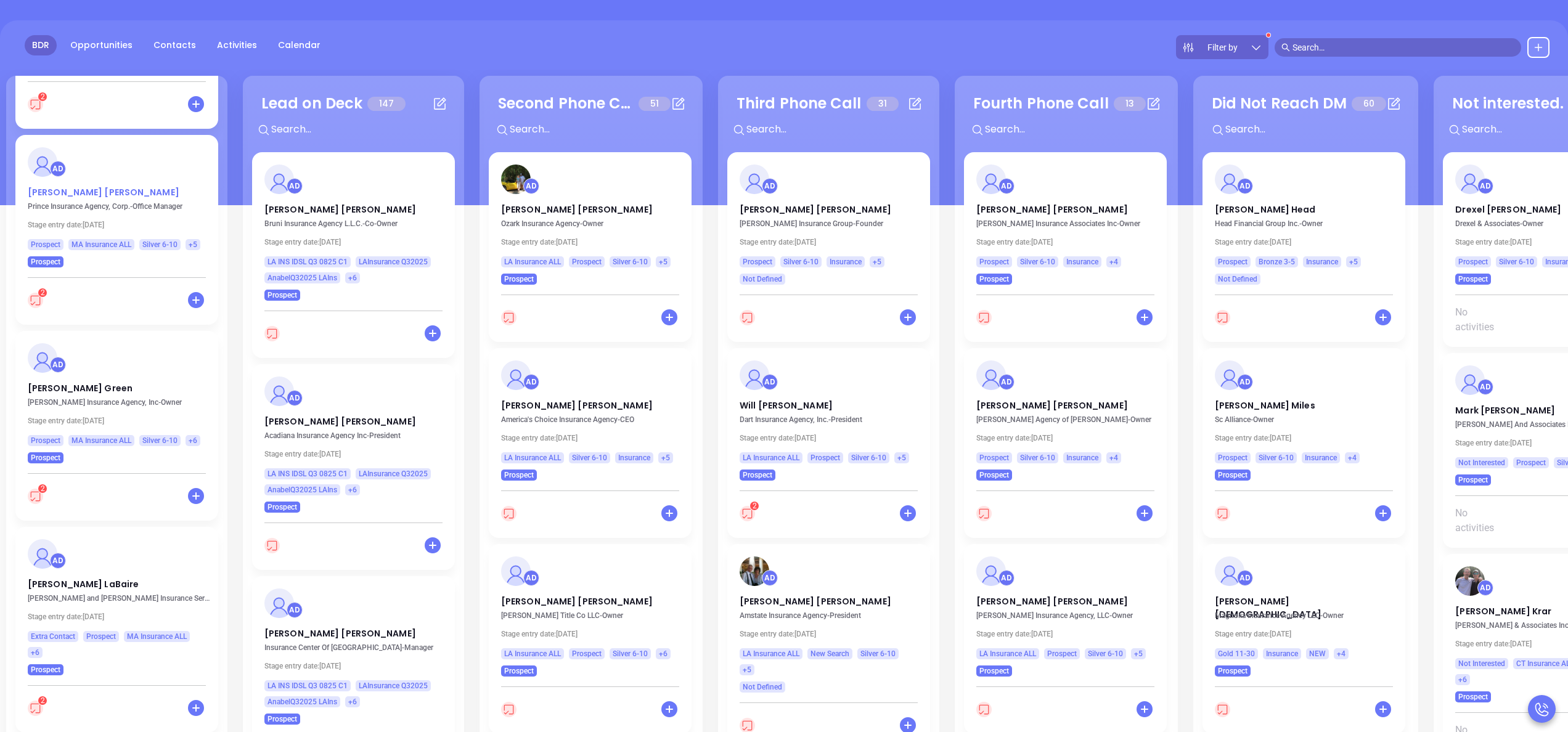
scroll to position [1470, 0]
click at [68, 388] on p "[PERSON_NAME]" at bounding box center [116, 384] width 178 height 6
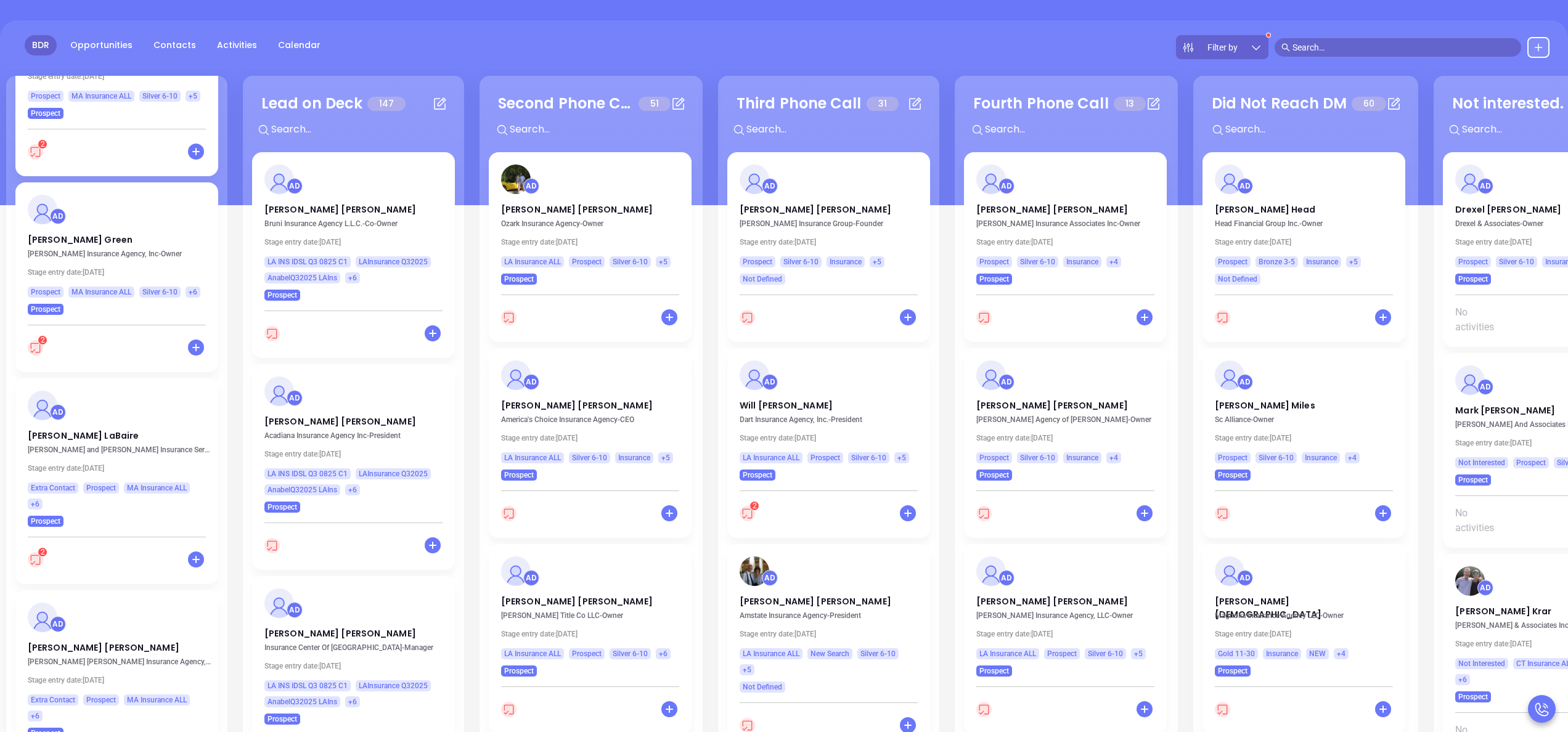
scroll to position [1667, 0]
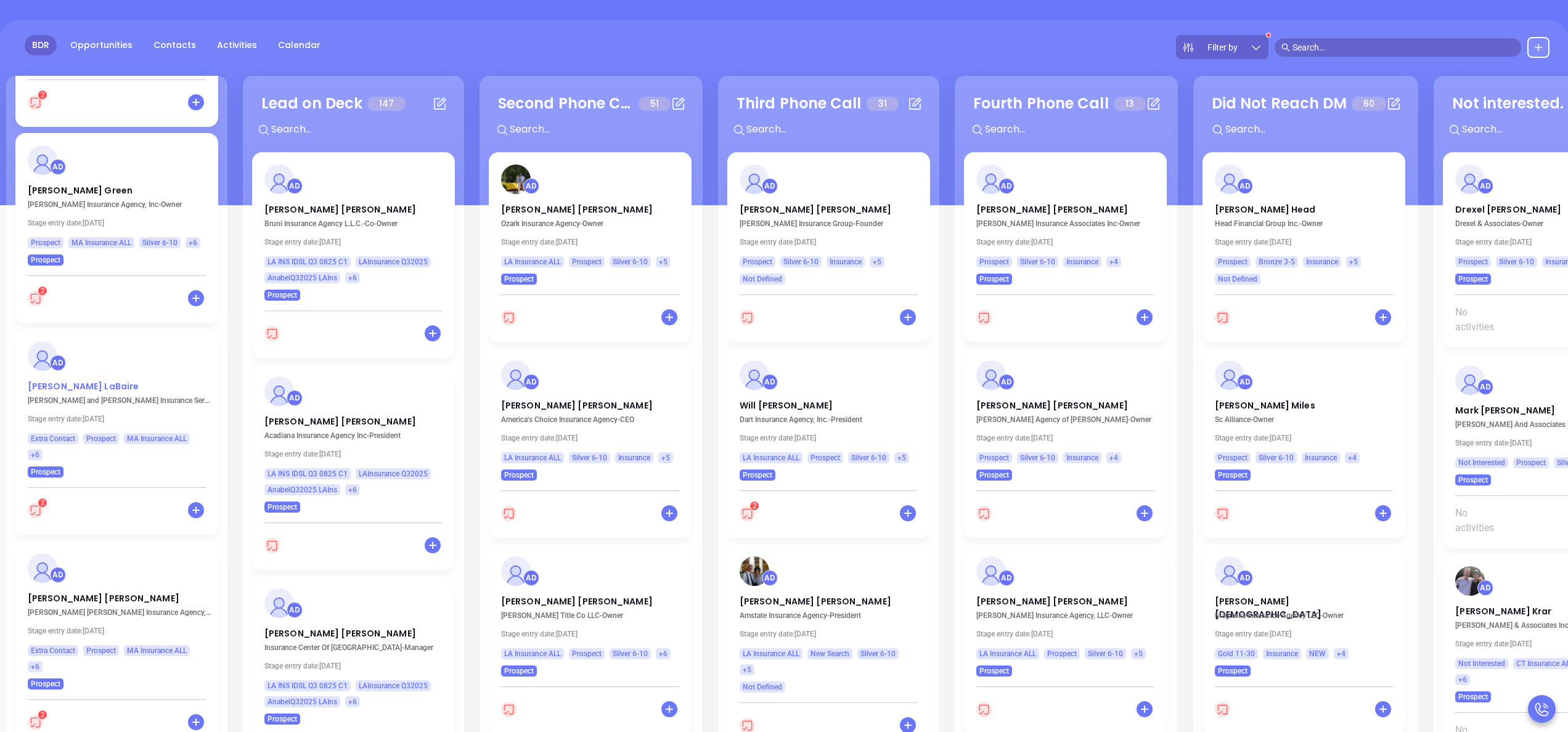
click at [75, 386] on p "Kathryn LaBaire" at bounding box center [116, 383] width 178 height 6
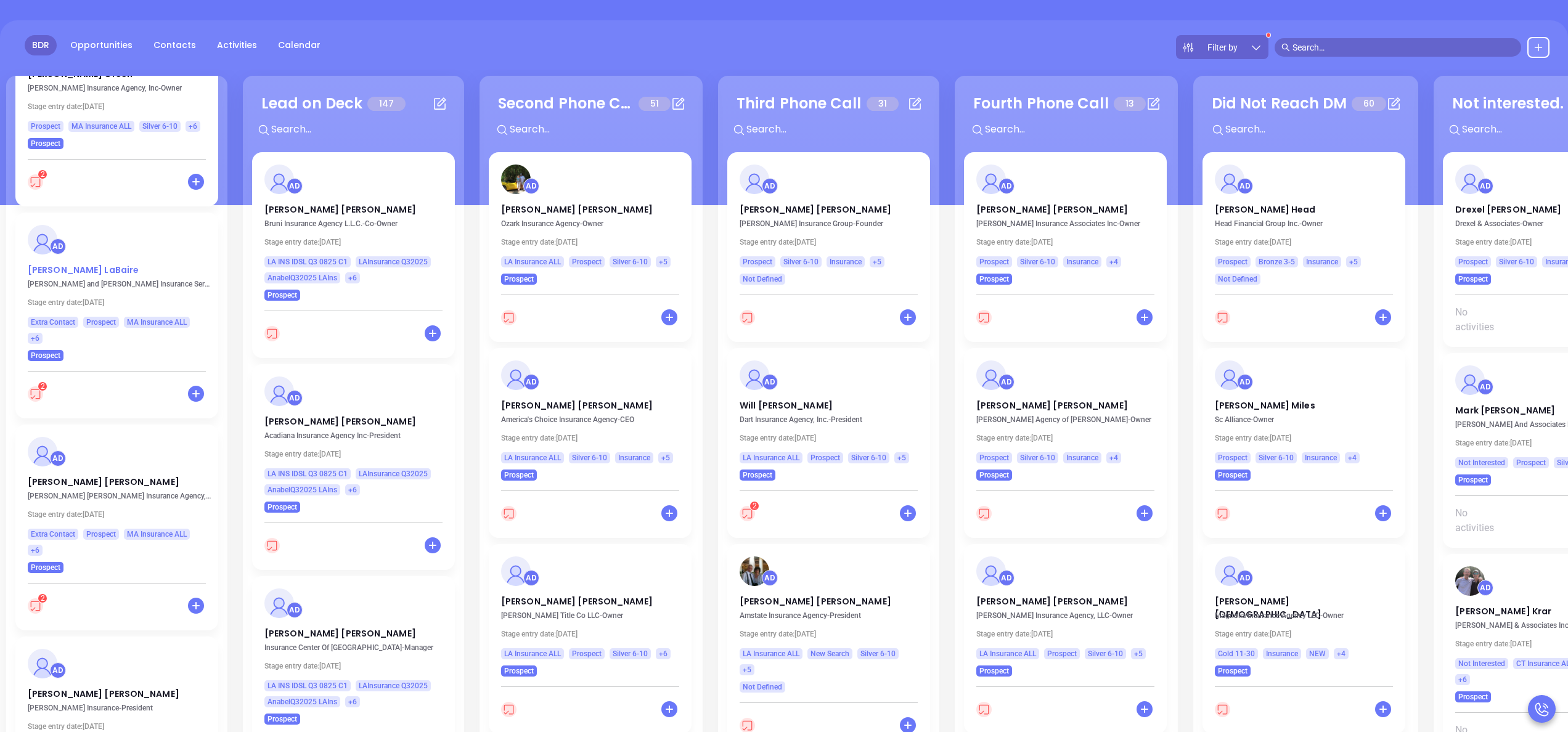
scroll to position [1865, 0]
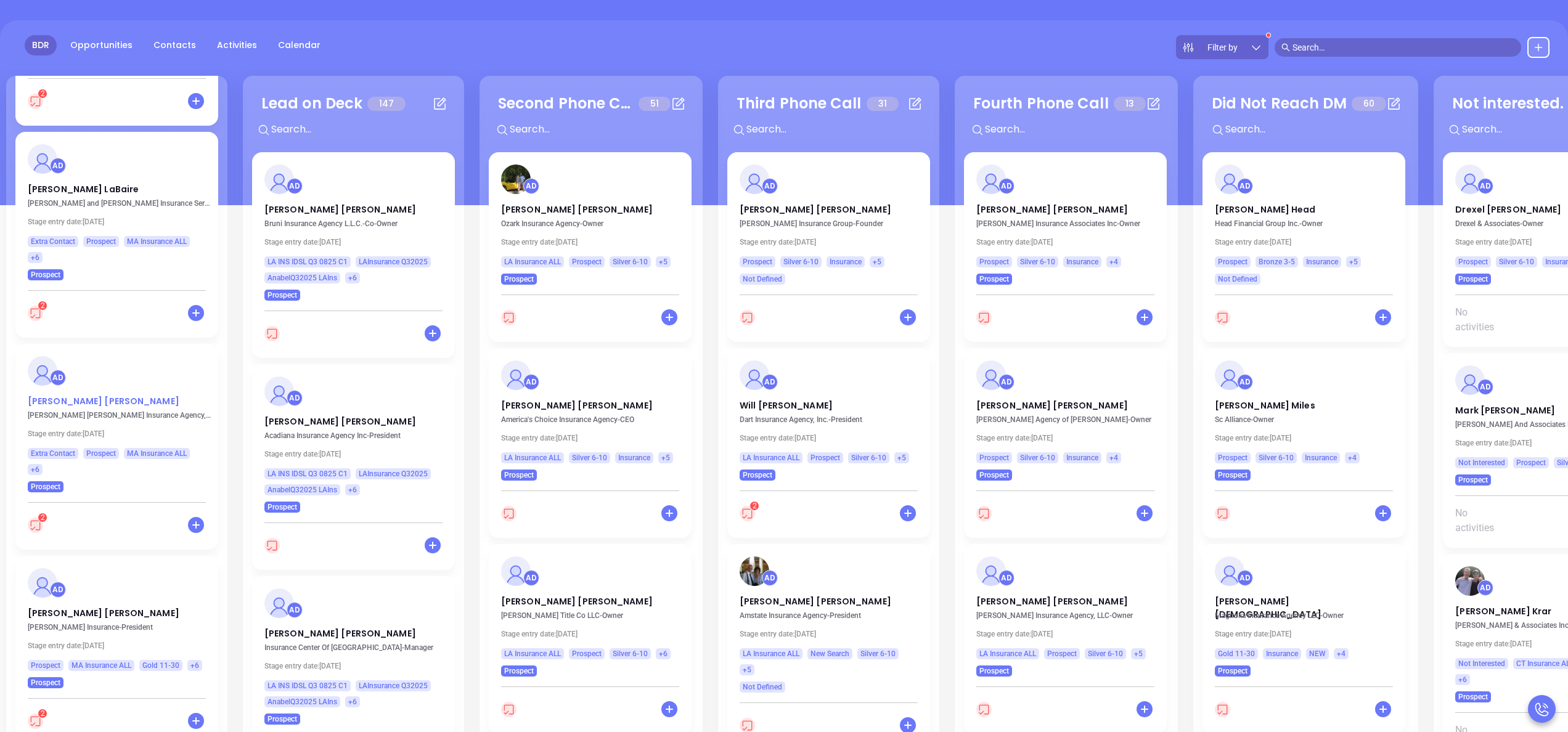
click at [54, 401] on p "Brad Cassin" at bounding box center [116, 398] width 178 height 6
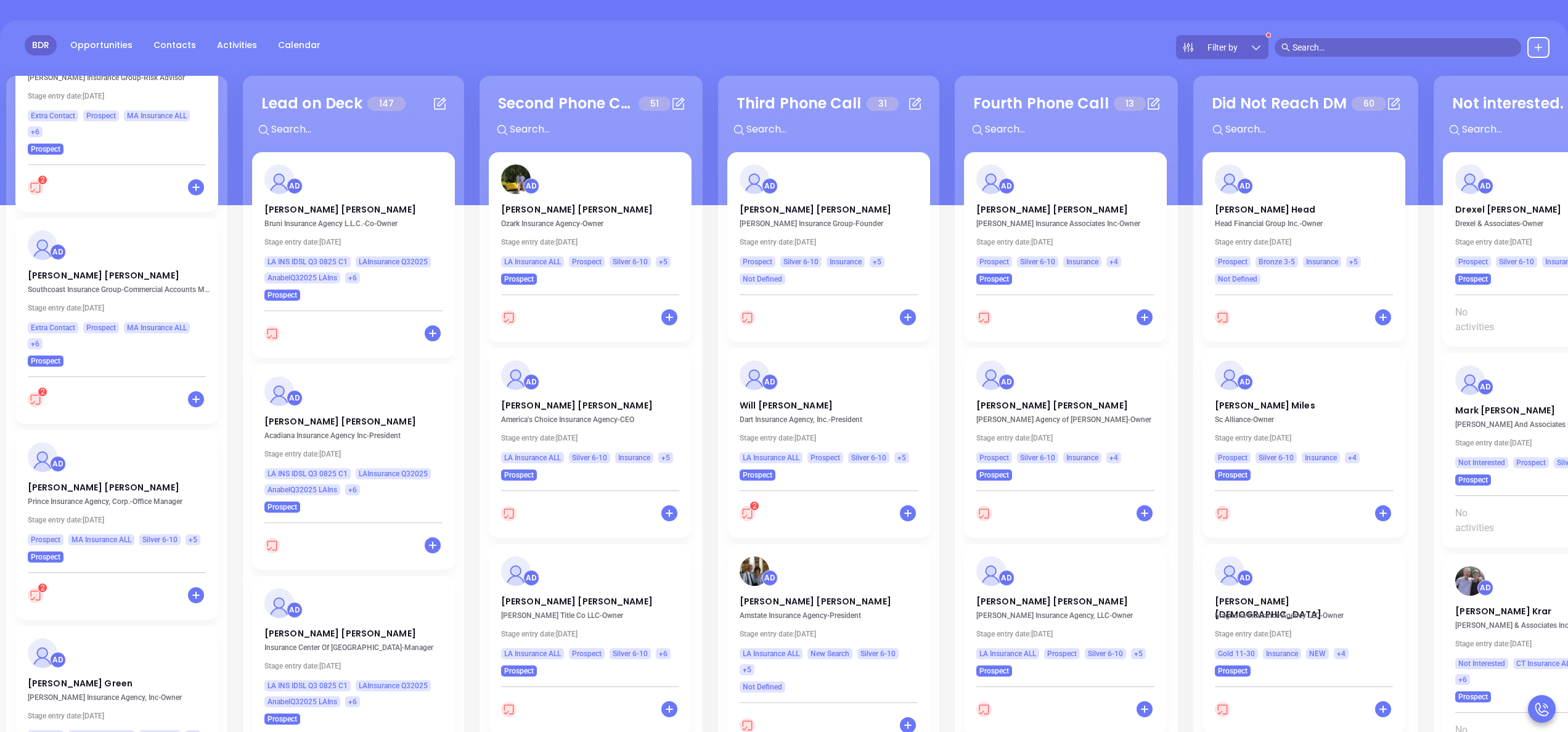
scroll to position [1125, 0]
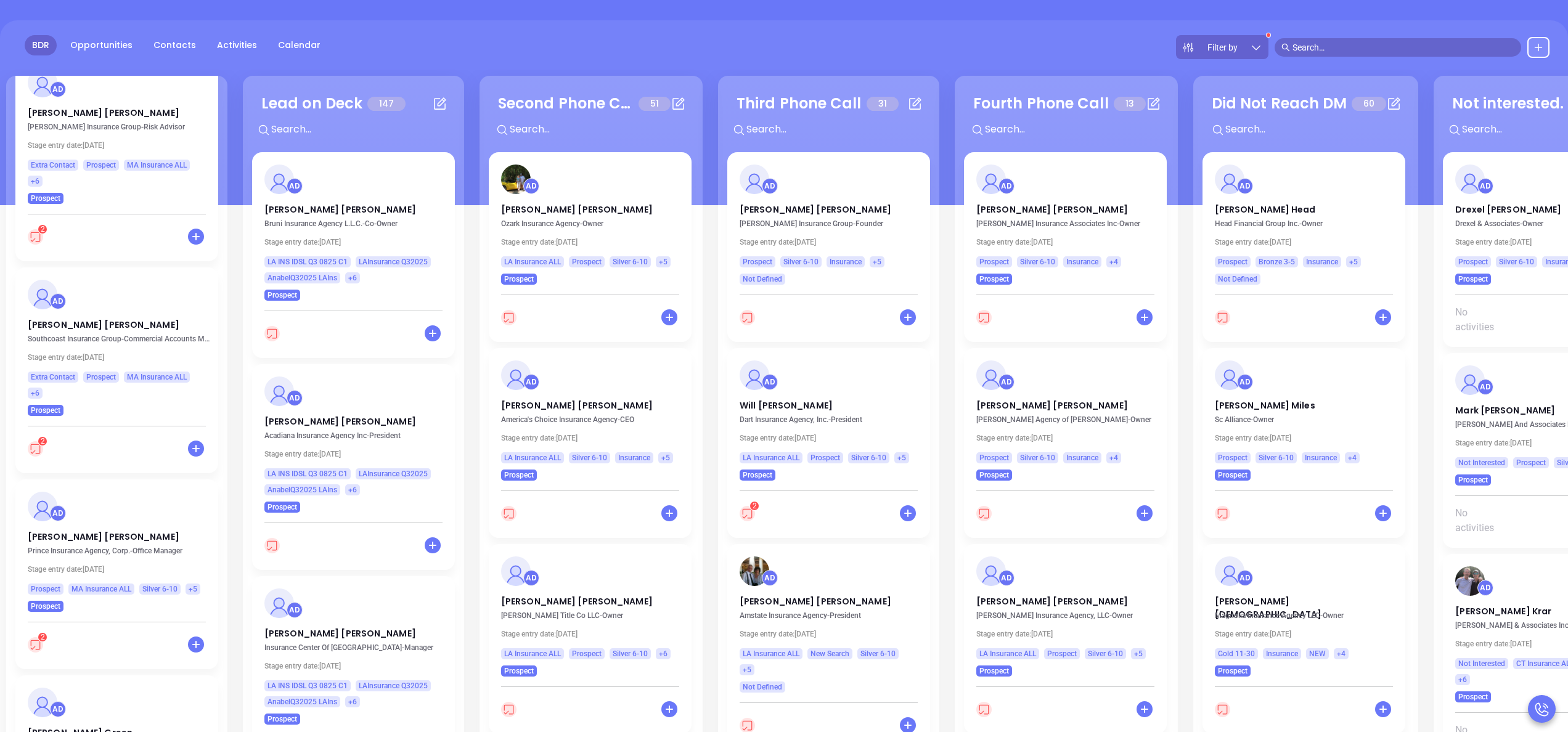
click at [1105, 40] on div "BDR Opportunities Contacts Activities Calendar Filter by" at bounding box center [784, 47] width 1568 height 24
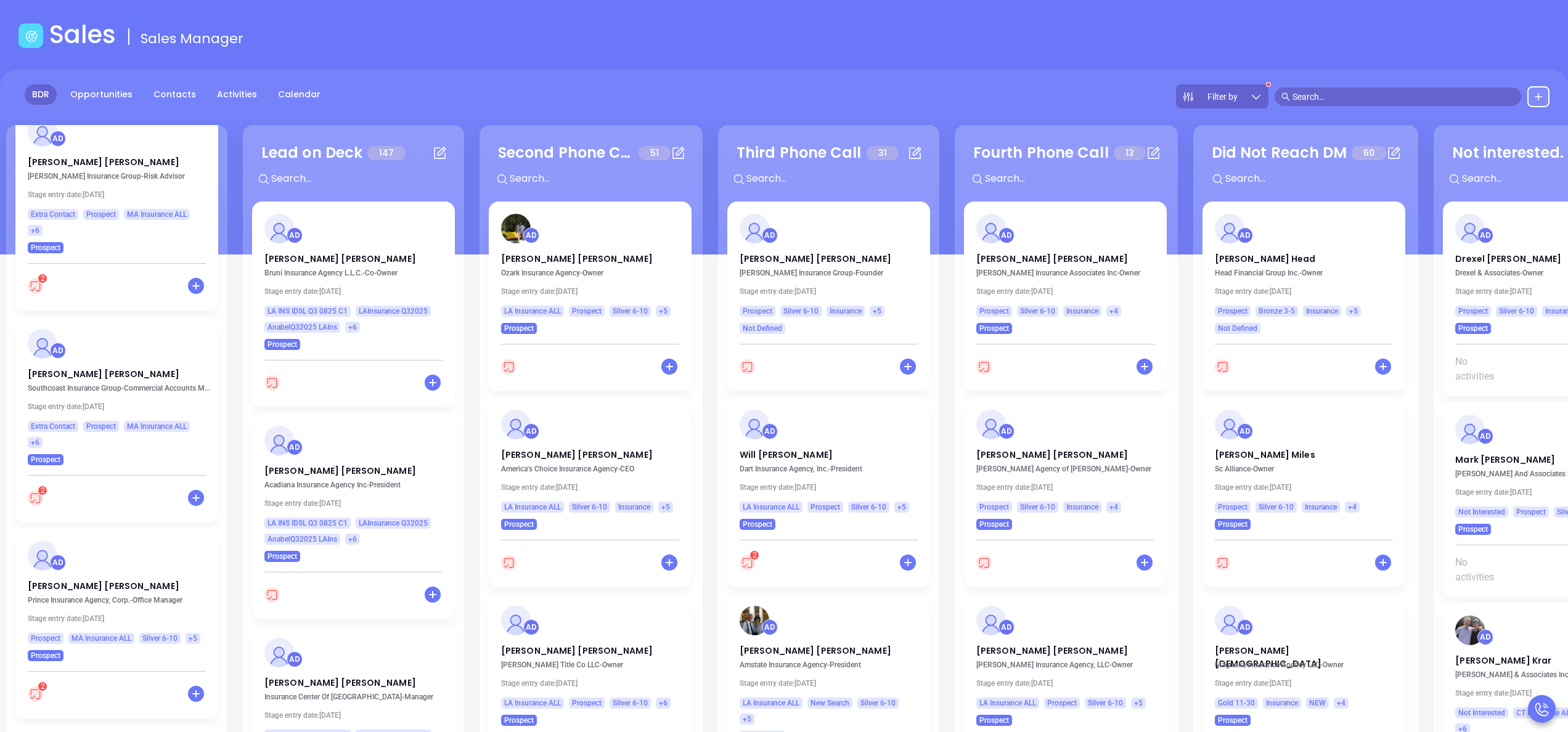
scroll to position [0, 0]
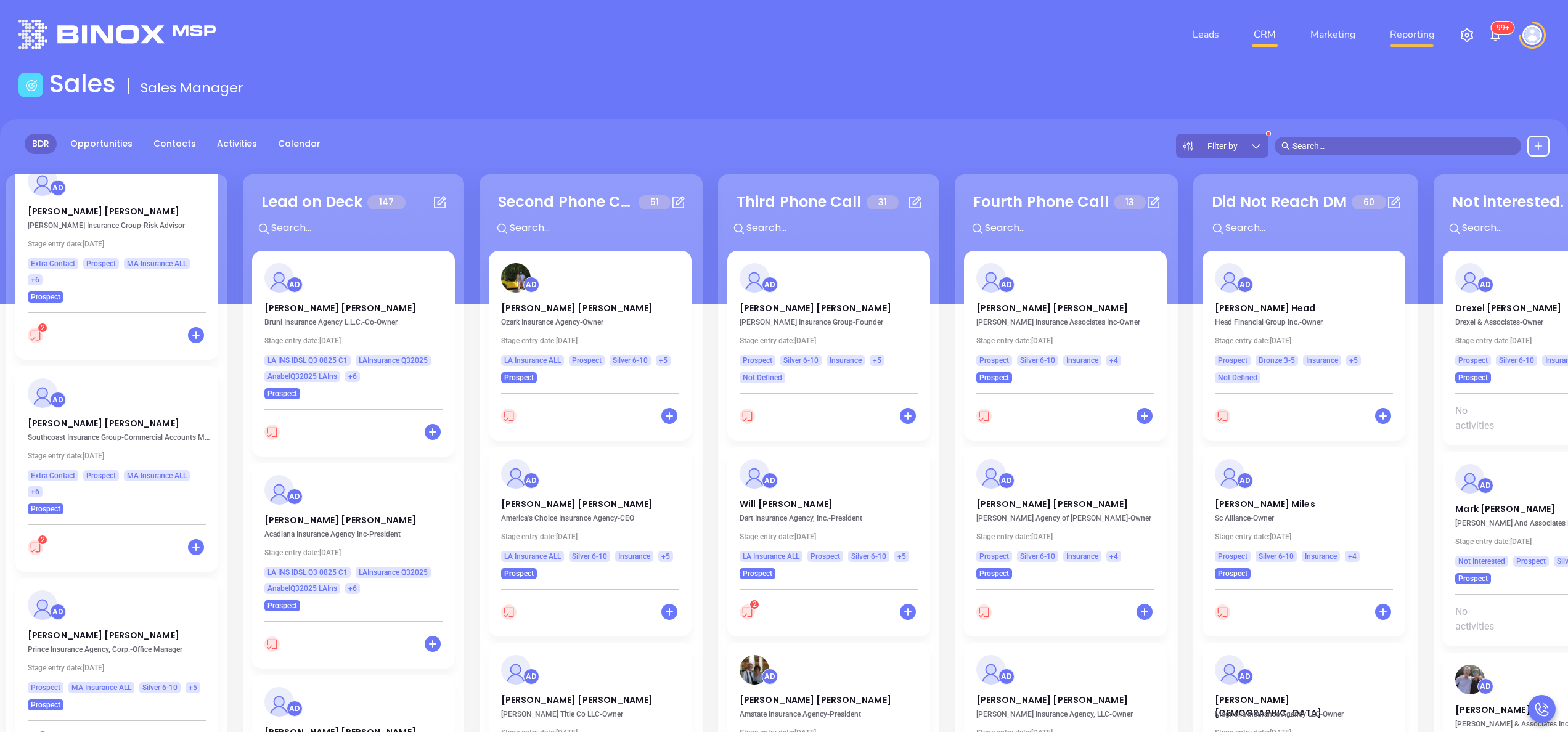
click at [1403, 31] on link "Reporting" at bounding box center [1412, 35] width 54 height 25
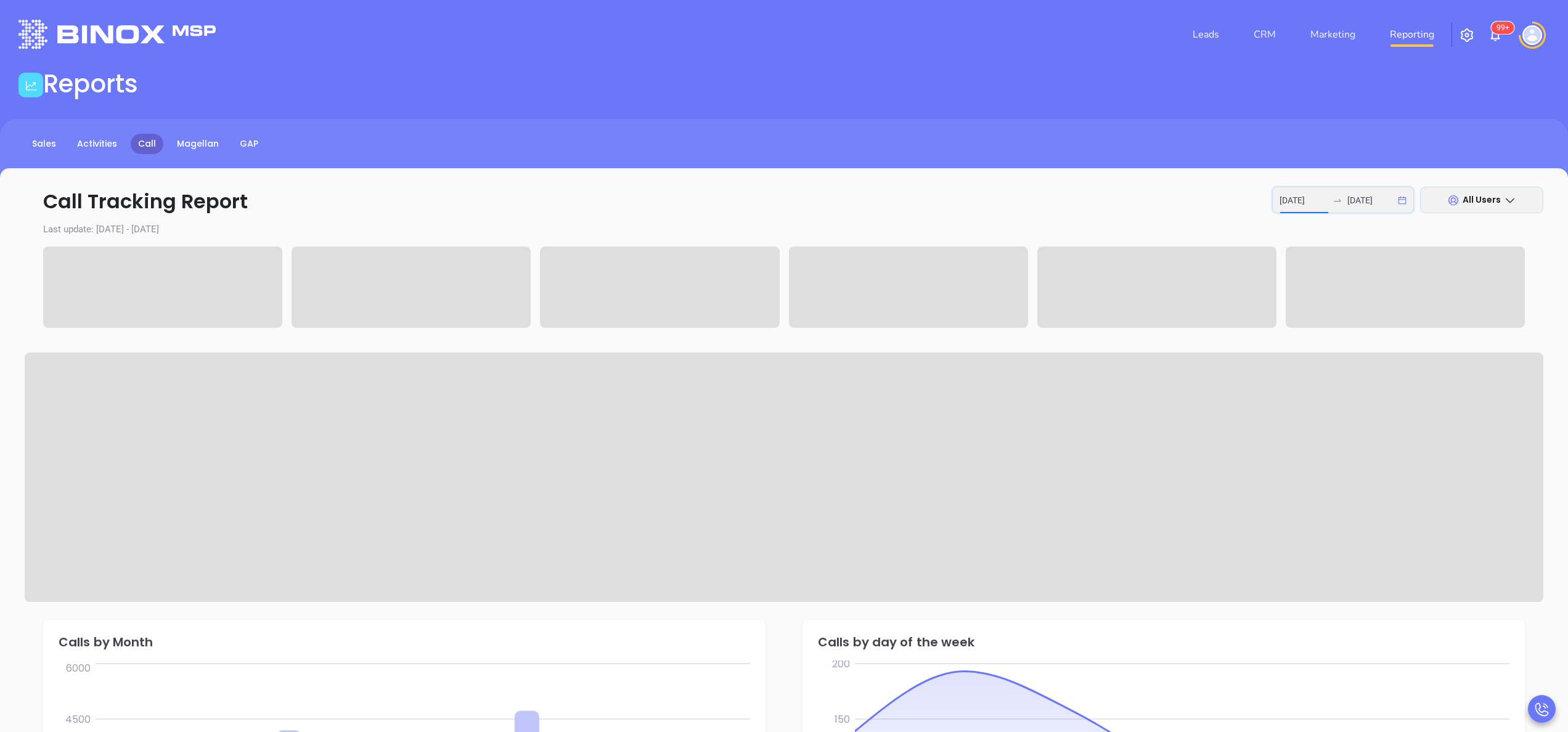
click at [1303, 200] on input "2025-09-29" at bounding box center [1304, 200] width 48 height 14
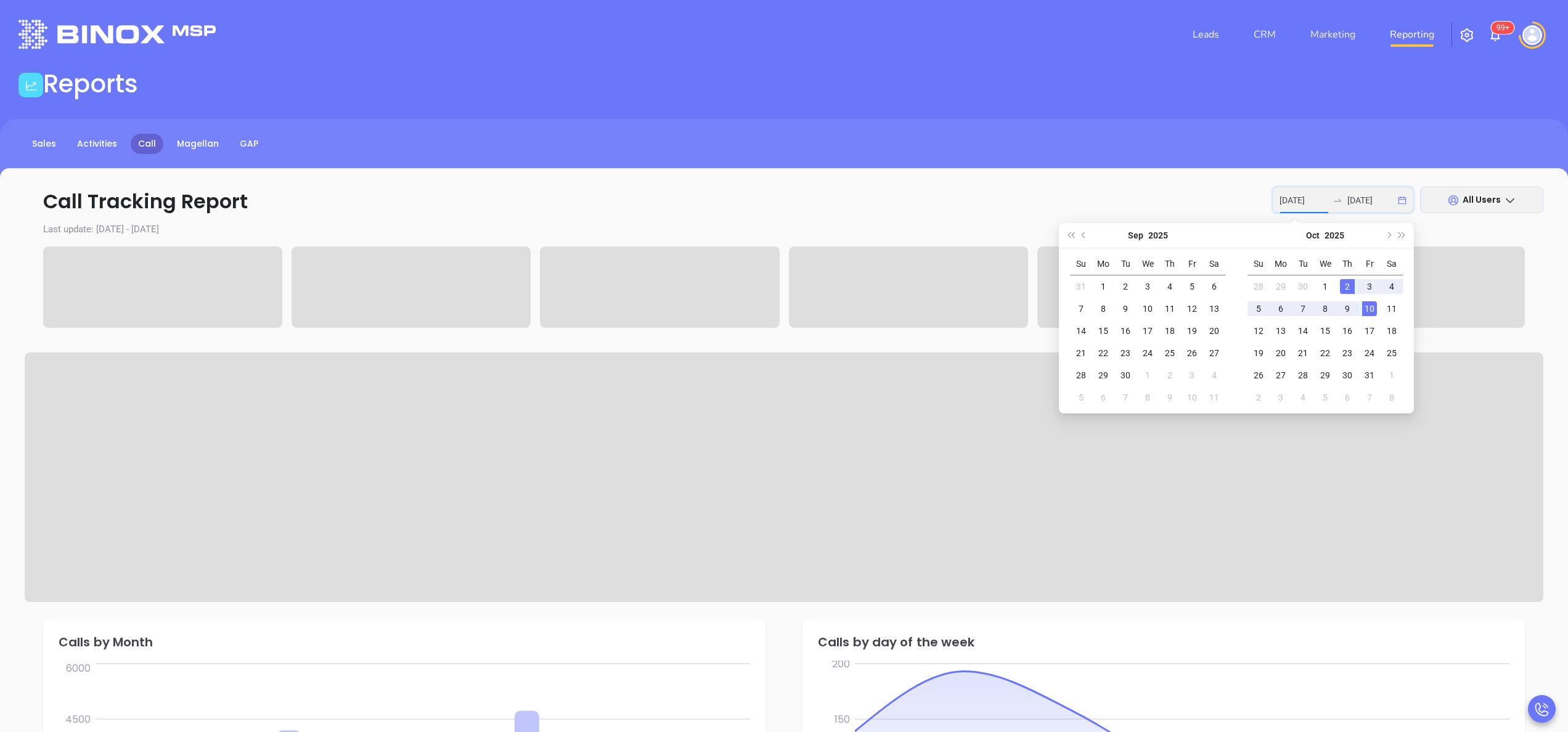
type input "2025-10-02"
click at [1344, 288] on div "2" at bounding box center [1347, 286] width 15 height 15
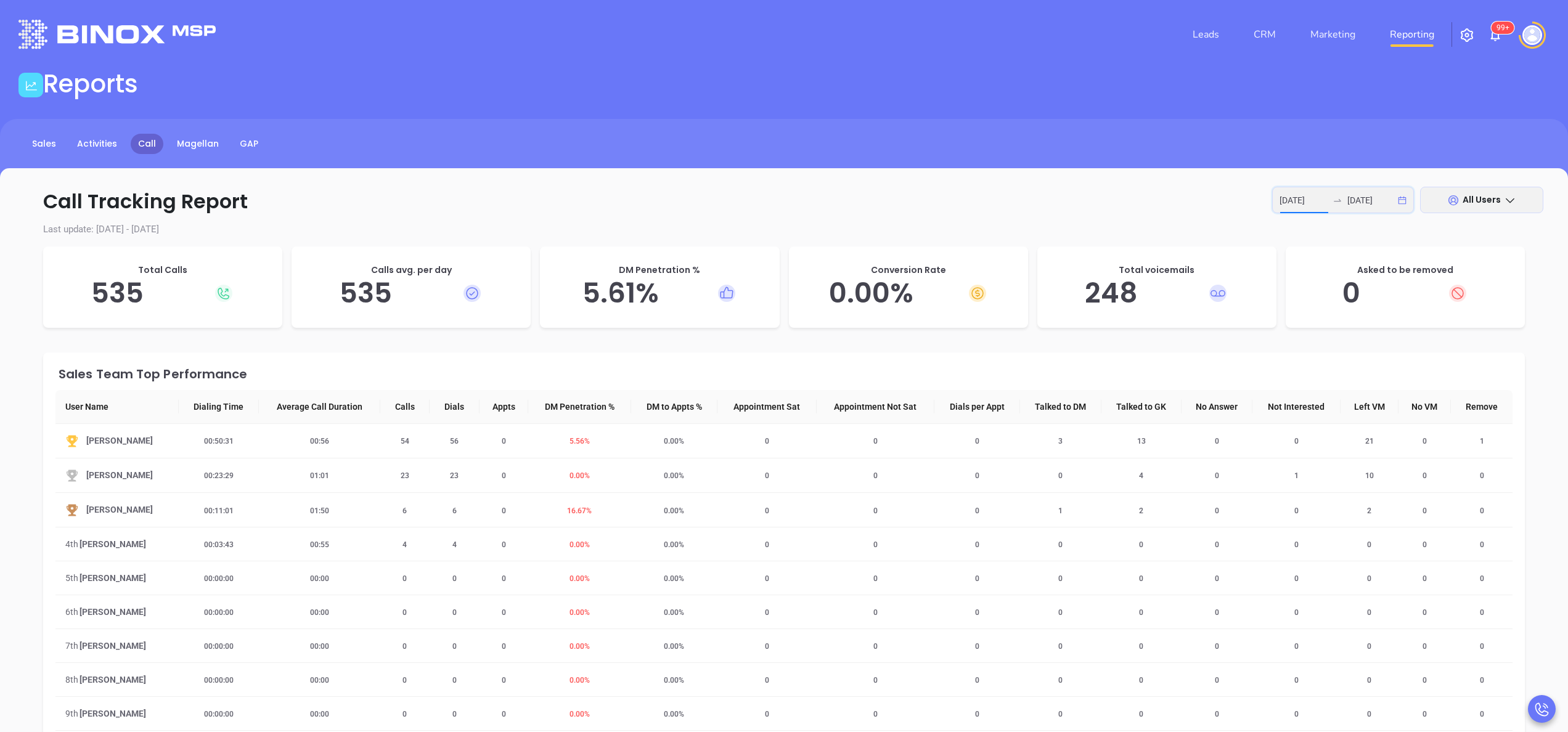
click at [1315, 195] on input "2025-10-02" at bounding box center [1304, 200] width 48 height 14
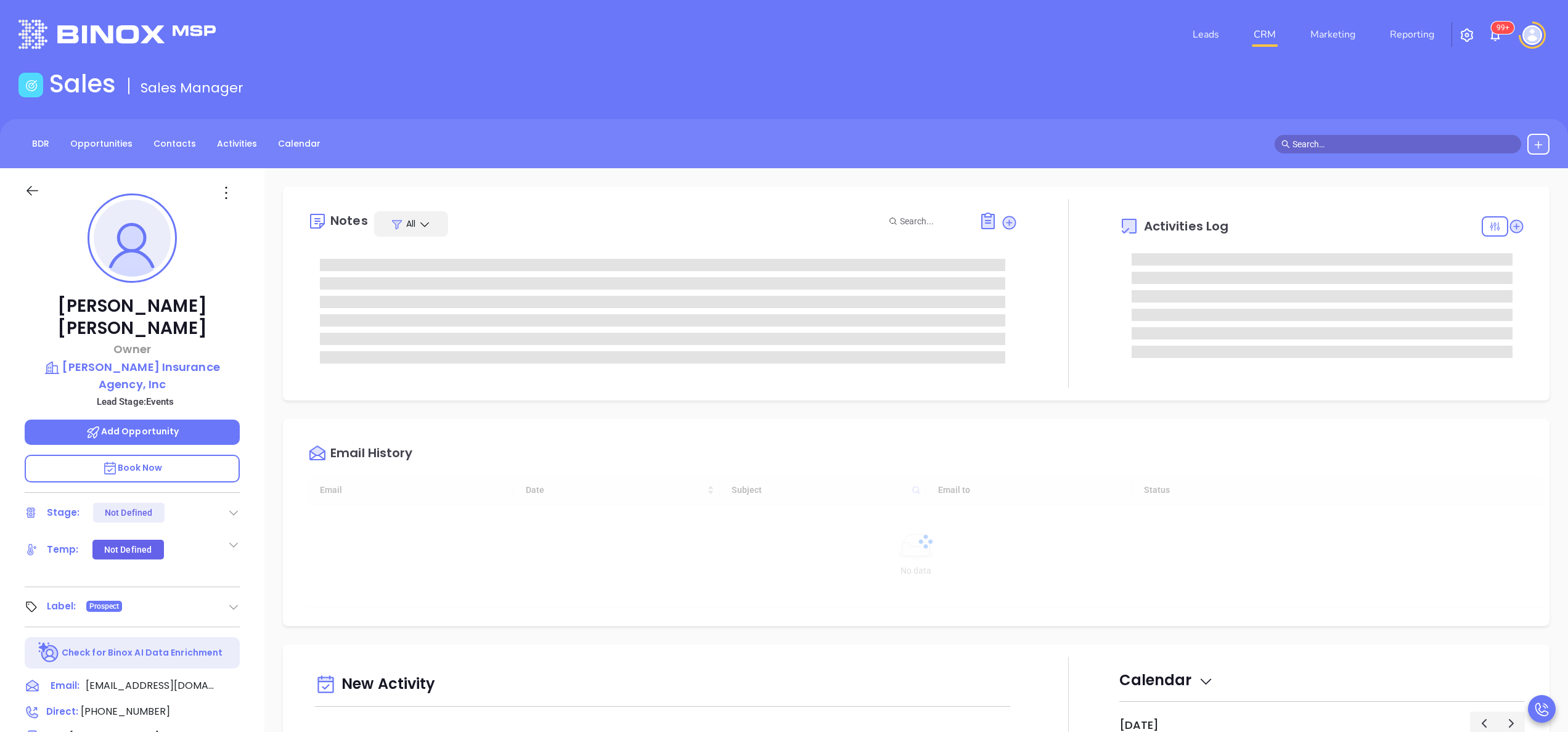
type input "[DATE]"
type input "[PERSON_NAME]"
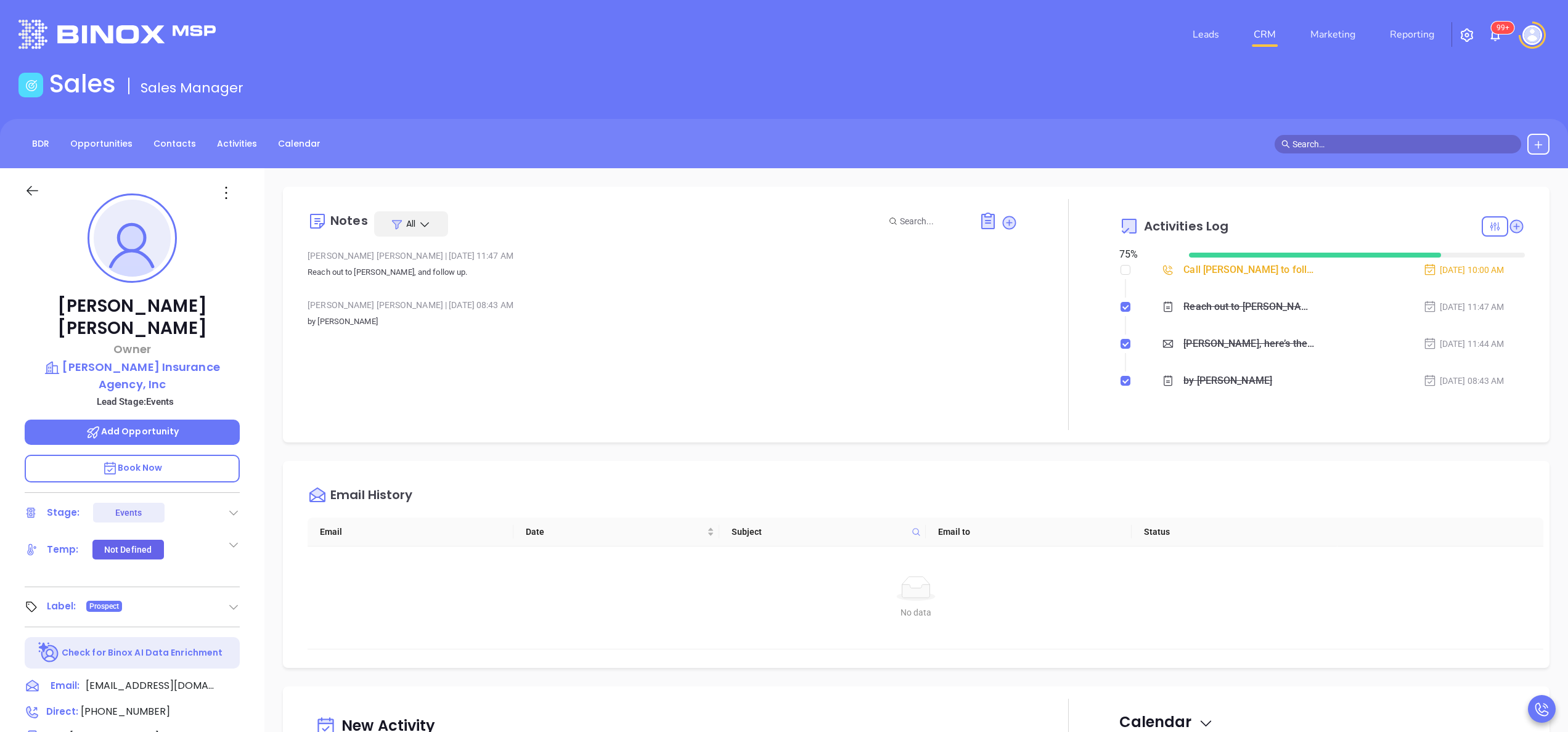
scroll to position [358, 0]
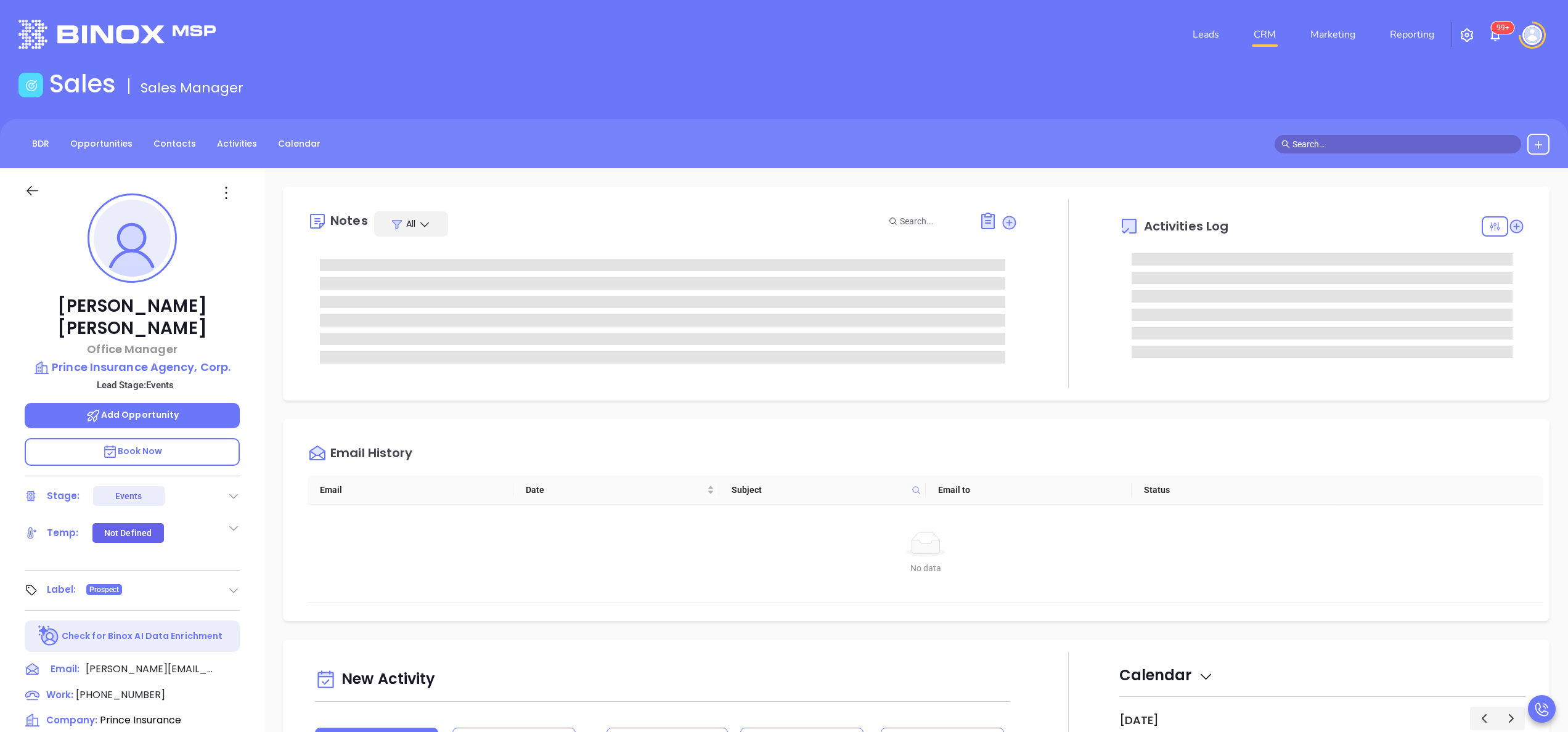
type input "[PERSON_NAME]"
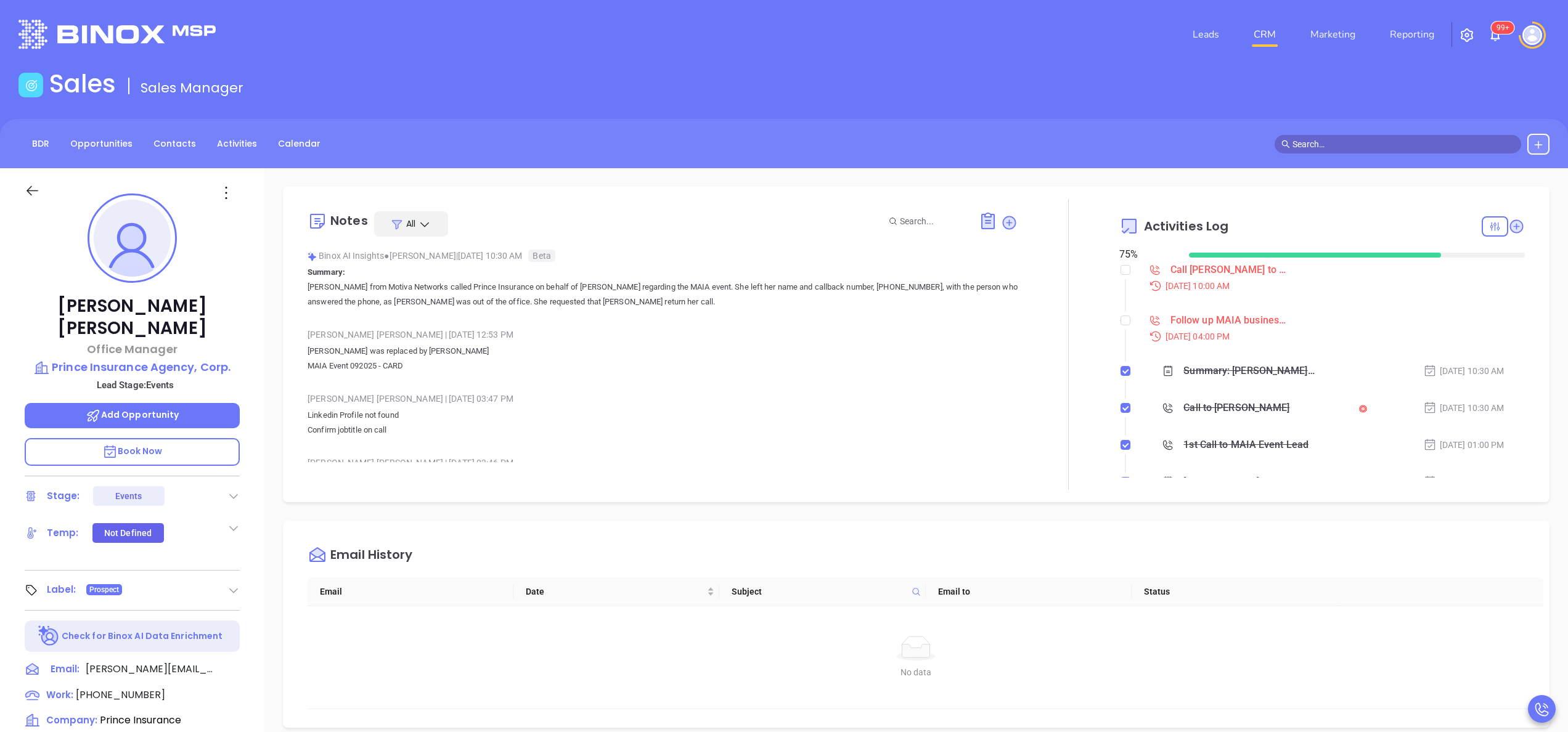
scroll to position [358, 0]
click at [255, 482] on div "[PERSON_NAME] Office Manager Prince Insurance Agency, Corp. Lead Stage: Events …" at bounding box center [132, 625] width 265 height 916
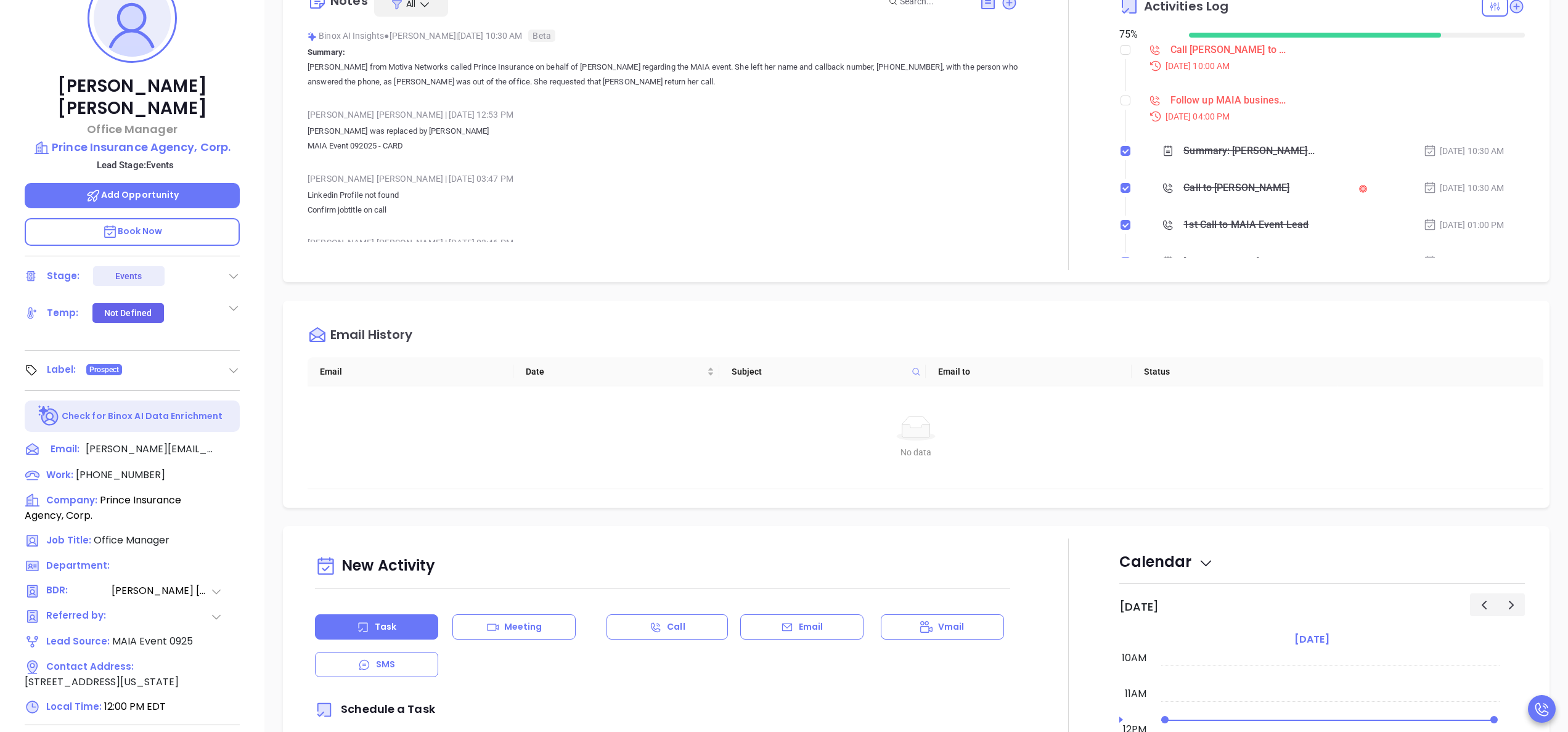
scroll to position [246, 0]
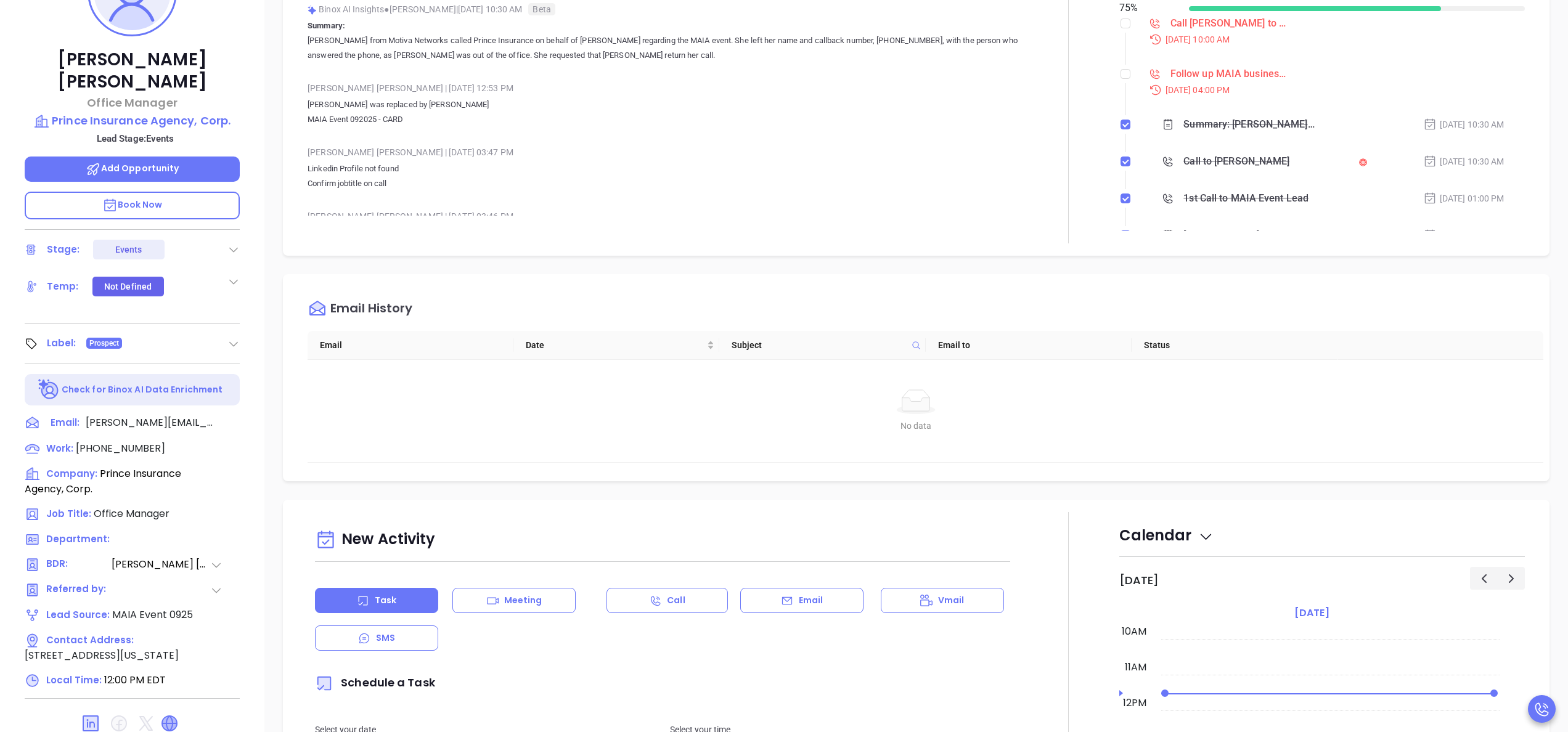
click at [165, 716] on icon at bounding box center [169, 724] width 15 height 15
click at [833, 178] on p "Linkedin Profile not found Confirm jobtitle on call" at bounding box center [663, 176] width 710 height 29
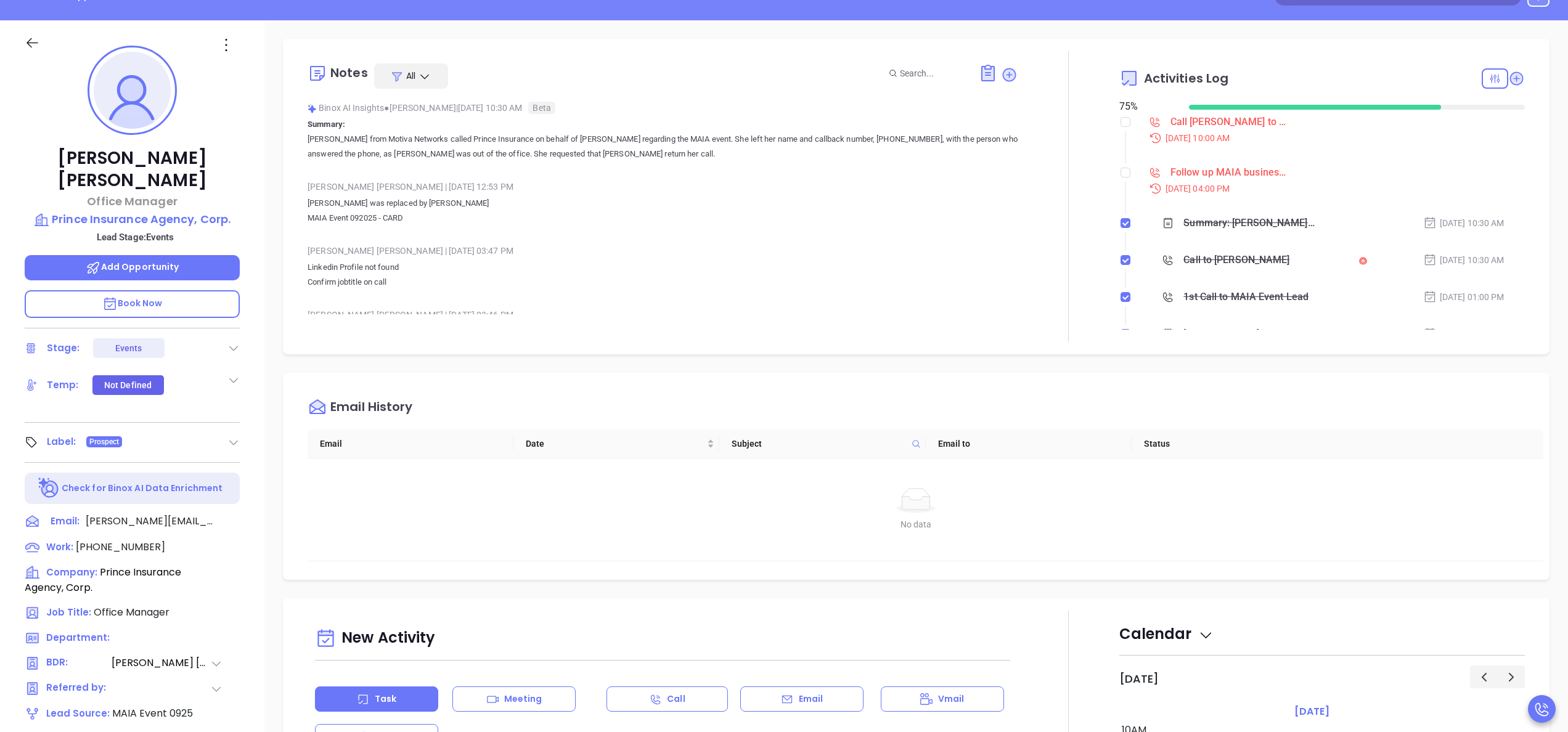
scroll to position [99, 0]
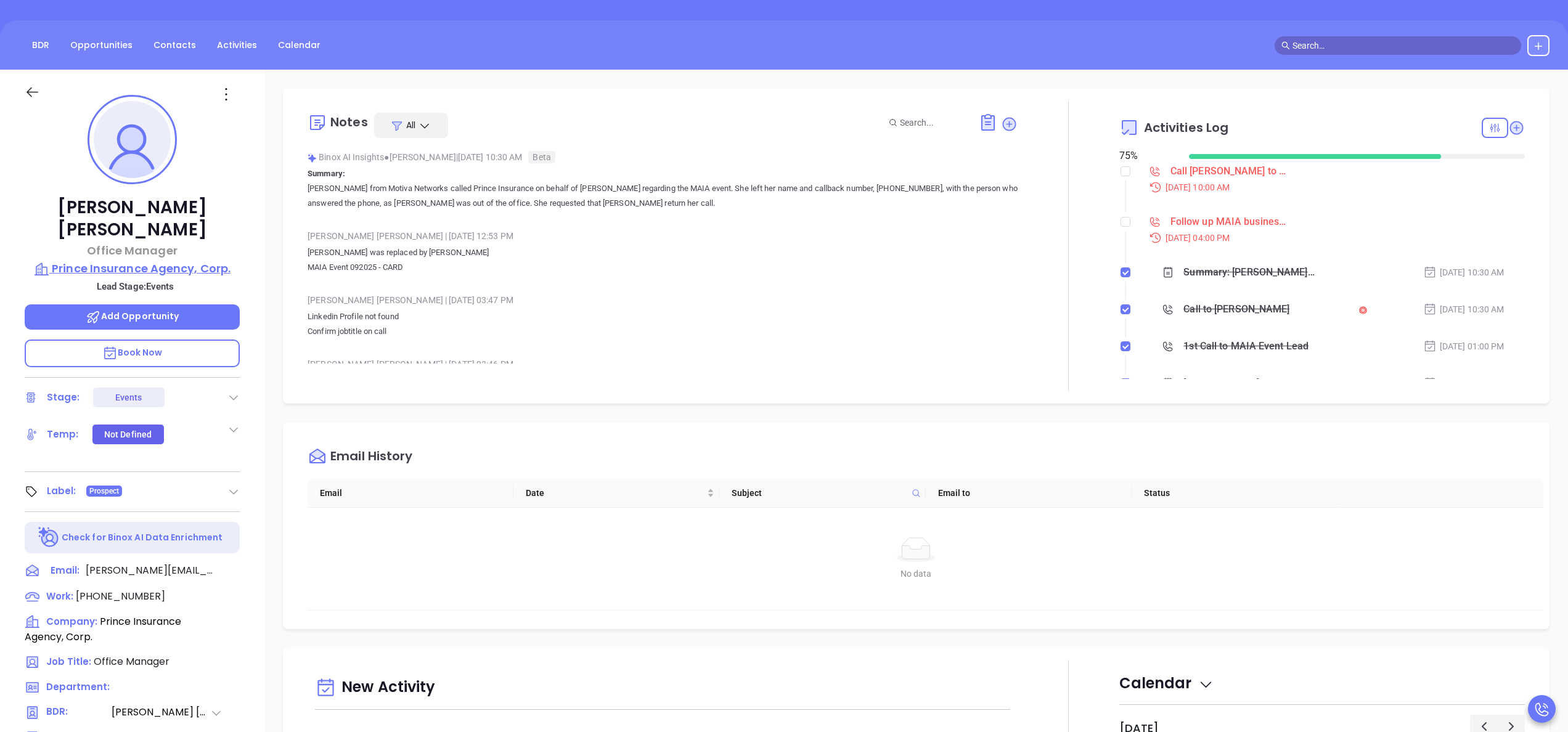
click at [198, 260] on p "Prince Insurance Agency, Corp." at bounding box center [132, 269] width 215 height 17
click at [128, 590] on span "[PHONE_NUMBER]" at bounding box center [120, 597] width 90 height 14
type input "[PHONE_NUMBER]"
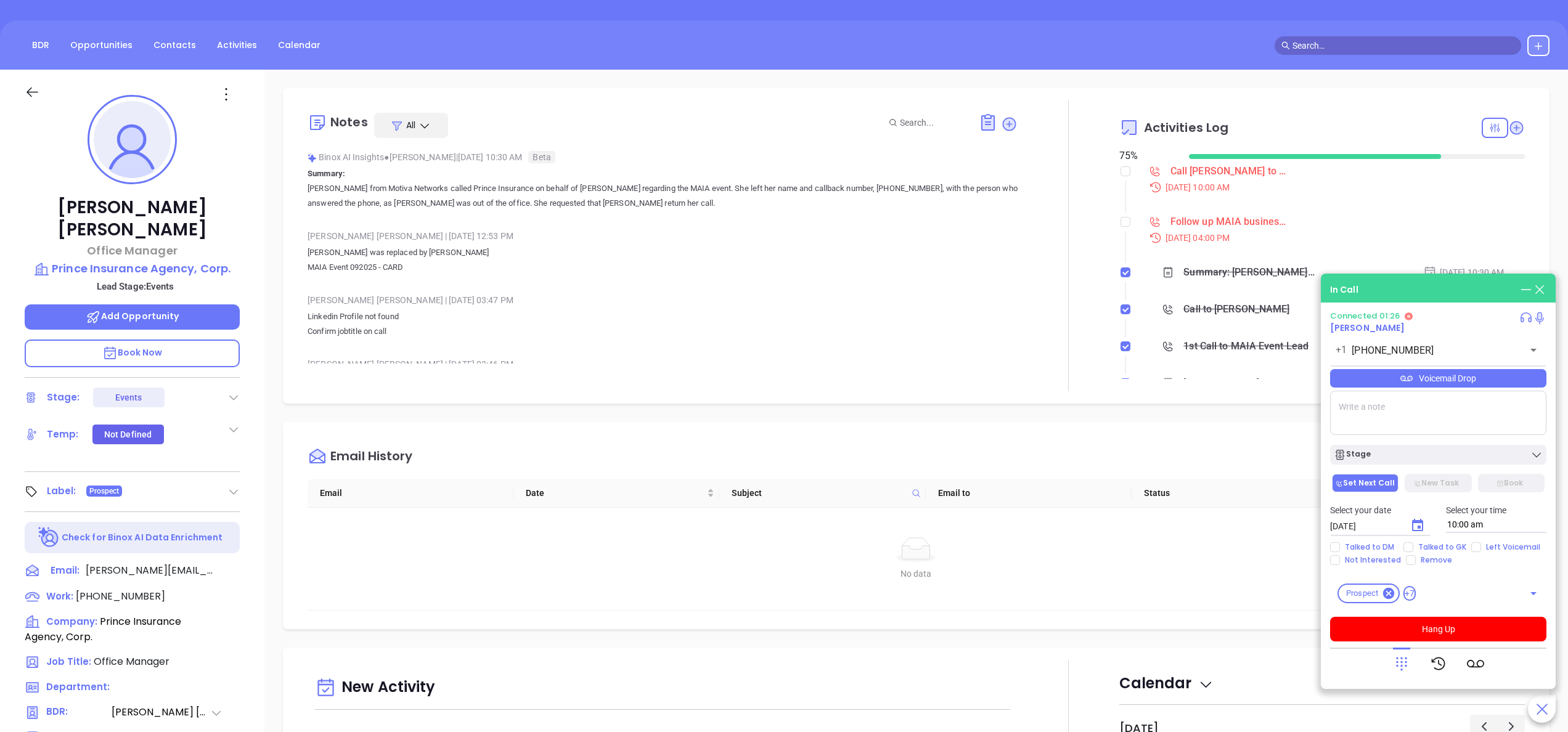
click at [176, 340] on p "Book Now" at bounding box center [132, 354] width 215 height 27
click at [767, 467] on div "Email History" at bounding box center [926, 457] width 1236 height 44
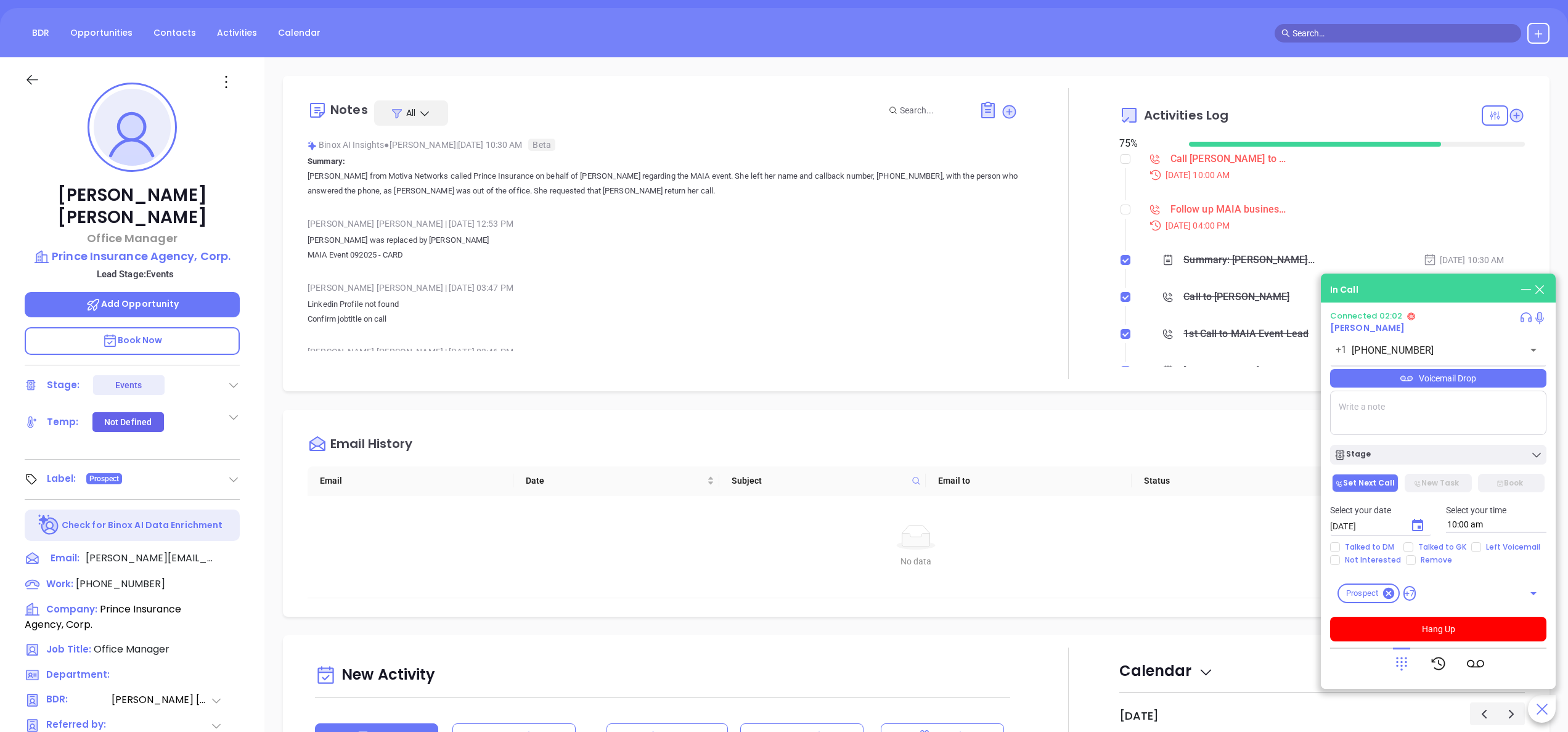
scroll to position [0, 0]
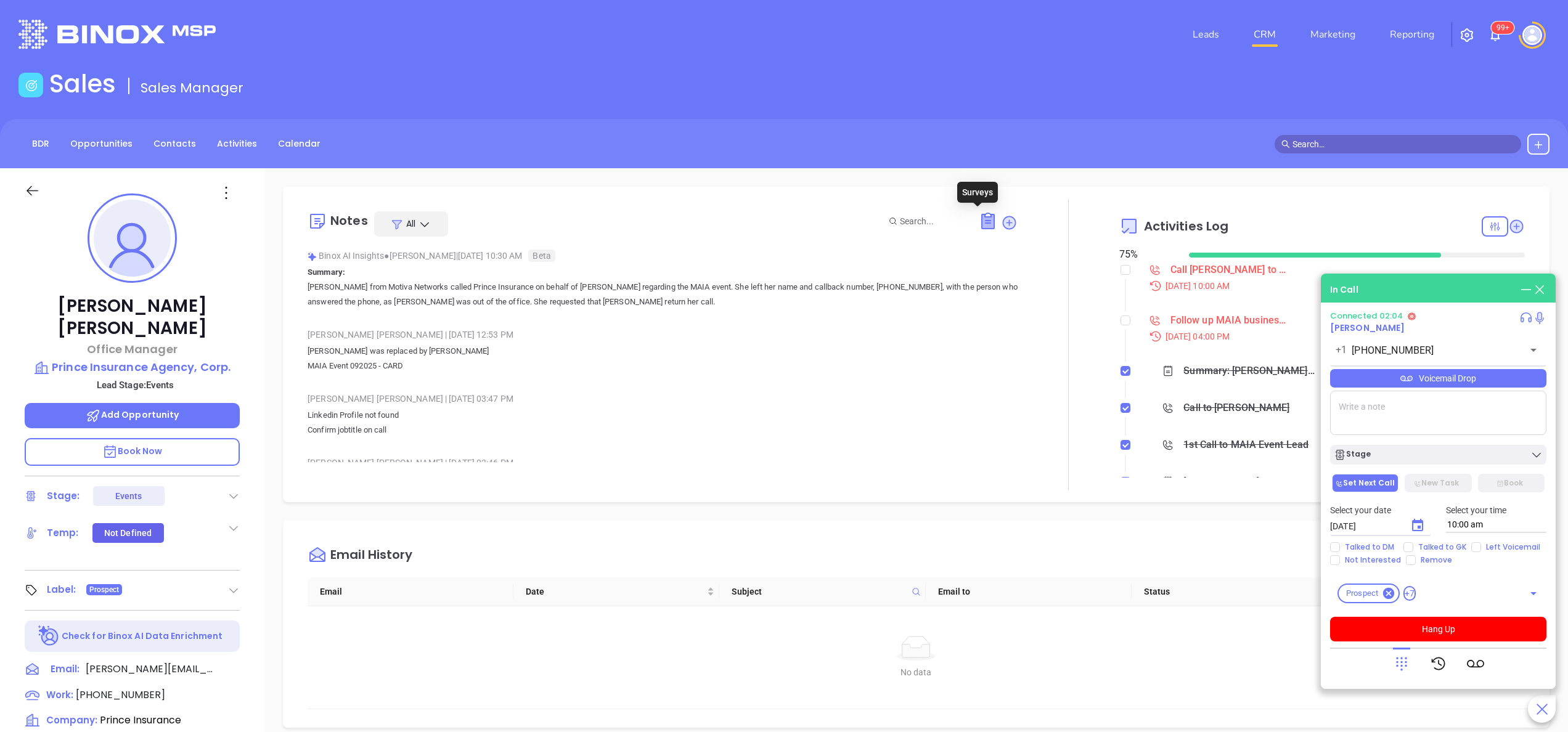
click at [982, 224] on icon at bounding box center [988, 222] width 12 height 14
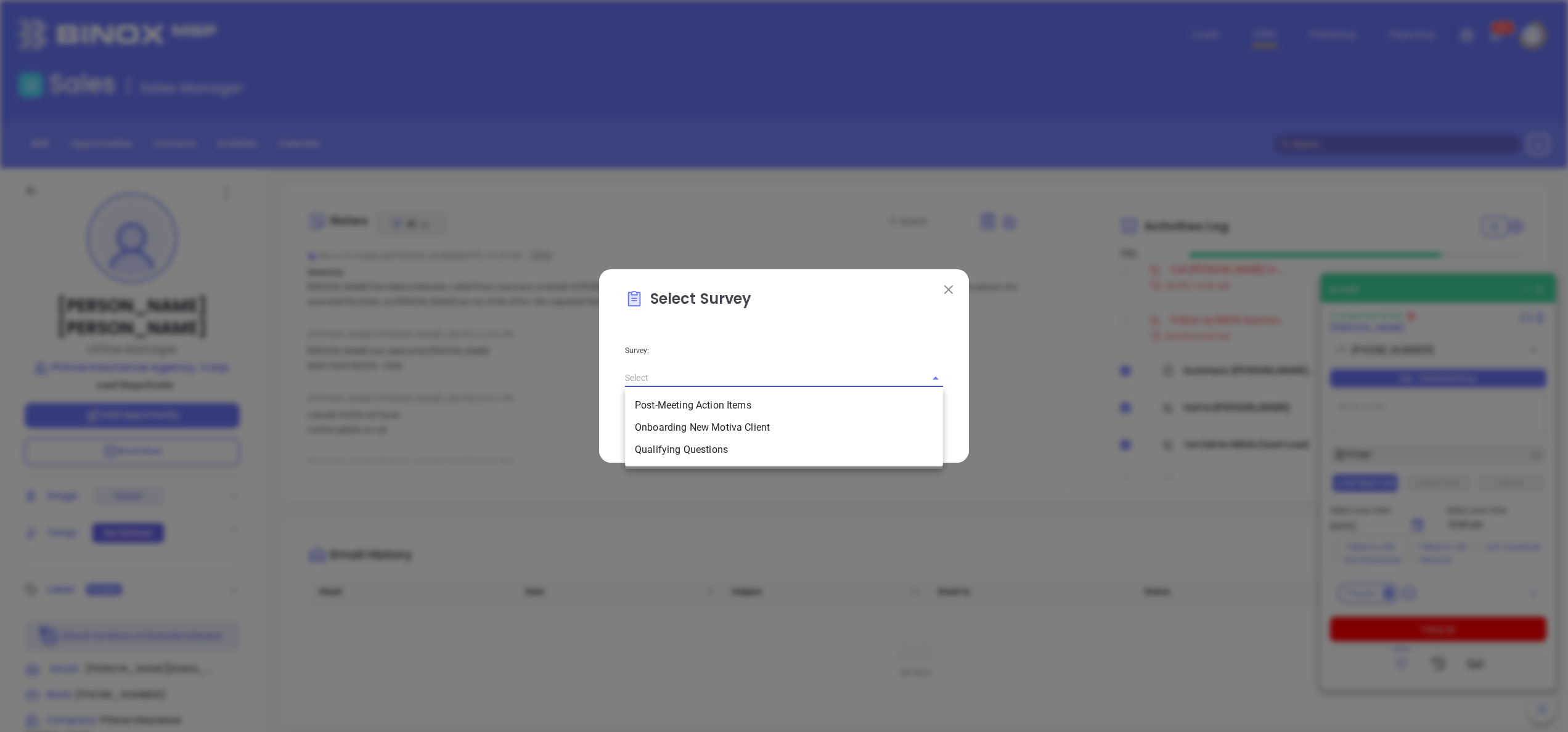
click at [797, 380] on input "text" at bounding box center [767, 378] width 284 height 18
click at [716, 445] on li "Qualifying Questions" at bounding box center [784, 450] width 318 height 22
type input "Qualifying Questions"
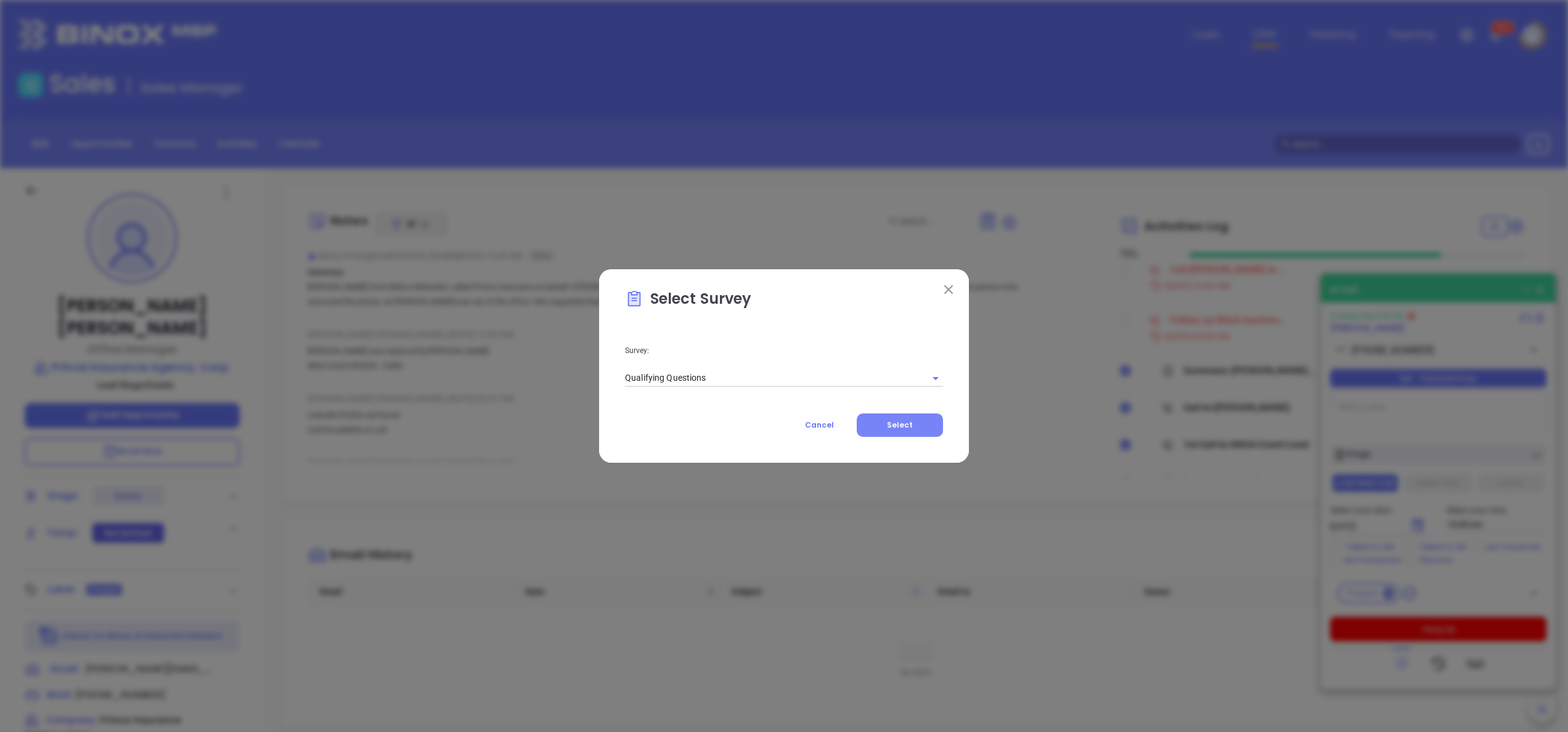
click at [904, 414] on button "Select" at bounding box center [900, 425] width 86 height 24
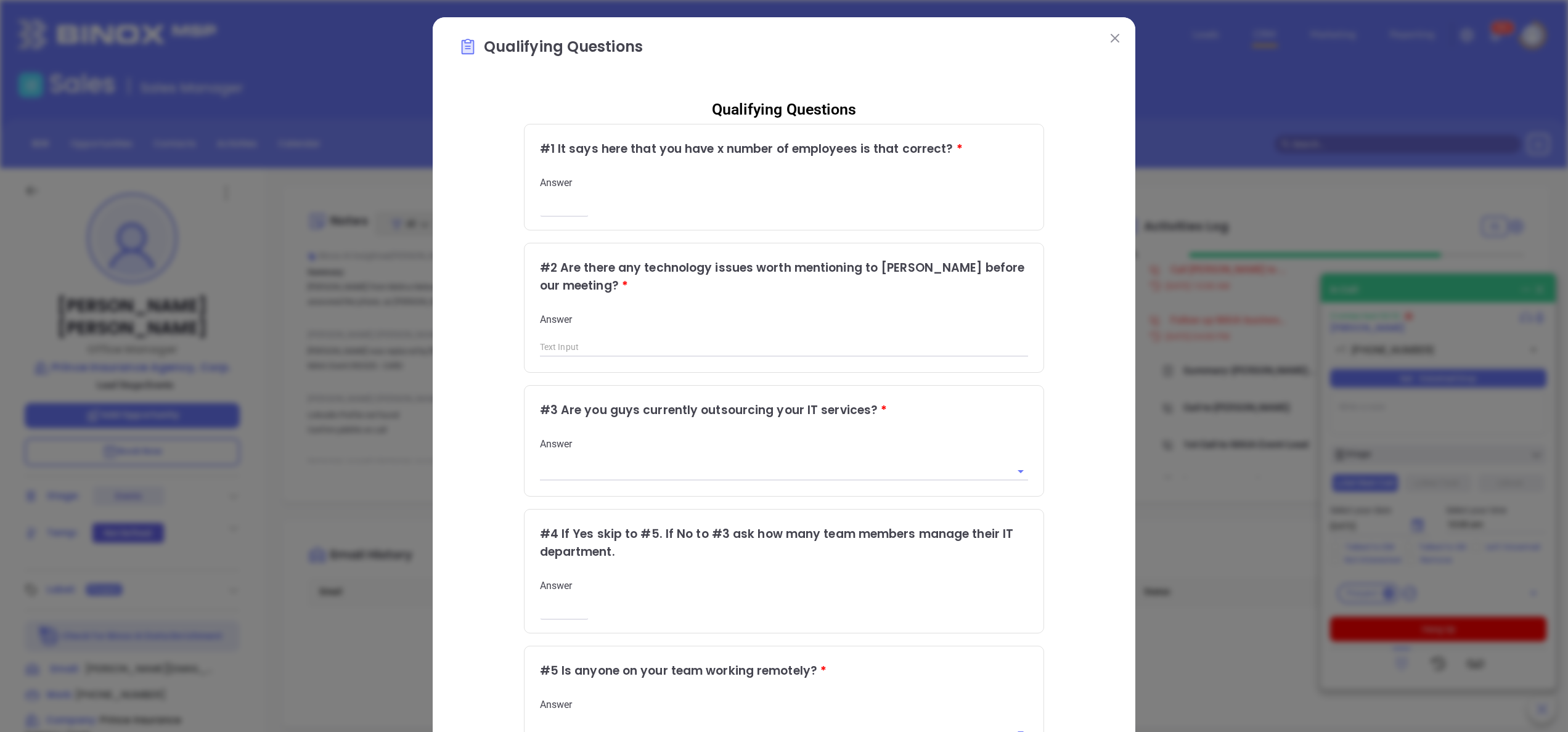
click at [545, 199] on div "Answer ​" at bounding box center [784, 195] width 489 height 38
click at [548, 208] on input "number" at bounding box center [564, 208] width 49 height 10
type input "5"
click at [459, 360] on div "Qualifying Questions # 1 It says here that you have x number of employees is th…" at bounding box center [784, 505] width 651 height 833
click at [1001, 416] on div "# 3 Are you guys currently outsourcing your IT services? *" at bounding box center [784, 410] width 489 height 18
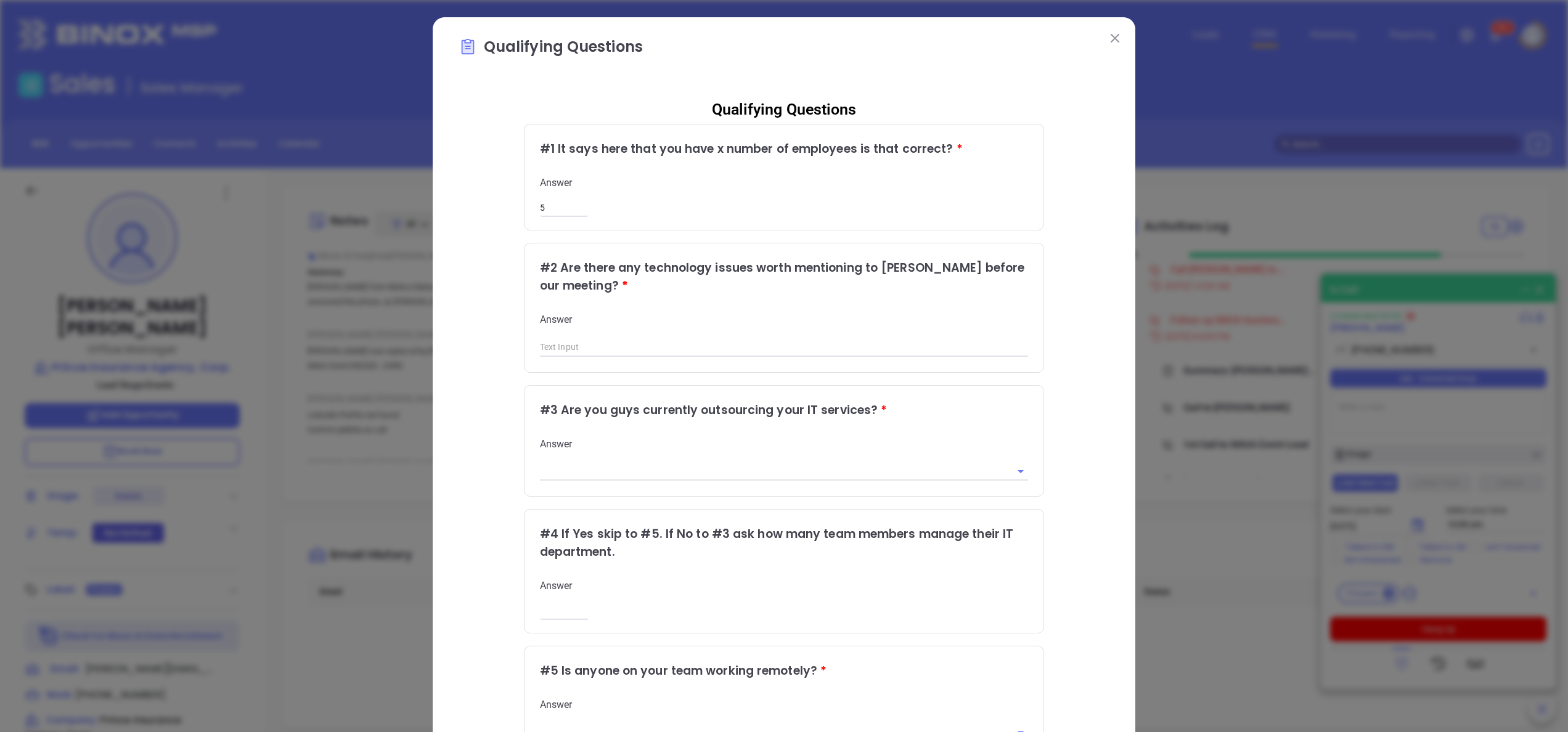
click at [1061, 416] on div "Qualifying Questions # 1 It says here that you have x number of employees is th…" at bounding box center [784, 505] width 651 height 833
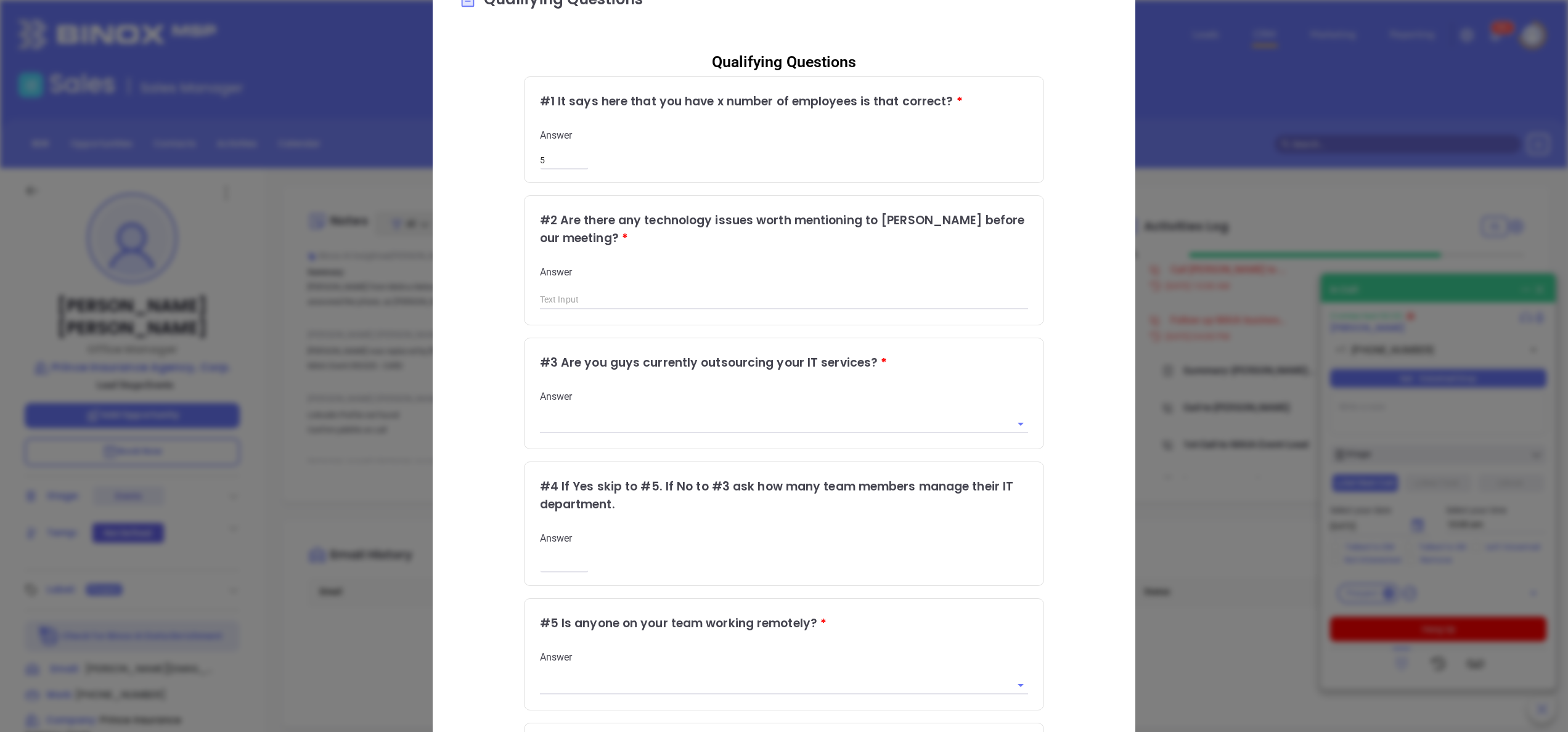
scroll to position [49, 0]
click at [1061, 111] on div "Qualifying Questions # 1 It says here that you have x number of employees is th…" at bounding box center [784, 456] width 651 height 833
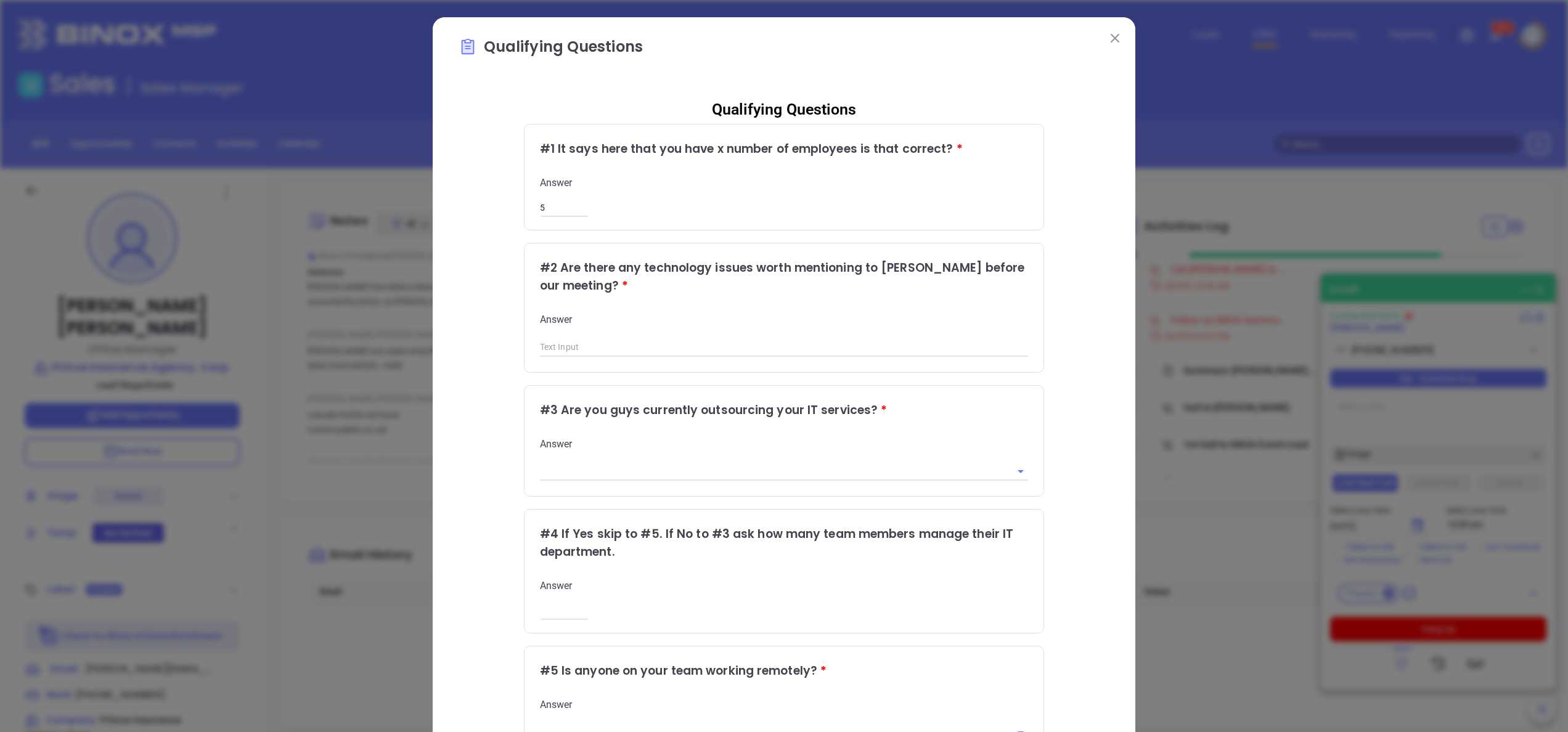
click at [1108, 45] on button at bounding box center [1115, 37] width 16 height 16
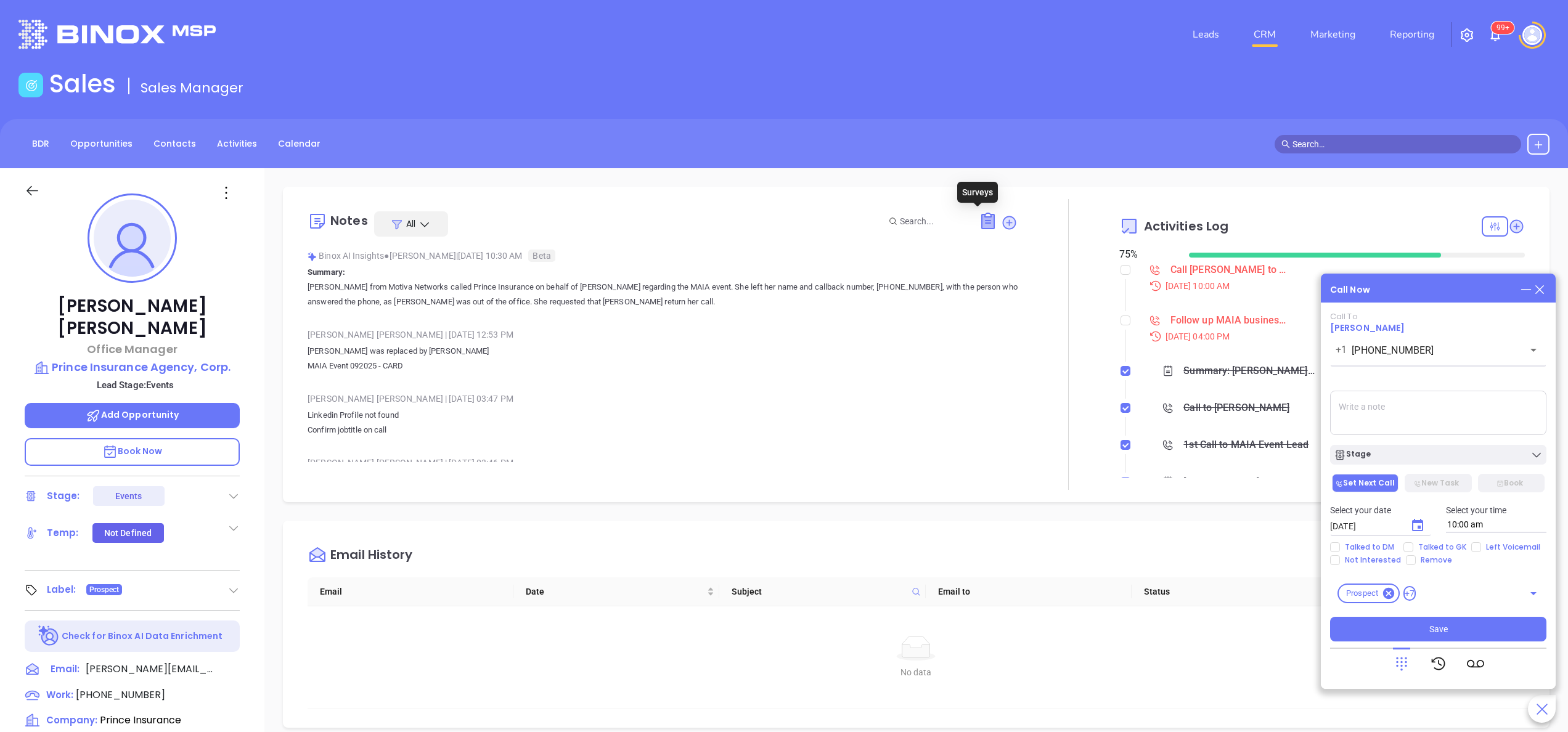
click at [982, 217] on icon at bounding box center [988, 222] width 12 height 14
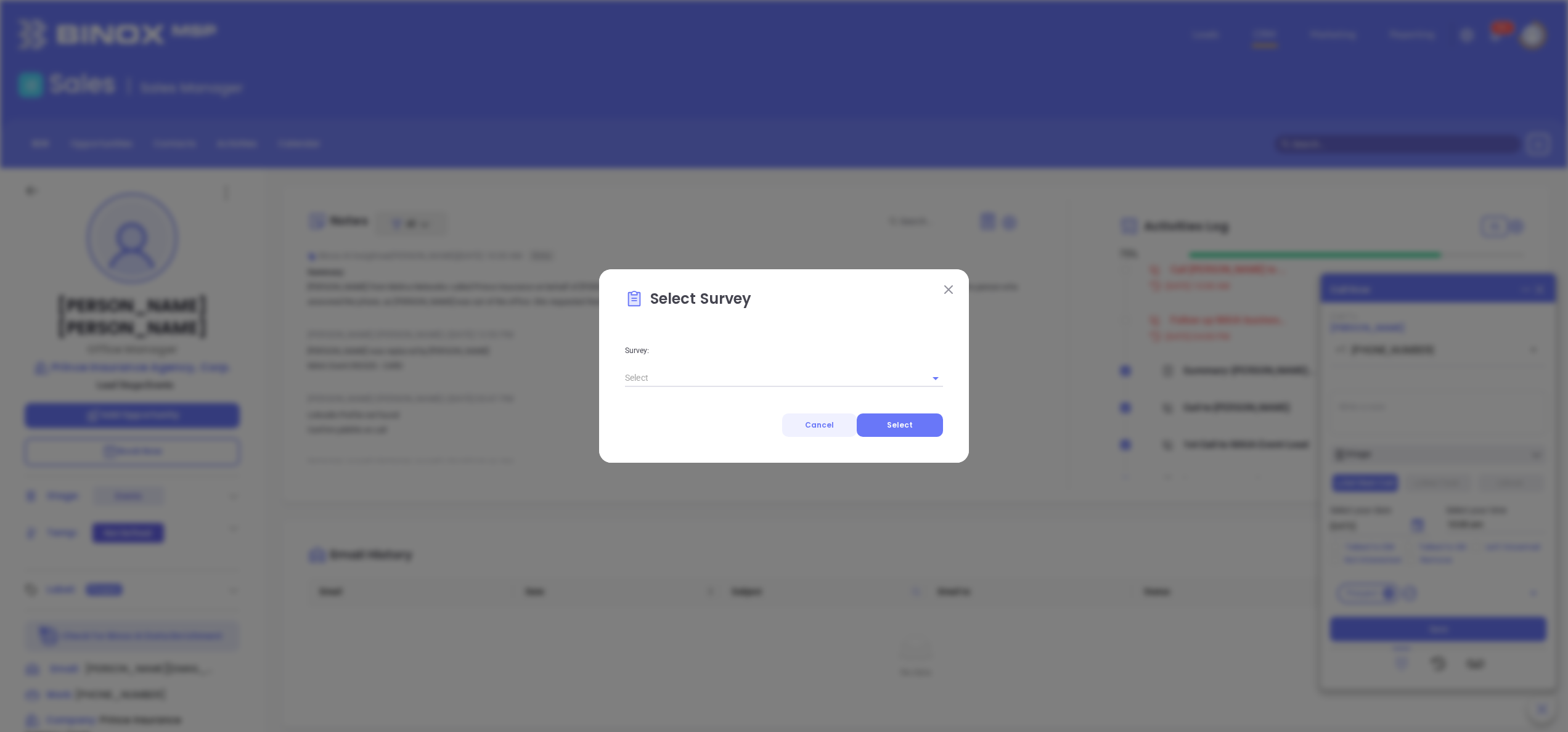
click at [819, 425] on span "Cancel" at bounding box center [820, 425] width 29 height 10
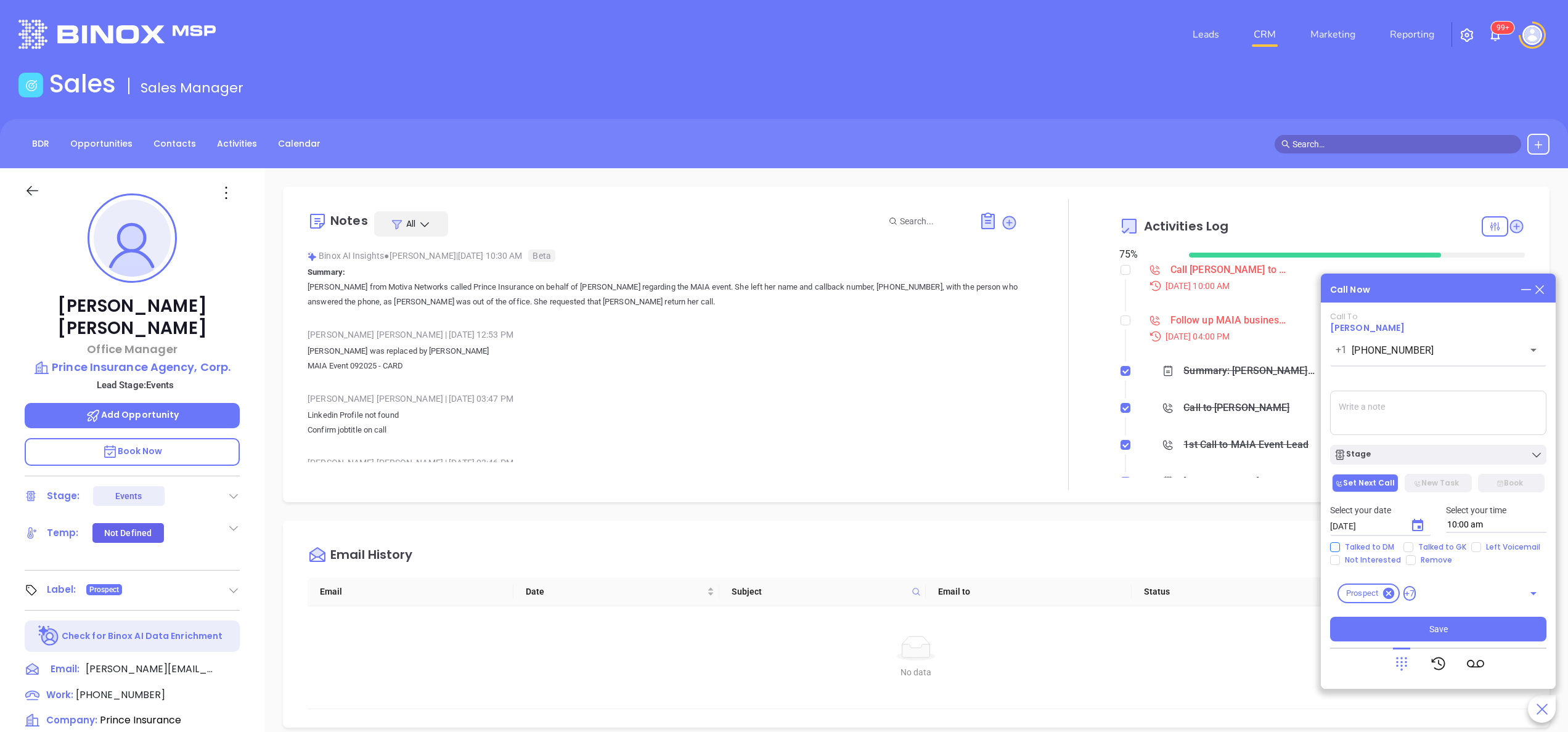
click at [1355, 546] on span "Talked to DM" at bounding box center [1369, 547] width 59 height 10
click at [1340, 546] on input "Talked to DM" at bounding box center [1335, 547] width 10 height 10
checkbox input "true"
click at [1391, 412] on textarea at bounding box center [1438, 413] width 216 height 44
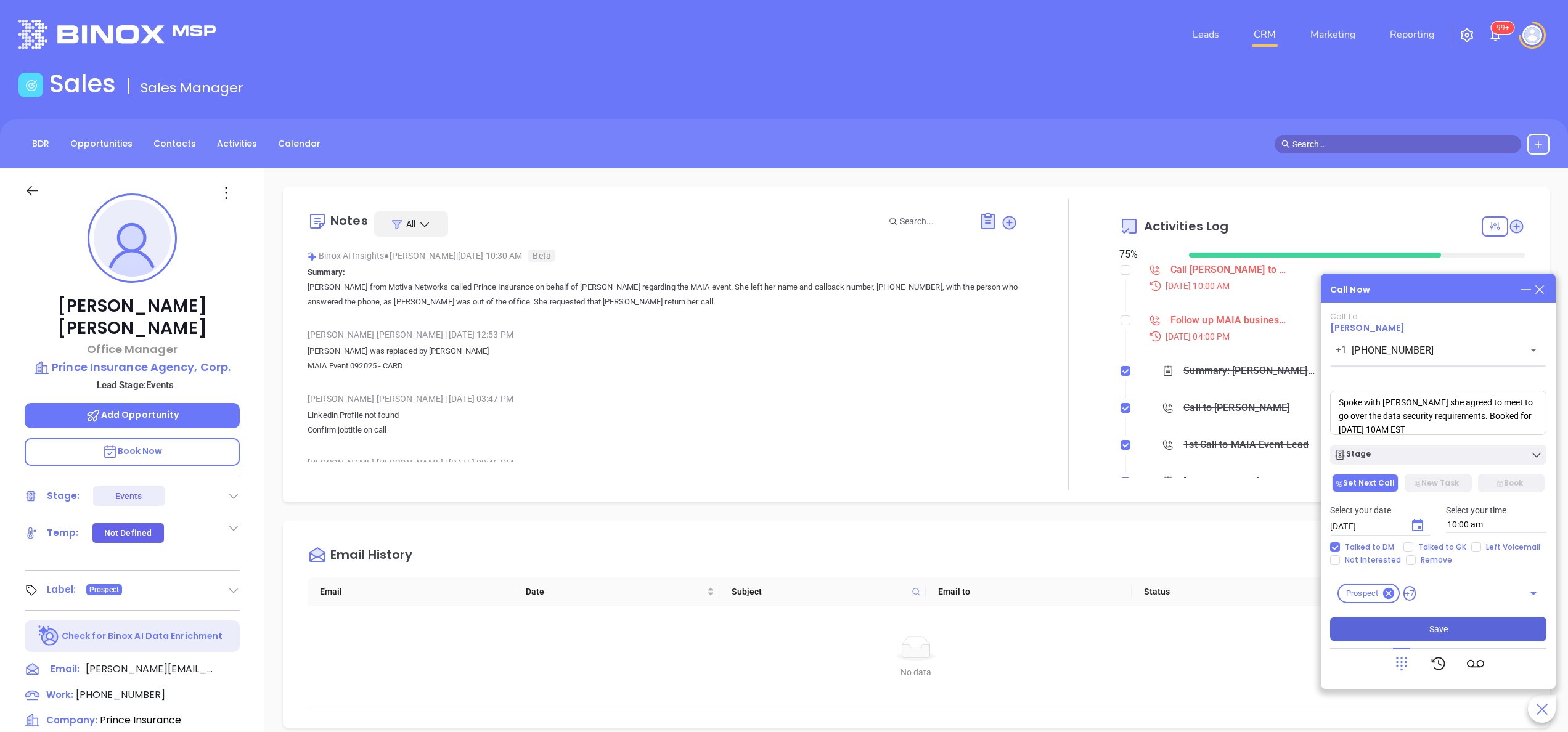
type textarea "Spoke with Wendy she agreed to meet to go over the data security requirements. …"
click at [1436, 624] on span "Save" at bounding box center [1439, 629] width 18 height 14
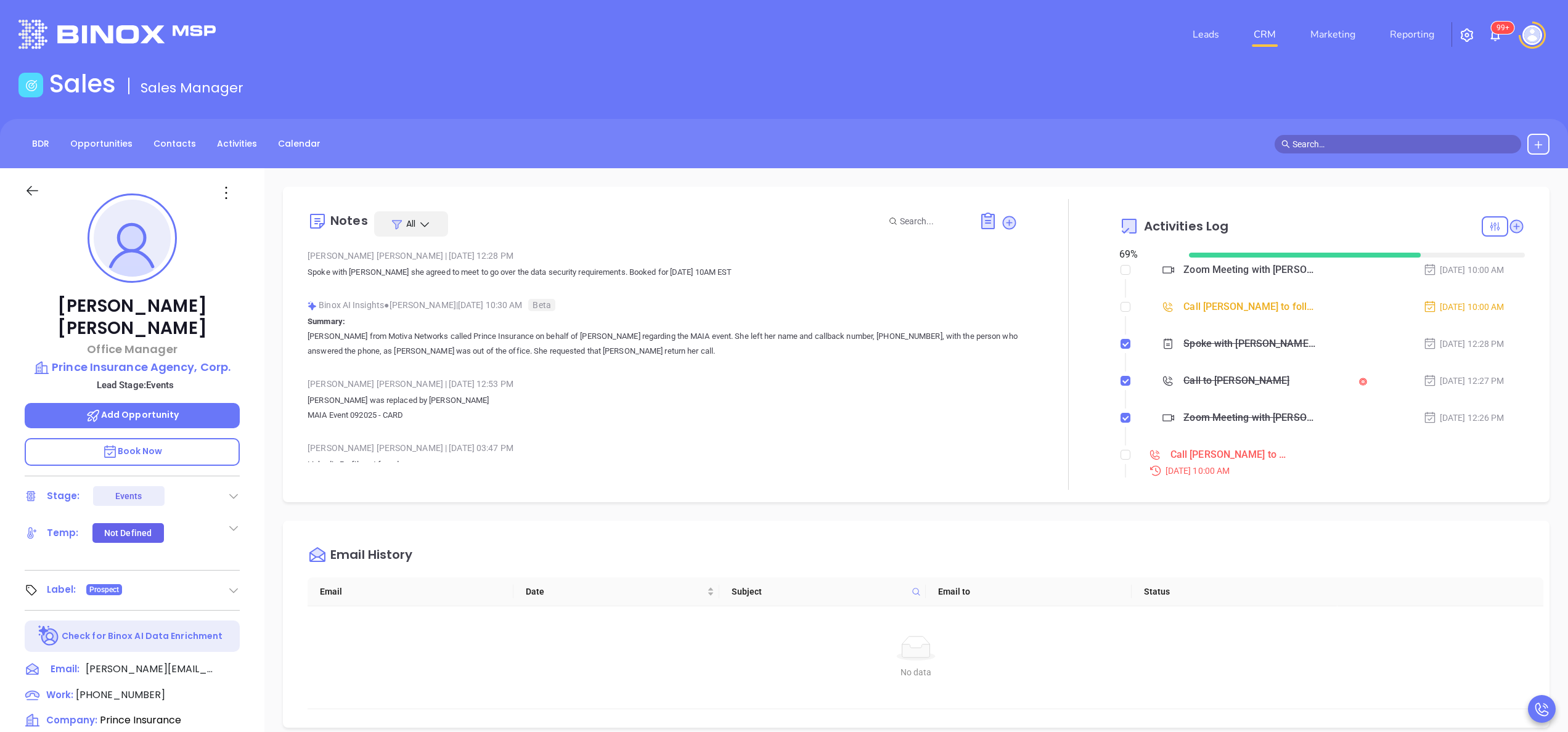
click at [1122, 454] on li "Call Wendy Prendergast to follow up Sep 30, 2025 | 10:00 AM" at bounding box center [1324, 474] width 403 height 48
click at [1121, 457] on input "checkbox" at bounding box center [1126, 455] width 10 height 10
checkbox input "true"
click at [1073, 444] on div at bounding box center [1069, 344] width 102 height 291
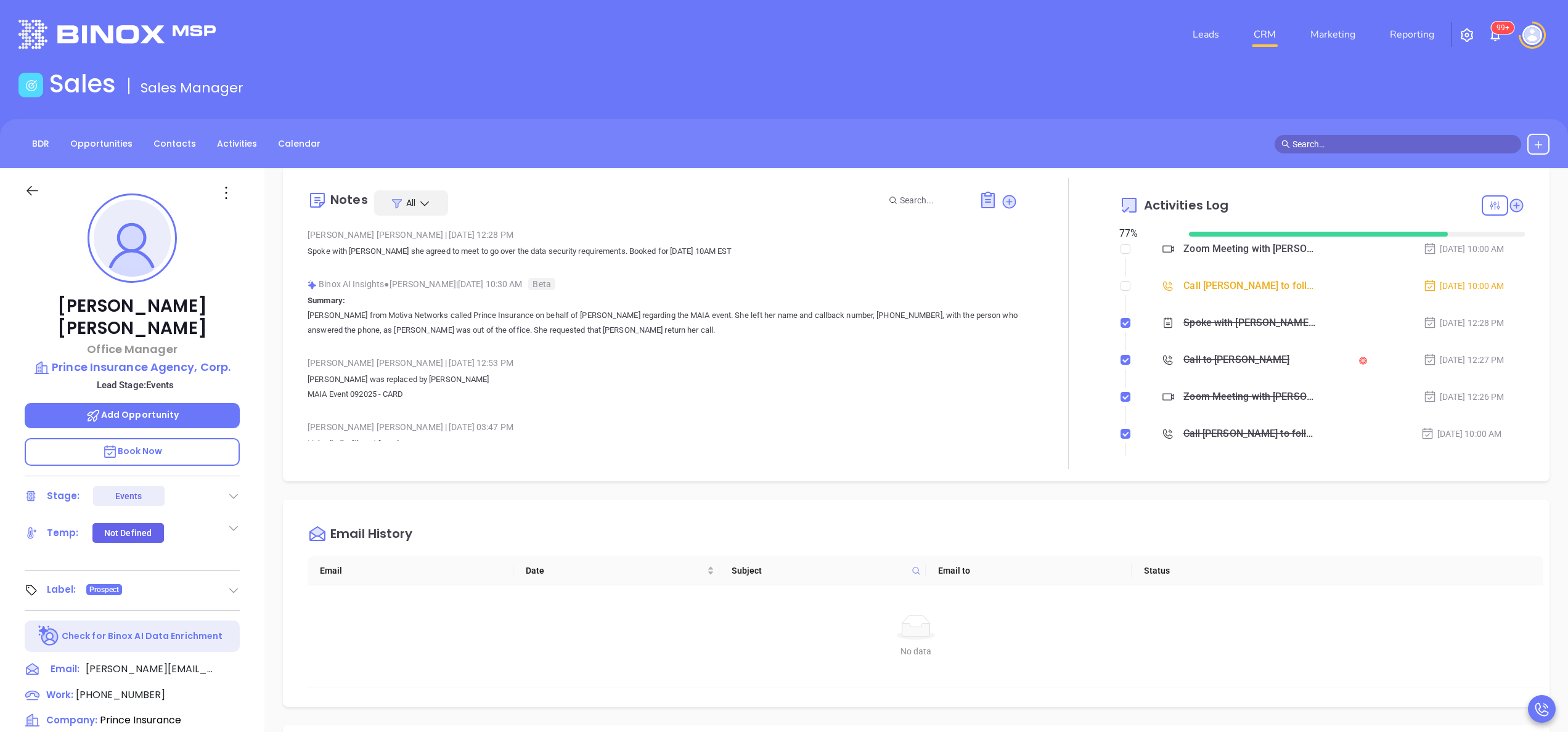
scroll to position [0, 0]
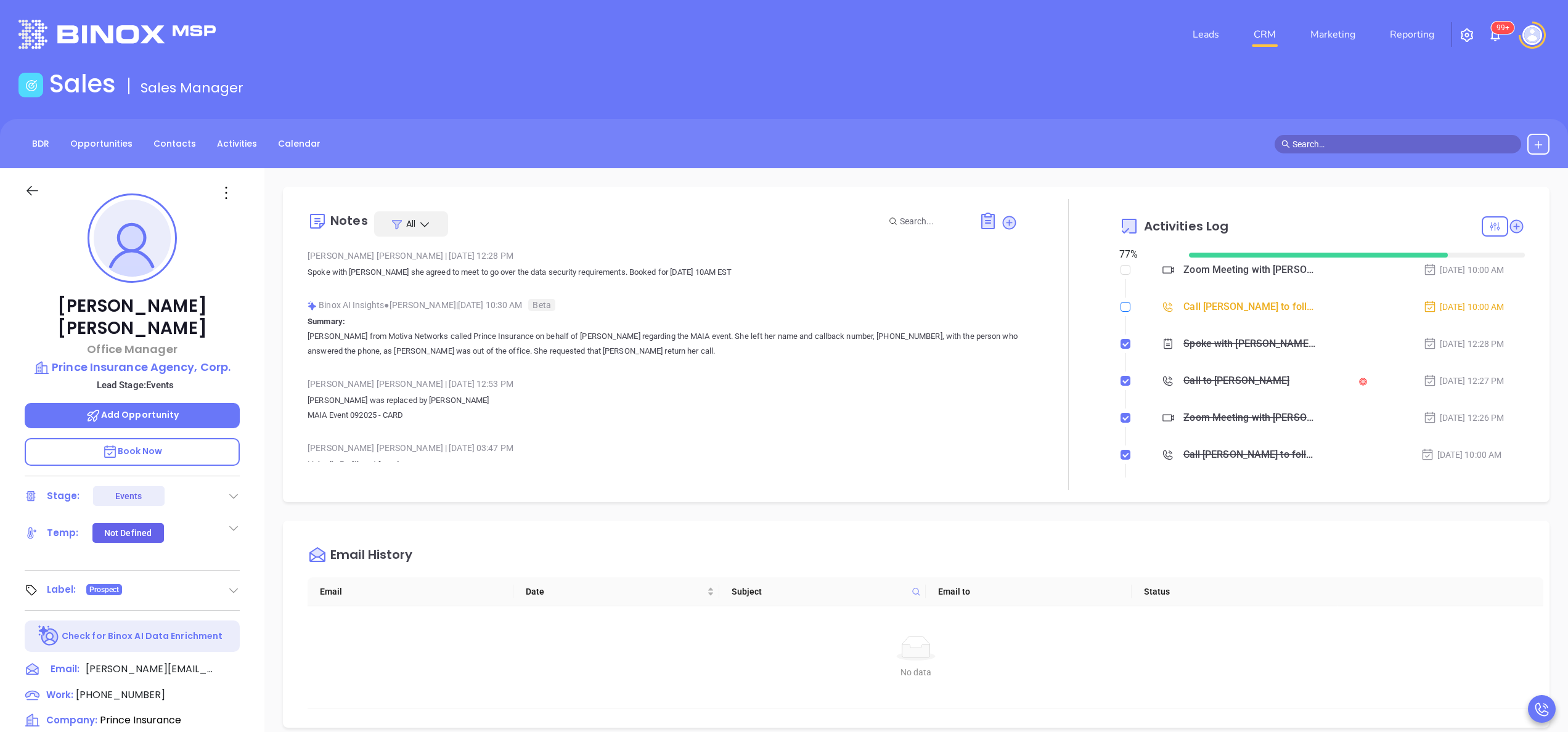
click at [1121, 303] on input "checkbox" at bounding box center [1126, 307] width 10 height 10
checkbox input "true"
click at [982, 218] on icon at bounding box center [988, 222] width 12 height 14
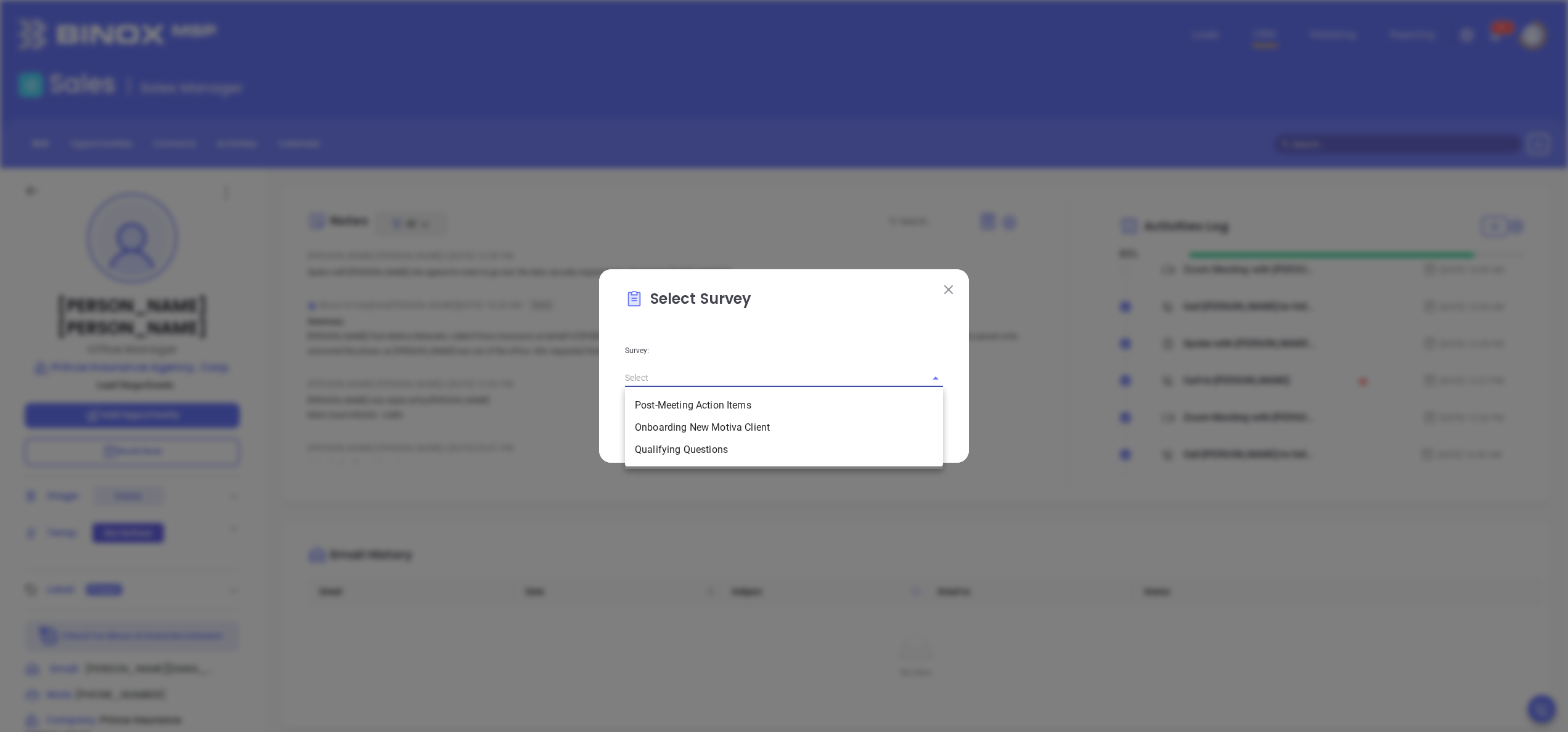
click at [802, 378] on input "text" at bounding box center [767, 378] width 284 height 18
click at [724, 450] on li "Qualifying Questions" at bounding box center [784, 450] width 318 height 22
type input "Qualifying Questions"
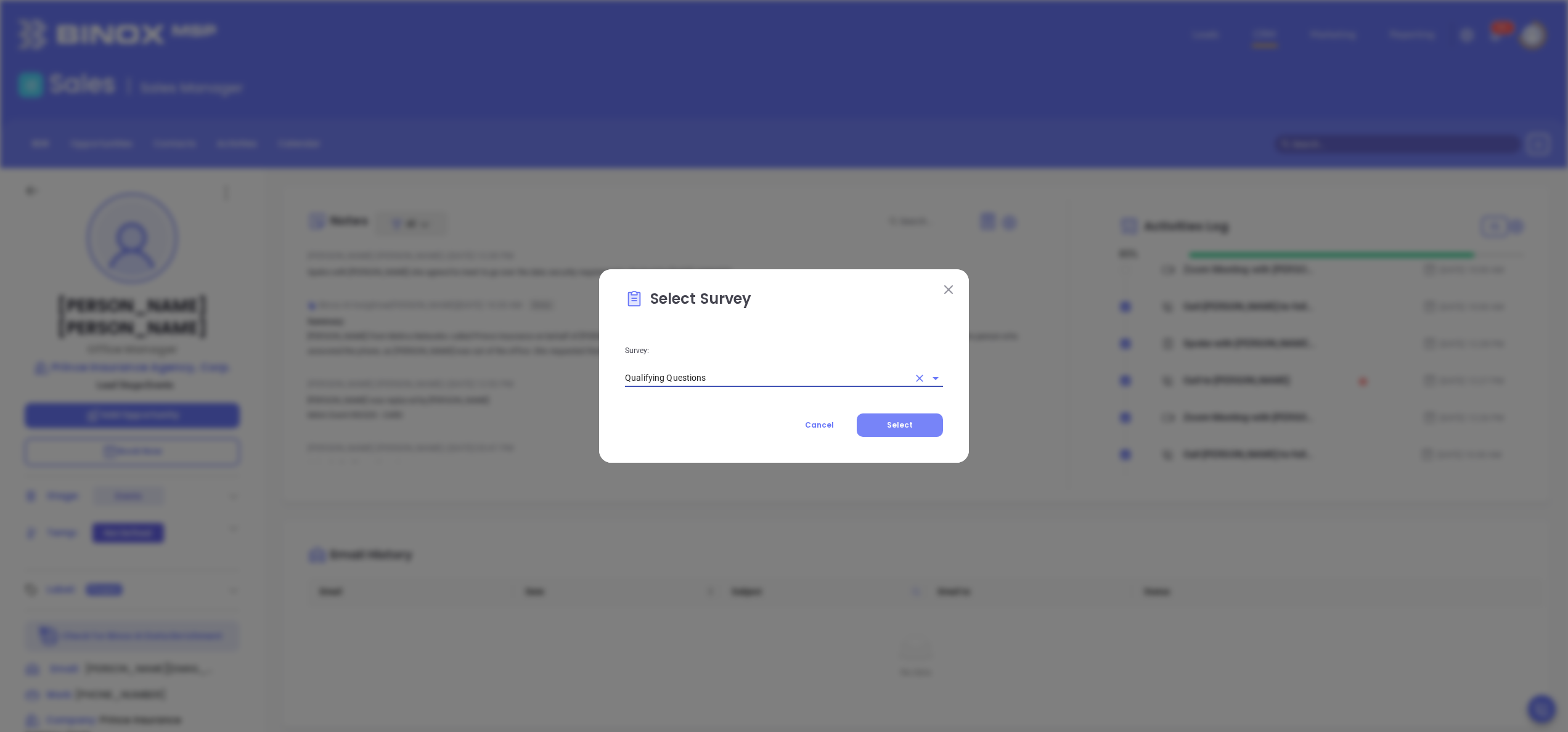
click at [916, 422] on button "Select" at bounding box center [900, 425] width 86 height 24
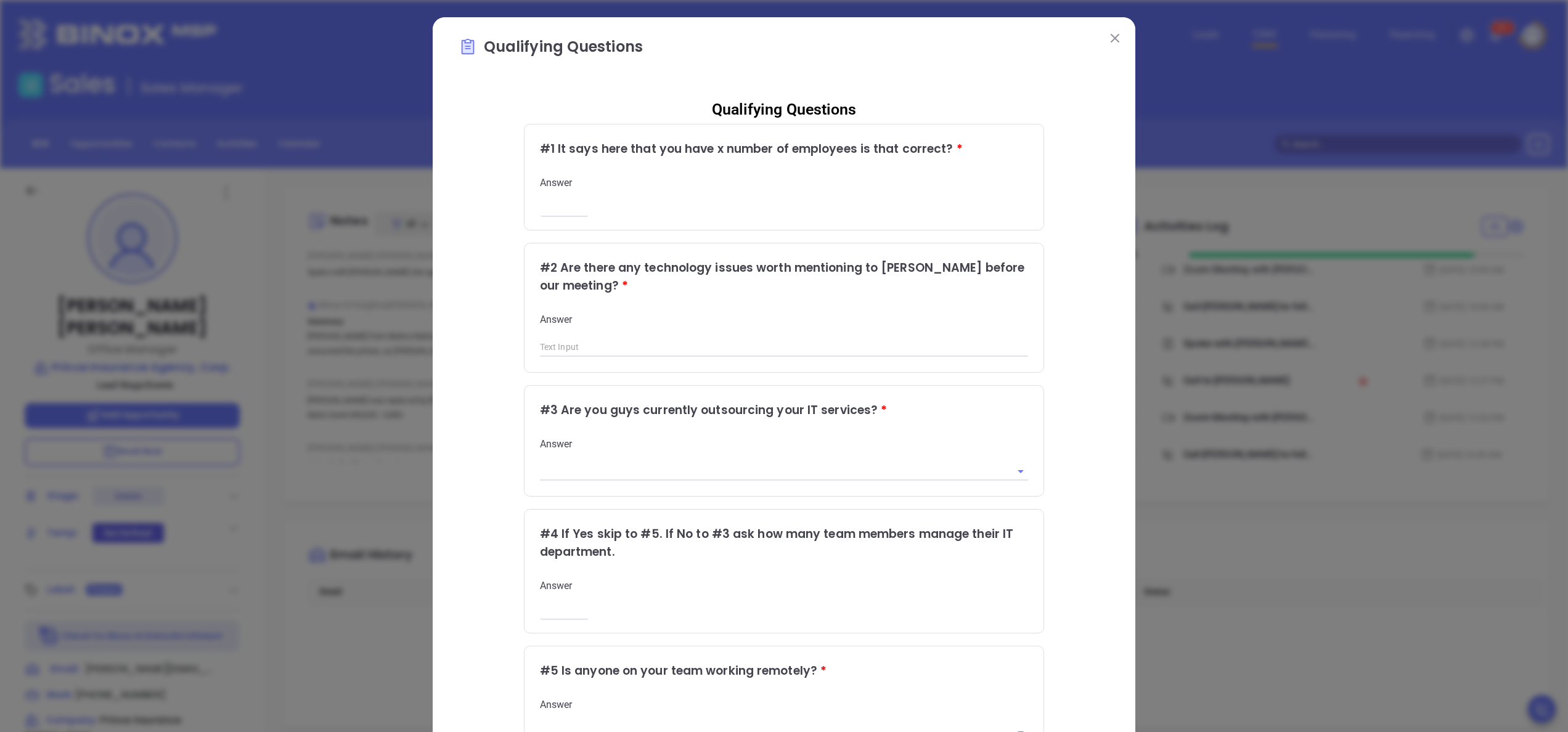
click at [540, 205] on input "number" at bounding box center [564, 208] width 49 height 10
type input "5"
type input "no"
click at [583, 499] on li "Yes" at bounding box center [775, 498] width 488 height 22
type input "Yes"
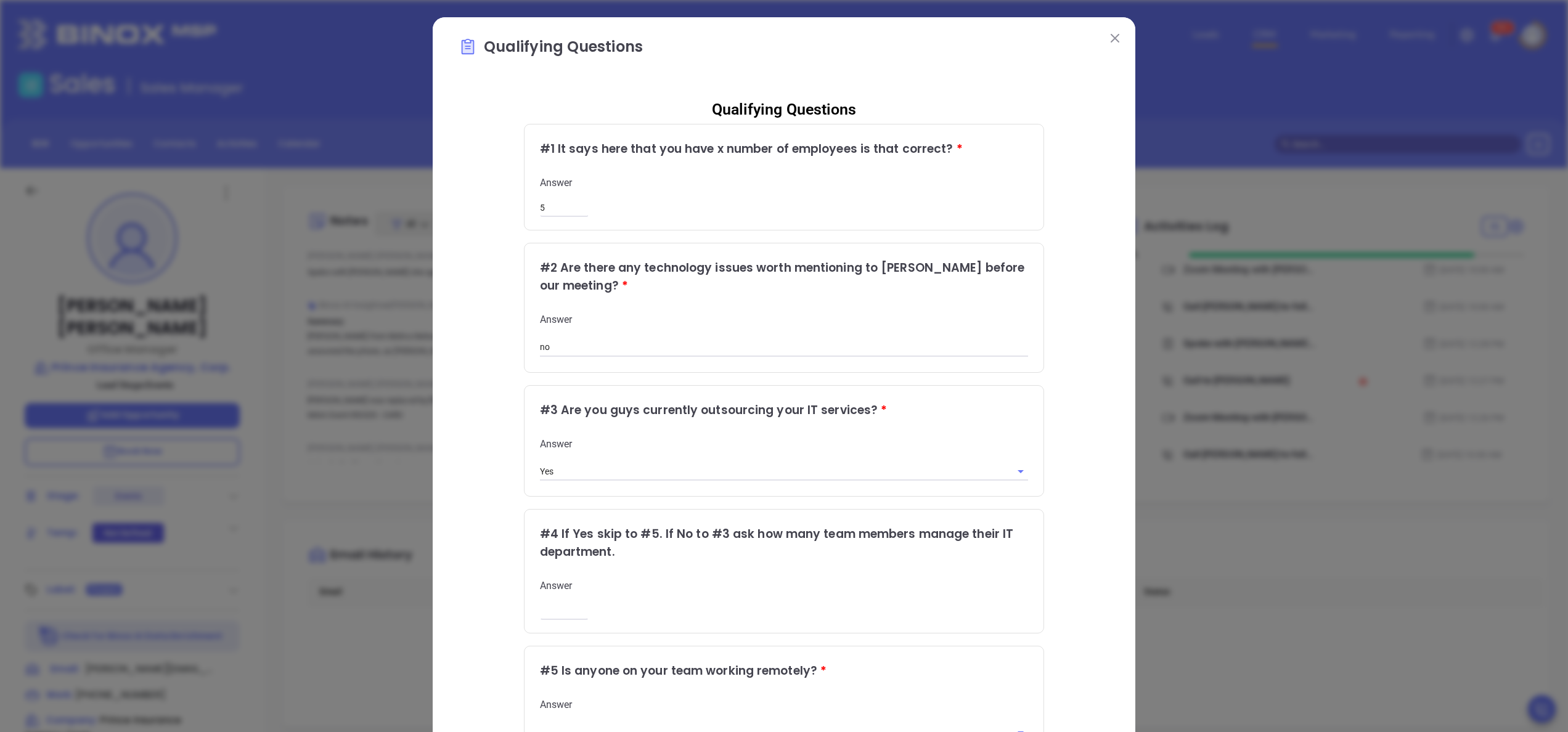
scroll to position [6, 0]
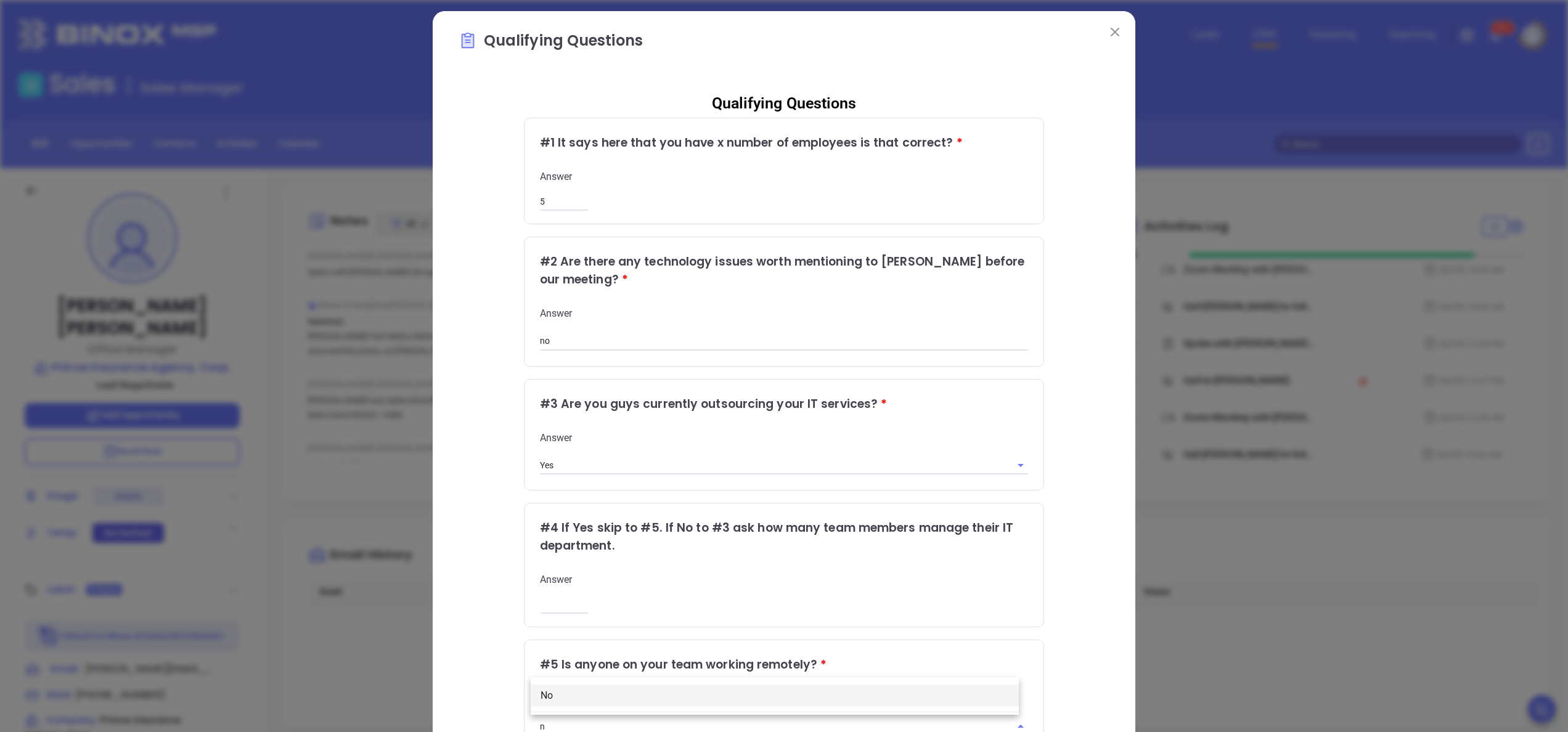
click at [567, 686] on li "No" at bounding box center [775, 696] width 488 height 22
type input "No"
click at [1096, 639] on div "Qualifying Questions # 1 It says here that you have x number of employees is th…" at bounding box center [784, 499] width 651 height 833
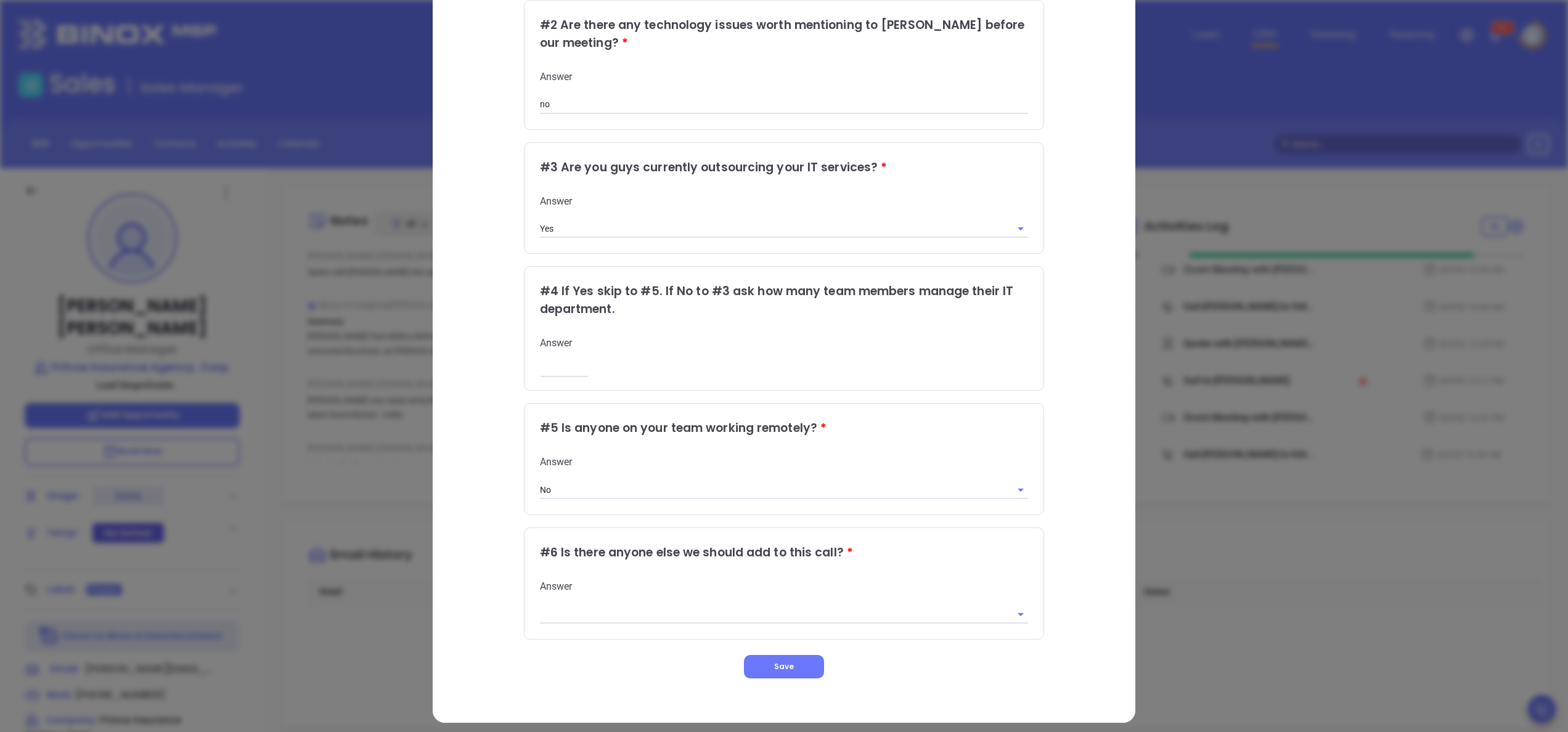
scroll to position [248, 0]
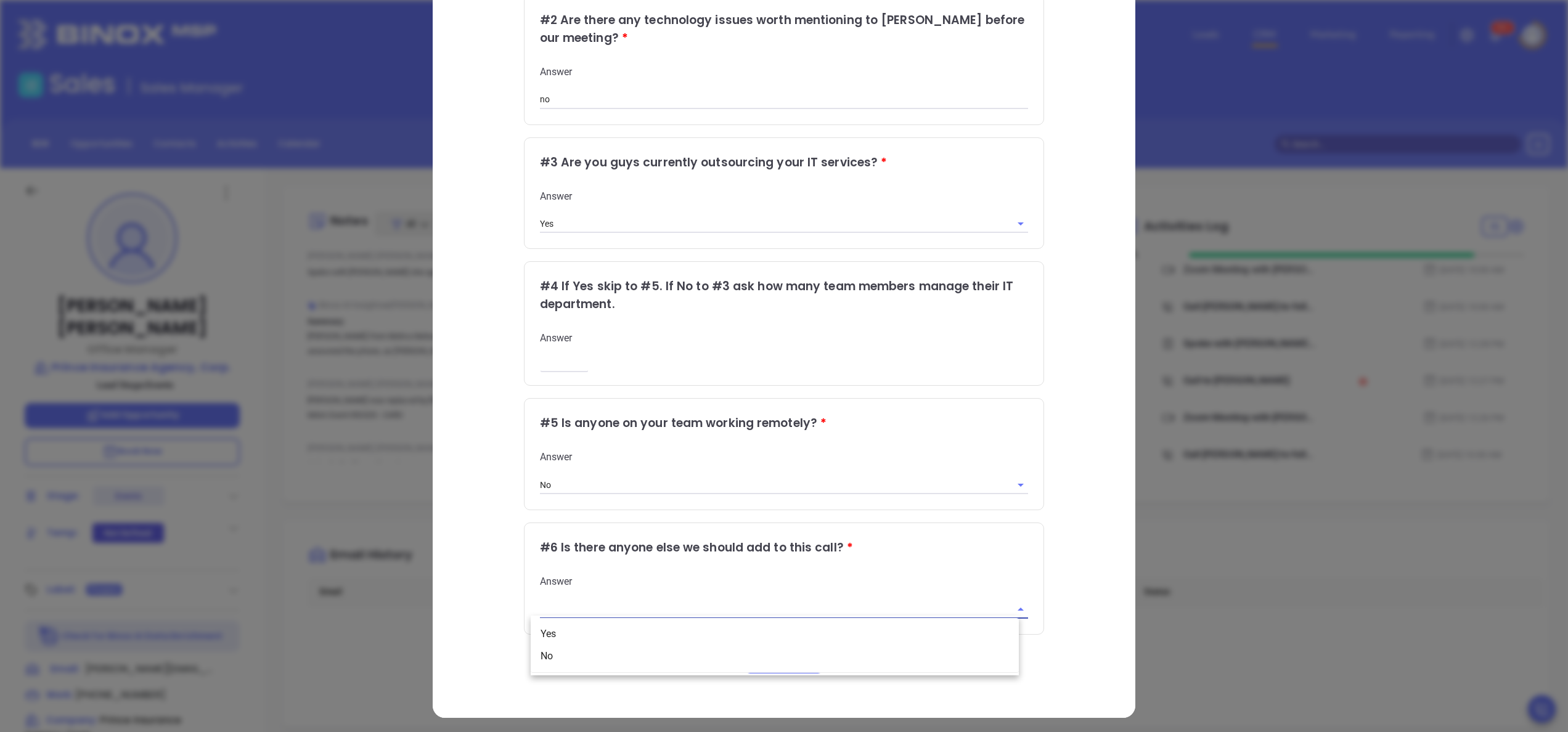
click at [930, 602] on input "text" at bounding box center [767, 609] width 454 height 18
click at [731, 651] on li "No" at bounding box center [775, 656] width 488 height 22
type input "No"
click at [787, 655] on button "Save" at bounding box center [784, 662] width 80 height 24
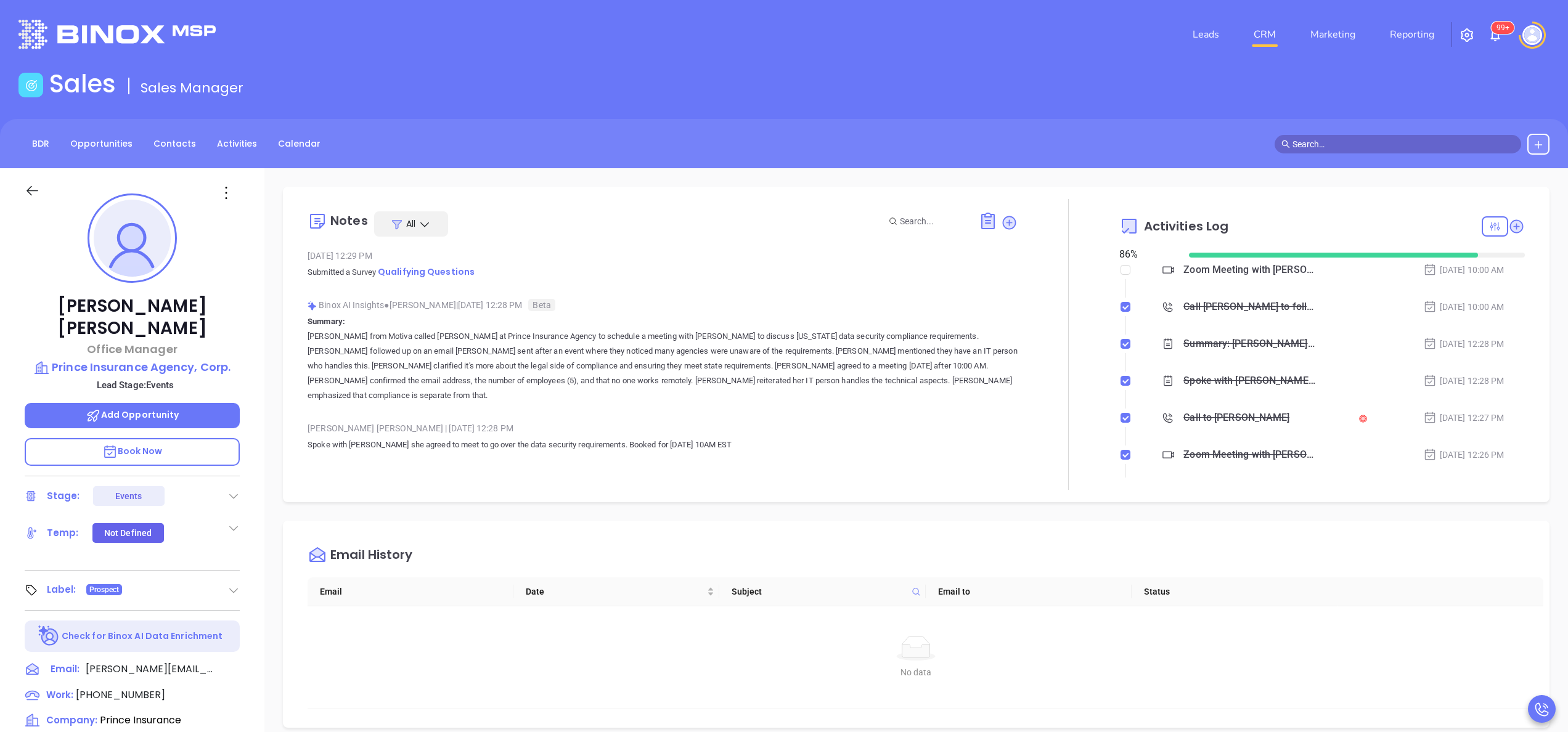
click at [743, 422] on div "Anabell Dominguez | Oct 2, 2025 12:28 PM" at bounding box center [663, 428] width 710 height 18
click at [250, 454] on div "Wendy Prendergast Office Manager Prince Insurance Agency, Corp. Lead Stage: Eve…" at bounding box center [132, 625] width 265 height 916
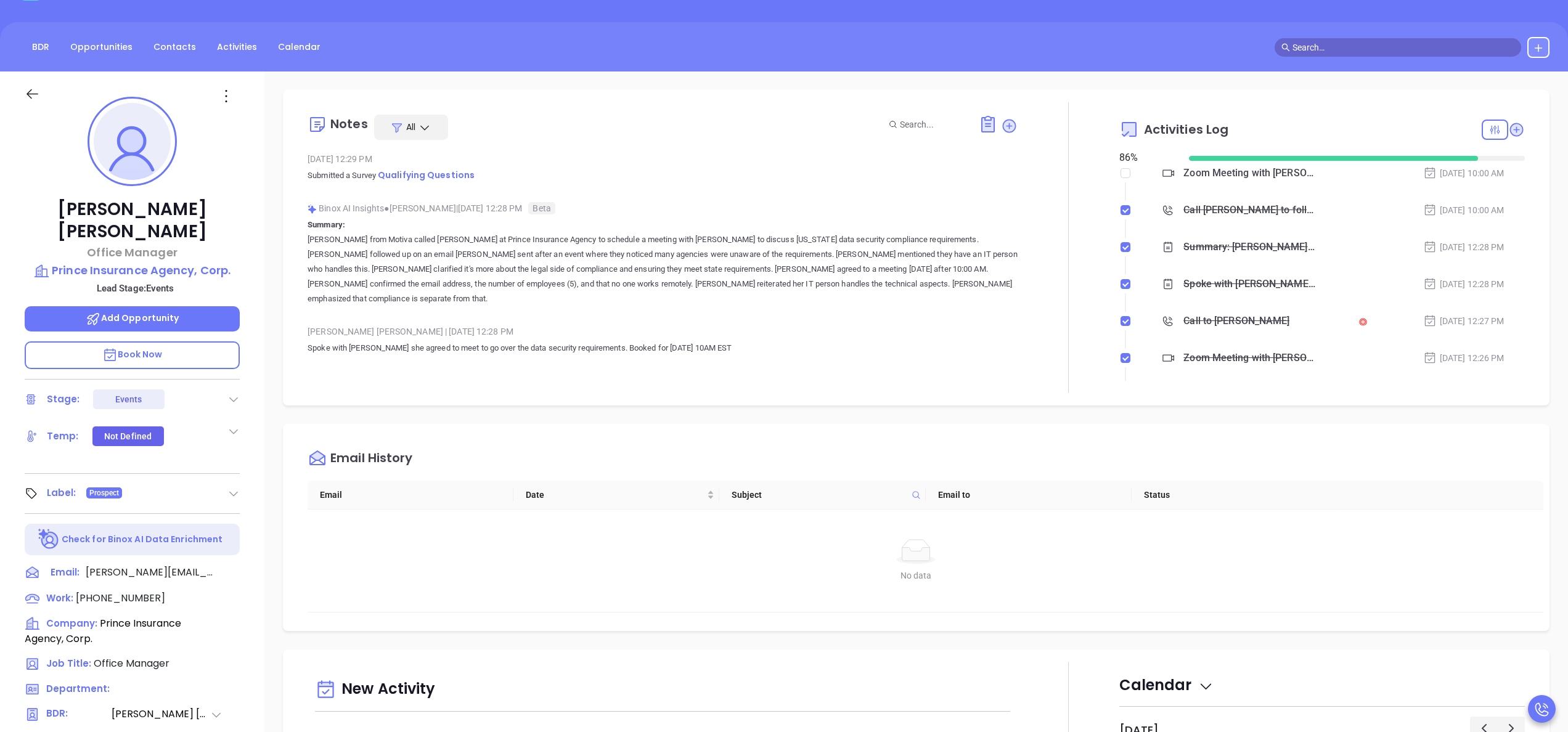
scroll to position [99, 0]
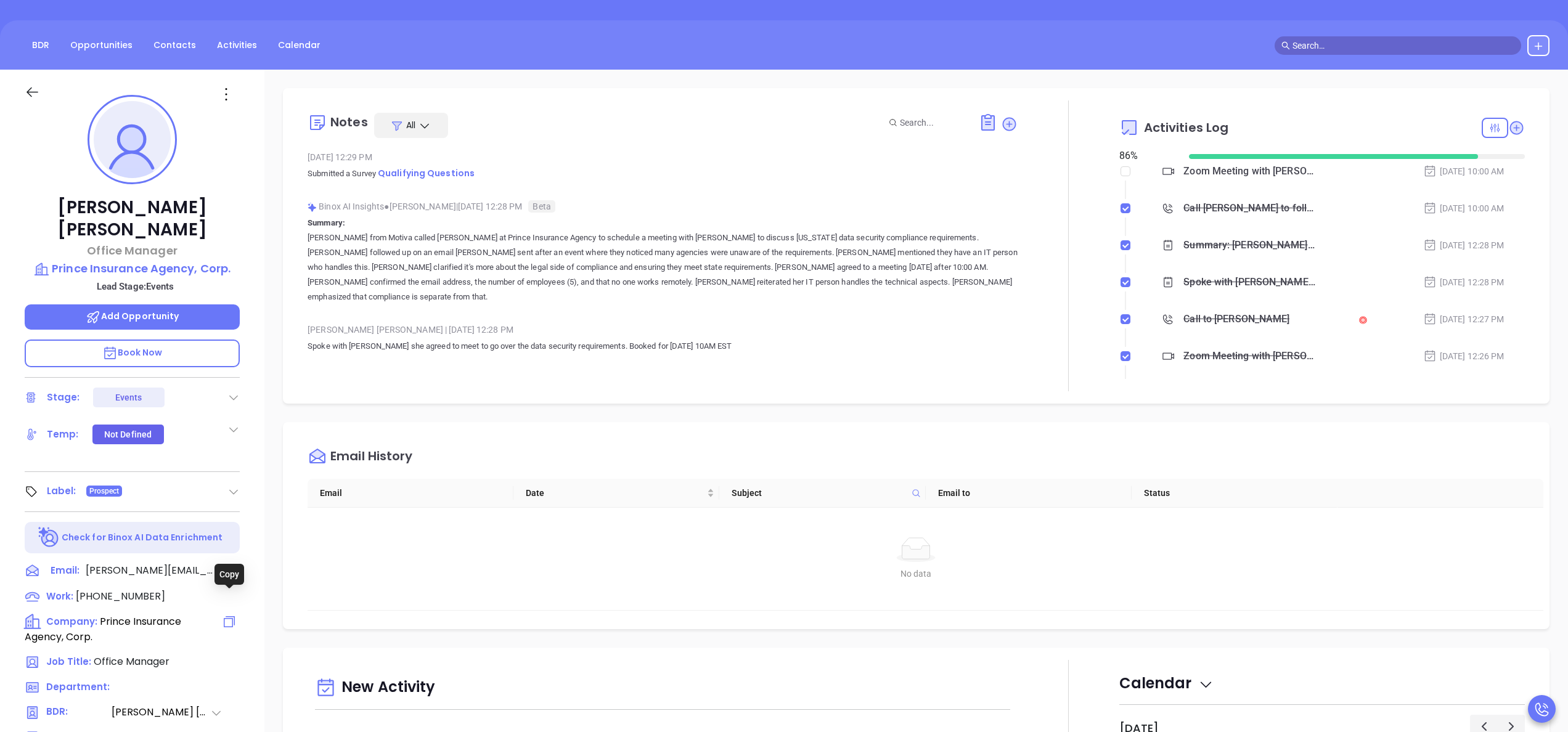
click at [231, 614] on icon at bounding box center [229, 622] width 15 height 15
click at [166, 310] on span "Add Opportunity" at bounding box center [132, 316] width 93 height 12
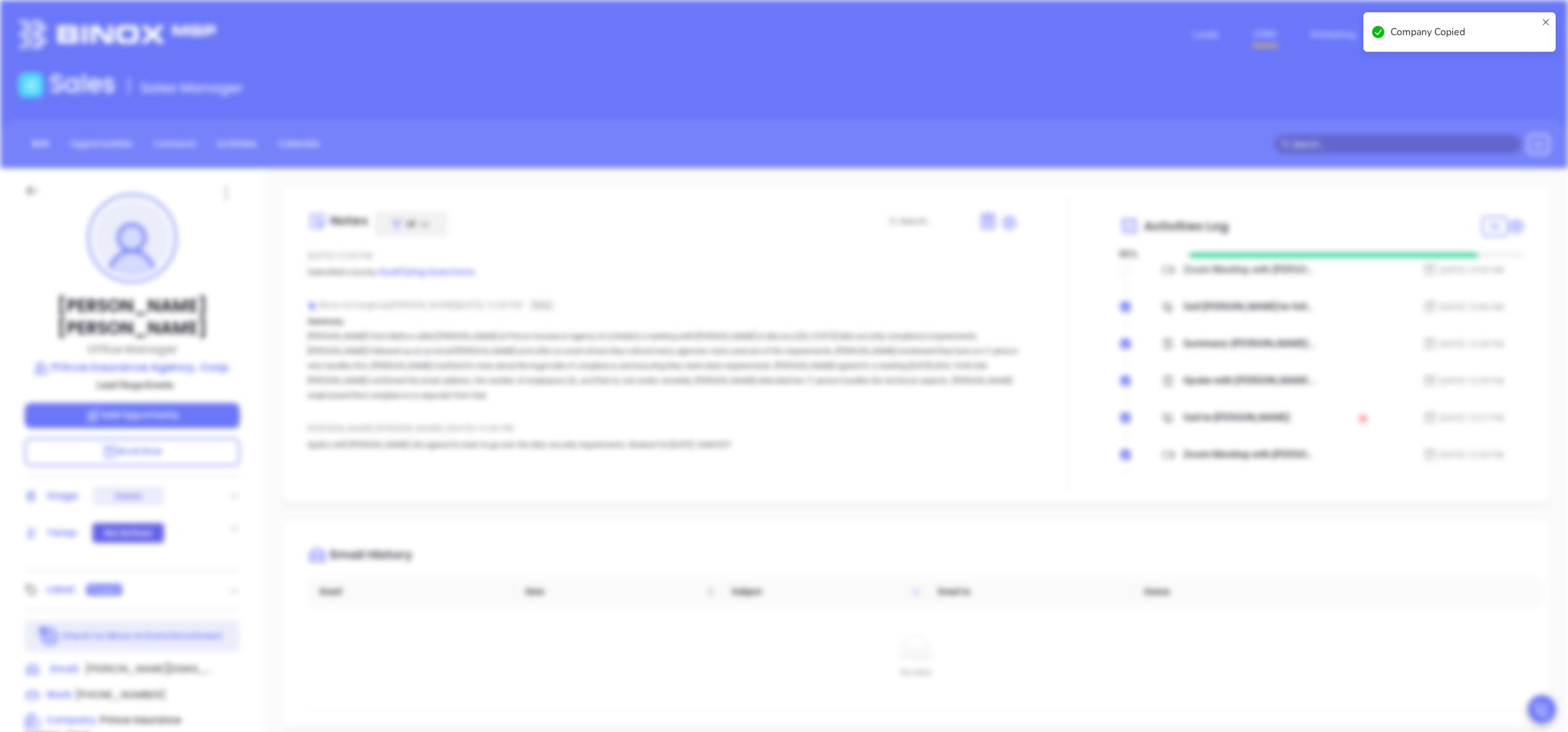
scroll to position [0, 0]
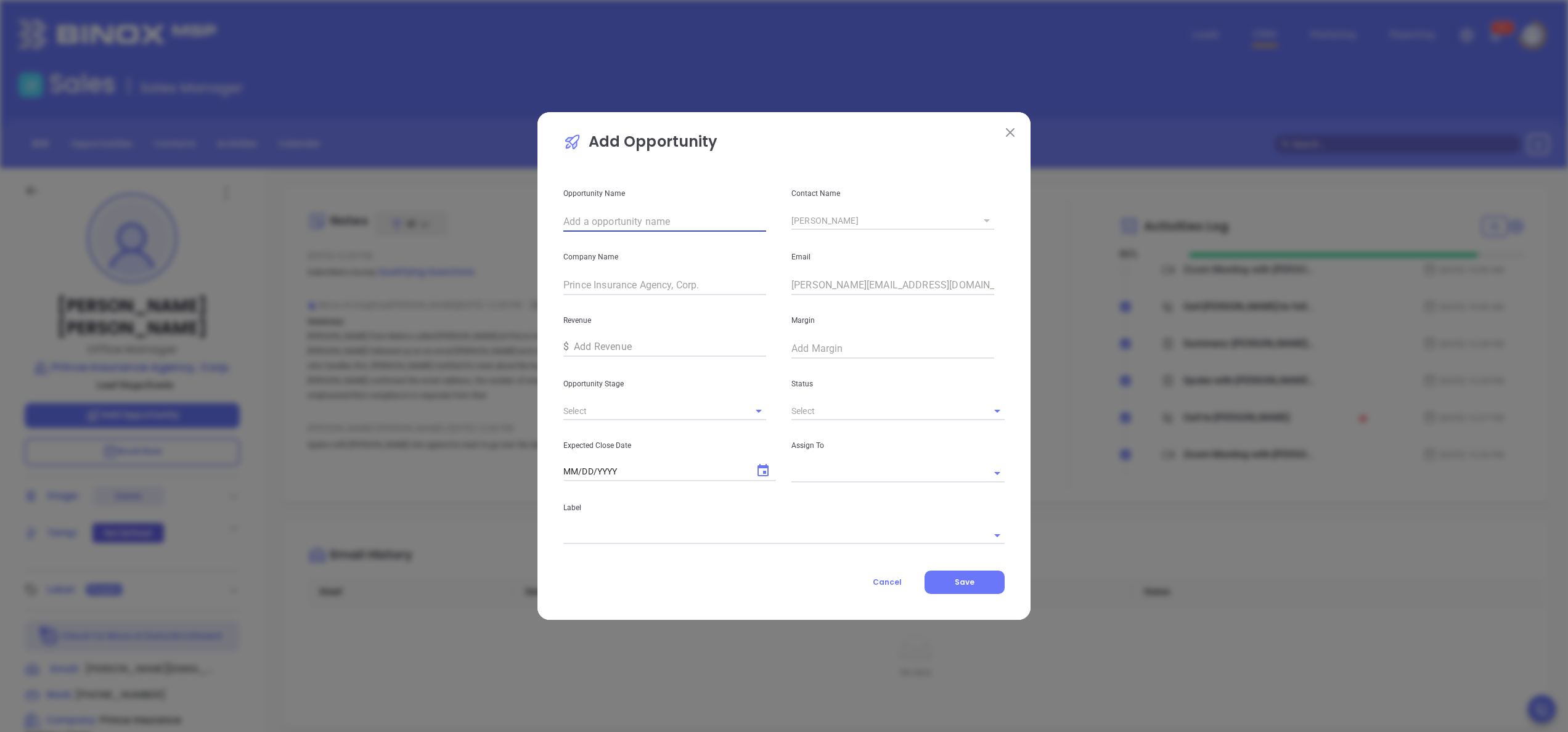
click at [626, 216] on input "text" at bounding box center [665, 222] width 203 height 20
paste input "Prince Insurance Agency, Corp."
type input "Prince Insurance Agency, Corp."
type input "o"
click at [598, 429] on li "Interview" at bounding box center [665, 439] width 203 height 22
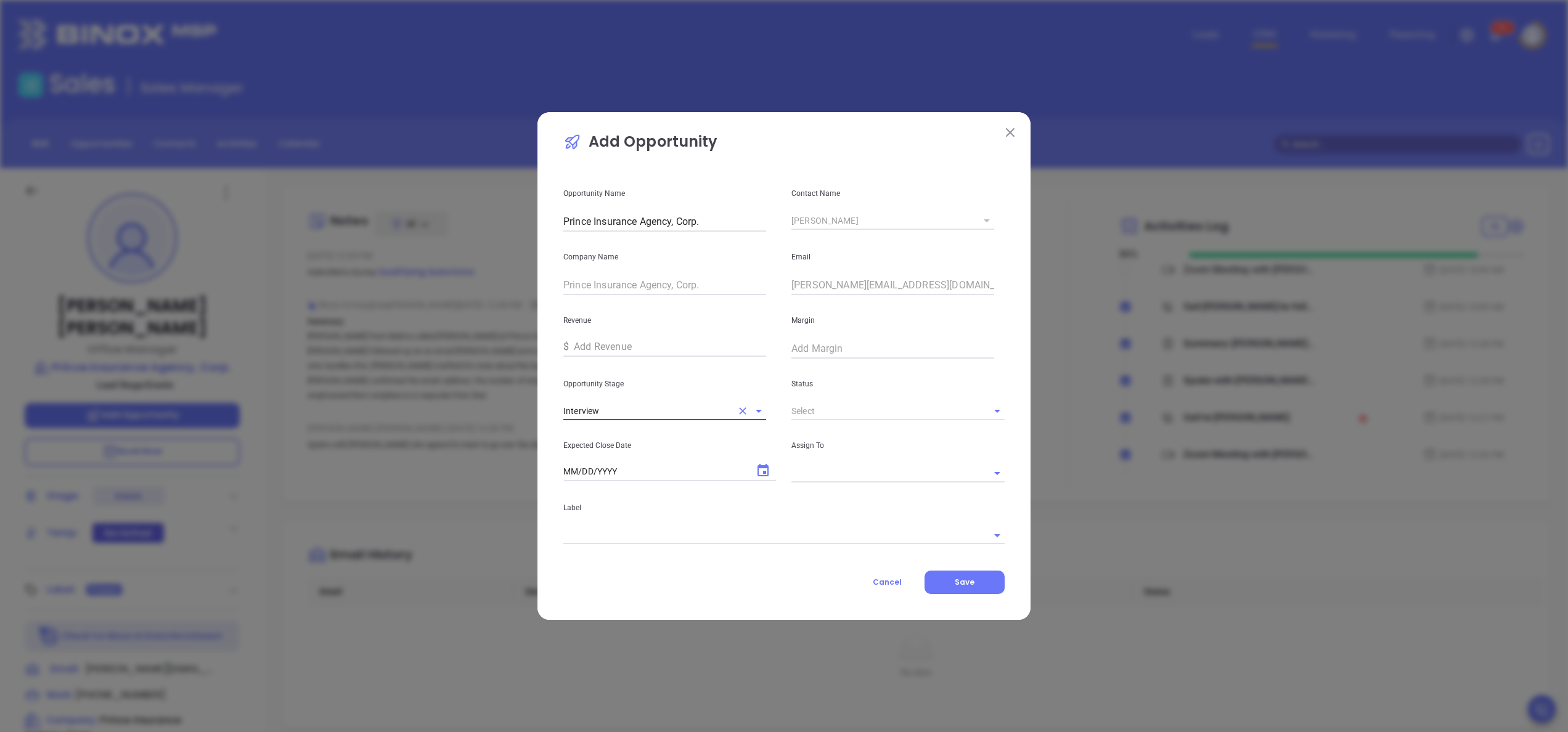
type input "Interview"
click at [803, 442] on li "Active" at bounding box center [898, 439] width 213 height 22
type input "Active"
click at [770, 469] on icon "Choose date" at bounding box center [763, 471] width 15 height 15
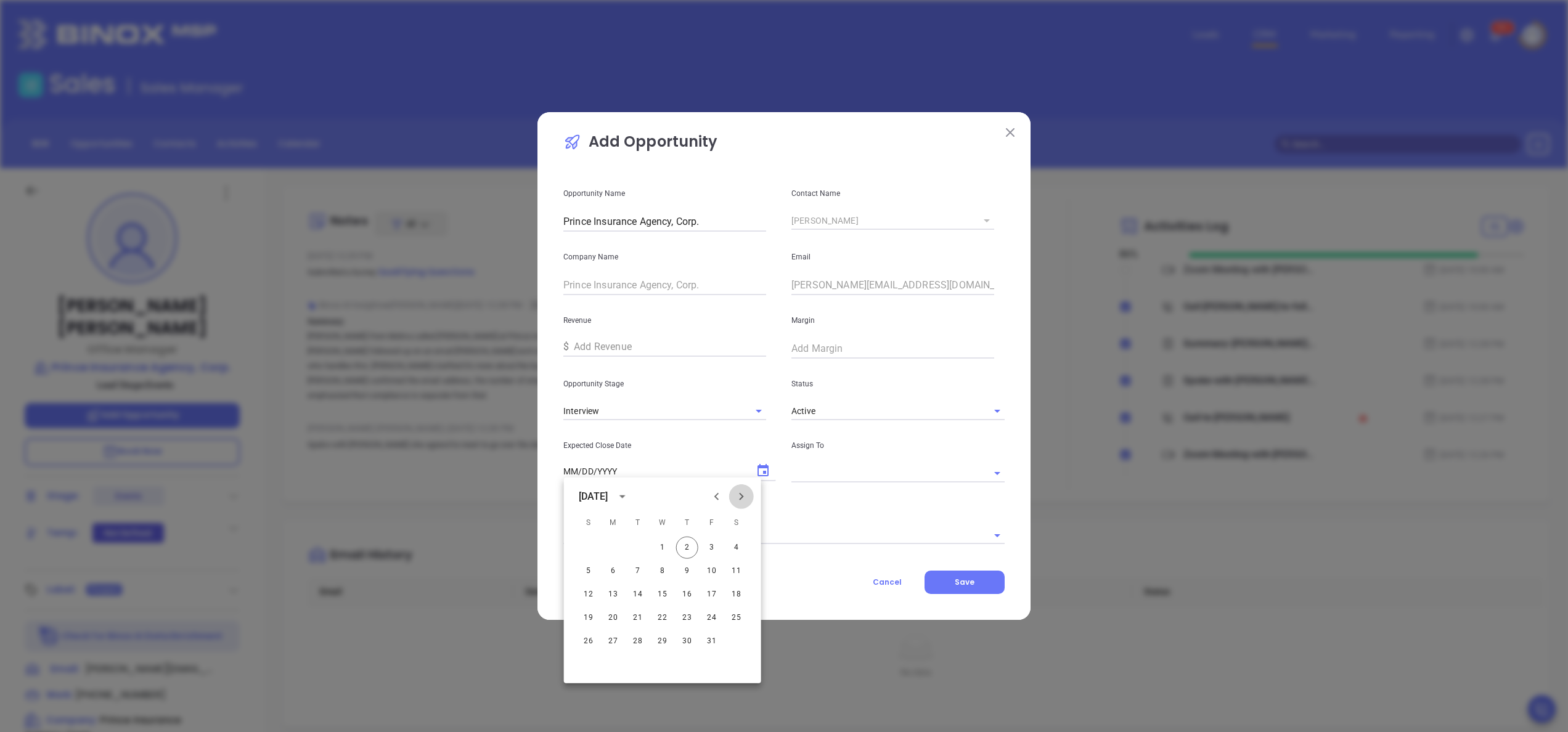
click at [748, 495] on icon "Next month" at bounding box center [741, 497] width 15 height 15
click at [618, 571] on button "3" at bounding box center [613, 571] width 22 height 22
type input "11/03/2025"
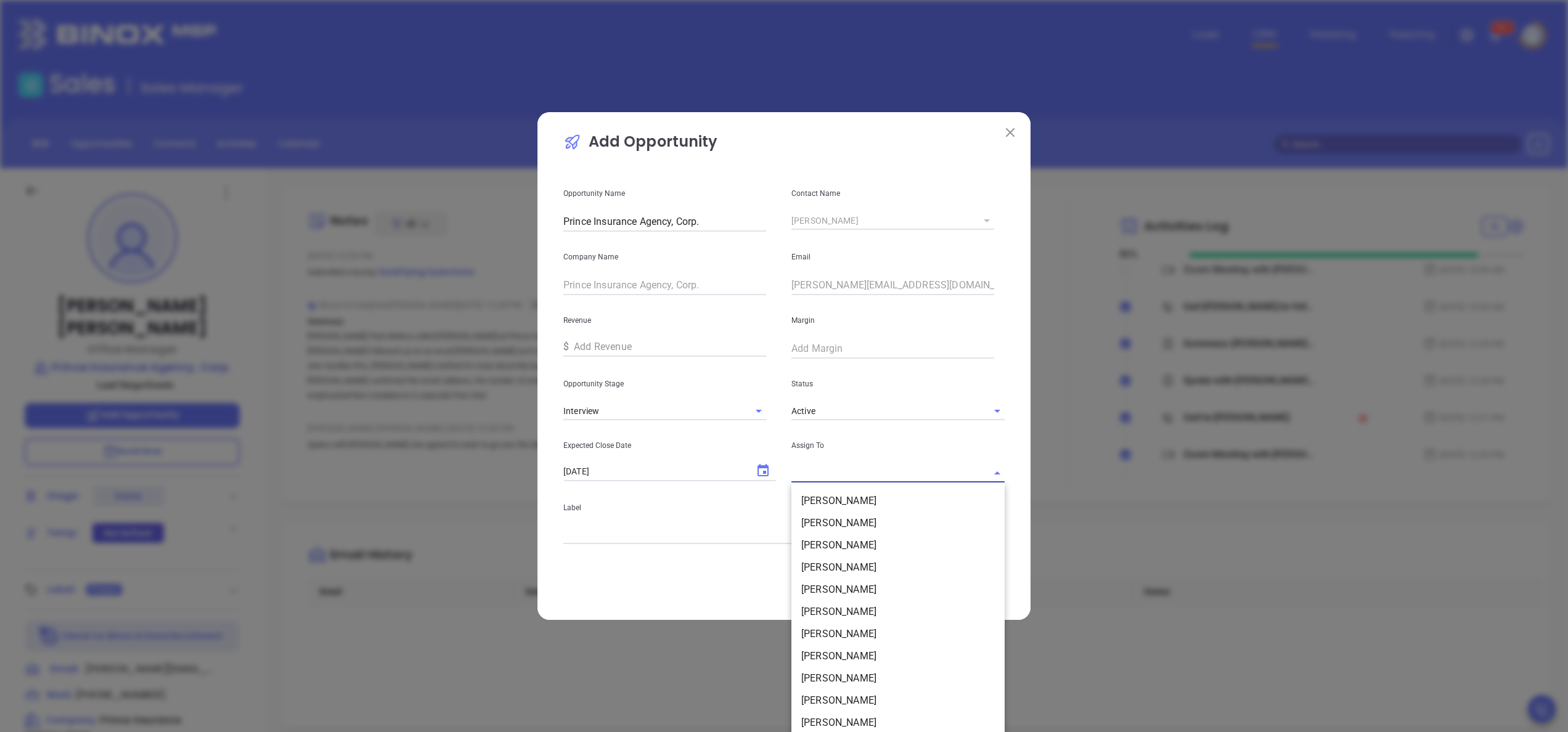
click at [819, 467] on input "text" at bounding box center [881, 473] width 179 height 18
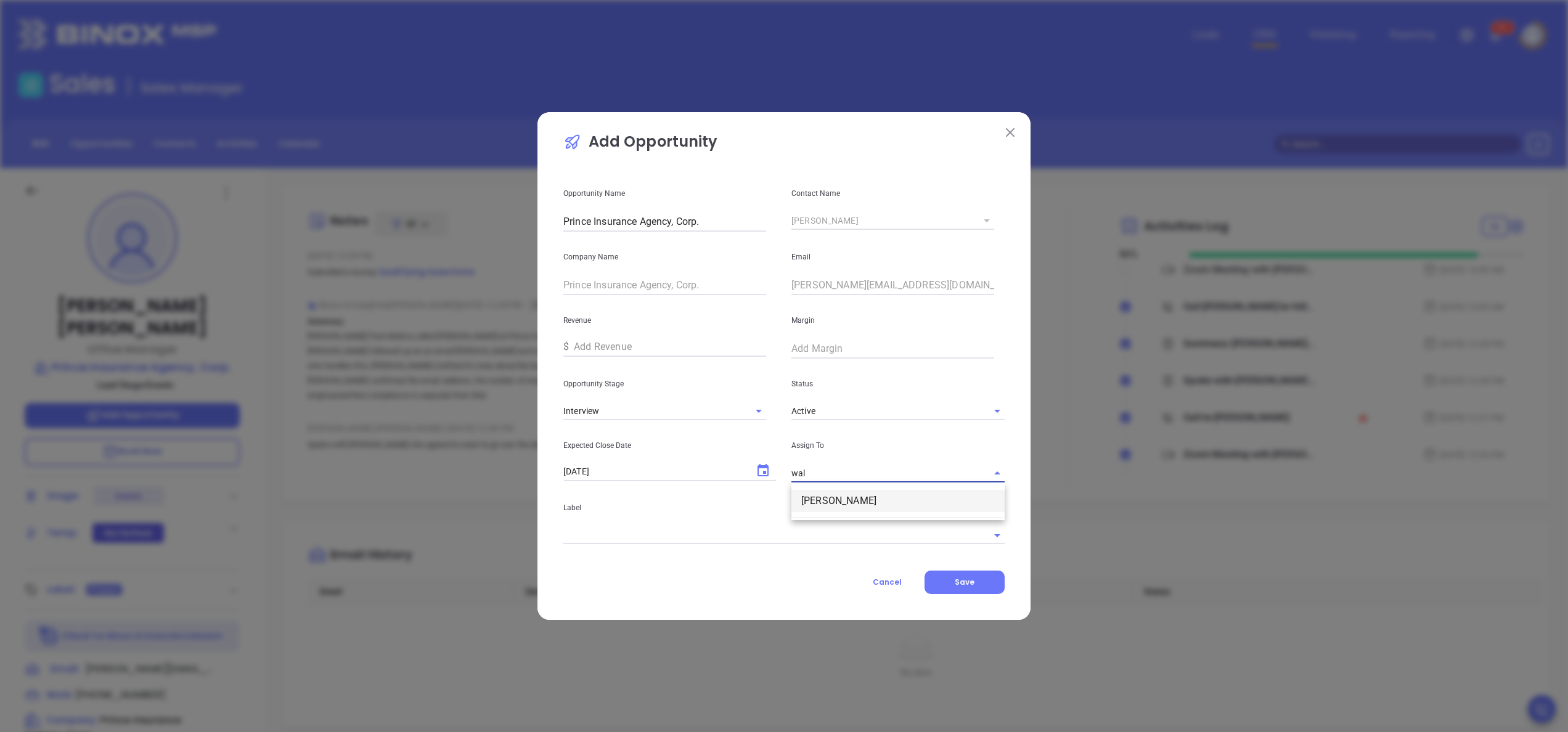
click at [832, 498] on li "Walter Contreras" at bounding box center [898, 501] width 213 height 22
type input "Walter Contreras"
click at [767, 541] on input "text" at bounding box center [767, 535] width 407 height 18
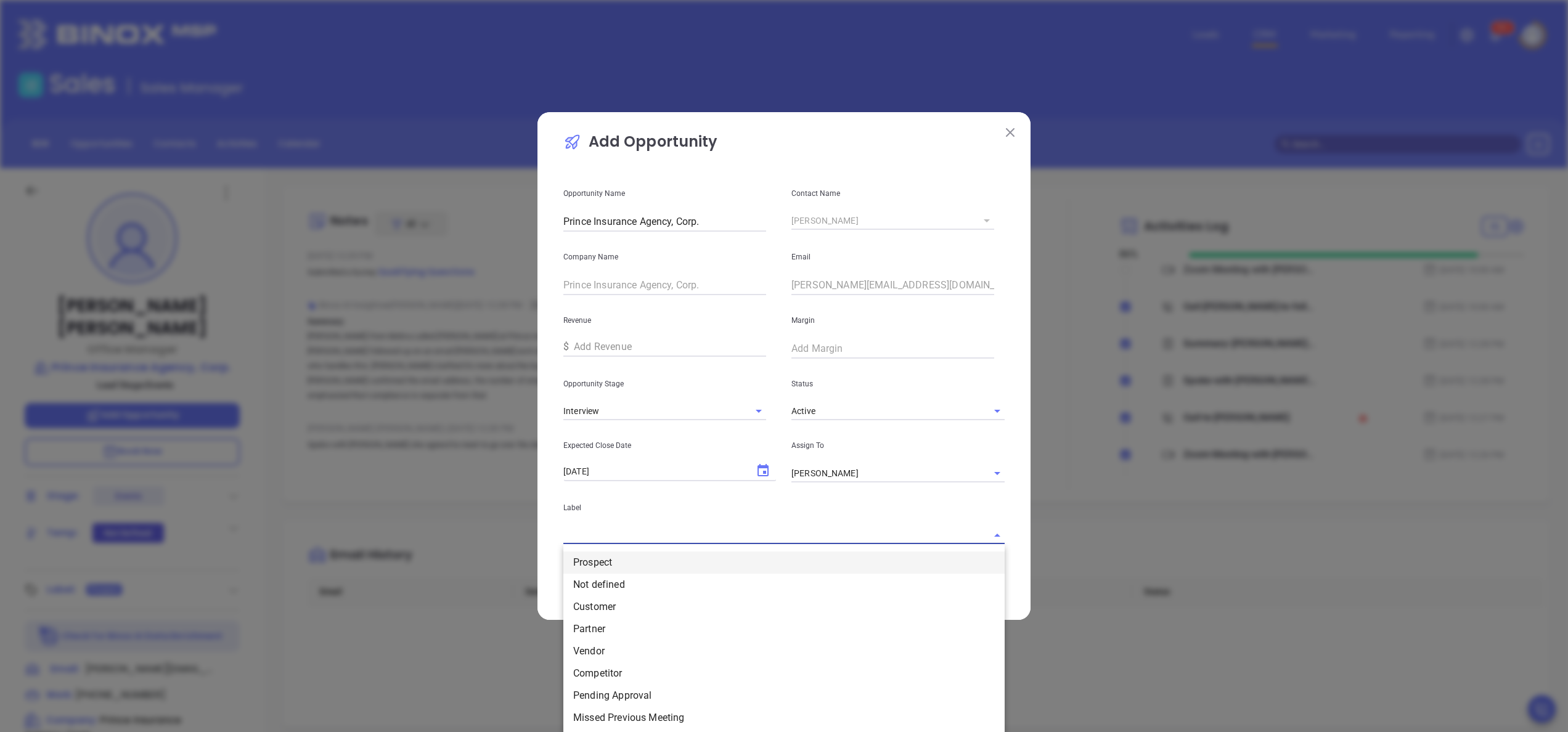
click at [716, 559] on li "Prospect" at bounding box center [784, 563] width 441 height 22
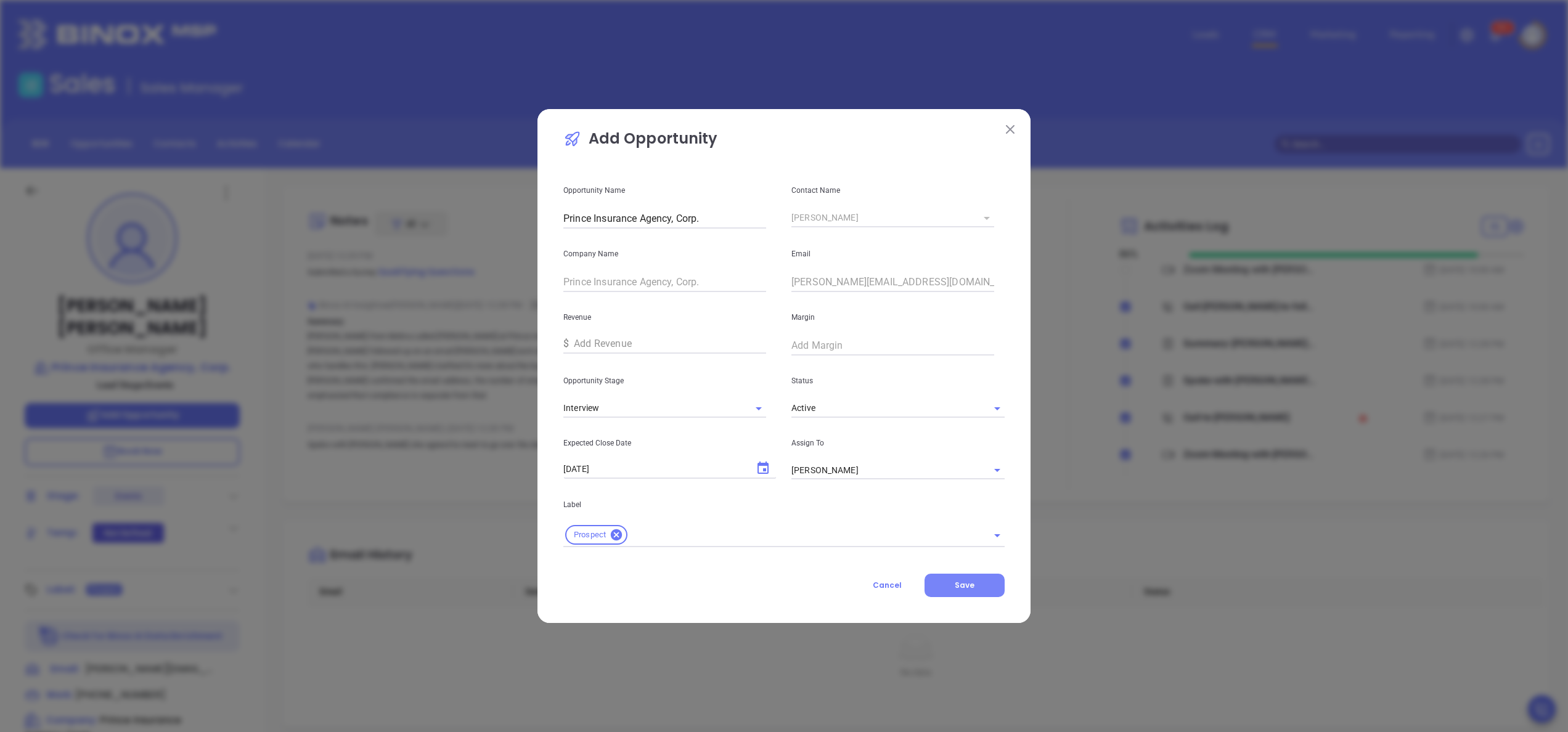
click at [969, 590] on span "Save" at bounding box center [965, 586] width 20 height 10
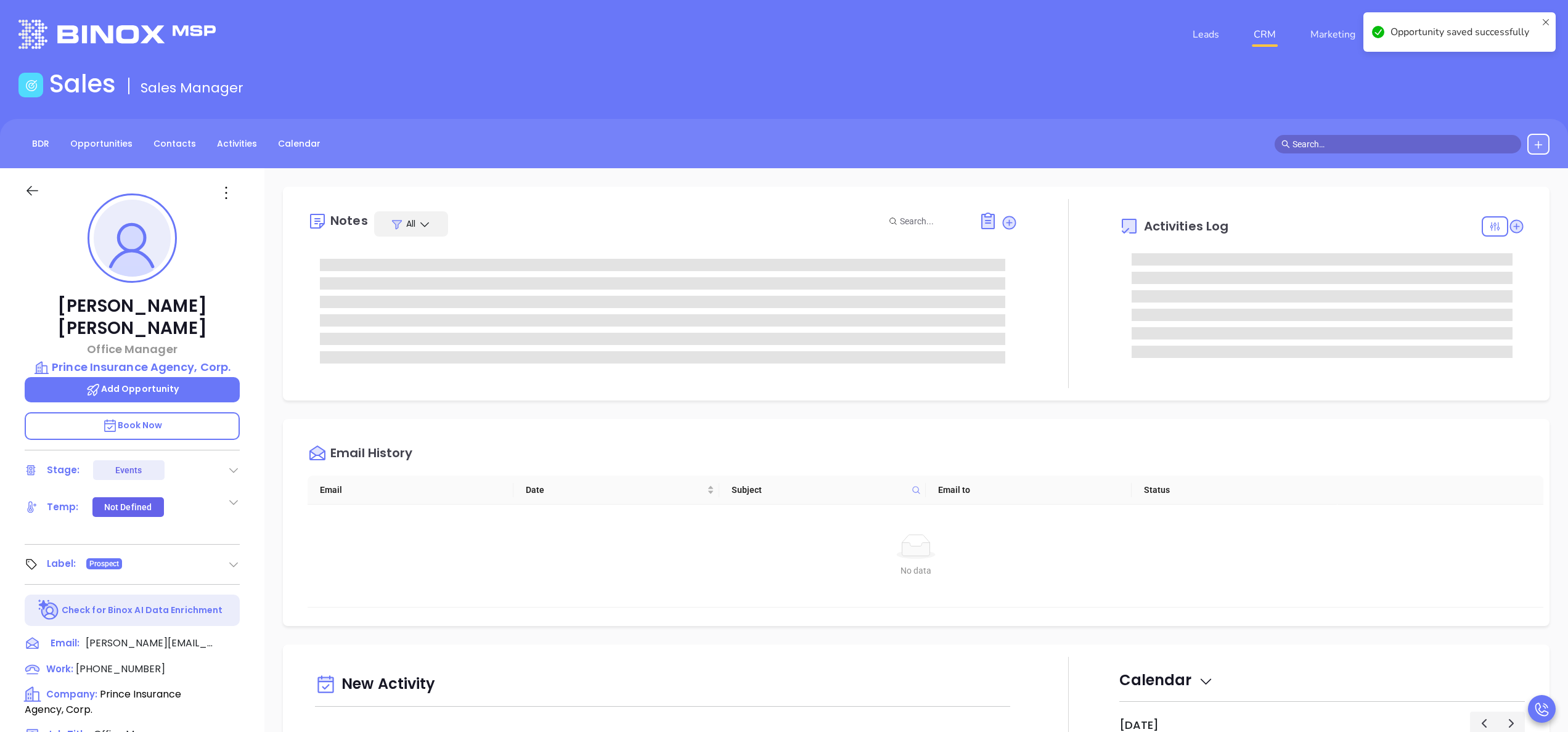
click at [1090, 403] on div "Notes All Activities Log Email History Email Date Subject Email to Status No da…" at bounding box center [916, 599] width 1304 height 863
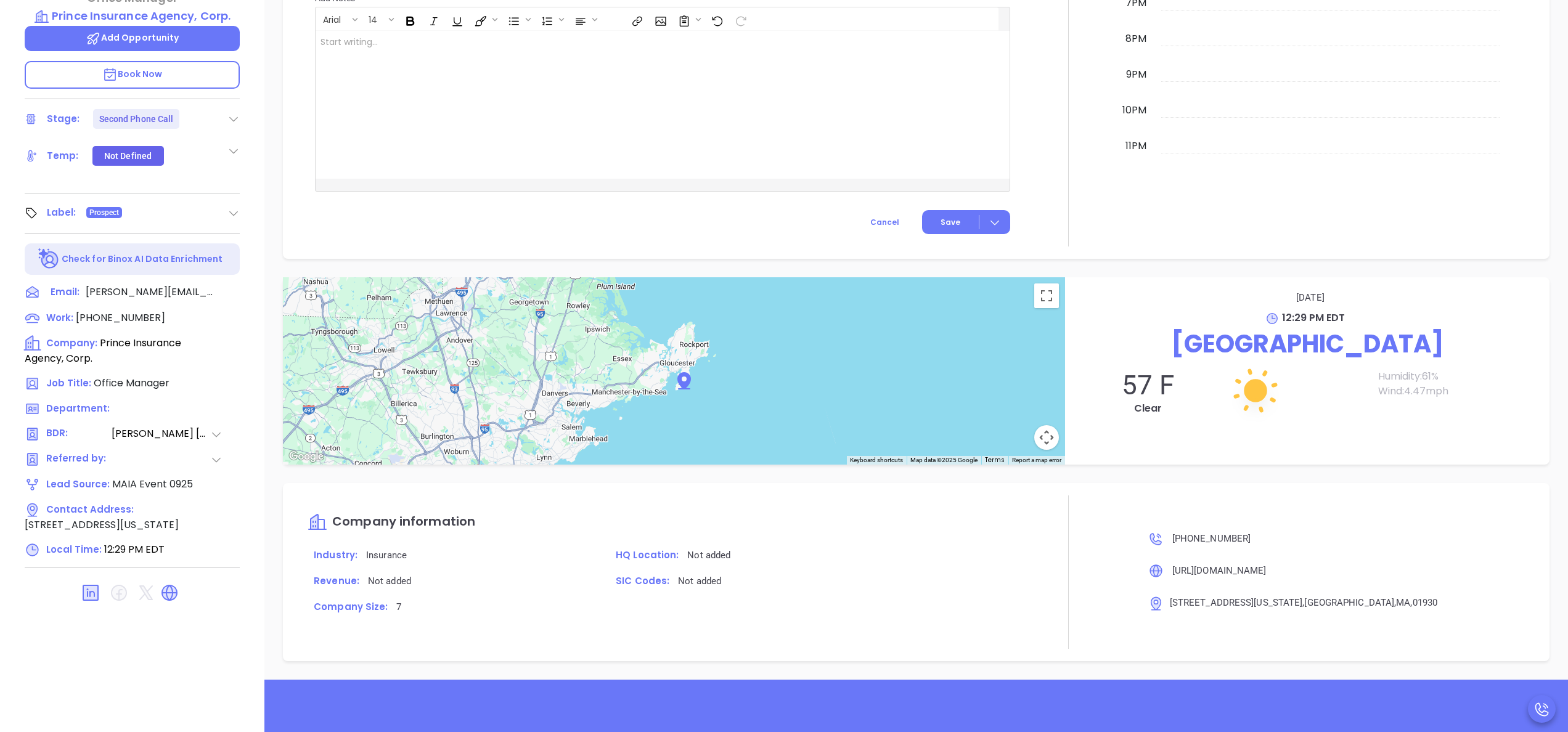
scroll to position [1190, 0]
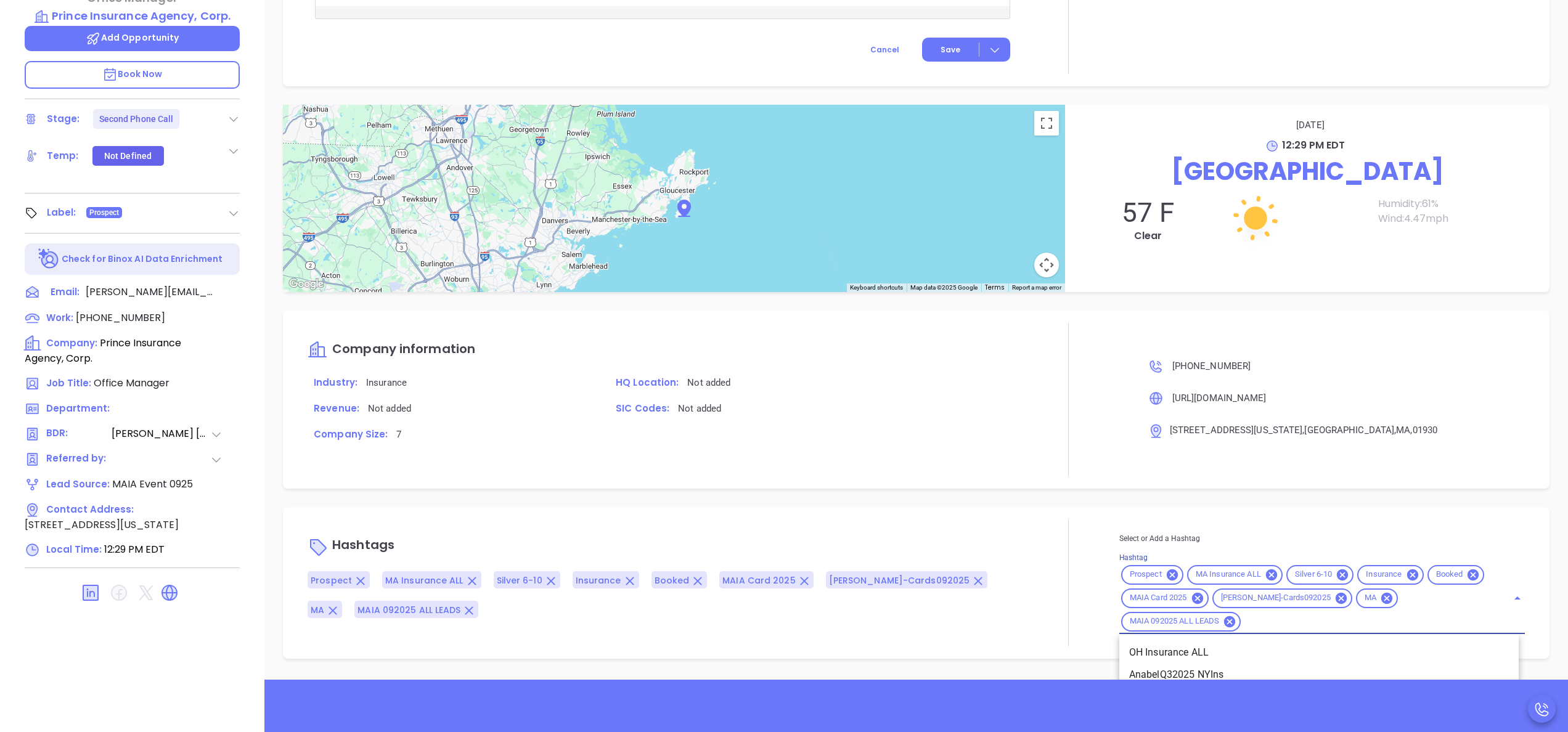
click at [1274, 624] on input "Hashtag" at bounding box center [1366, 622] width 248 height 16
type input "opp"
click at [1150, 648] on li "Opportunity" at bounding box center [1319, 653] width 399 height 22
click at [1475, 577] on div "Prospect MA Insurance ALL Silver 6-10 Insurance Booked MAIA Card 2025 Vicky MAI…" at bounding box center [1322, 599] width 406 height 71
type input "bronz"
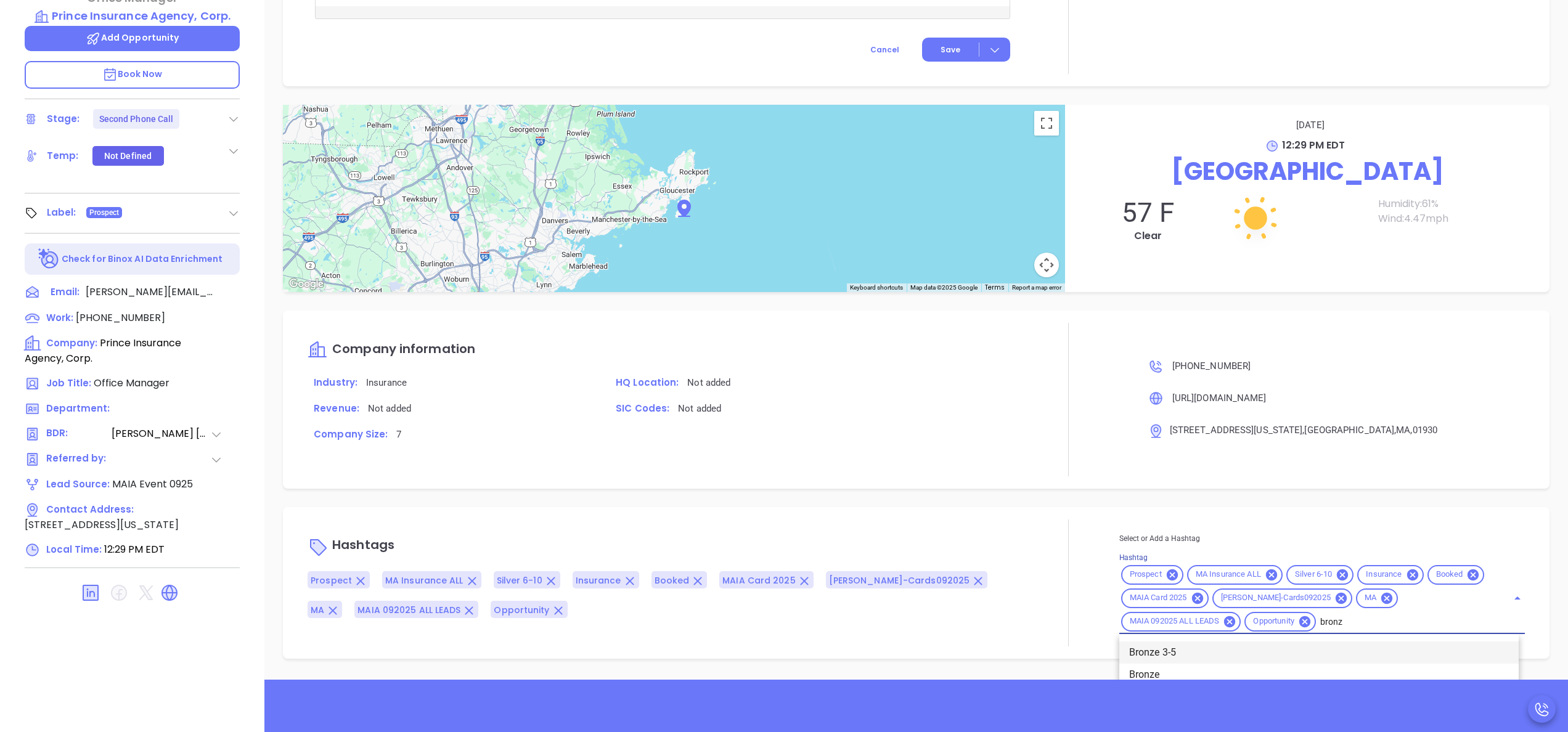
click at [1124, 656] on li "Bronze 3-5" at bounding box center [1319, 653] width 399 height 22
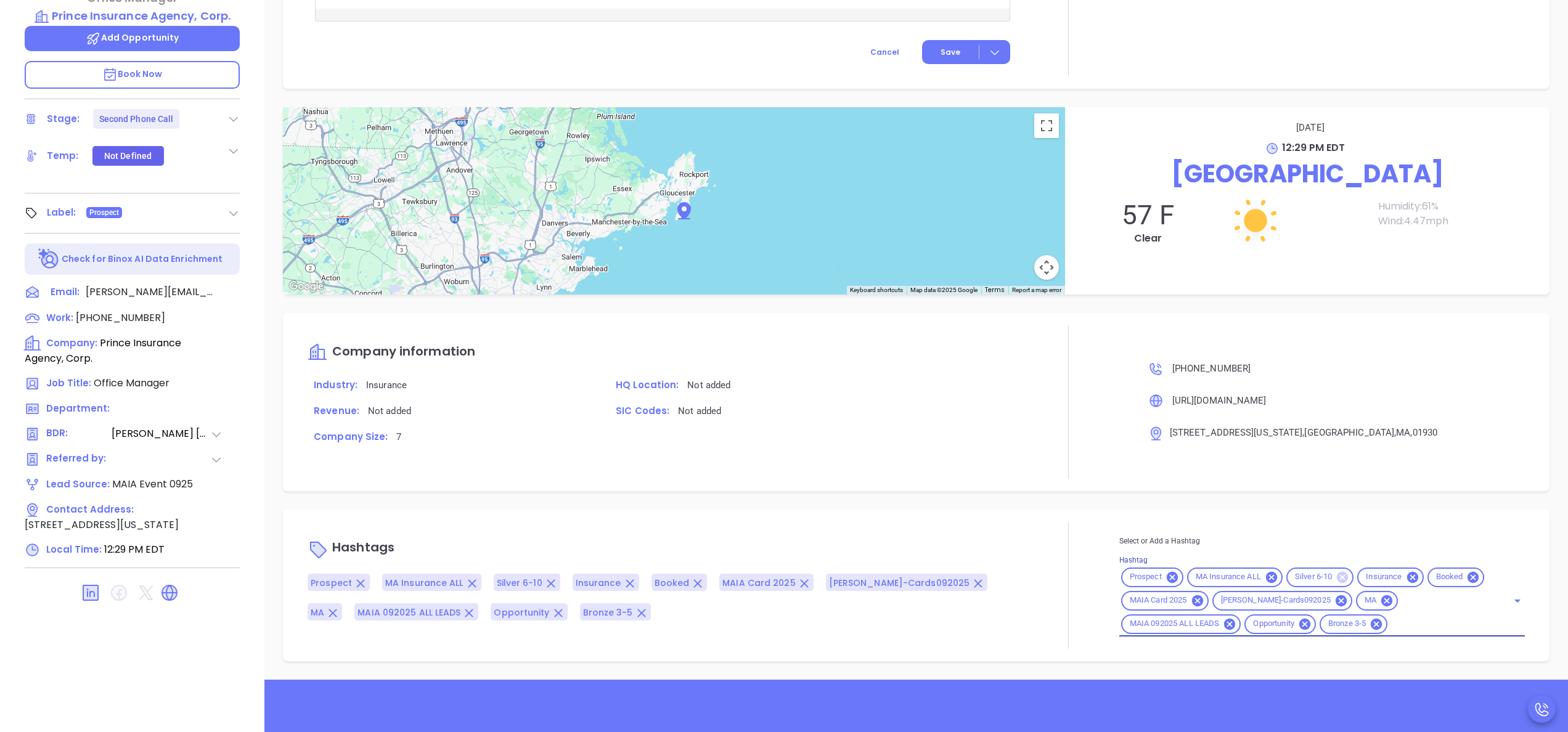
click at [1336, 582] on icon at bounding box center [1343, 577] width 14 height 14
click at [1074, 527] on div at bounding box center [1069, 586] width 102 height 127
click at [1064, 396] on div at bounding box center [1069, 402] width 102 height 153
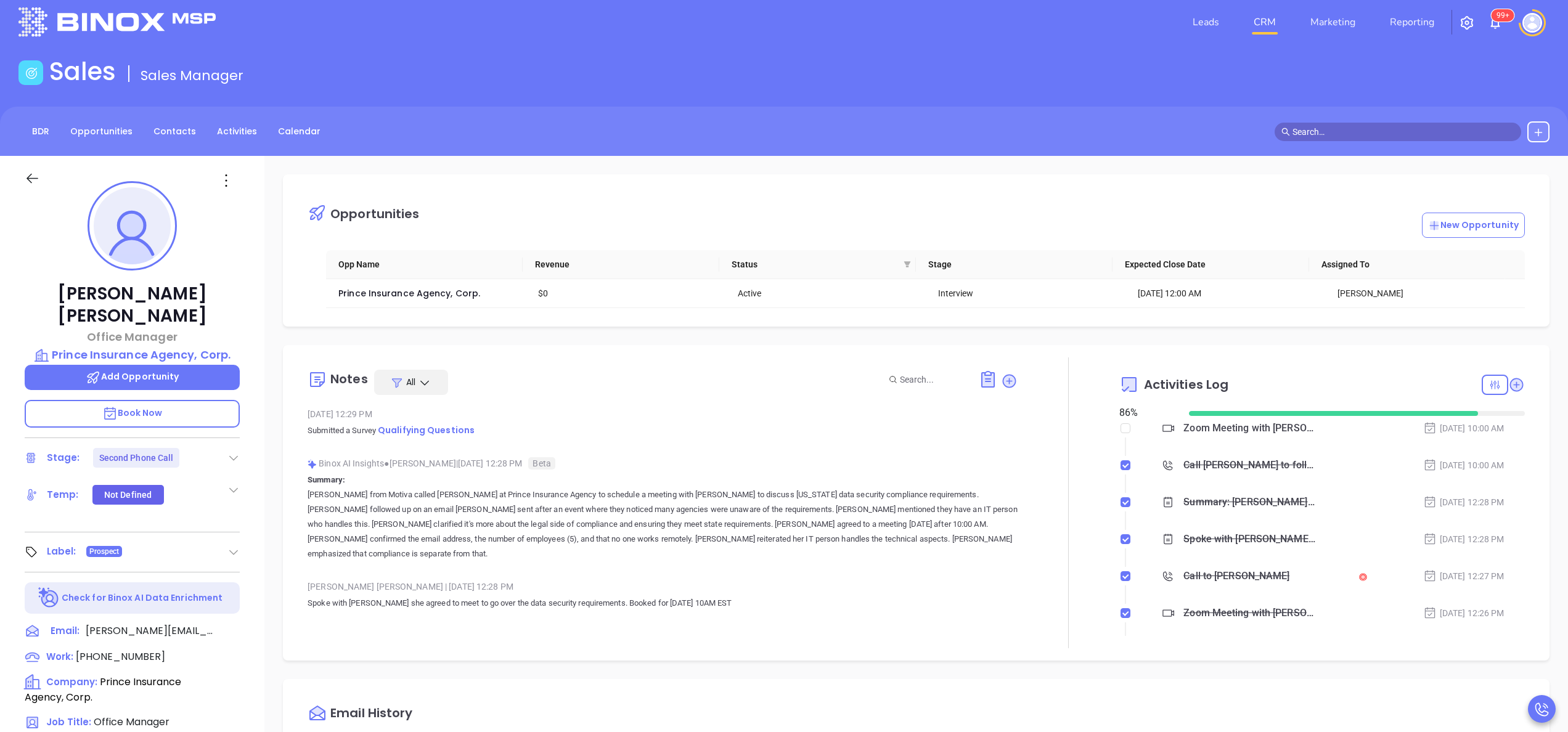
scroll to position [0, 0]
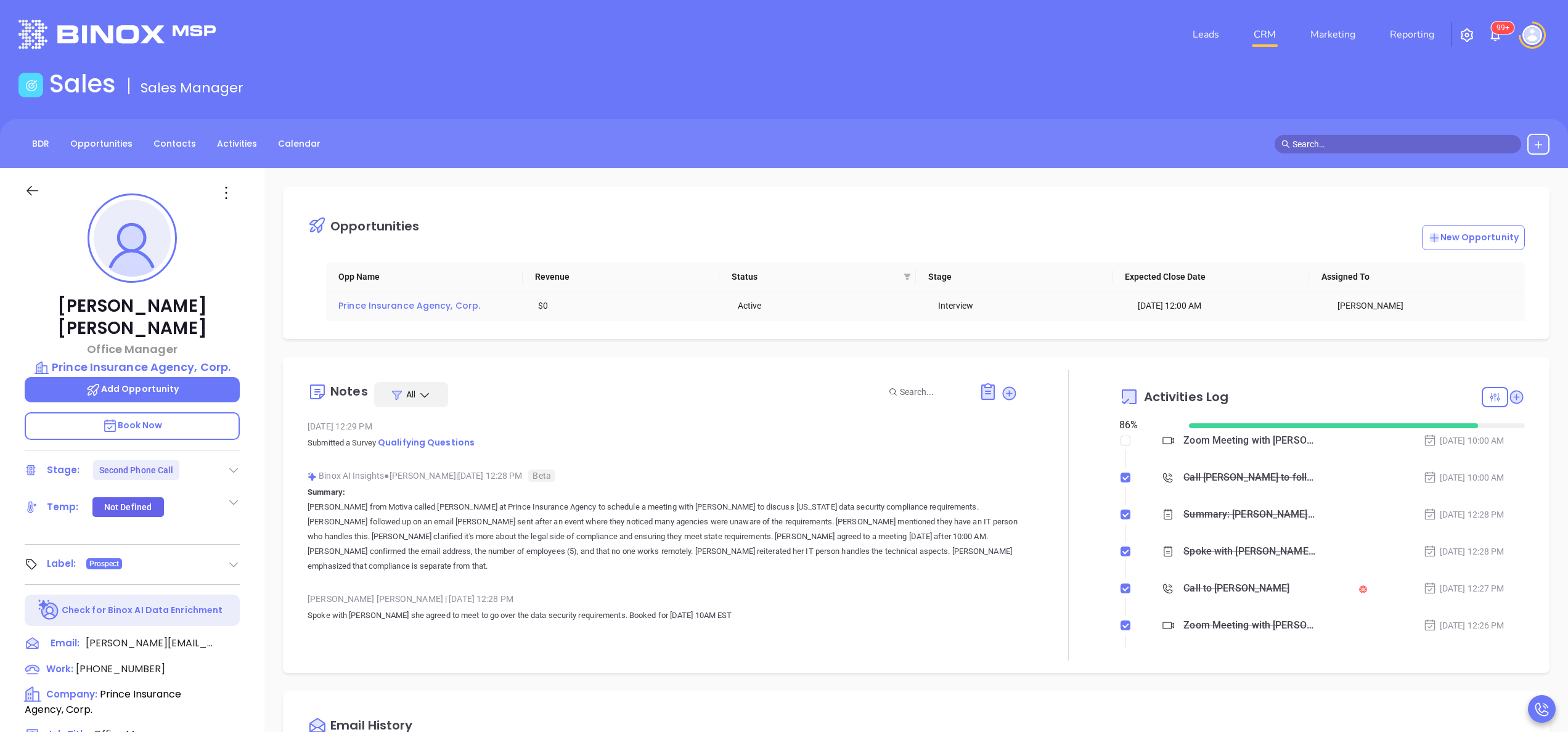
click at [388, 308] on span "Prince Insurance Agency, Corp." at bounding box center [409, 305] width 142 height 12
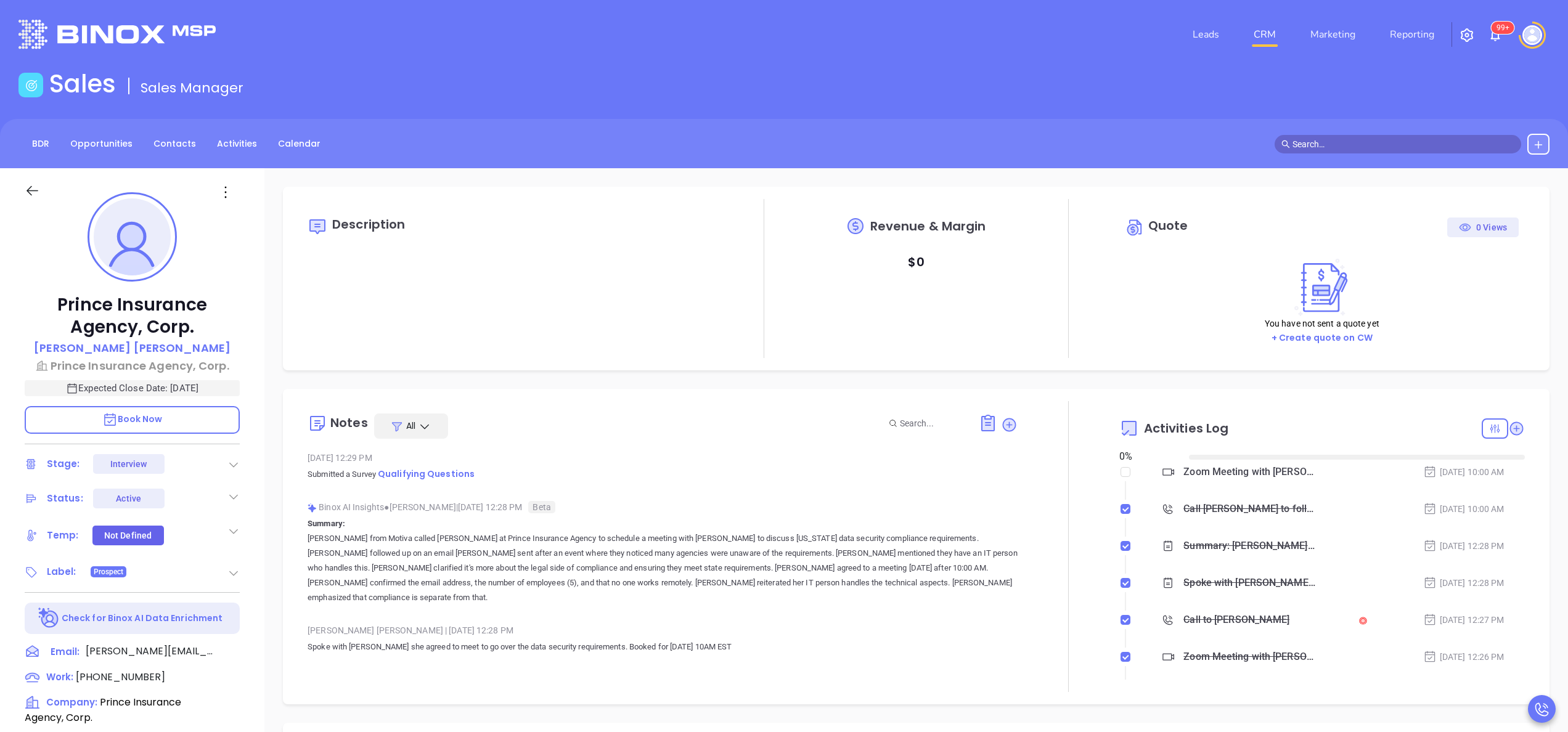
type input "10/03/2025"
click at [233, 499] on icon at bounding box center [233, 497] width 12 height 12
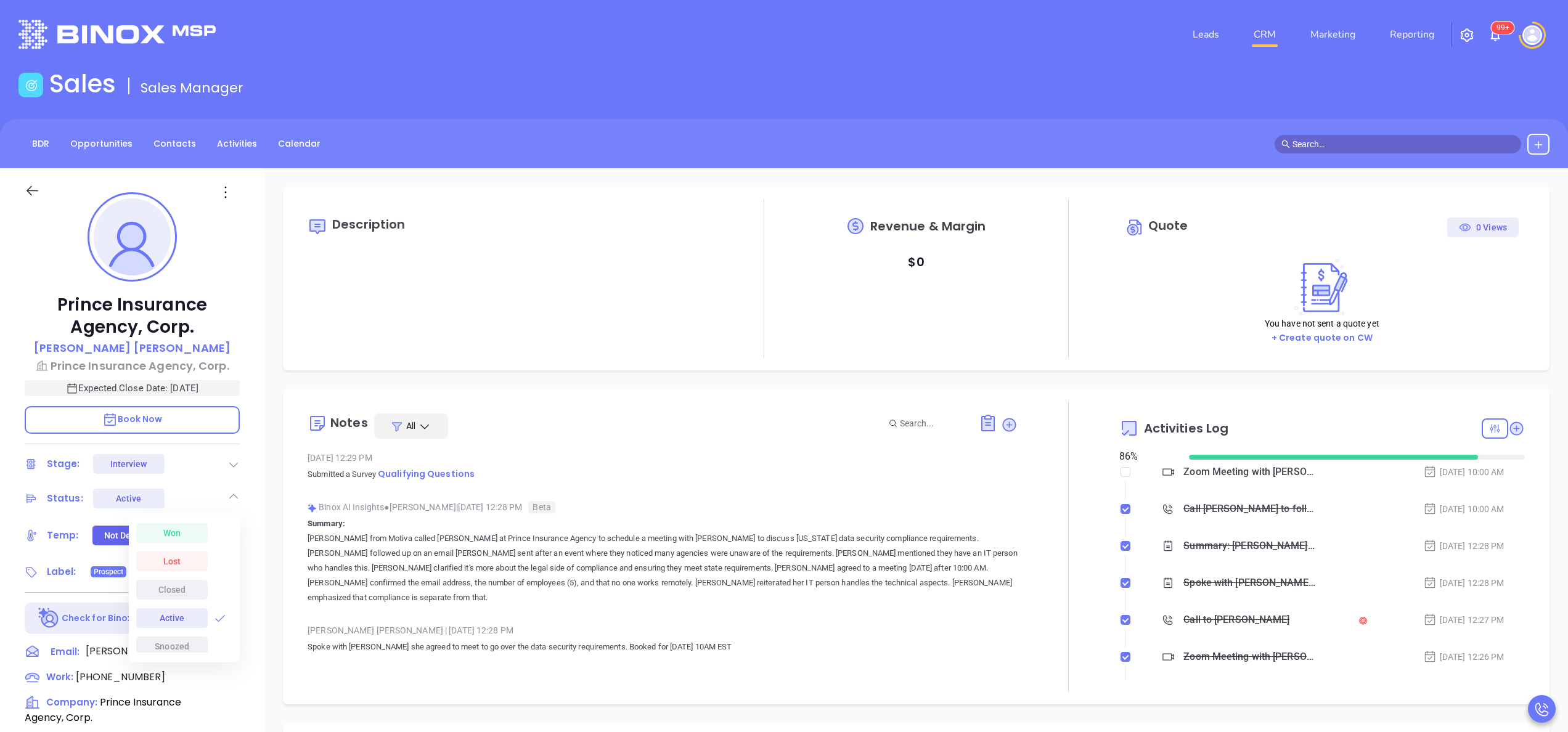
type input "Anabell Dominguez"
click at [261, 524] on div "Prince Insurance Agency, Corp. Wendy Prendergast Prince Insurance Agency, Corp.…" at bounding box center [132, 625] width 265 height 916
click at [229, 531] on icon at bounding box center [233, 531] width 12 height 12
click at [178, 624] on div "Warm" at bounding box center [172, 629] width 35 height 15
click at [234, 566] on icon at bounding box center [233, 568] width 12 height 12
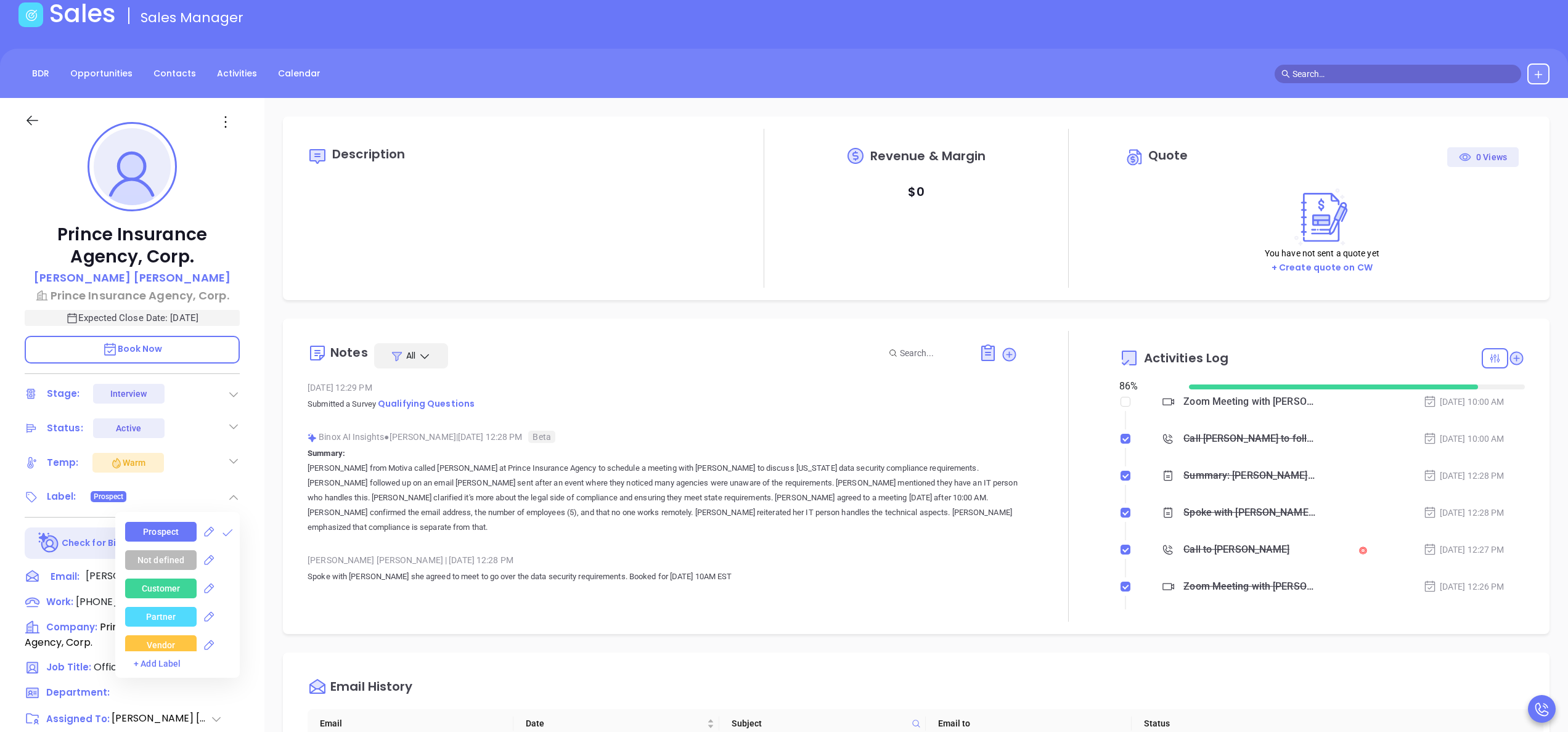
scroll to position [99, 0]
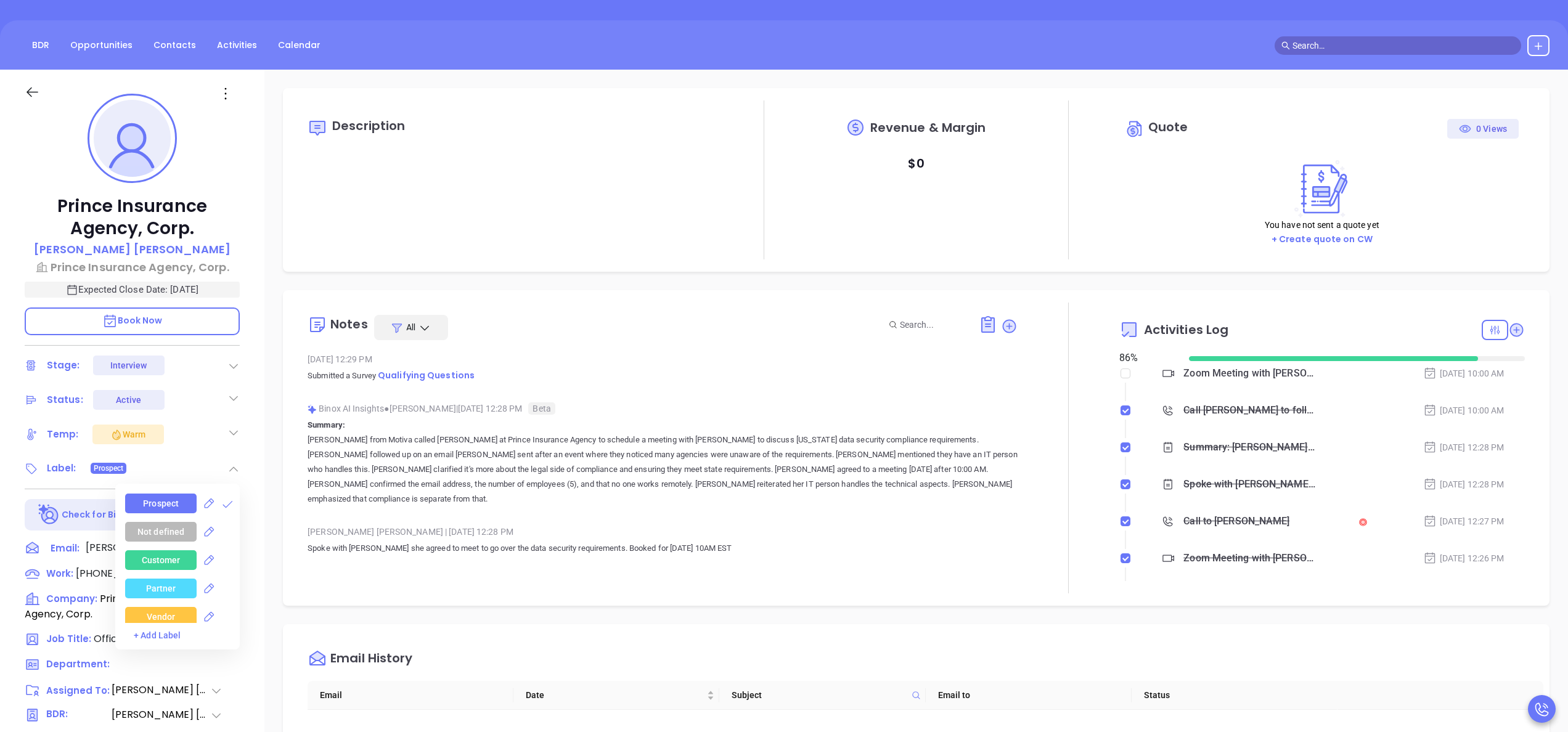
click at [235, 524] on div "Not defined" at bounding box center [182, 532] width 114 height 20
click at [170, 556] on div "Decision Maker" at bounding box center [160, 559] width 61 height 20
click at [161, 505] on div "MA" at bounding box center [161, 511] width 13 height 20
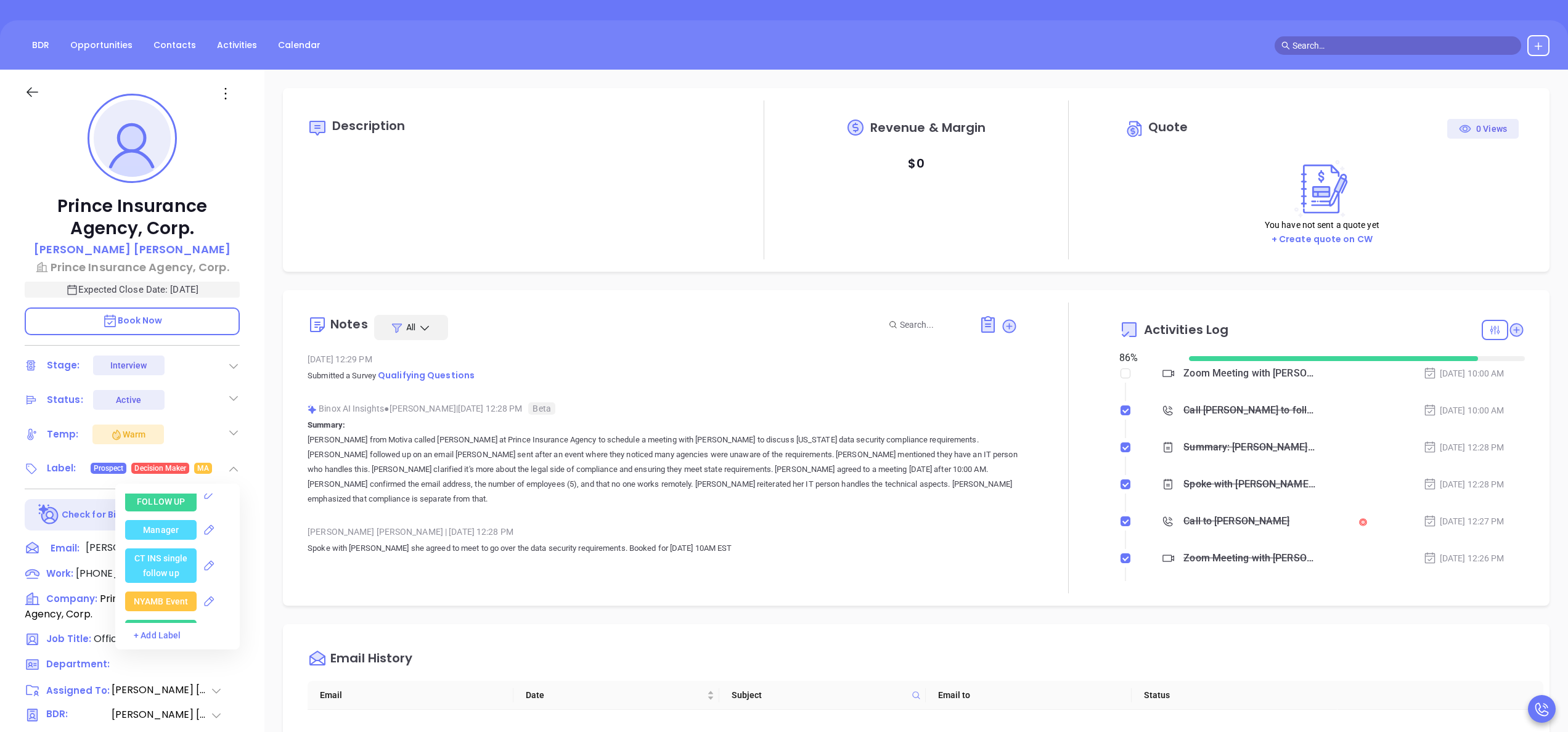
scroll to position [2466, 0]
click at [181, 533] on div "Manager" at bounding box center [160, 531] width 71 height 20
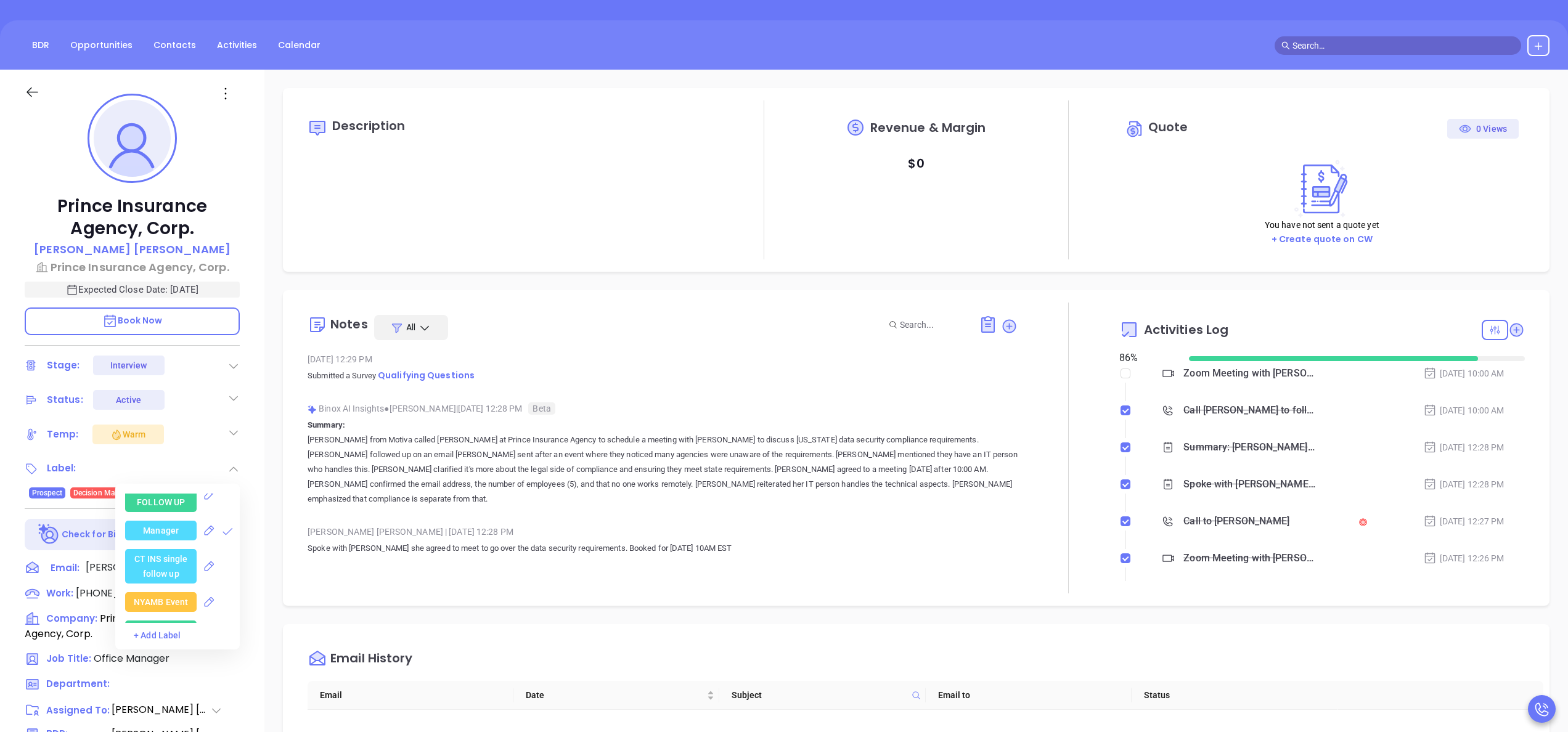
scroll to position [2515, 0]
click at [173, 577] on div "Insurance" at bounding box center [161, 581] width 39 height 20
click at [158, 558] on div "Bronze" at bounding box center [160, 561] width 28 height 20
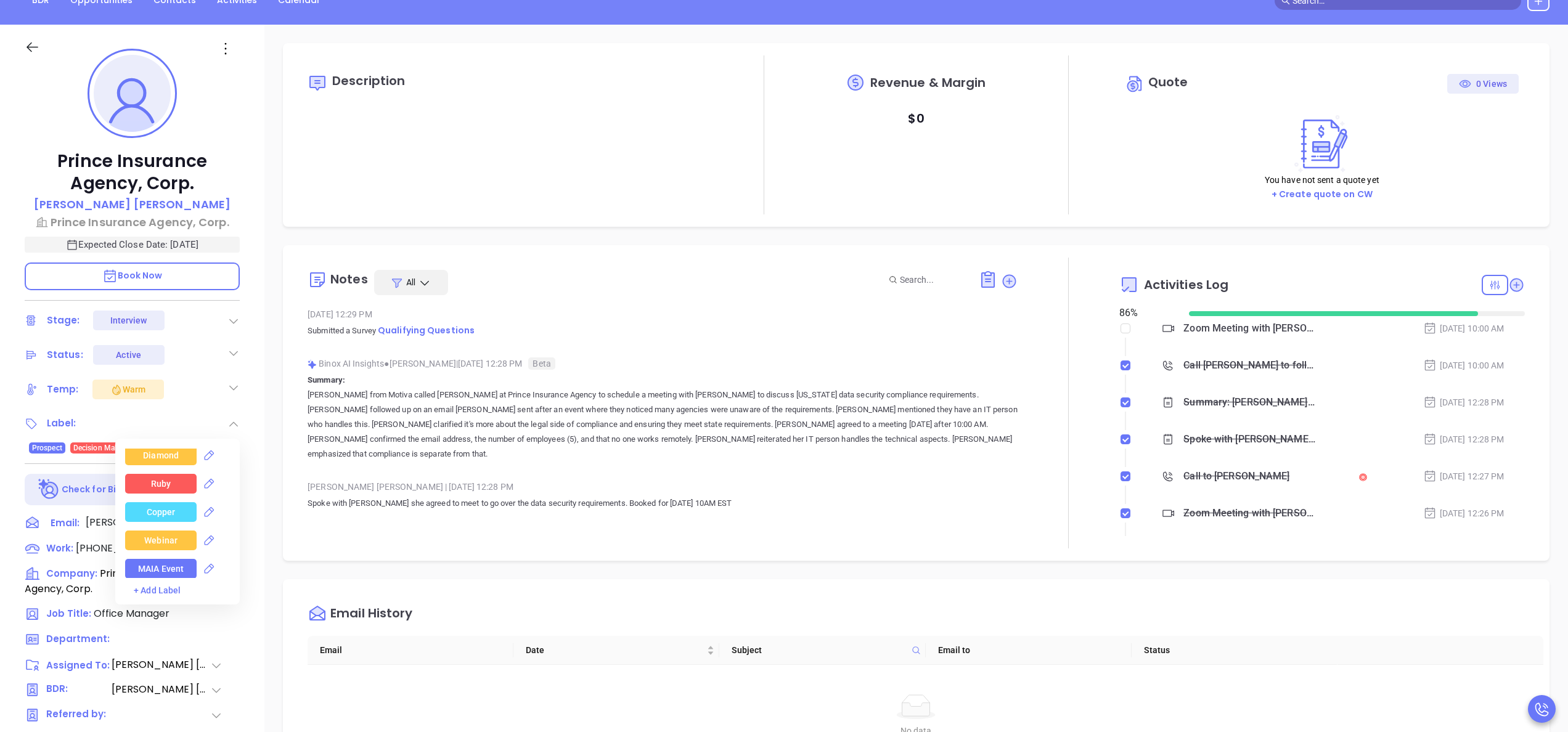
scroll to position [148, 0]
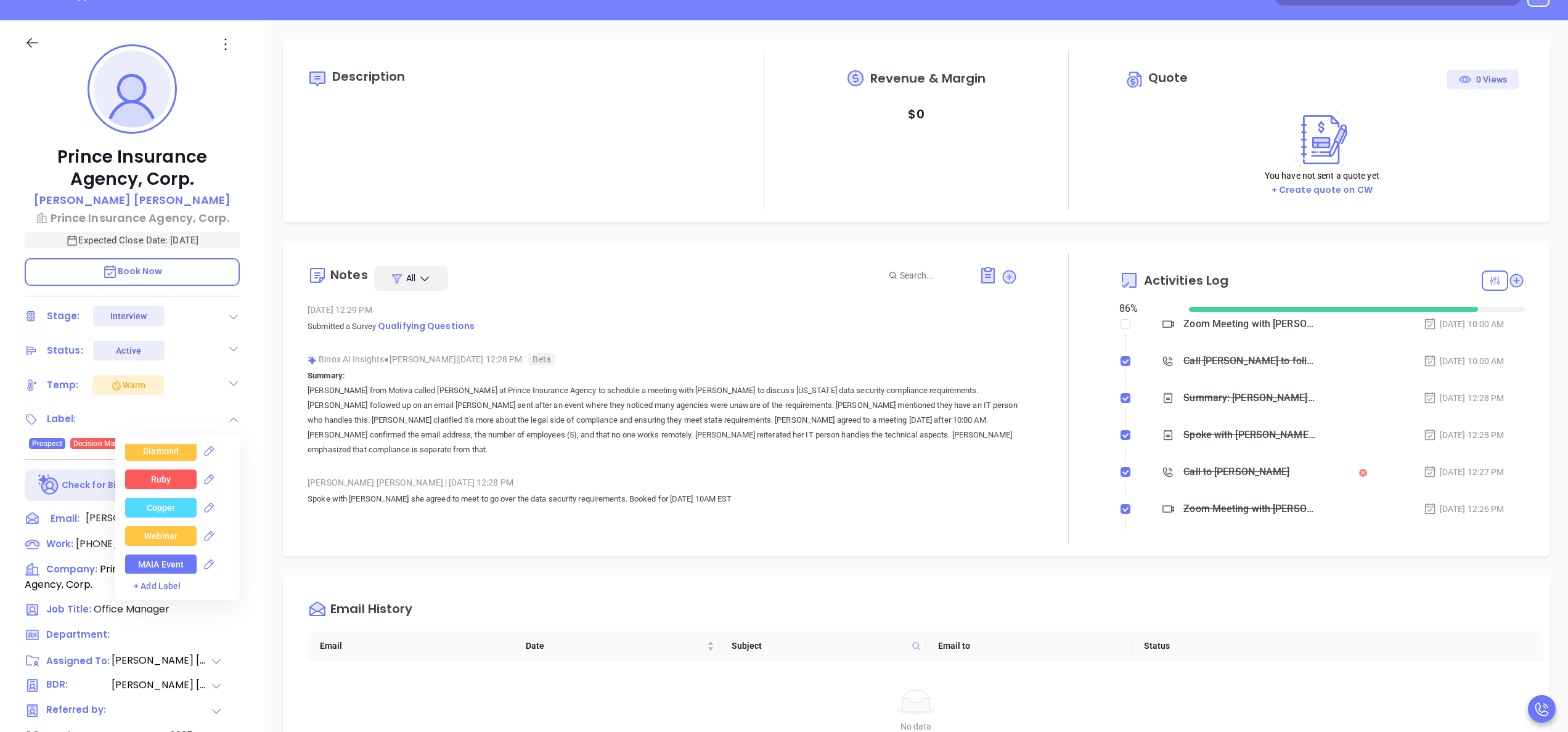
click at [158, 558] on div "MAIA Event" at bounding box center [161, 565] width 46 height 20
click at [918, 462] on div "Binox AI Insights ● Anabell Dominguez | Oct 2, 2025 12:28 PM Beta Summary: Anna…" at bounding box center [663, 408] width 710 height 117
click at [1071, 508] on div at bounding box center [1069, 399] width 102 height 291
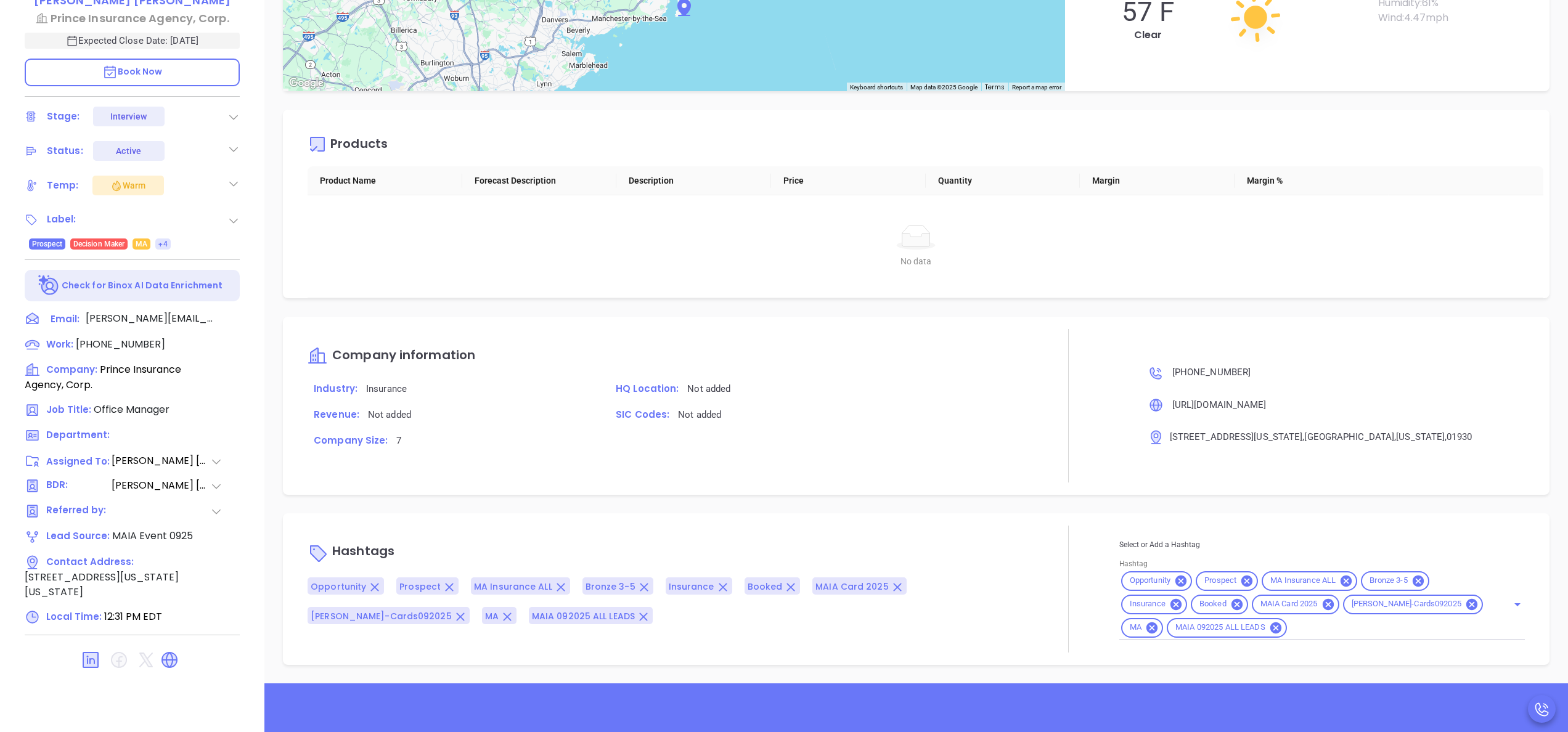
scroll to position [352, 0]
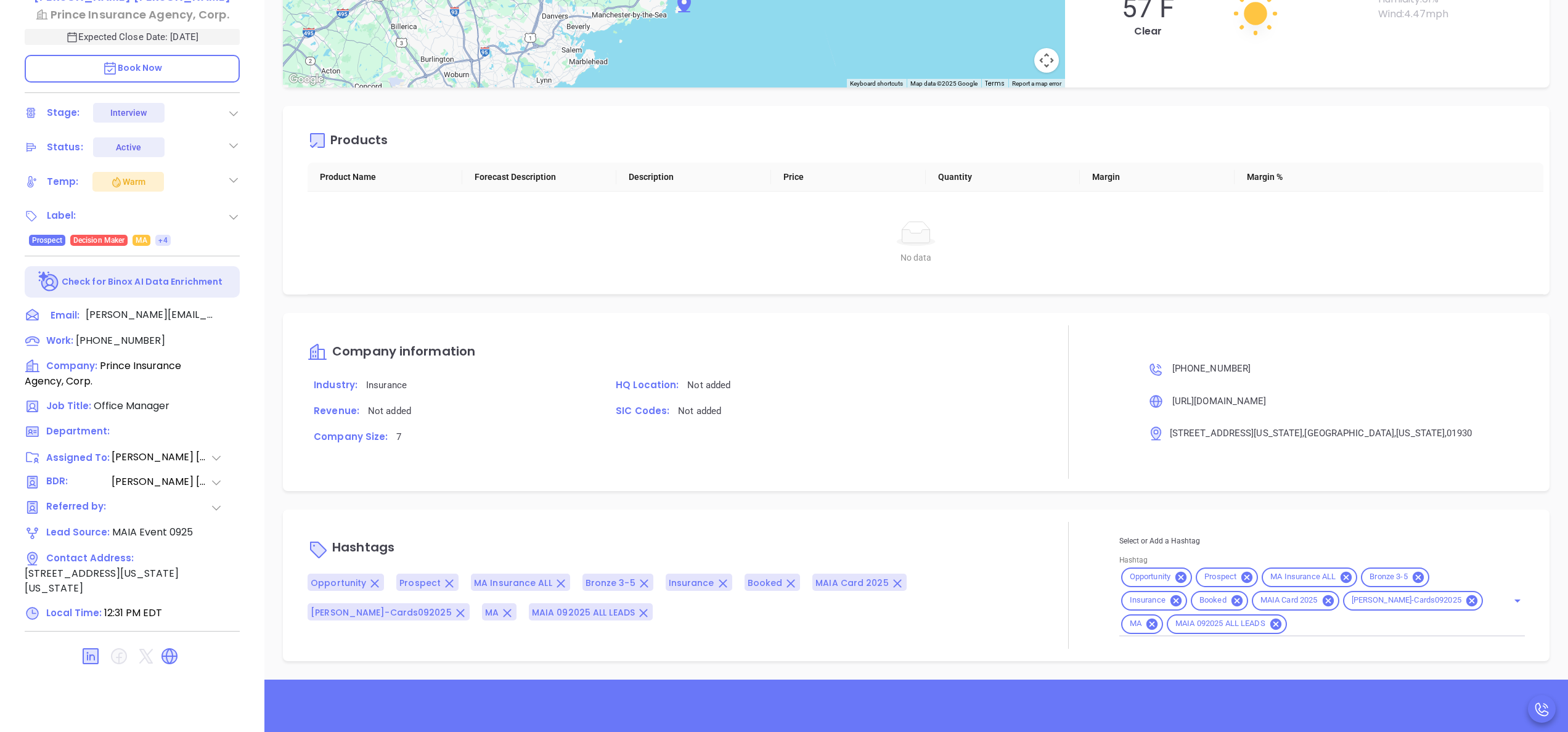
click at [1004, 531] on div "Hashtags Opportunity Prospect MA Insurance ALL Bronze 3-5 Insurance Booked MAIA…" at bounding box center [663, 586] width 710 height 127
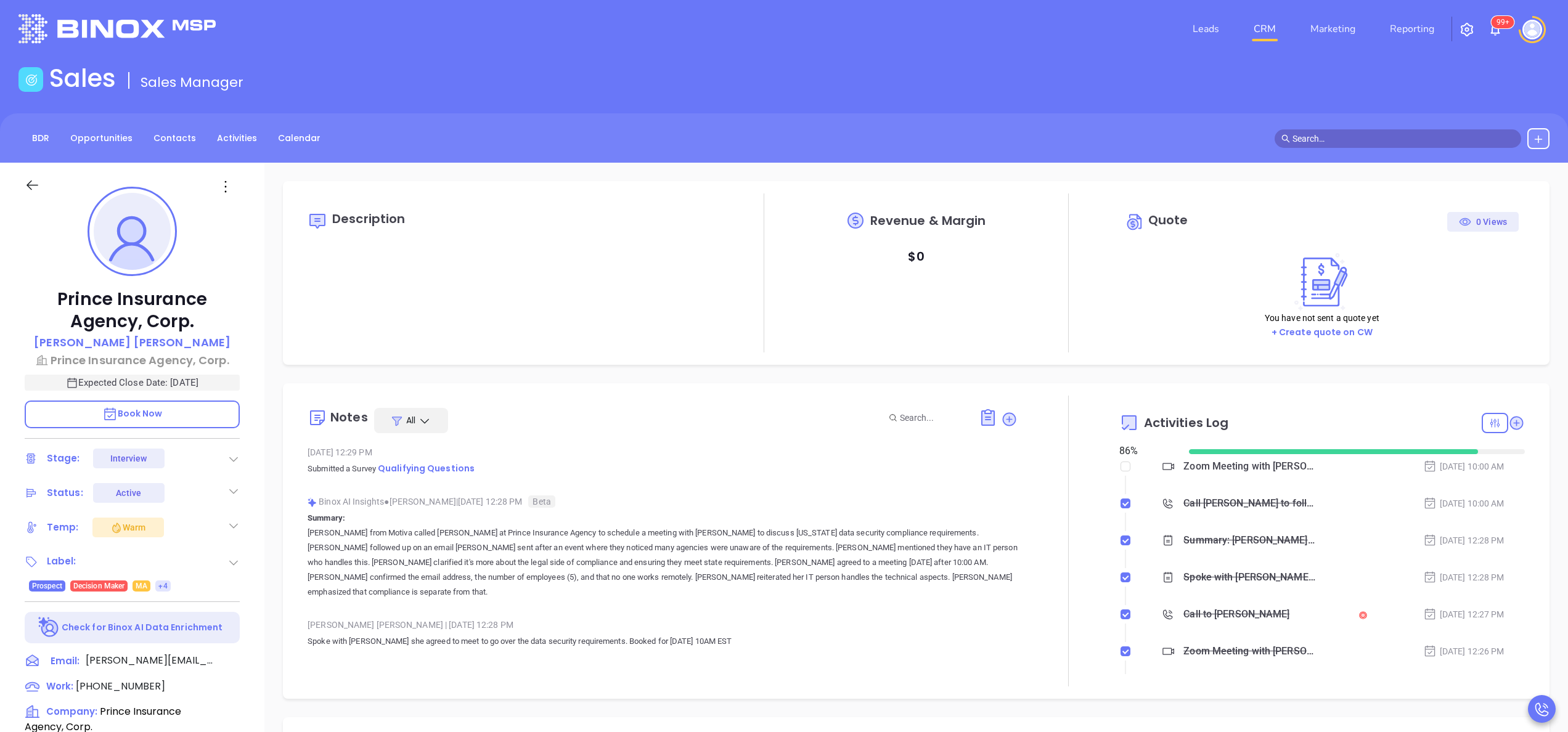
scroll to position [0, 0]
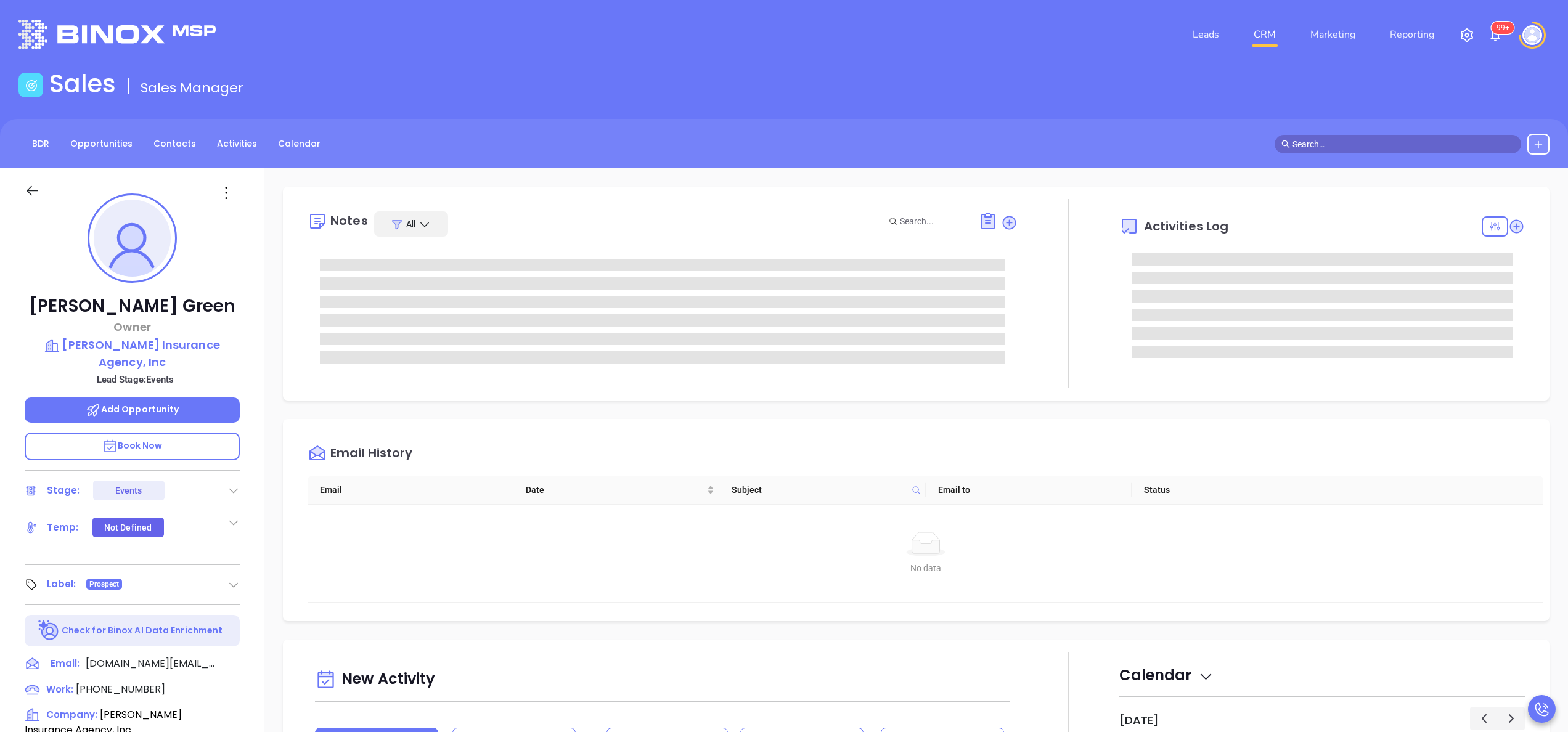
type input "[PERSON_NAME]"
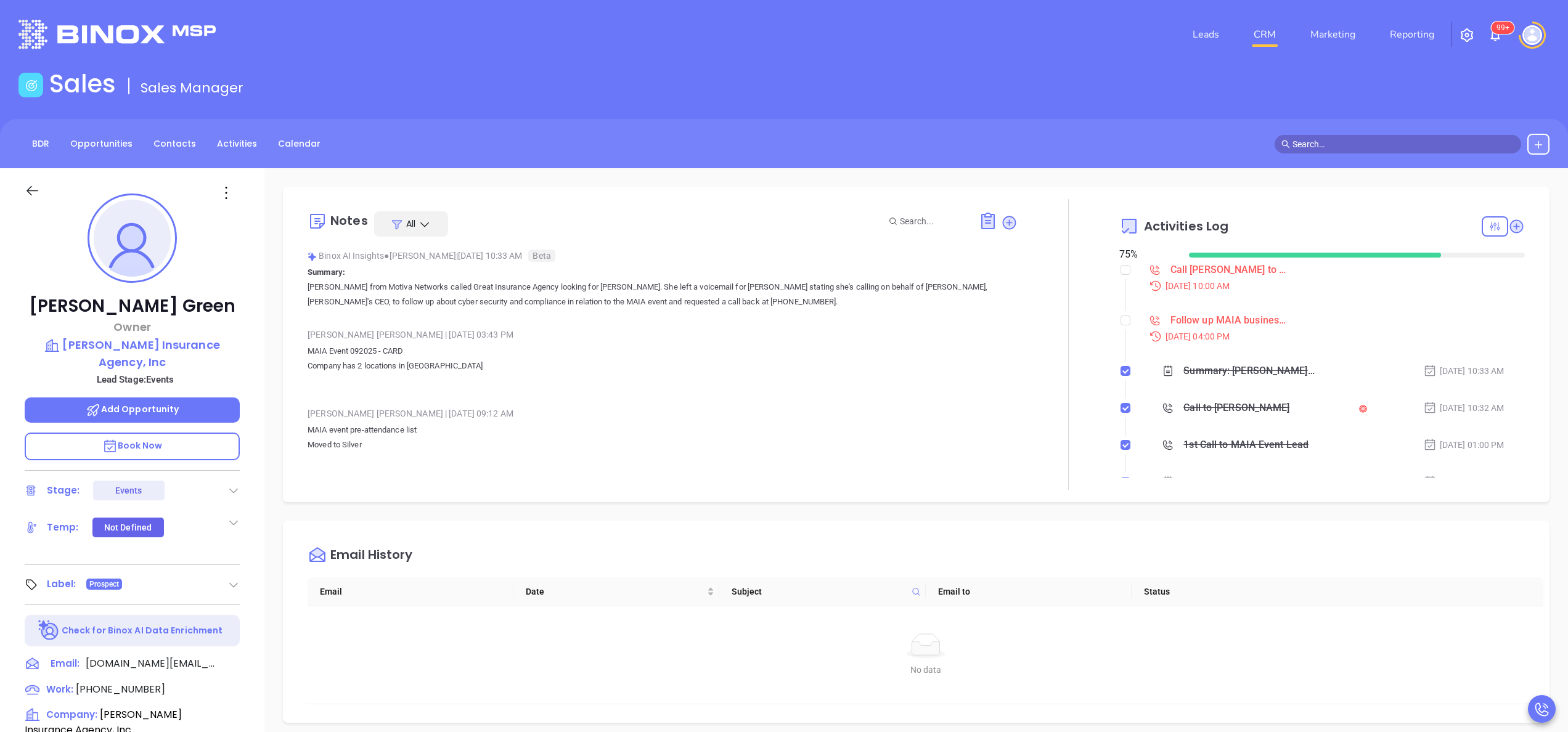
scroll to position [358, 0]
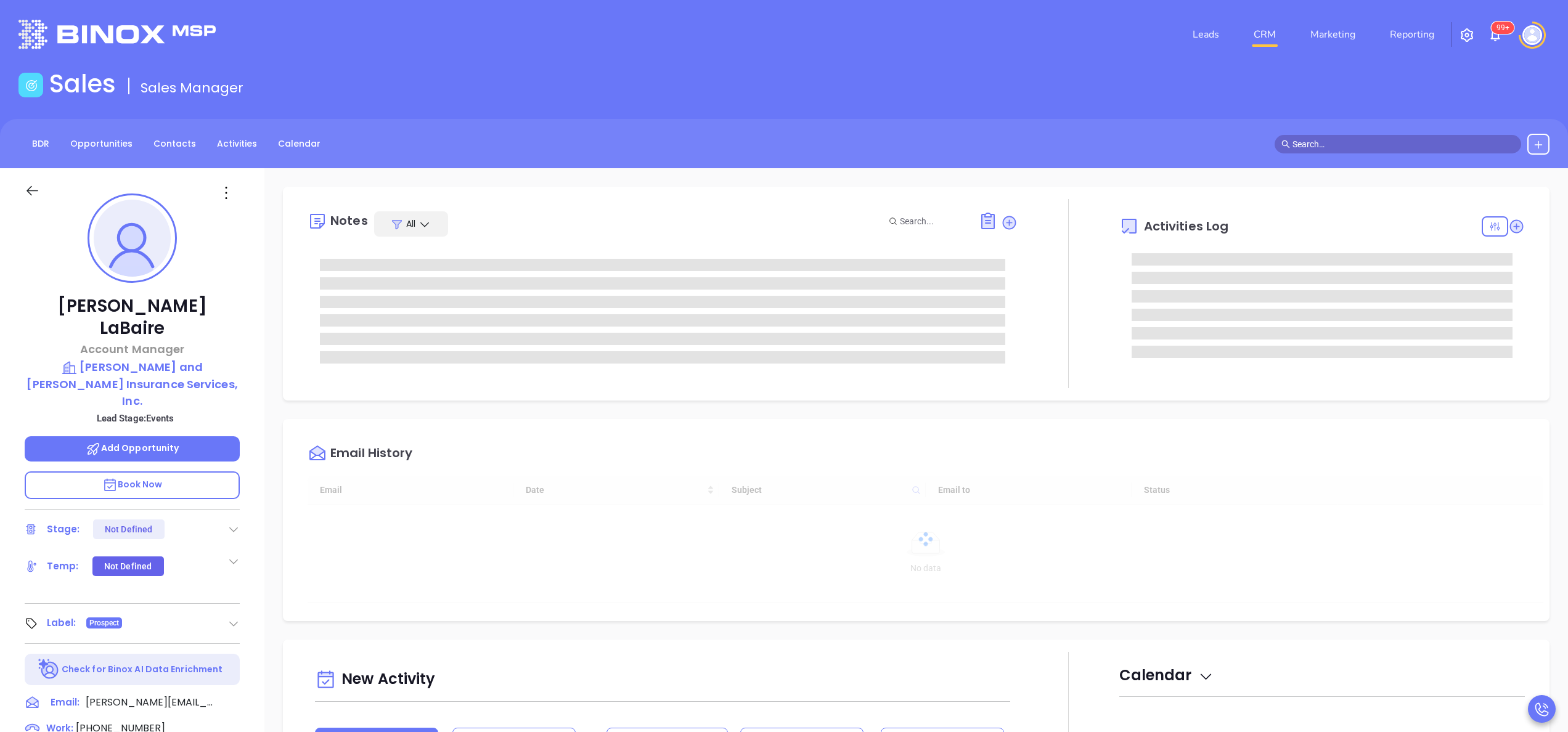
type input "10:00 am"
type input "[DATE]"
type input "[PERSON_NAME]"
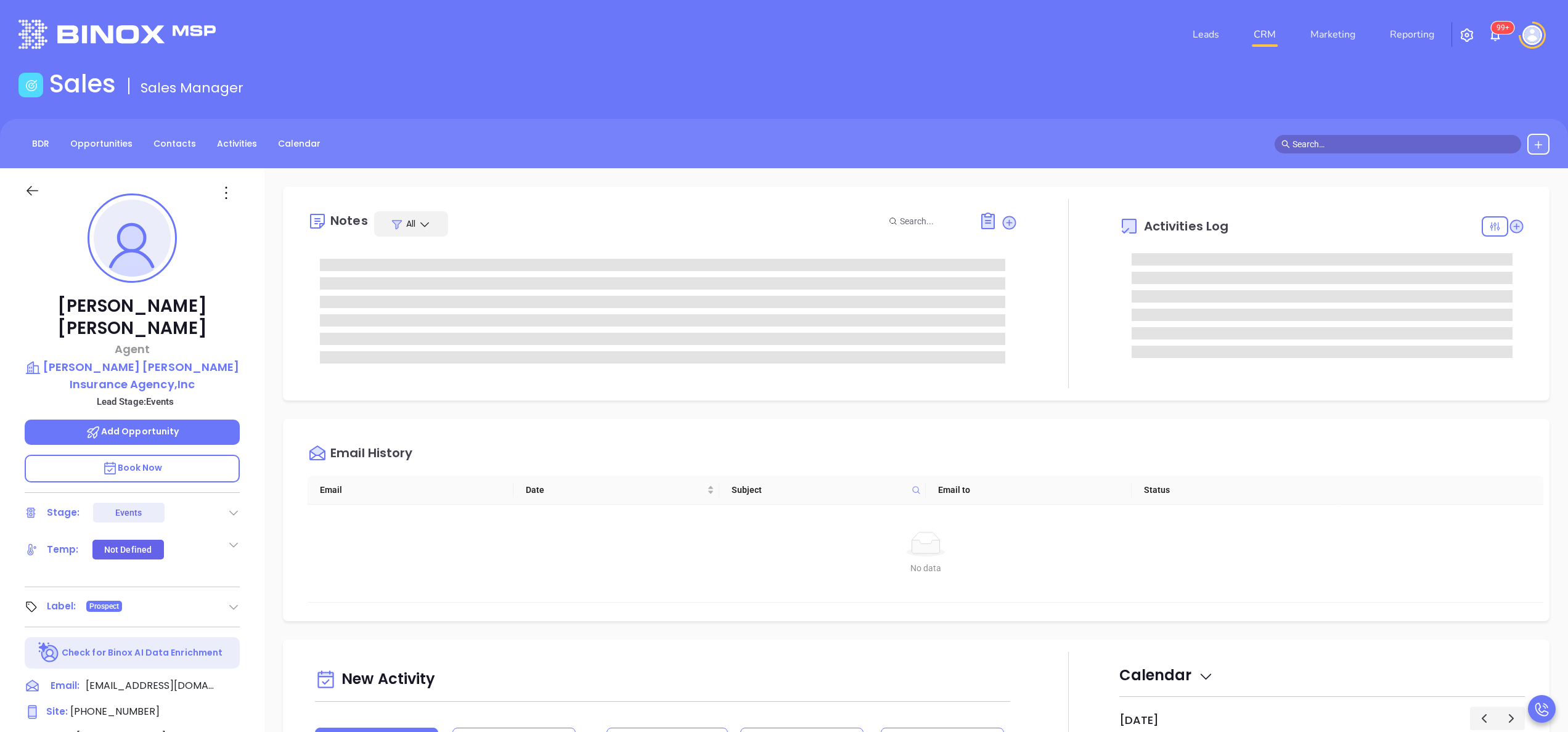
type input "[PERSON_NAME]"
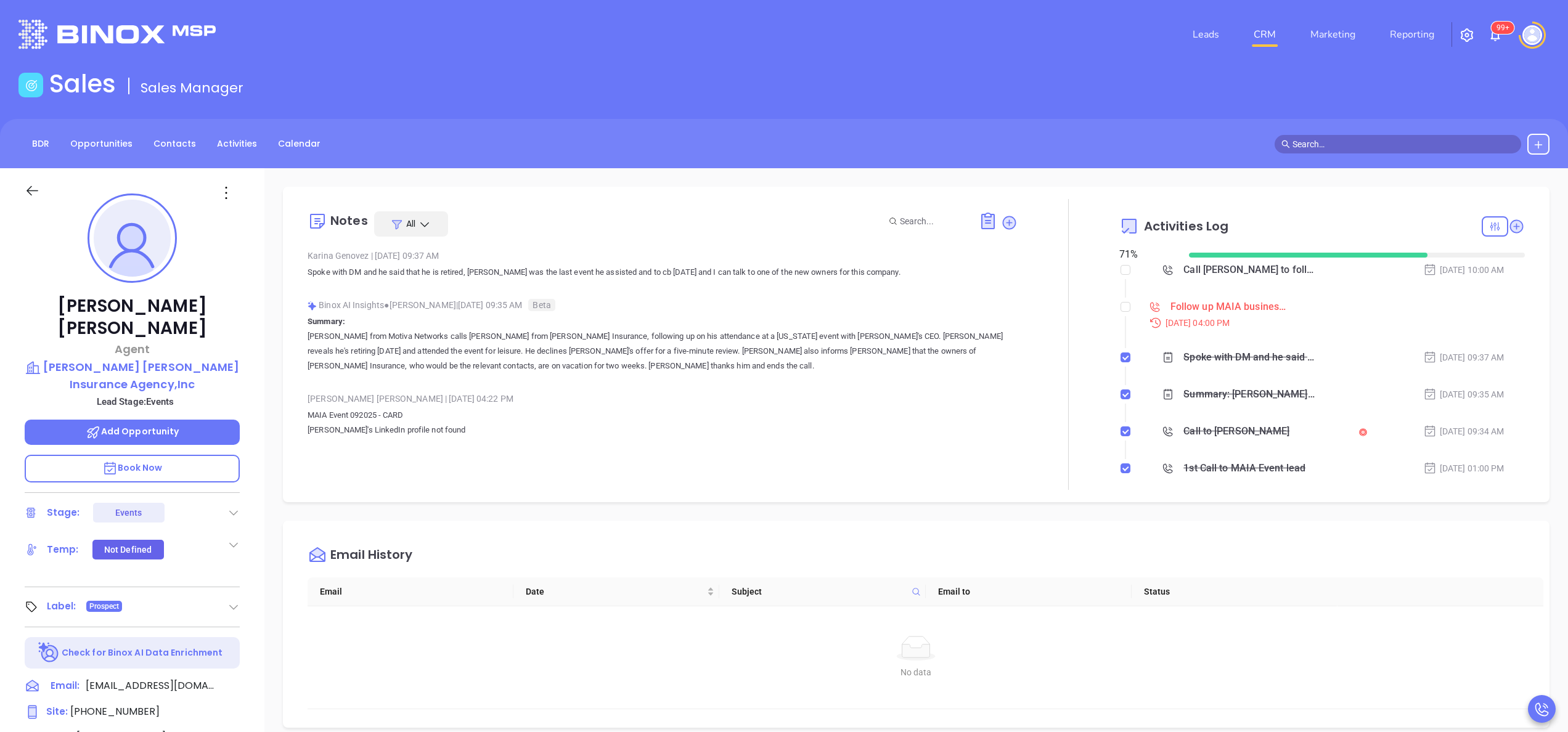
scroll to position [358, 0]
click at [1203, 269] on div "Call [PERSON_NAME] to follow up" at bounding box center [1250, 270] width 132 height 18
click at [1031, 346] on div at bounding box center [1069, 344] width 102 height 291
click at [1196, 274] on div "Call Brad Cassin to follow up" at bounding box center [1250, 270] width 132 height 18
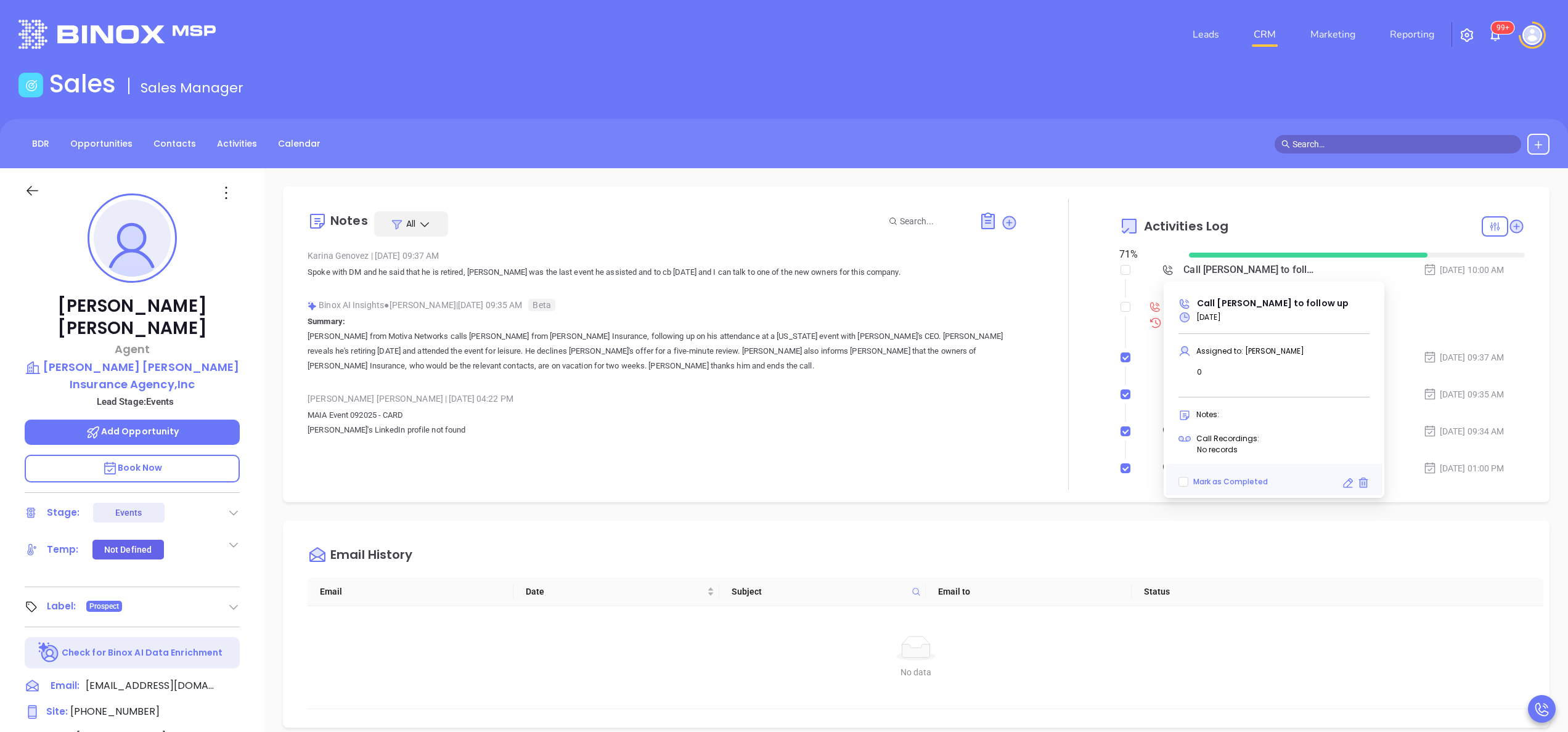
click at [1343, 483] on icon at bounding box center [1348, 483] width 12 height 12
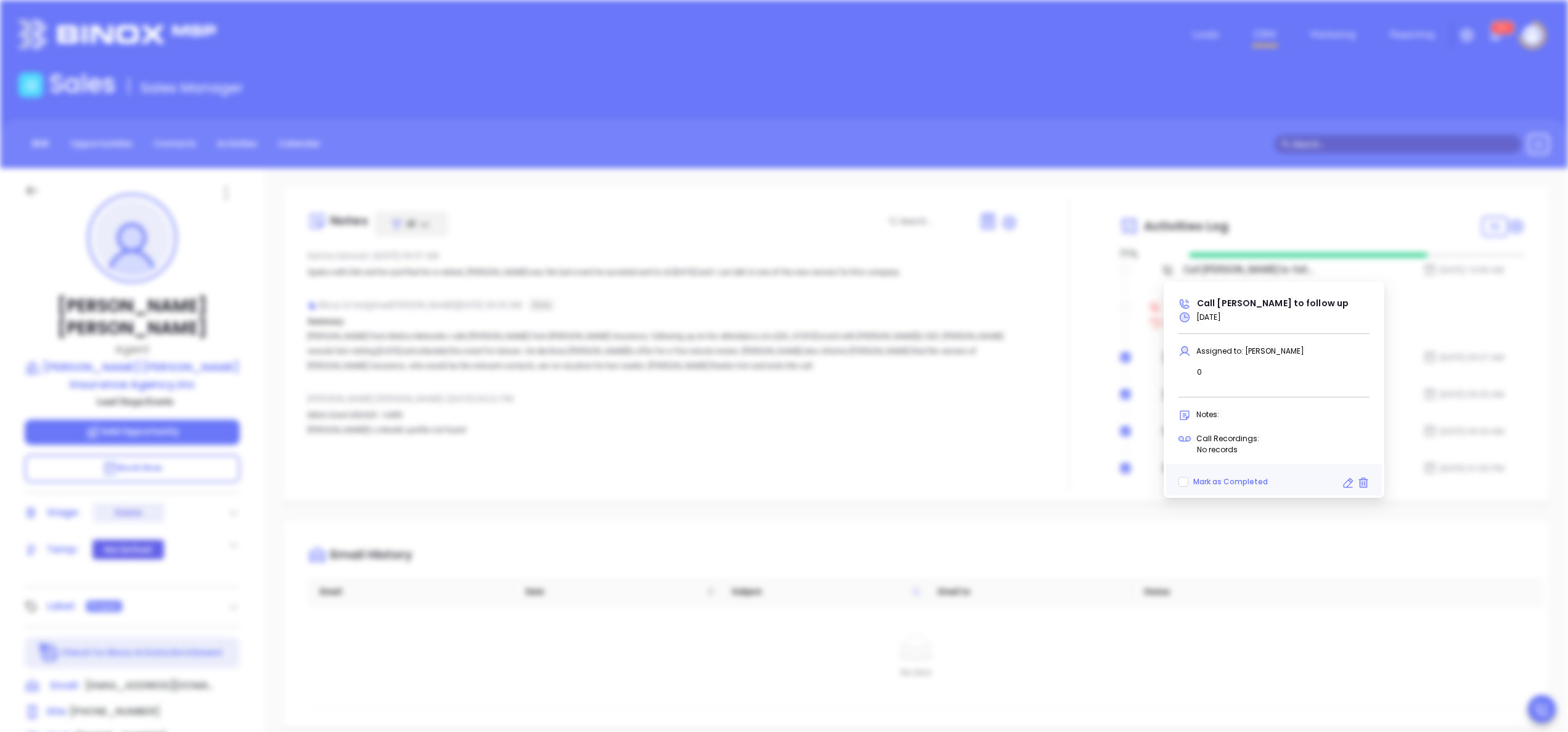
scroll to position [390, 0]
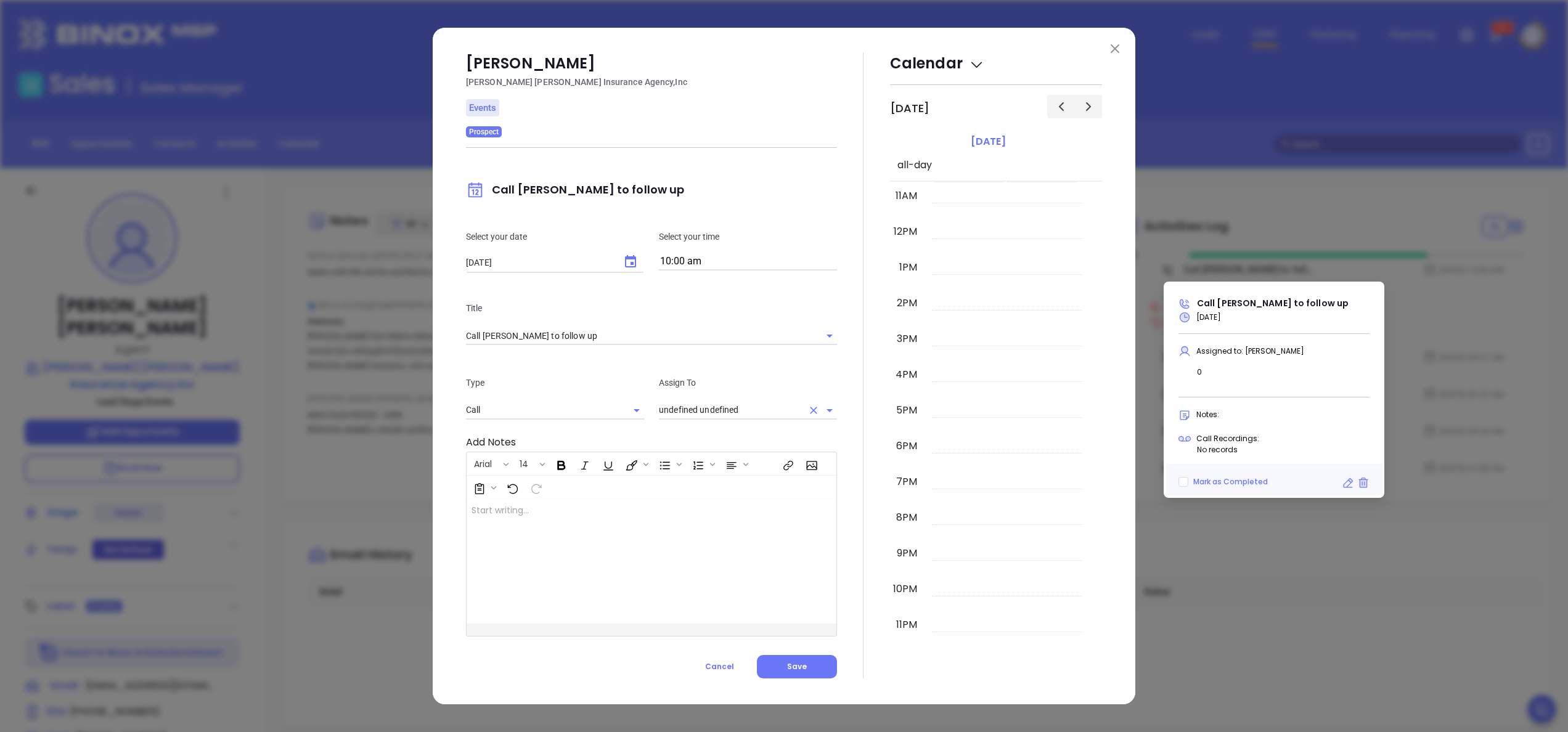
type input "[PERSON_NAME]"
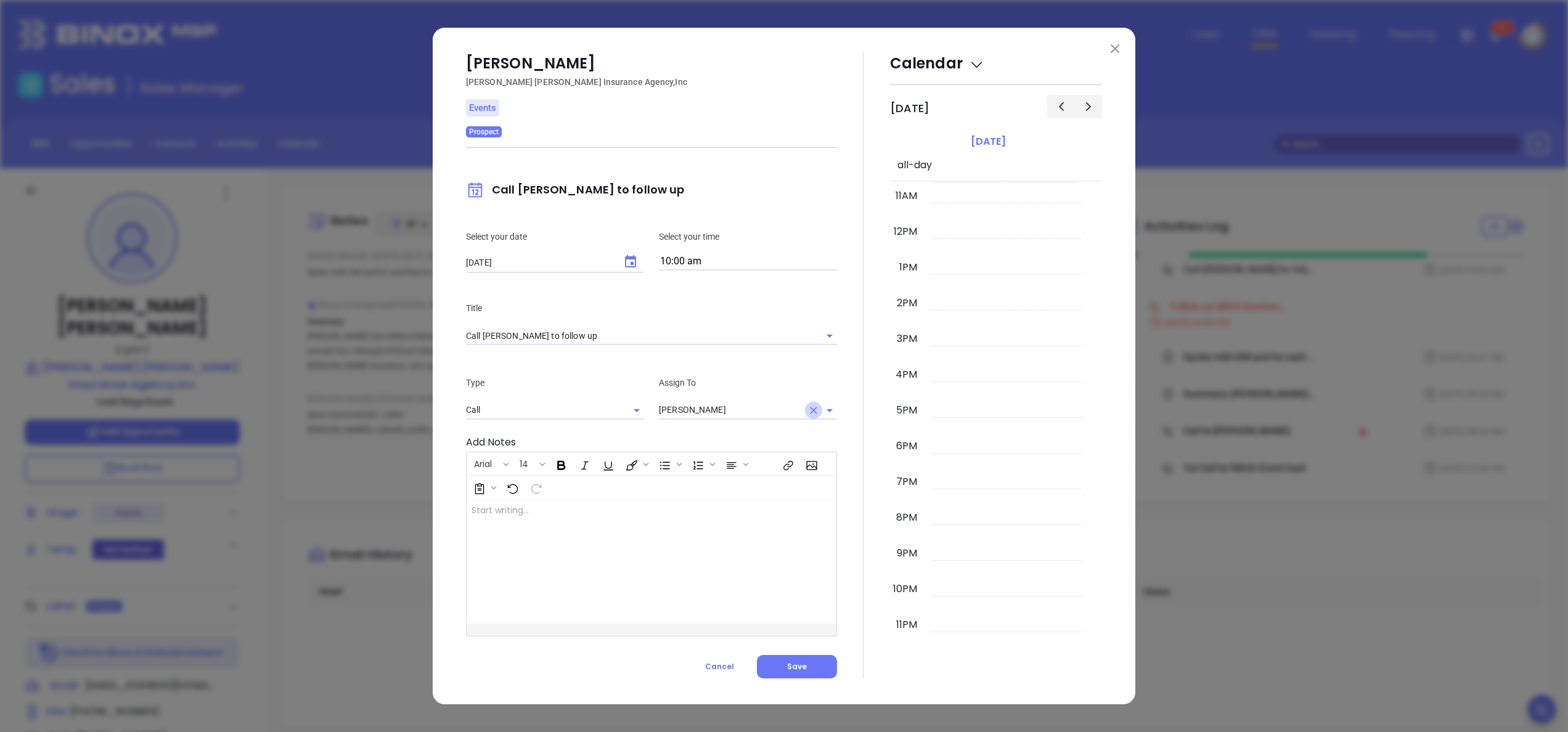
click at [810, 409] on icon "Clear" at bounding box center [814, 410] width 12 height 12
click at [741, 435] on li "Karina Genovez" at bounding box center [748, 439] width 178 height 22
type input "Karina Genovez"
click at [821, 661] on button "Save" at bounding box center [797, 667] width 80 height 24
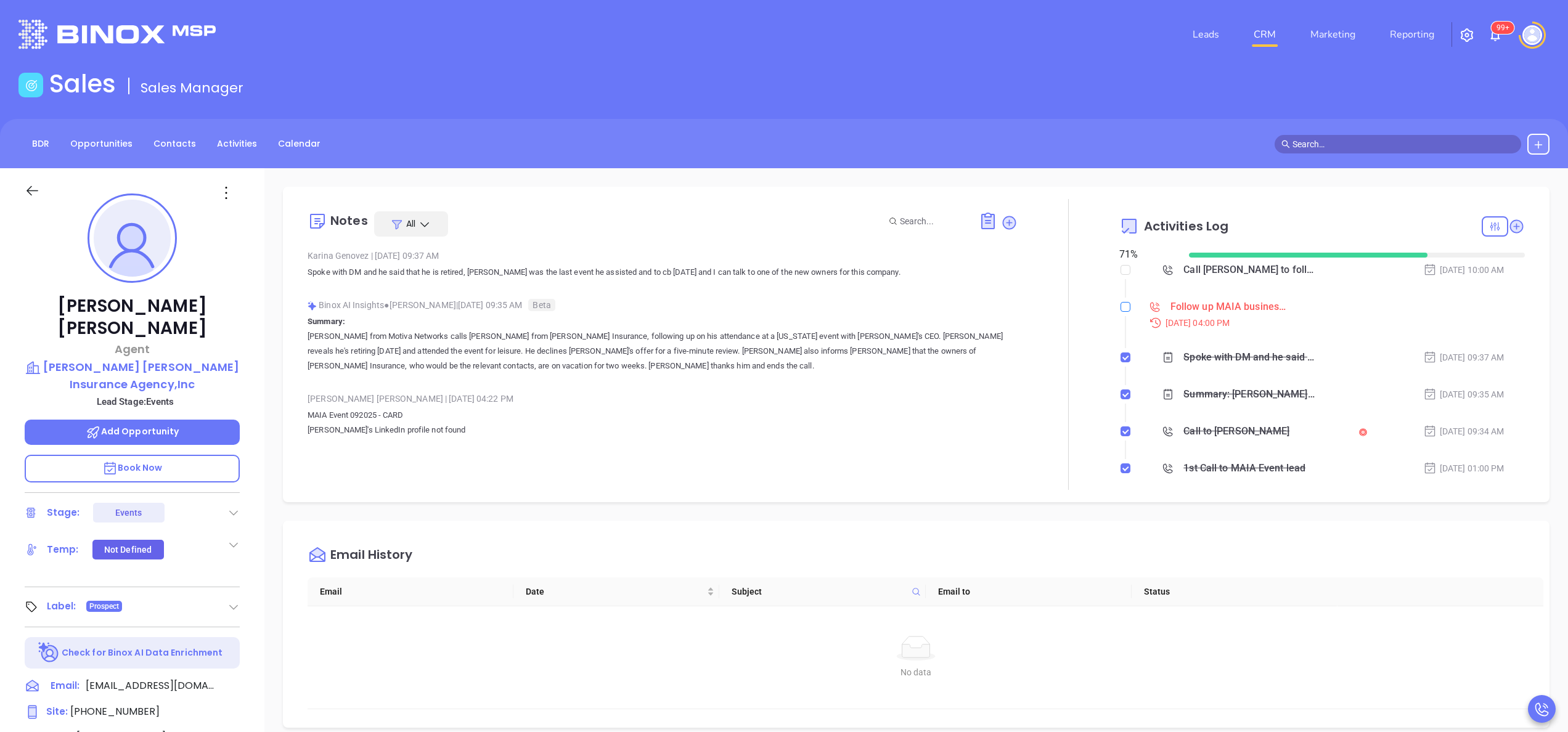
click at [1121, 304] on input "checkbox" at bounding box center [1126, 307] width 10 height 10
checkbox input "true"
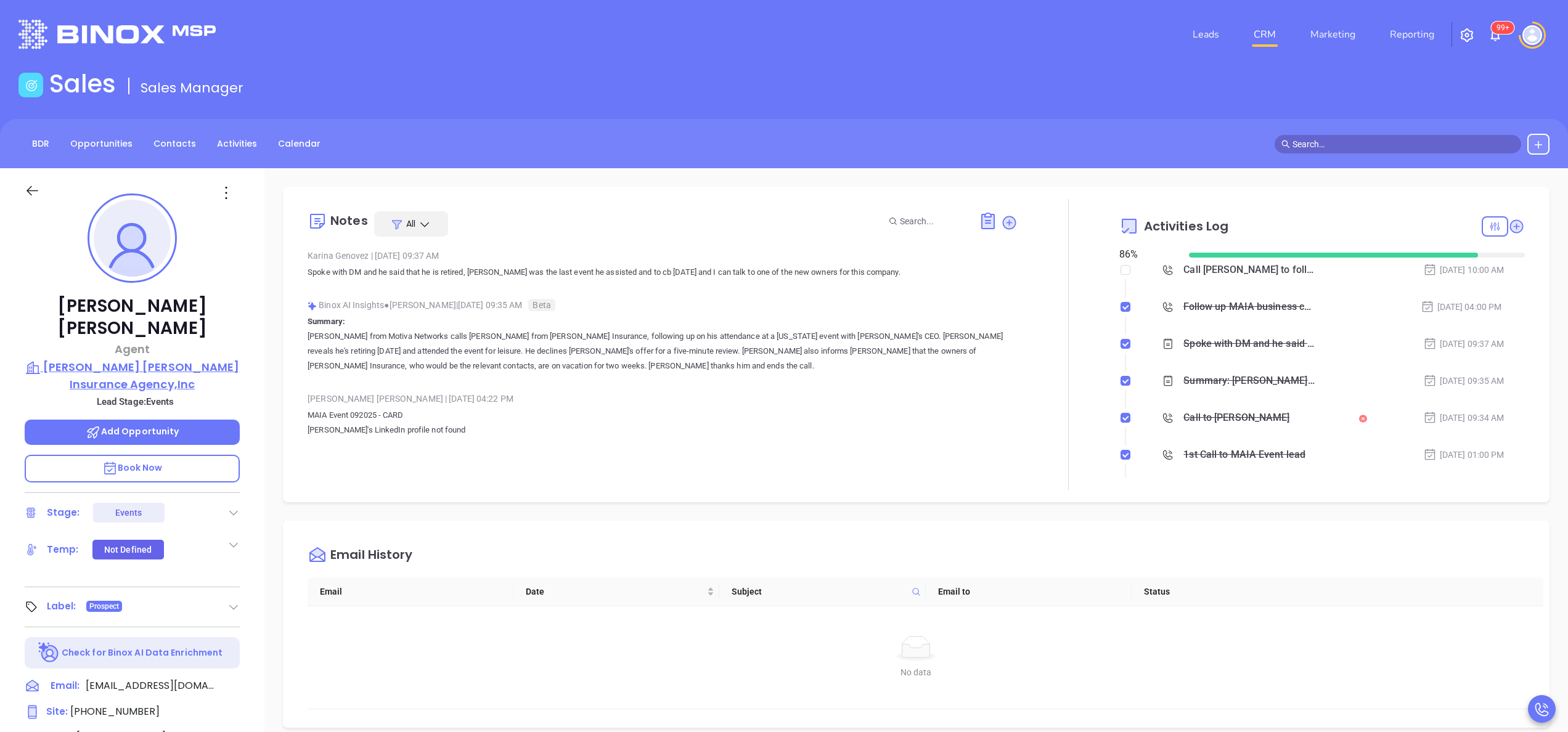
click at [135, 359] on p "Bates Fullam Insurance Agency,Inc" at bounding box center [132, 376] width 215 height 34
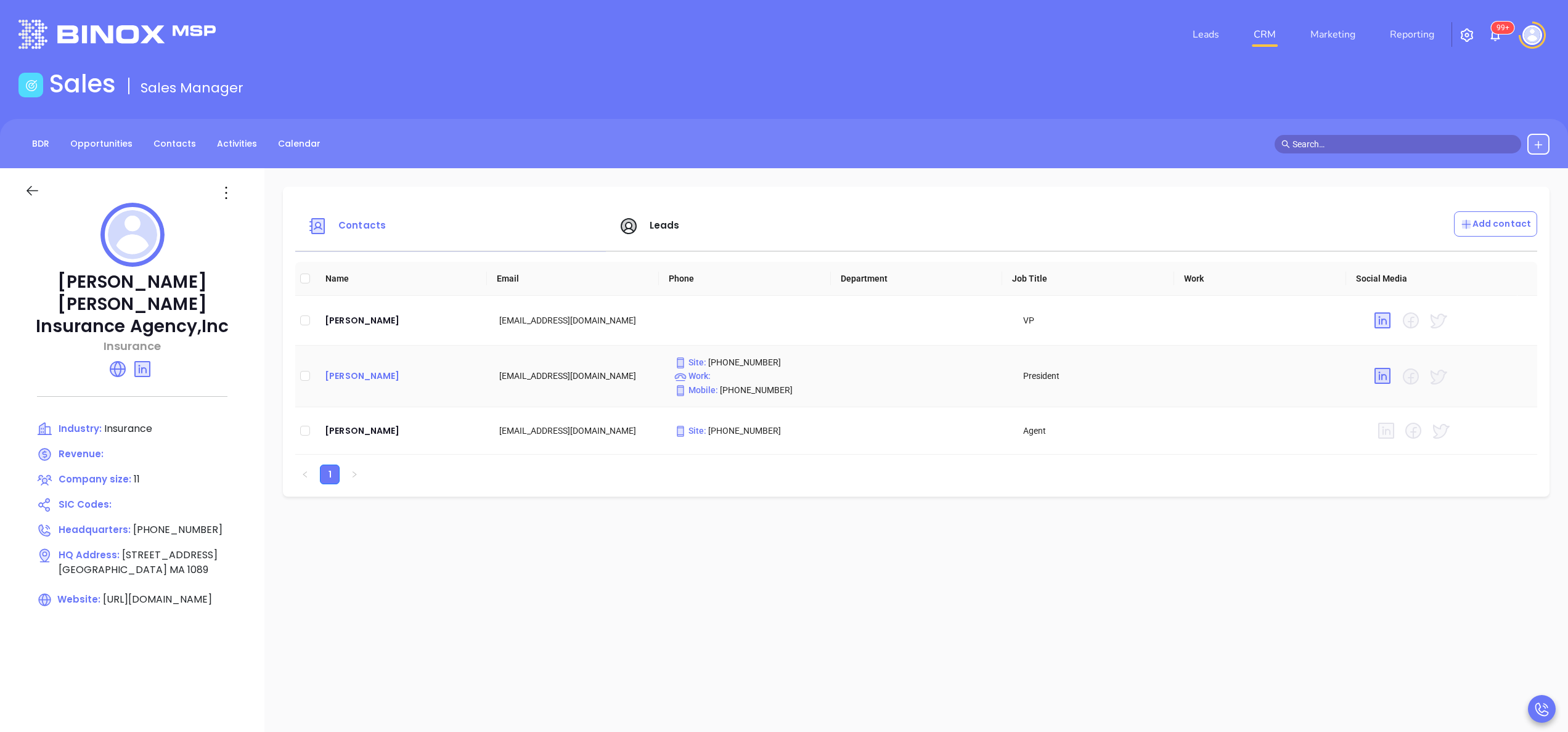
click at [356, 378] on div "[PERSON_NAME]" at bounding box center [402, 376] width 155 height 15
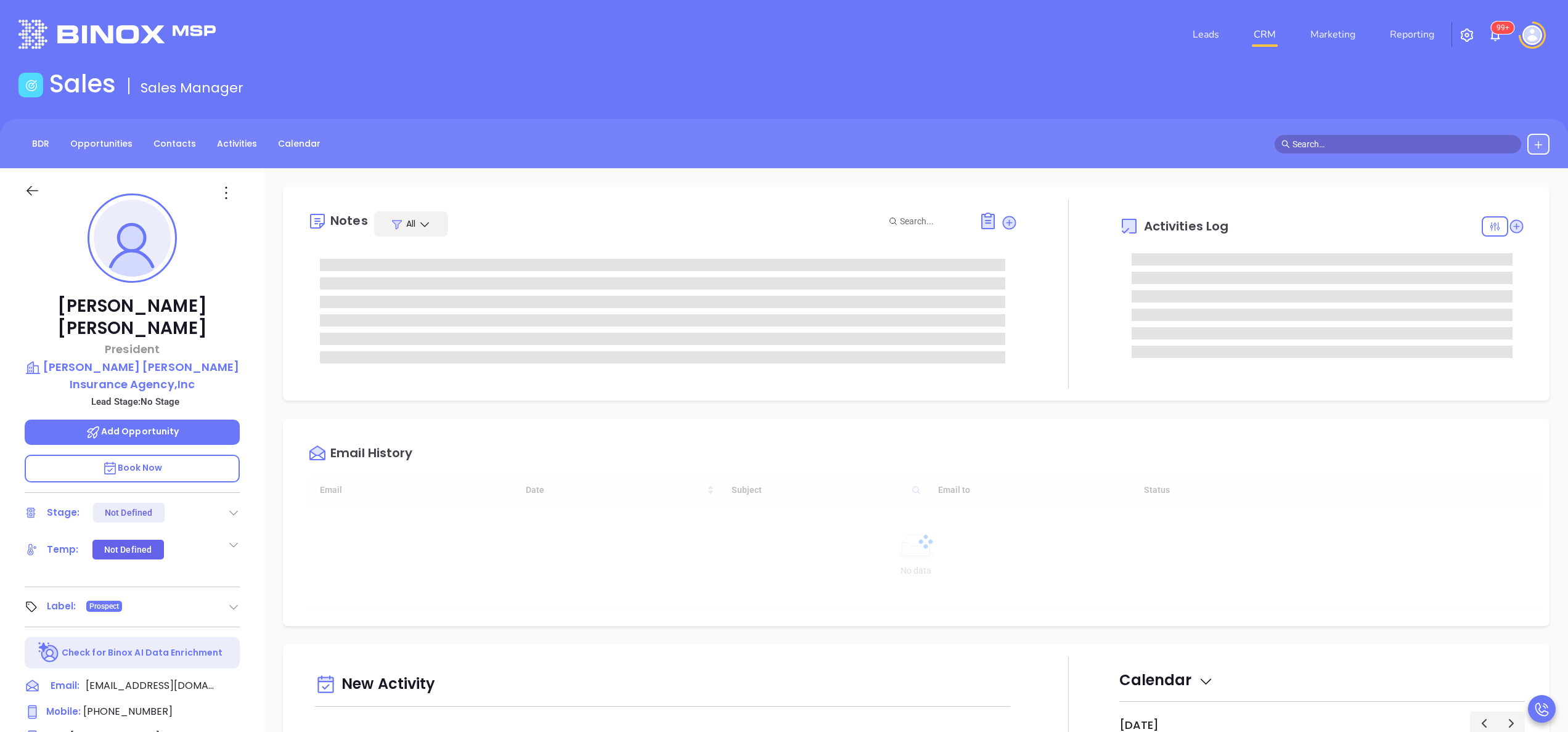
type input "[DATE]"
type input "[PERSON_NAME]"
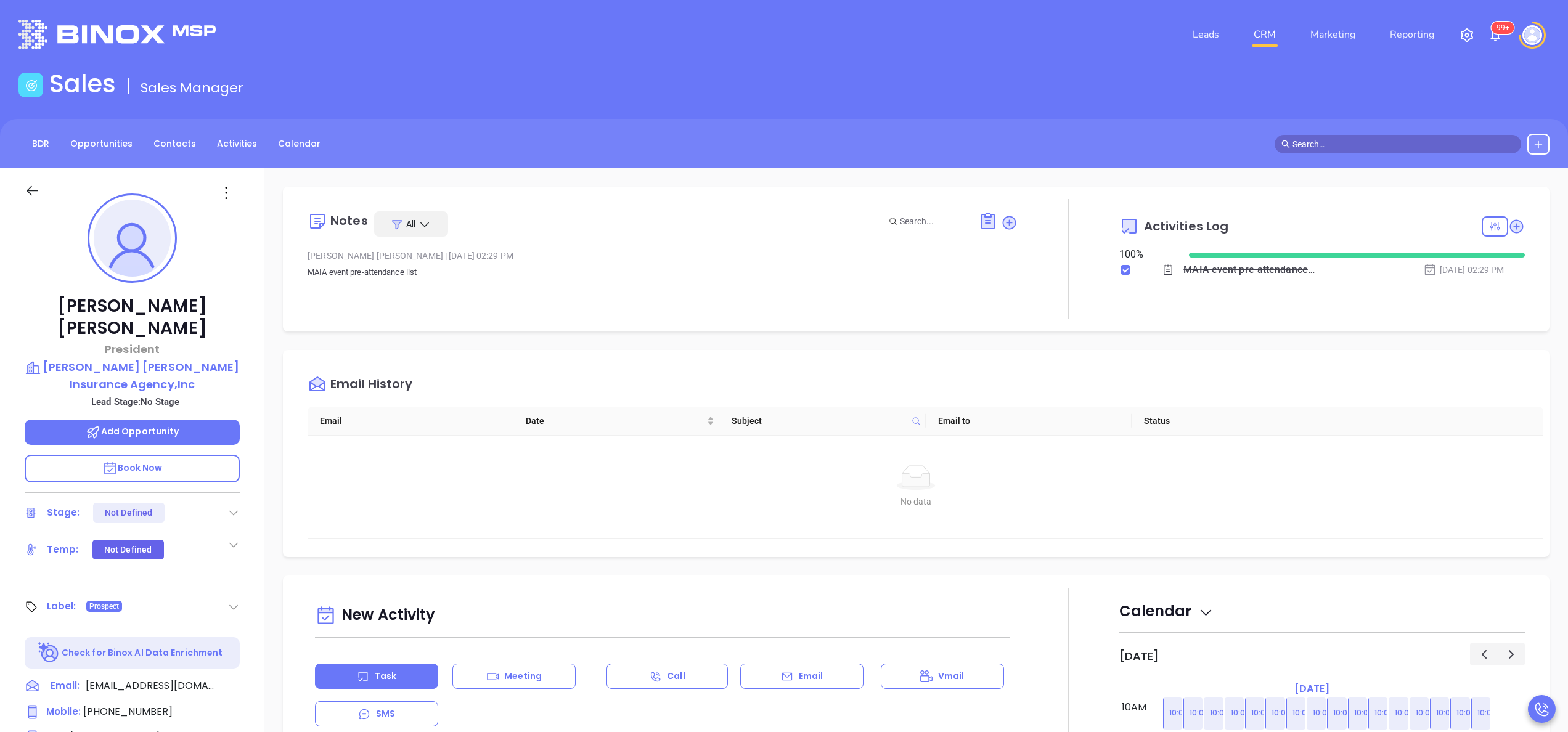
click at [252, 378] on div "[PERSON_NAME] President [PERSON_NAME] [PERSON_NAME] Insurance Agency,Inc Lead S…" at bounding box center [132, 625] width 265 height 916
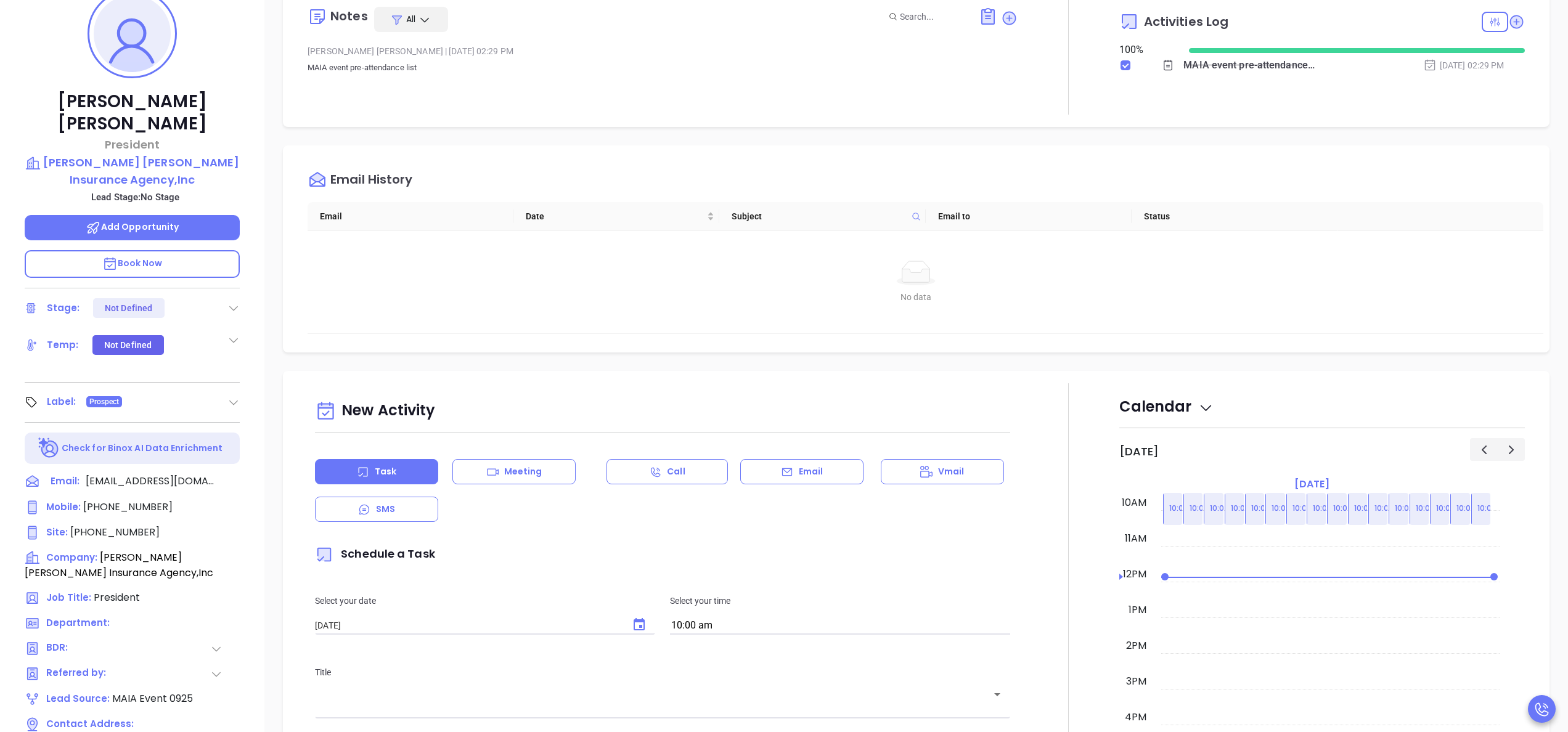
scroll to position [246, 0]
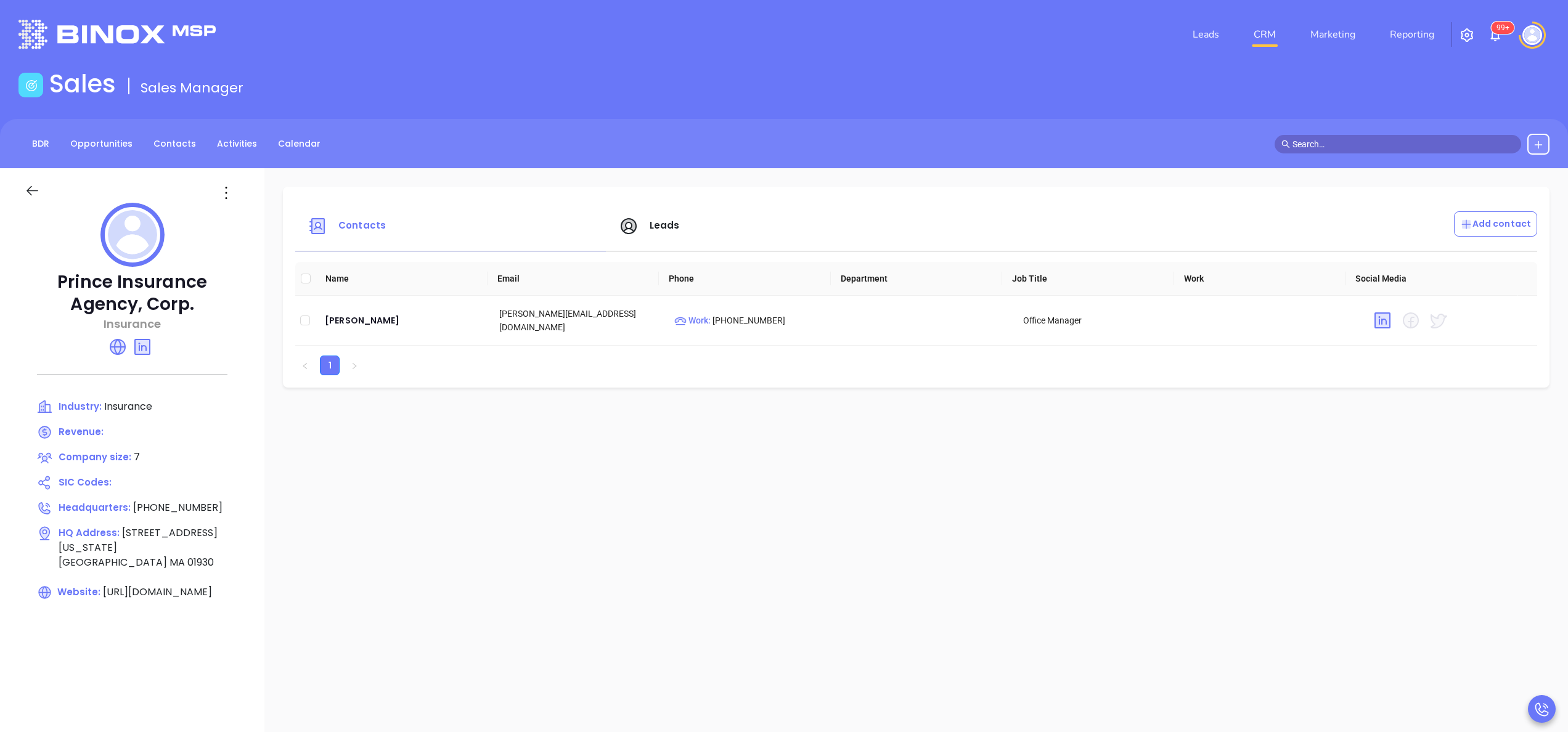
click at [667, 220] on span "Leads" at bounding box center [665, 225] width 30 height 13
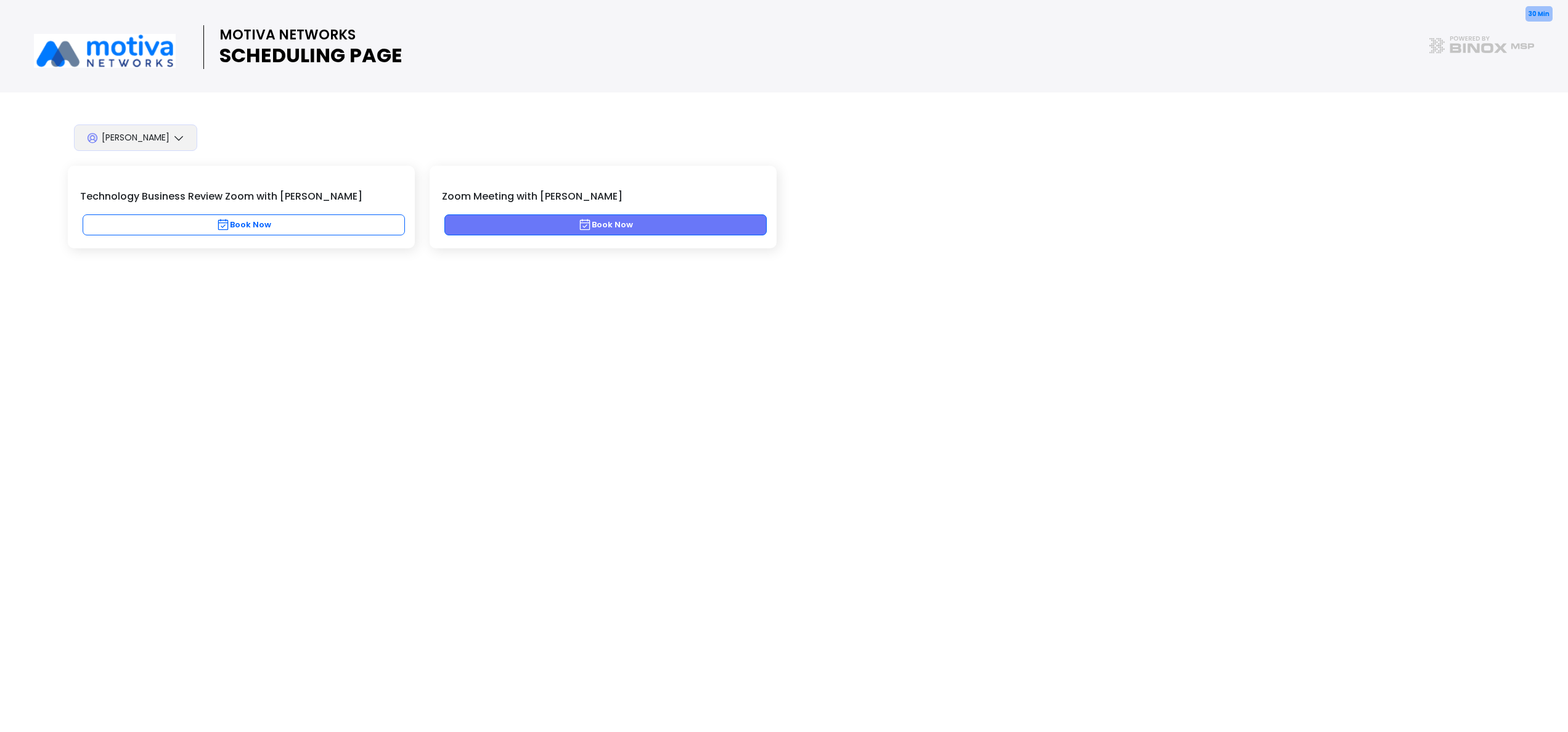
click at [634, 227] on button "Book Now" at bounding box center [605, 225] width 322 height 21
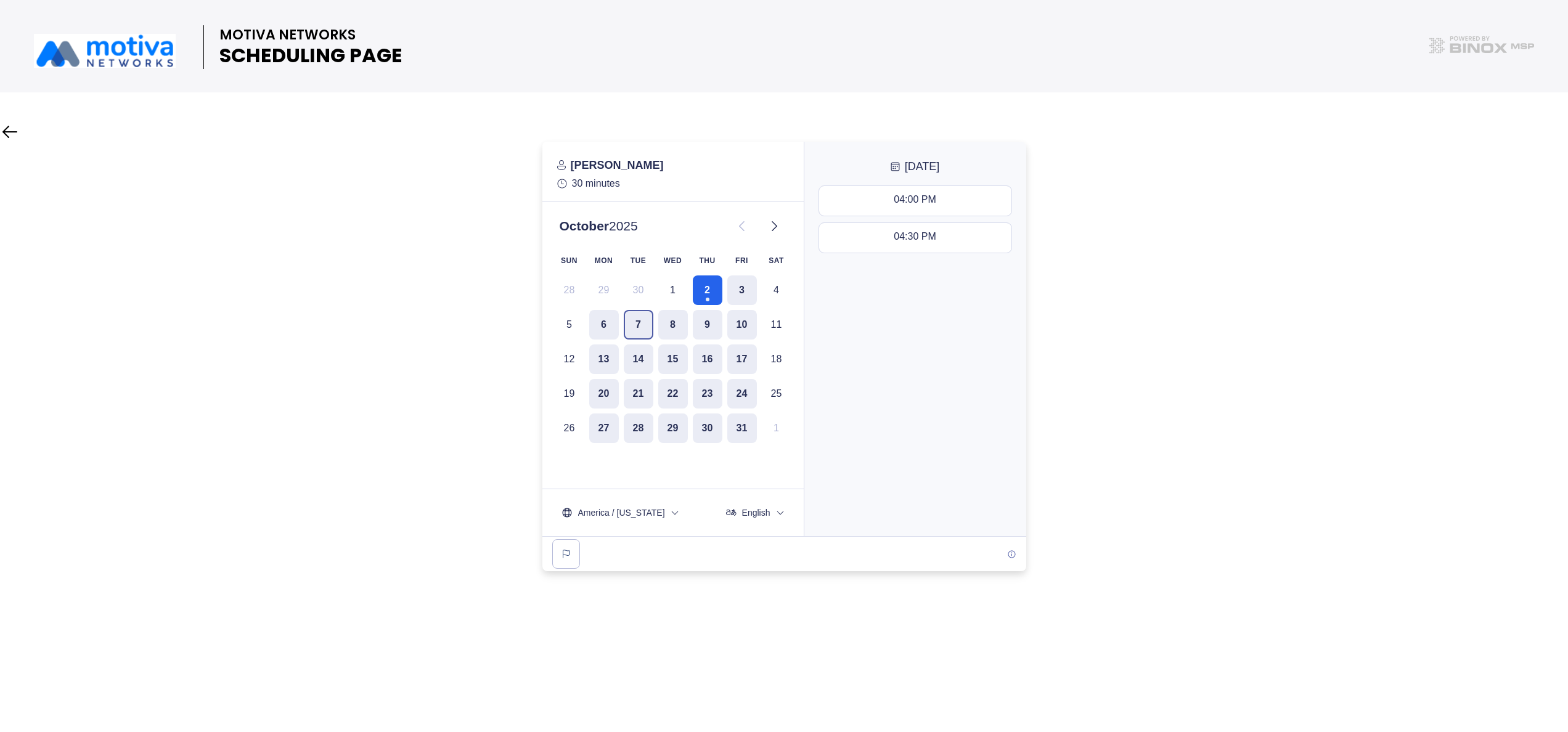
click at [634, 327] on button "7" at bounding box center [638, 324] width 29 height 29
click at [914, 198] on div "10:00 AM - 10:30 AM" at bounding box center [915, 201] width 92 height 14
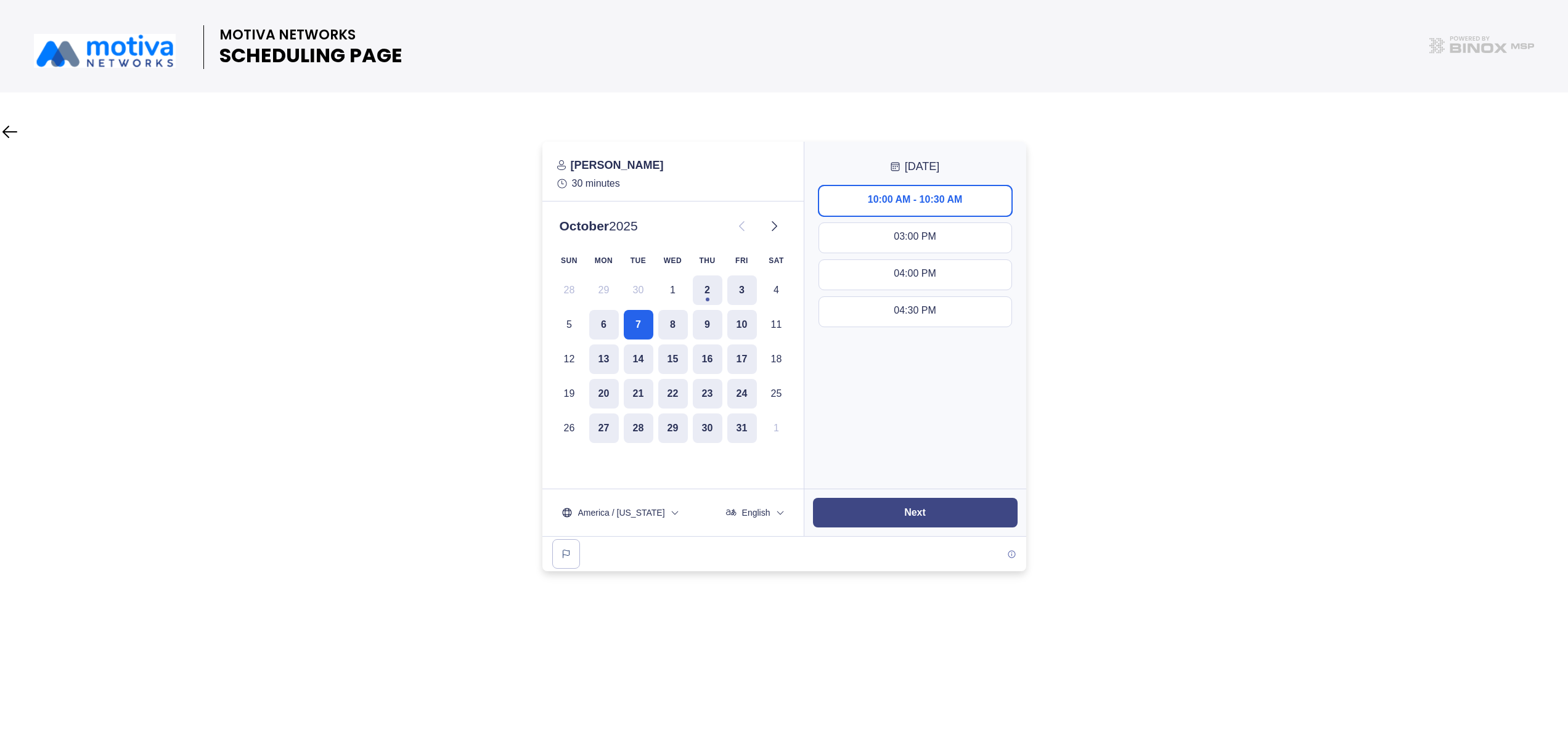
click at [0, 0] on slot "Next" at bounding box center [0, 0] width 0 height 0
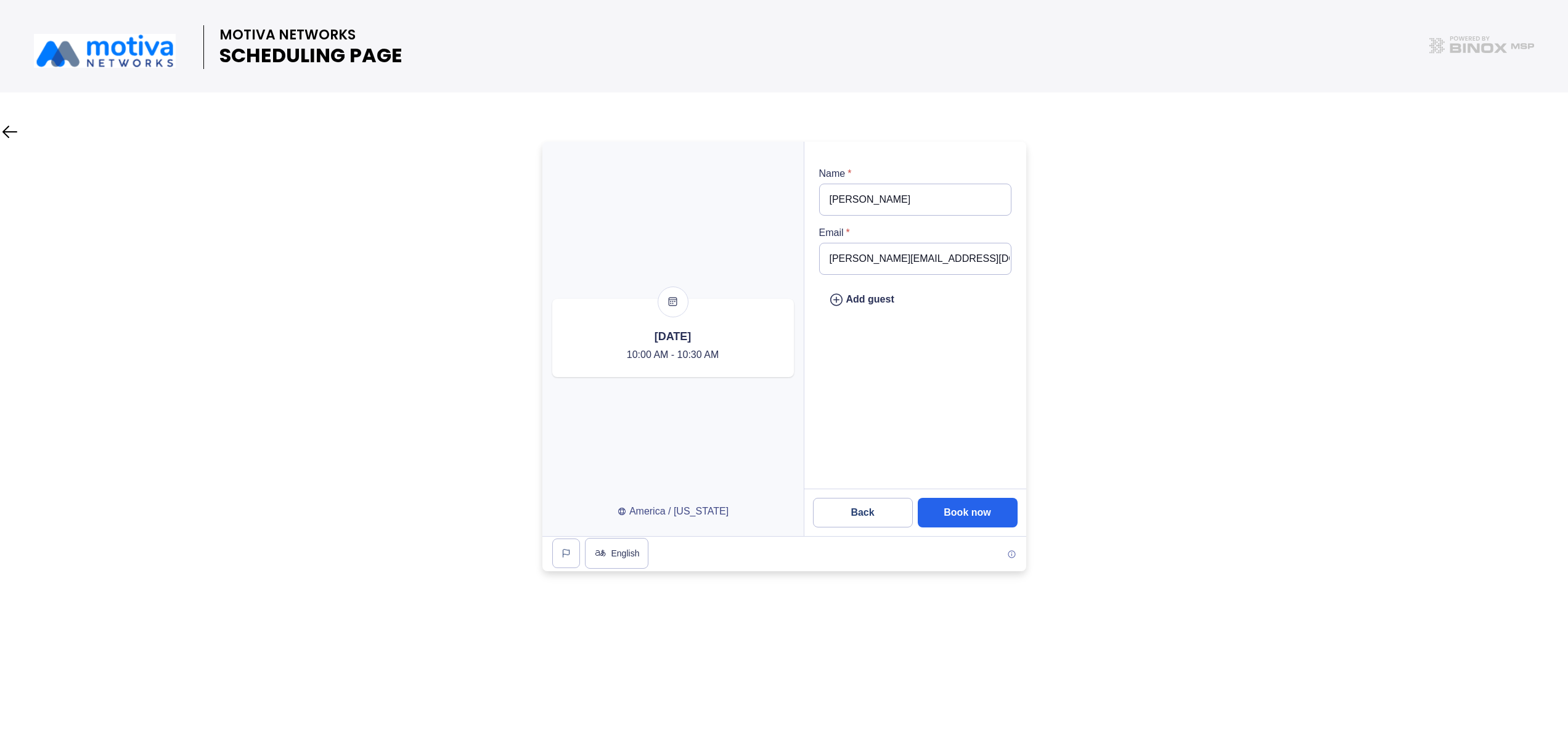
click at [945, 267] on input "[PERSON_NAME][EMAIL_ADDRESS][DOMAIN_NAME]" at bounding box center [915, 259] width 192 height 32
click at [0, 0] on slot "Book now" at bounding box center [0, 0] width 0 height 0
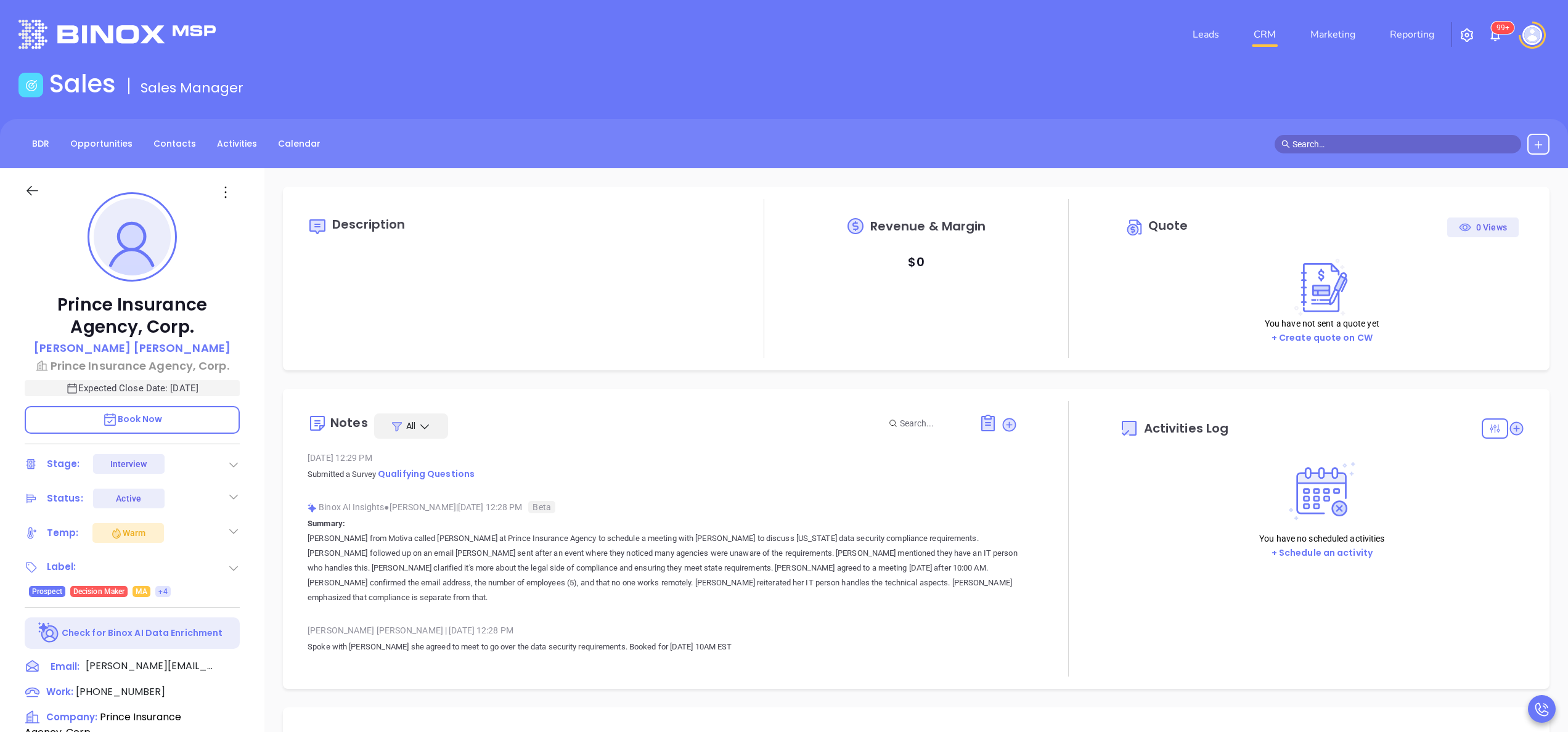
type input "[DATE]"
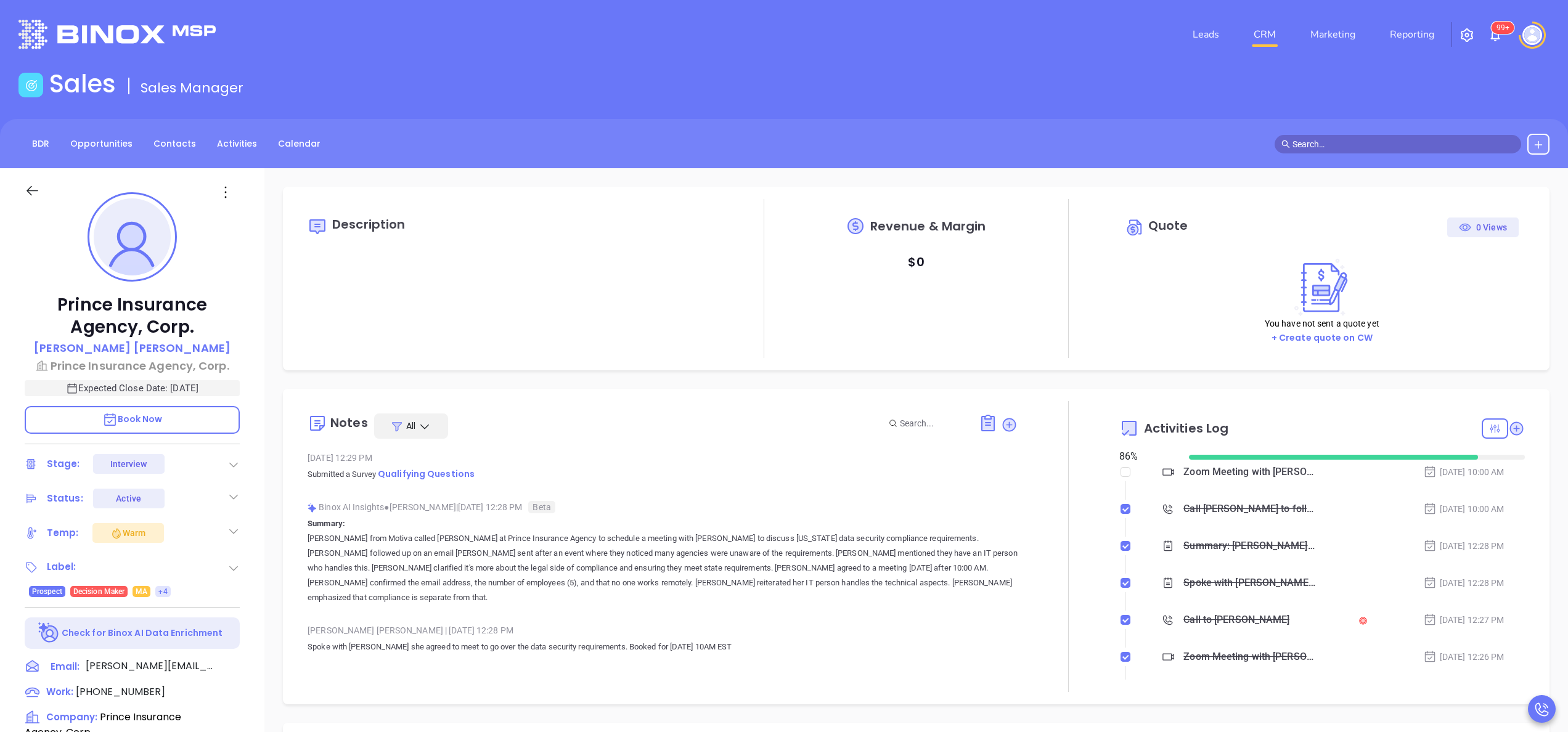
type input "[PERSON_NAME]"
click at [259, 626] on div "Prince Insurance Agency, Corp. Wendy Prendergast Prince Insurance Agency, Corp.…" at bounding box center [132, 625] width 265 height 916
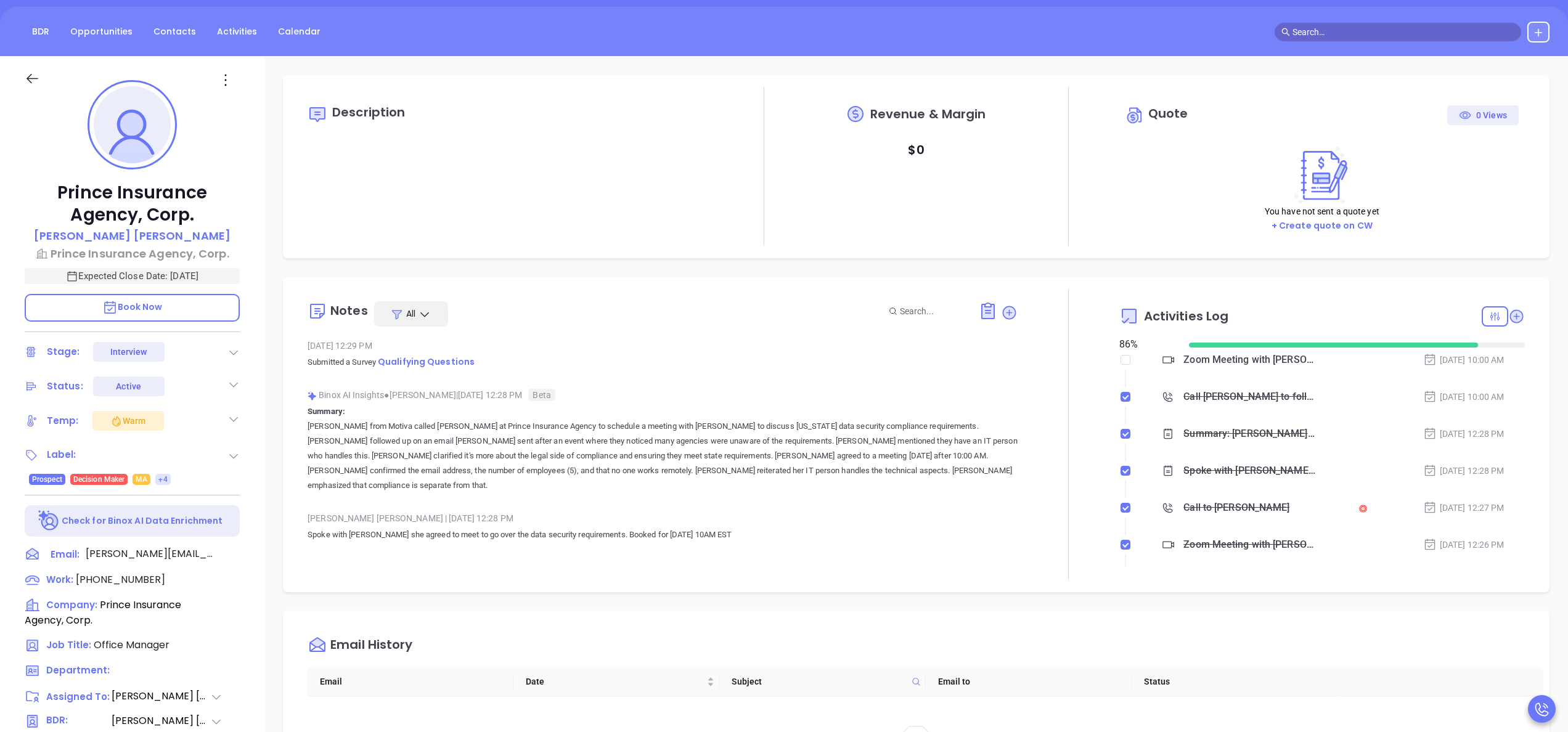
scroll to position [148, 0]
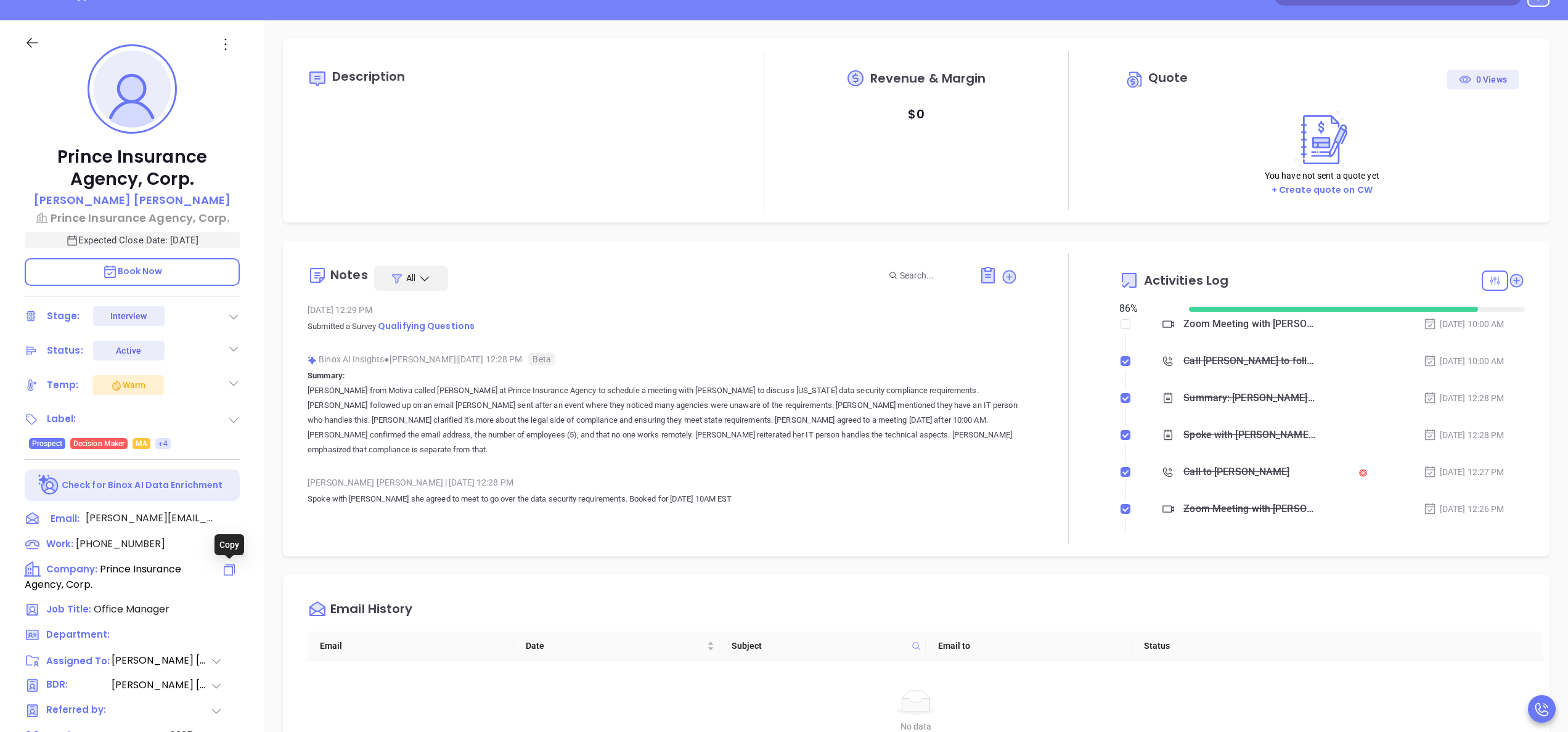
click at [232, 573] on icon at bounding box center [229, 570] width 15 height 15
click at [502, 484] on div "Anabell Dominguez | Oct 2, 2025 12:28 PM" at bounding box center [663, 482] width 710 height 18
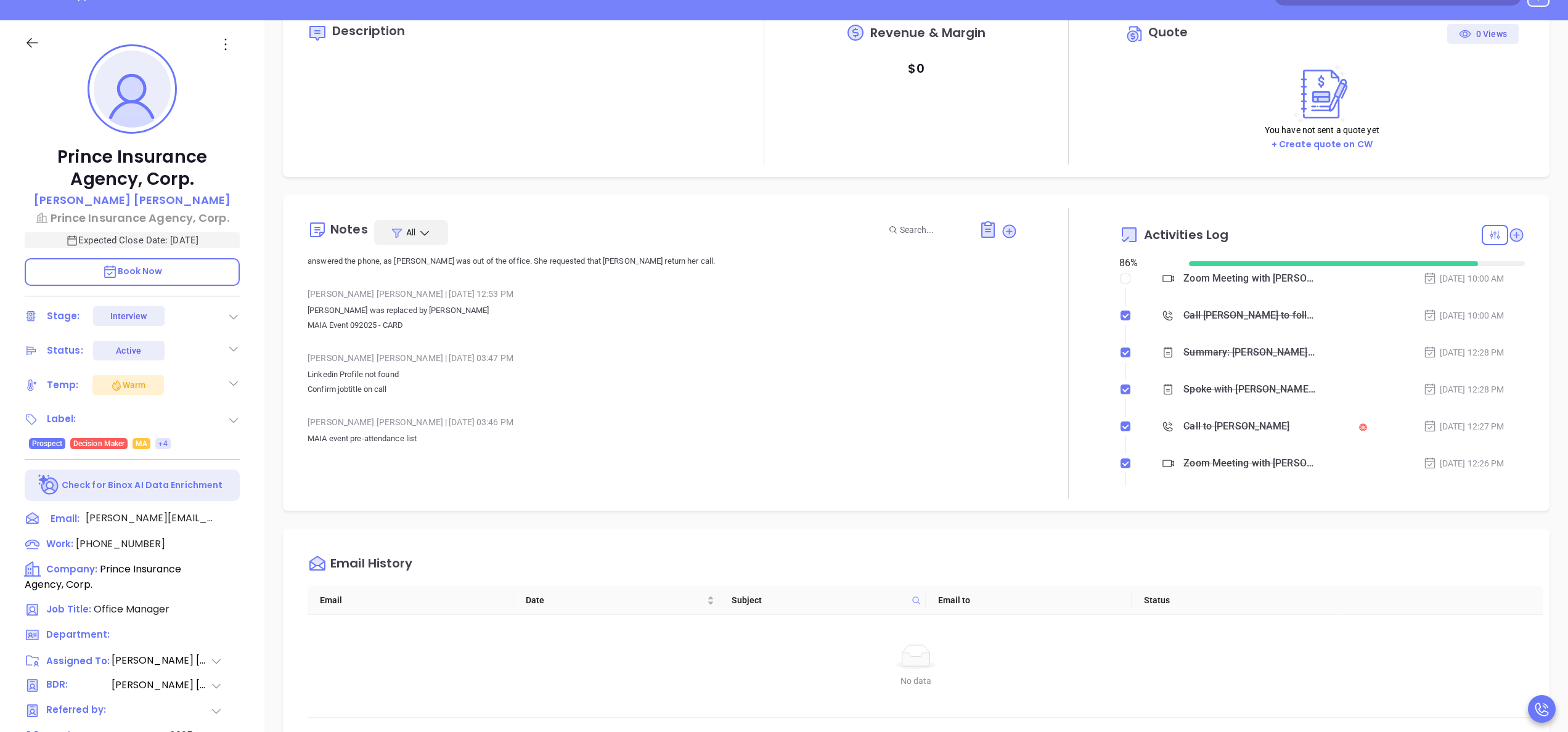
scroll to position [99, 0]
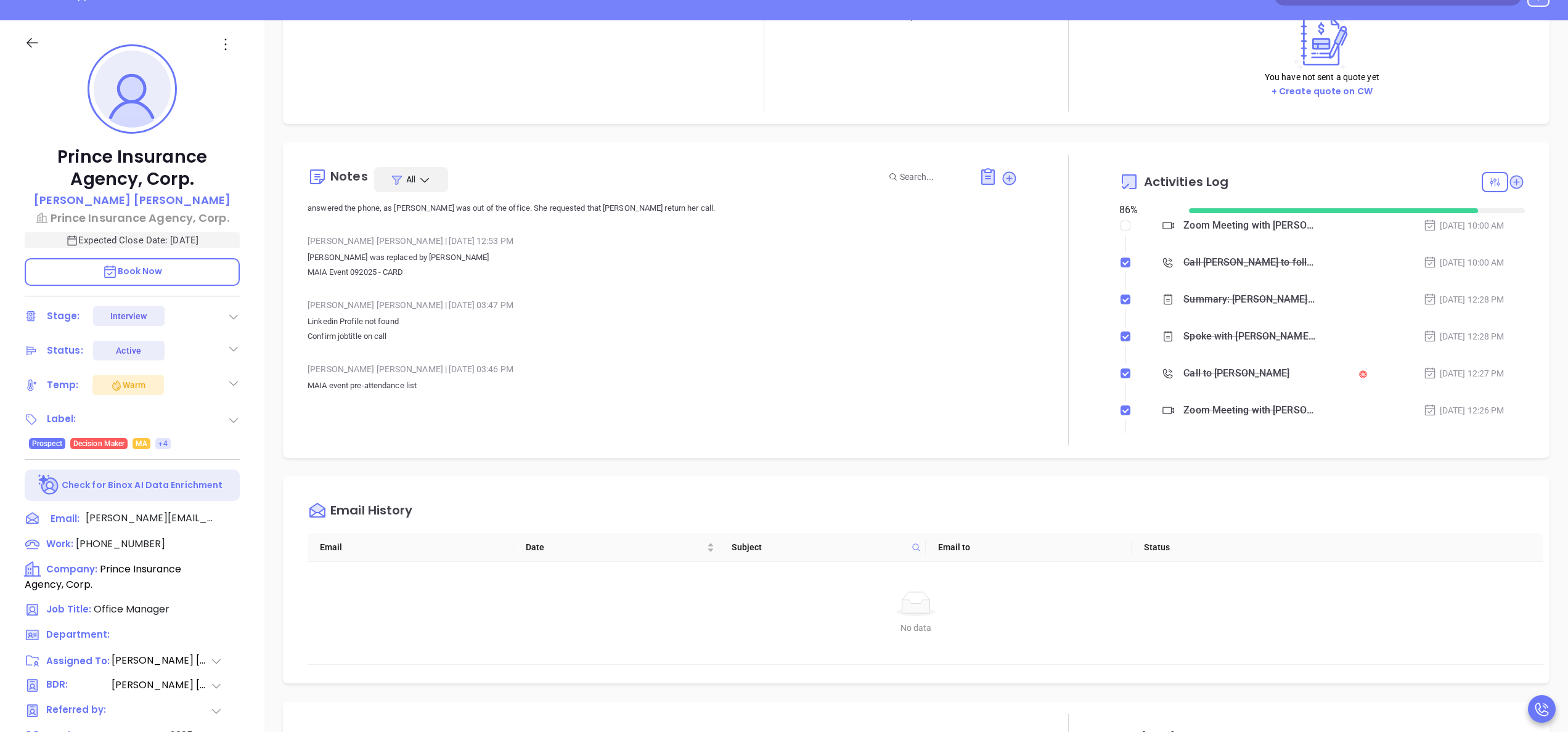
click at [866, 341] on p "Linkedin Profile not found Confirm jobtitle on call" at bounding box center [663, 329] width 710 height 29
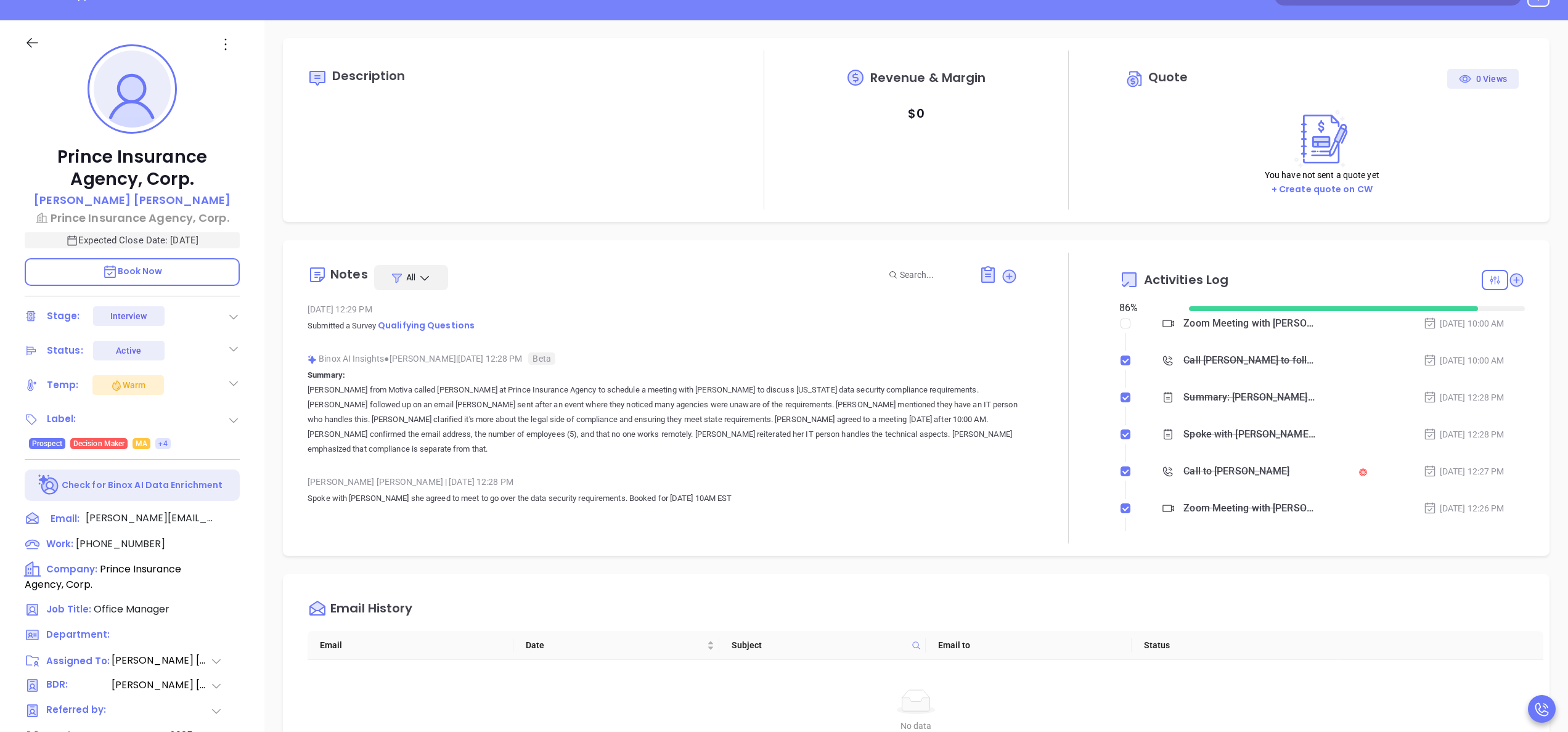
scroll to position [0, 0]
click at [699, 442] on p "Annabelle from Motiva called Wendy at Prince Insurance Agency to schedule a mee…" at bounding box center [663, 420] width 710 height 74
click at [1281, 472] on div "Call to Wendy Prendergast" at bounding box center [1237, 472] width 106 height 18
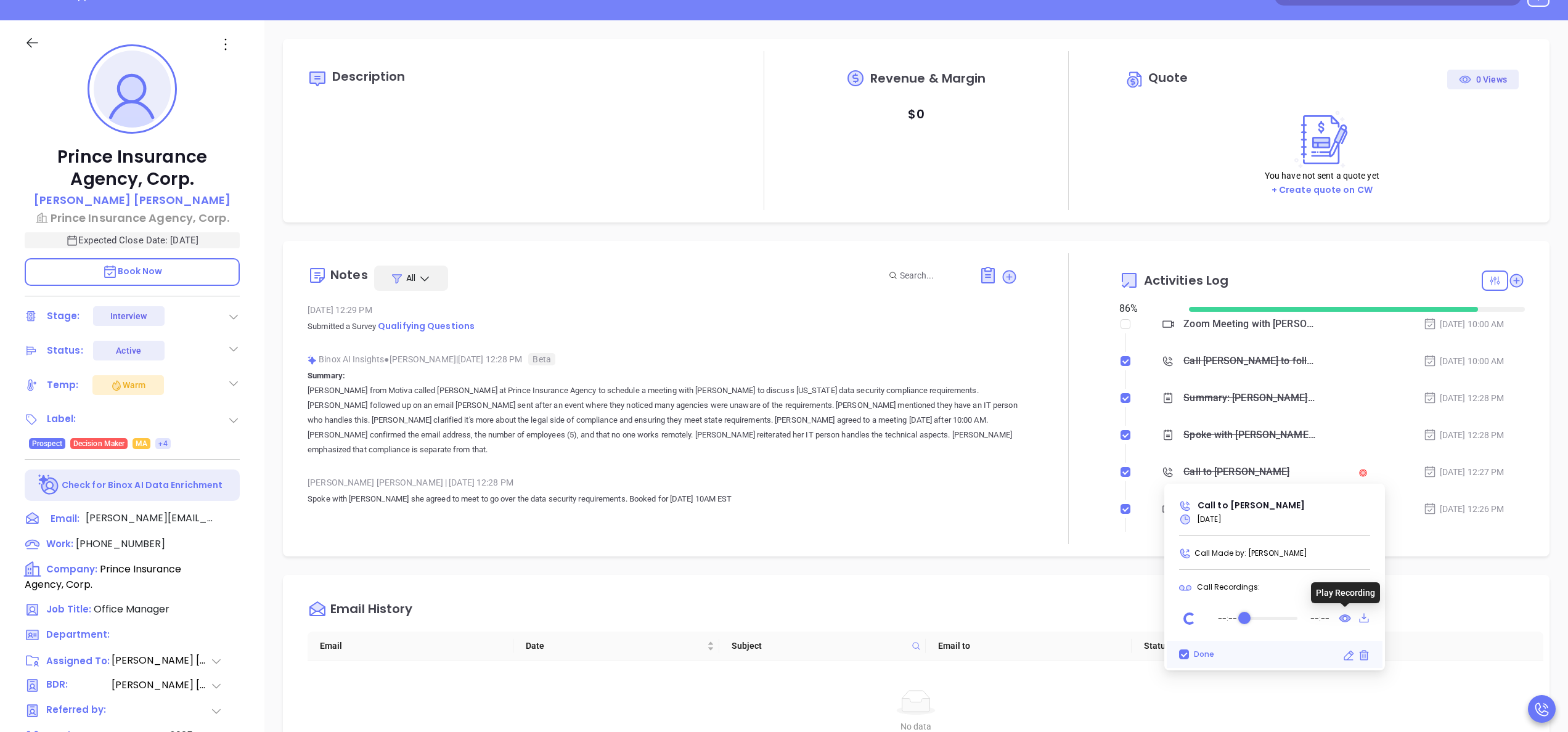
click at [1343, 618] on icon at bounding box center [1345, 618] width 11 height 7
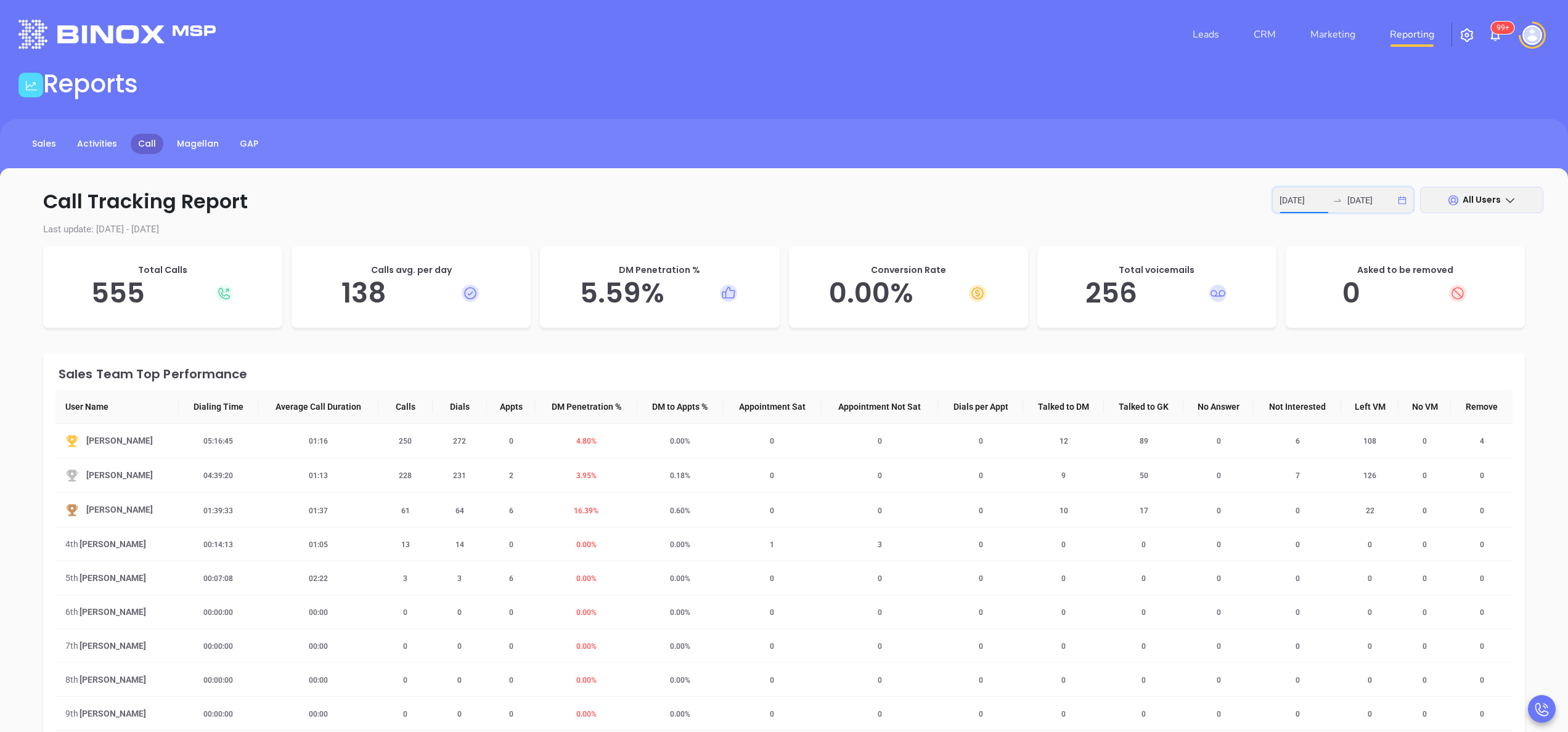
click at [1307, 197] on input "[DATE]" at bounding box center [1304, 200] width 48 height 14
type input "[DATE]"
click at [1372, 286] on div "3" at bounding box center [1369, 286] width 15 height 15
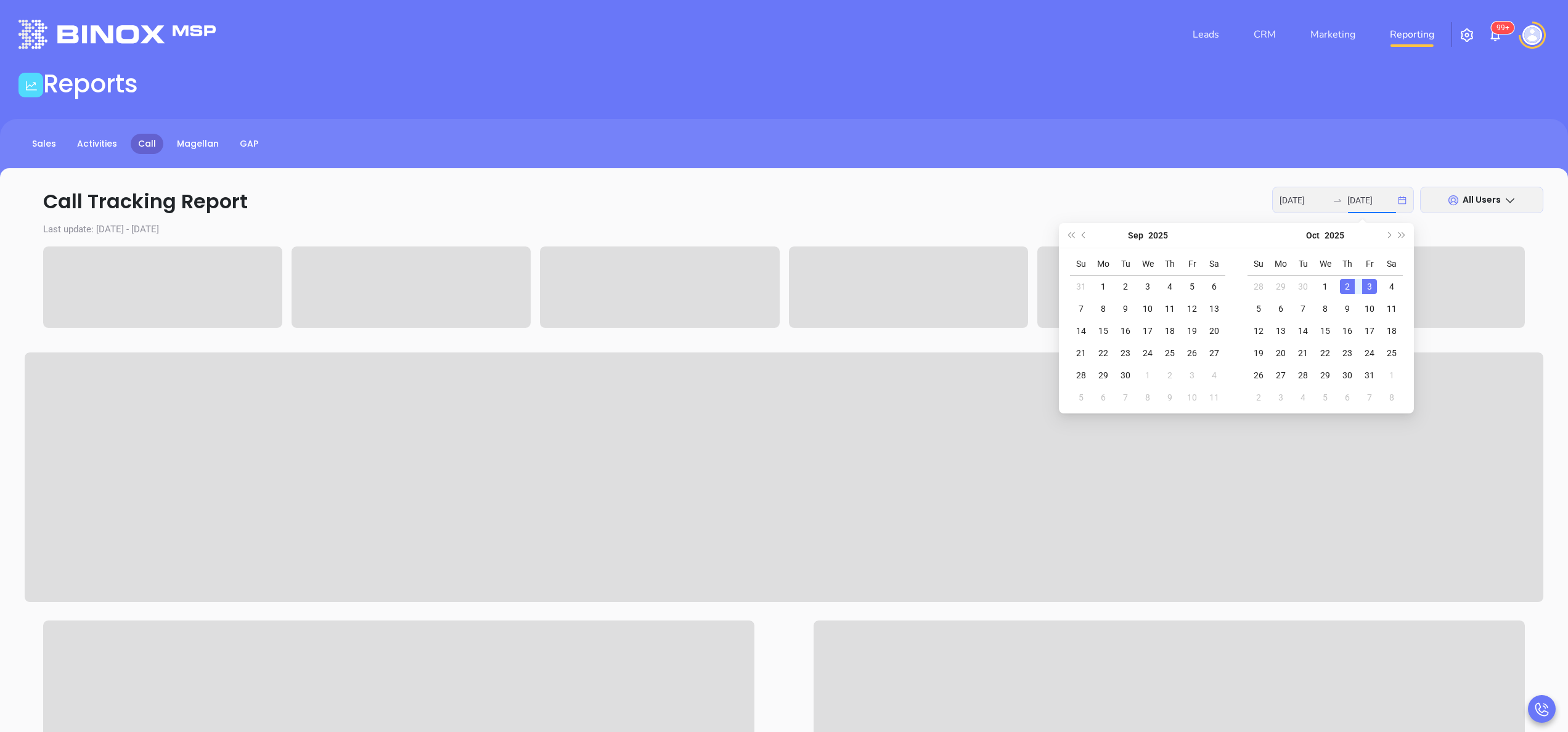
type input "[DATE]"
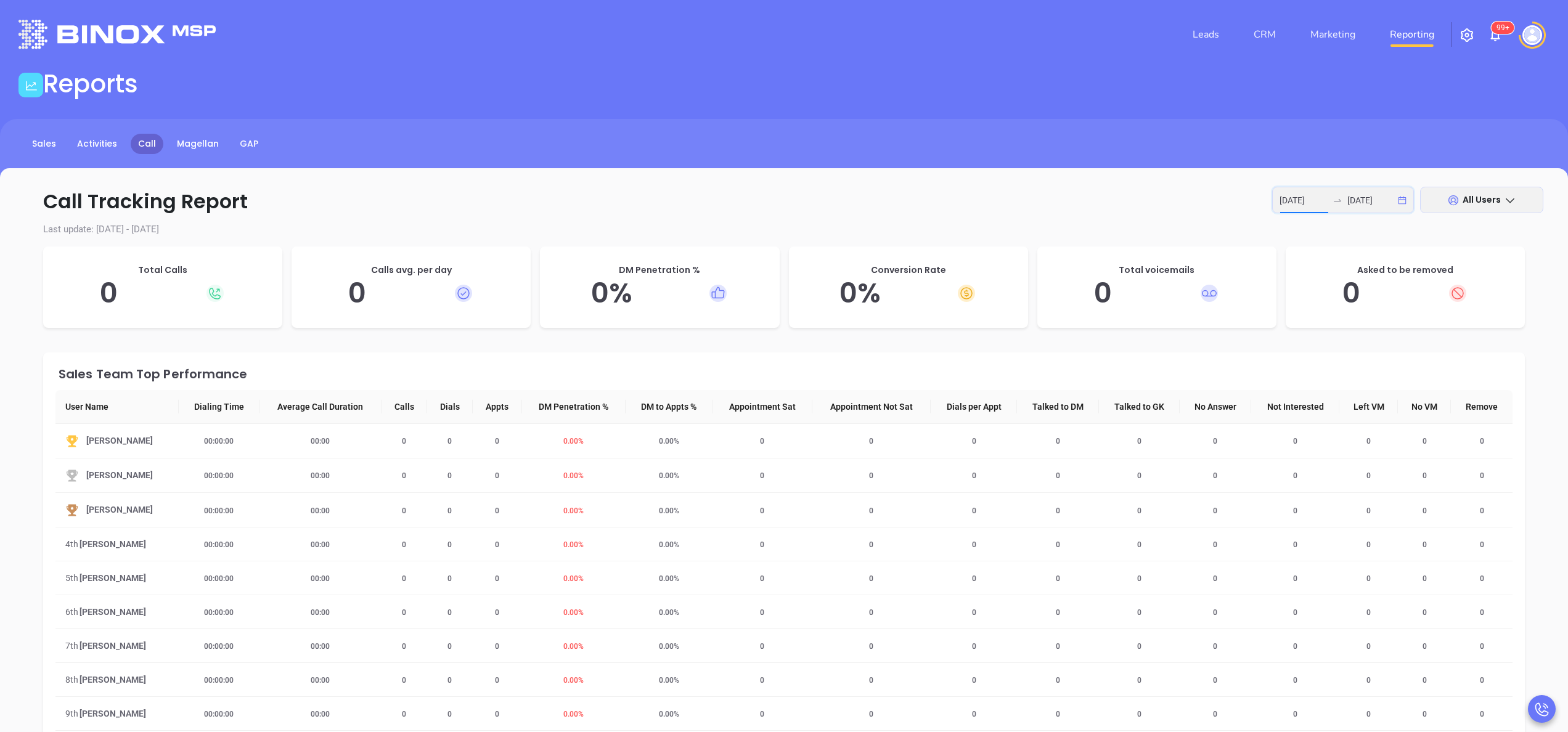
click at [1310, 195] on input "[DATE]" at bounding box center [1304, 200] width 48 height 14
type input "[DATE]"
click at [1193, 287] on div "3" at bounding box center [1192, 286] width 15 height 15
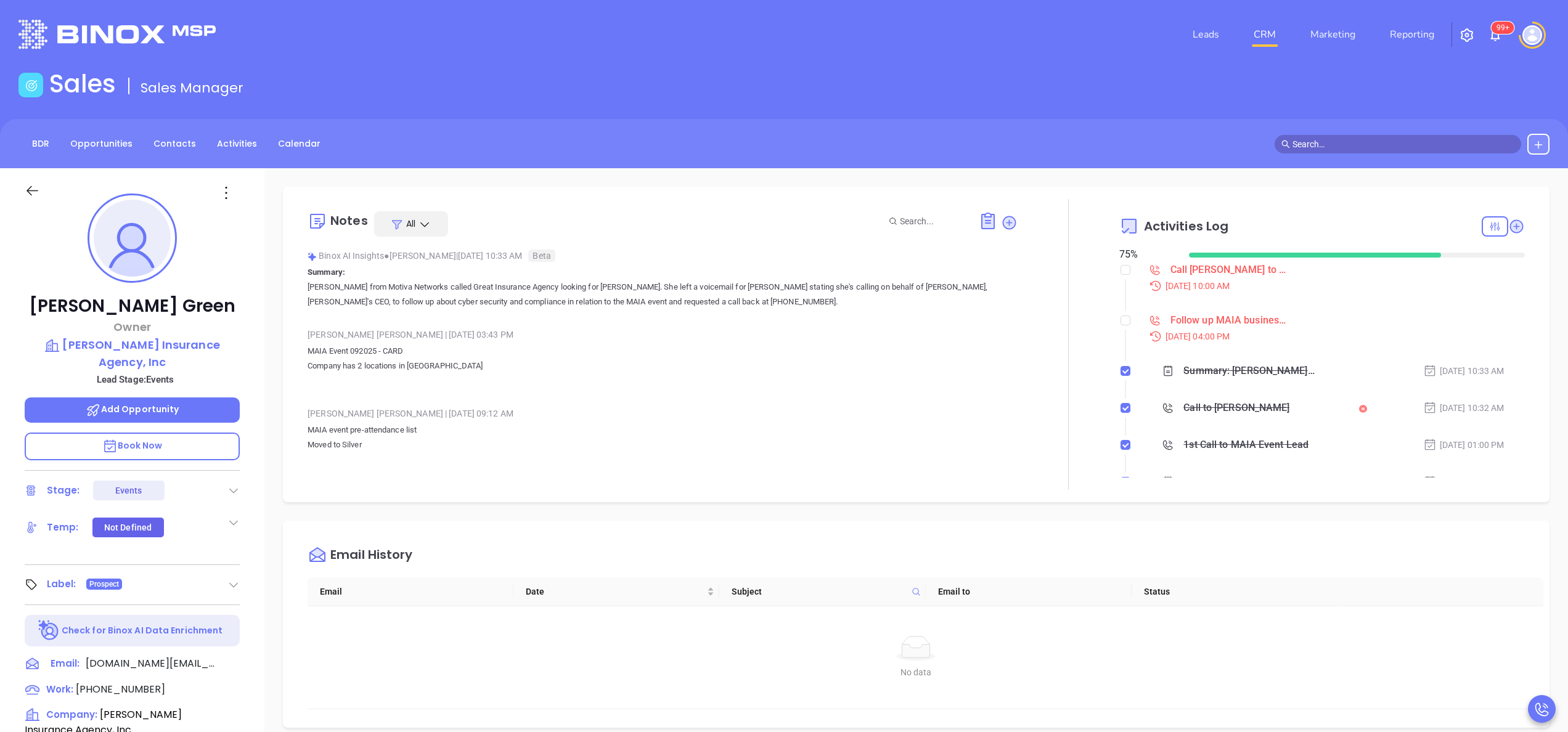
scroll to position [358, 0]
click at [265, 342] on div "Notes All Binox AI Insights ● [PERSON_NAME] | [DATE] 10:33 AM Beta Summary: [PE…" at bounding box center [916, 599] width 1304 height 863
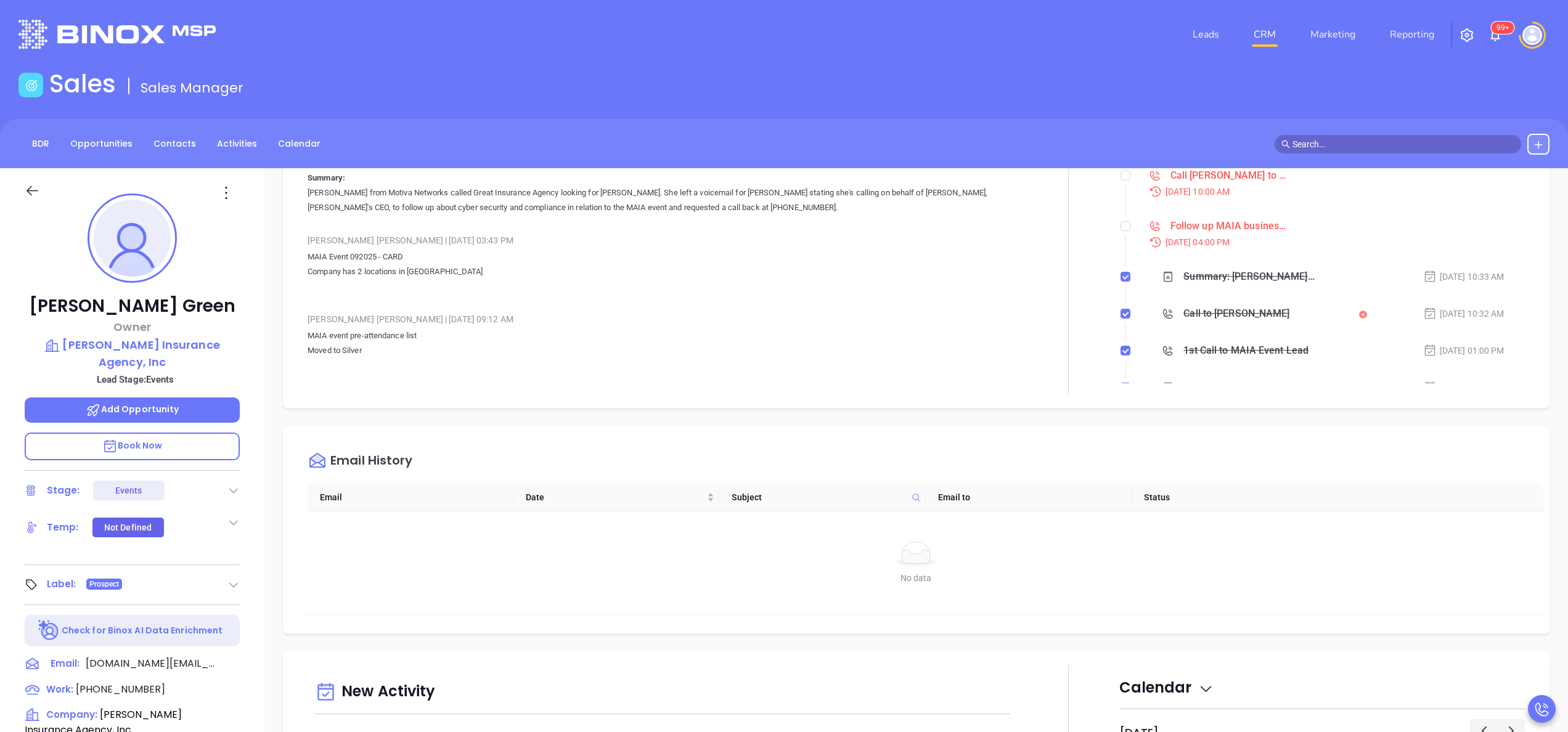
scroll to position [99, 0]
click at [257, 363] on div "[PERSON_NAME] Owner [PERSON_NAME] Insurance Agency, Inc Lead Stage: Events Add …" at bounding box center [132, 625] width 265 height 916
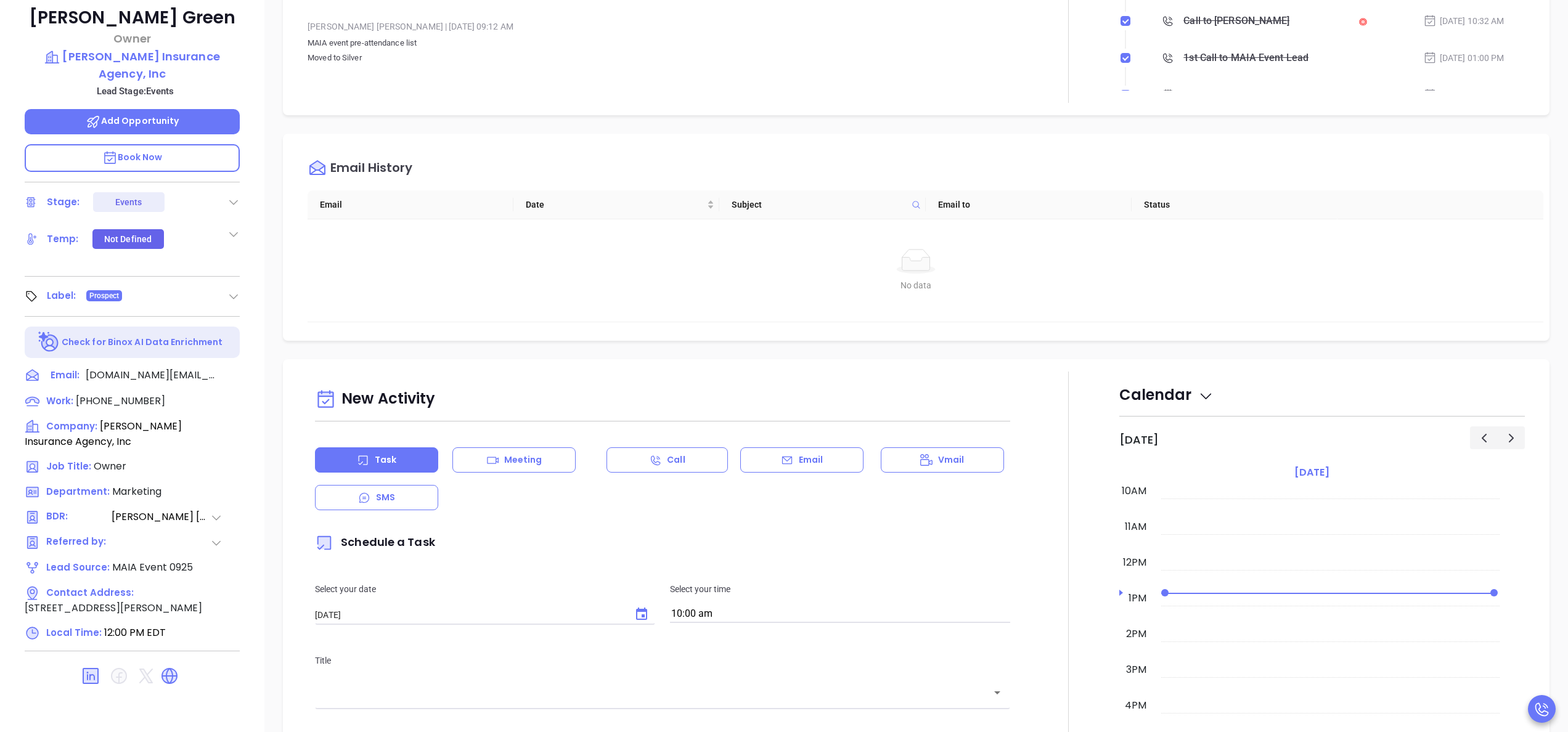
scroll to position [352, 0]
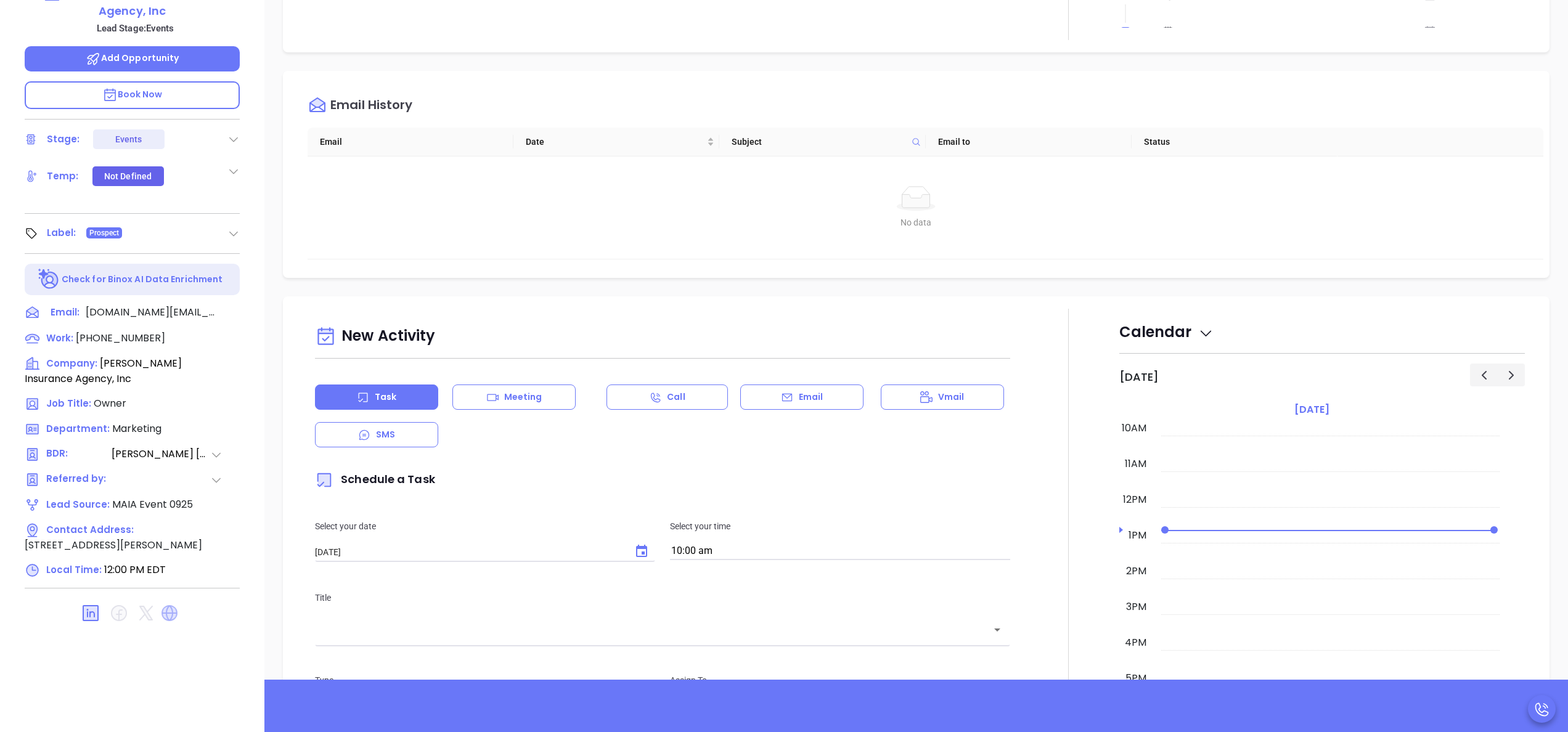
click at [174, 608] on icon at bounding box center [169, 613] width 16 height 16
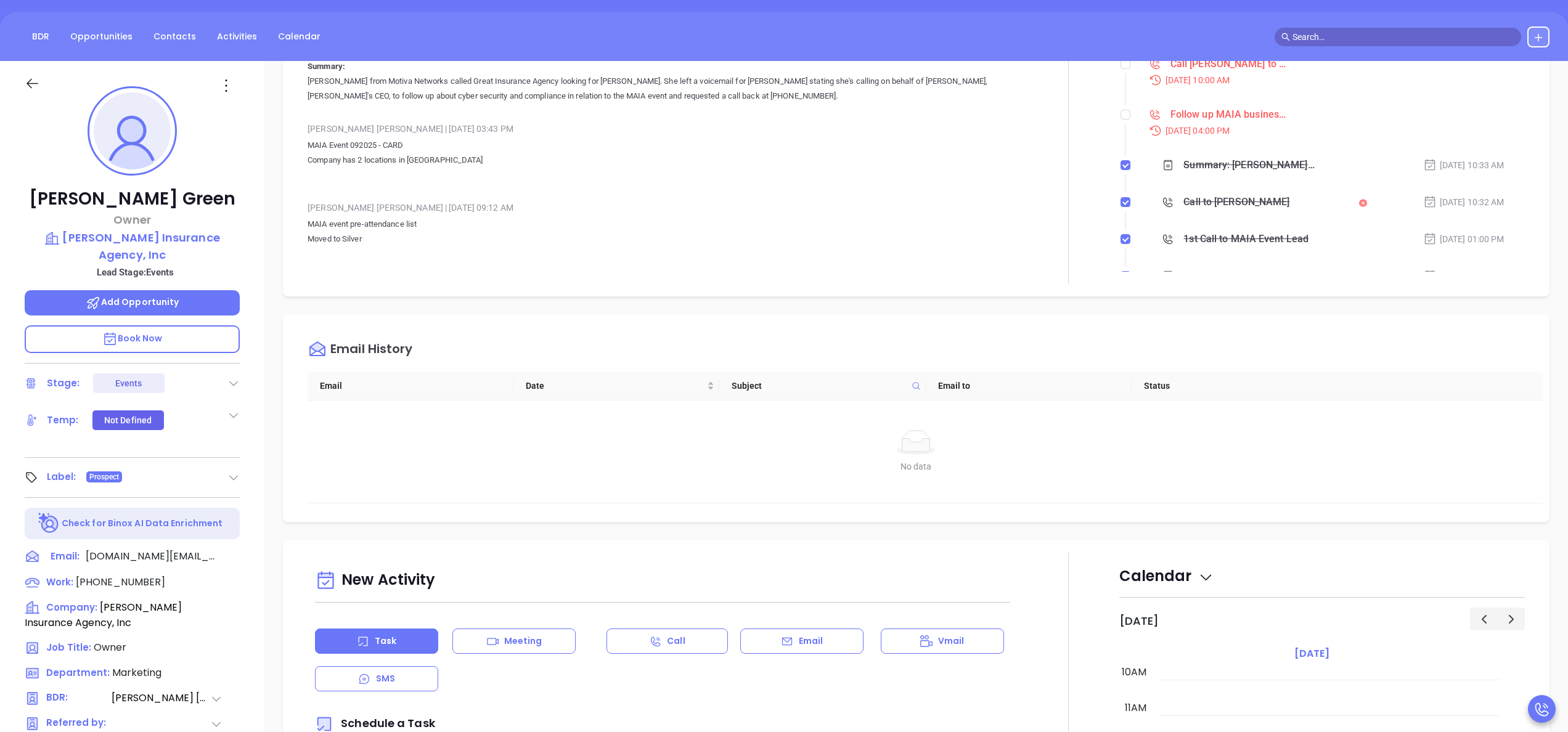
scroll to position [105, 0]
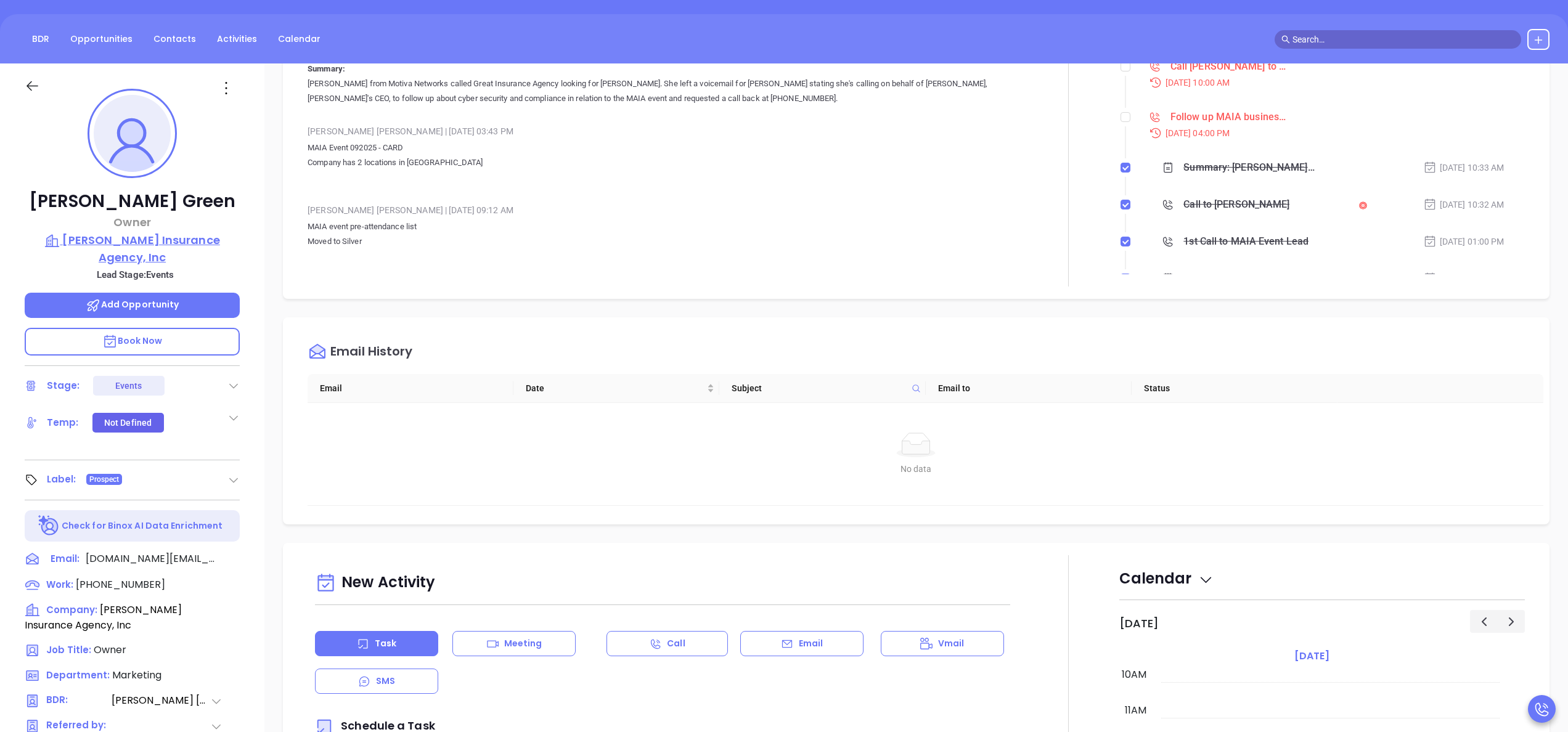
click at [126, 254] on p "[PERSON_NAME] Insurance Agency, Inc" at bounding box center [132, 249] width 215 height 34
click at [125, 580] on span "[PHONE_NUMBER]" at bounding box center [120, 585] width 90 height 14
type input "[PHONE_NUMBER]"
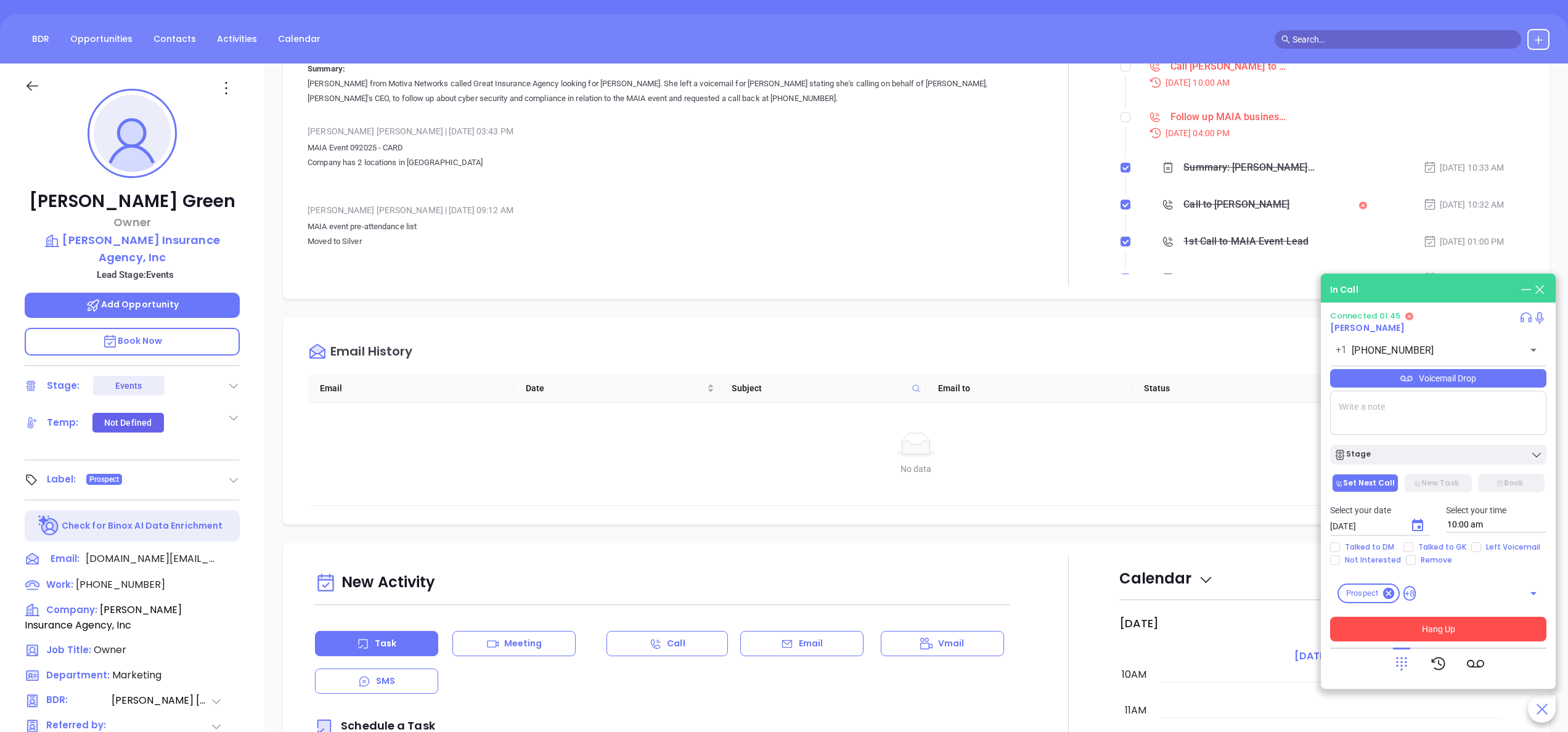
click at [1455, 629] on button "Hang Up" at bounding box center [1438, 629] width 216 height 25
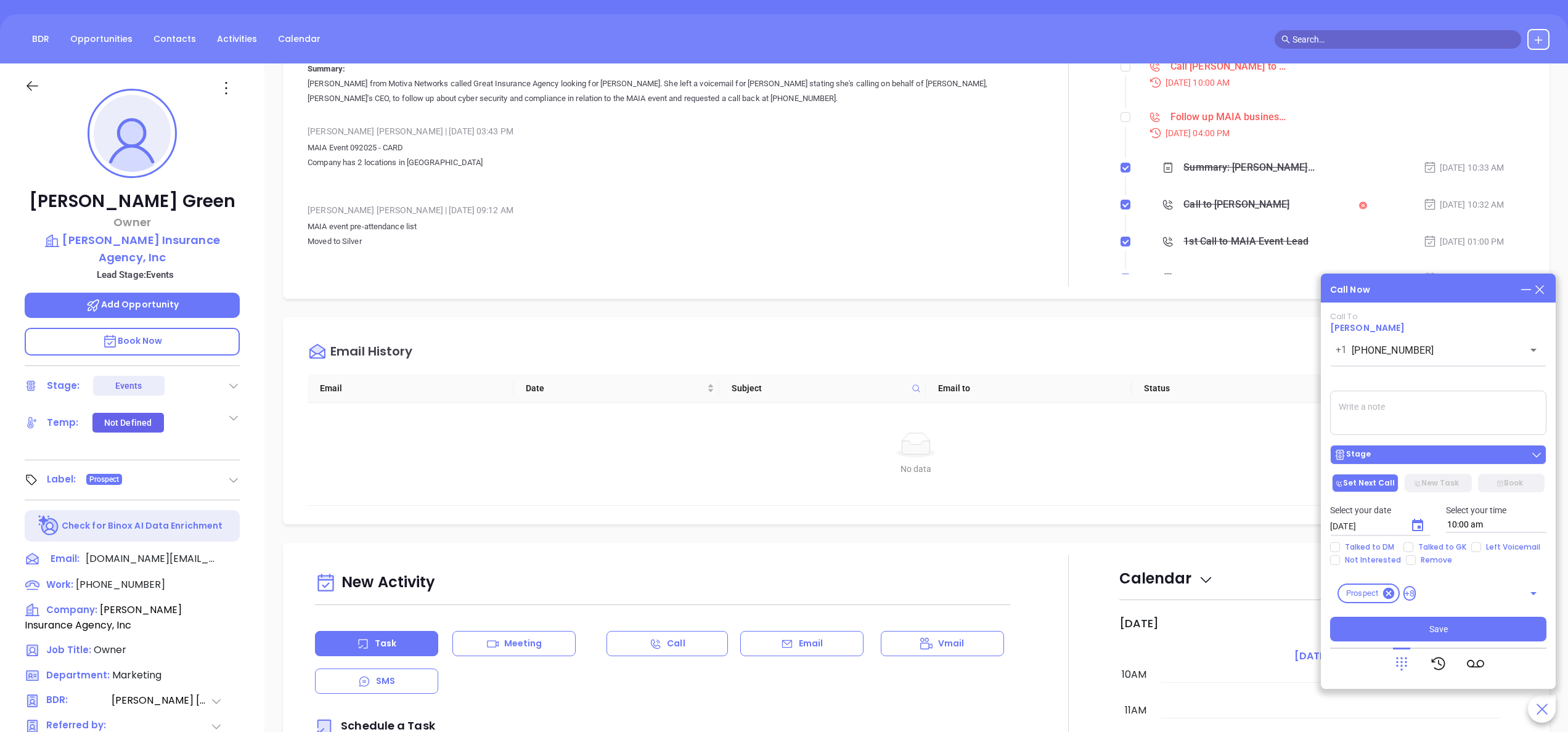
click at [1426, 454] on div "Stage" at bounding box center [1439, 455] width 209 height 12
click at [1265, 346] on div "Email History" at bounding box center [926, 352] width 1236 height 44
click at [1415, 522] on icon "Choose date, selected date is Oct 3, 2025" at bounding box center [1418, 525] width 11 height 12
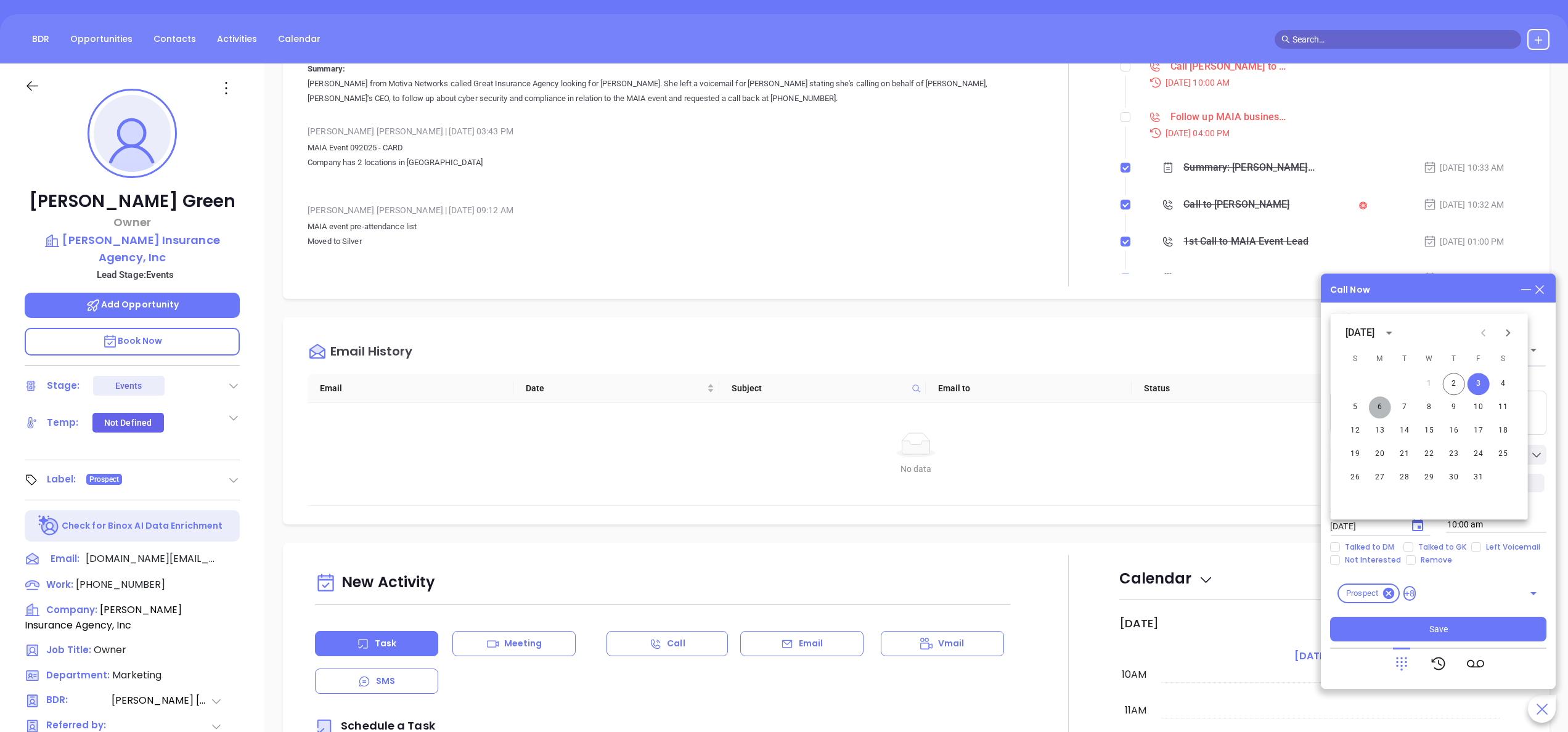
click at [1382, 408] on button "6" at bounding box center [1380, 407] width 22 height 22
type input "10/06/2025"
click at [1424, 518] on button "Choose date, selected date is Oct 6, 2025" at bounding box center [1418, 526] width 25 height 25
click at [1387, 405] on button "6" at bounding box center [1380, 407] width 22 height 22
click at [1483, 545] on span "Left Voicemail" at bounding box center [1513, 547] width 64 height 10
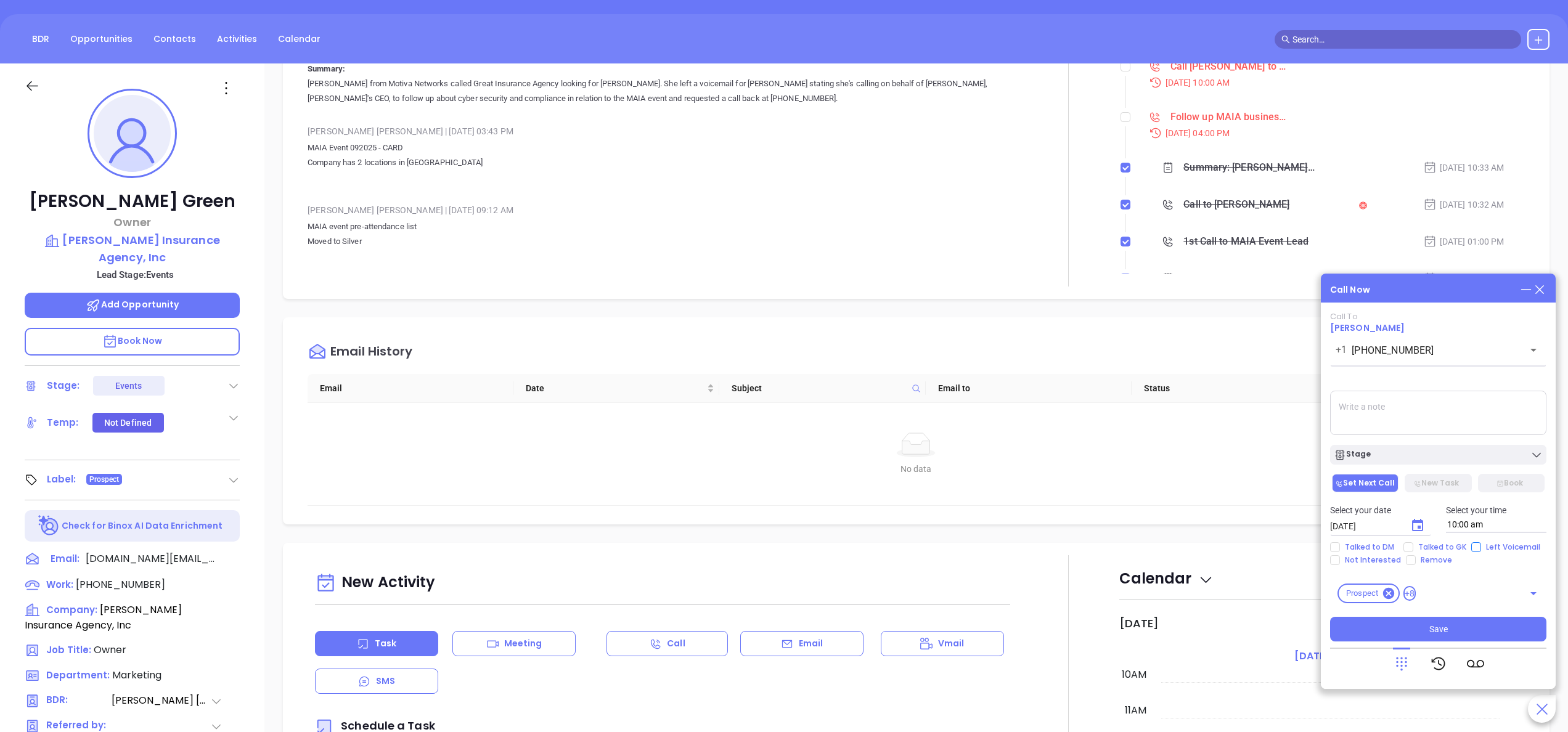
click at [1481, 545] on input "Left Voicemail" at bounding box center [1476, 547] width 10 height 10
checkbox input "true"
click at [1456, 546] on span "Talked to GK" at bounding box center [1443, 547] width 58 height 10
click at [1414, 546] on input "Talked to GK" at bounding box center [1409, 547] width 10 height 10
checkbox input "true"
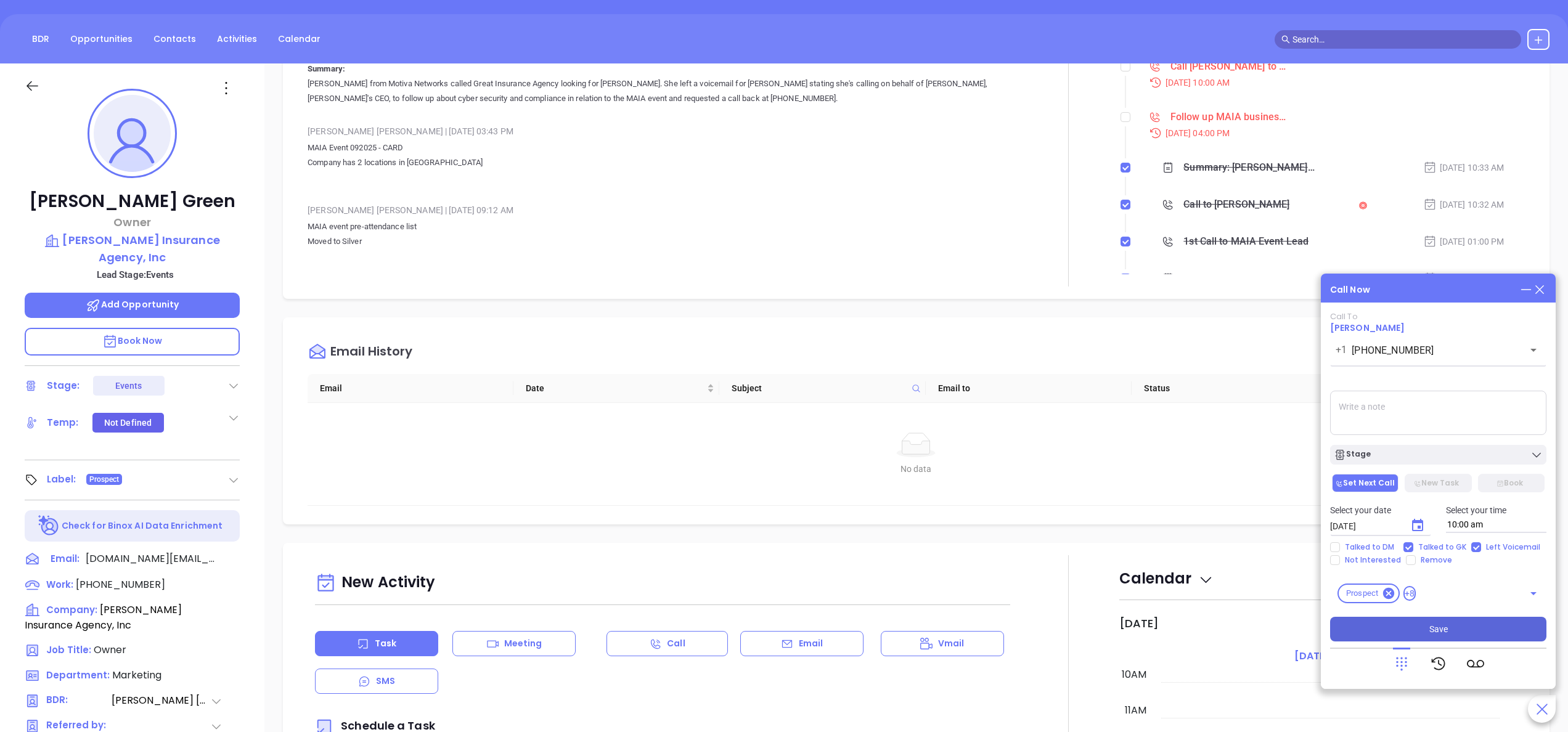
click at [1463, 631] on button "Save" at bounding box center [1438, 629] width 216 height 25
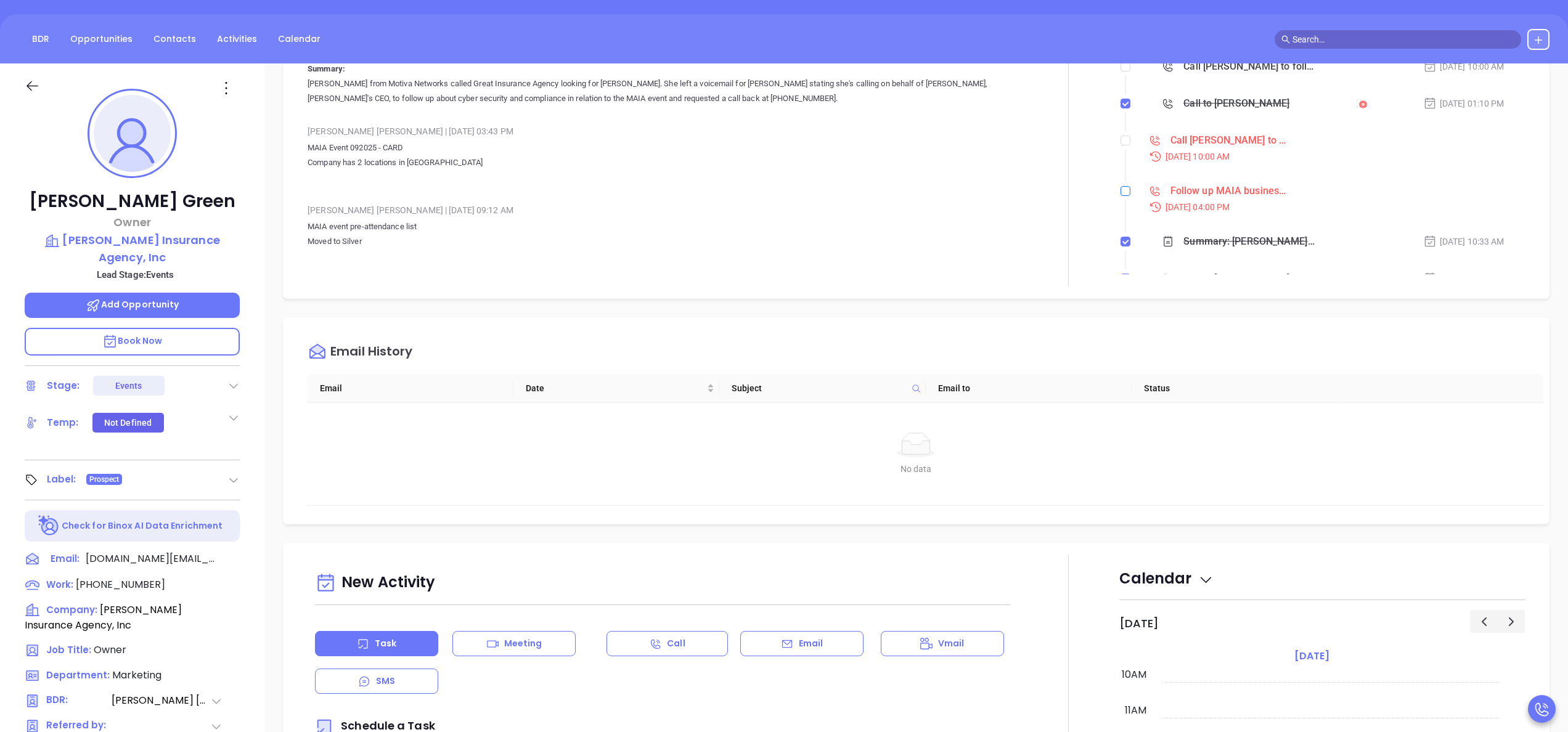
click at [1121, 191] on input "checkbox" at bounding box center [1126, 191] width 10 height 10
checkbox input "true"
click at [1121, 146] on label at bounding box center [1126, 141] width 10 height 14
click at [1121, 146] on input "checkbox" at bounding box center [1126, 140] width 10 height 10
checkbox input "true"
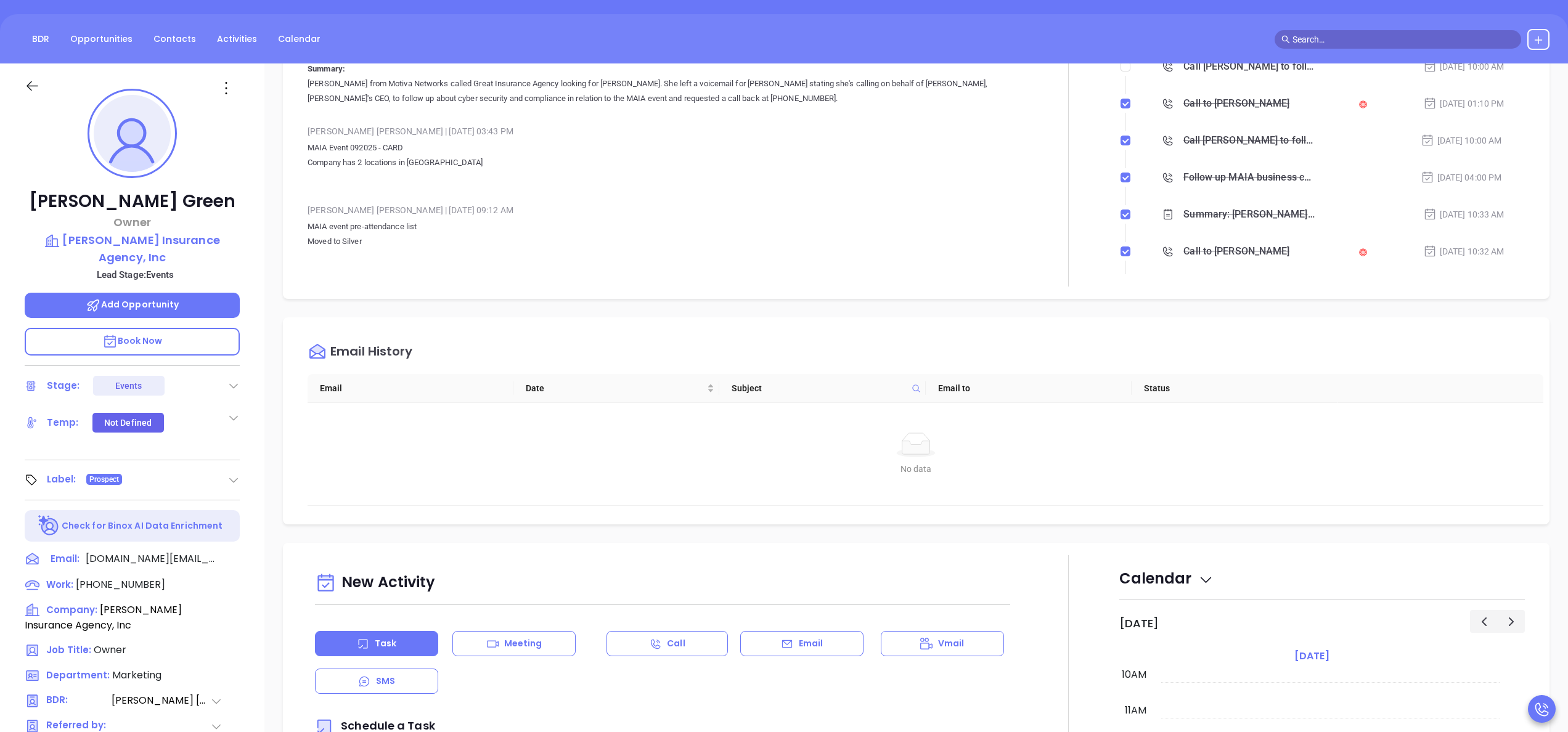
click at [1052, 180] on div at bounding box center [1069, 141] width 102 height 291
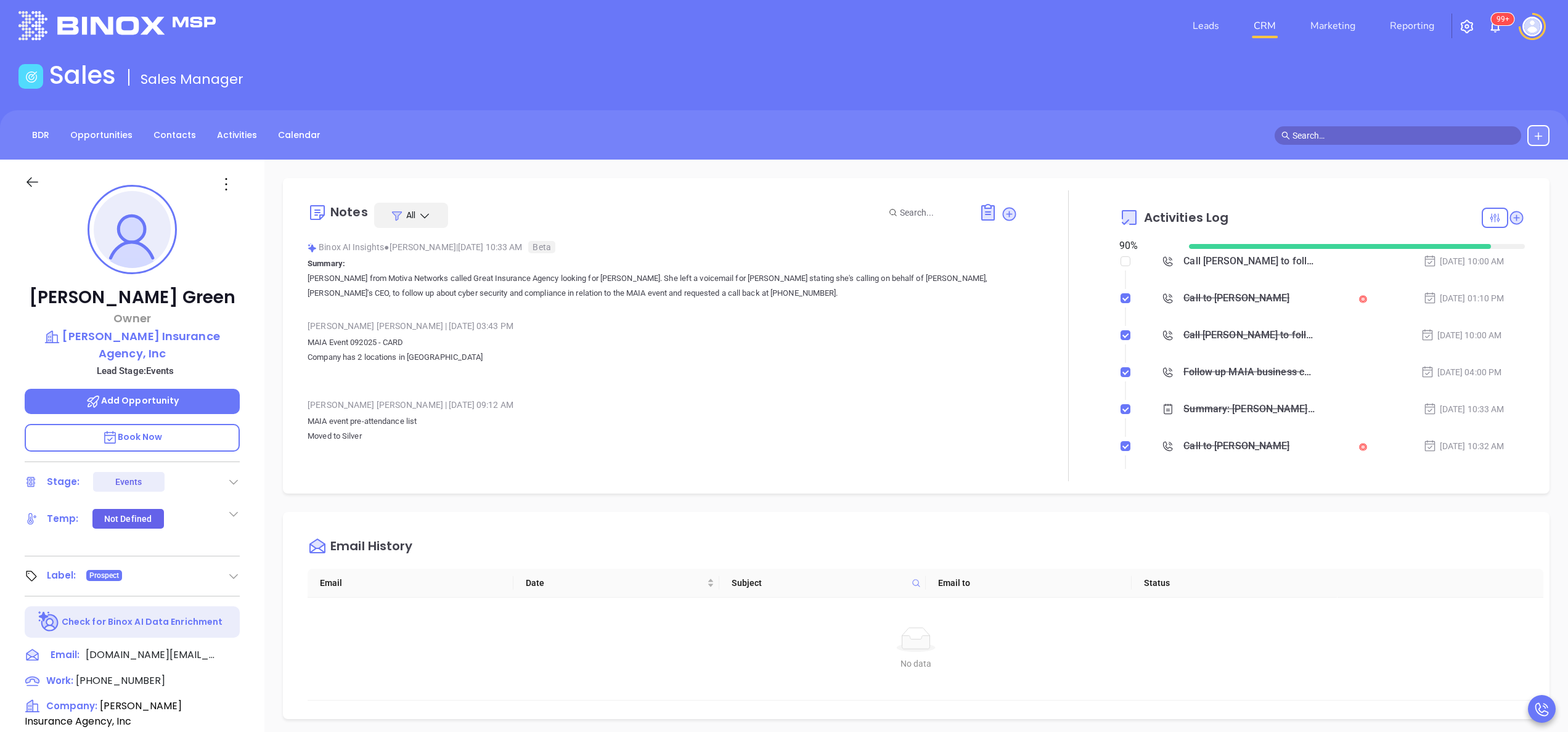
scroll to position [0, 0]
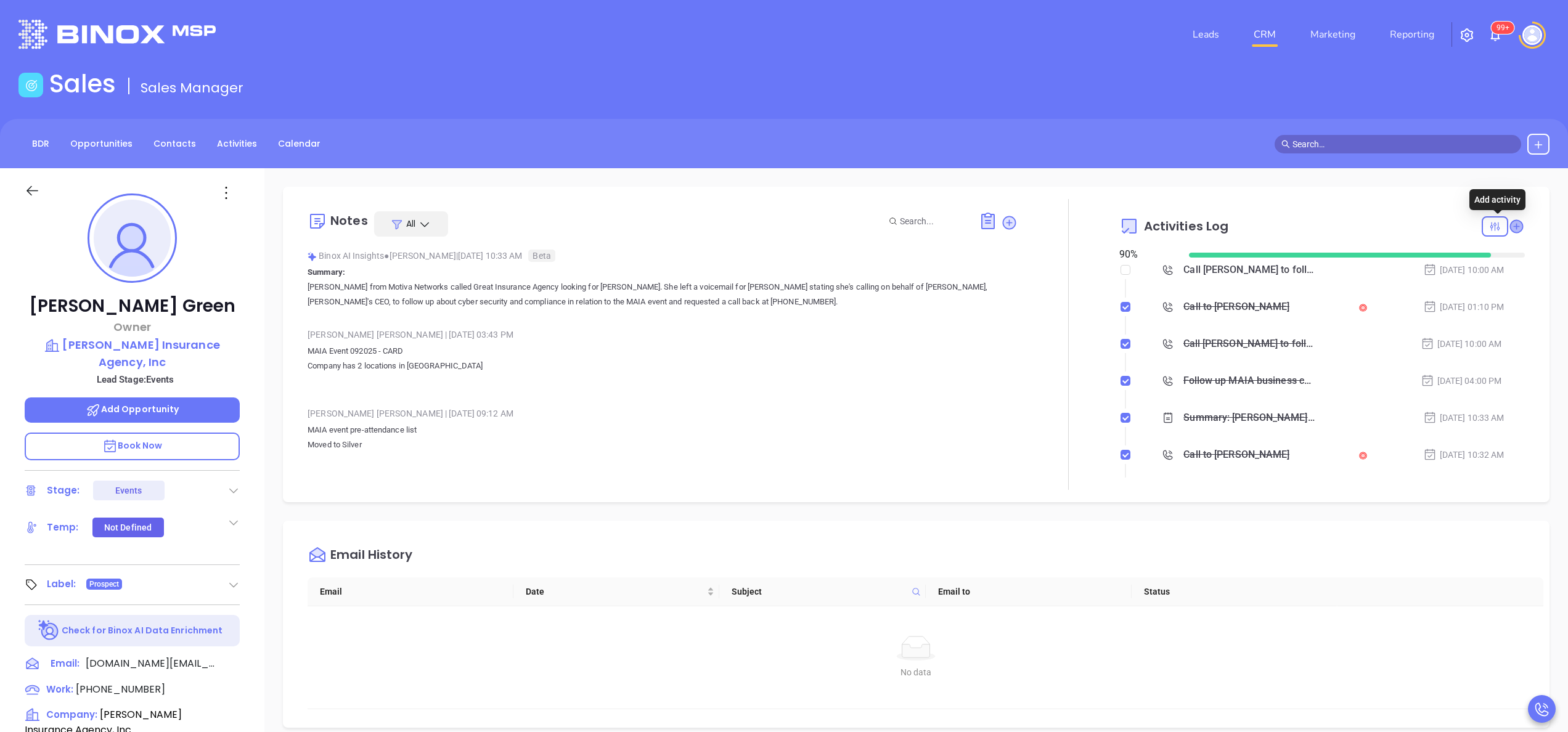
click at [1510, 227] on icon at bounding box center [1516, 226] width 12 height 12
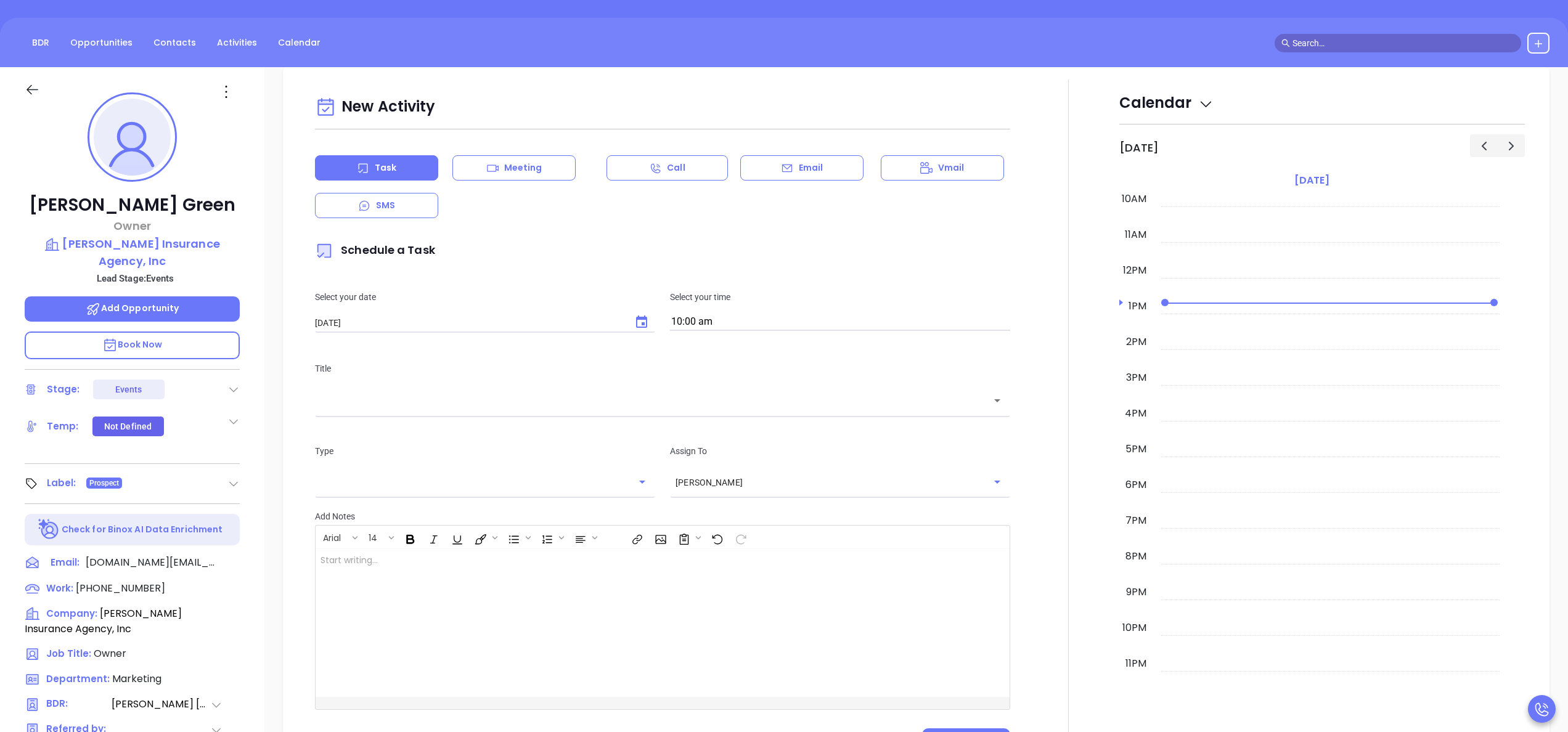
scroll to position [168, 0]
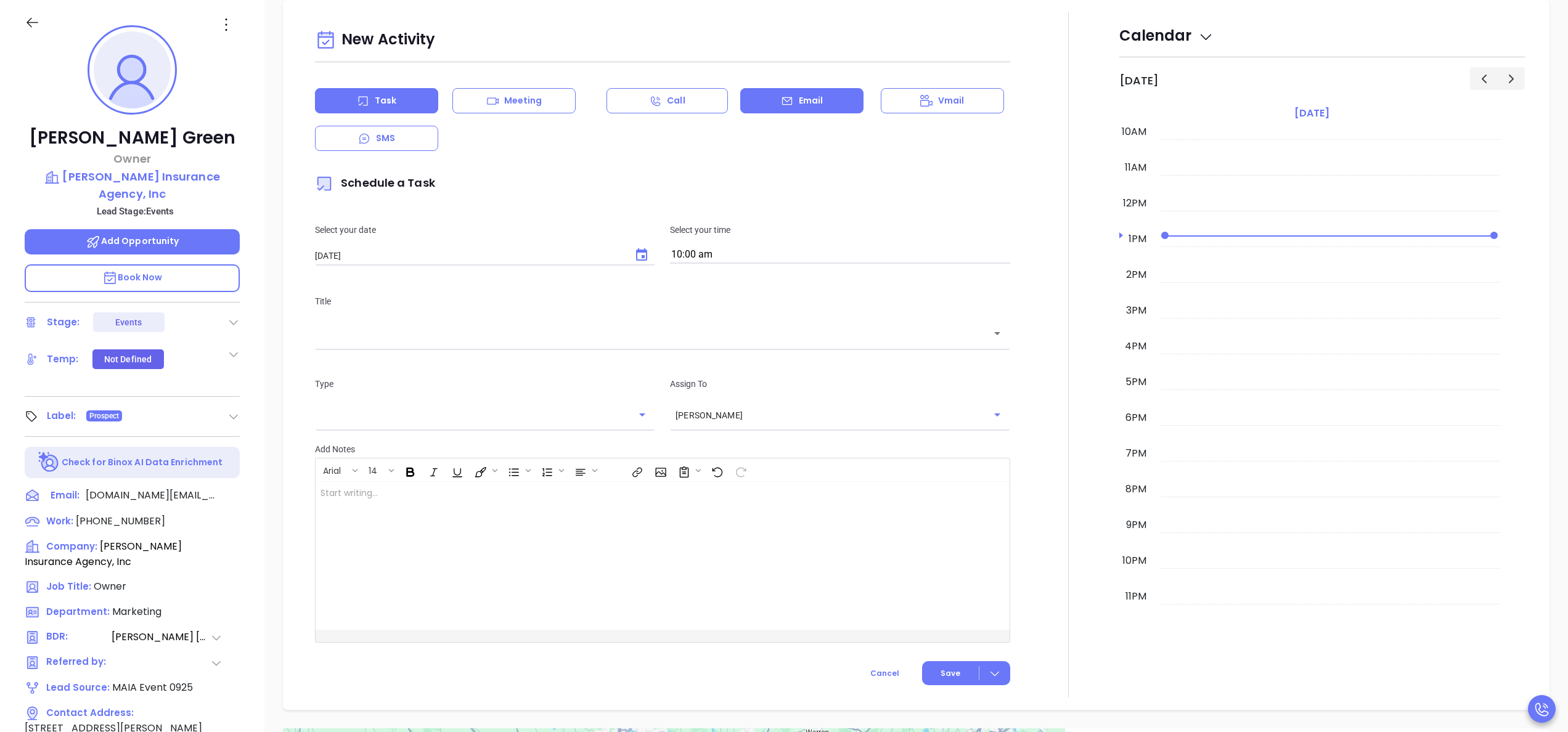
click at [784, 109] on div "Email" at bounding box center [802, 101] width 124 height 25
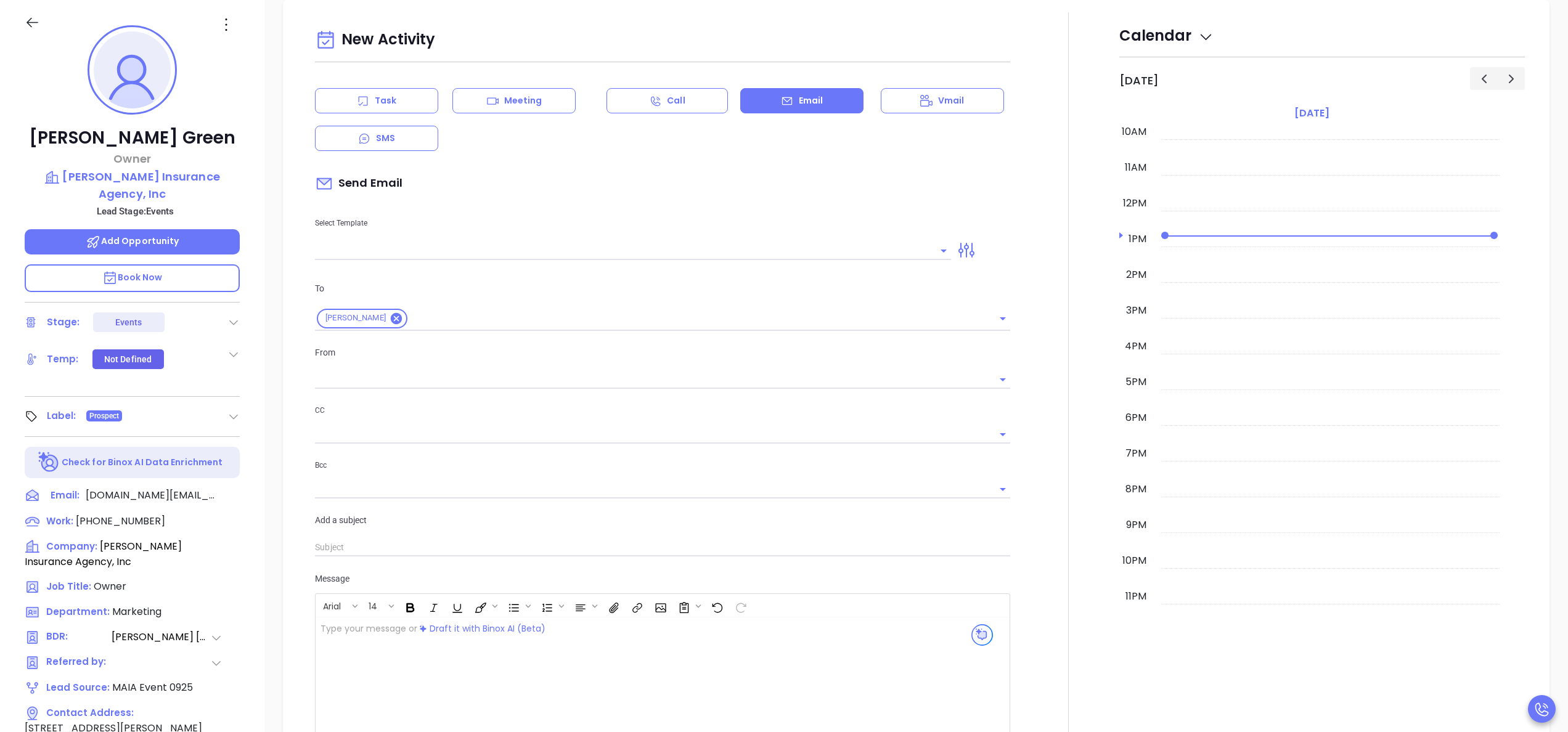
type input "Anabell Dominguez"
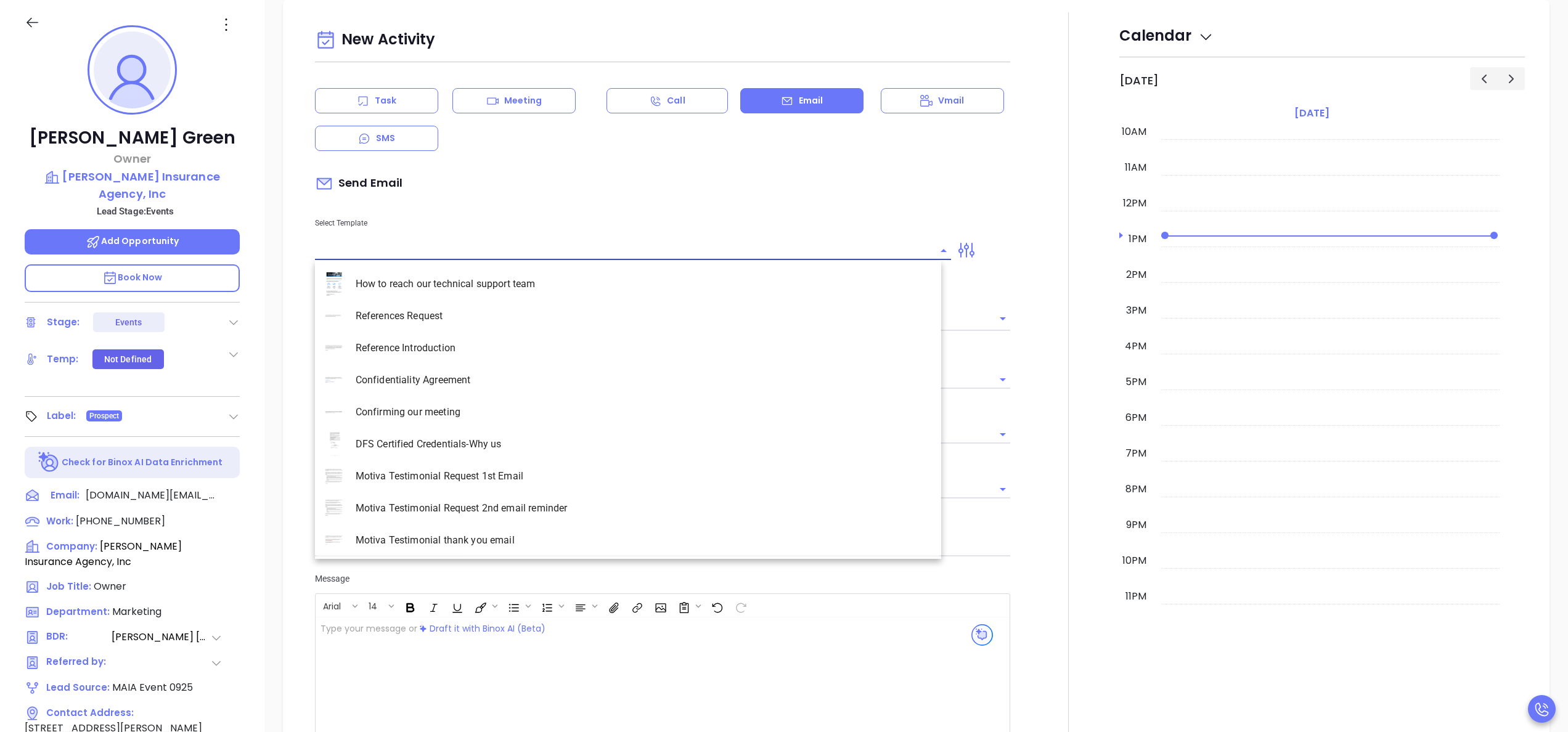
click at [565, 248] on input "text" at bounding box center [624, 250] width 618 height 18
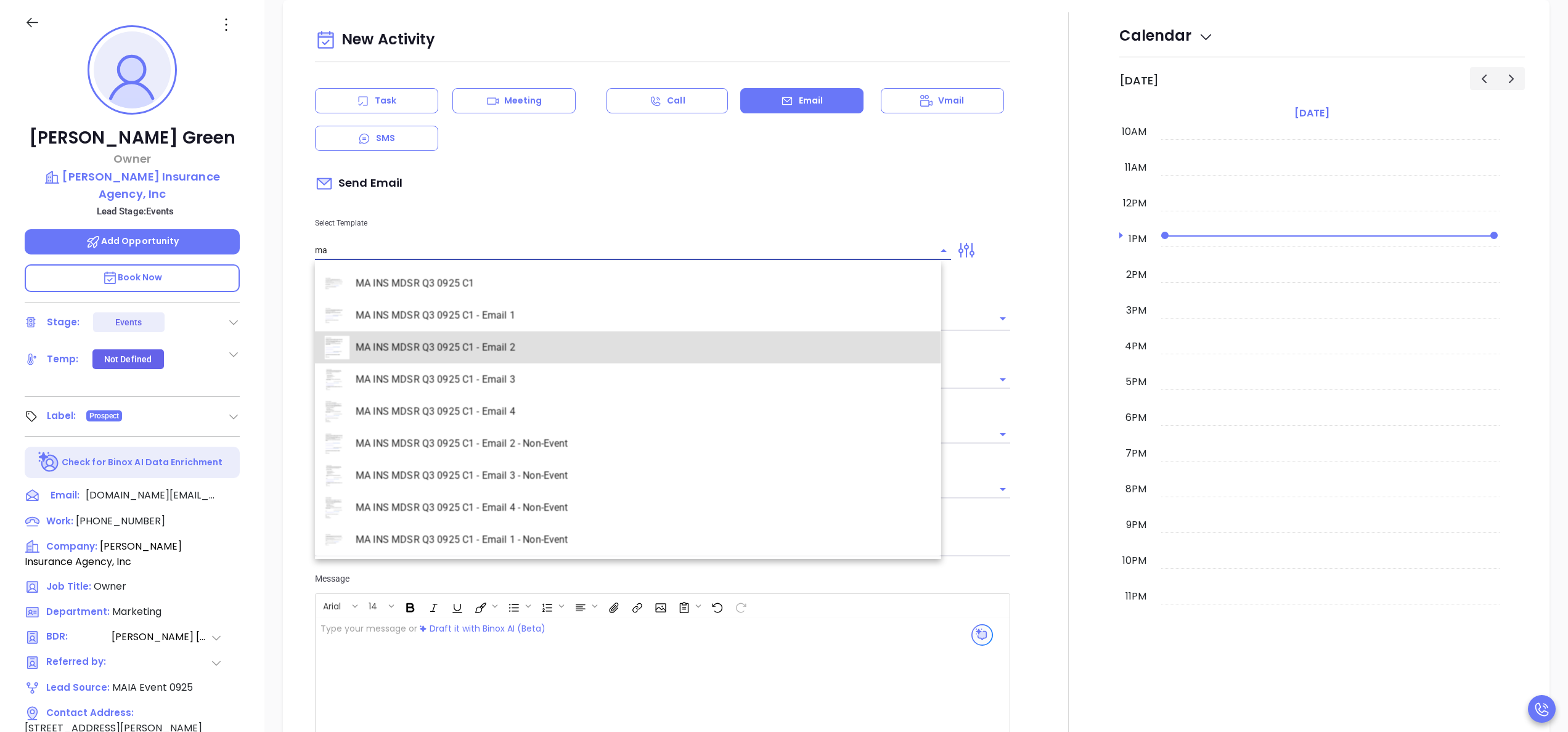
type input "MA INS MDSR Q3 0925 C1 - Email 2"
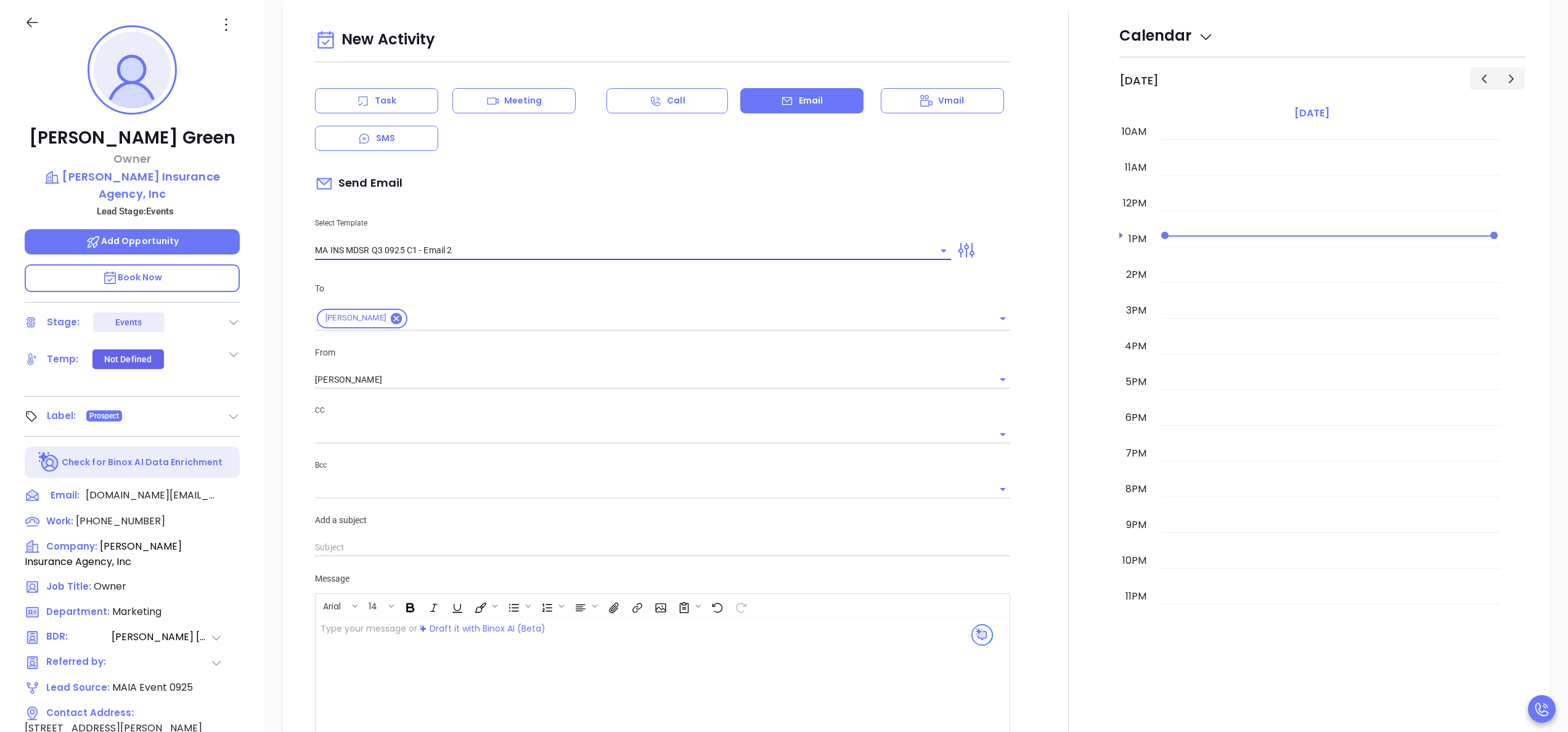
type input "Richard, here’s the MA compliance checklist we mentioned"
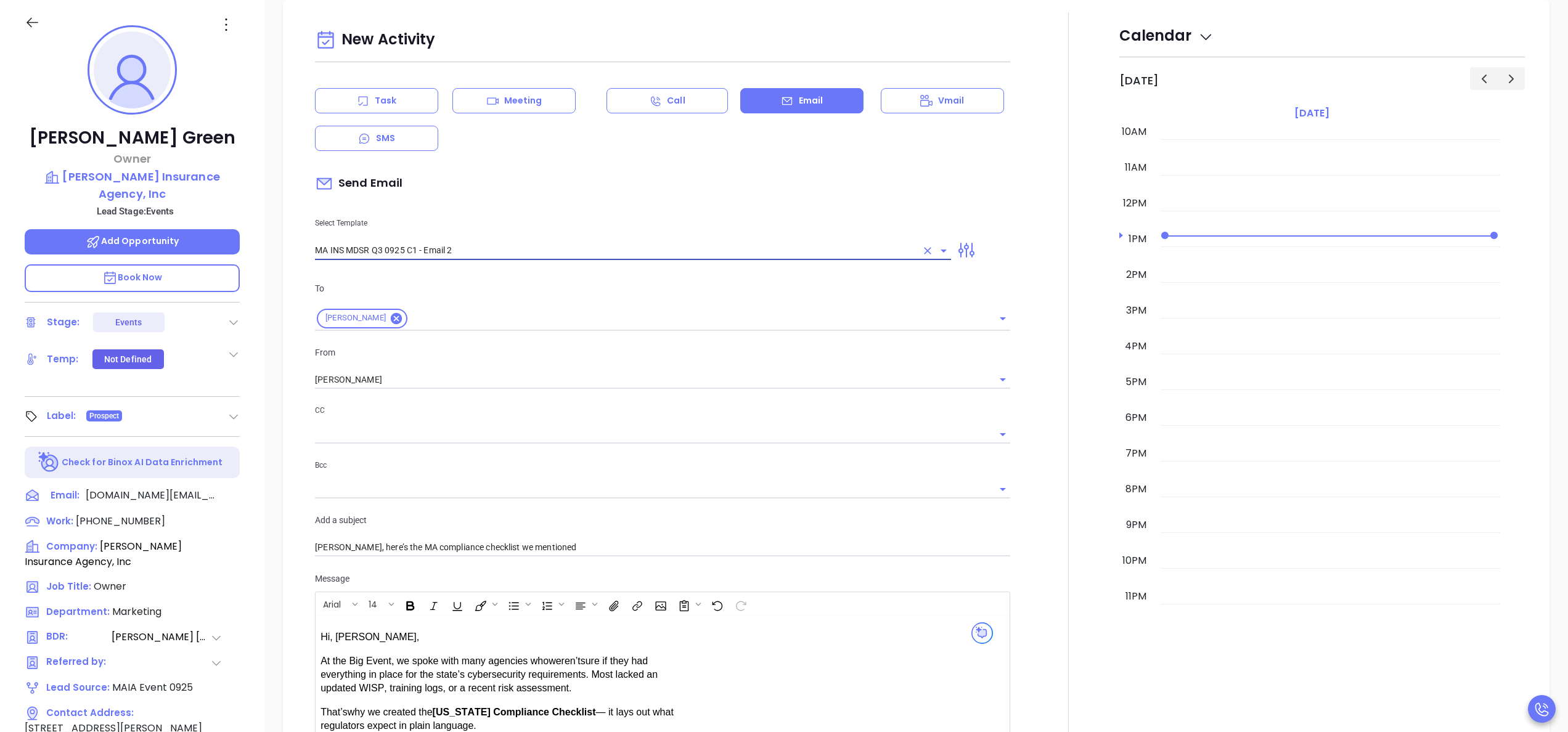
type input "MA INS MDSR Q3 0925 C1 - Email 2"
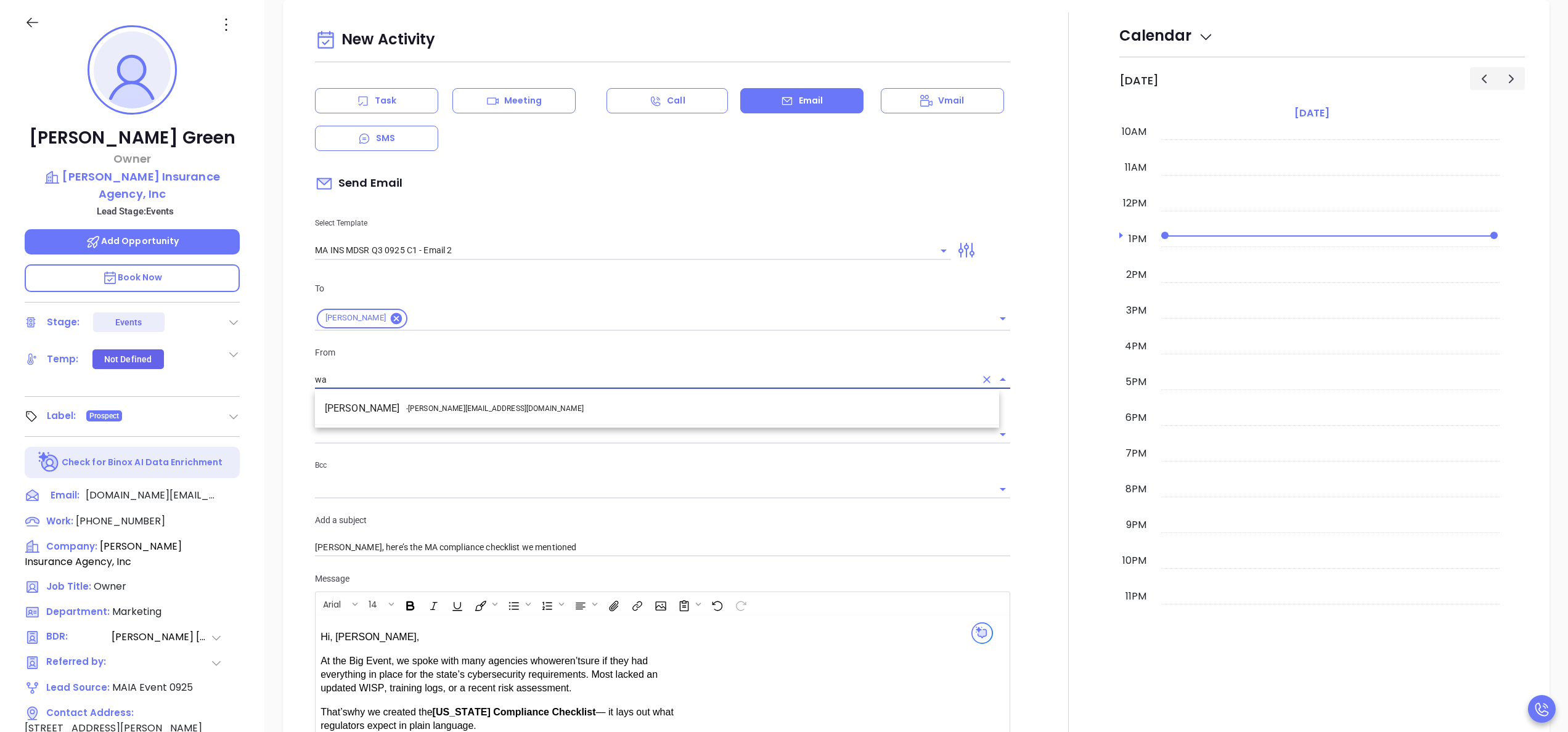
click at [478, 402] on li "Walter Contreras - walter@motiva.net" at bounding box center [657, 408] width 684 height 22
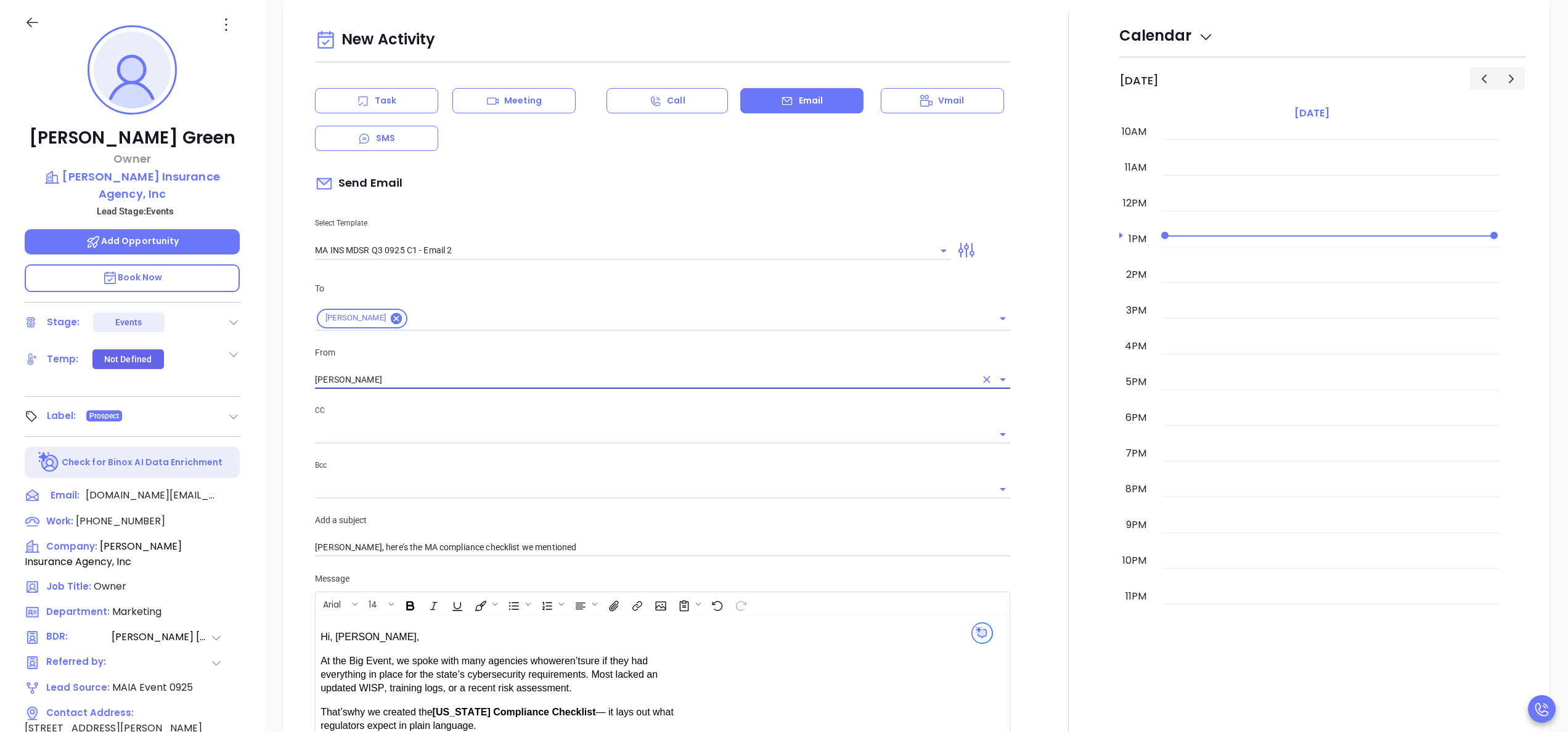
type input "Walter Contreras"
click at [1018, 486] on div at bounding box center [1069, 495] width 102 height 965
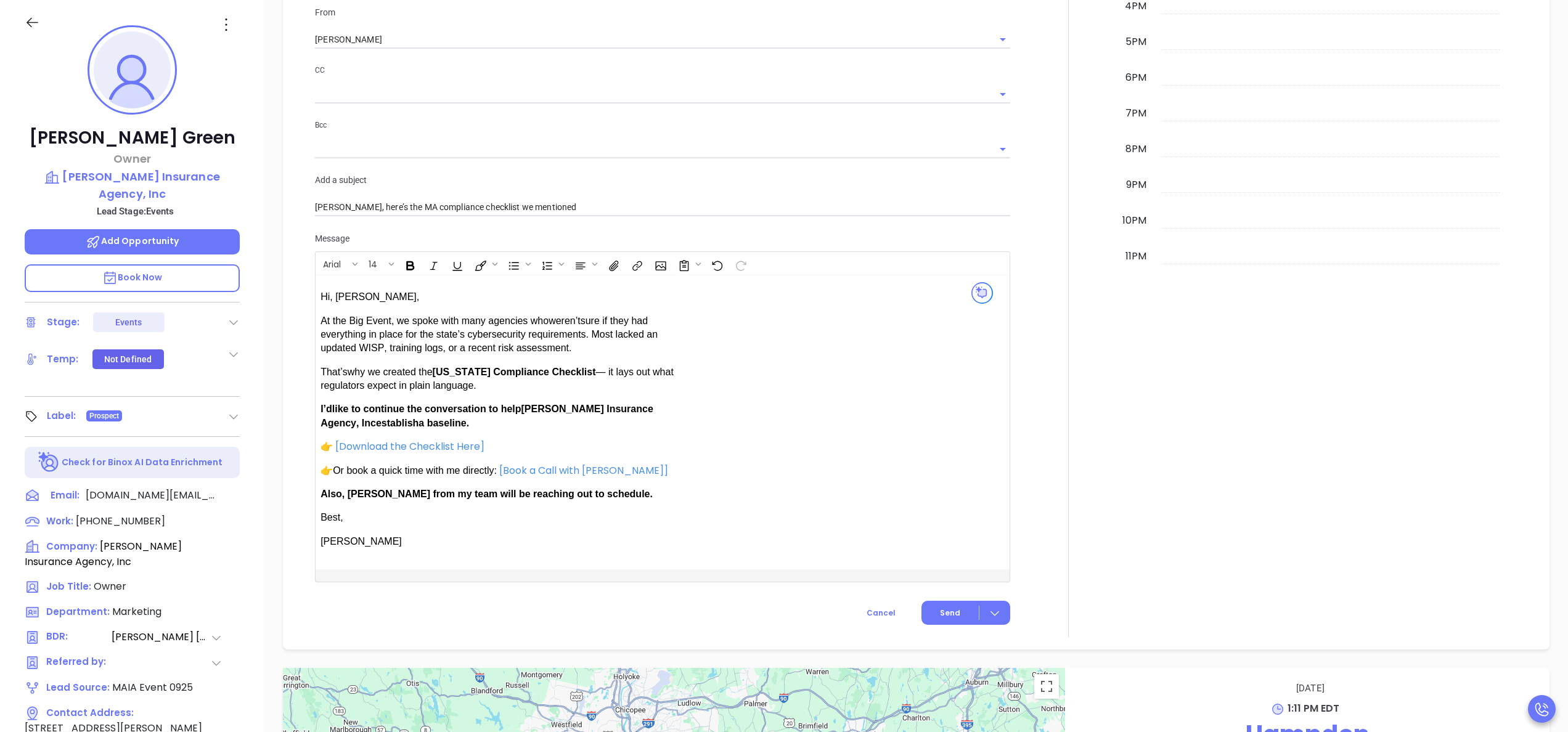
scroll to position [973, 0]
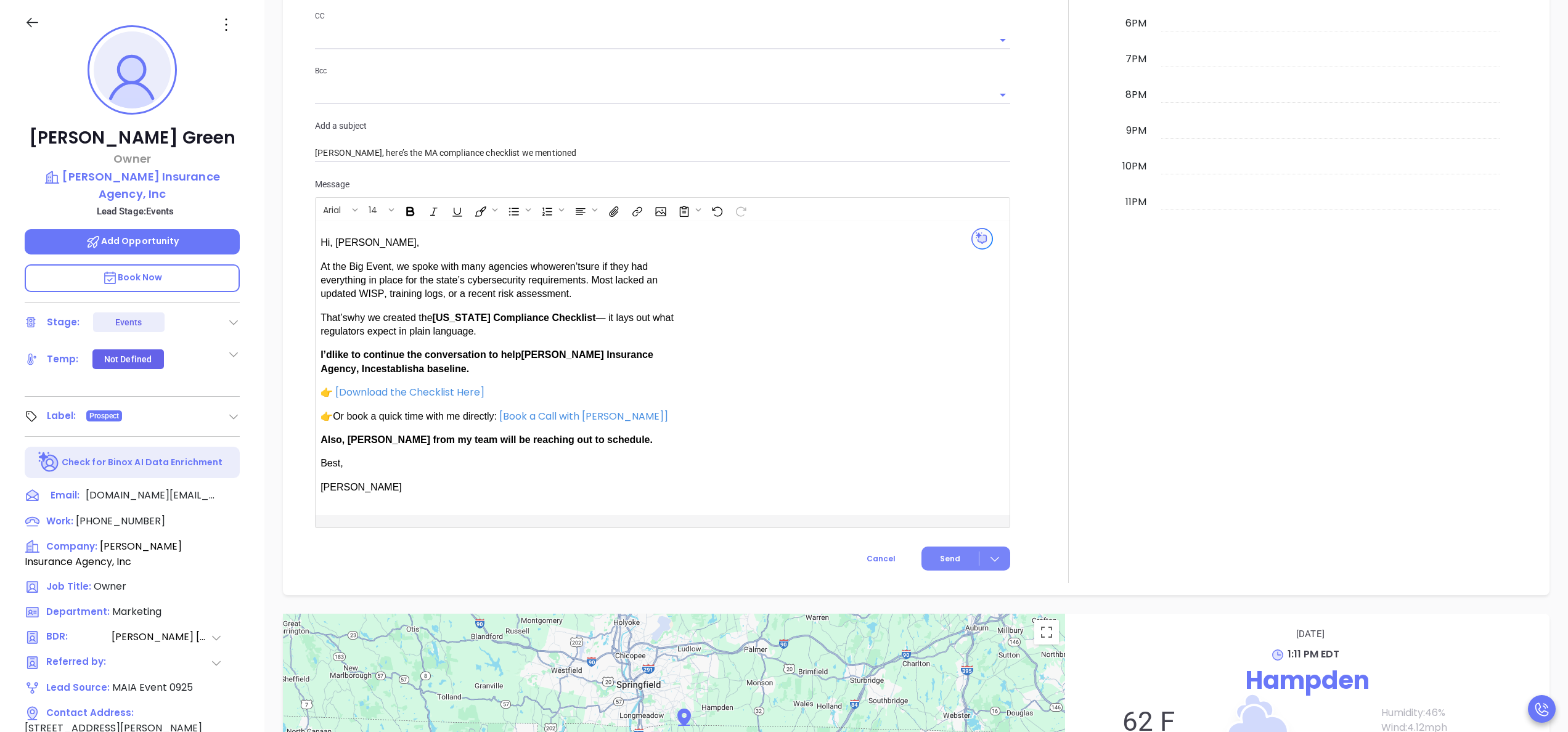
click at [948, 550] on button "Send" at bounding box center [966, 559] width 89 height 24
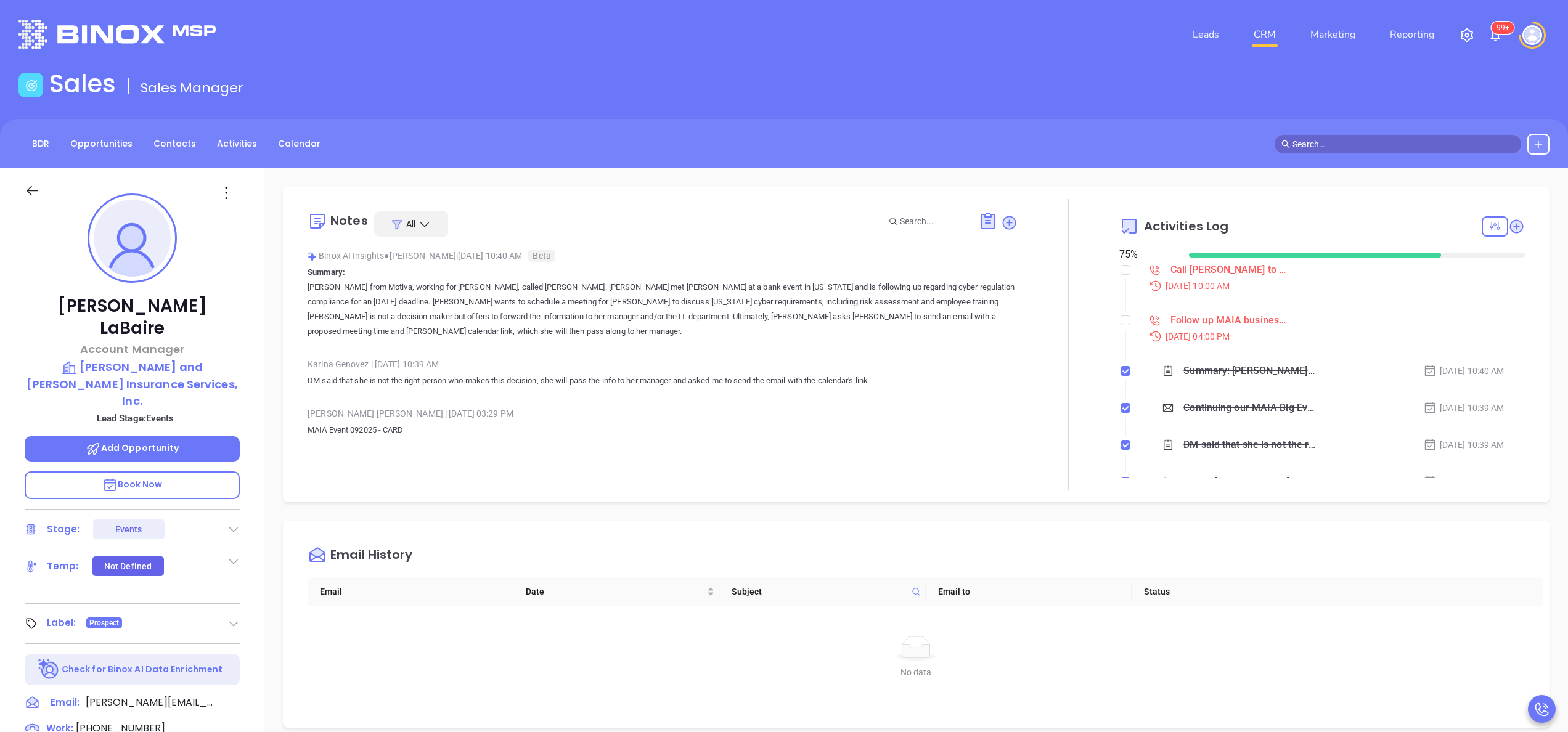
scroll to position [358, 0]
click at [597, 367] on div "[PERSON_NAME] | [DATE] 10:39 AM" at bounding box center [663, 364] width 710 height 18
click at [1081, 370] on div at bounding box center [1069, 344] width 102 height 291
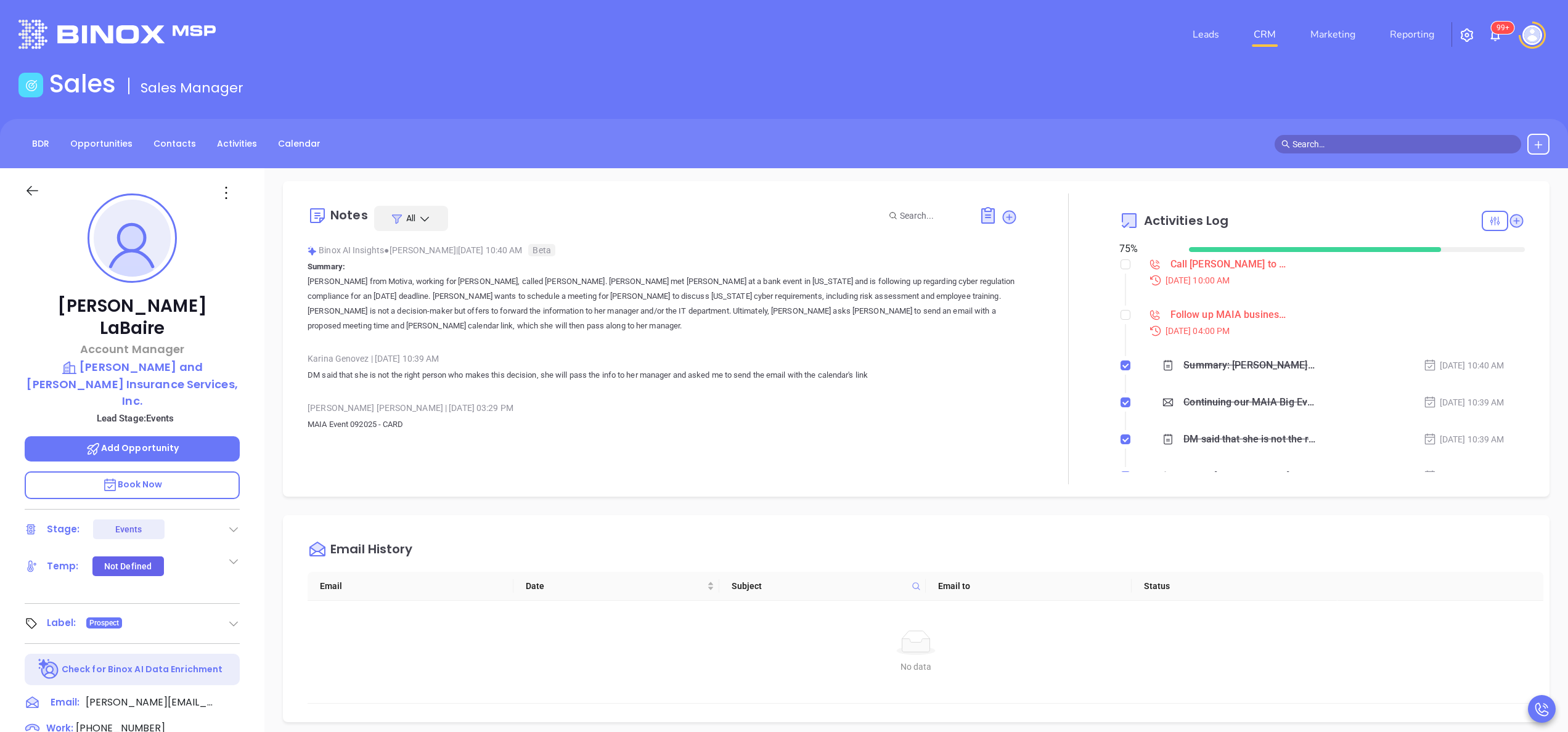
scroll to position [0, 0]
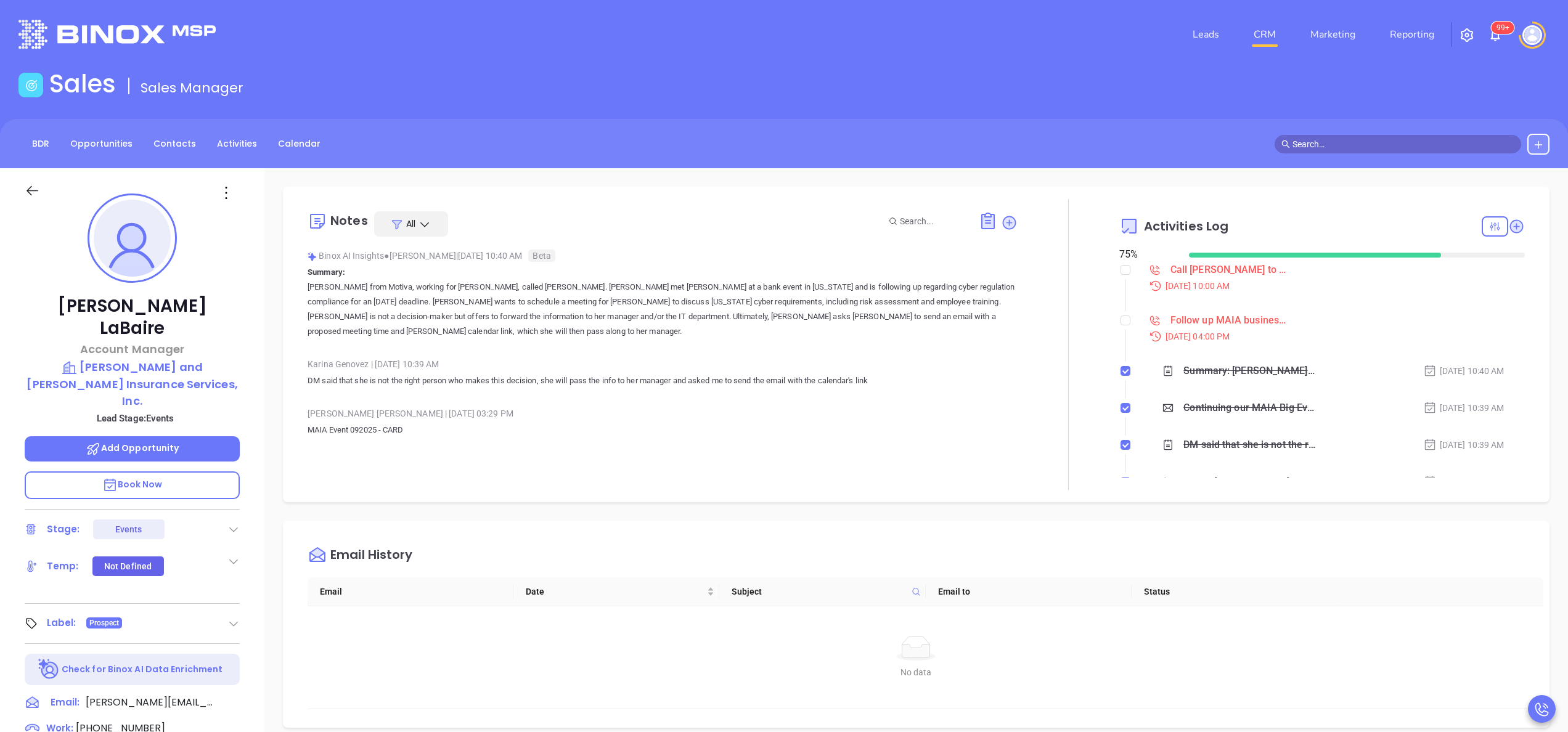
click at [1351, 371] on div "Summary: [PERSON_NAME] from Motiva, working for [PERSON_NAME], called [PERSON_N…" at bounding box center [1333, 371] width 384 height 18
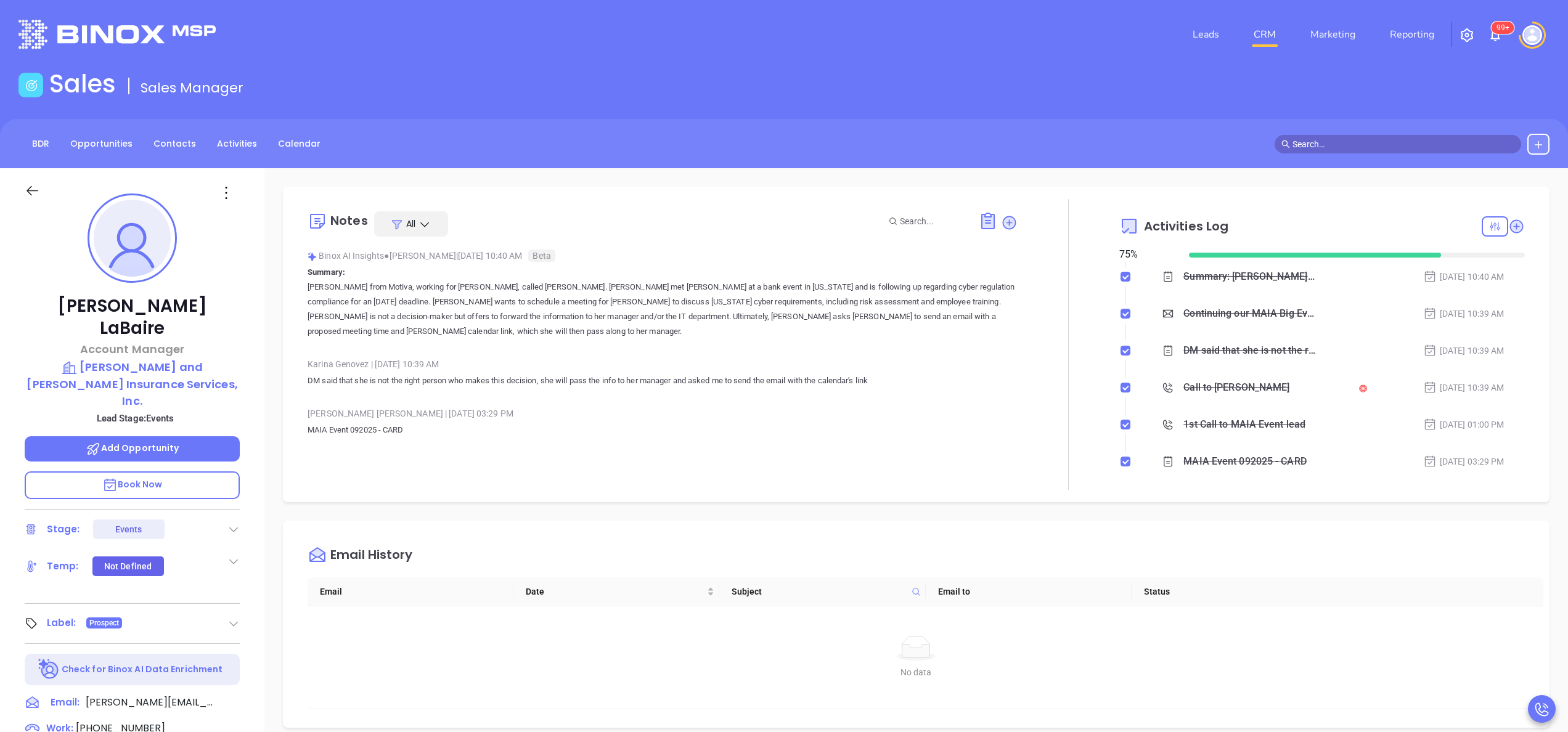
scroll to position [99, 0]
click at [1226, 383] on div "Call to [PERSON_NAME]" at bounding box center [1237, 383] width 106 height 18
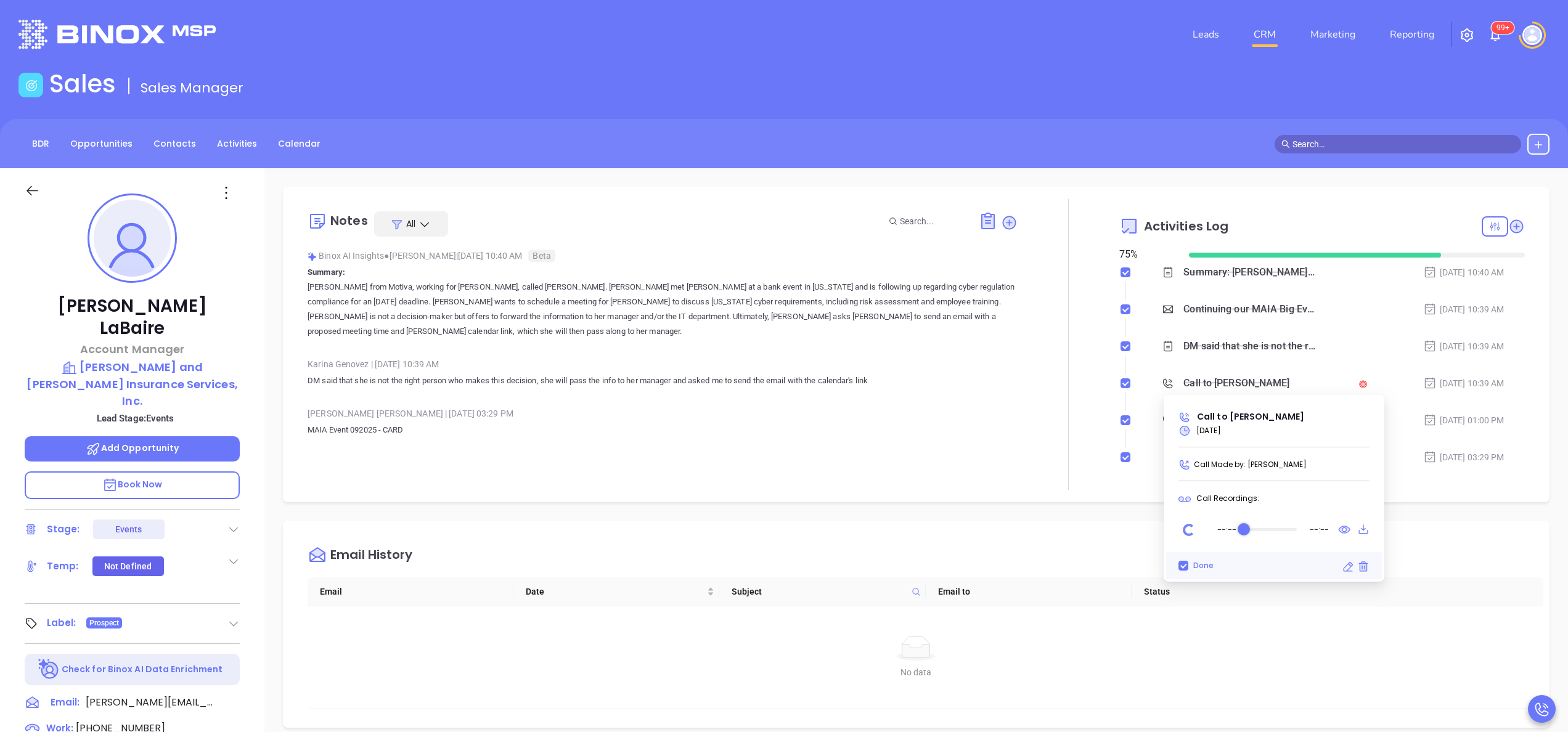
click at [1190, 530] on div "Loading..." at bounding box center [1189, 530] width 12 height 12
click at [1195, 533] on icon "Play" at bounding box center [1188, 531] width 16 height 16
click at [1191, 528] on icon "Pause" at bounding box center [1189, 531] width 20 height 20
click at [1343, 527] on icon at bounding box center [1344, 529] width 11 height 7
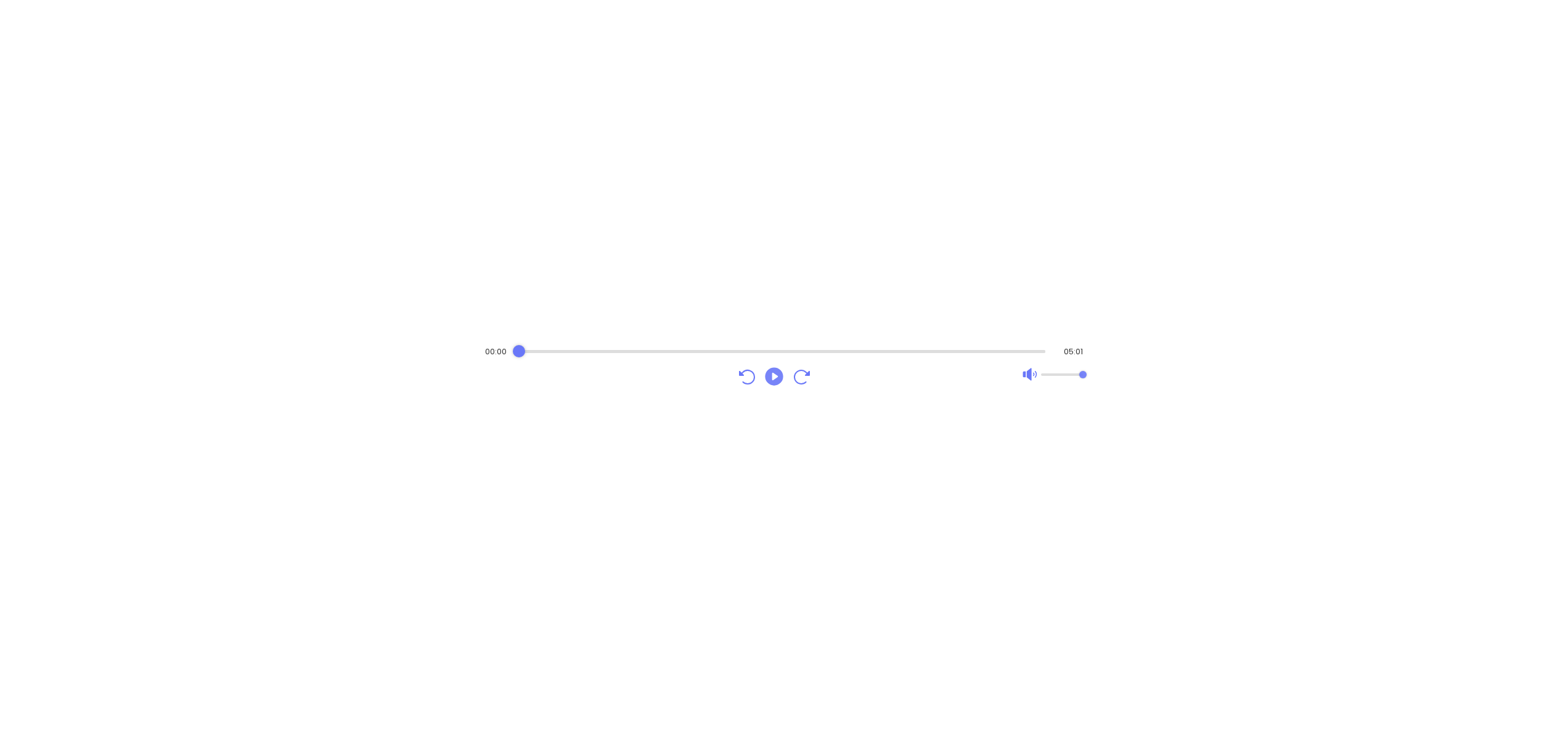
click at [767, 371] on icon "Play" at bounding box center [775, 376] width 22 height 22
click at [538, 350] on div "Audio progress control" at bounding box center [782, 352] width 527 height 3
click at [768, 377] on icon "Pause" at bounding box center [773, 376] width 18 height 18
